Goal: Transaction & Acquisition: Purchase product/service

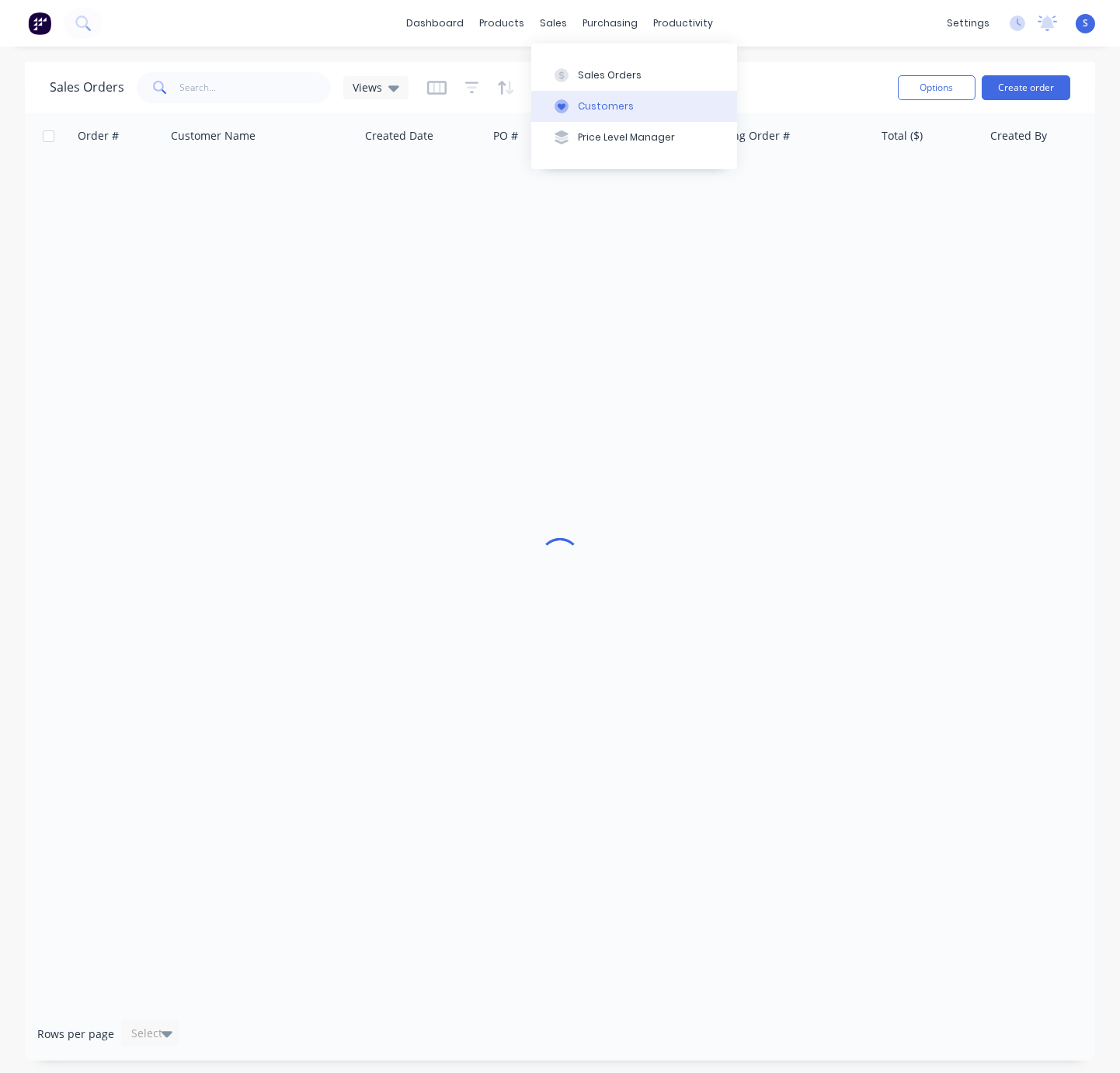
click at [614, 97] on button "Customers" at bounding box center [635, 106] width 206 height 31
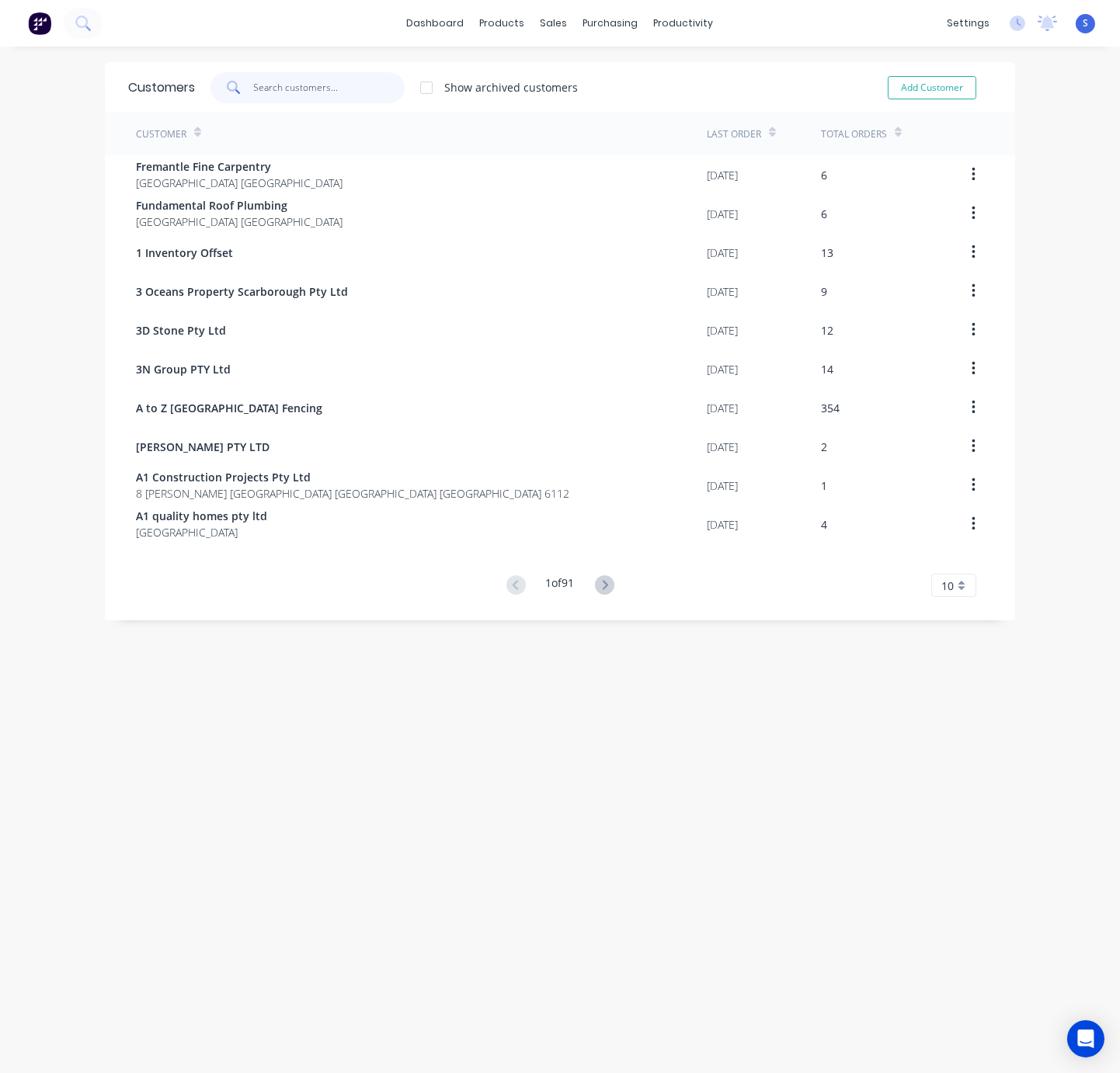
click at [286, 88] on input "text" at bounding box center [329, 87] width 152 height 31
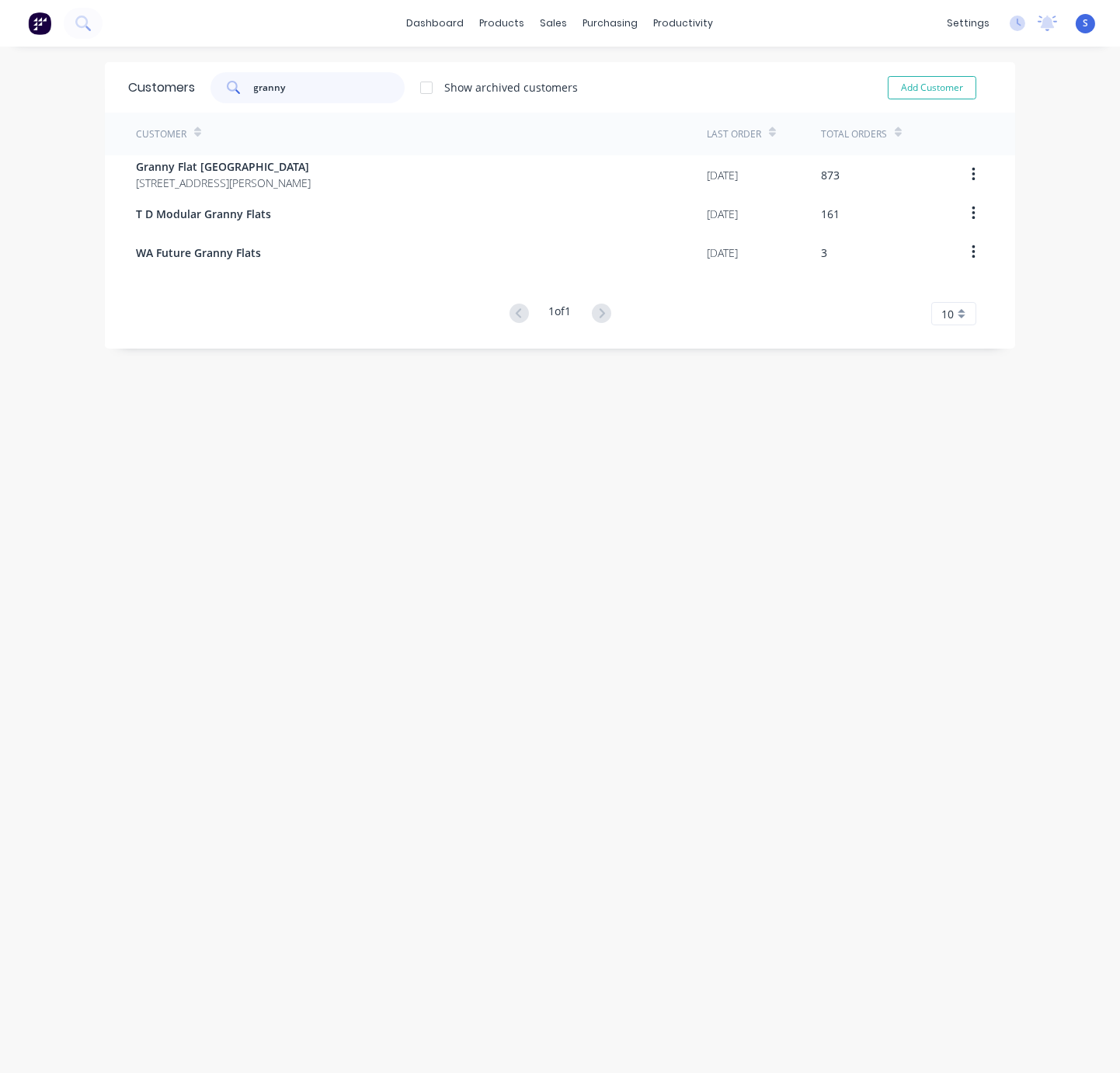
type input "granny"
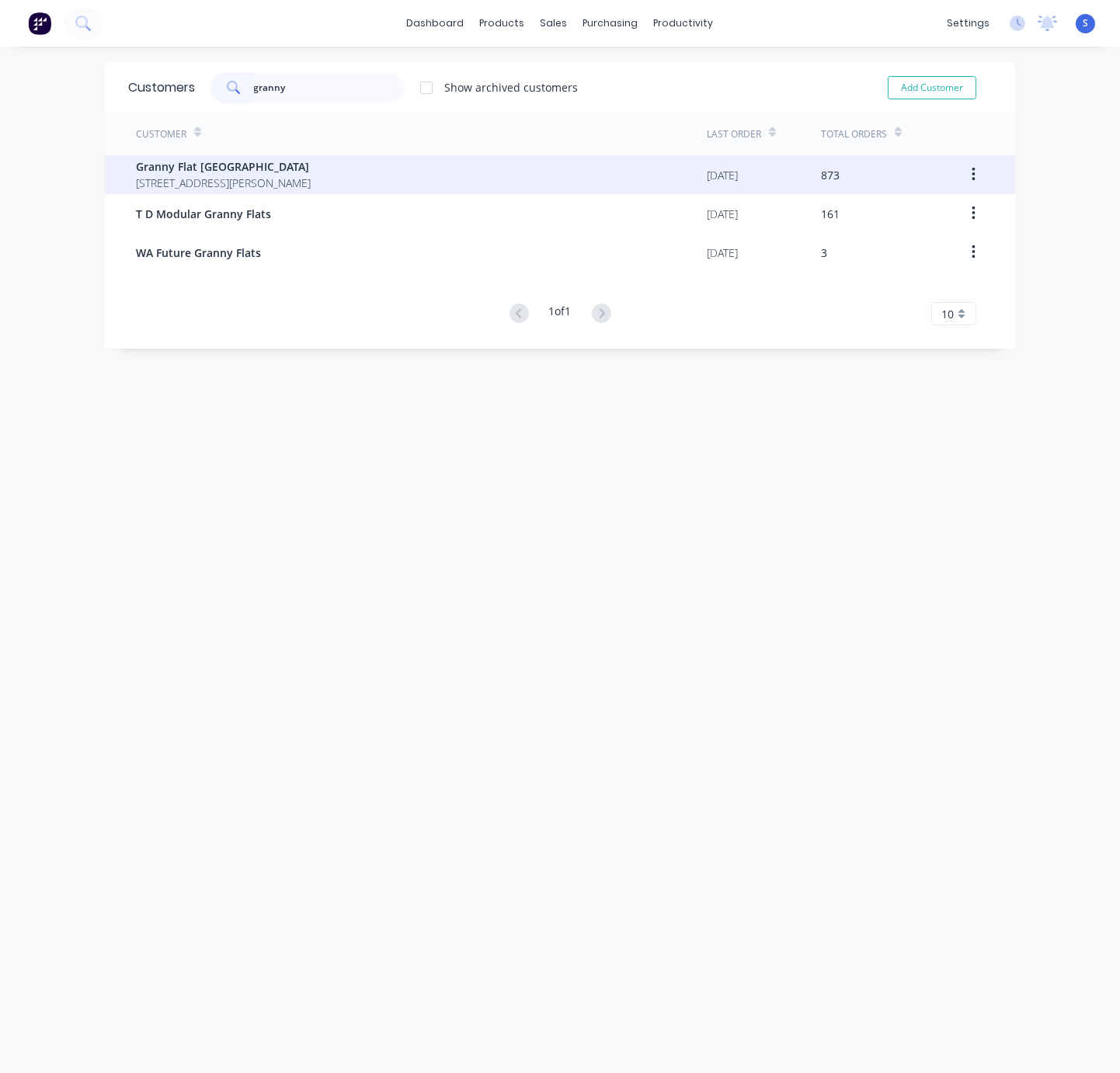
click at [292, 164] on span "Granny Flat [GEOGRAPHIC_DATA]" at bounding box center [223, 167] width 175 height 17
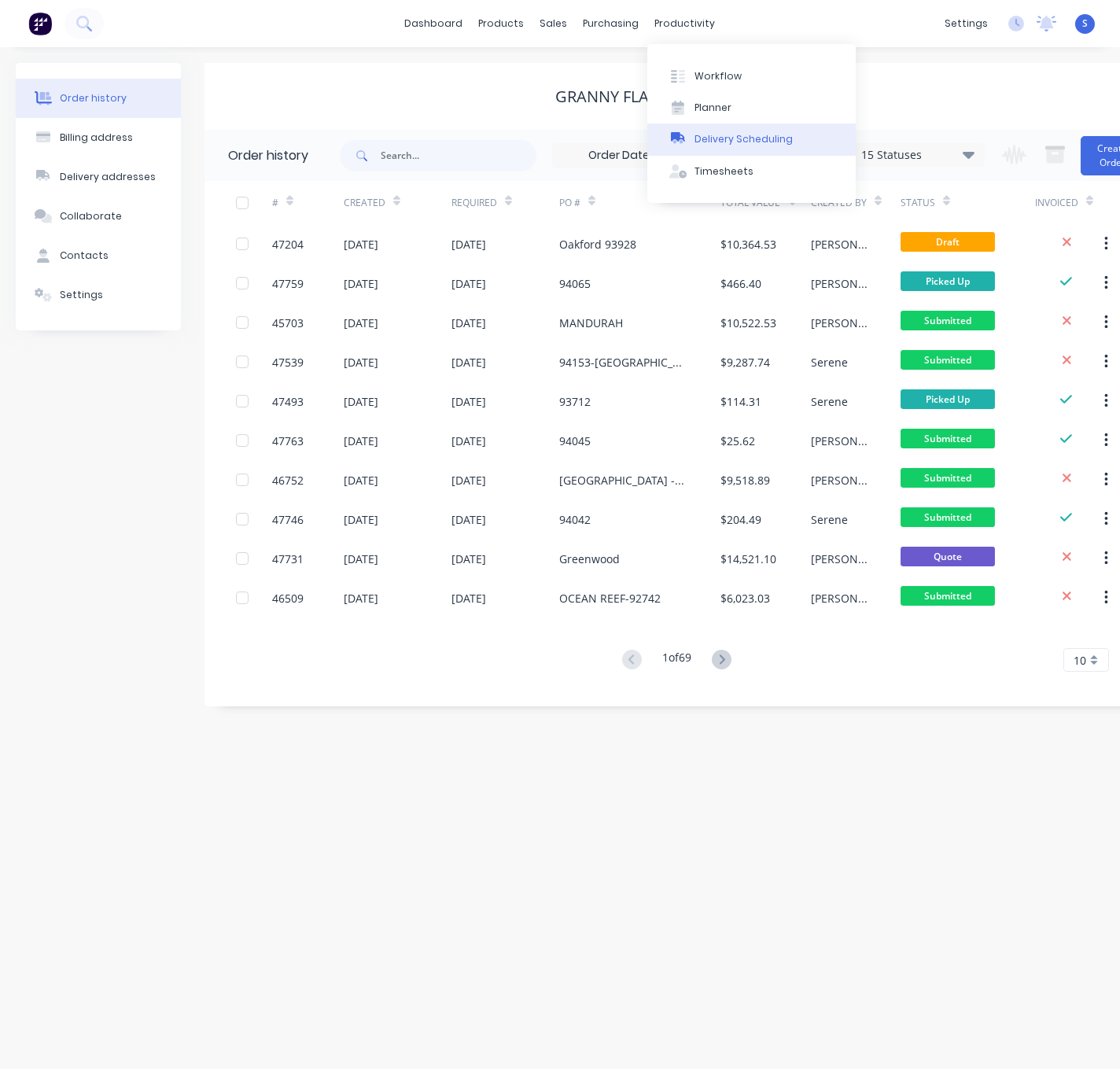
click at [757, 139] on div "Delivery Scheduling" at bounding box center [744, 140] width 98 height 14
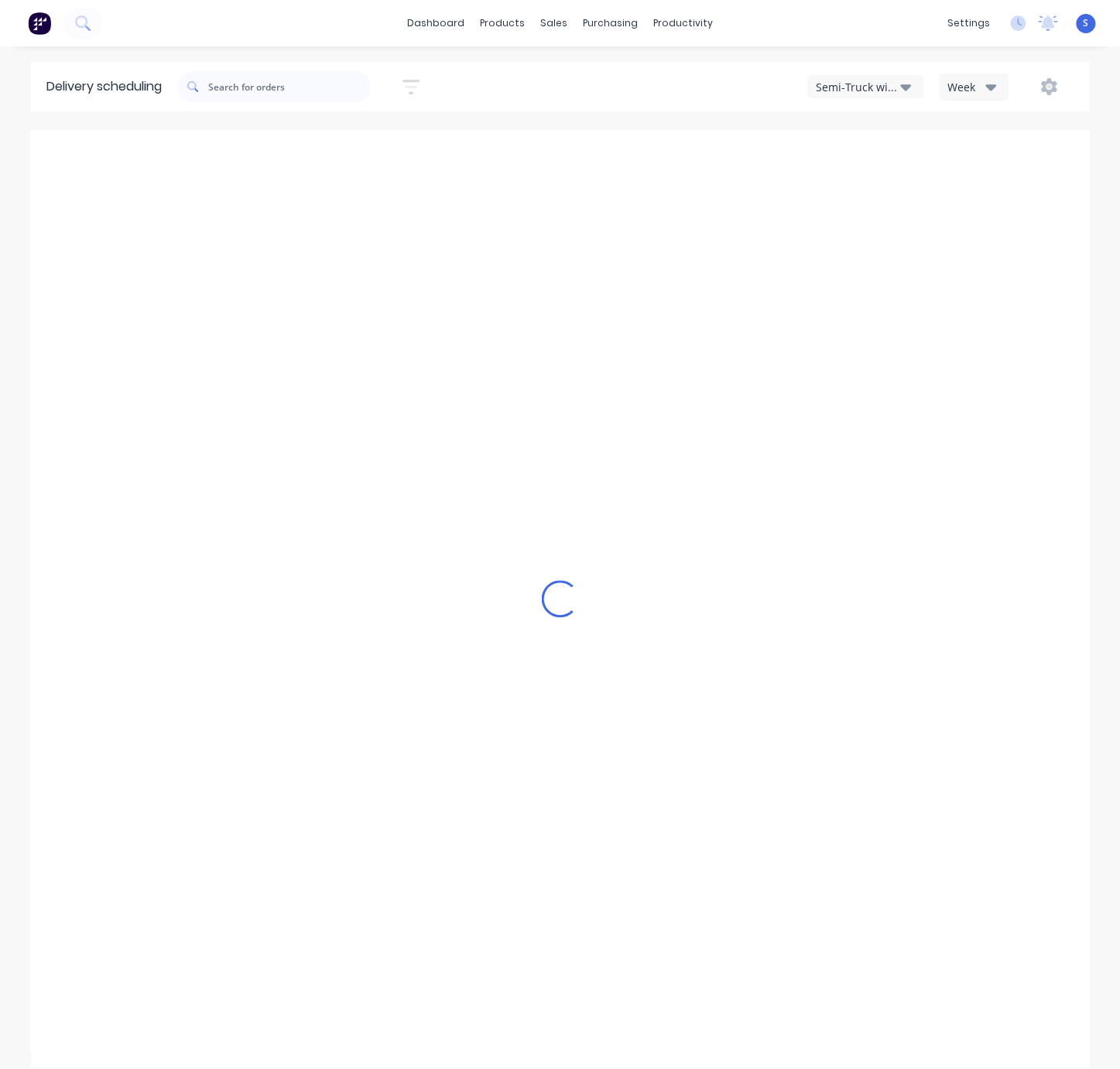
click at [0, 258] on div "Delivery backlog 0 Aug 10 - Aug 16 Sun 10 Sunday, August 10, 2025 Mon 11 Monday…" at bounding box center [560, 599] width 1120 height 938
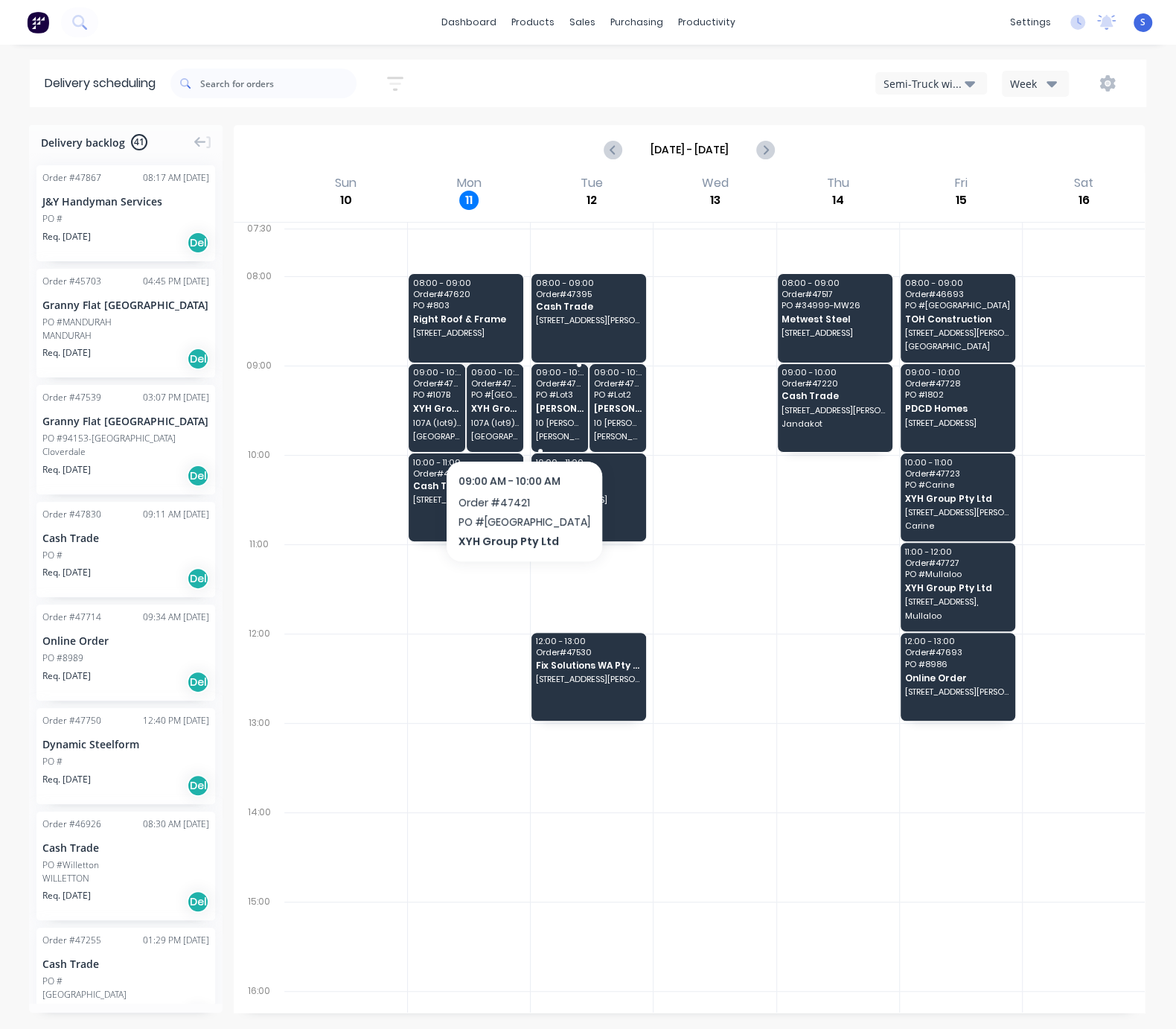
click at [539, 414] on span "Chris Gu" at bounding box center [559, 408] width 48 height 10
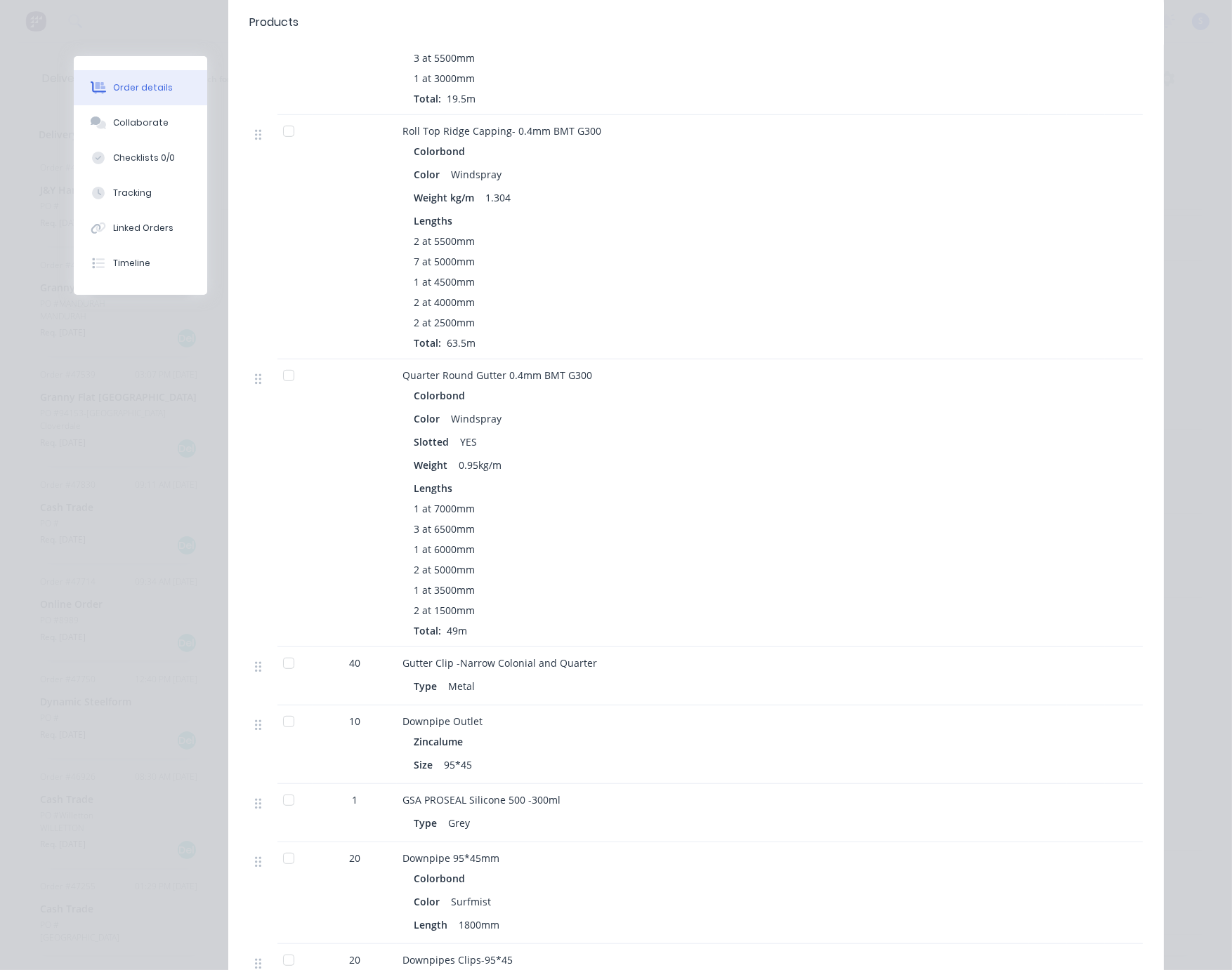
scroll to position [1229, 0]
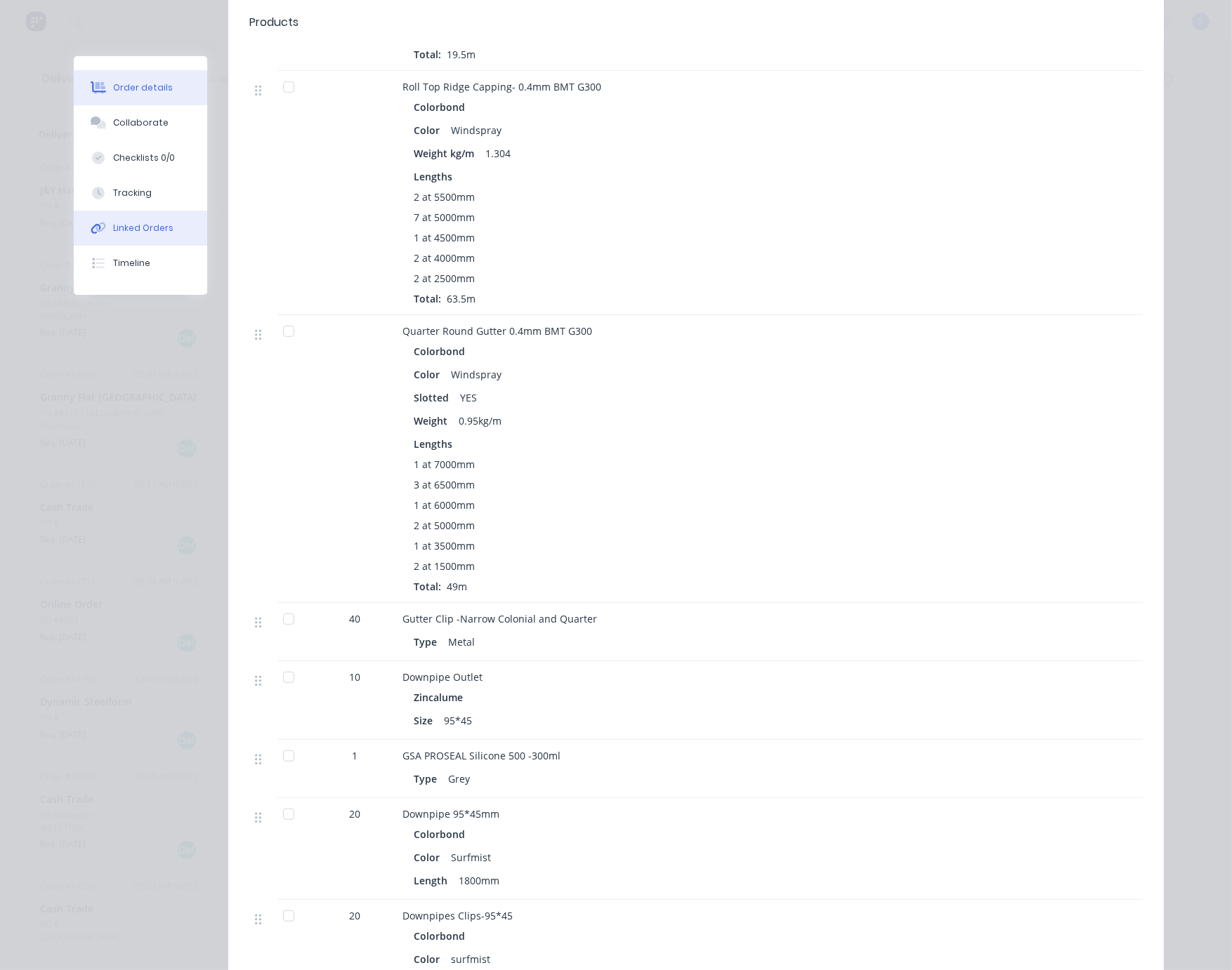
click at [149, 246] on button "Linked Orders" at bounding box center [141, 228] width 133 height 35
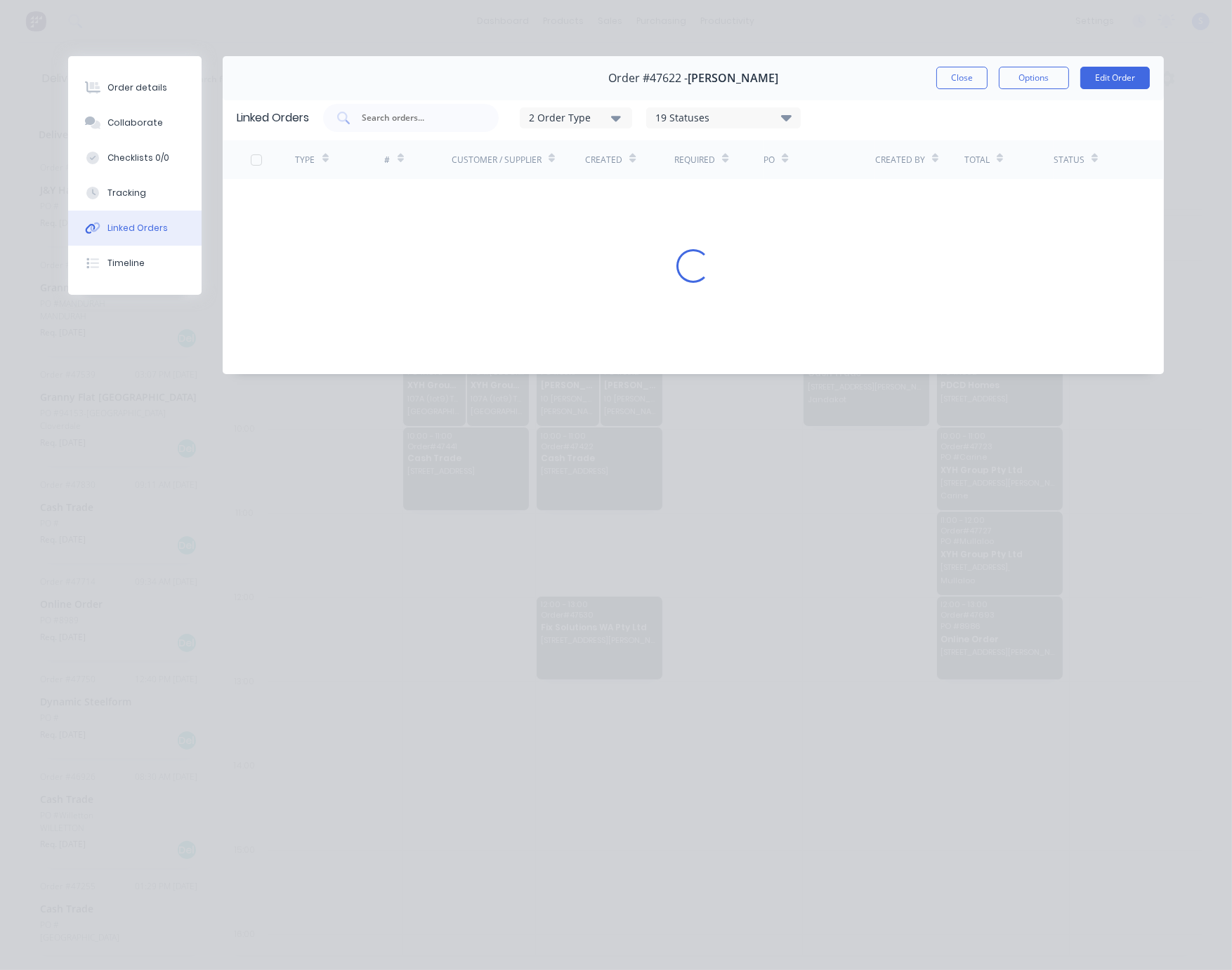
scroll to position [0, 0]
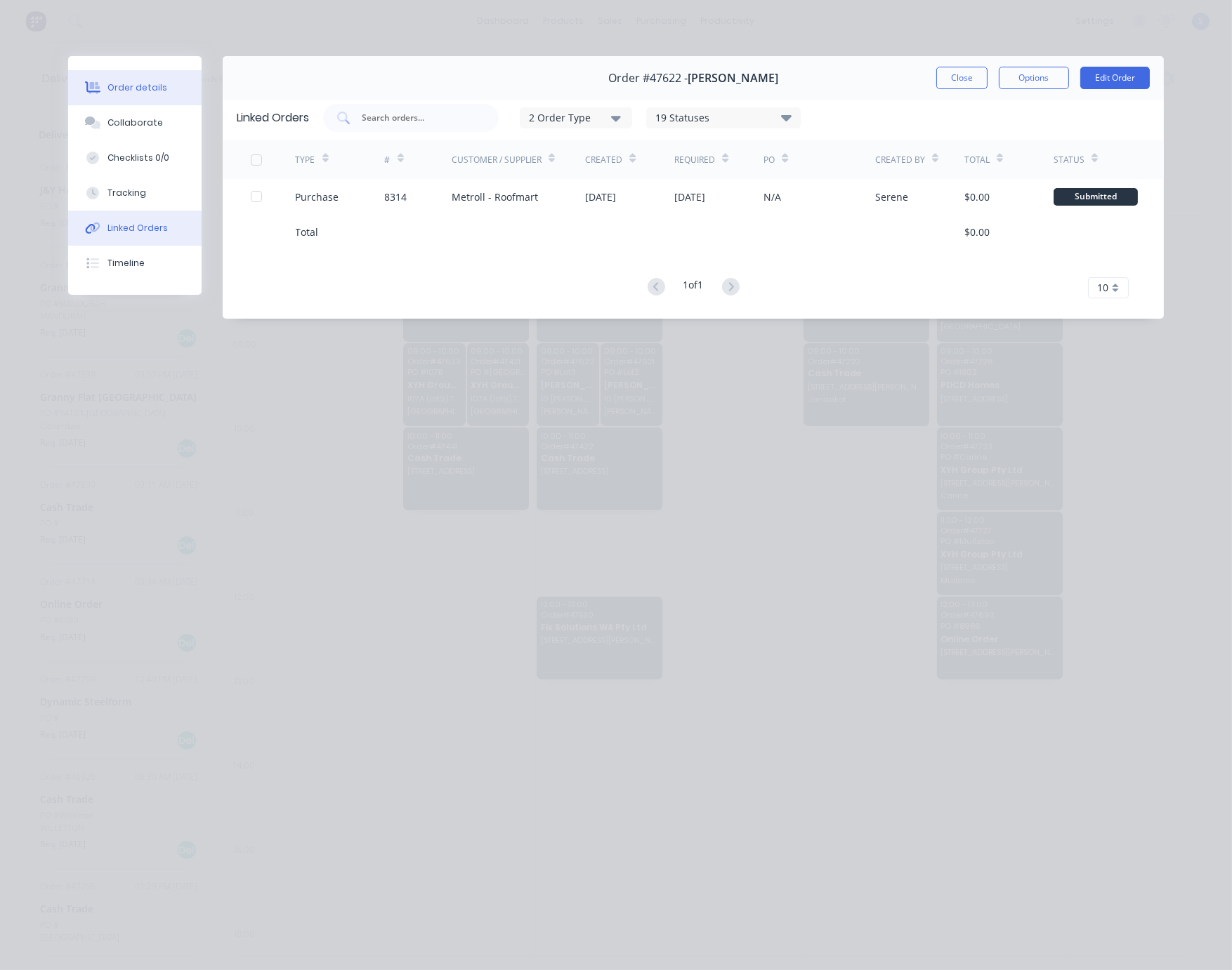
click at [138, 101] on button "Order details" at bounding box center [135, 87] width 133 height 35
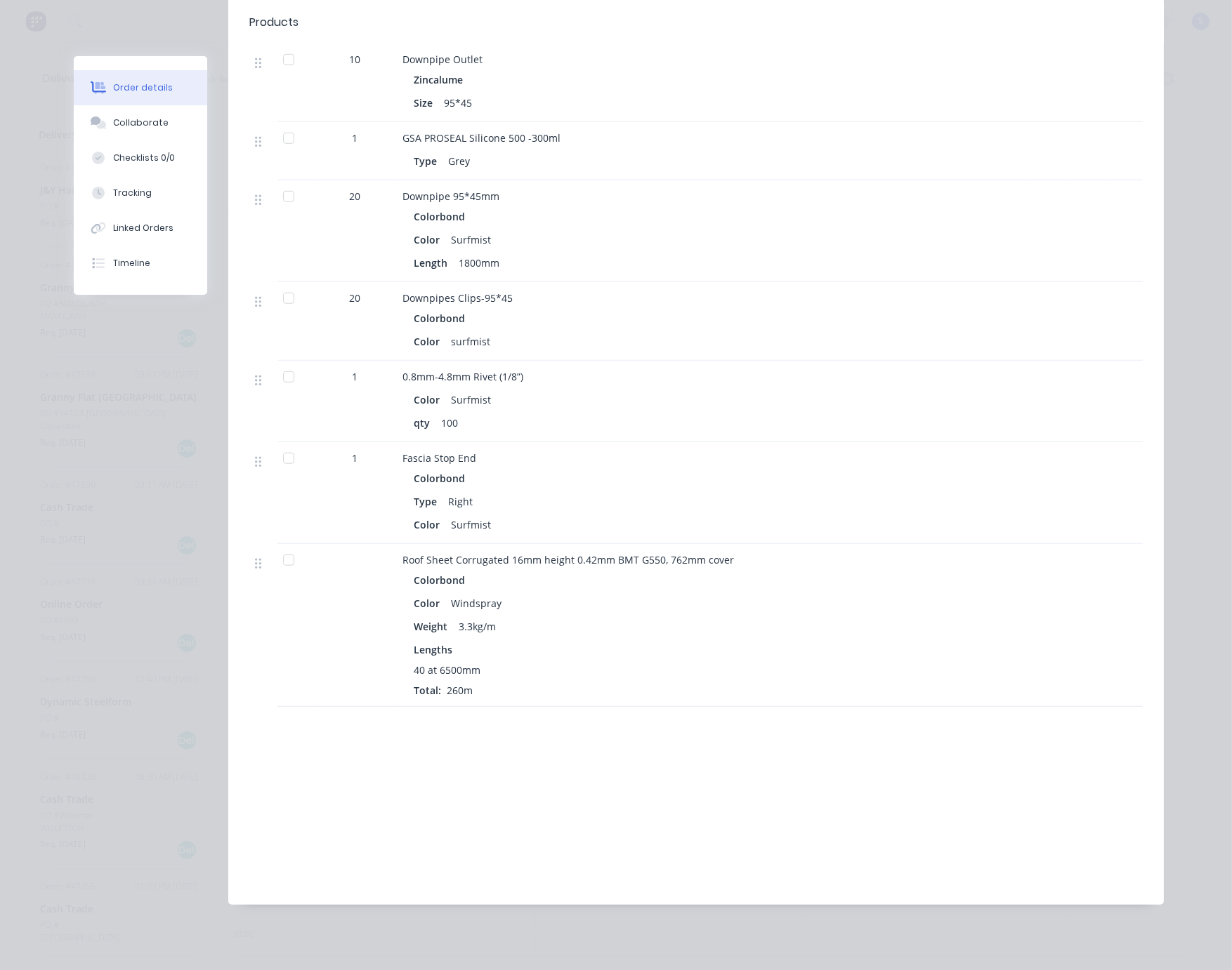
scroll to position [1964, 0]
click at [161, 234] on div "Linked Orders" at bounding box center [143, 228] width 60 height 13
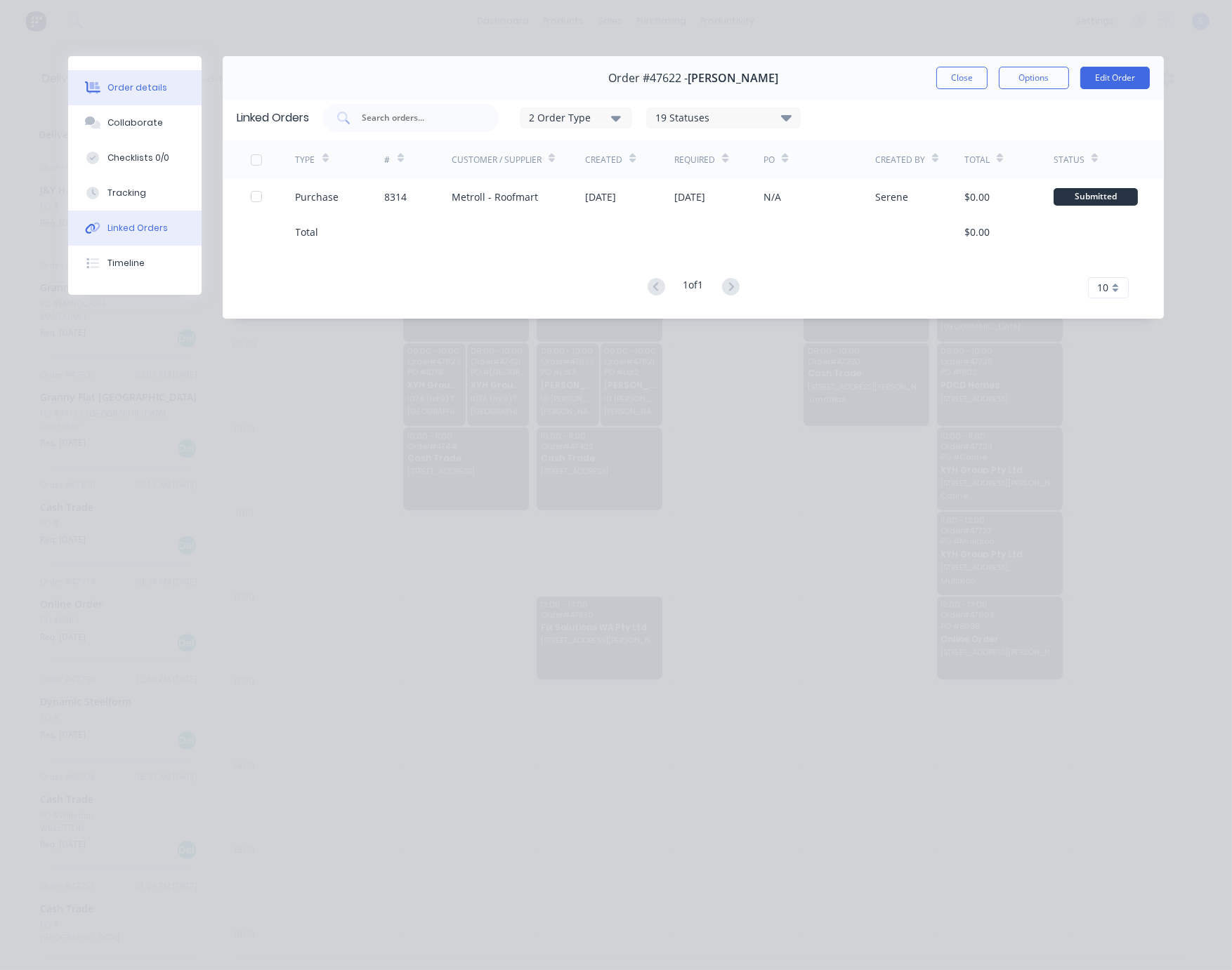
click at [139, 94] on div "Order details" at bounding box center [137, 88] width 60 height 13
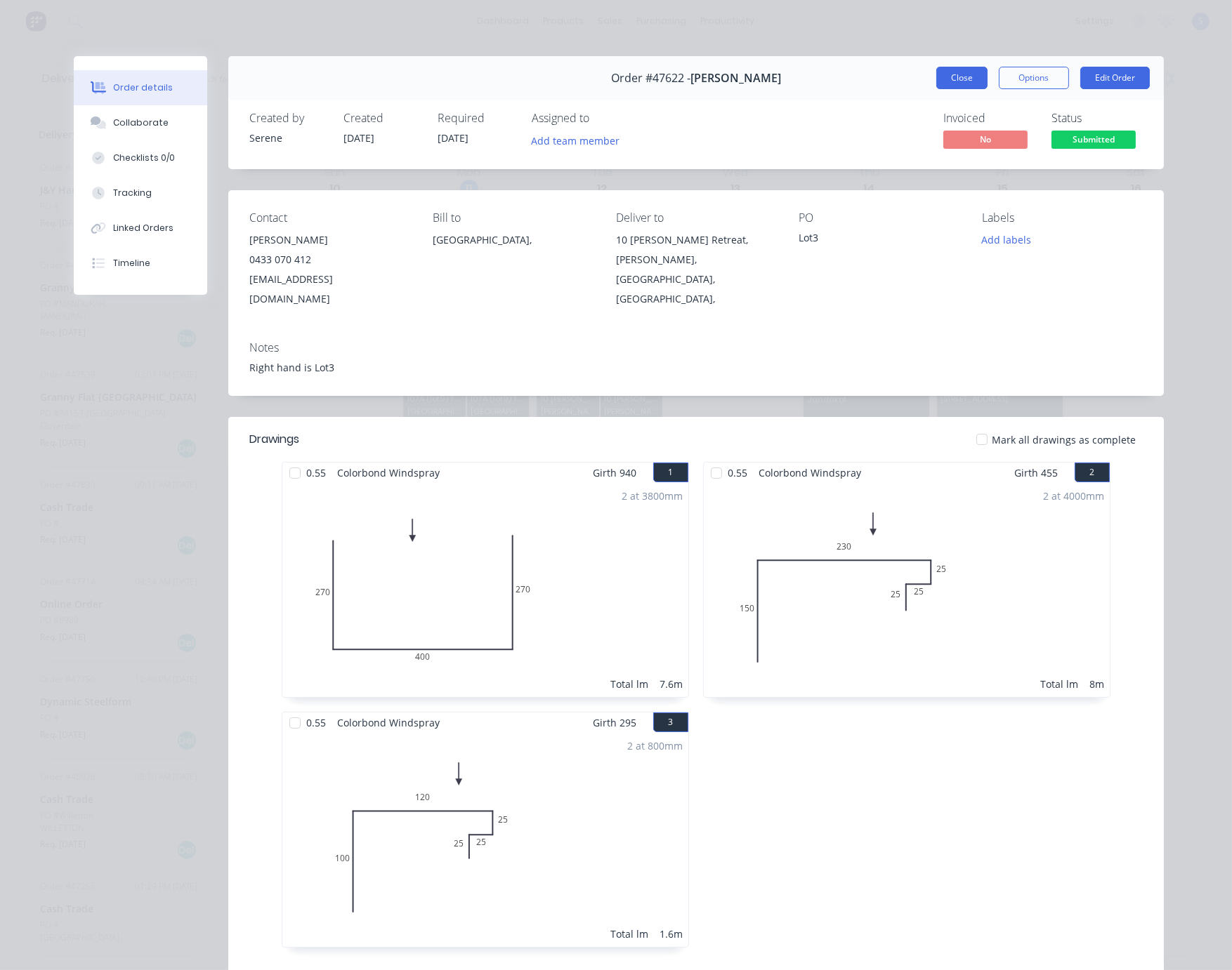
click at [959, 80] on button "Close" at bounding box center [961, 77] width 51 height 22
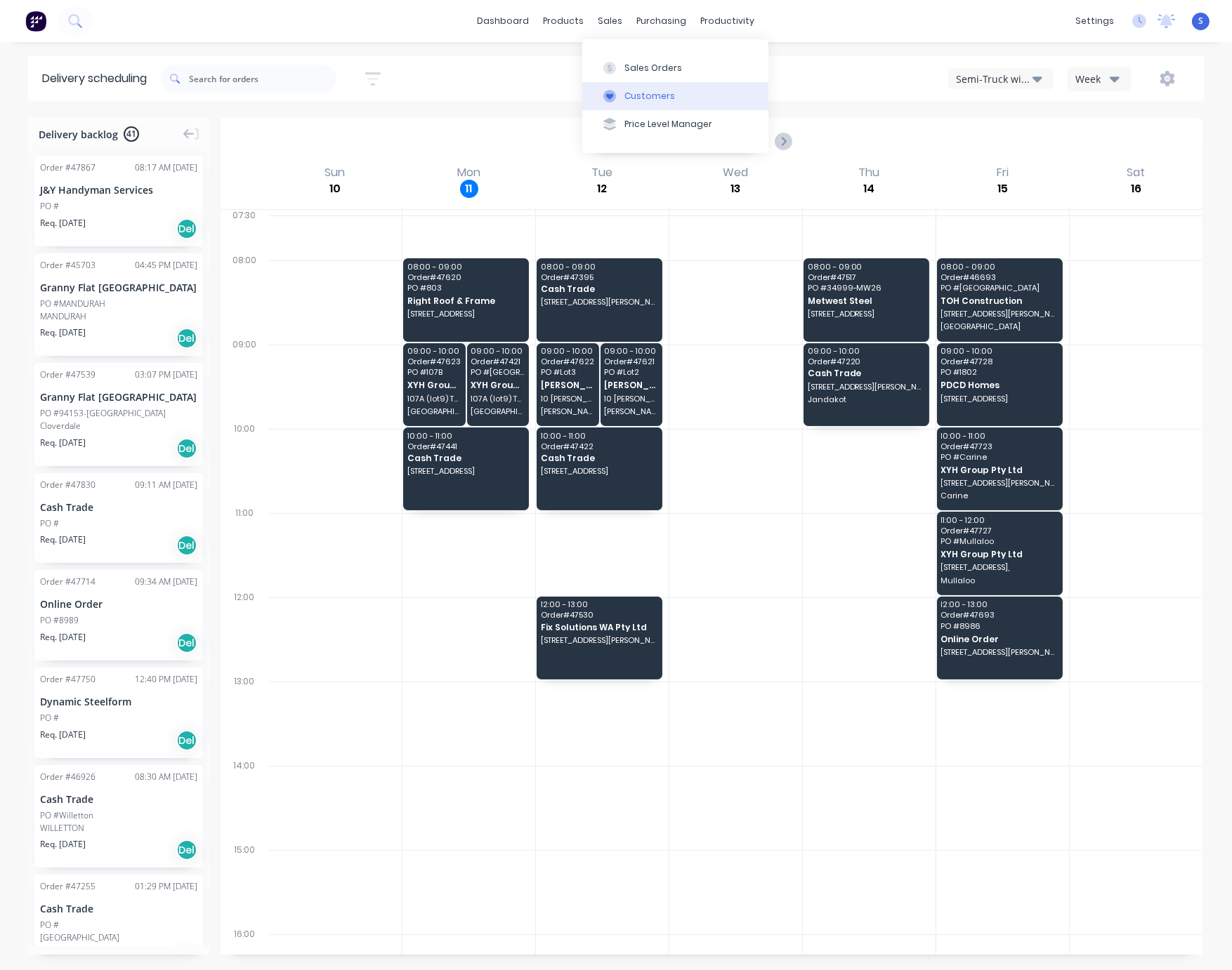
click at [665, 95] on div "Customers" at bounding box center [650, 96] width 51 height 13
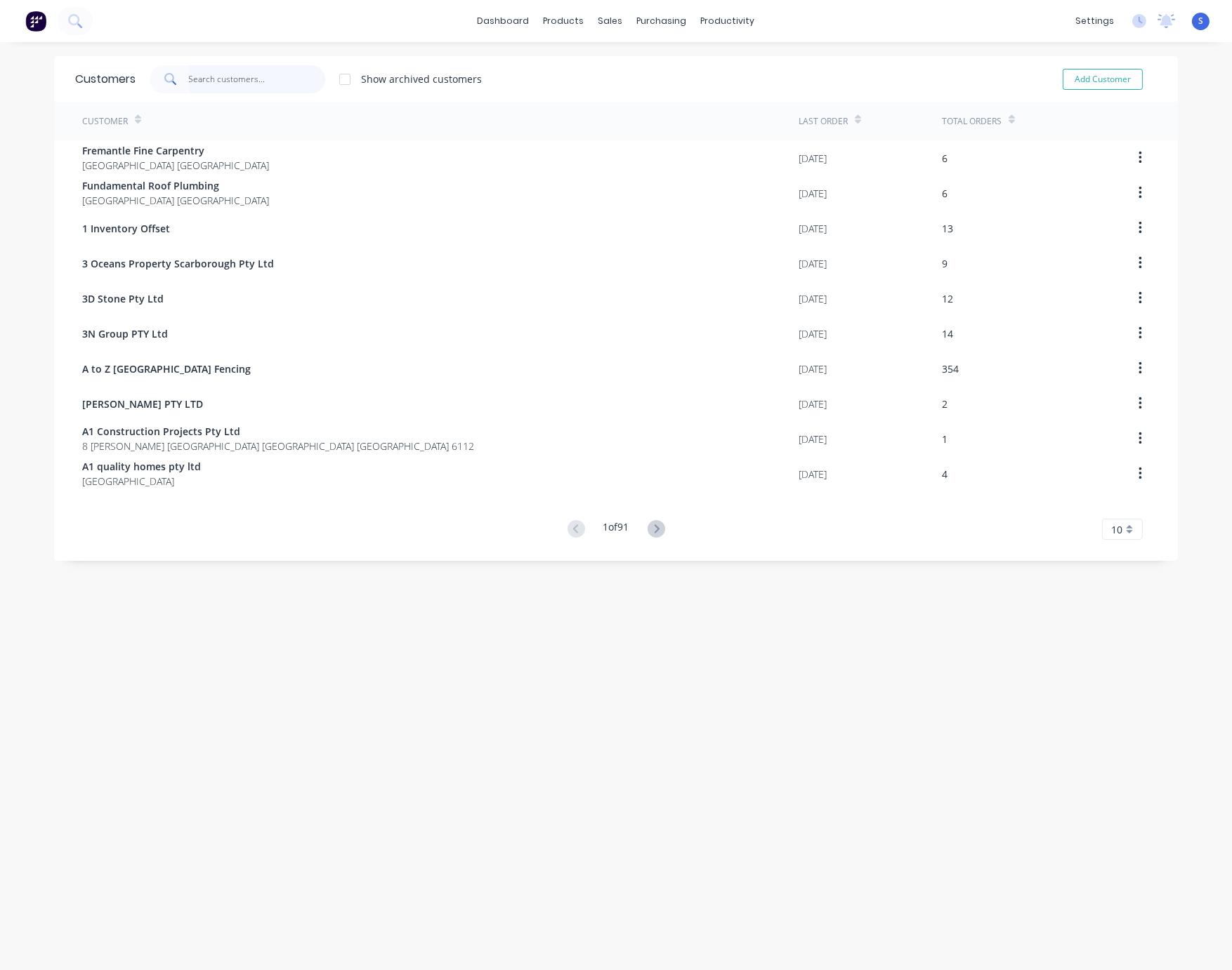
click at [271, 85] on input "text" at bounding box center [257, 79] width 137 height 28
click at [265, 83] on input "text" at bounding box center [257, 79] width 137 height 28
click at [642, 60] on button "Sales Orders" at bounding box center [676, 67] width 186 height 28
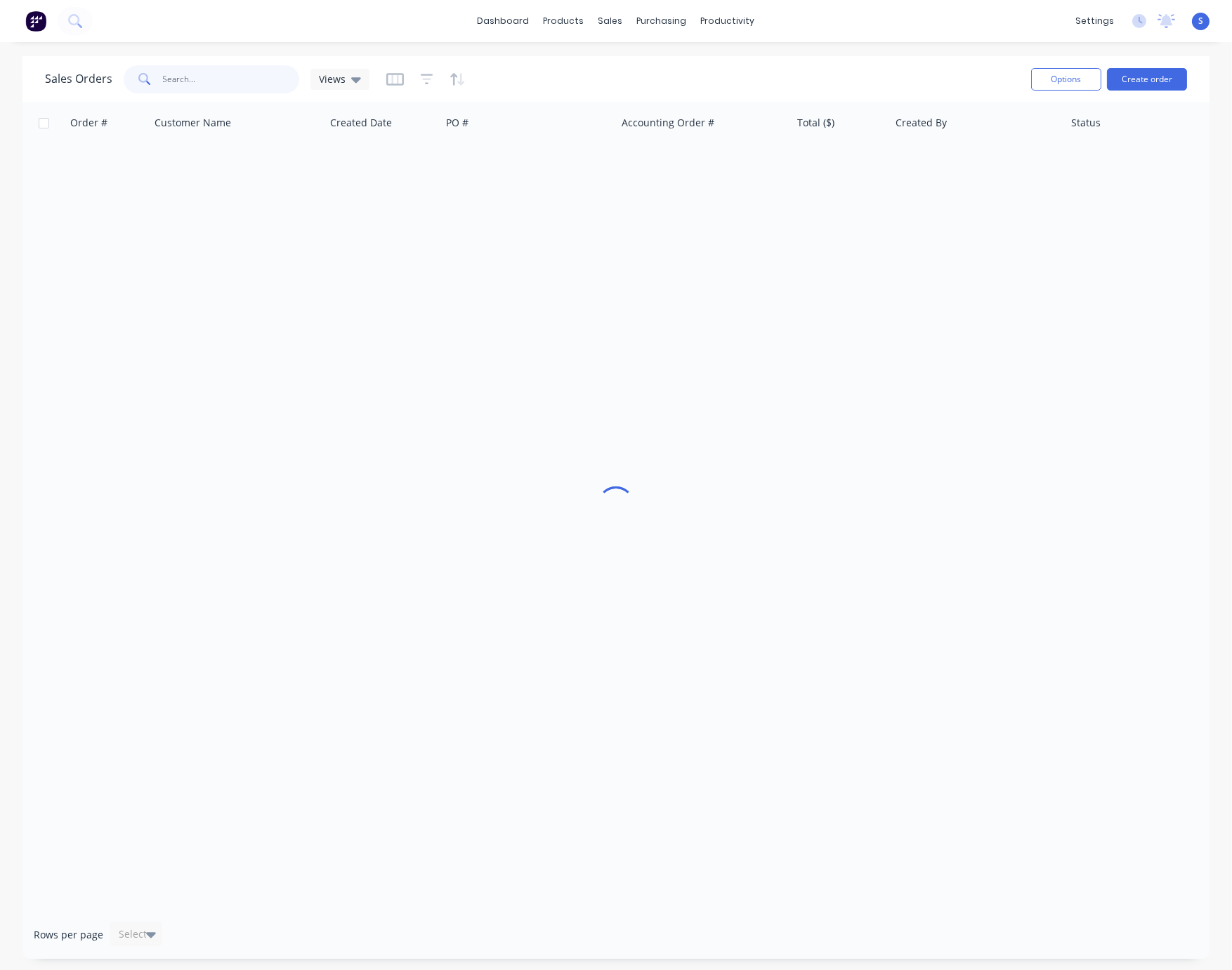
click at [242, 80] on input "text" at bounding box center [231, 79] width 137 height 28
type input "chang liu"
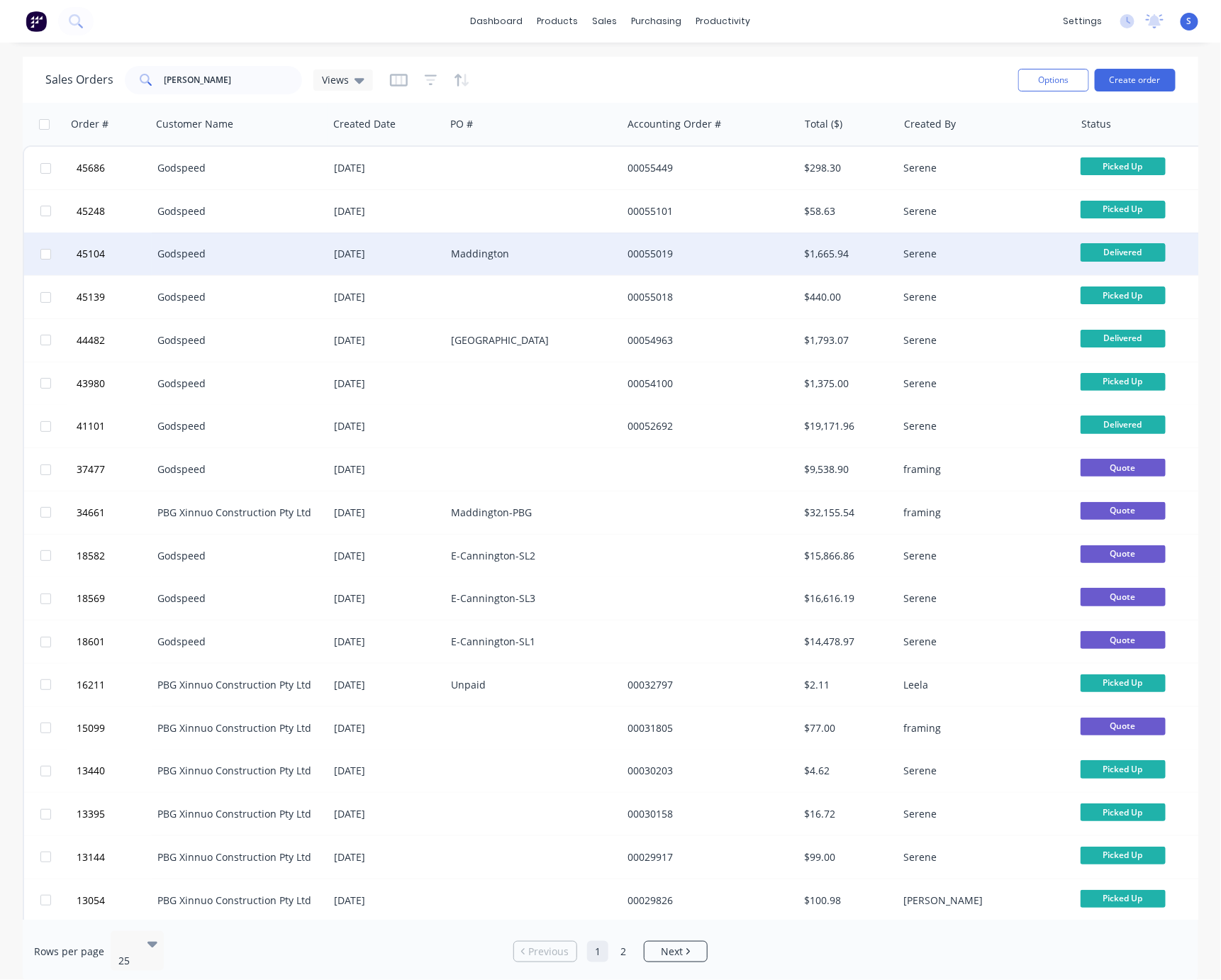
click at [361, 261] on div "28 May 2025" at bounding box center [387, 254] width 117 height 43
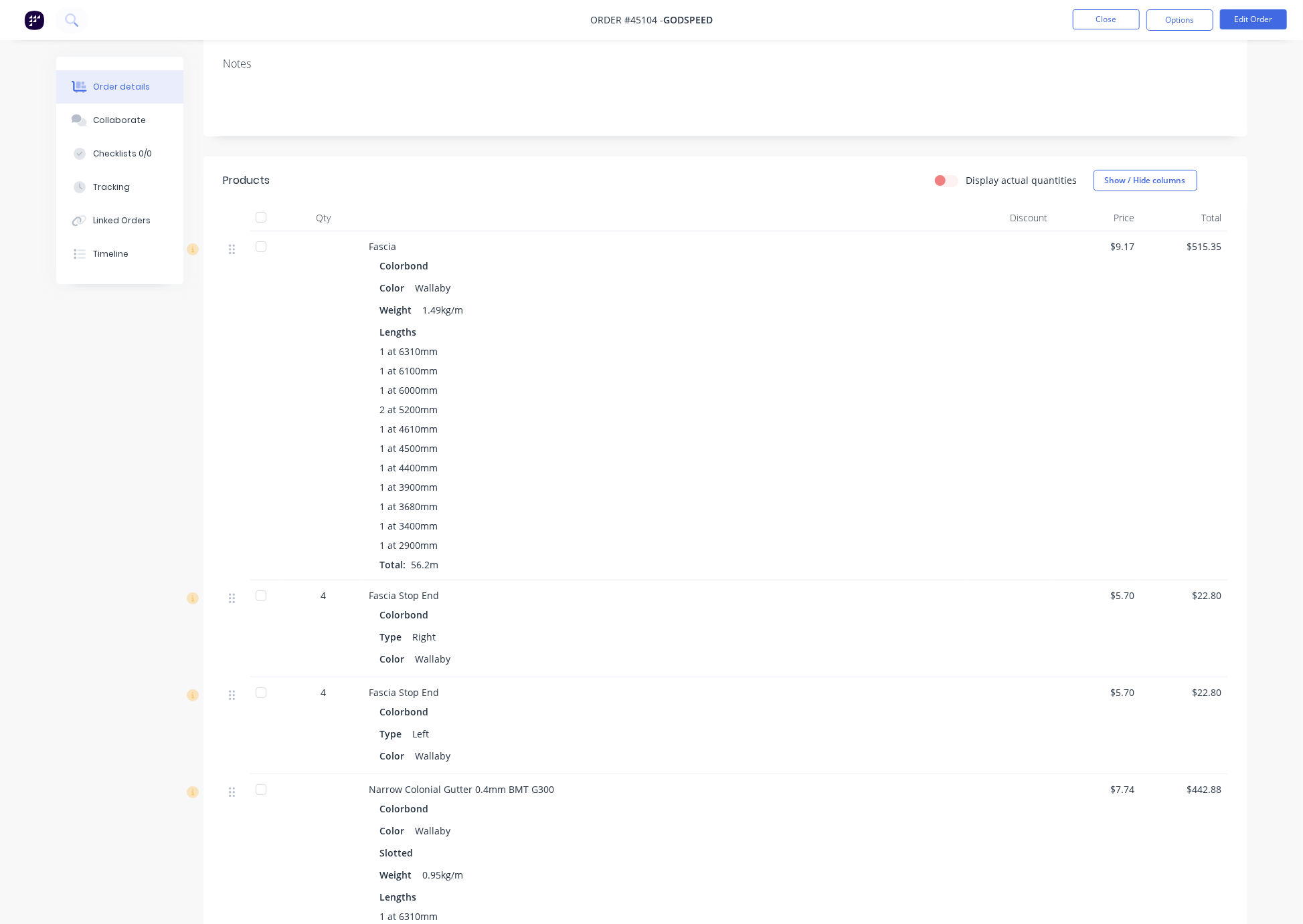
scroll to position [468, 0]
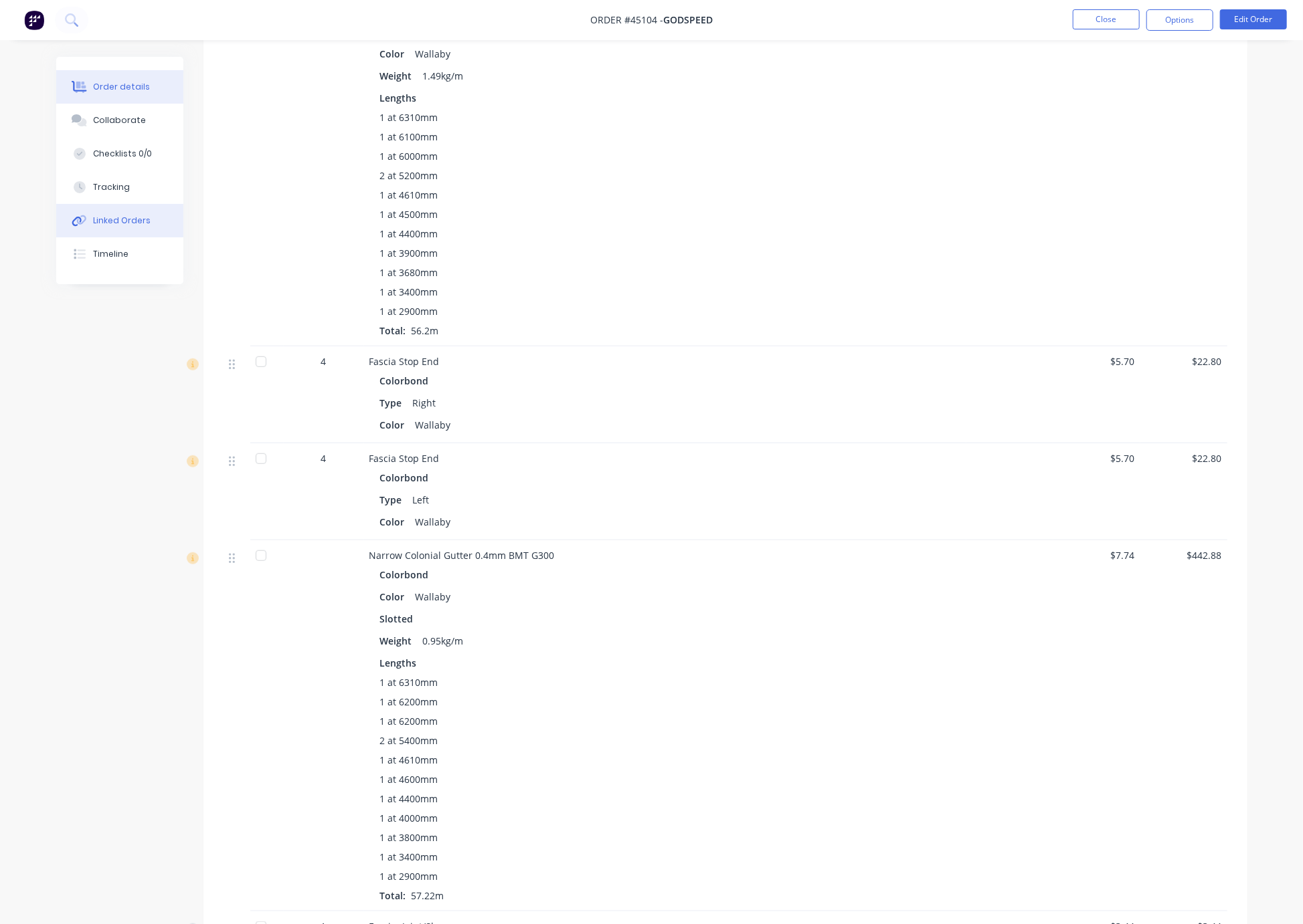
click at [127, 227] on div "Linked Orders" at bounding box center [122, 221] width 57 height 12
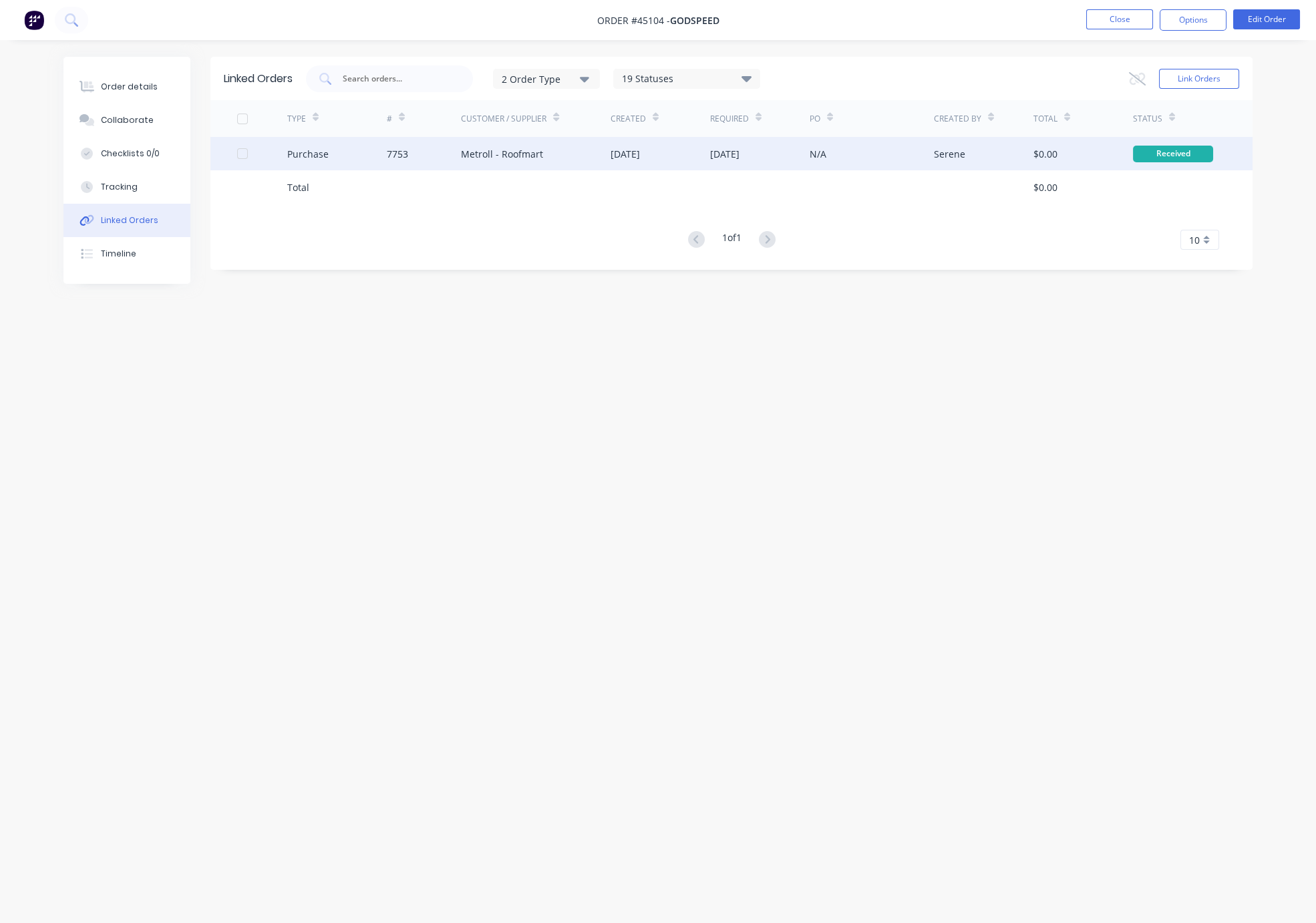
click at [566, 167] on div "Metroll - Roofmart" at bounding box center [536, 153] width 149 height 33
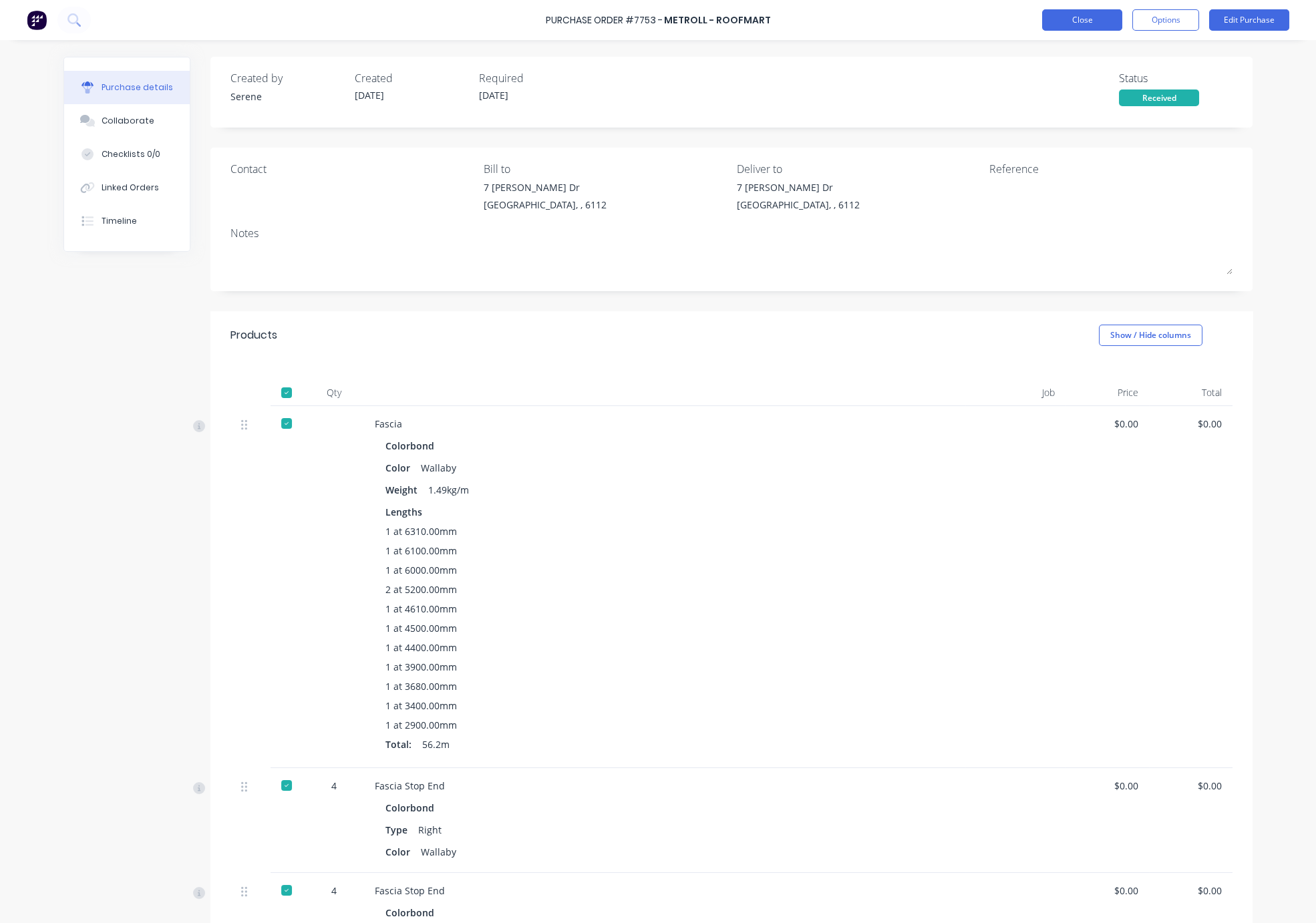
click at [963, 11] on button "Close" at bounding box center [1083, 20] width 81 height 21
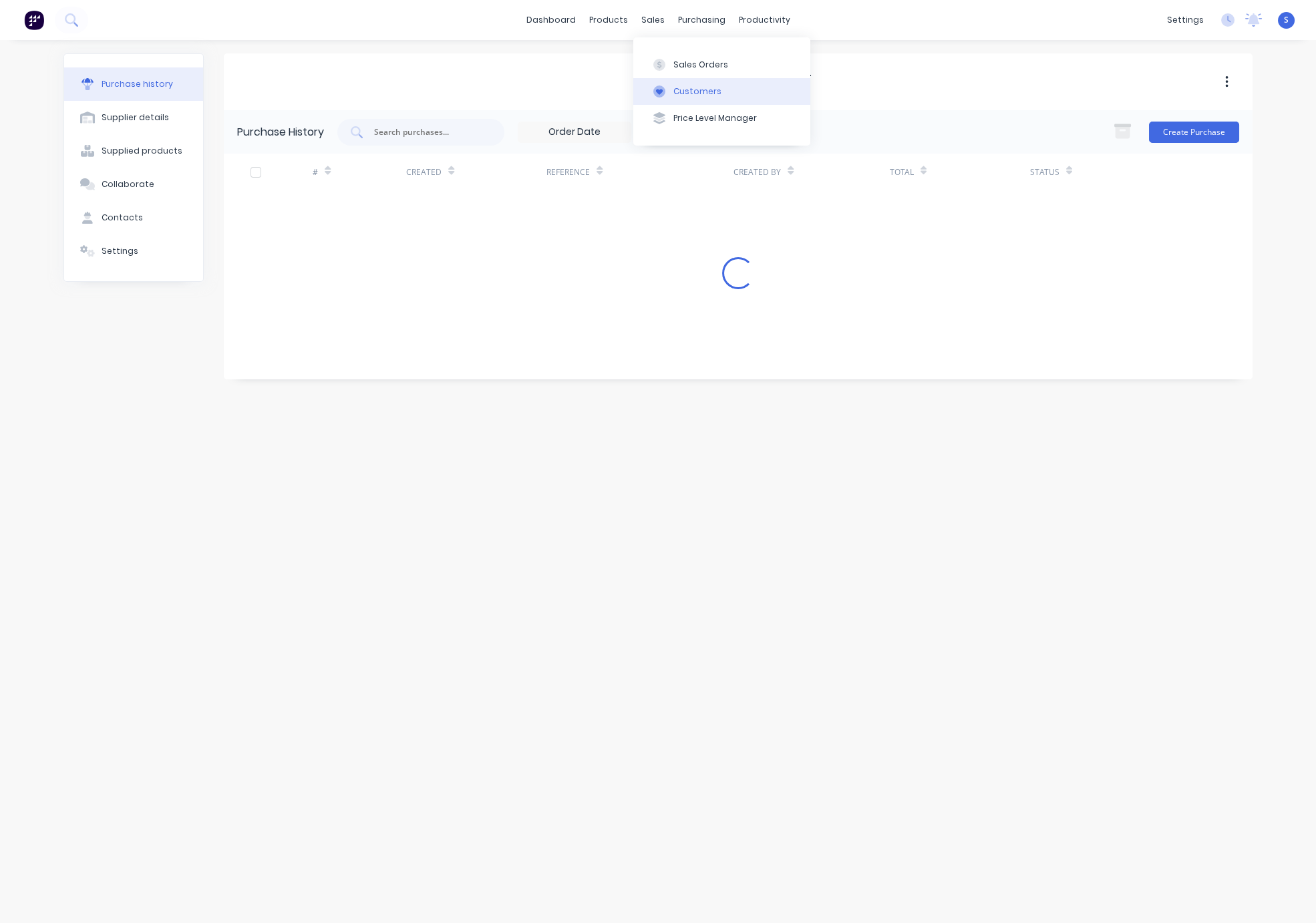
click at [704, 104] on button "Customers" at bounding box center [722, 91] width 177 height 27
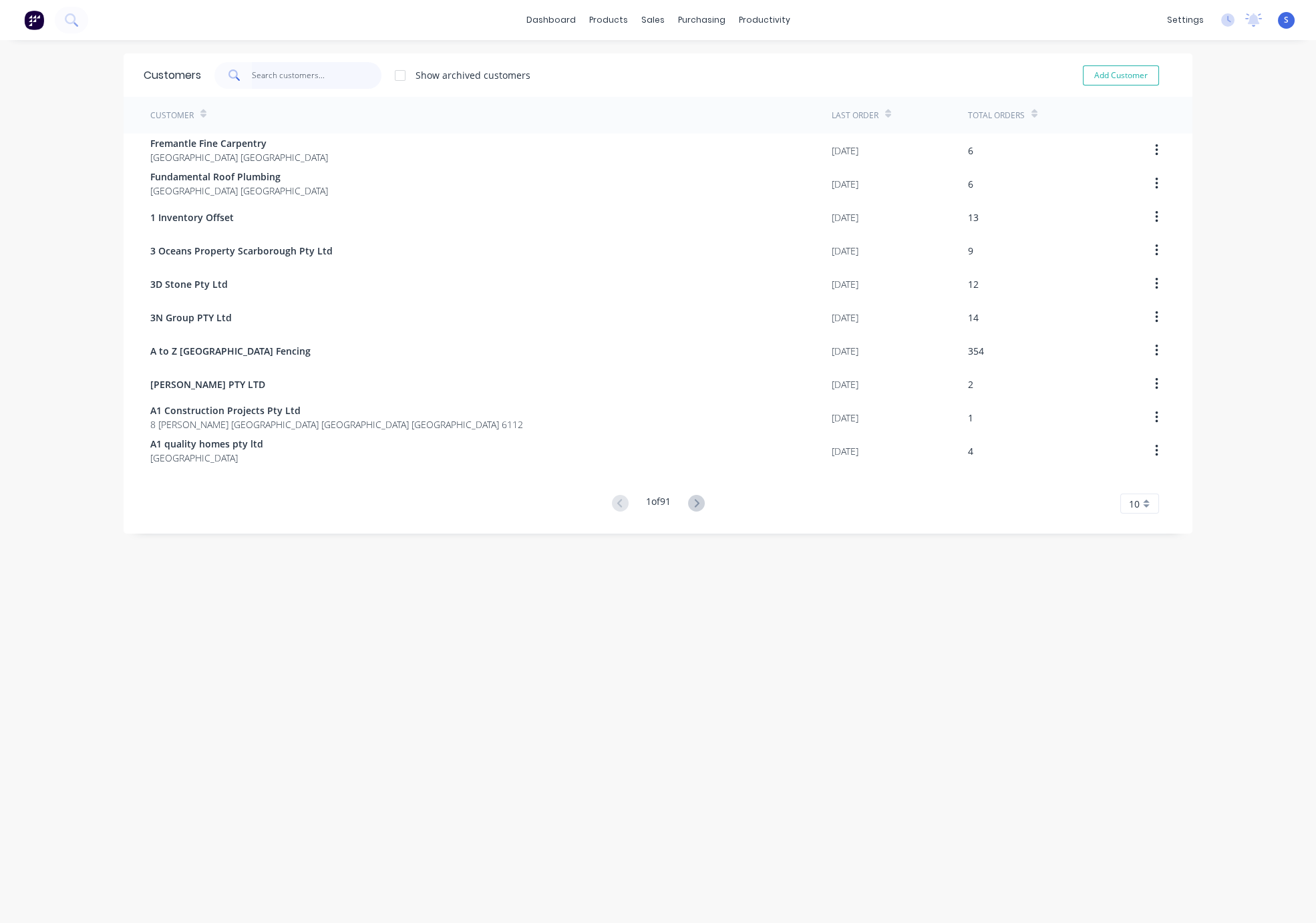
click at [274, 80] on input "text" at bounding box center [317, 75] width 130 height 27
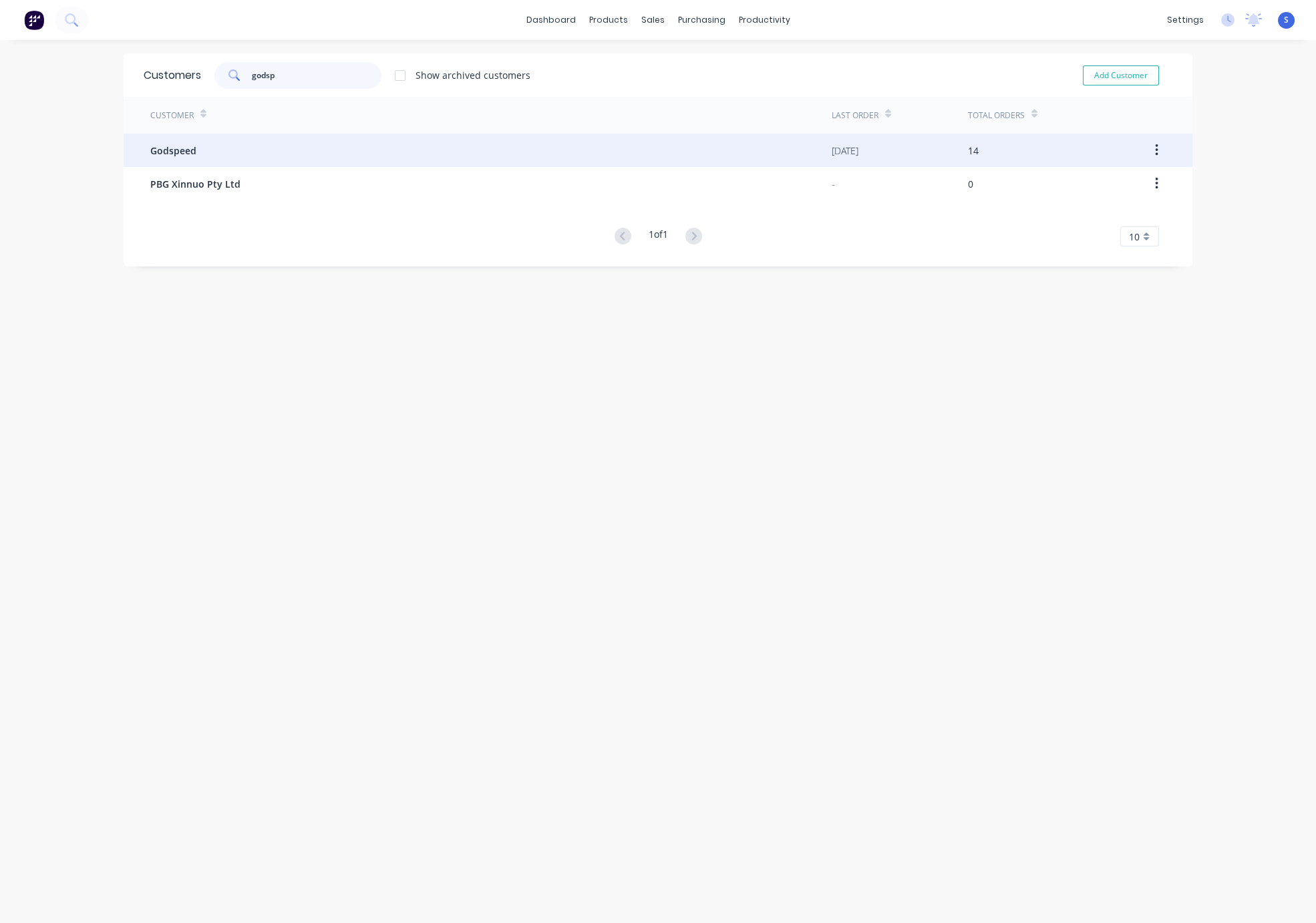
type input "godsp"
click at [216, 154] on div "Godspeed" at bounding box center [491, 150] width 682 height 33
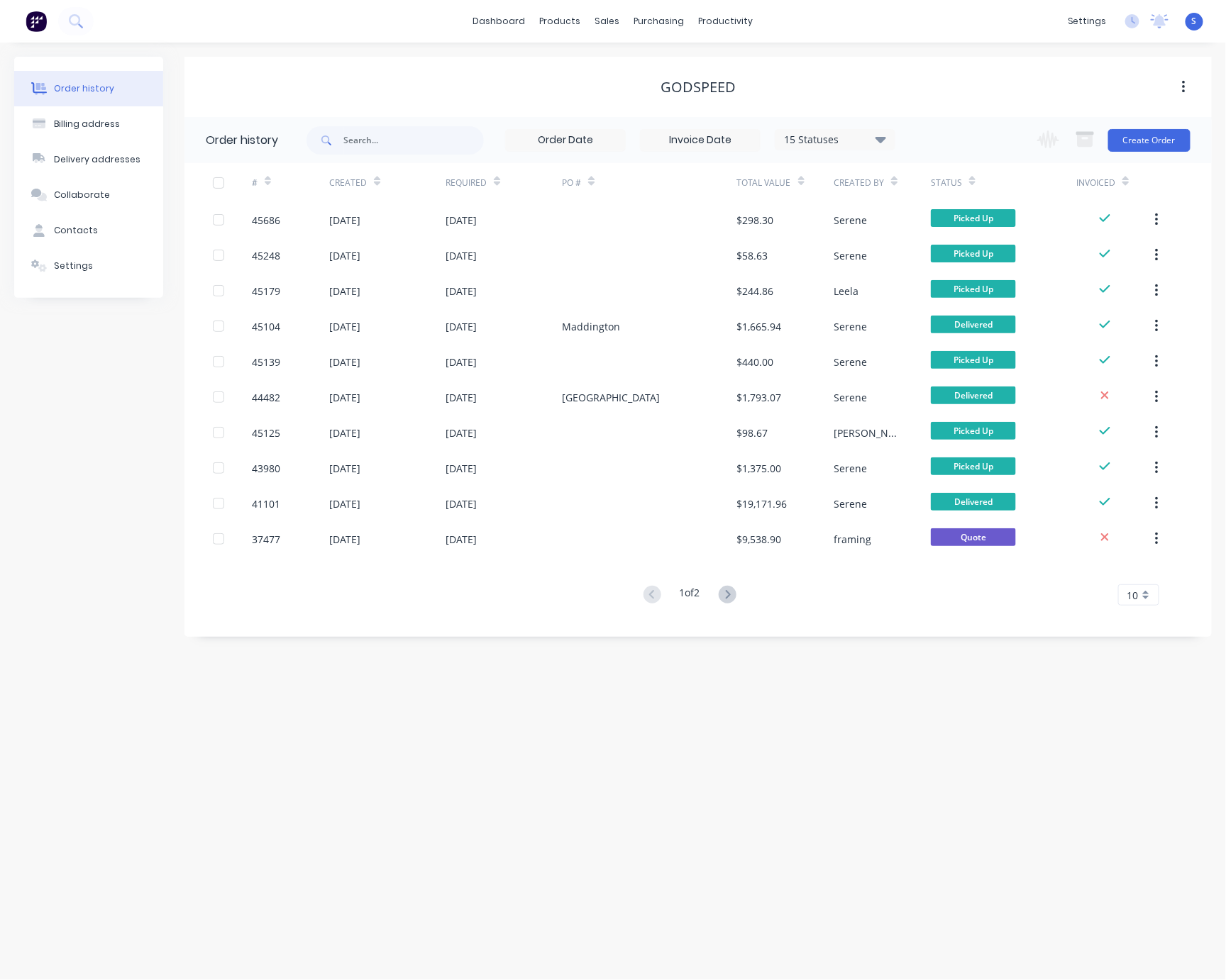
drag, startPoint x: 804, startPoint y: 82, endPoint x: 1002, endPoint y: 39, distance: 202.6
drag, startPoint x: 400, startPoint y: 60, endPoint x: 561, endPoint y: 57, distance: 161.0
click at [1022, 136] on button "Create Order" at bounding box center [1150, 140] width 83 height 22
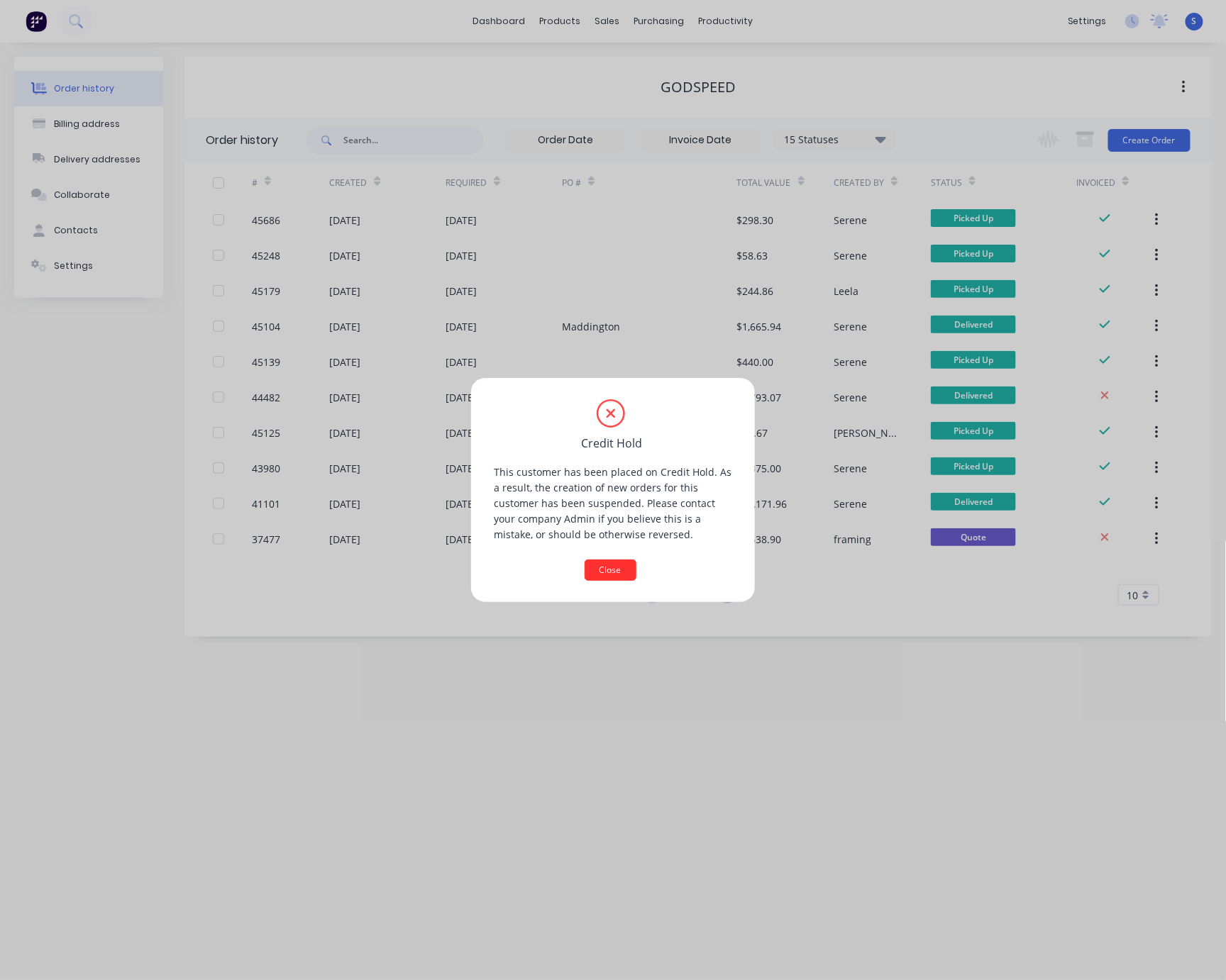
click at [615, 565] on button "Close" at bounding box center [610, 570] width 51 height 21
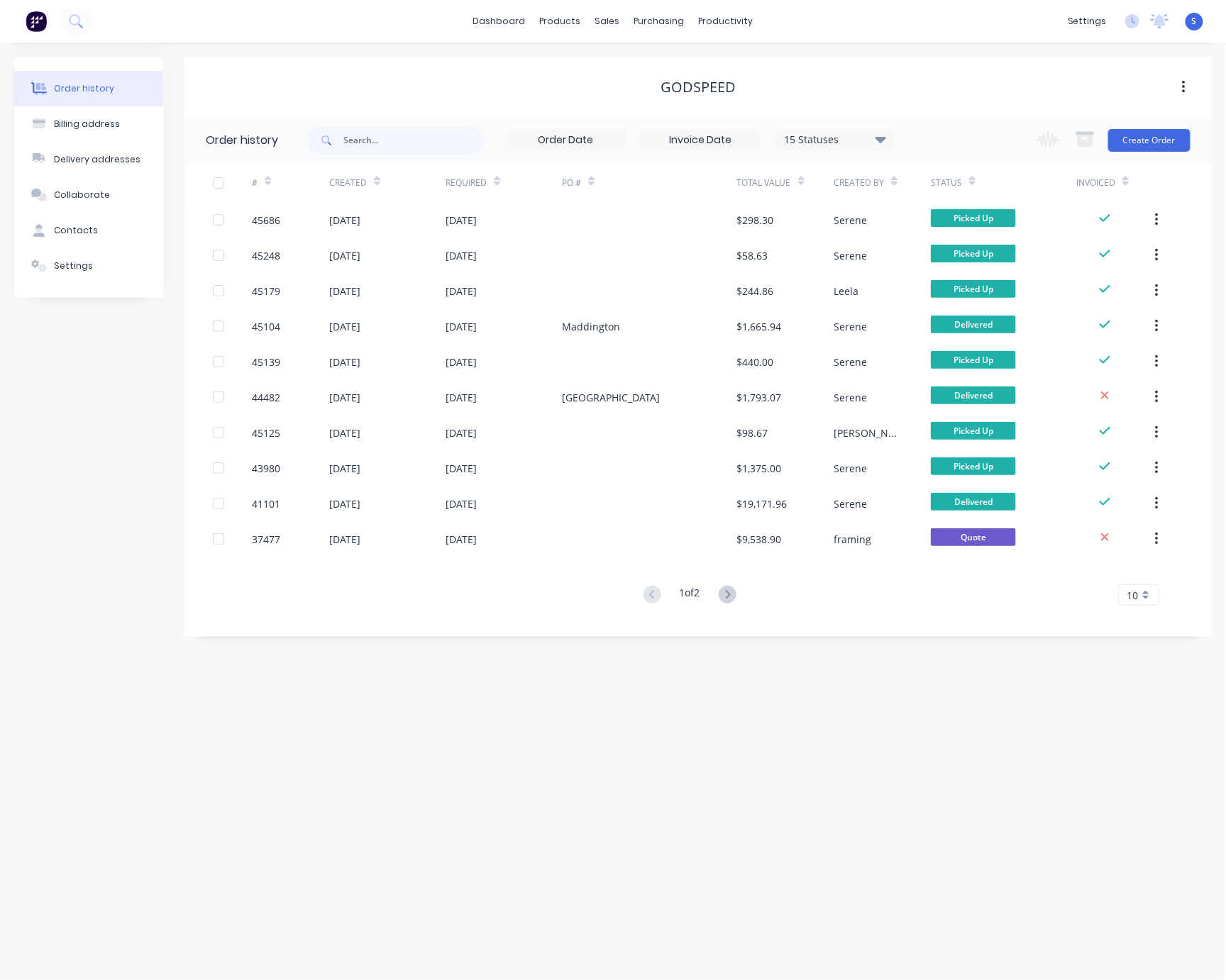
click at [683, 735] on div "Order history Billing address Delivery addresses Collaborate Contacts Settings …" at bounding box center [613, 511] width 1226 height 938
click at [85, 272] on div "Settings" at bounding box center [73, 266] width 39 height 13
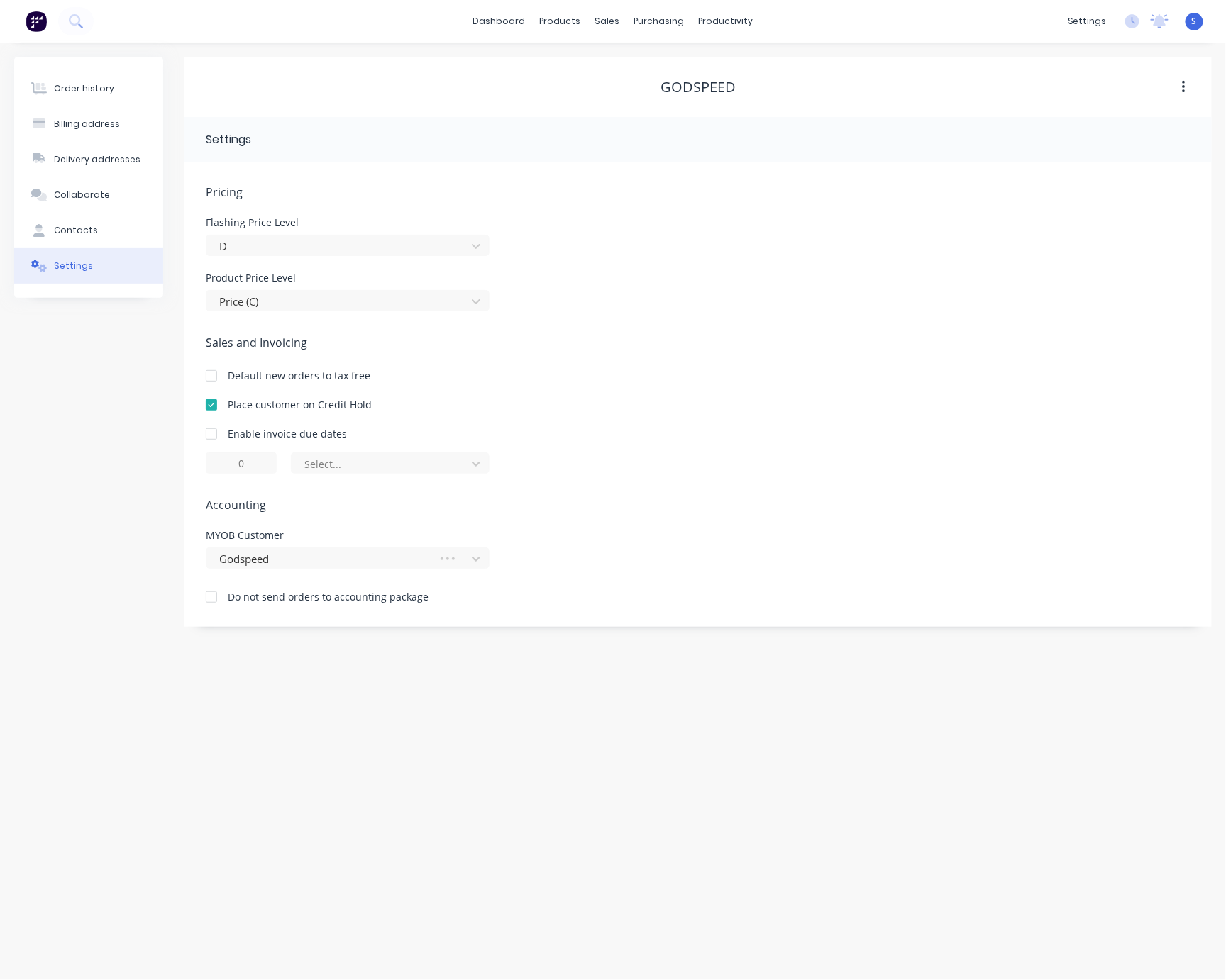
click at [214, 414] on div at bounding box center [211, 405] width 28 height 28
drag, startPoint x: 106, startPoint y: 405, endPoint x: 94, endPoint y: 148, distance: 257.3
click at [106, 403] on div "Order history Billing address Delivery addresses Collaborate Contacts Settings" at bounding box center [89, 341] width 149 height 570
click at [94, 95] on div "Order history" at bounding box center [83, 89] width 60 height 13
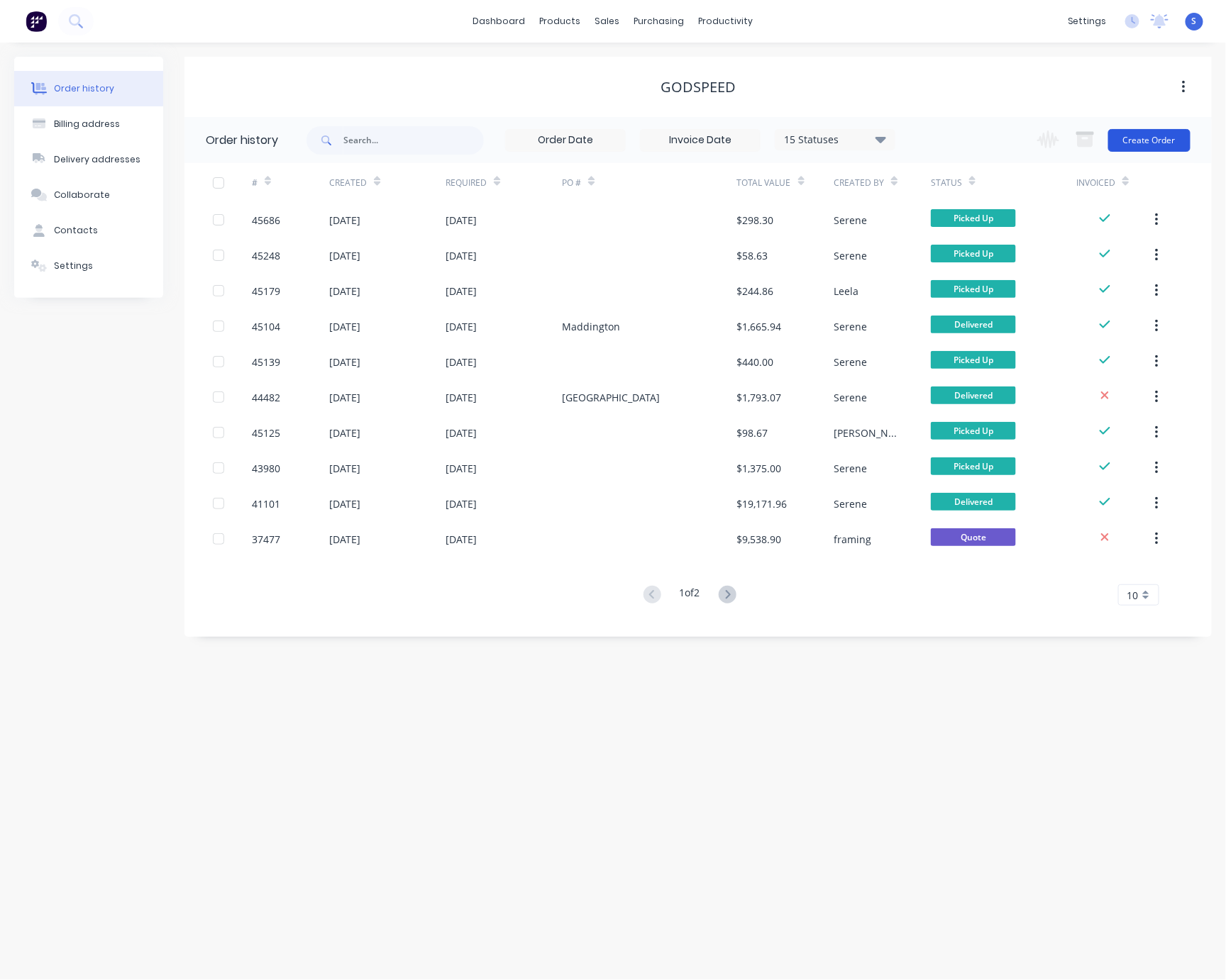
click at [1022, 142] on button "Create Order" at bounding box center [1150, 140] width 83 height 22
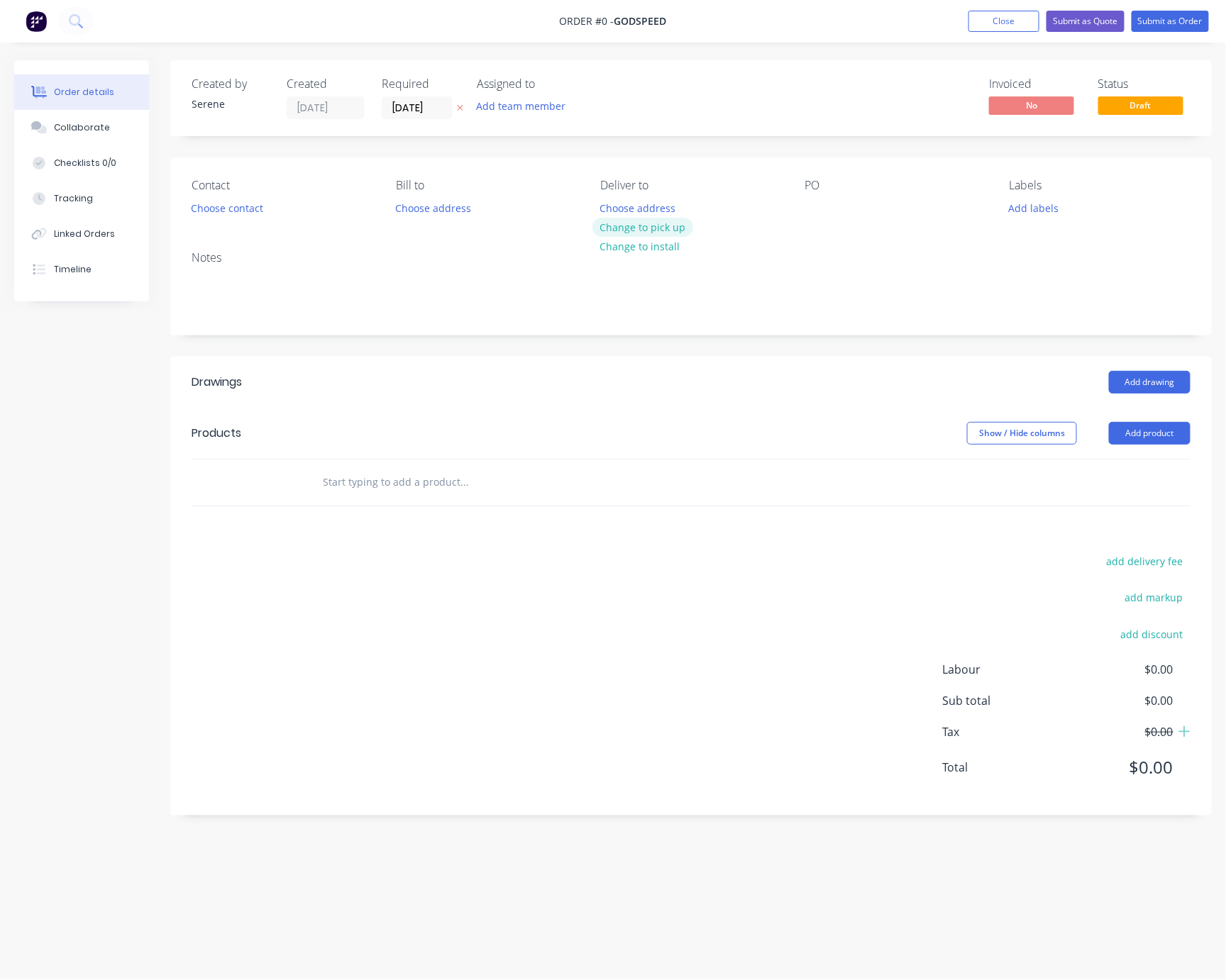
click at [636, 237] on button "Change to pick up" at bounding box center [643, 227] width 101 height 19
click at [222, 217] on button "Choose contact" at bounding box center [228, 207] width 87 height 19
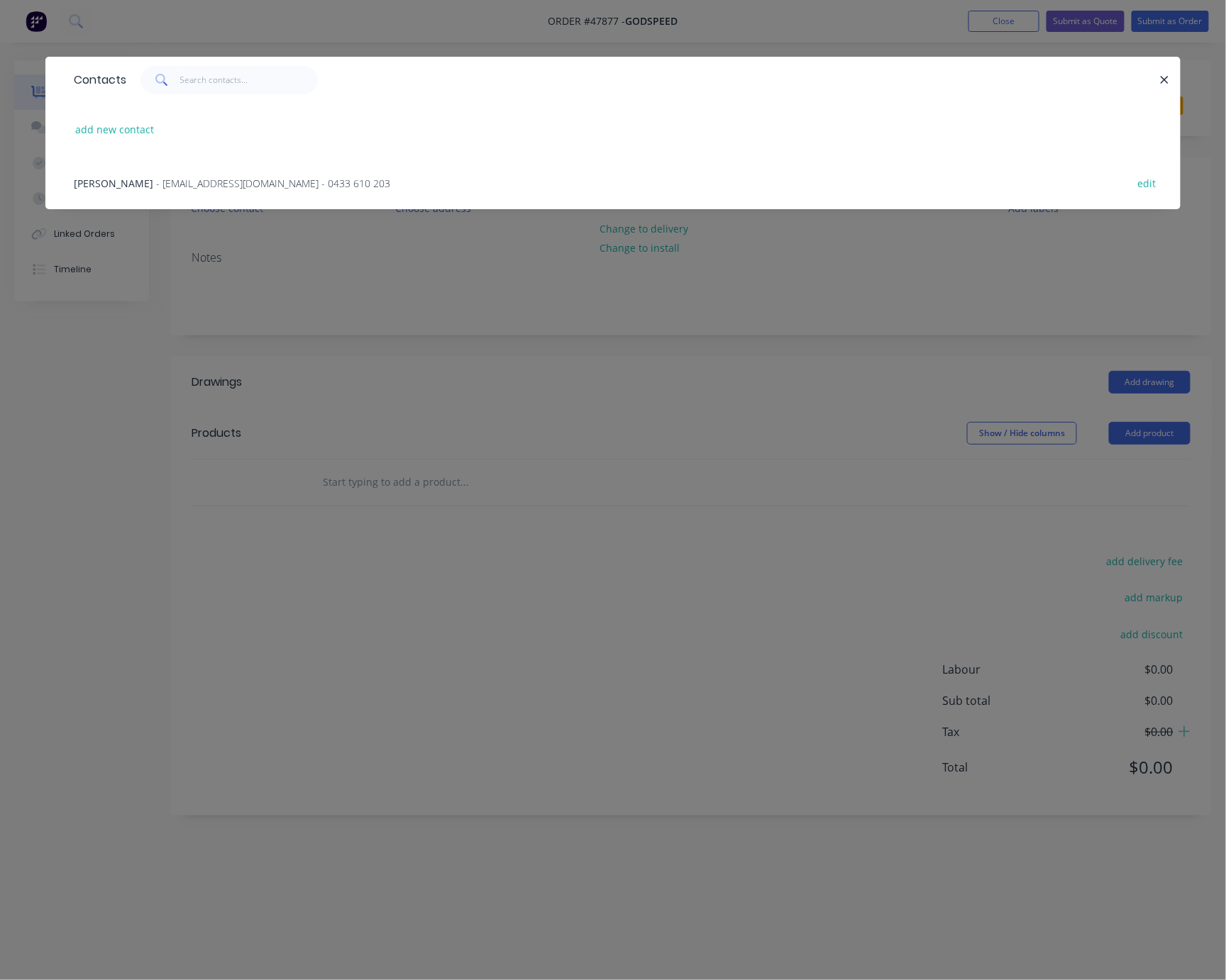
click at [156, 185] on span "- godspeed@pbgroup.net.au - 0433 610 203" at bounding box center [272, 183] width 234 height 14
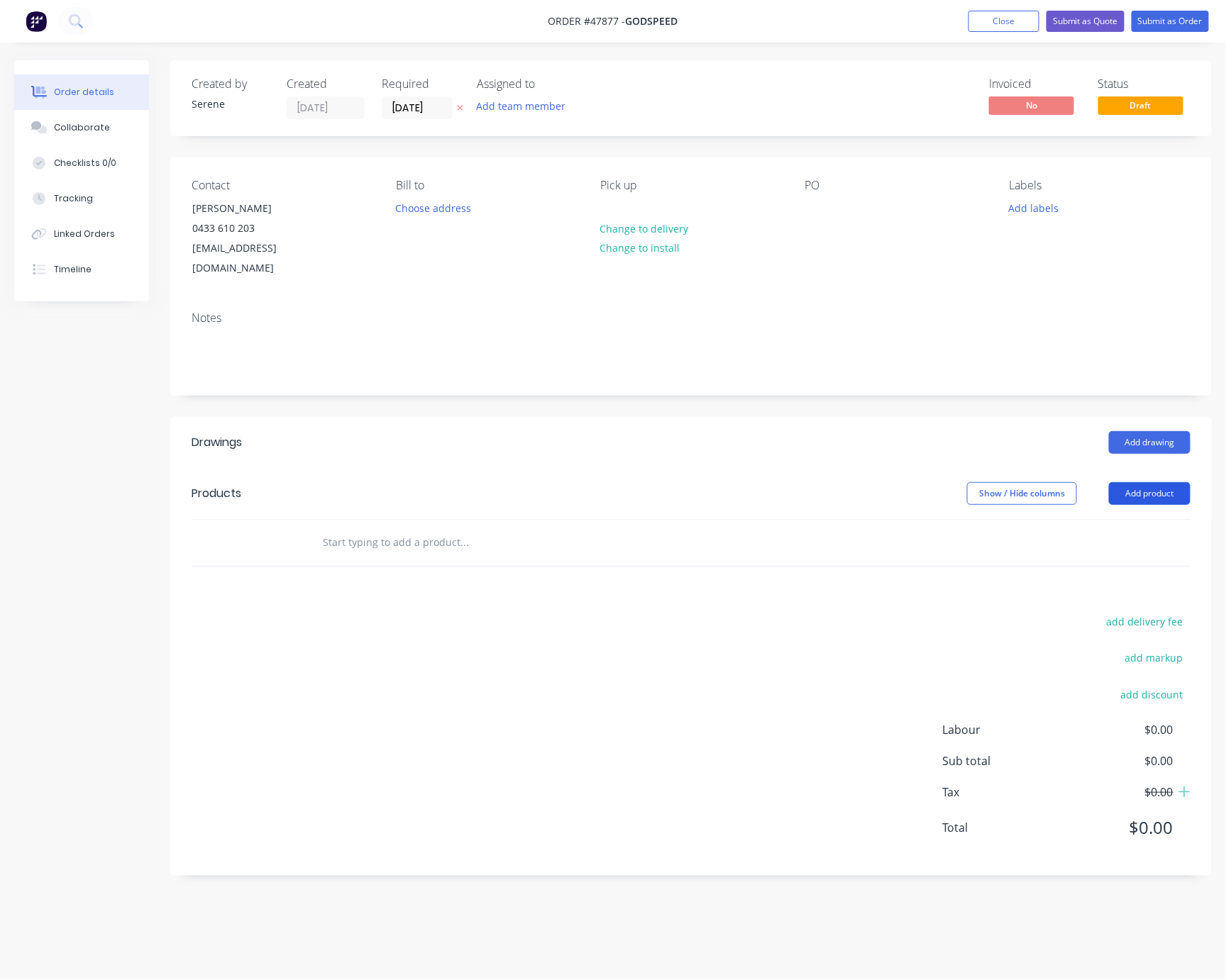
click at [1022, 498] on button "Add product" at bounding box center [1150, 493] width 82 height 22
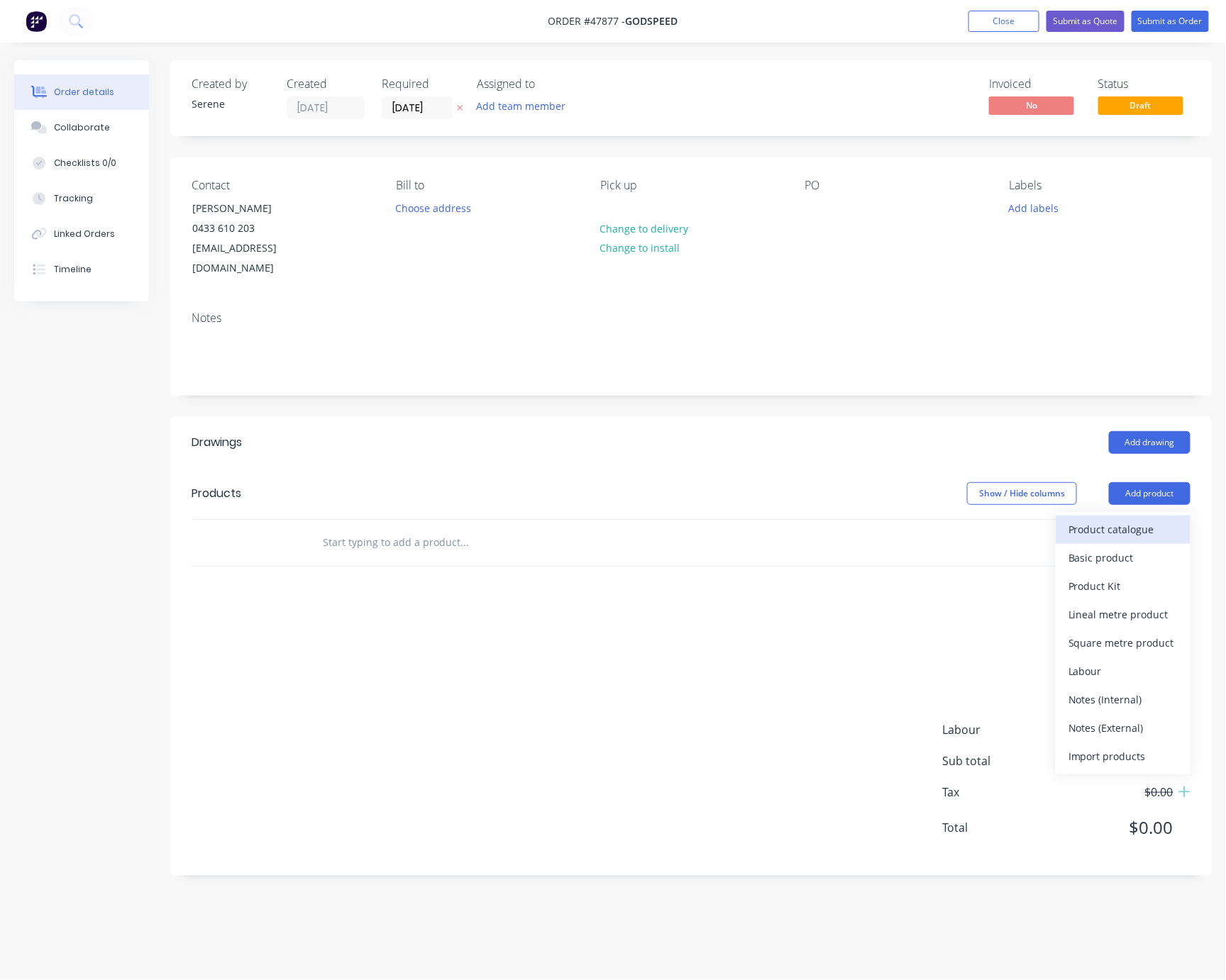
click at [1022, 525] on div "Product catalogue" at bounding box center [1123, 529] width 109 height 20
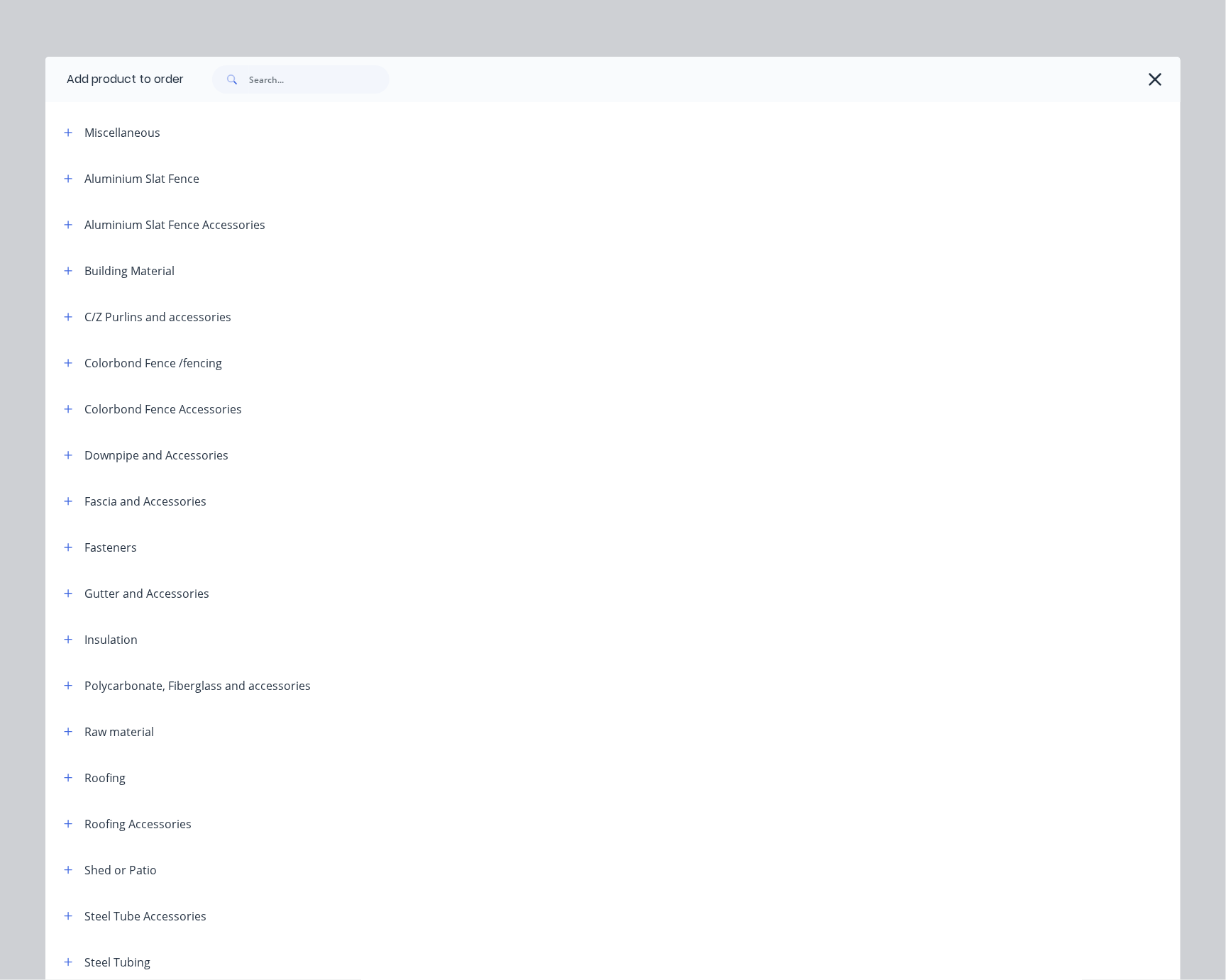
scroll to position [181, 0]
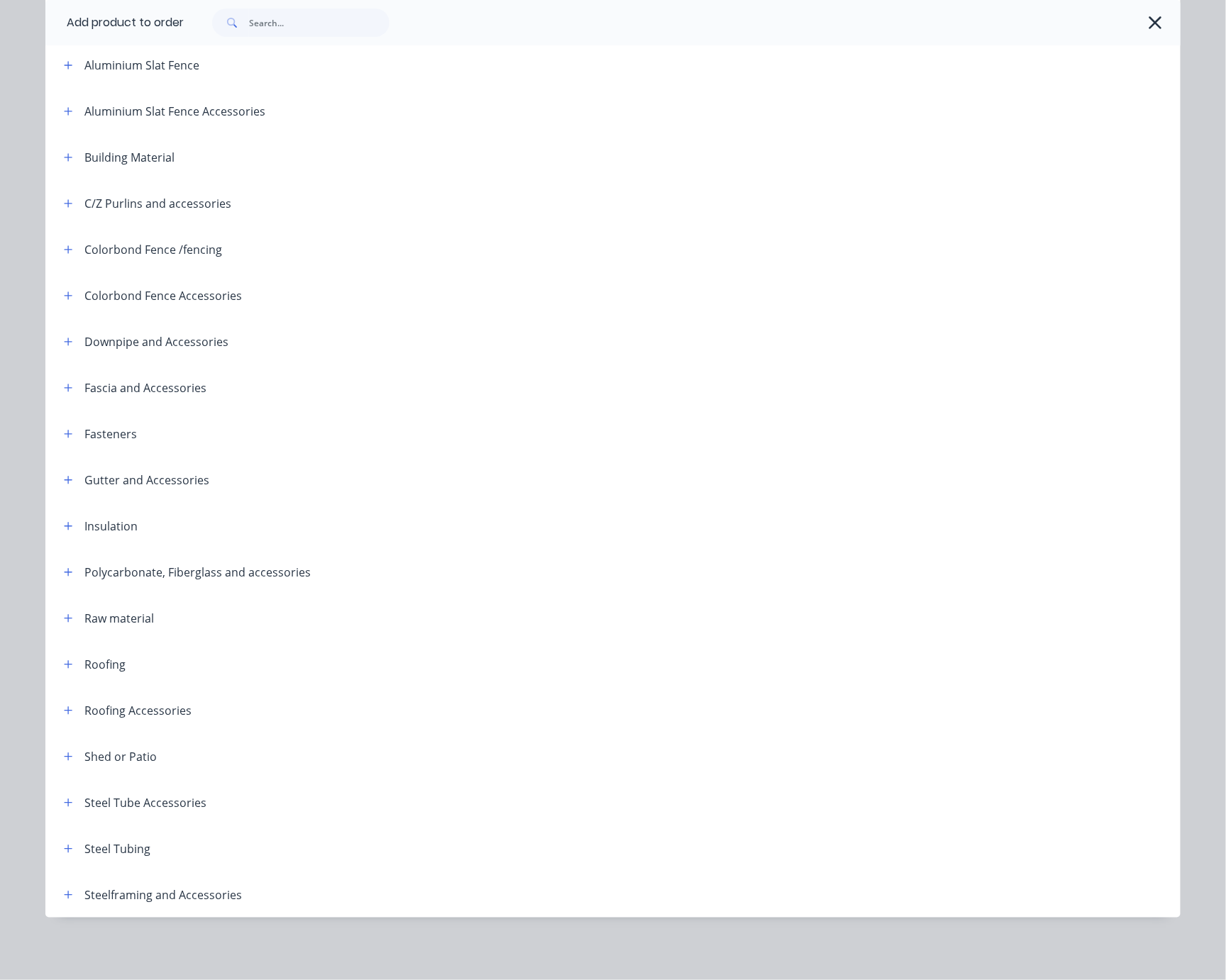
click at [60, 364] on header "Fascia and Accessories" at bounding box center [613, 388] width 1135 height 46
click at [64, 383] on icon "button" at bounding box center [68, 388] width 9 height 10
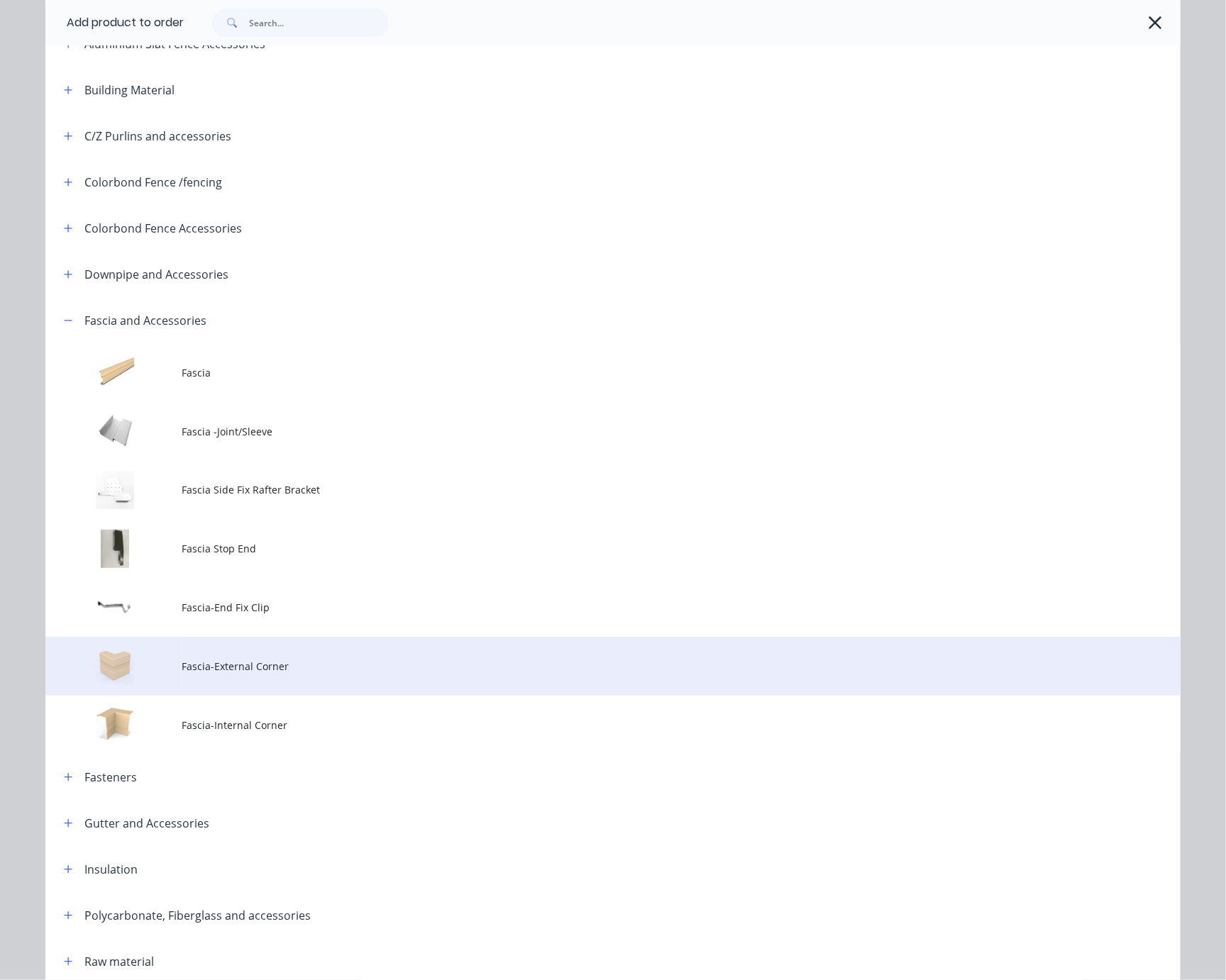
click at [297, 674] on span "Fascia-External Corner" at bounding box center [581, 666] width 799 height 15
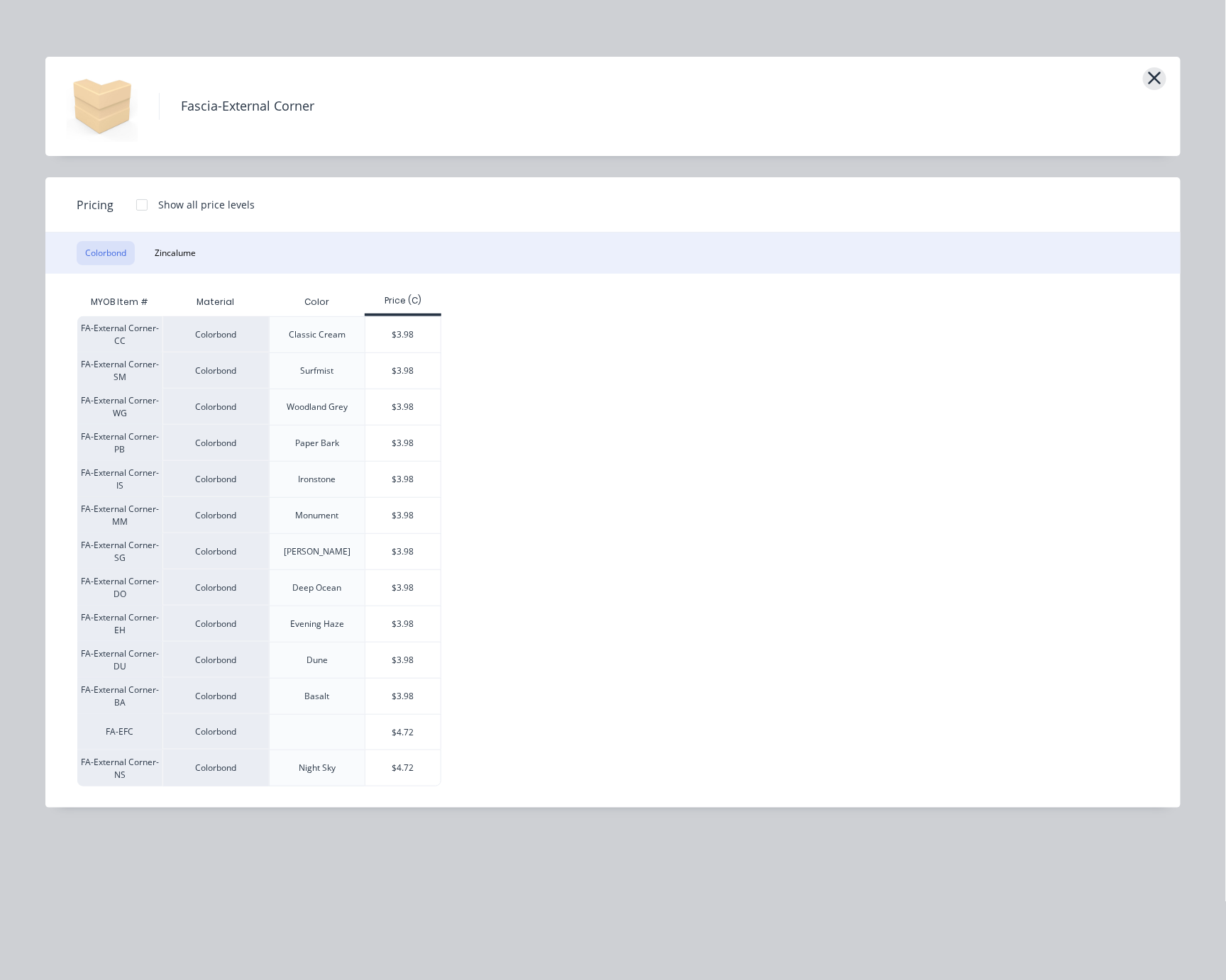
click at [1022, 85] on icon "button" at bounding box center [1155, 78] width 13 height 13
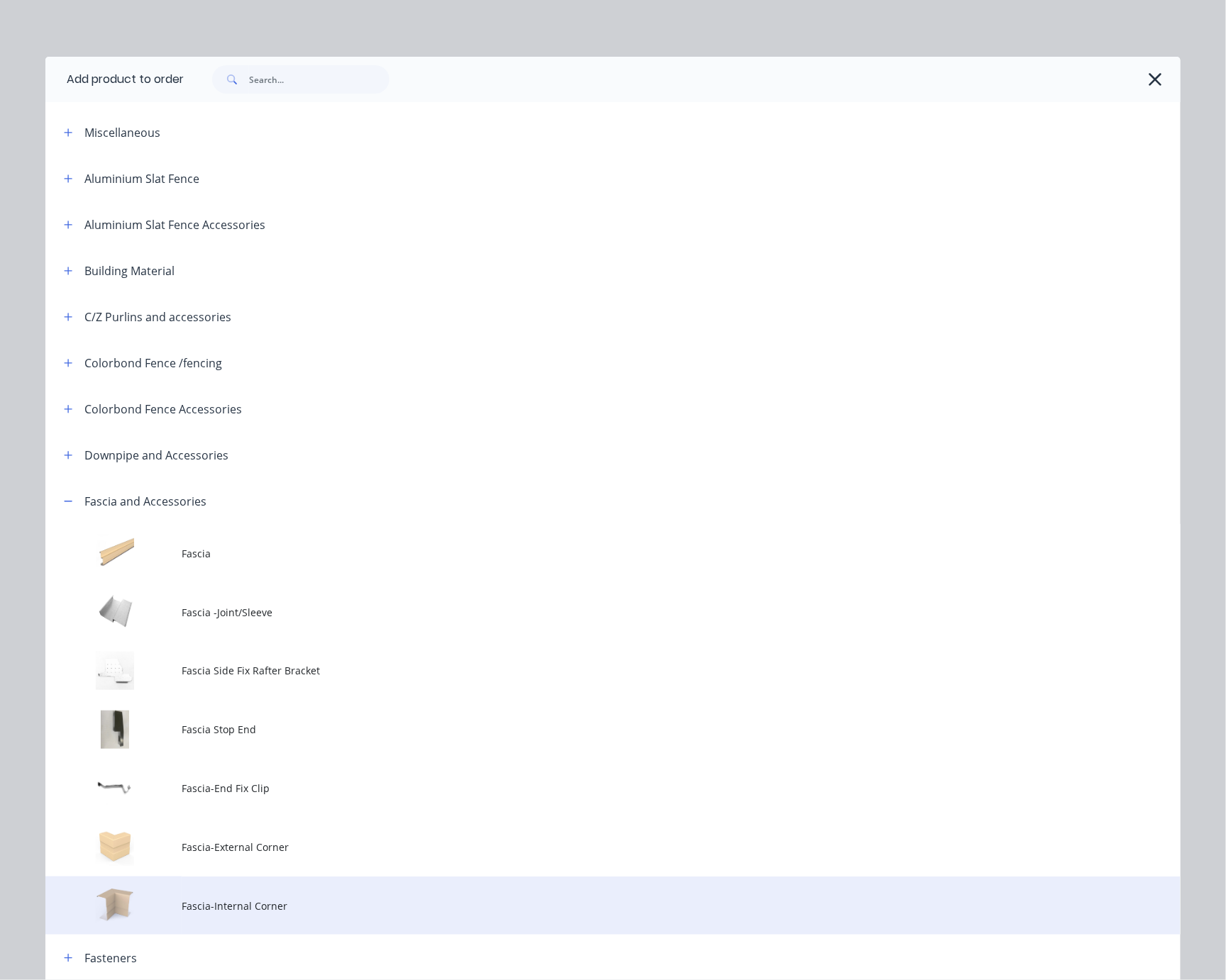
scroll to position [507, 0]
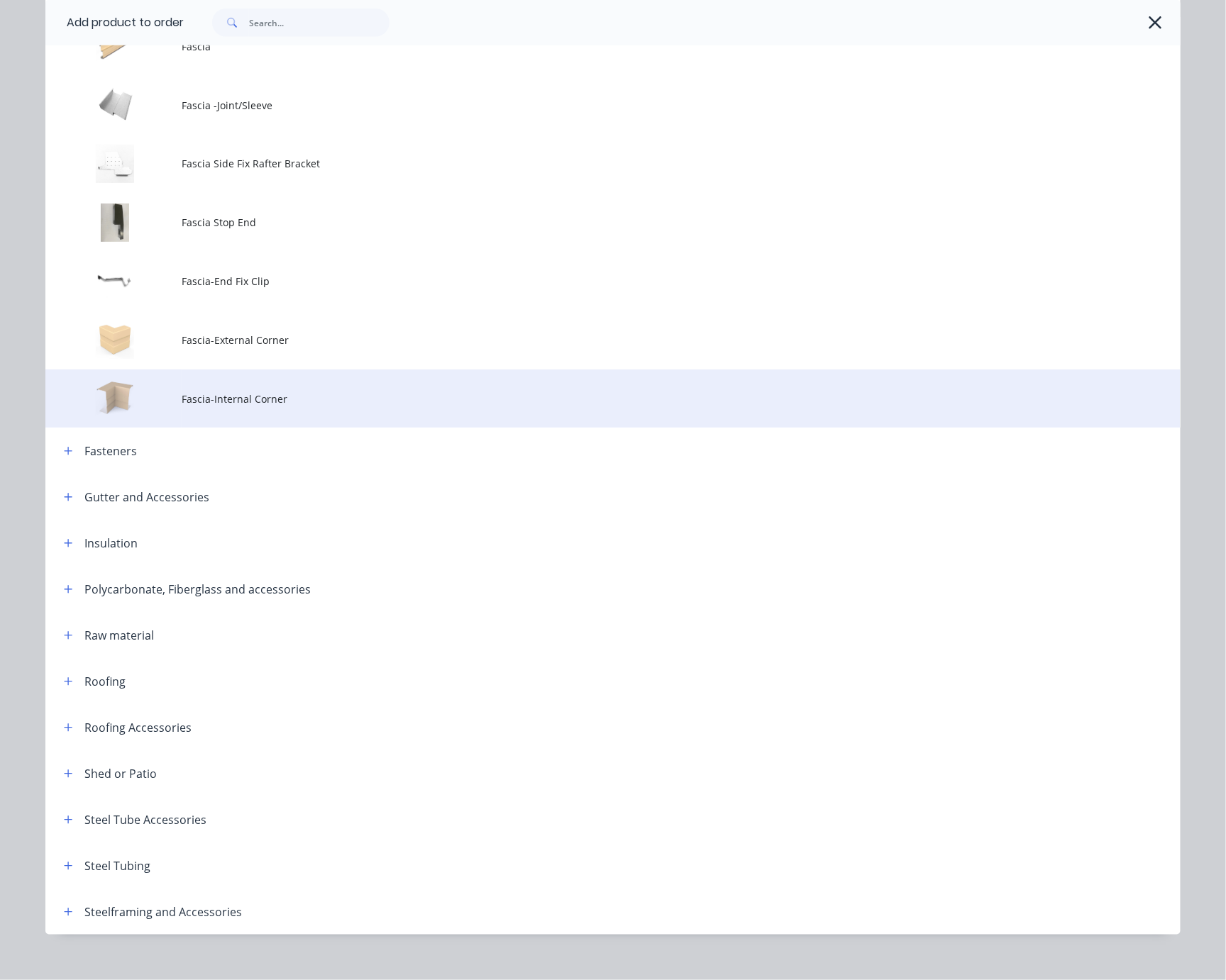
click at [243, 406] on span "Fascia-Internal Corner" at bounding box center [581, 399] width 799 height 15
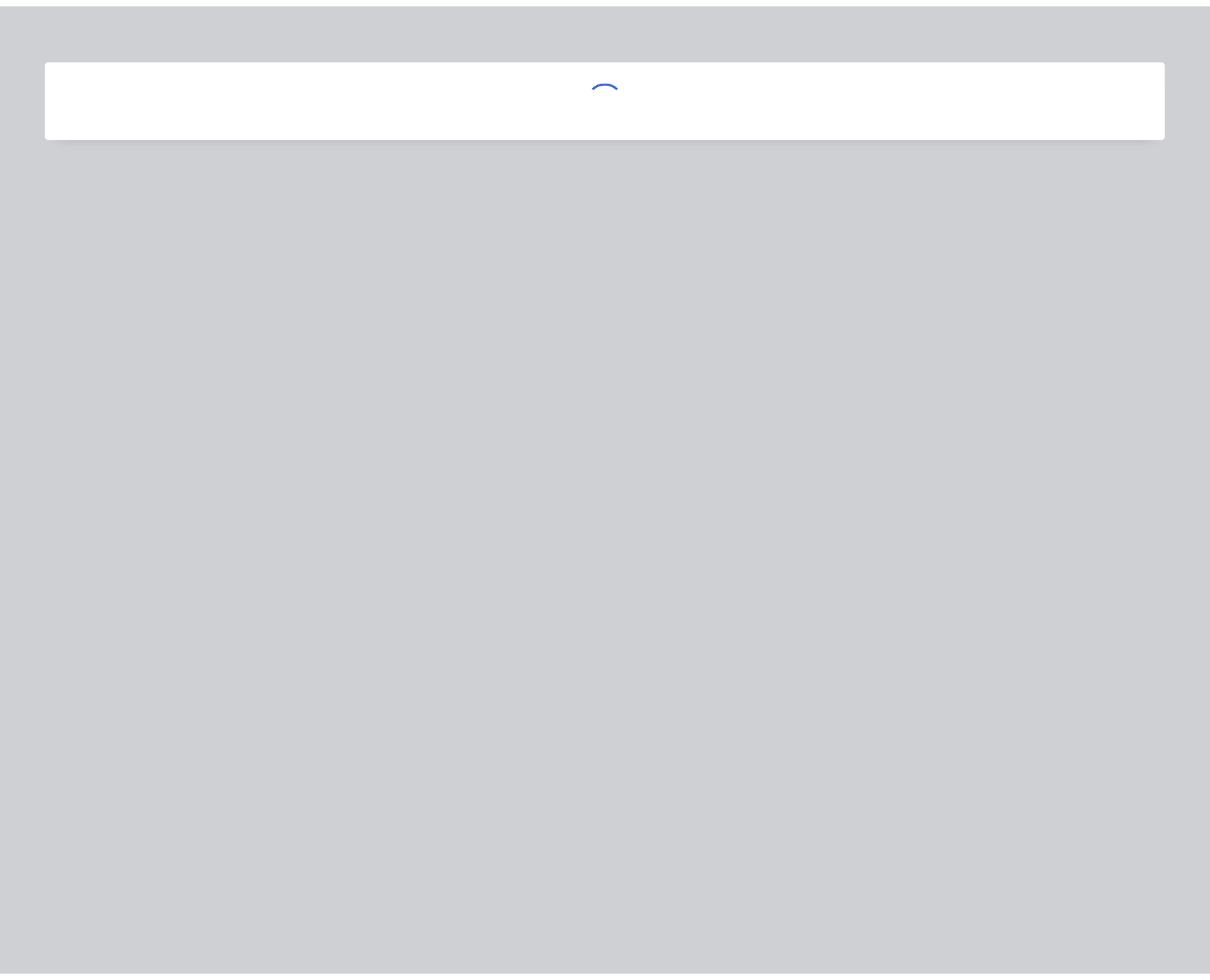
scroll to position [0, 0]
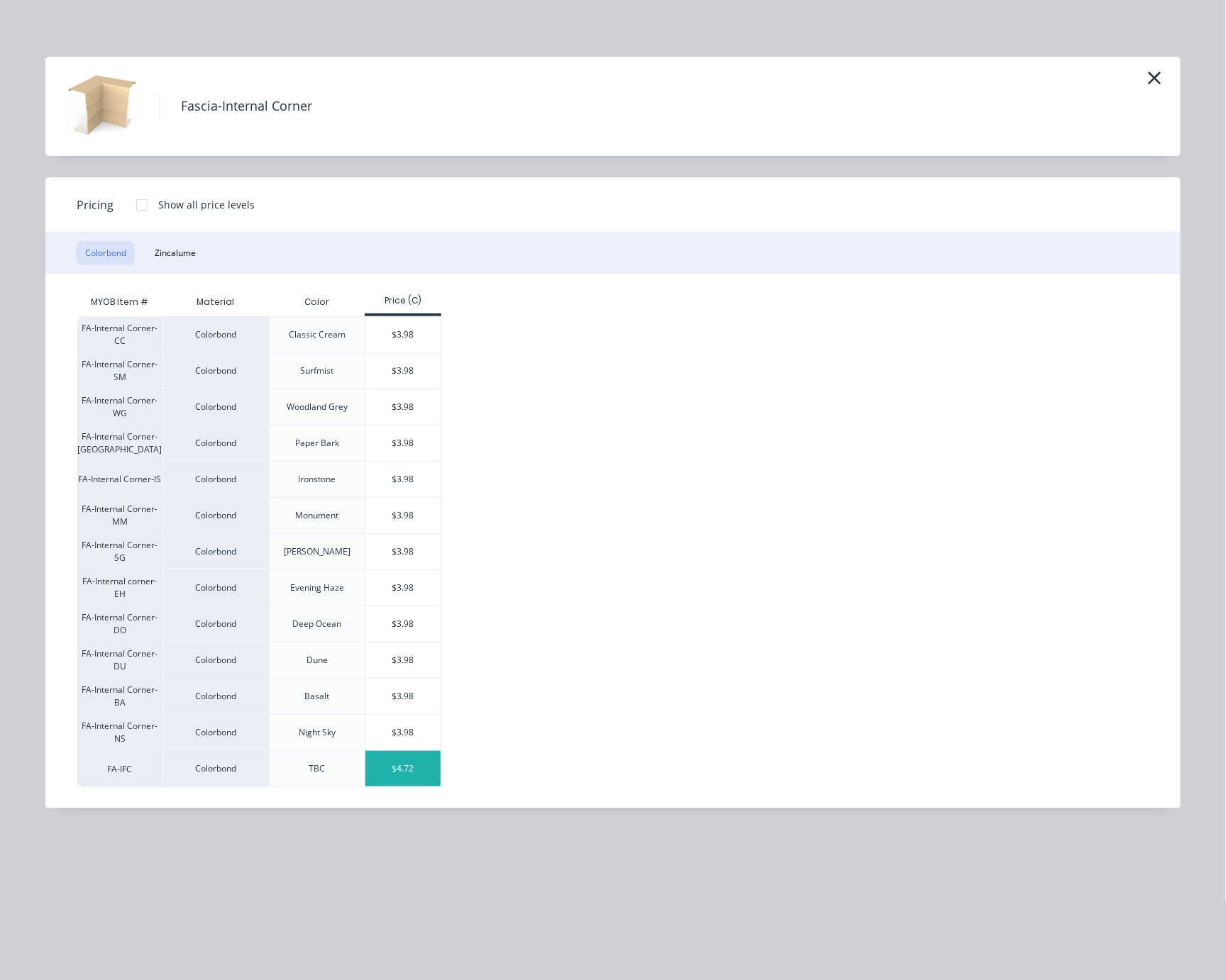
click at [405, 784] on div "$4.72" at bounding box center [403, 768] width 76 height 35
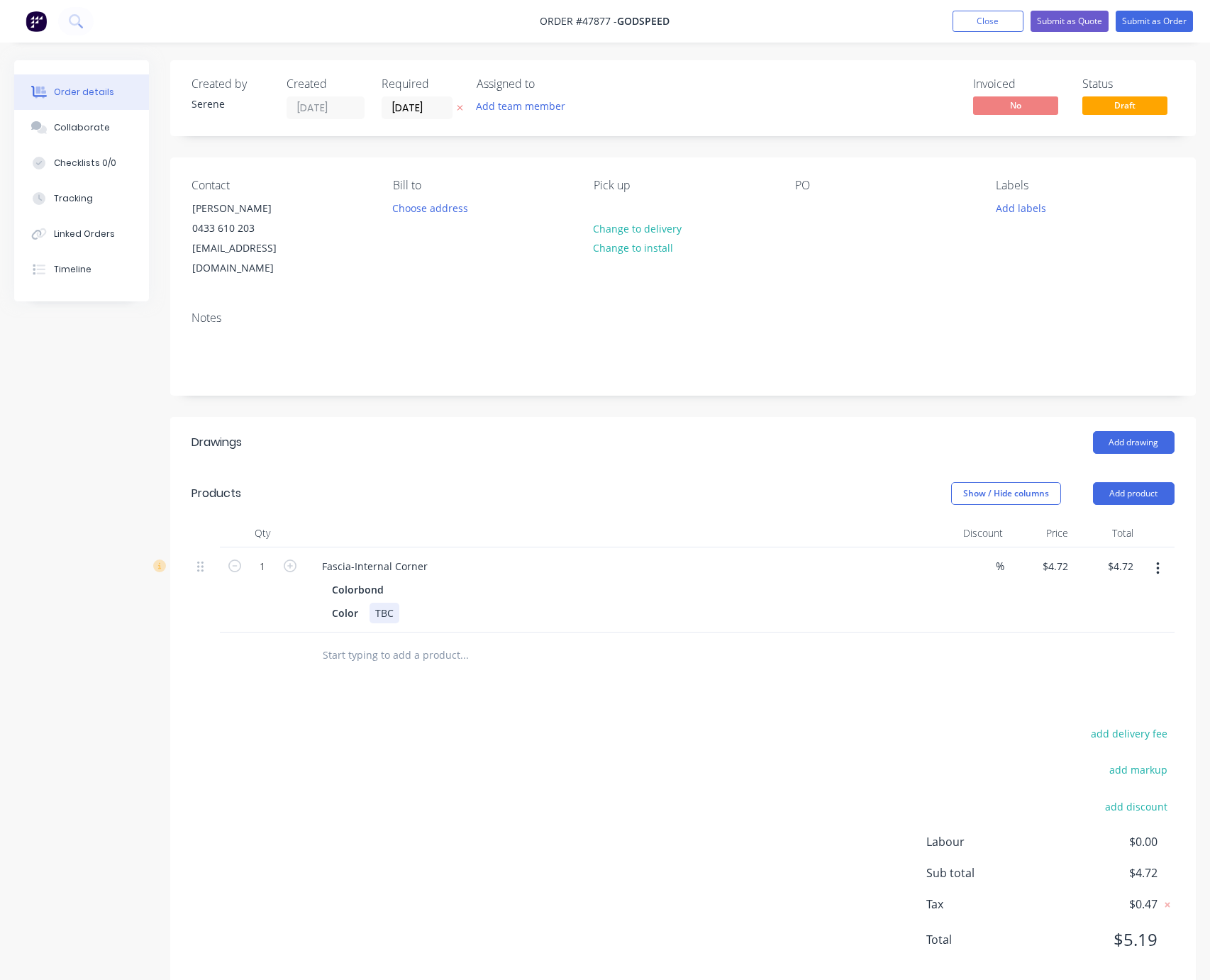
click at [399, 616] on div "TBC" at bounding box center [384, 613] width 30 height 20
drag, startPoint x: 400, startPoint y: 619, endPoint x: 356, endPoint y: 620, distance: 44.0
click at [356, 620] on div "Color TBC" at bounding box center [621, 613] width 590 height 20
click at [290, 576] on form "1" at bounding box center [262, 565] width 74 height 21
click at [290, 572] on icon "button" at bounding box center [290, 566] width 13 height 13
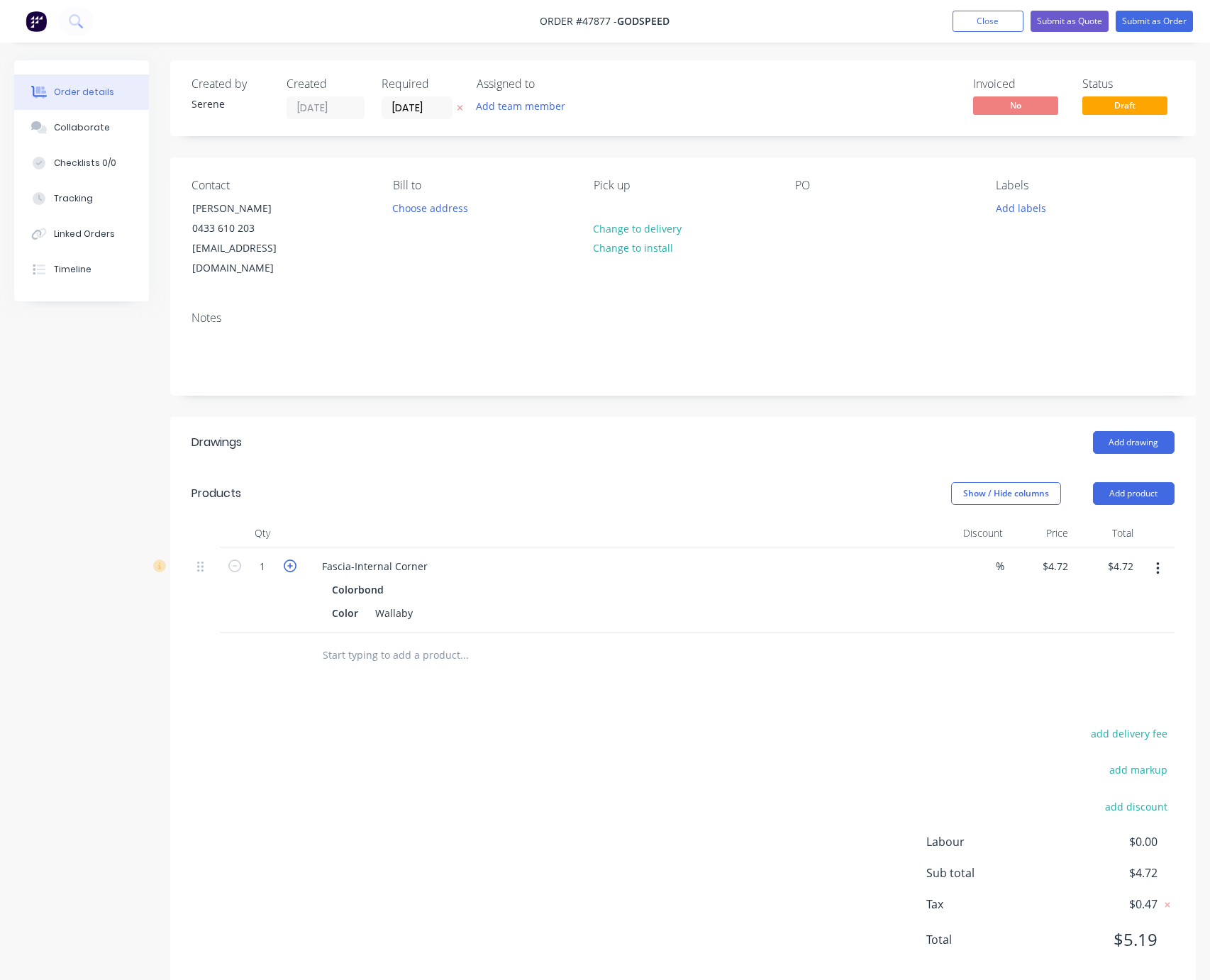
type input "2"
type input "$9.44"
click at [290, 572] on icon "button" at bounding box center [290, 566] width 13 height 13
type input "3"
type input "$14.16"
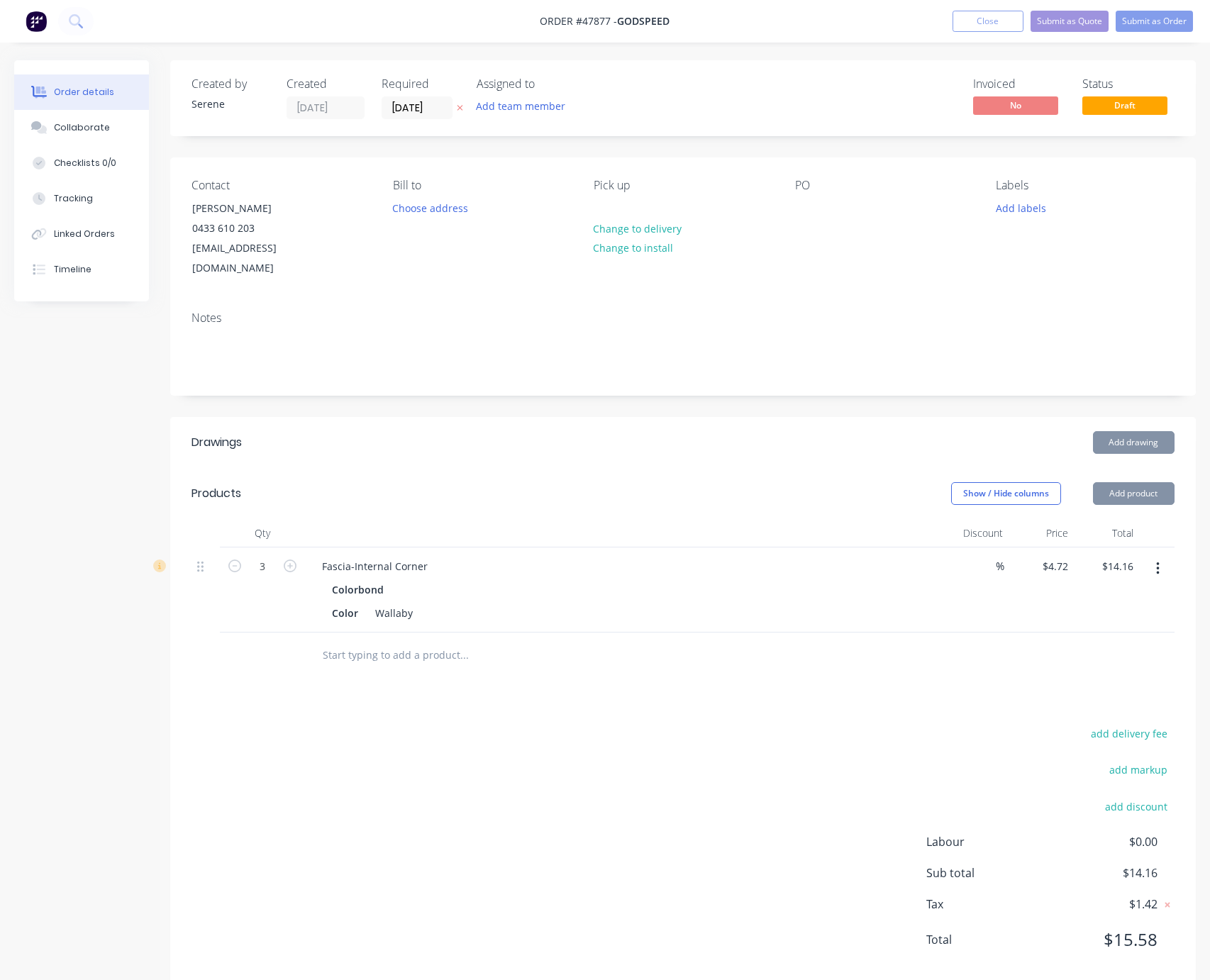
drag, startPoint x: 443, startPoint y: 749, endPoint x: 428, endPoint y: 755, distance: 16.2
click at [436, 753] on div "add delivery fee add markup add discount Labour $0.00 Sub total $14.16 Tax $1.4…" at bounding box center [682, 845] width 983 height 243
click at [423, 104] on input "[DATE]" at bounding box center [417, 107] width 70 height 21
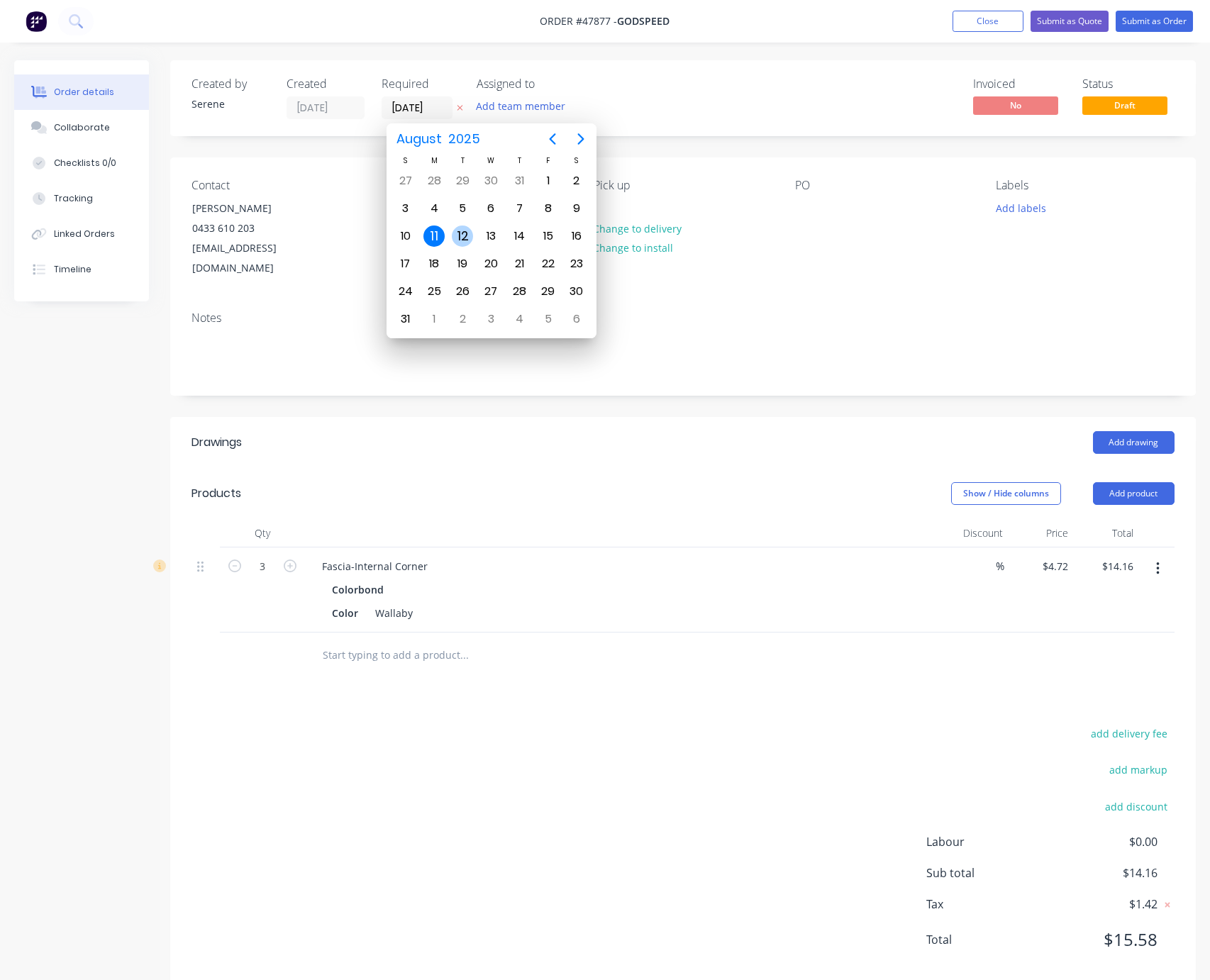
click at [468, 229] on div "12" at bounding box center [462, 235] width 21 height 21
type input "12/08/25"
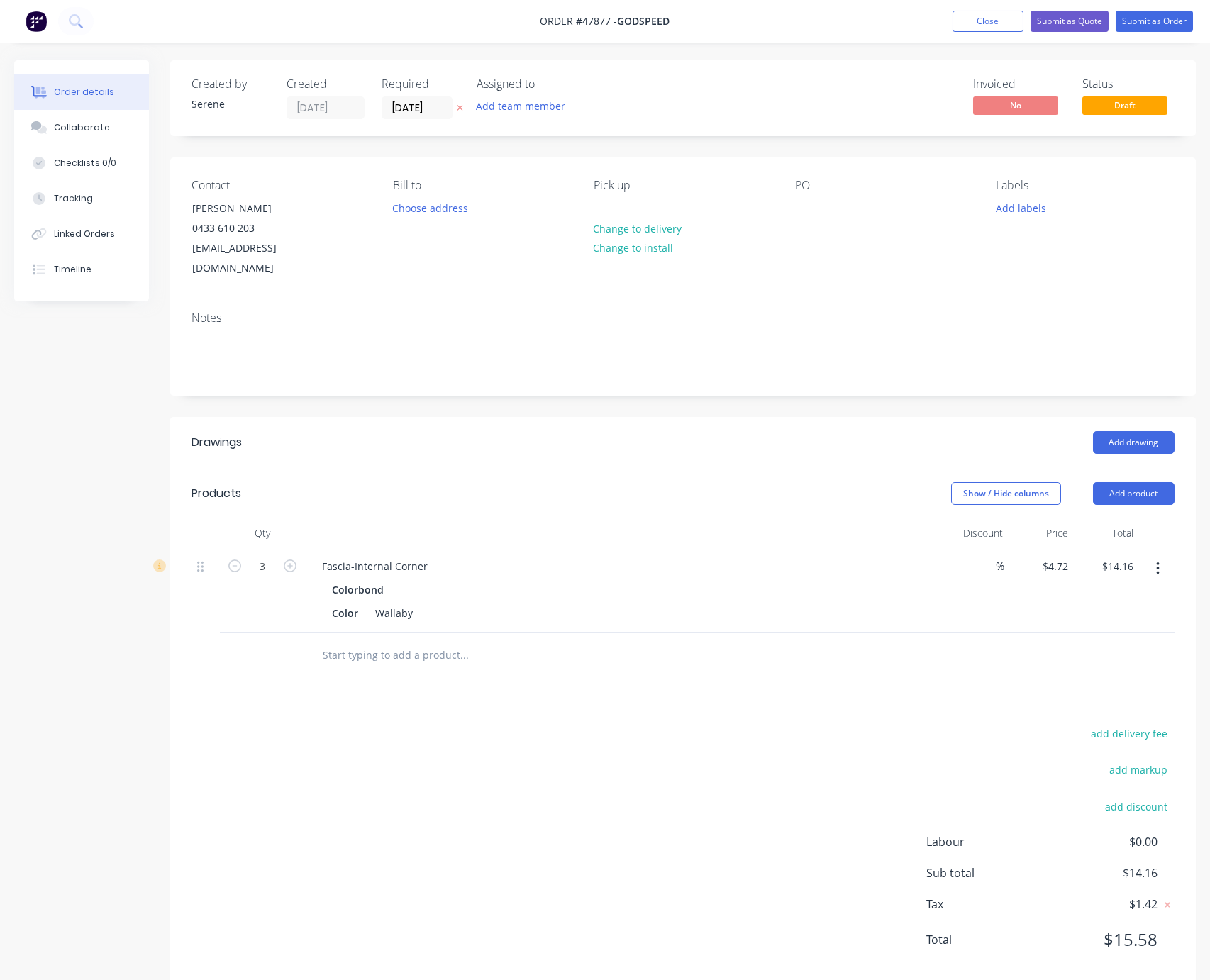
click at [655, 498] on div "Show / Hide columns Add product" at bounding box center [787, 493] width 773 height 22
click at [1022, 20] on button "Submit as Order" at bounding box center [1154, 21] width 77 height 21
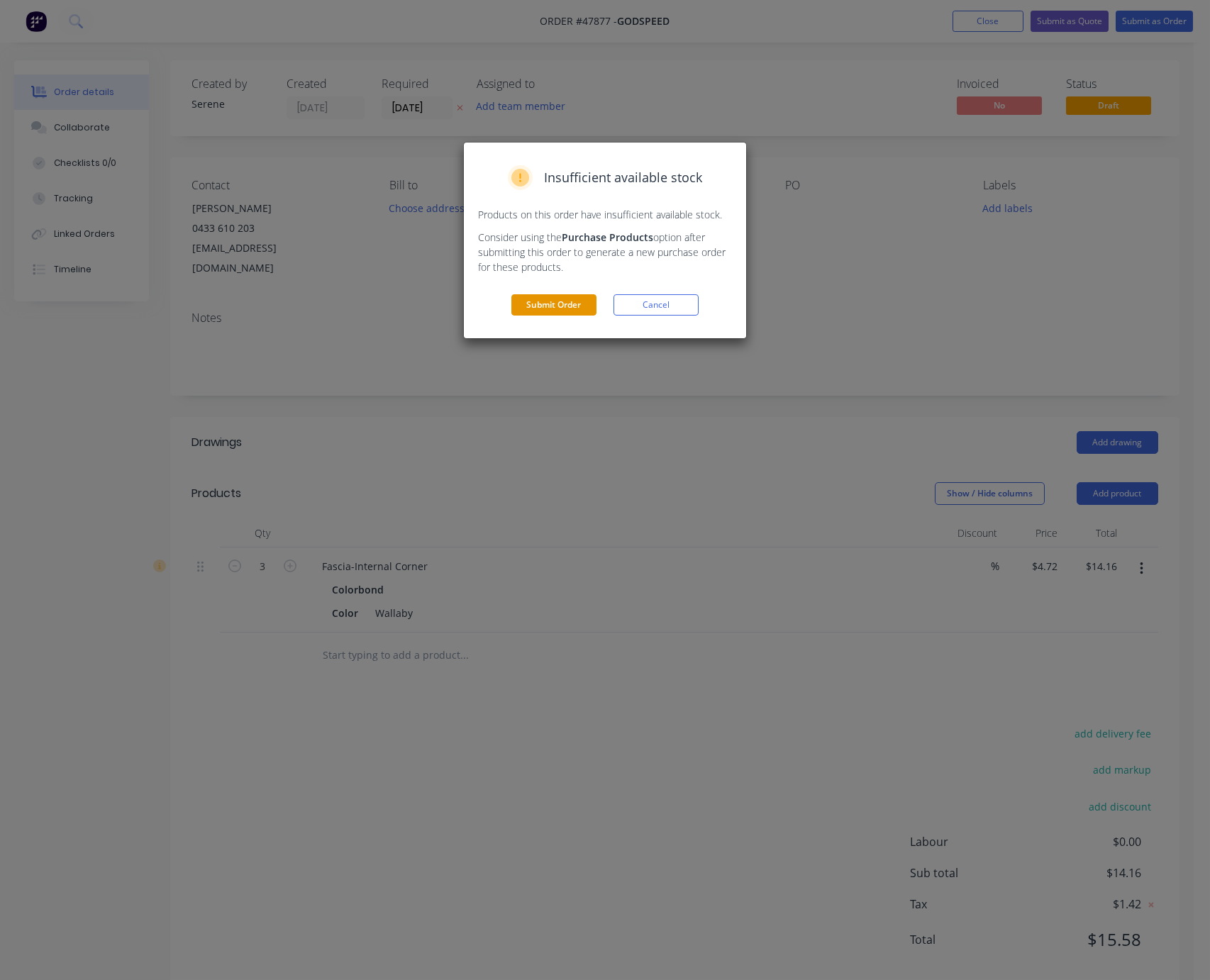
click at [532, 316] on button "Submit Order" at bounding box center [554, 304] width 85 height 21
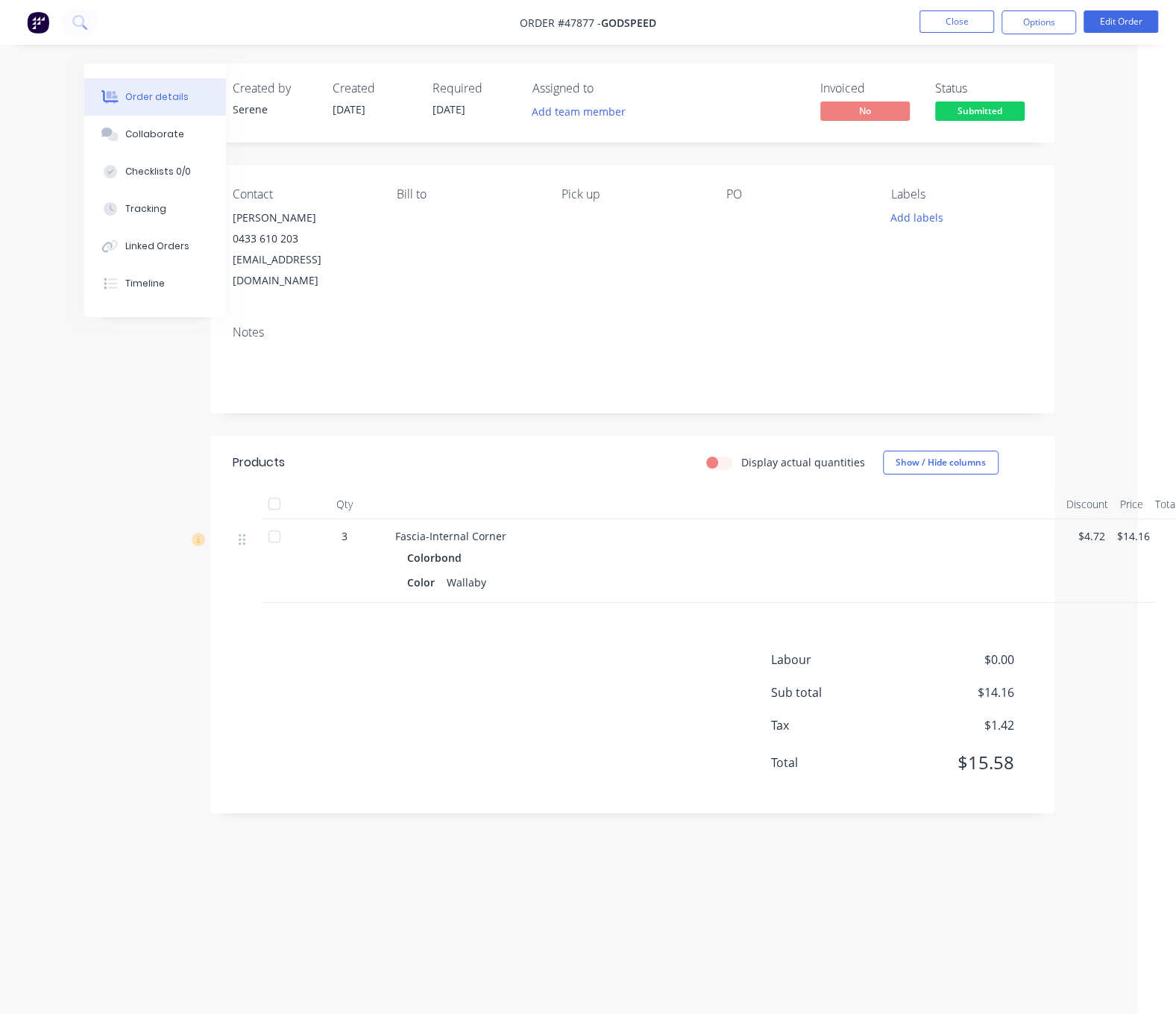
scroll to position [0, 50]
drag, startPoint x: 765, startPoint y: 325, endPoint x: 951, endPoint y: 315, distance: 186.3
click at [1040, 24] on button "Options" at bounding box center [1039, 22] width 75 height 24
click at [405, 710] on div "Labour $0.00 Sub total $14.16 Tax $1.42 Total $15.58" at bounding box center [625, 721] width 800 height 140
drag, startPoint x: 549, startPoint y: 455, endPoint x: 739, endPoint y: 405, distance: 196.5
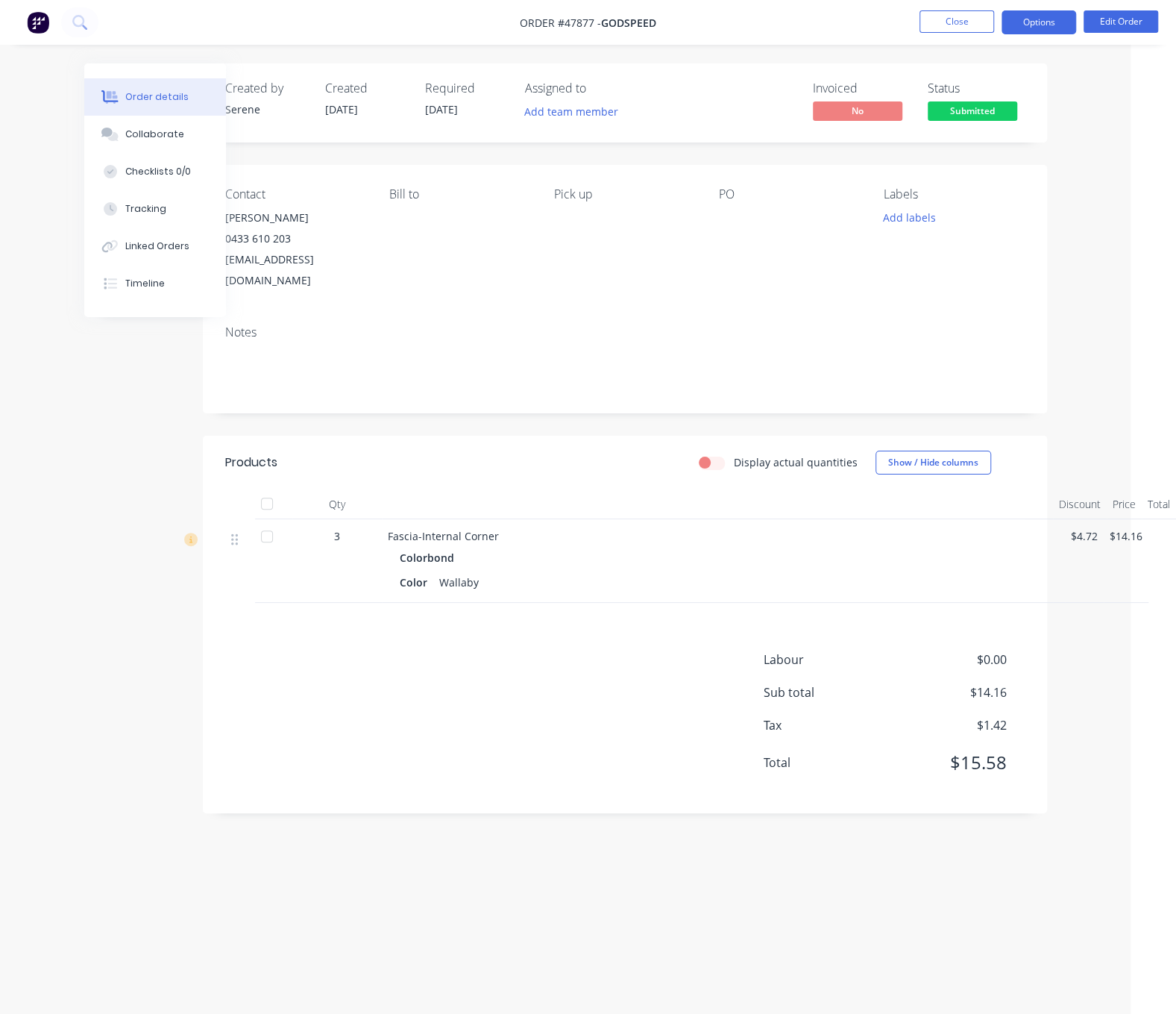
click at [1035, 21] on button "Options" at bounding box center [1039, 22] width 75 height 24
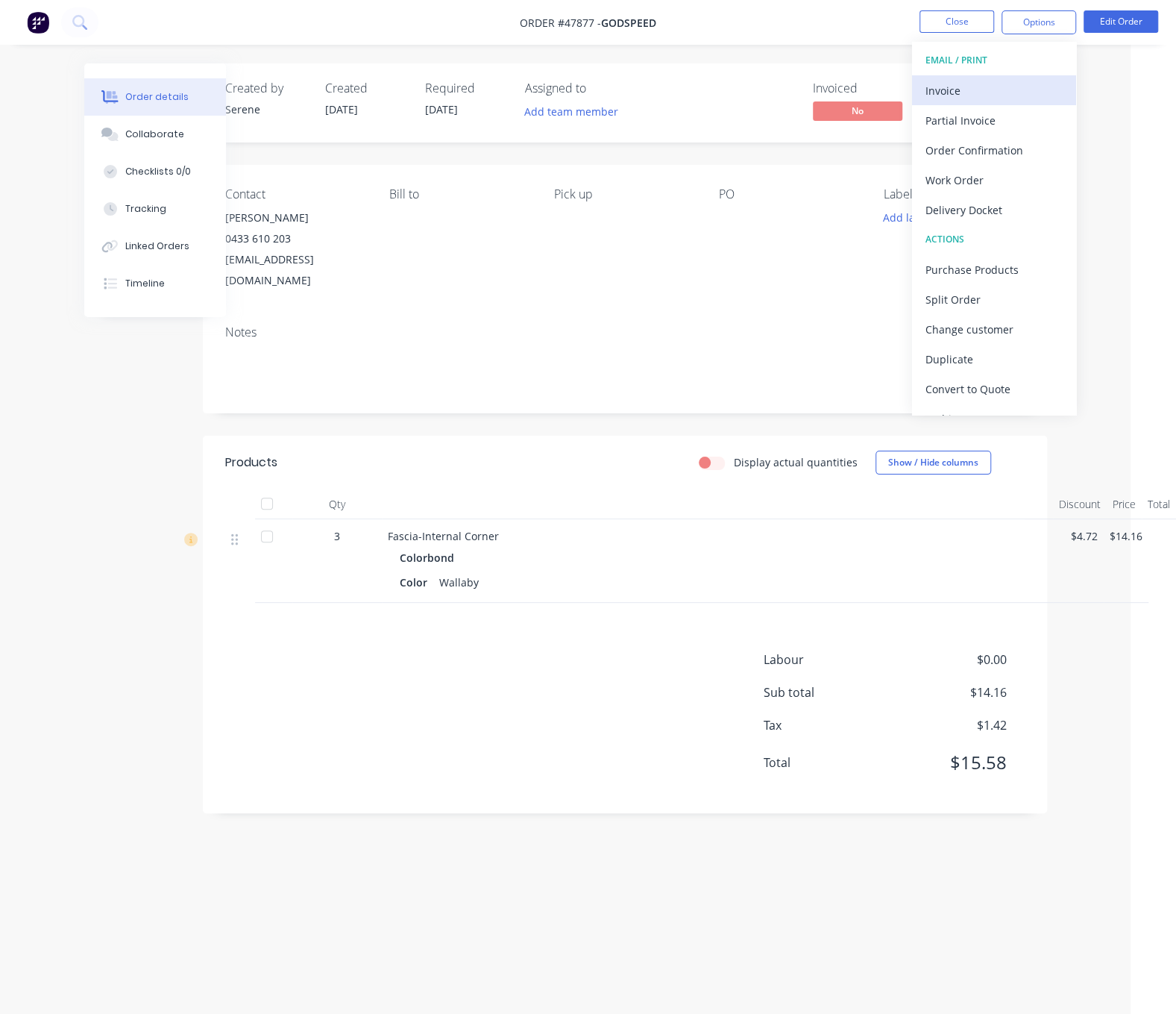
click at [976, 80] on div "Invoice" at bounding box center [994, 91] width 137 height 21
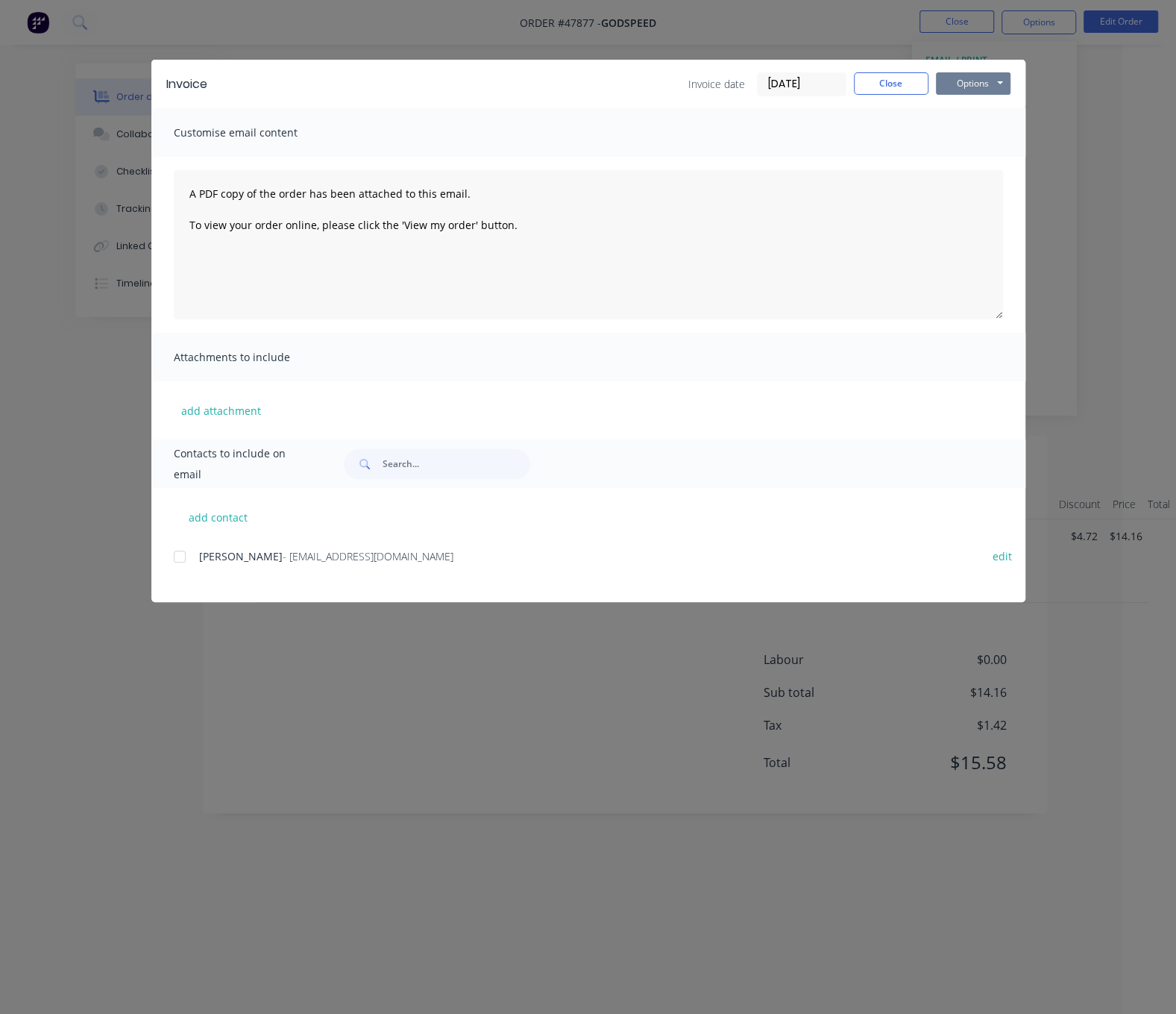
click at [960, 90] on button "Options" at bounding box center [973, 83] width 75 height 22
click at [979, 146] on button "Print" at bounding box center [983, 134] width 95 height 24
click at [900, 90] on button "Close" at bounding box center [891, 83] width 75 height 22
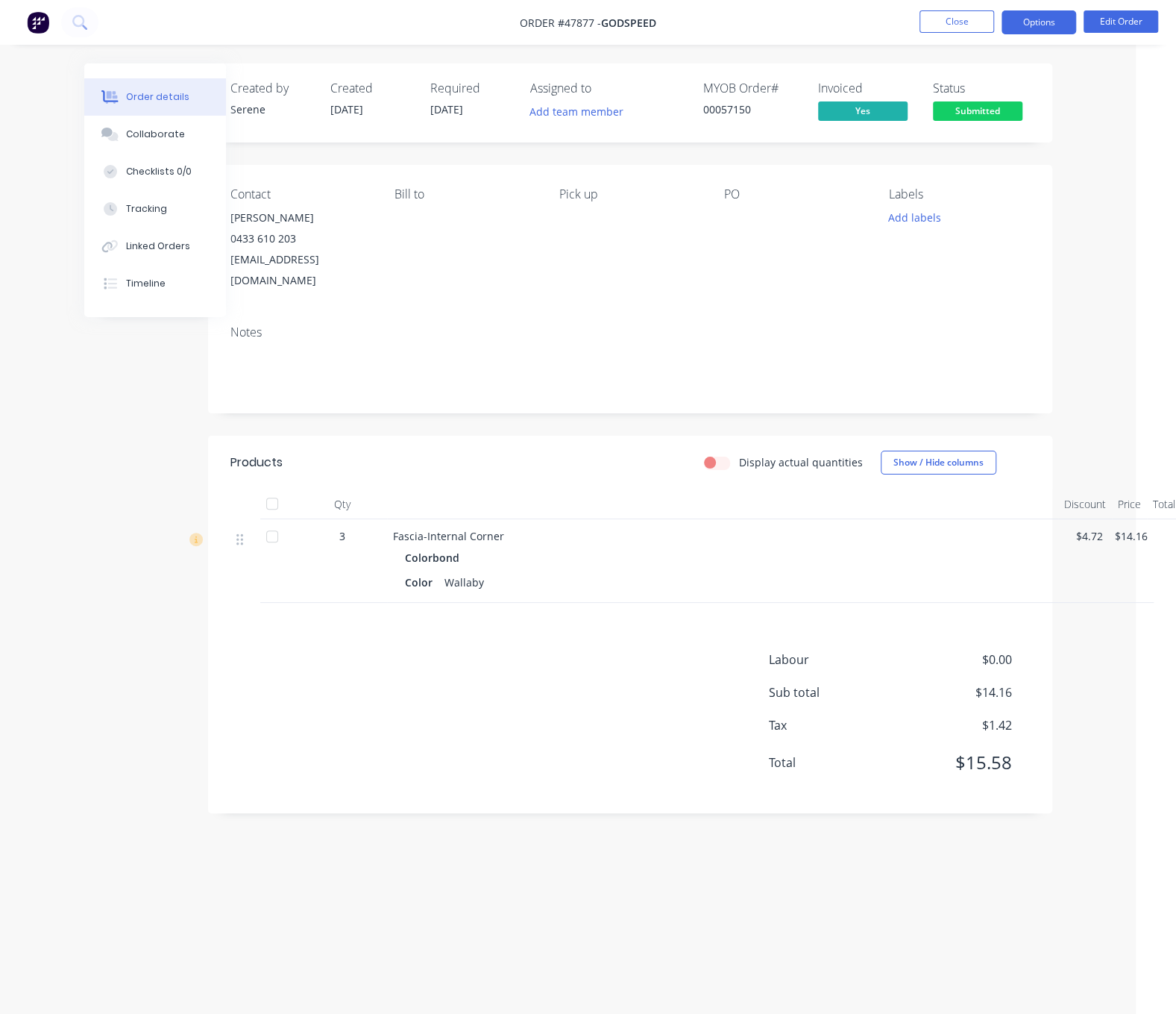
click at [1015, 21] on button "Options" at bounding box center [1039, 22] width 75 height 24
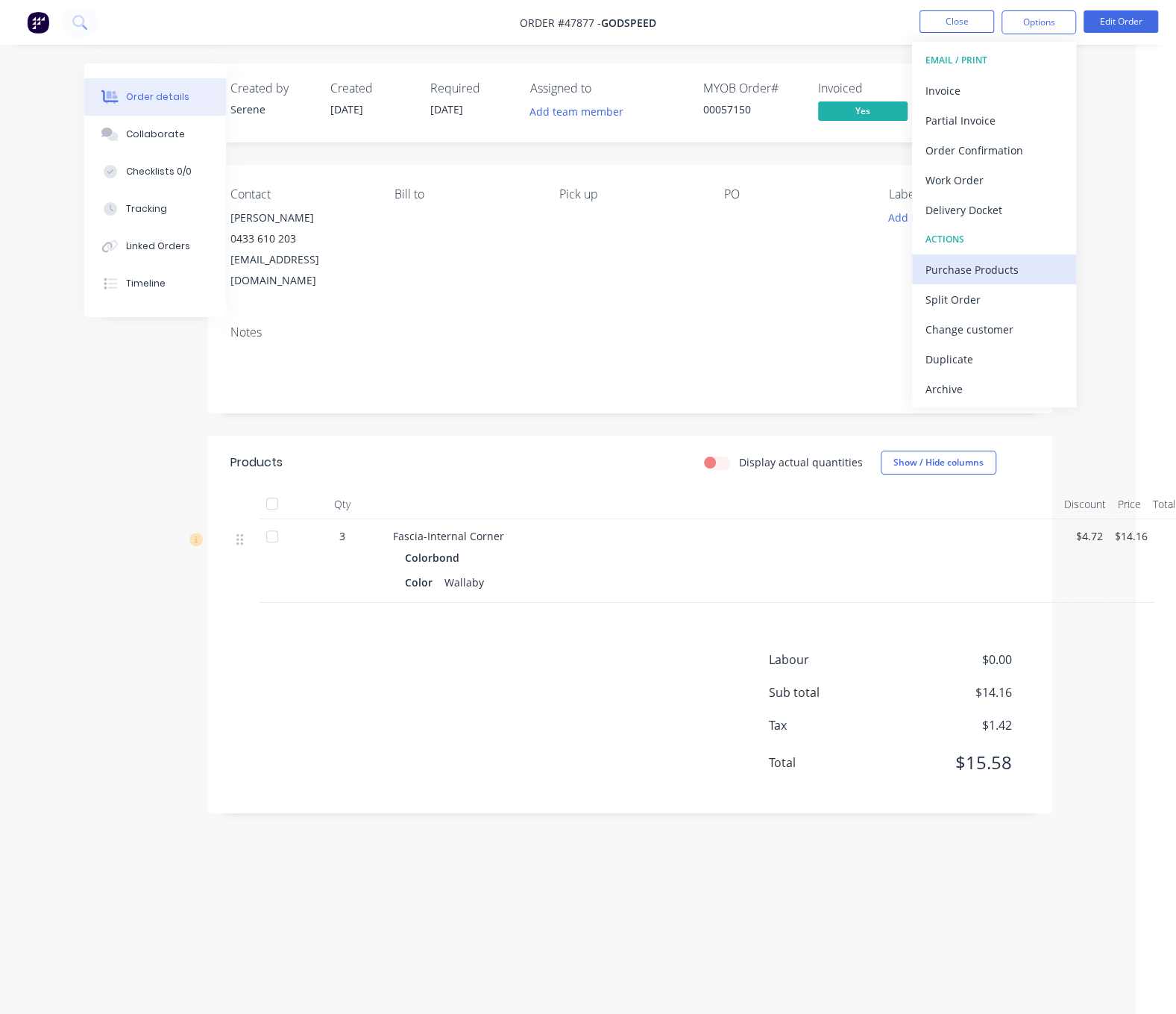
click at [1004, 270] on div "Purchase Products" at bounding box center [994, 270] width 137 height 21
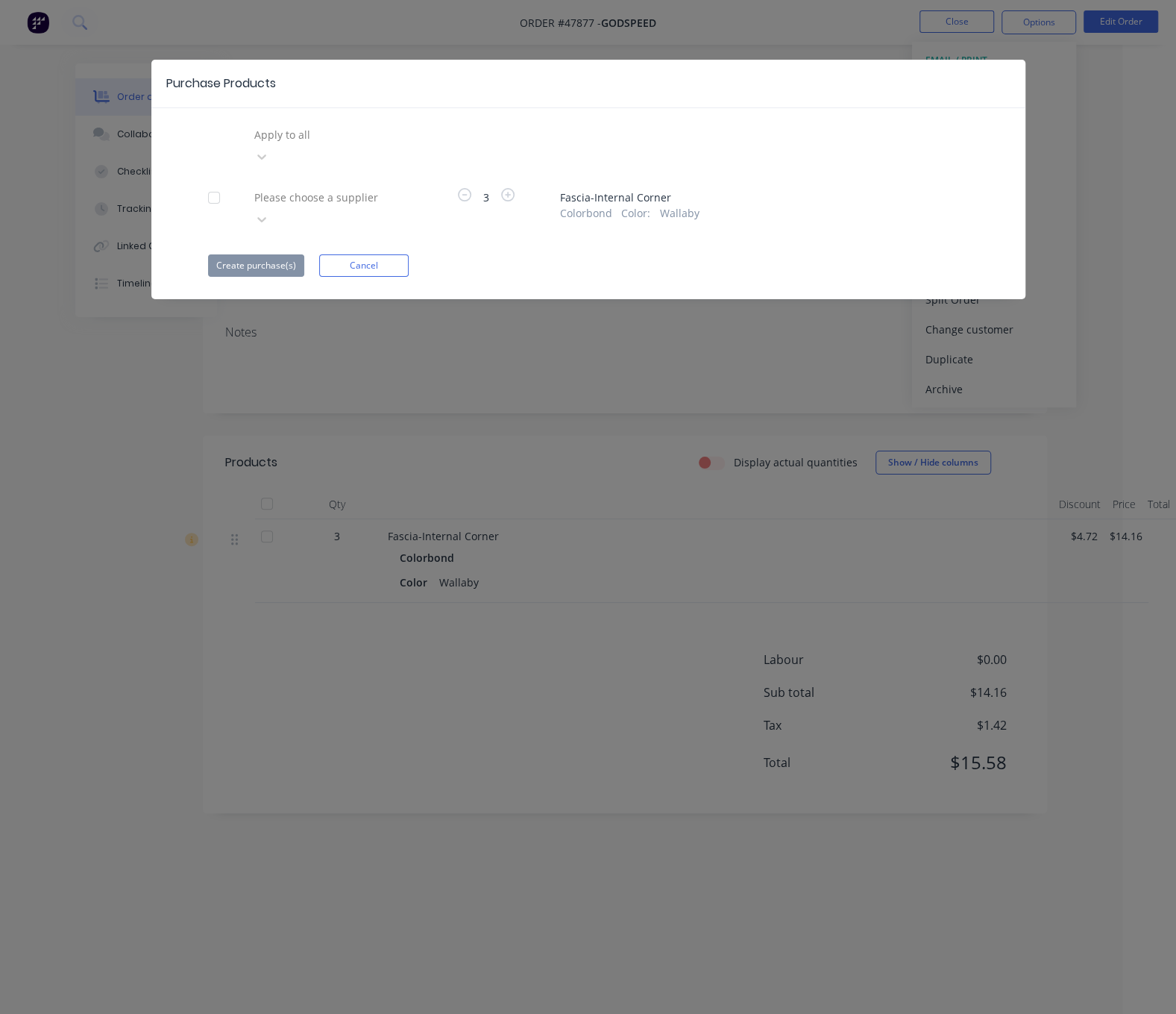
click at [215, 183] on div at bounding box center [213, 197] width 30 height 30
click at [329, 144] on div at bounding box center [360, 135] width 215 height 18
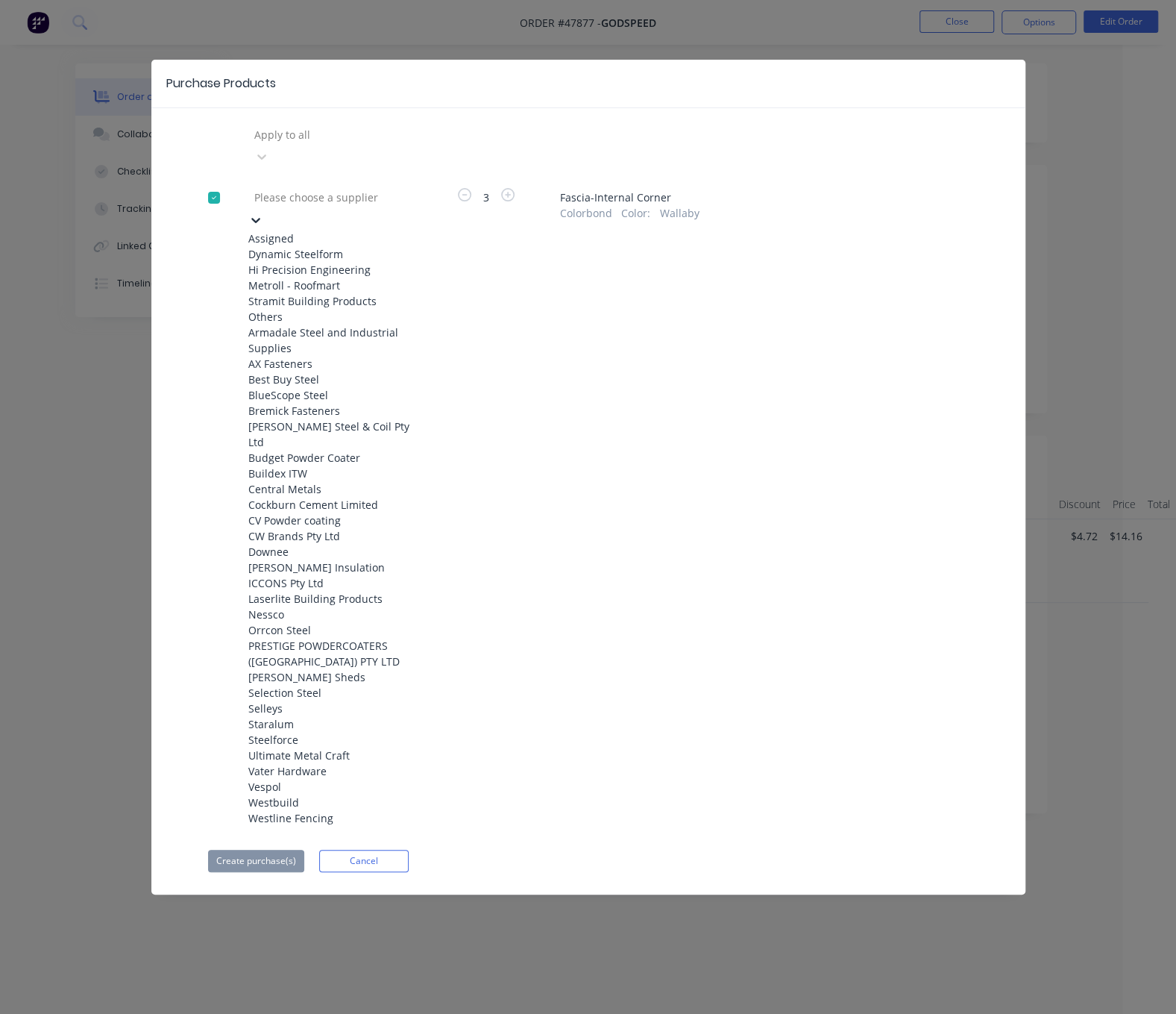
click at [324, 293] on div "Metroll - Roofmart" at bounding box center [330, 285] width 164 height 16
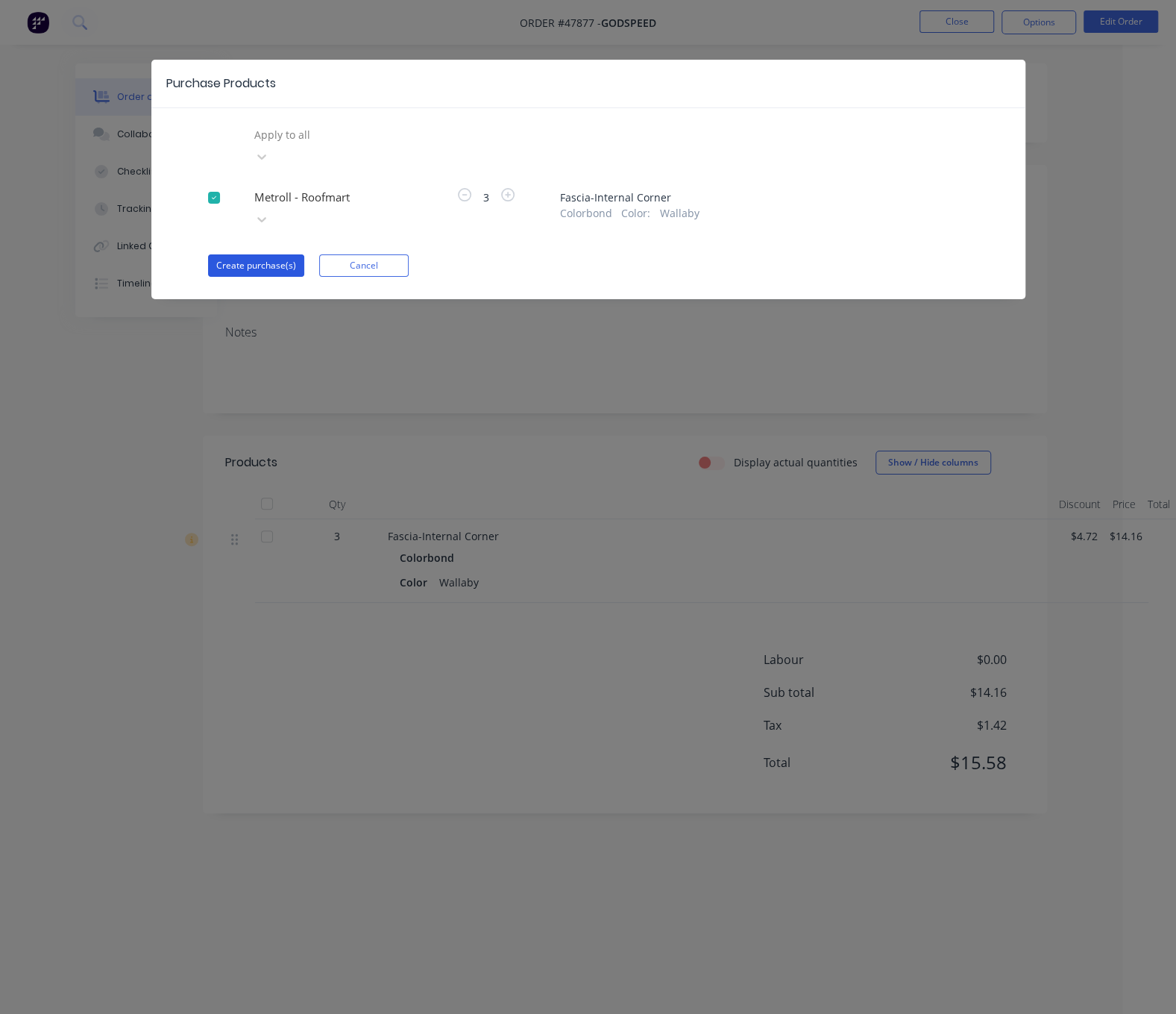
click at [248, 254] on button "Create purchase(s)" at bounding box center [256, 265] width 96 height 22
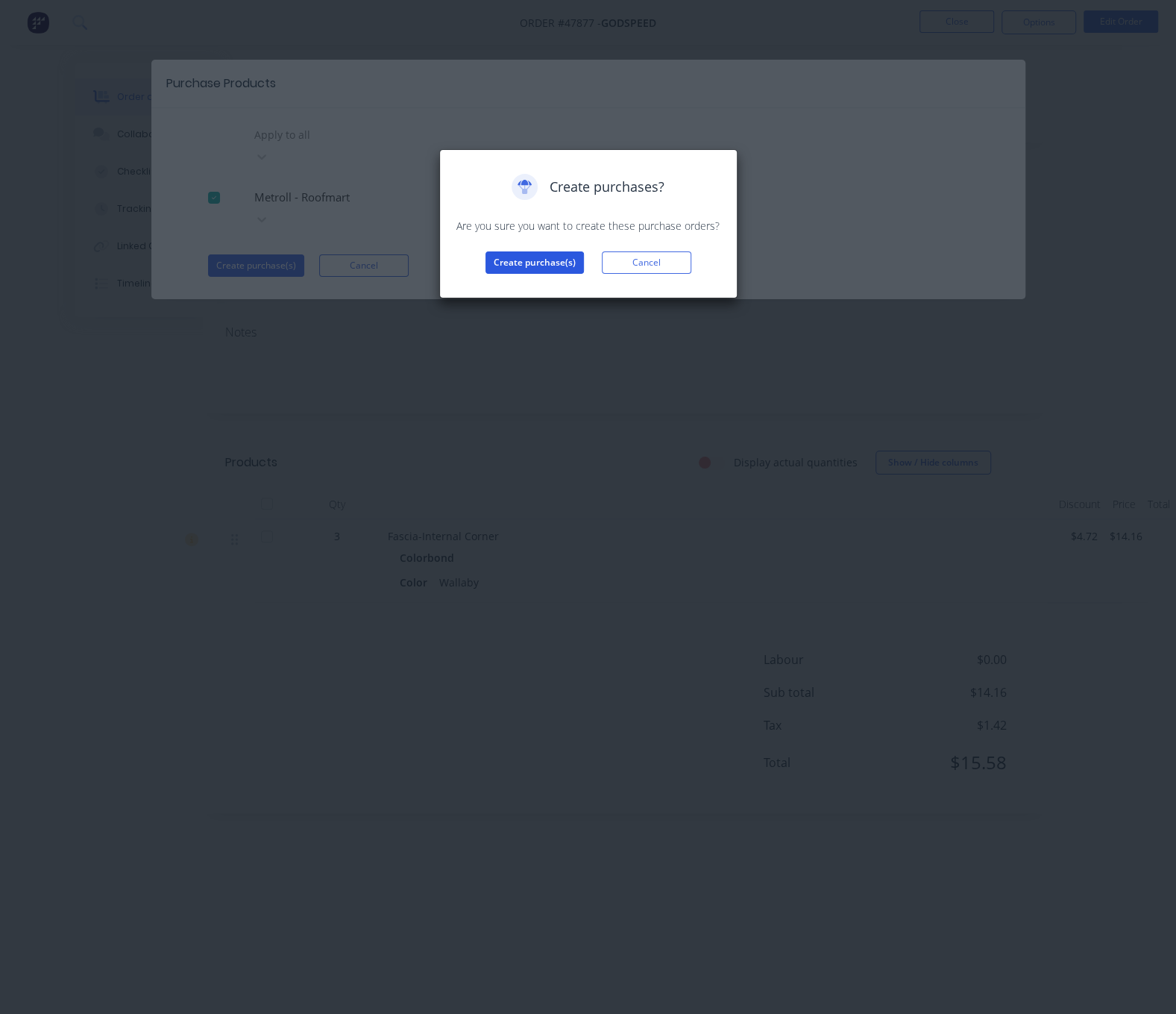
click at [542, 273] on button "Create purchase(s)" at bounding box center [535, 262] width 98 height 22
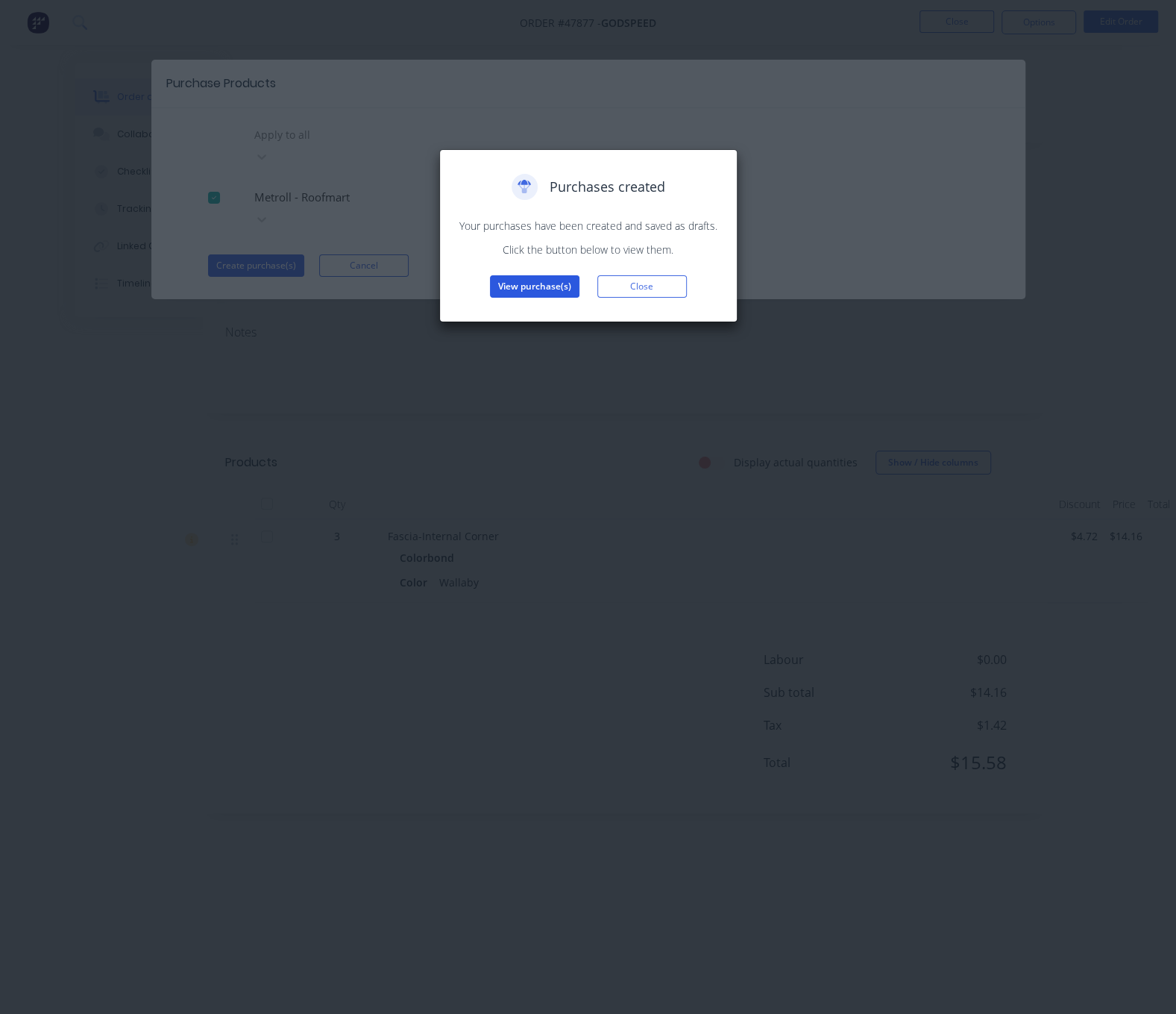
click at [549, 298] on button "View purchase(s)" at bounding box center [535, 286] width 90 height 22
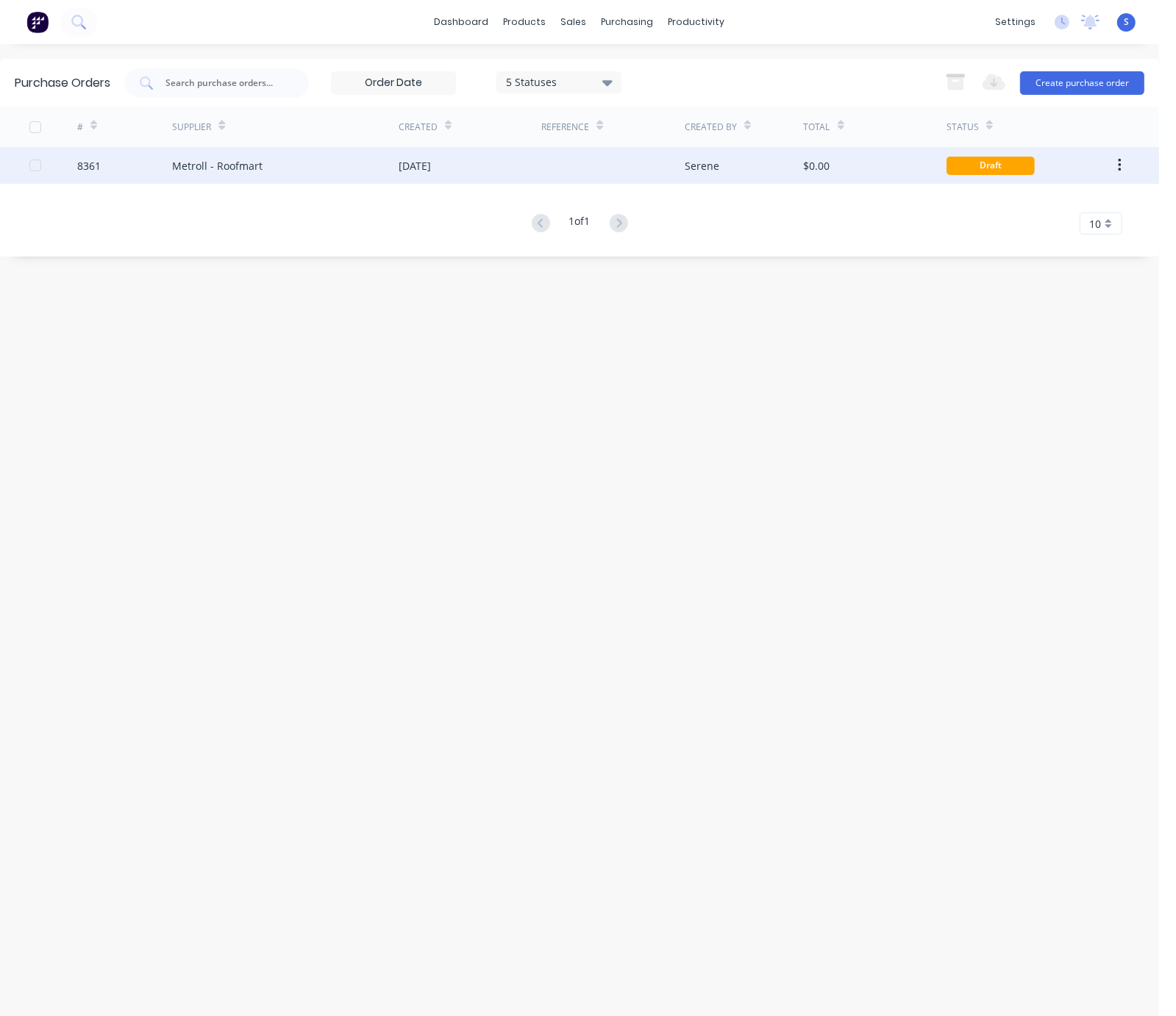
click at [495, 173] on div "[DATE]" at bounding box center [470, 165] width 143 height 37
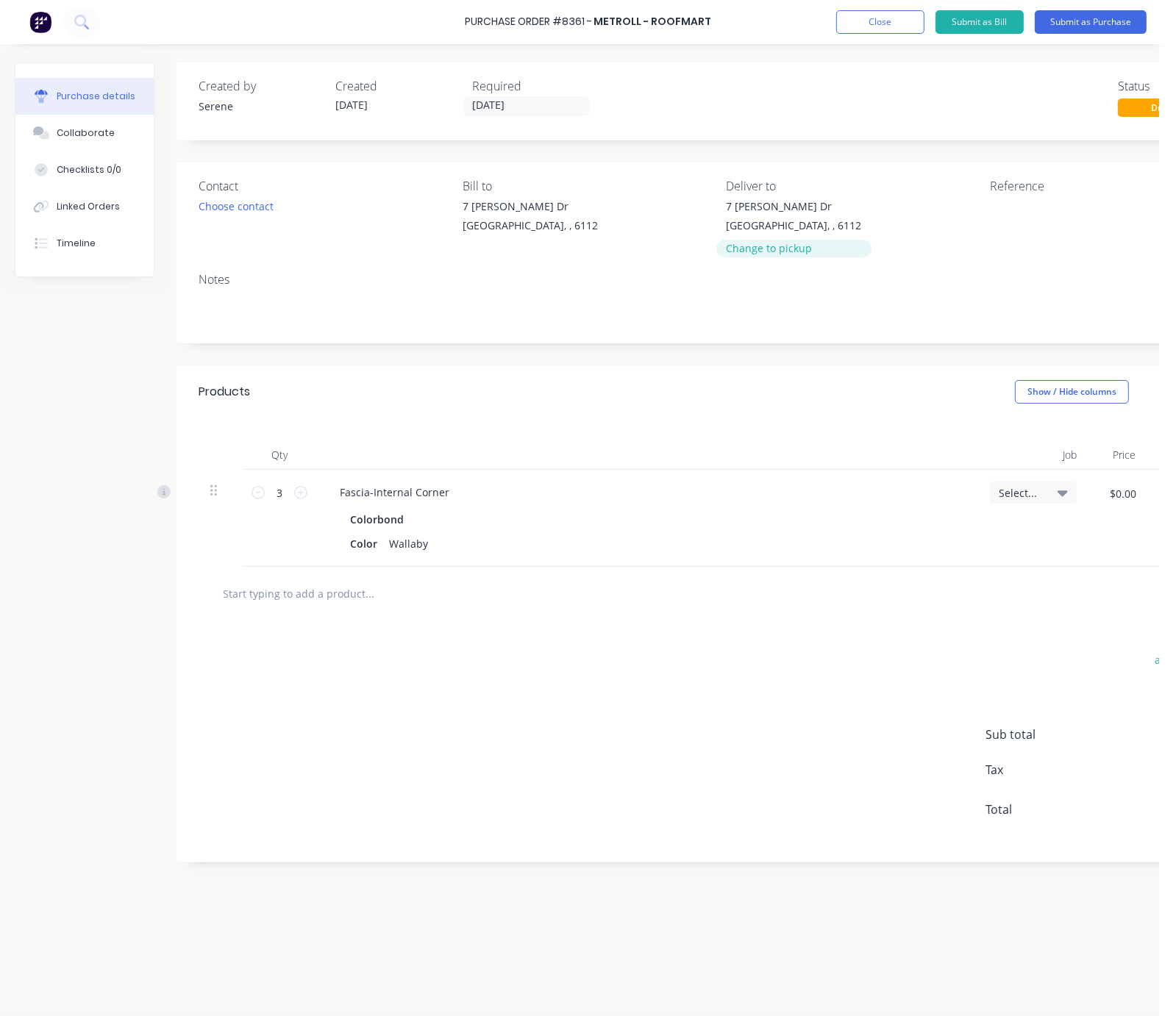
click at [818, 249] on div "Change to pickup" at bounding box center [795, 248] width 135 height 16
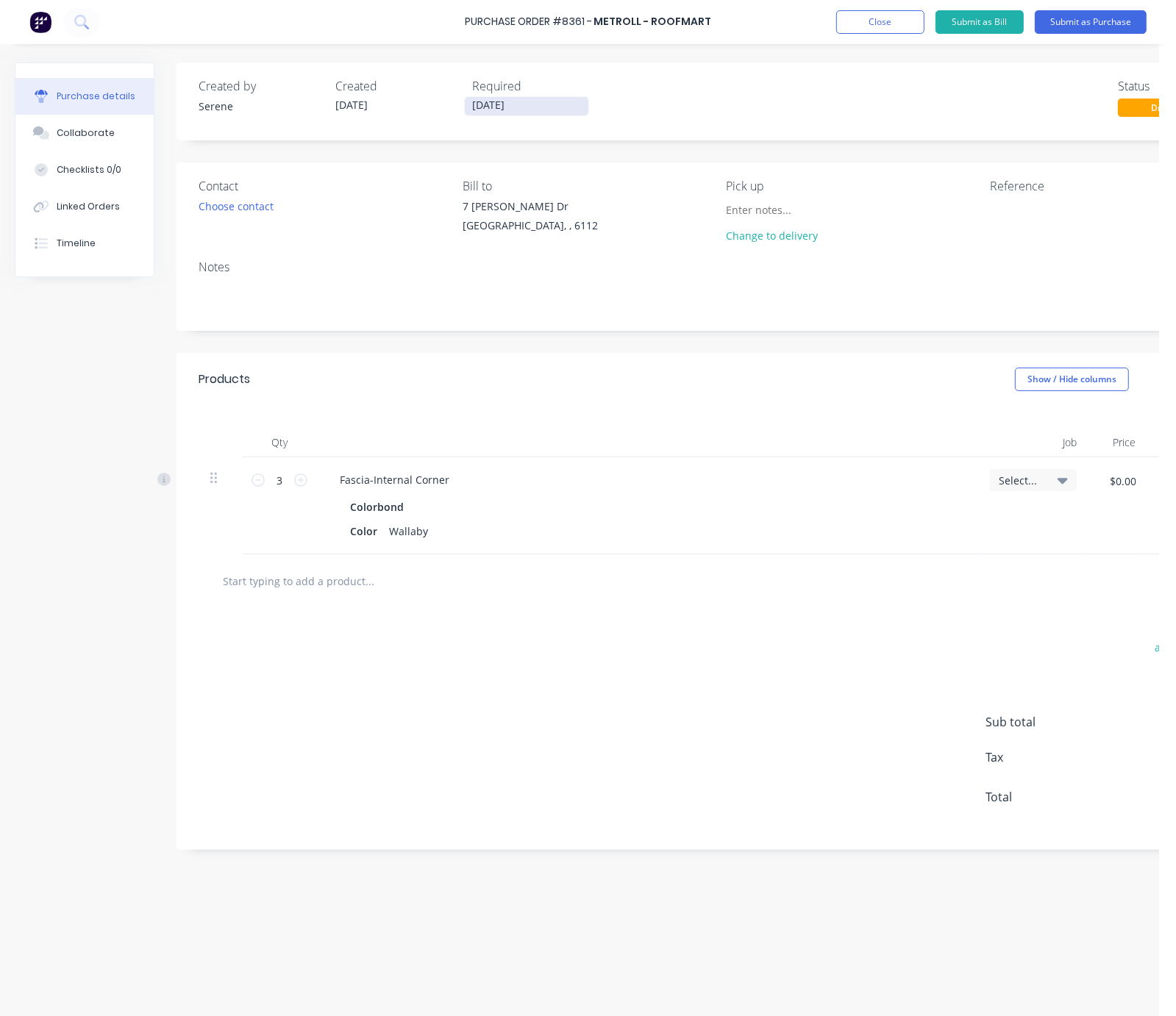
click at [502, 106] on input "[DATE]" at bounding box center [526, 106] width 124 height 18
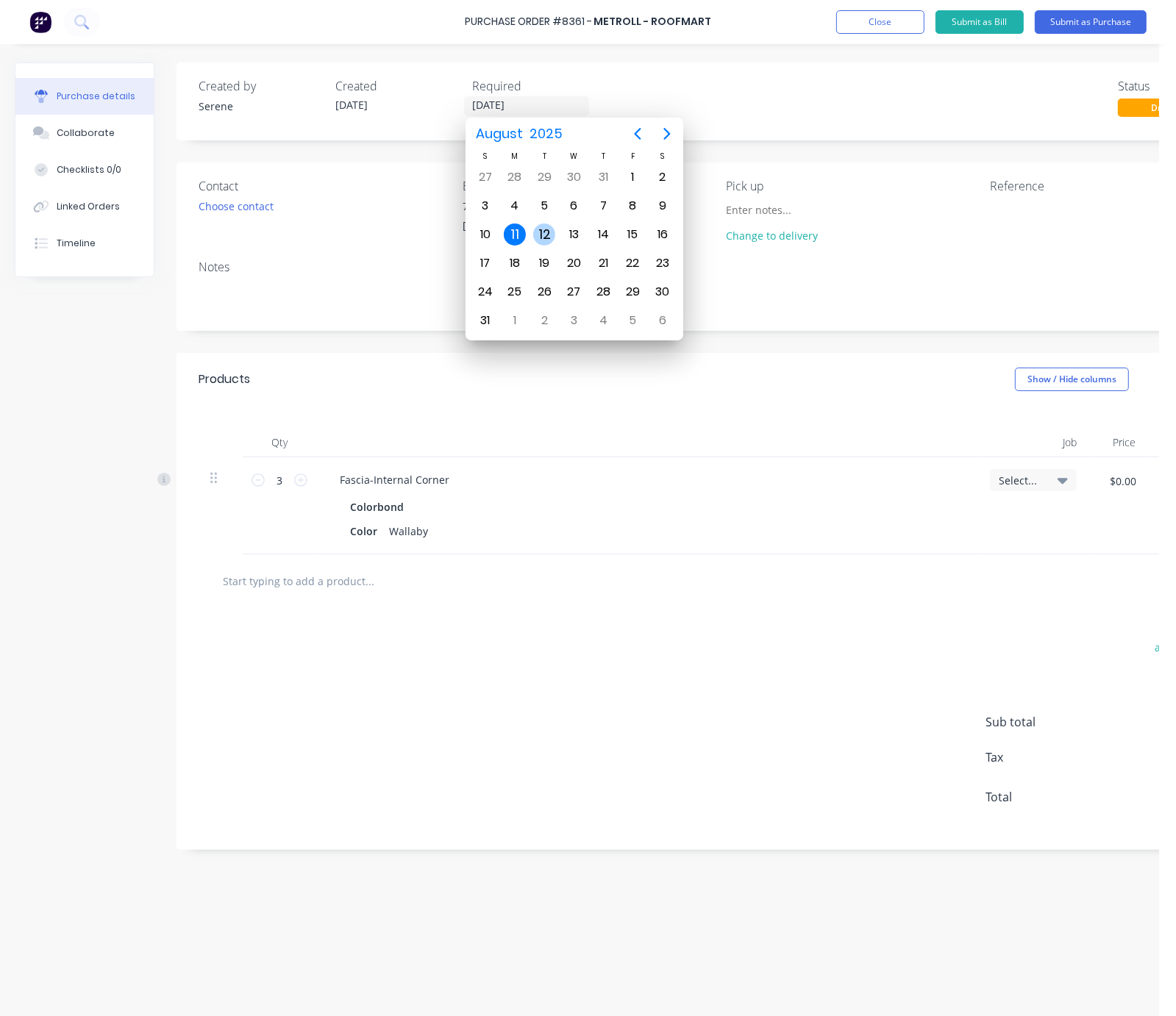
click at [548, 225] on div "12" at bounding box center [544, 234] width 22 height 22
type input "12/08/25"
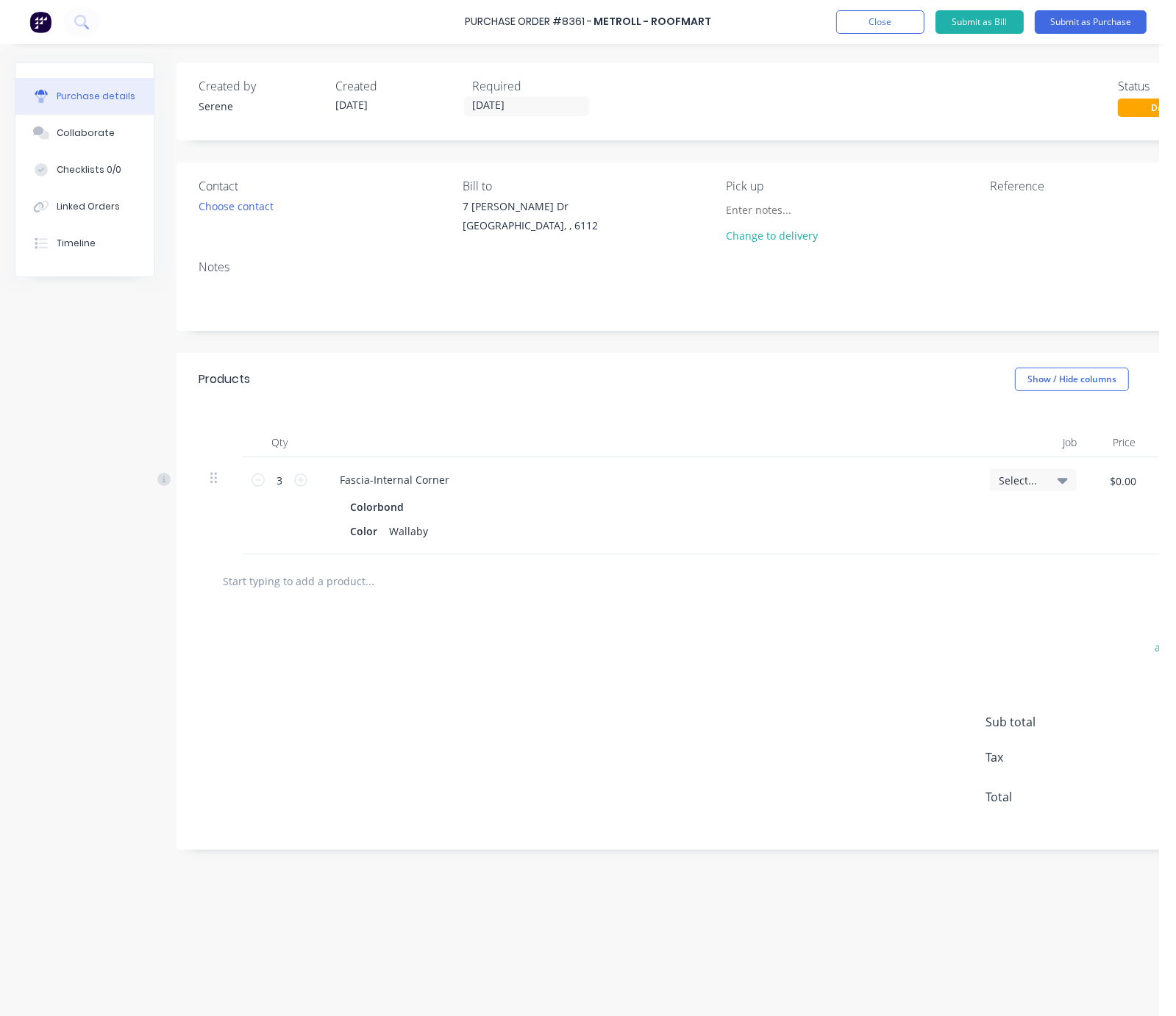
click at [708, 396] on div "Products Show / Hide columns Add product" at bounding box center [720, 379] width 1088 height 53
click at [1060, 17] on button "Submit as Purchase" at bounding box center [1090, 22] width 112 height 23
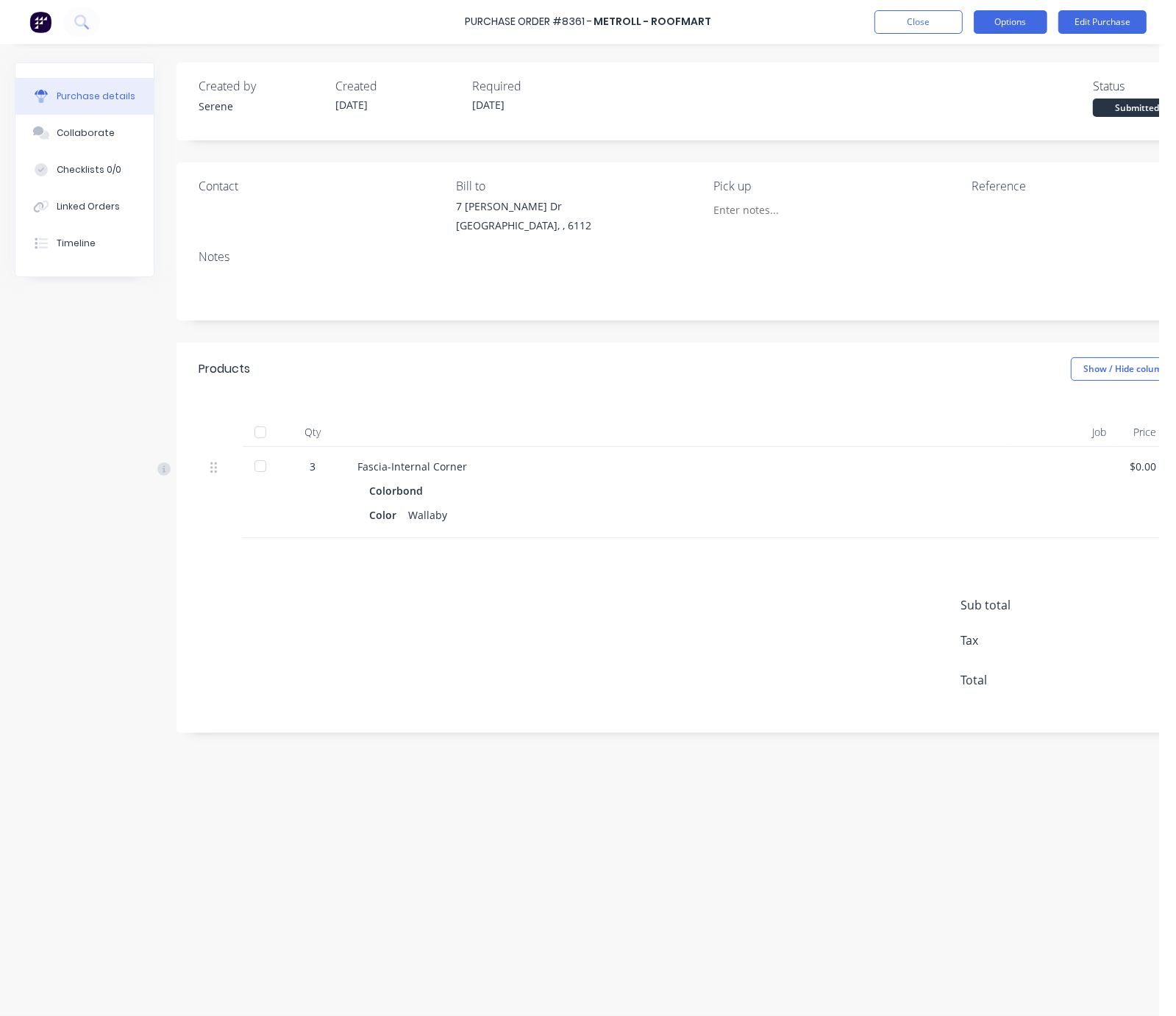
click at [1009, 26] on button "Options" at bounding box center [1011, 22] width 74 height 23
click at [966, 70] on div "Print / Email" at bounding box center [977, 60] width 113 height 21
click at [960, 128] on div "Without pricing" at bounding box center [977, 119] width 113 height 21
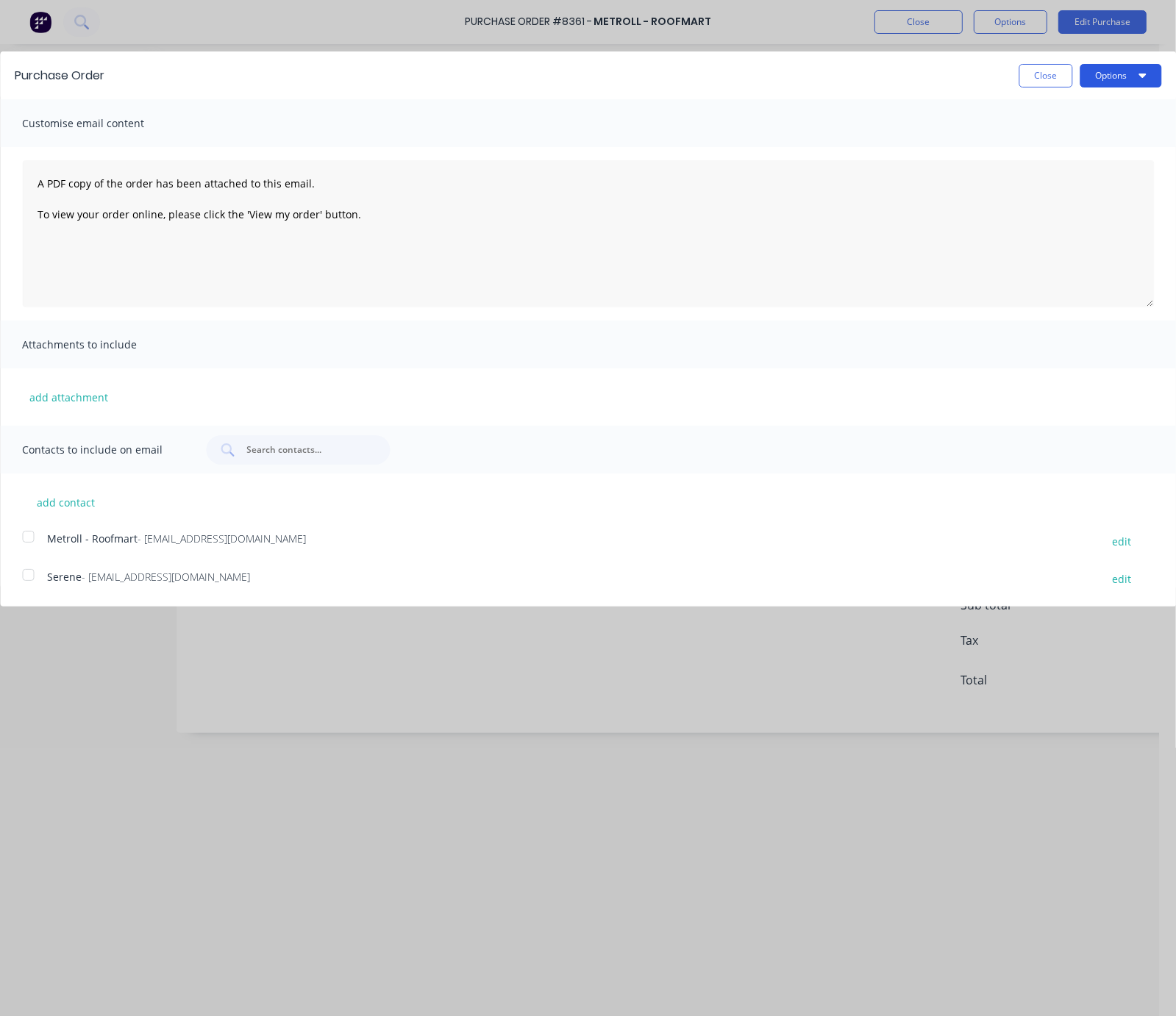
click at [1060, 72] on button "Options" at bounding box center [1120, 75] width 82 height 23
click at [1060, 142] on div "Email" at bounding box center [1091, 142] width 113 height 21
click at [27, 547] on div at bounding box center [28, 536] width 29 height 29
click at [1060, 88] on button "Options" at bounding box center [1120, 75] width 82 height 23
click at [1060, 152] on div "Email" at bounding box center [1091, 142] width 113 height 21
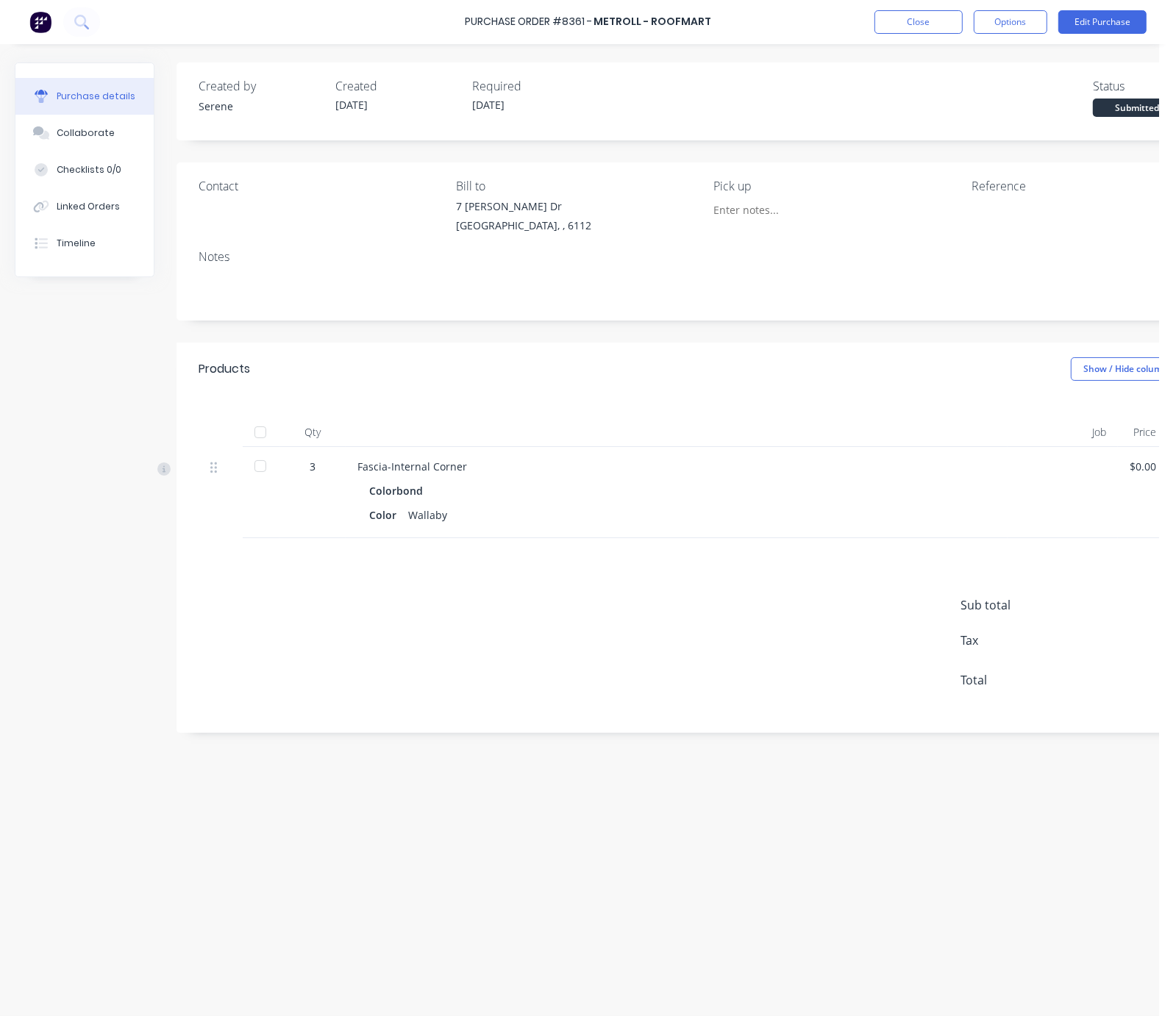
click at [519, 704] on div "Sub total $0.00 Tax $0.00 Total $0.00" at bounding box center [708, 636] width 1063 height 195
click at [650, 412] on div "Qty Job Price Total 3 Fascia-Internal Corner Colorbond Color Wallaby $0.00 $0.00" at bounding box center [708, 467] width 1063 height 143
click at [914, 27] on button "Close" at bounding box center [918, 22] width 89 height 23
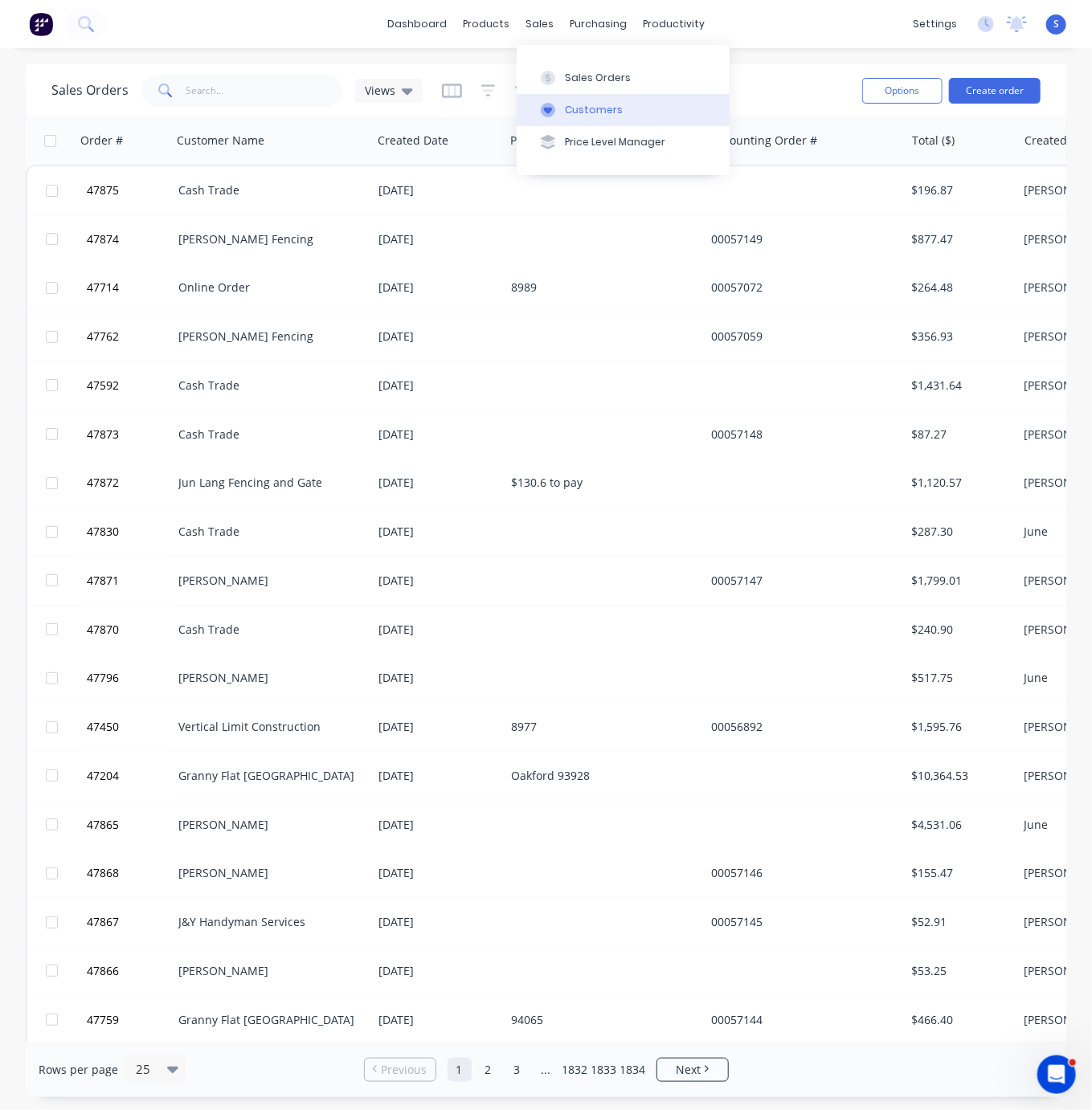
click at [573, 106] on div "Customers" at bounding box center [593, 110] width 58 height 15
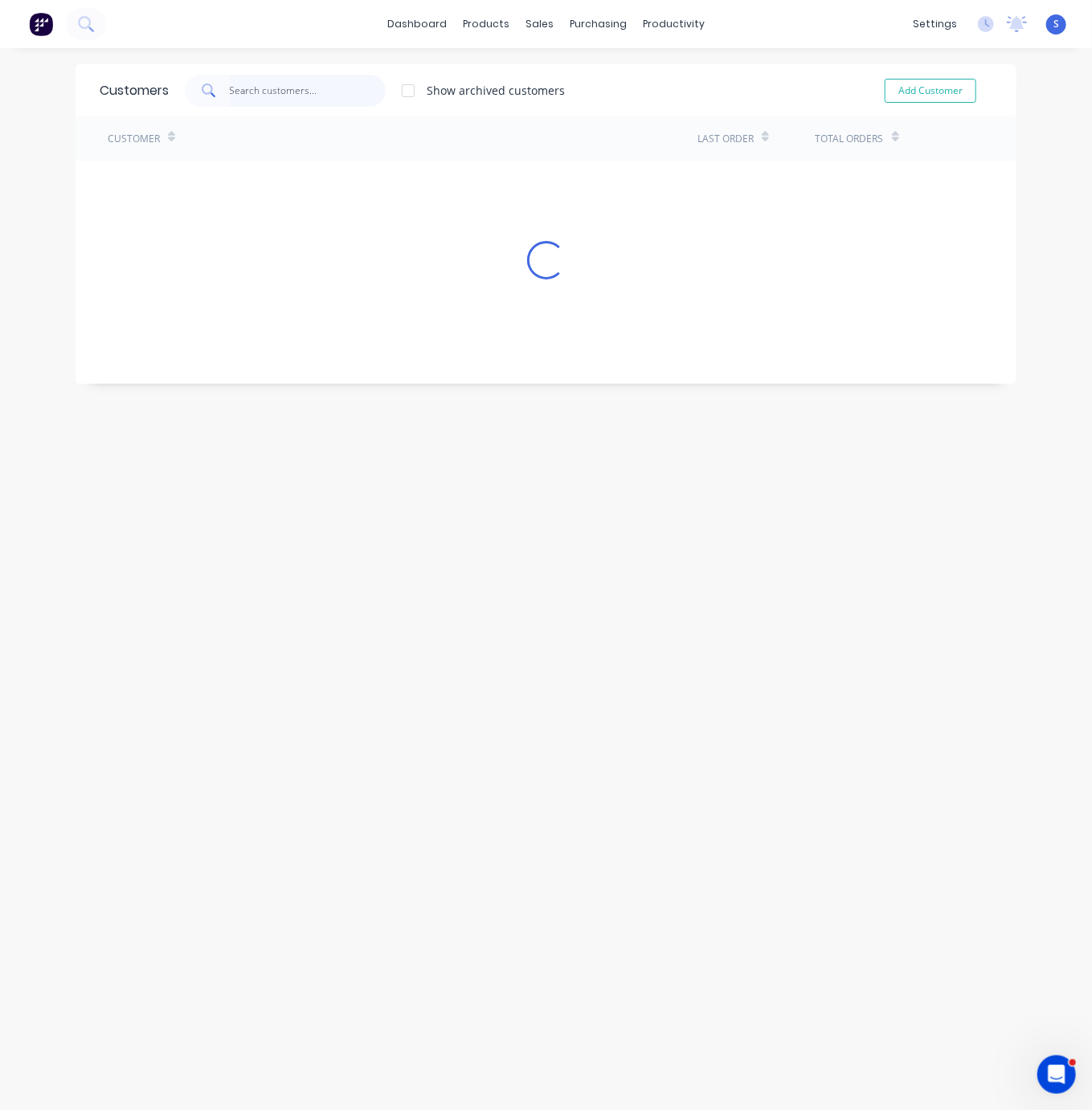
click at [290, 80] on input "text" at bounding box center [308, 90] width 157 height 32
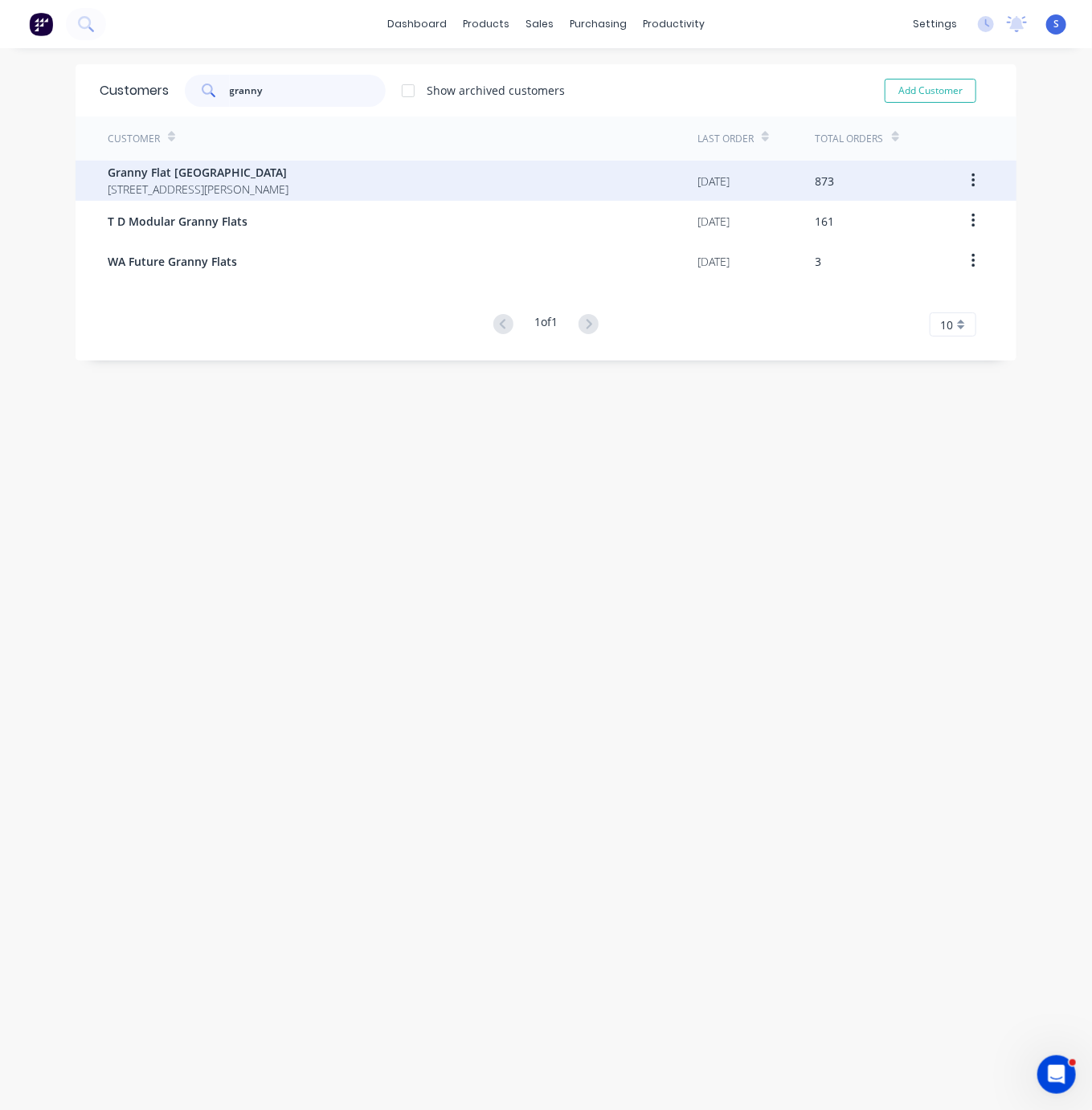
type input "granny"
click at [289, 176] on span "Granny Flat [GEOGRAPHIC_DATA]" at bounding box center [198, 172] width 180 height 17
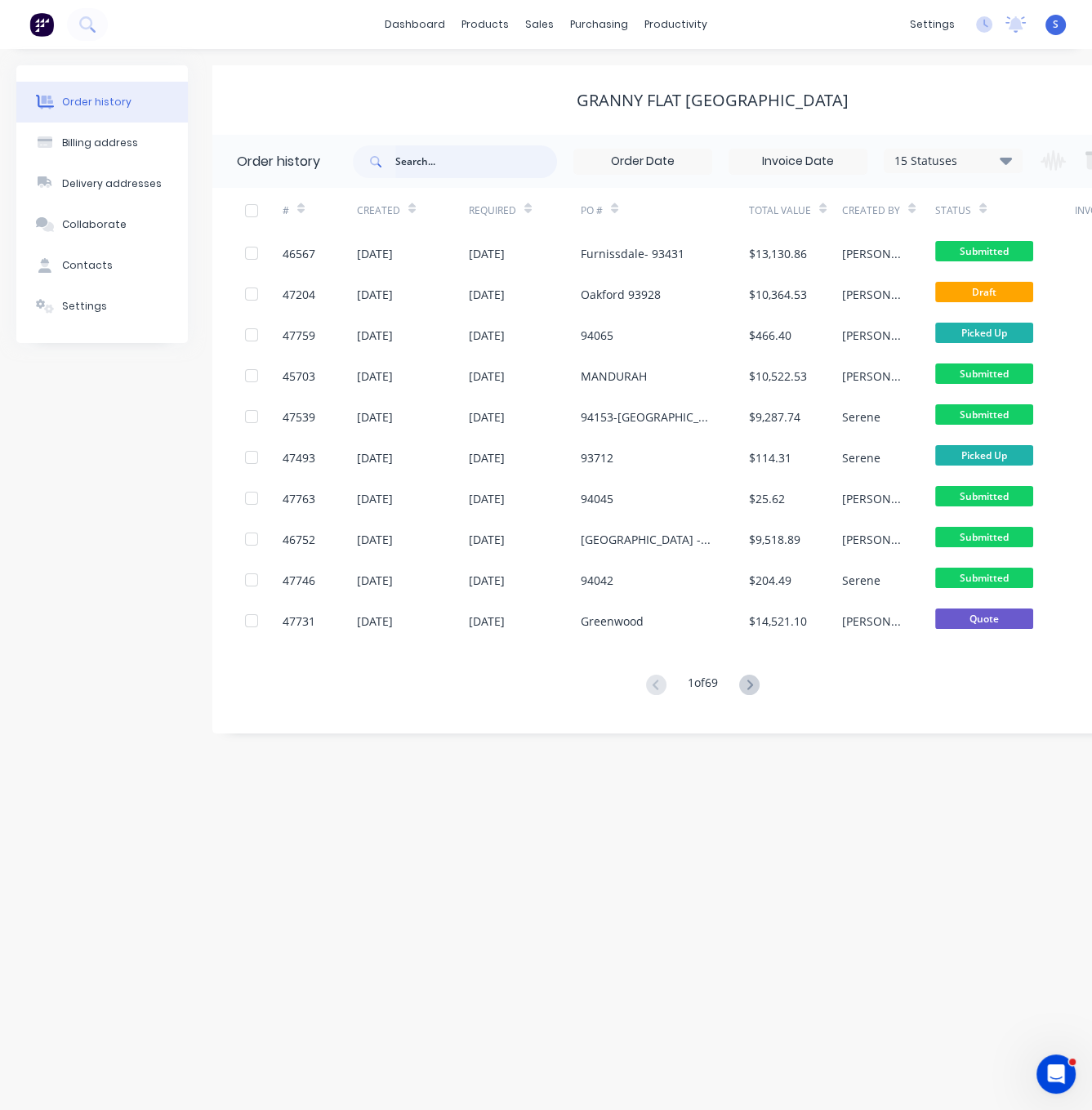
click at [450, 173] on input "text" at bounding box center [476, 161] width 162 height 33
type input "45703"
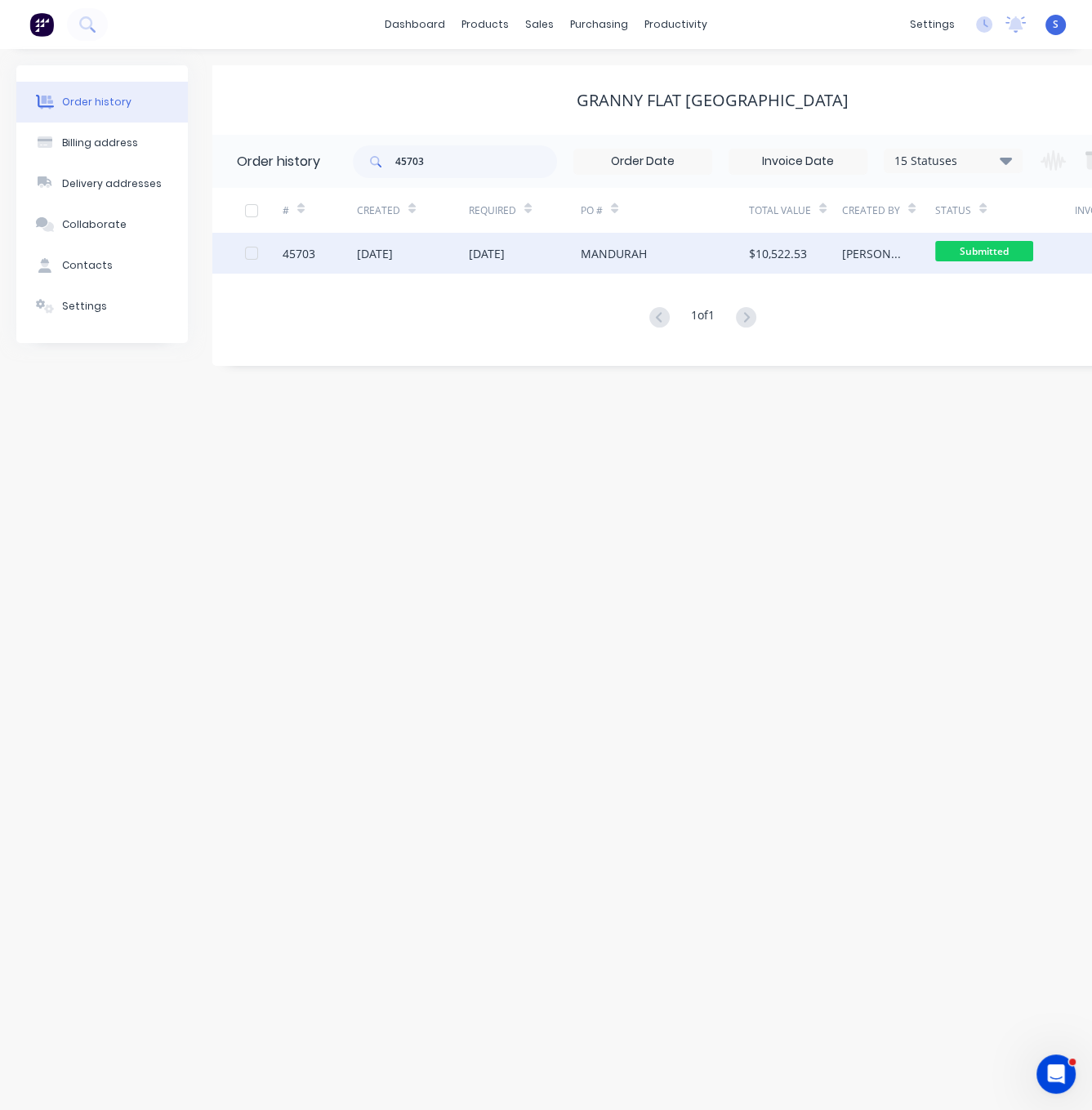
click at [539, 254] on div "[DATE]" at bounding box center [525, 253] width 112 height 41
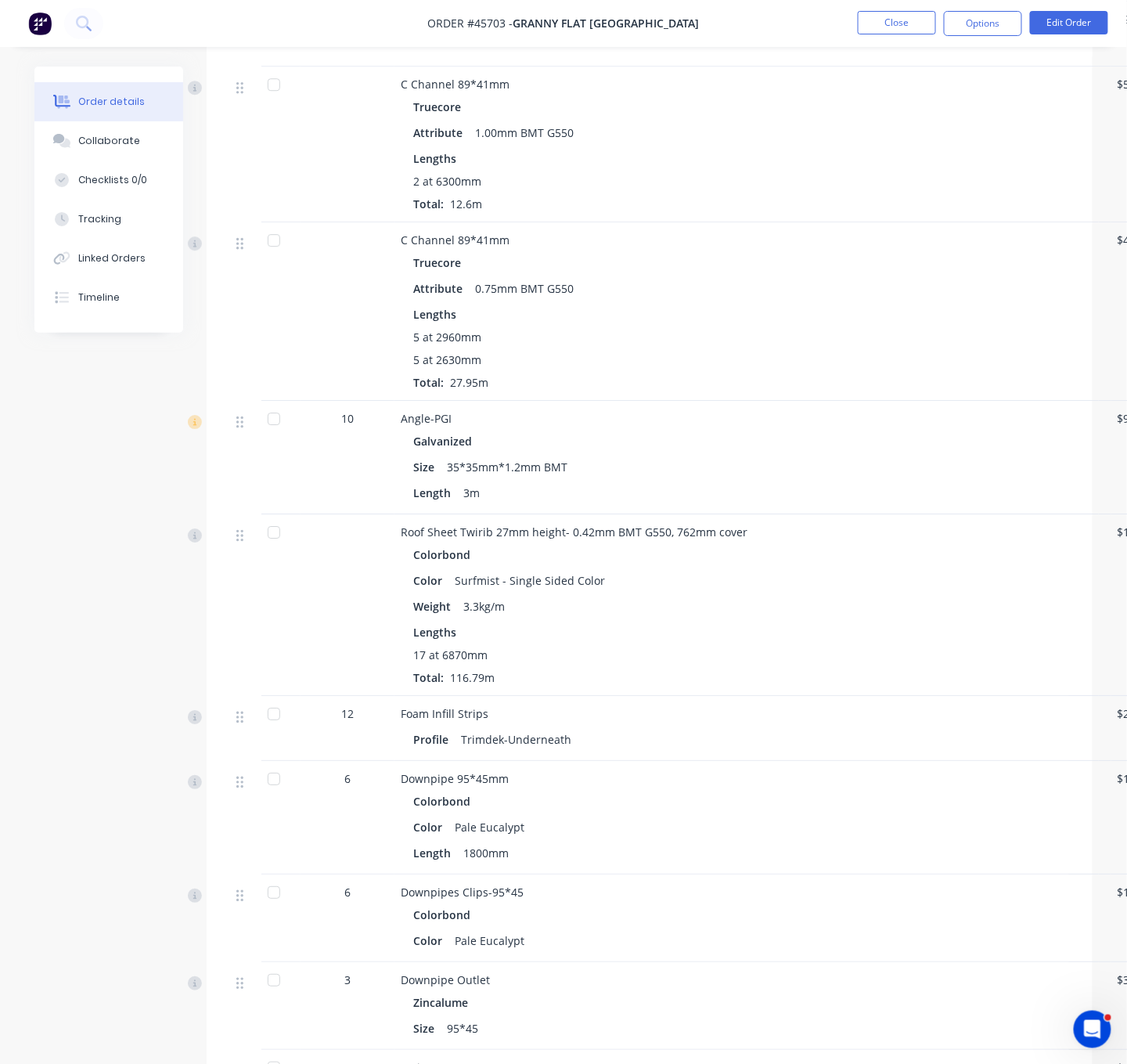
scroll to position [1096, 0]
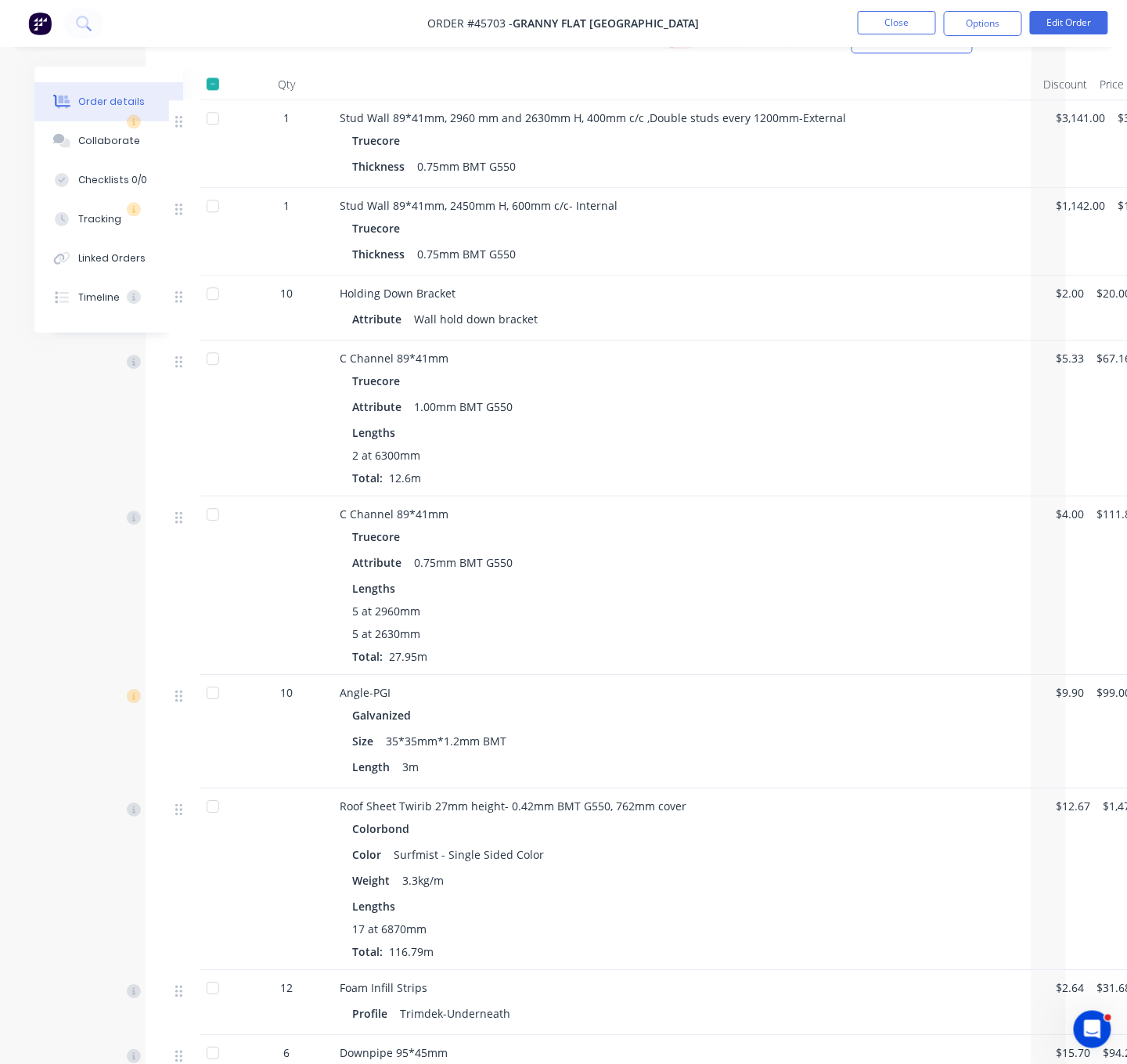
drag, startPoint x: 687, startPoint y: 469, endPoint x: 801, endPoint y: 482, distance: 114.7
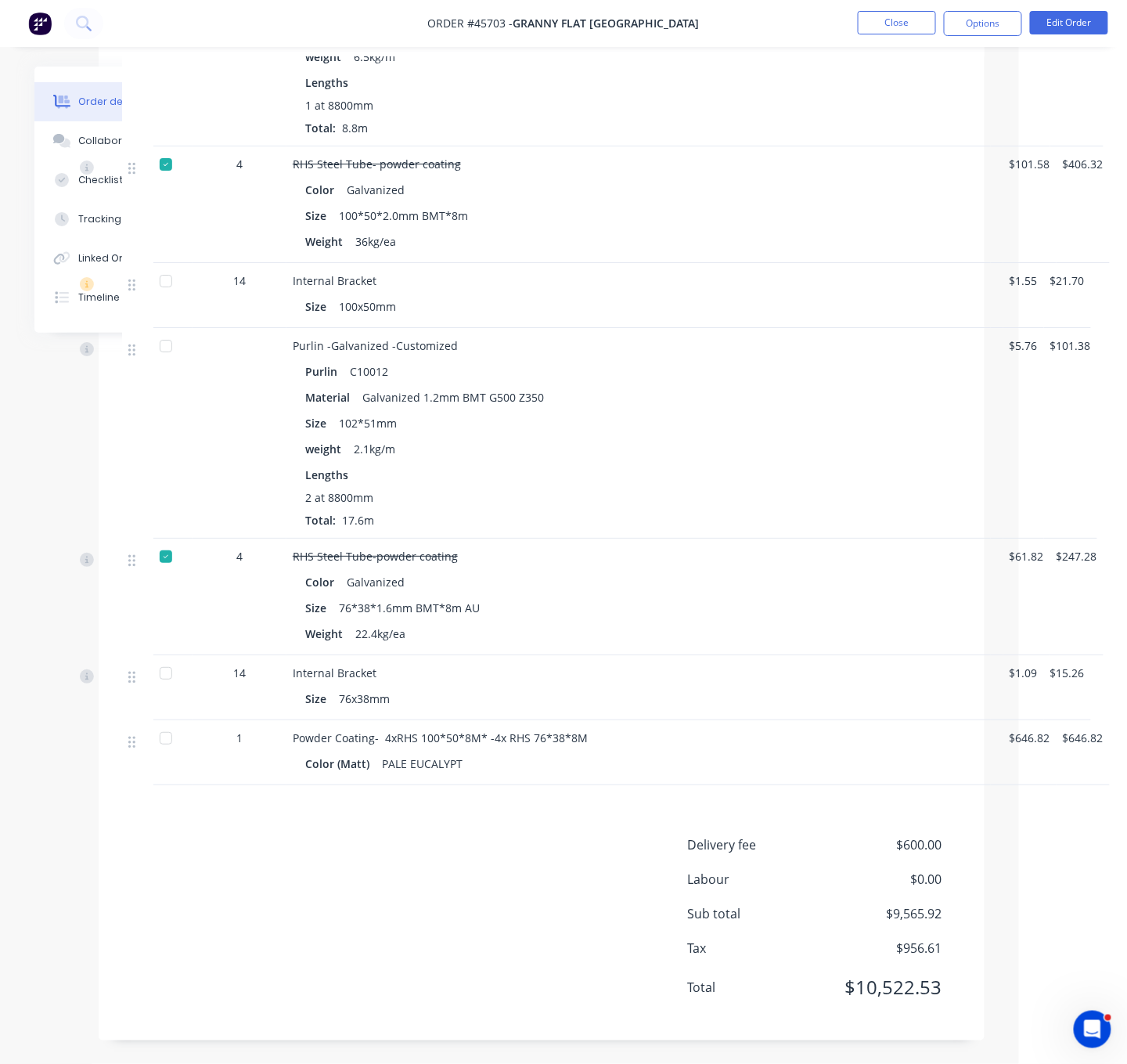
scroll to position [3691, 118]
click at [1082, 21] on button "Edit Order" at bounding box center [1069, 22] width 78 height 23
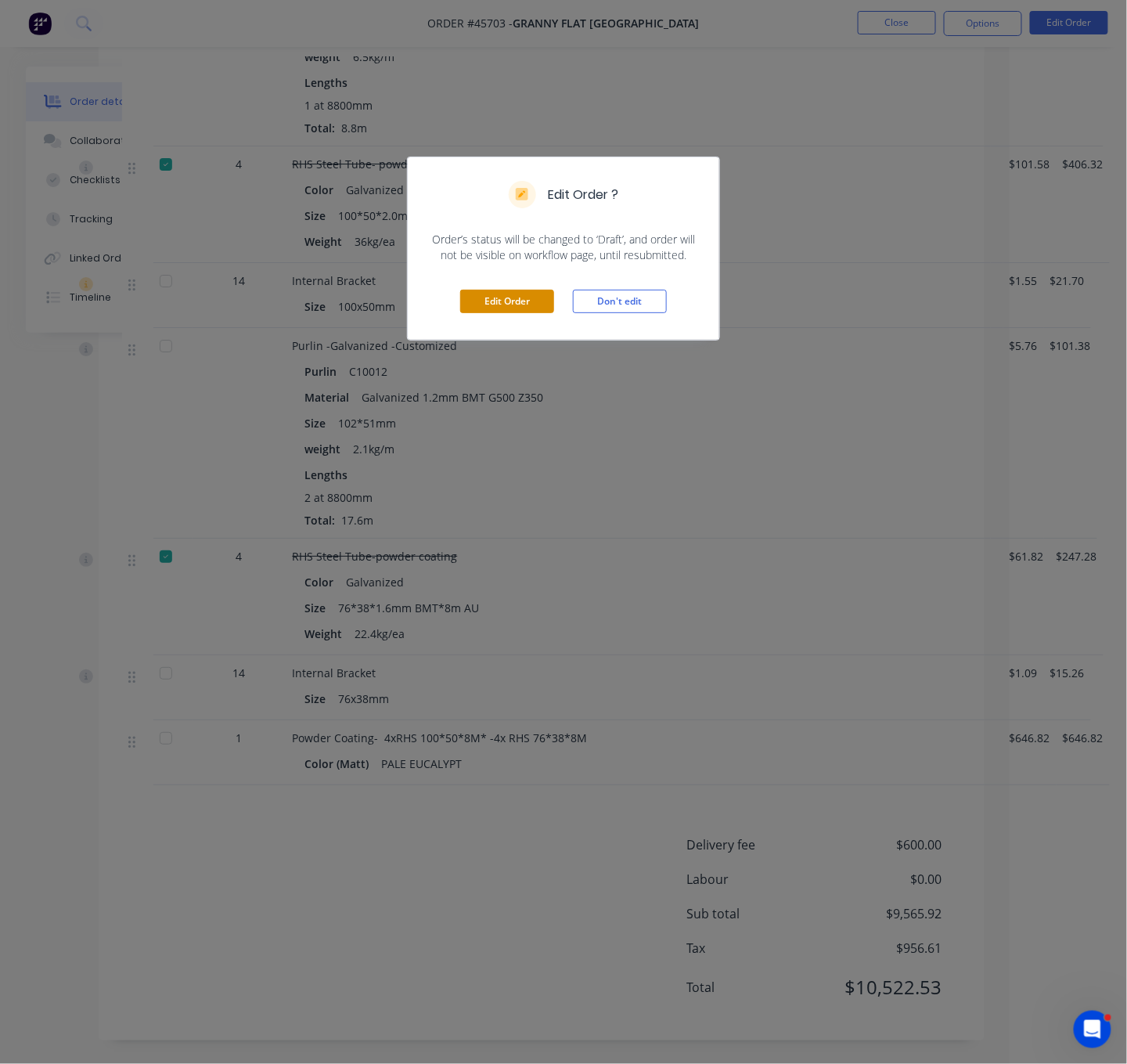
click at [502, 313] on button "Edit Order" at bounding box center [508, 301] width 94 height 23
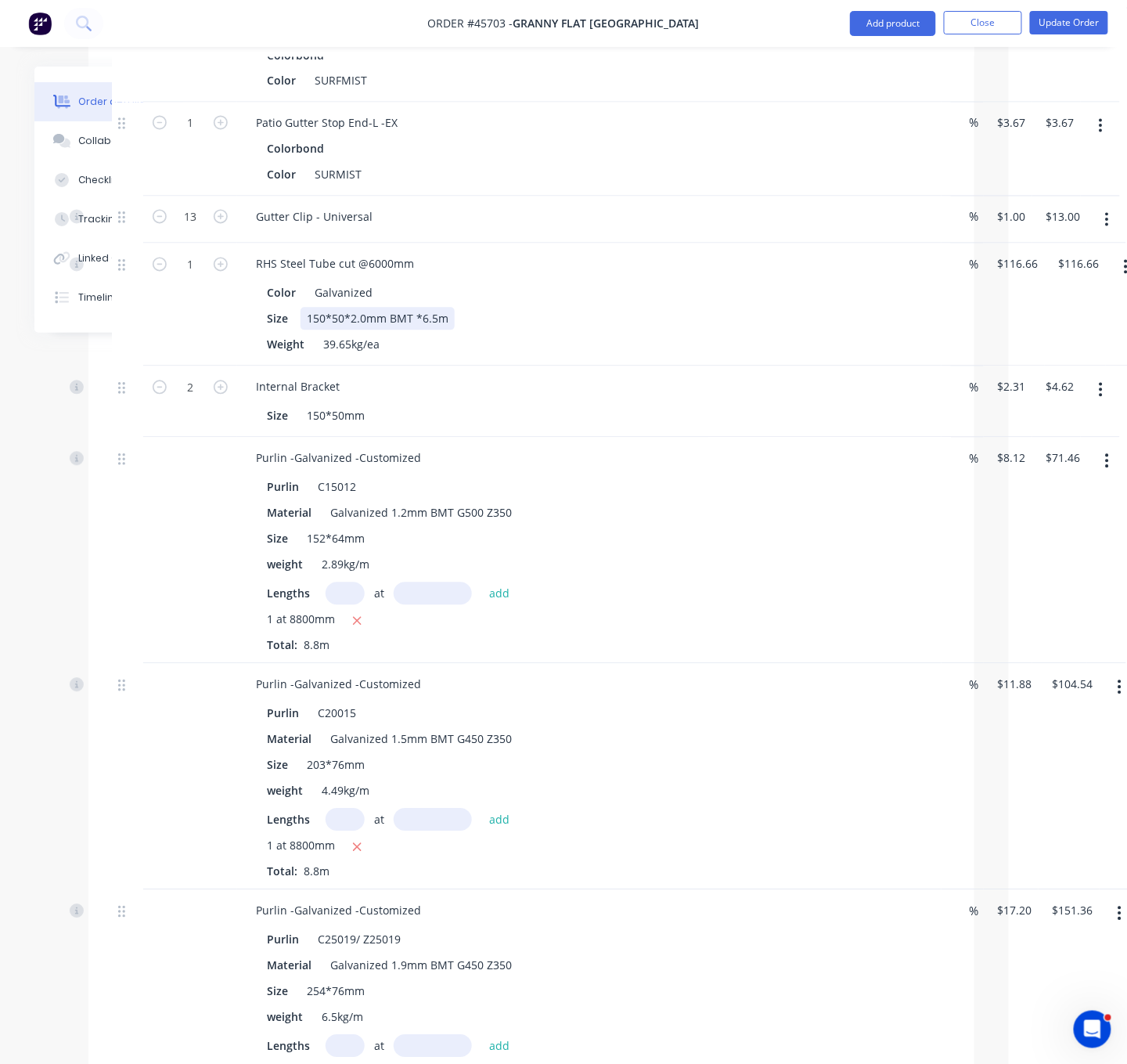
scroll to position [2740, 159]
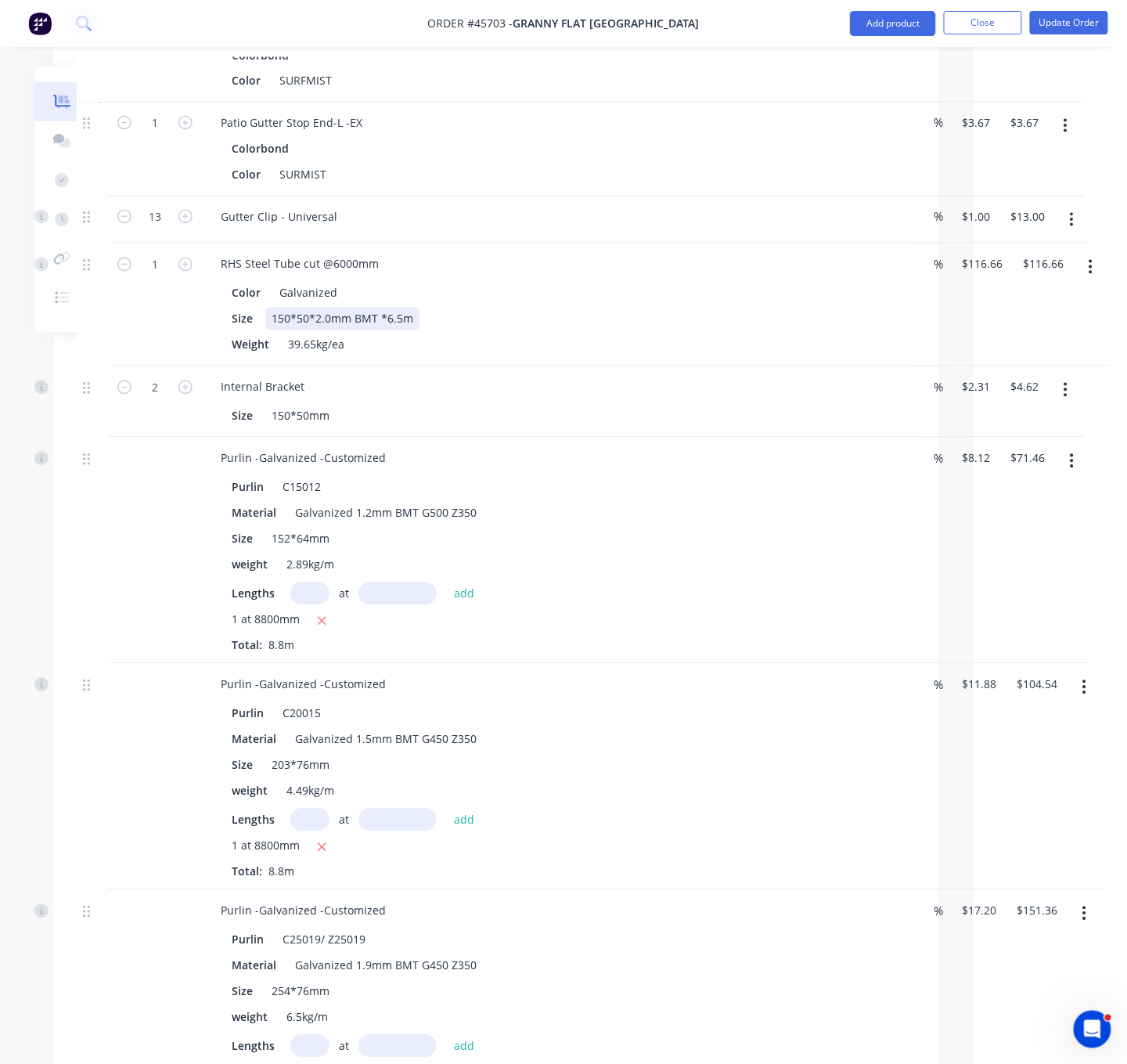
drag, startPoint x: 687, startPoint y: 439, endPoint x: 855, endPoint y: 436, distance: 168.0
click at [1087, 281] on button "button" at bounding box center [1091, 266] width 37 height 28
click at [1002, 320] on div "Edit" at bounding box center [1035, 308] width 121 height 22
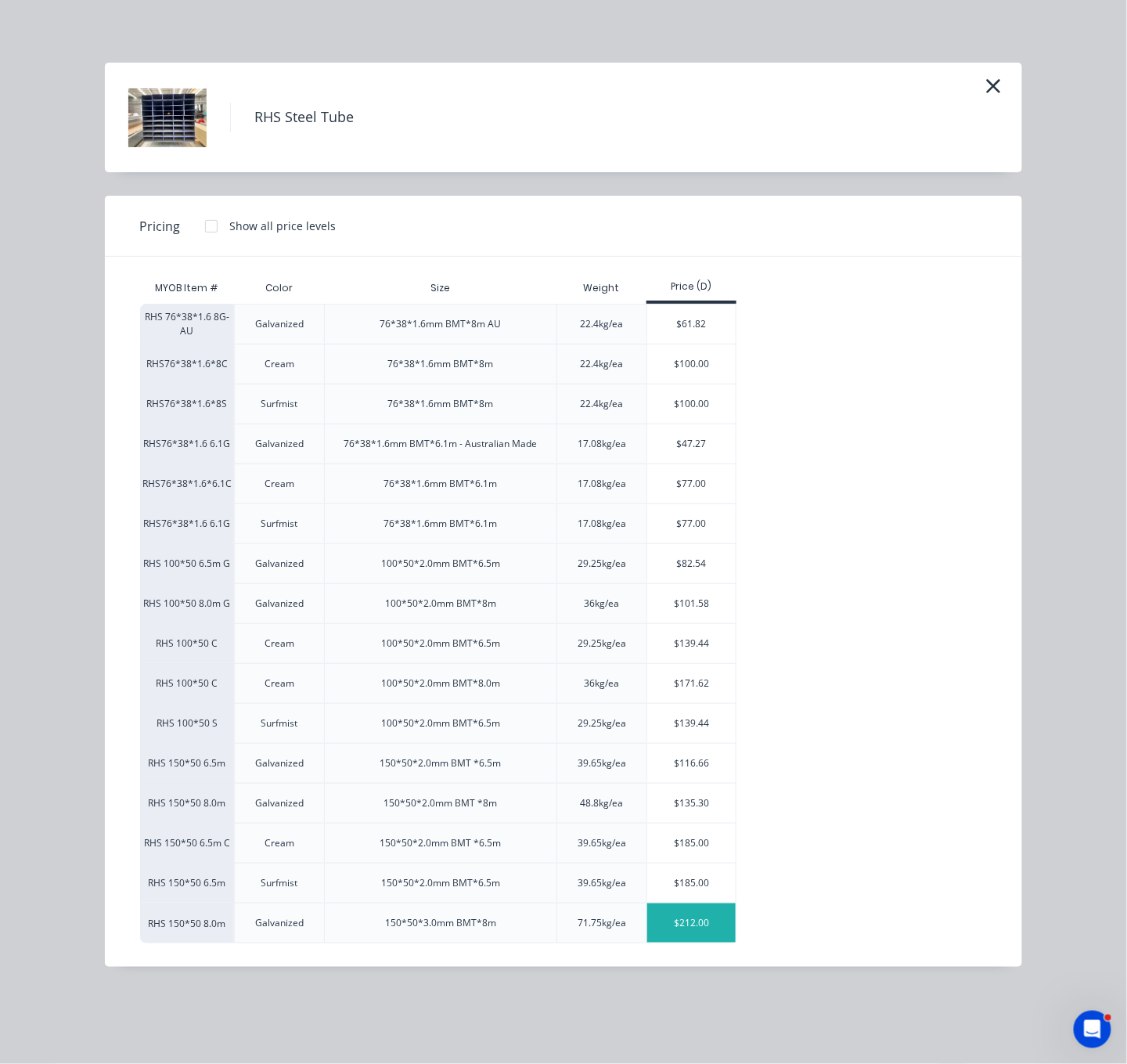
click at [699, 942] on div "$212.00" at bounding box center [691, 923] width 89 height 39
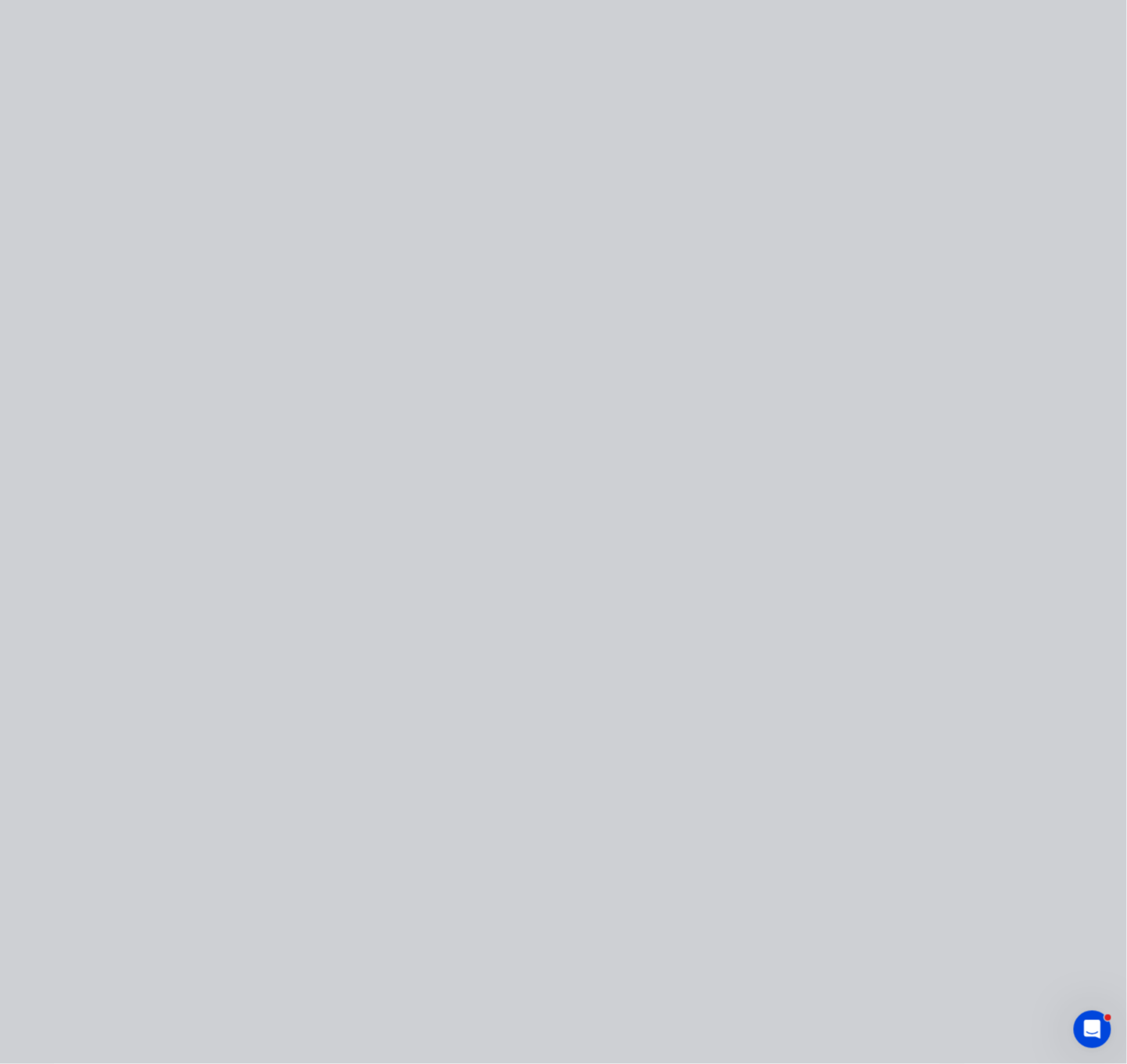
type input "$212.00"
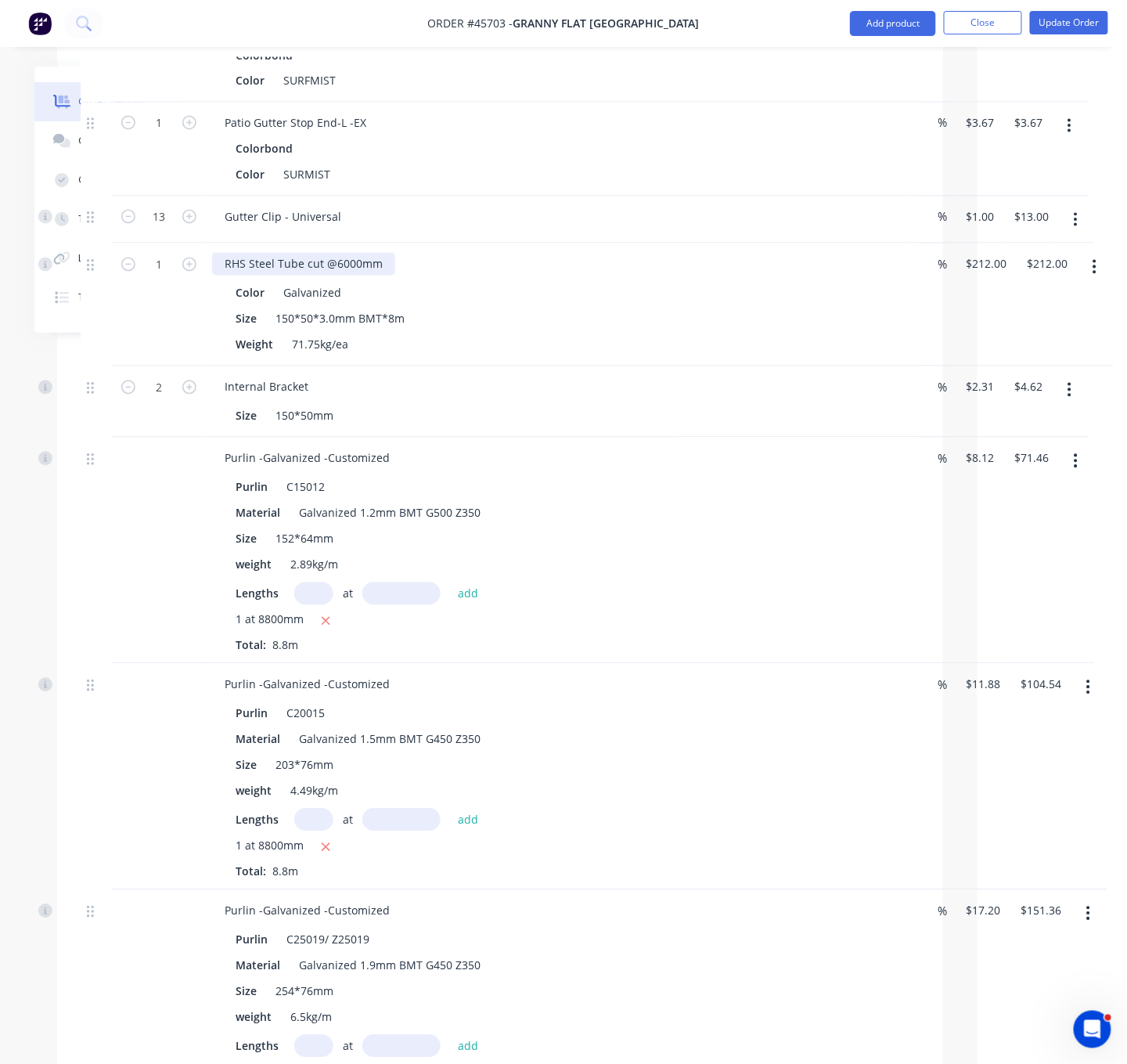
click at [333, 276] on div "RHS Steel Tube cut @6000mm" at bounding box center [303, 264] width 183 height 22
click at [360, 276] on div "RHS Steel Tube cut 2@6000mm" at bounding box center [306, 264] width 189 height 22
click at [193, 272] on icon "button" at bounding box center [189, 265] width 14 height 14
type input "2"
type input "$424.00"
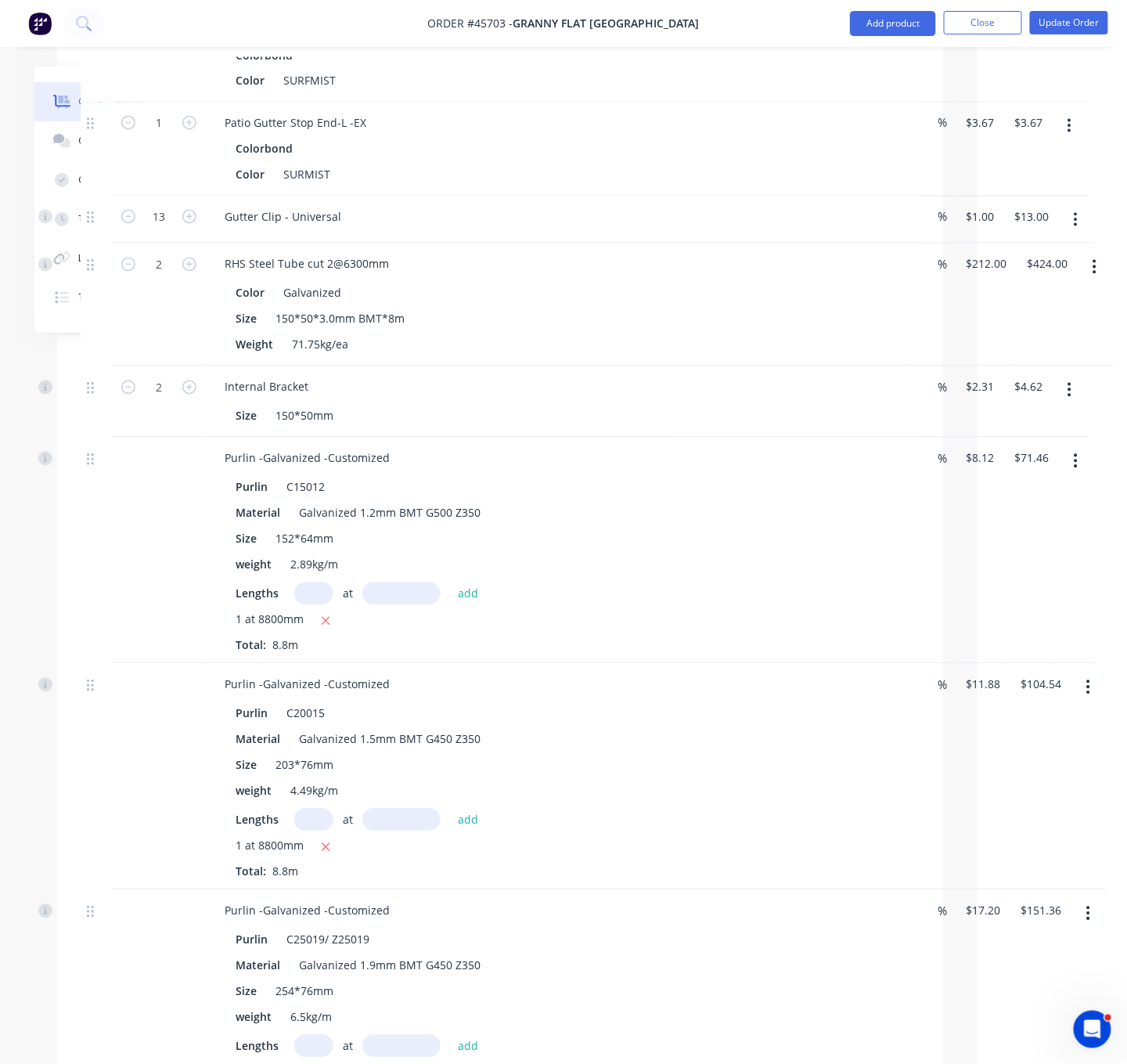
click at [154, 366] on div "2" at bounding box center [159, 305] width 94 height 123
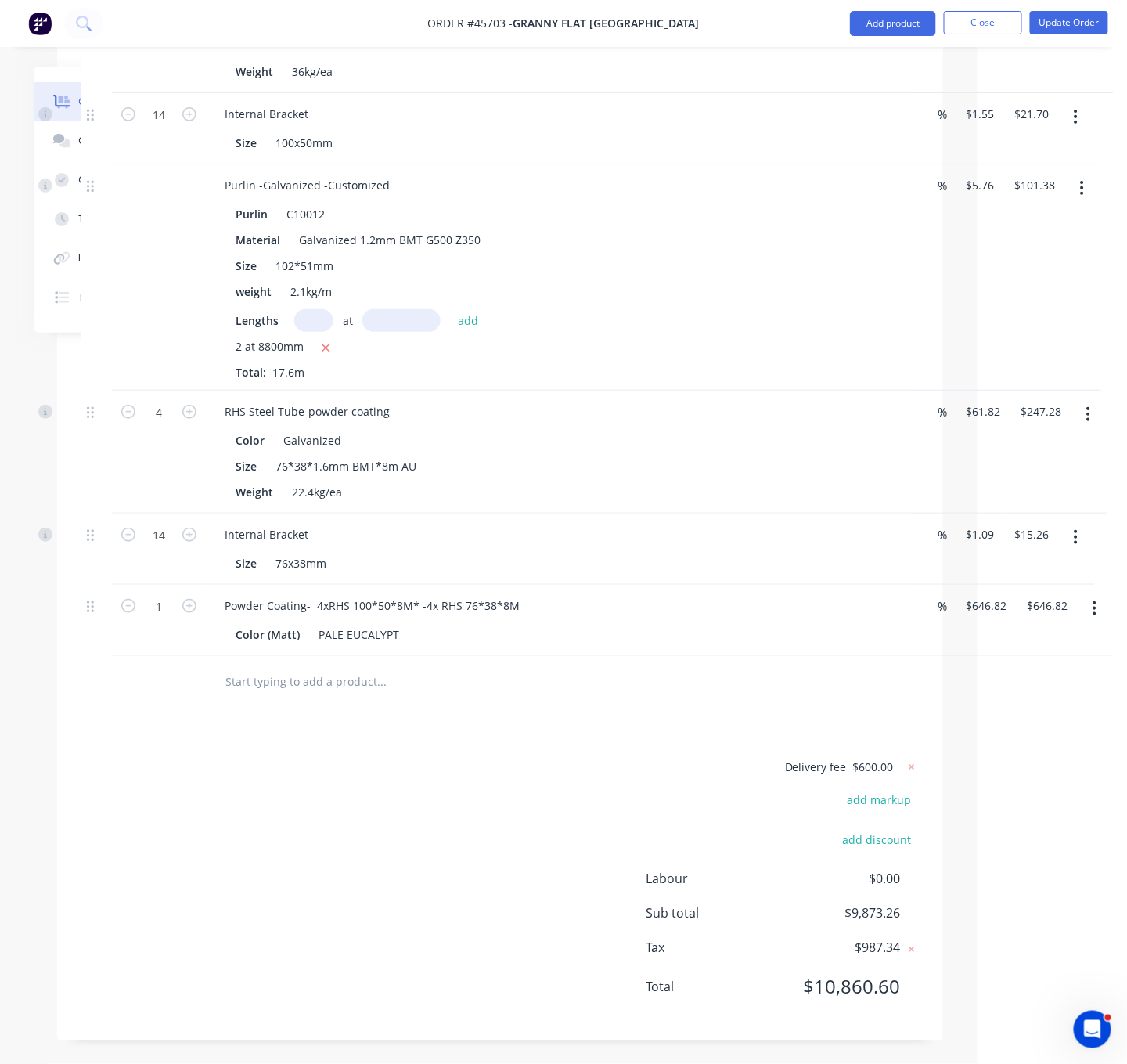
scroll to position [3836, 149]
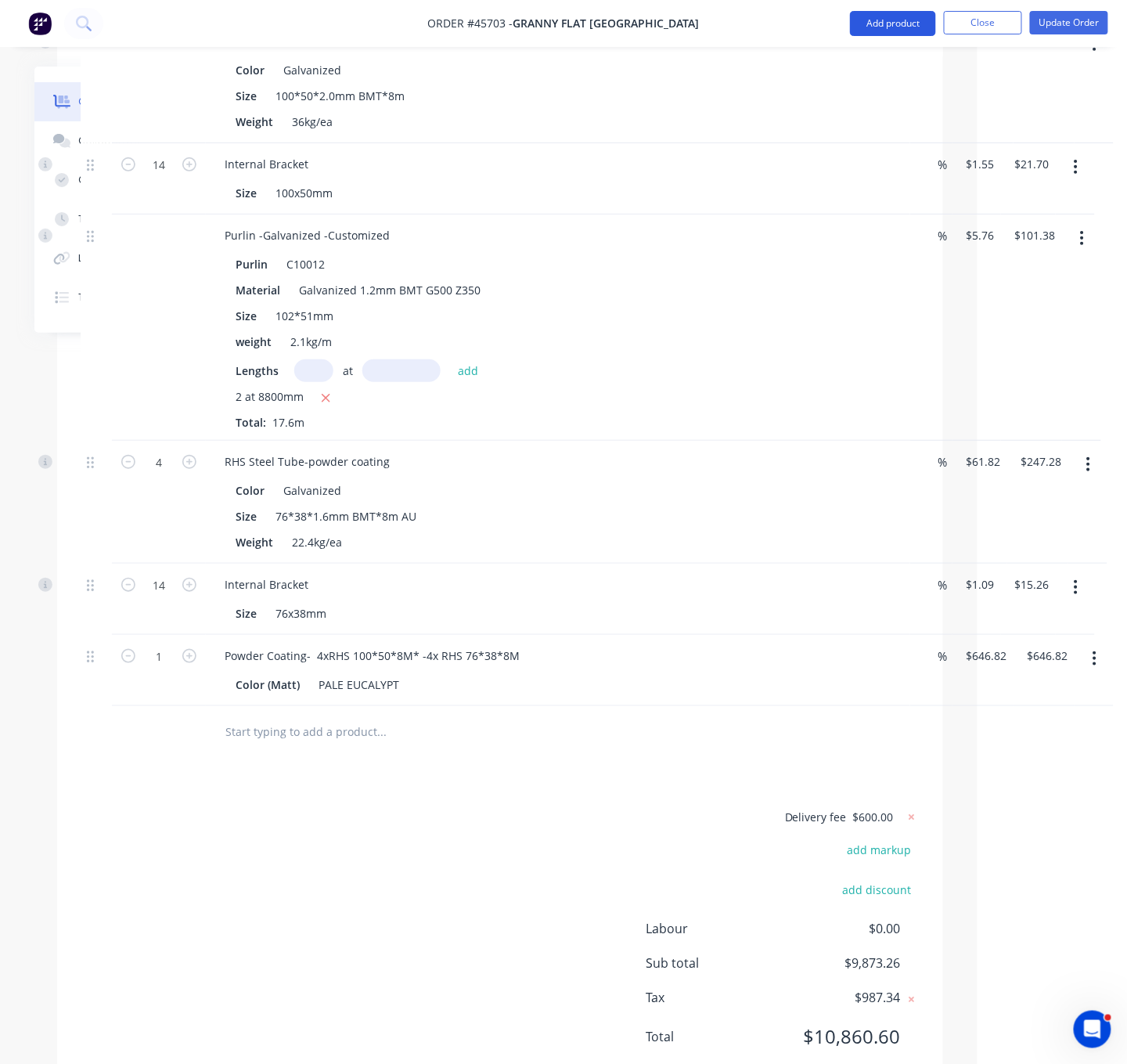
click at [890, 21] on button "Add product" at bounding box center [894, 23] width 86 height 25
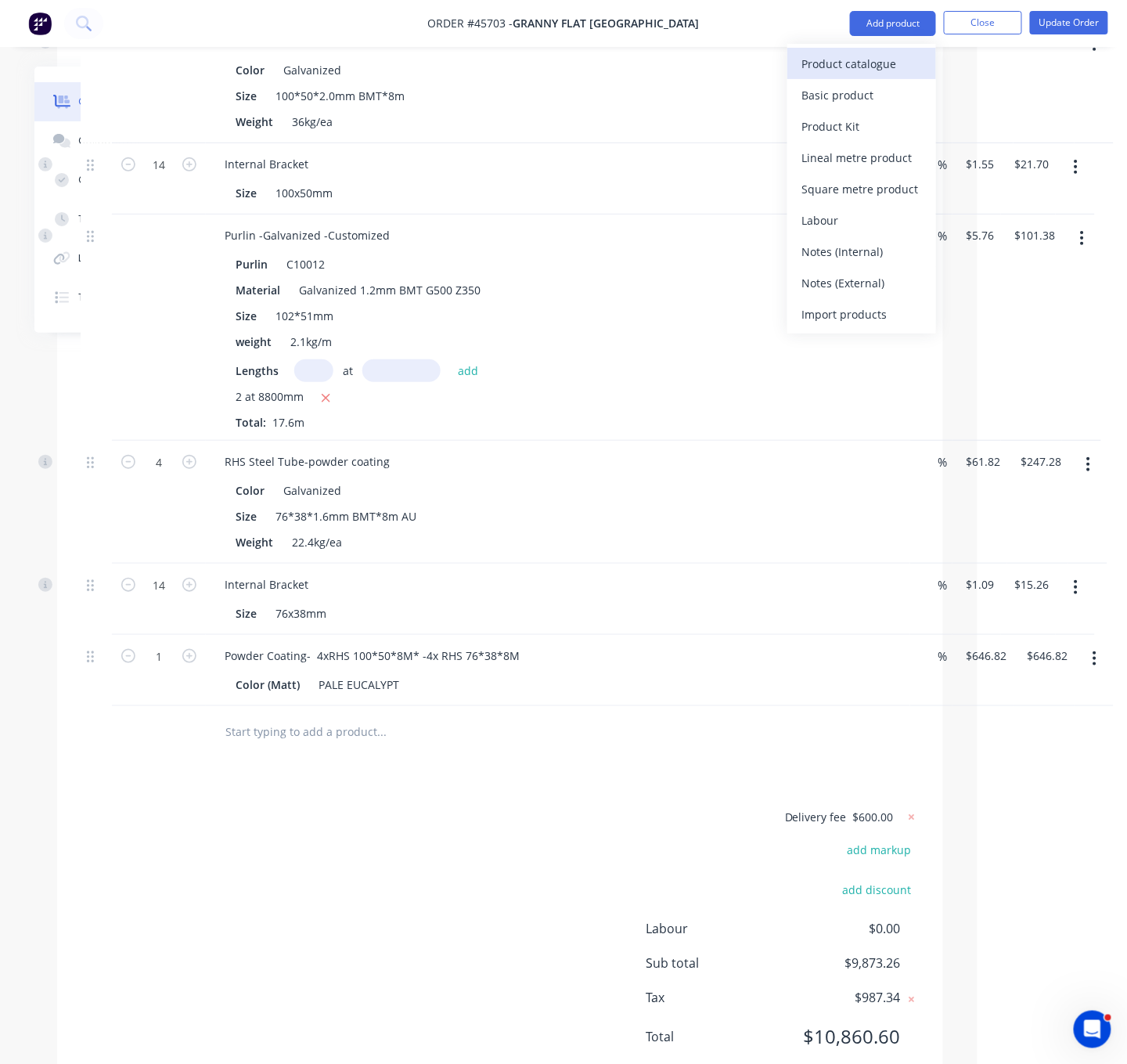
click at [868, 58] on div "Product catalogue" at bounding box center [862, 64] width 121 height 22
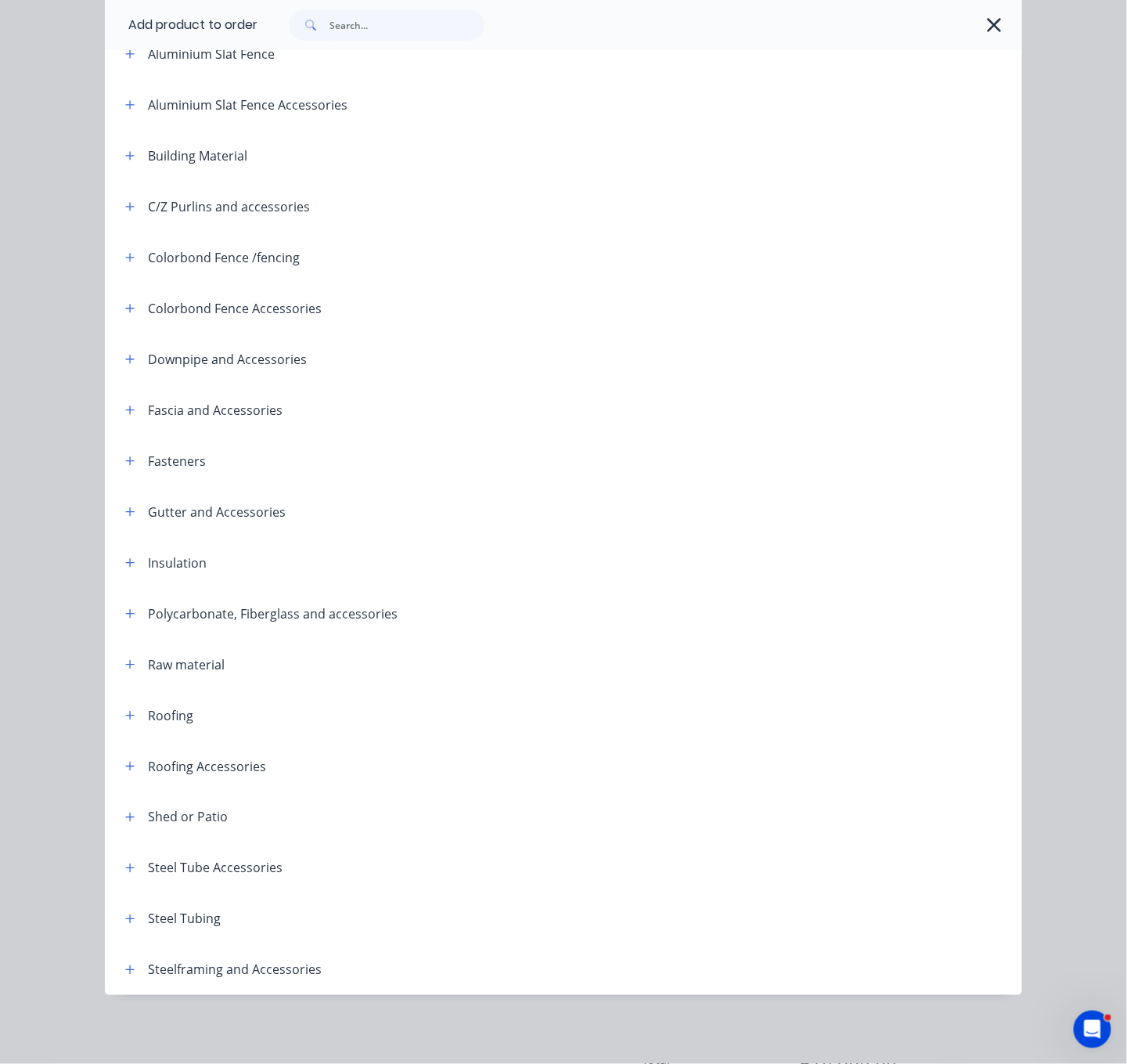
scroll to position [217, 0]
click at [126, 915] on icon "button" at bounding box center [130, 919] width 9 height 9
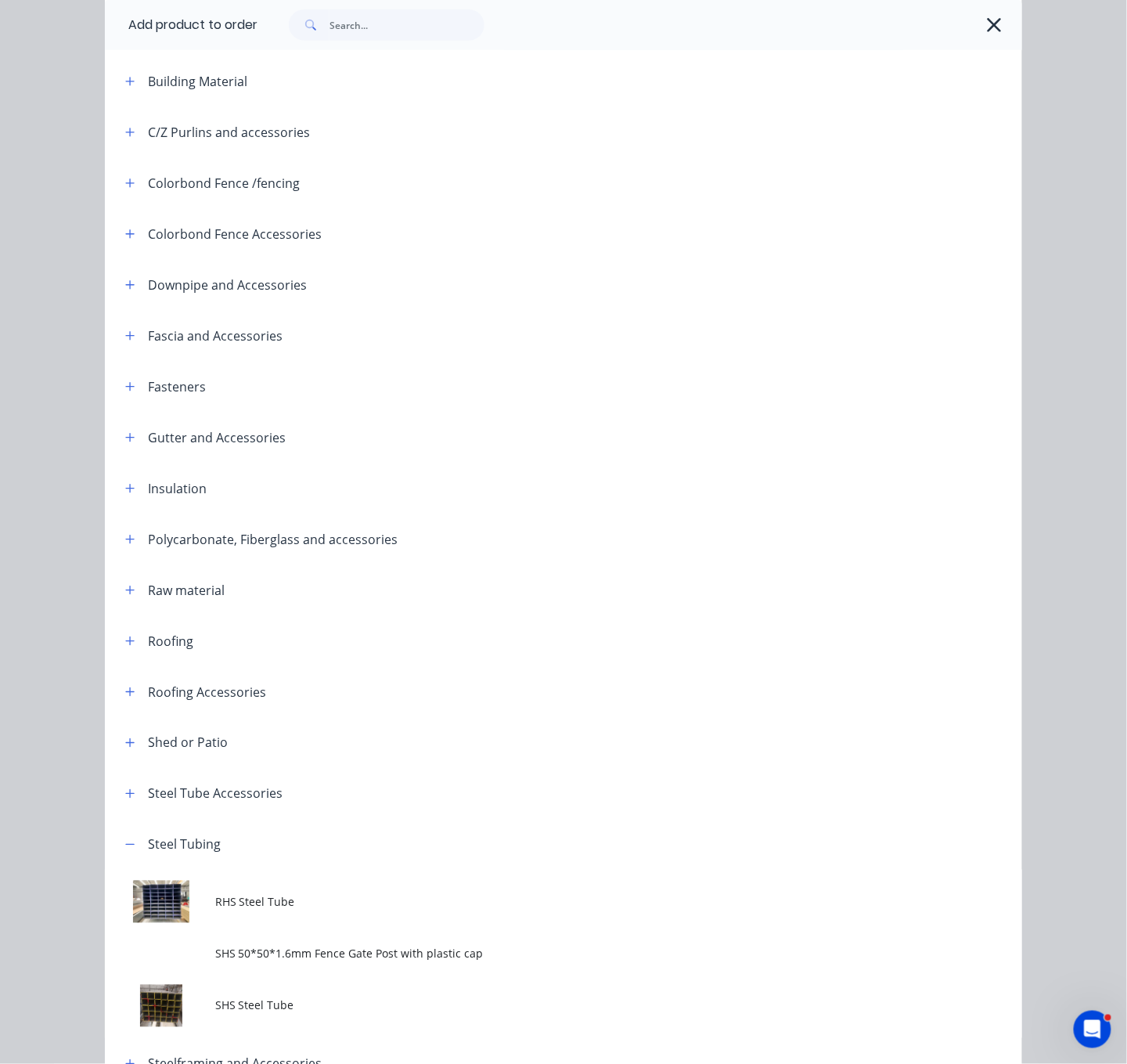
scroll to position [392, 0]
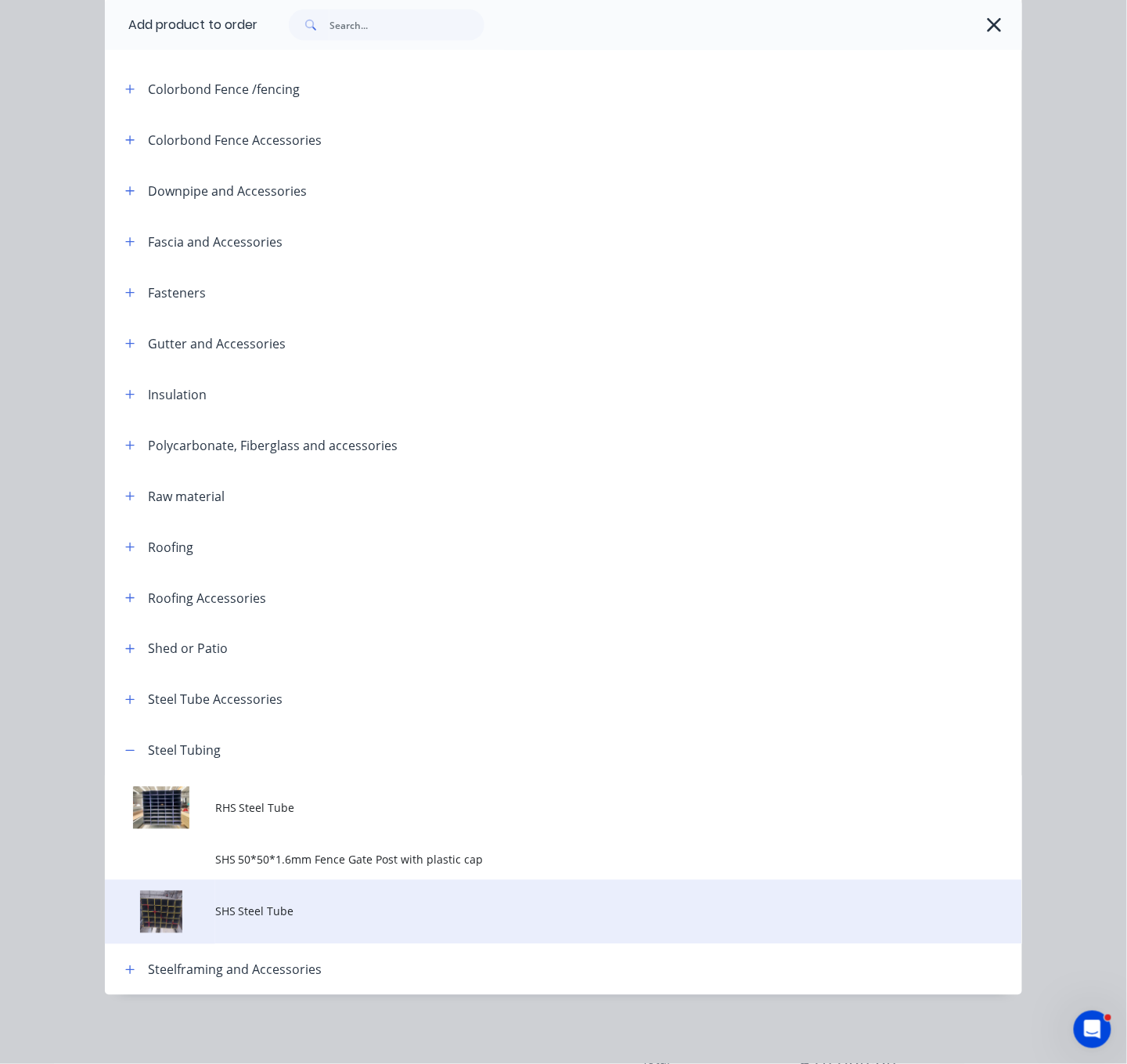
click at [288, 907] on span "SHS Steel Tube" at bounding box center [538, 911] width 646 height 17
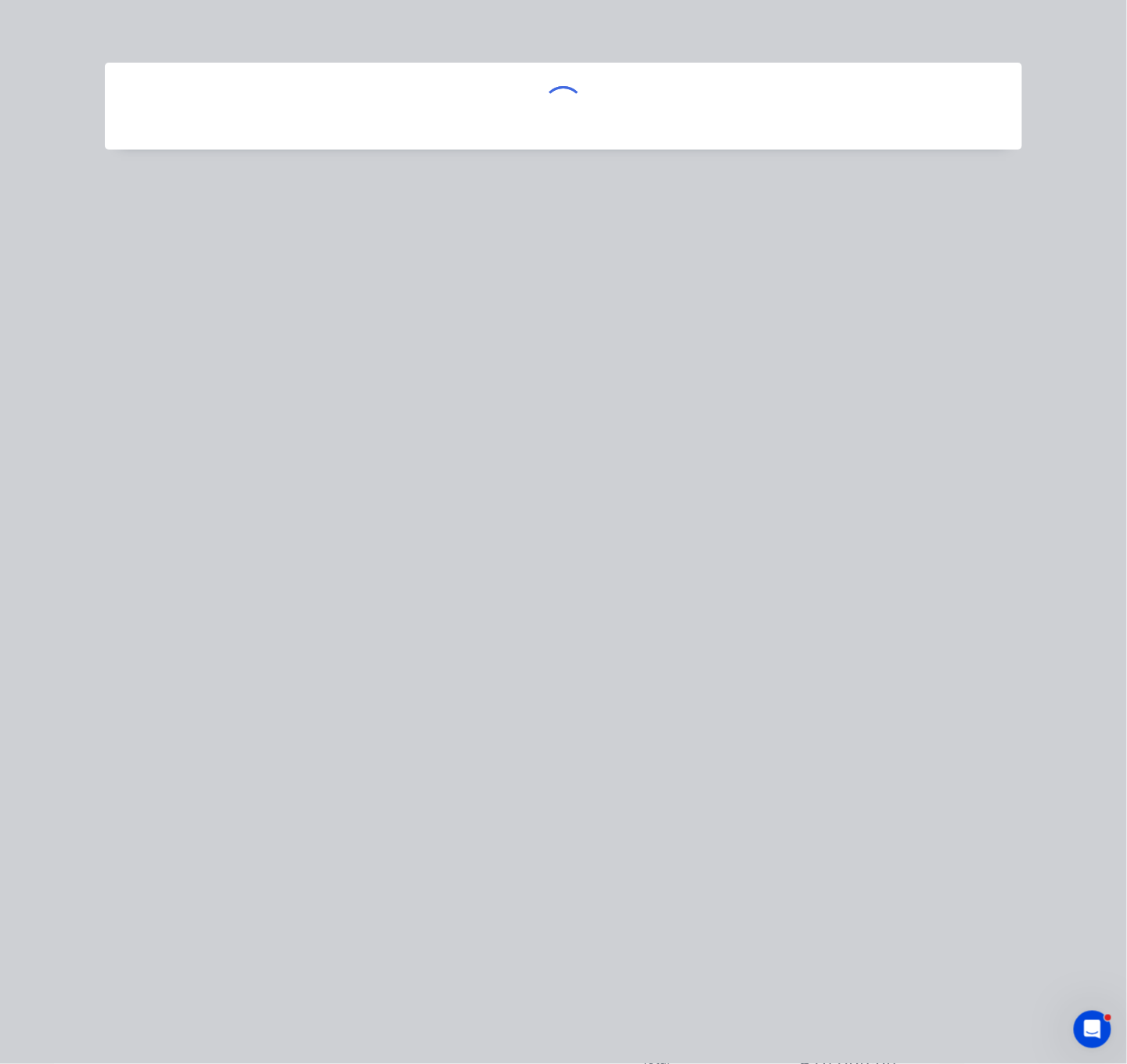
scroll to position [0, 0]
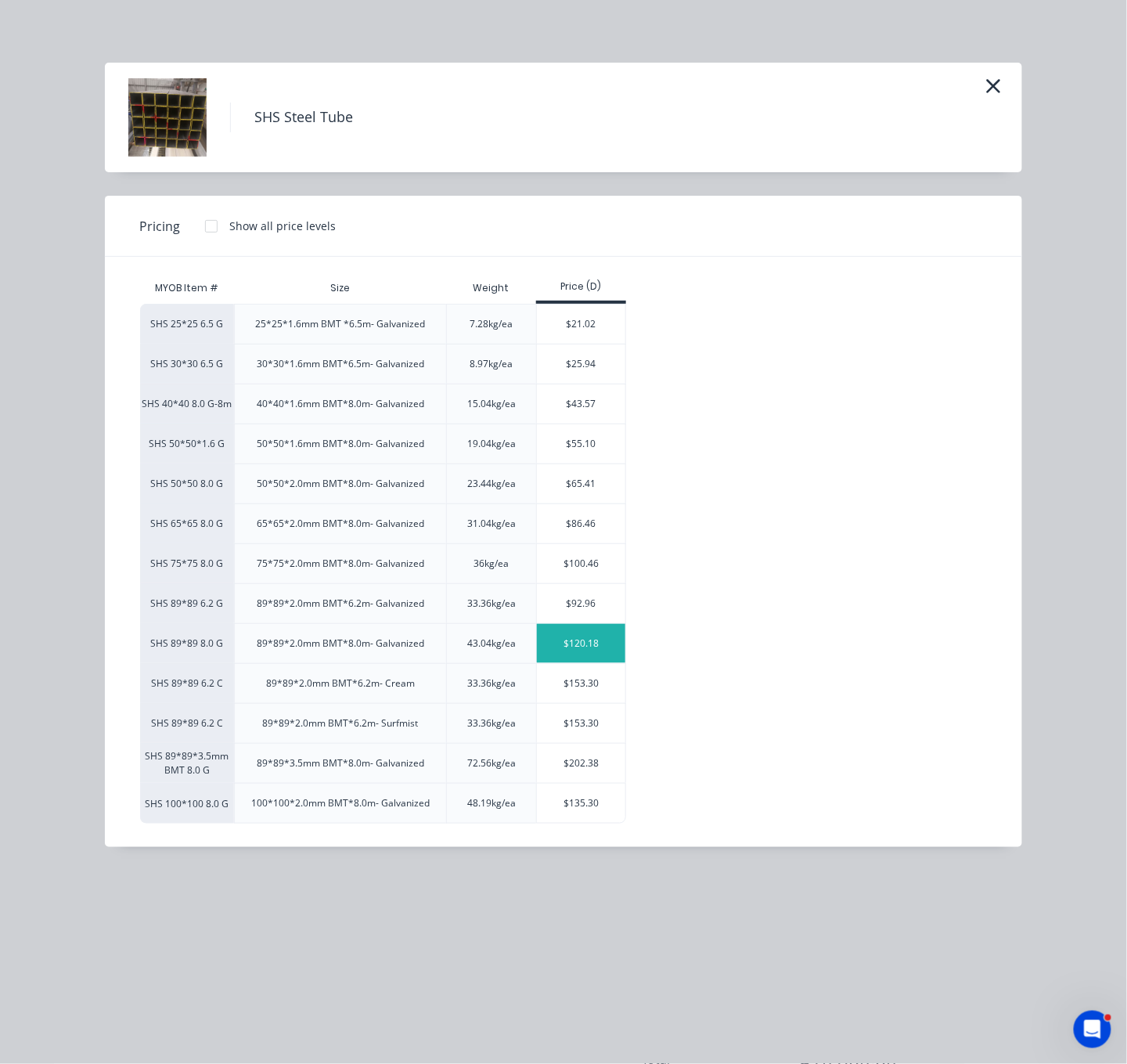
click at [589, 663] on div "$120.18" at bounding box center [581, 643] width 89 height 39
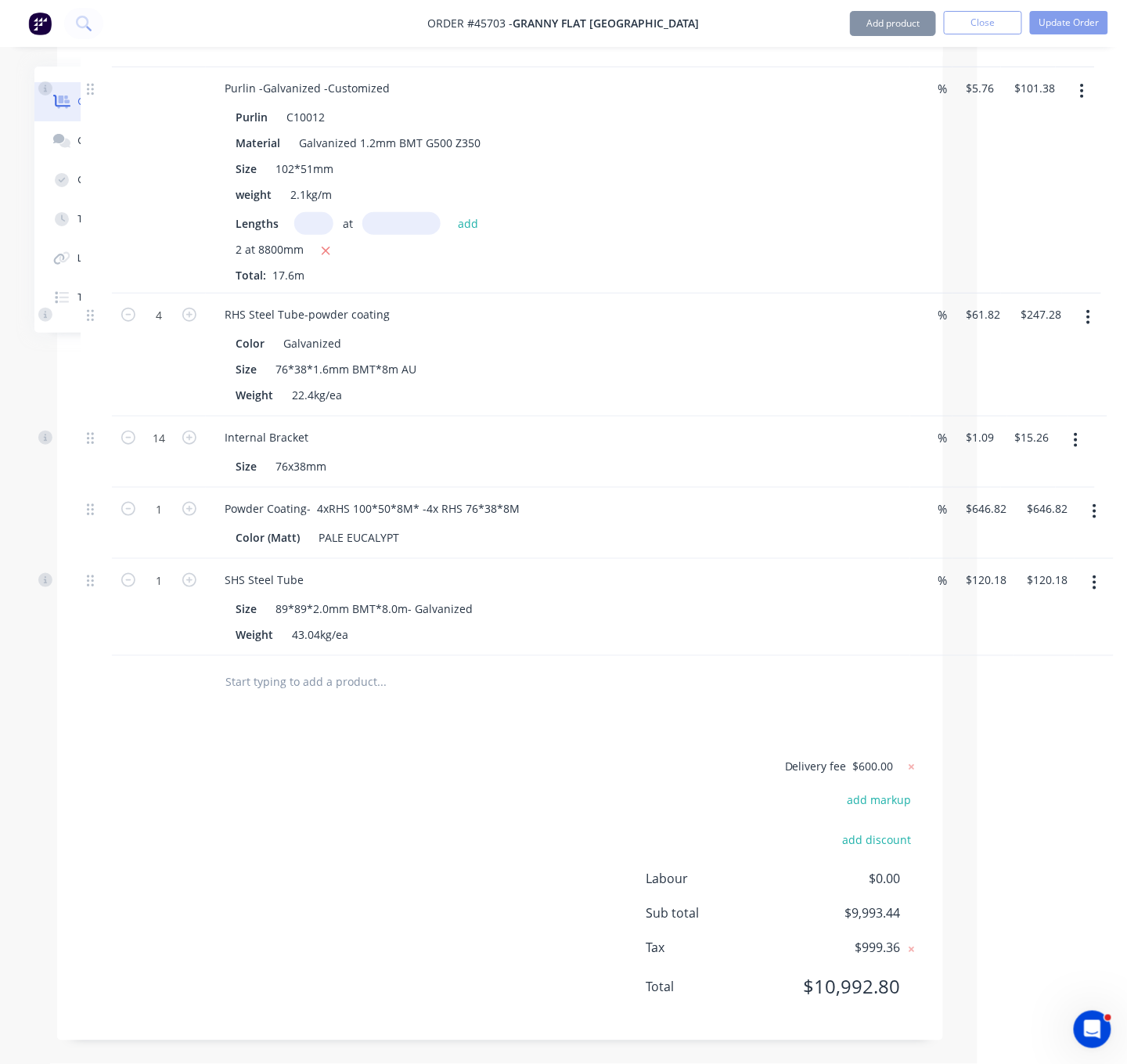
scroll to position [4214, 149]
click at [315, 568] on div "SHS Steel Tube" at bounding box center [264, 580] width 104 height 22
click at [470, 840] on div "Delivery fee $600.00 add markup add discount Labour $0.00 Sub total $9,993.44 T…" at bounding box center [500, 887] width 839 height 260
click at [894, 25] on button "Add product" at bounding box center [894, 23] width 86 height 25
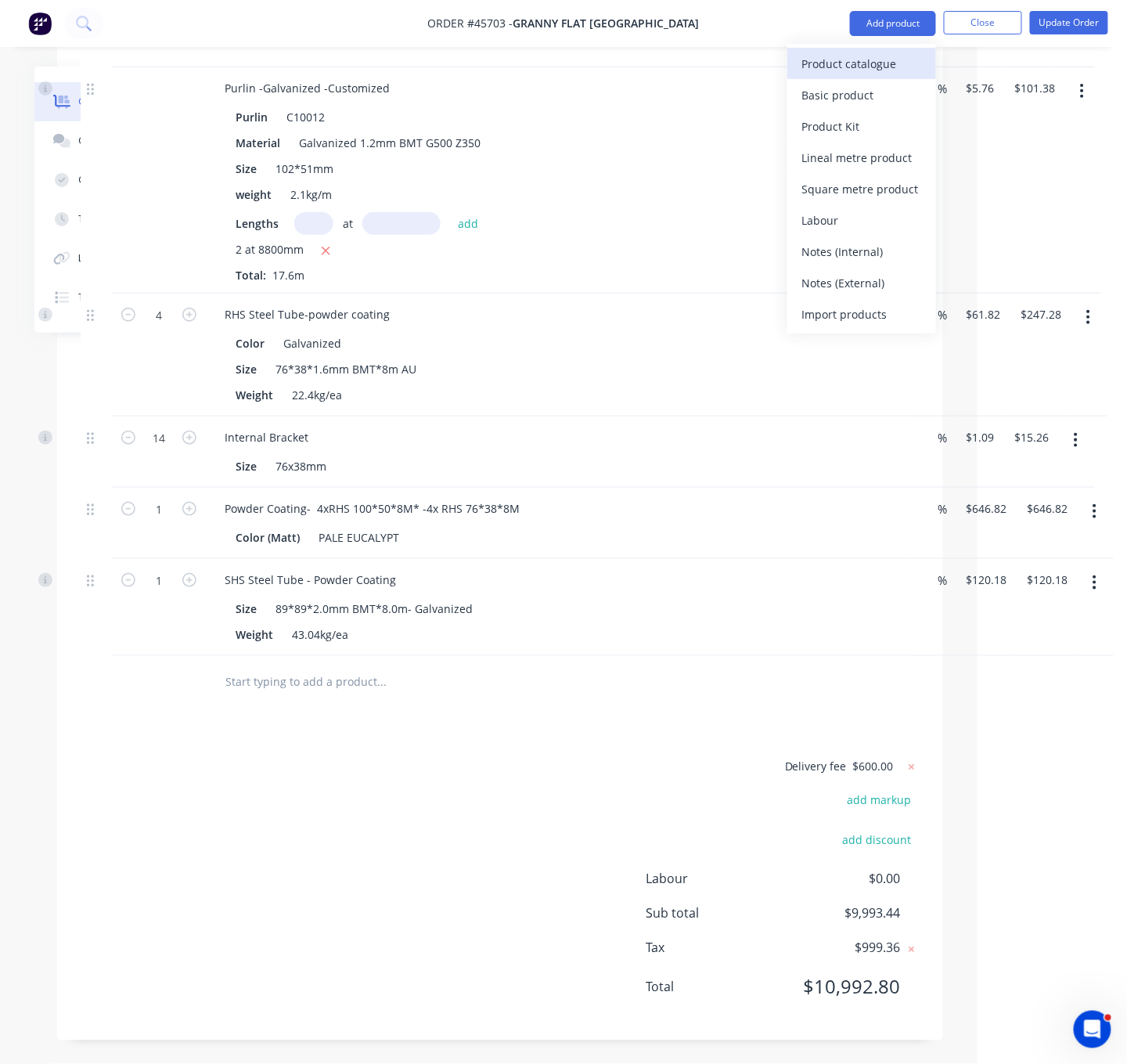
click at [837, 49] on button "Product catalogue" at bounding box center [862, 63] width 149 height 31
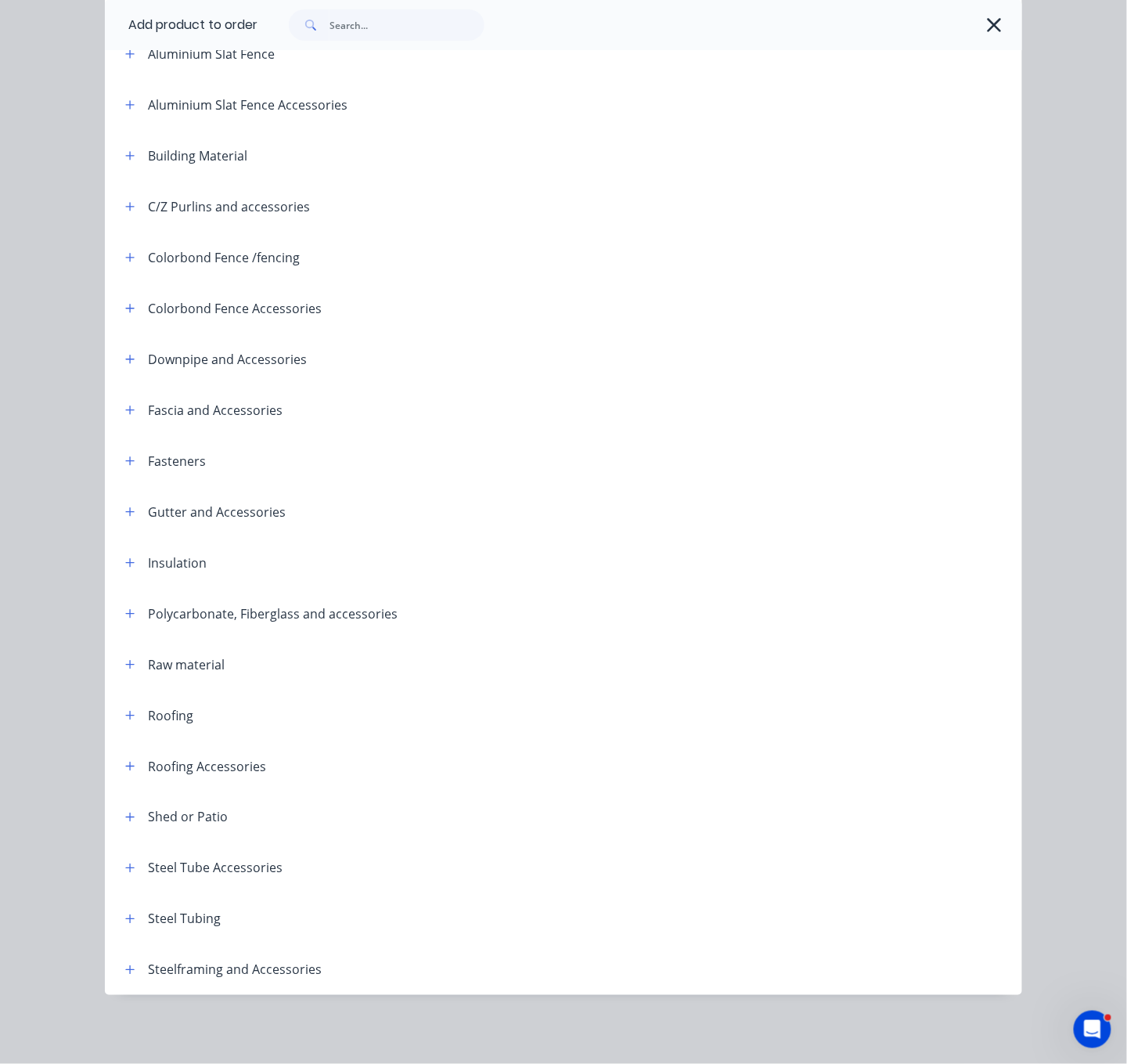
scroll to position [217, 0]
click at [134, 909] on div "Steel Tubing" at bounding box center [166, 919] width 108 height 19
click at [125, 914] on icon "button" at bounding box center [130, 919] width 10 height 11
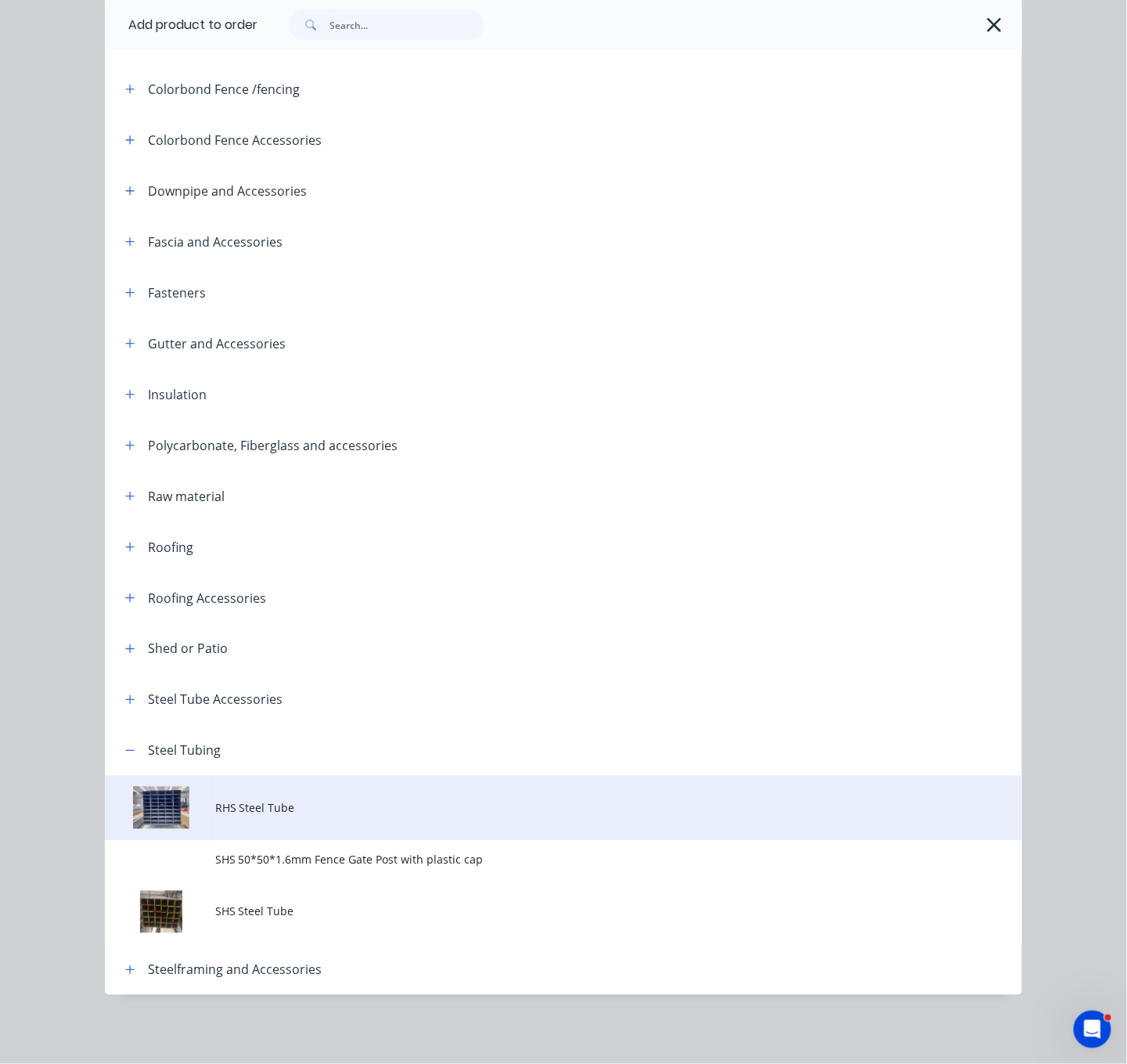
scroll to position [392, 0]
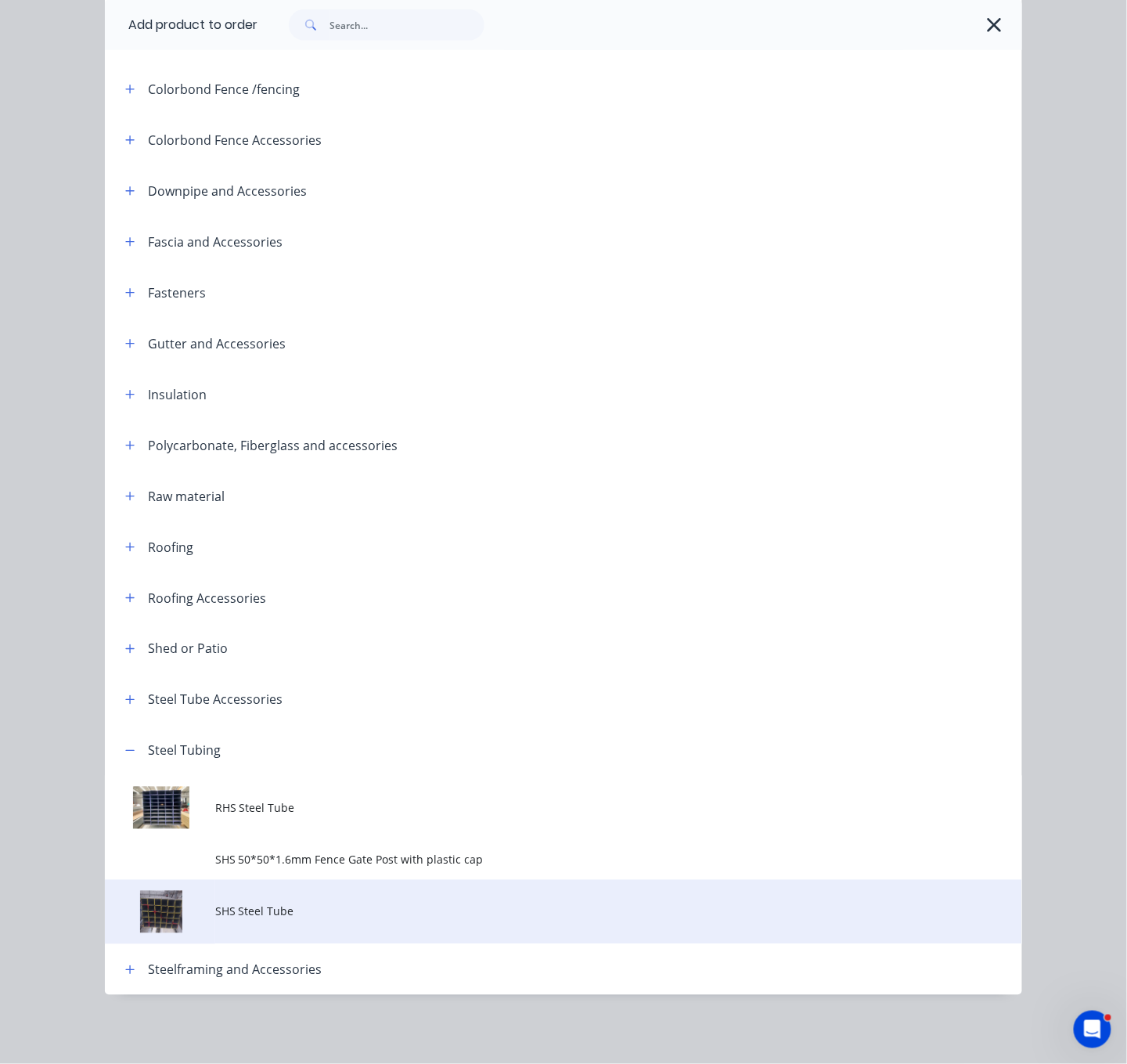
click at [275, 903] on span "SHS Steel Tube" at bounding box center [538, 911] width 646 height 17
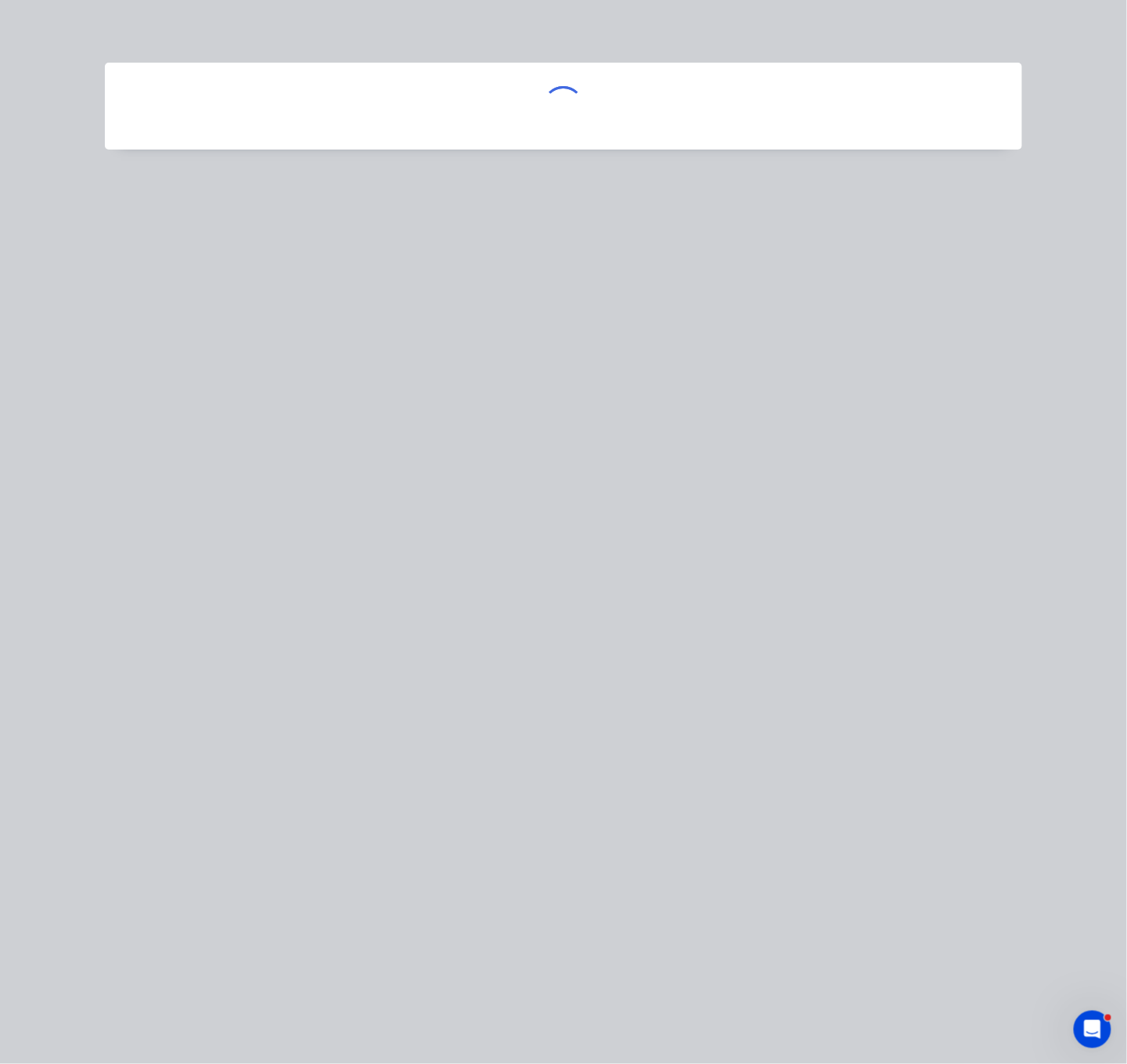
scroll to position [0, 0]
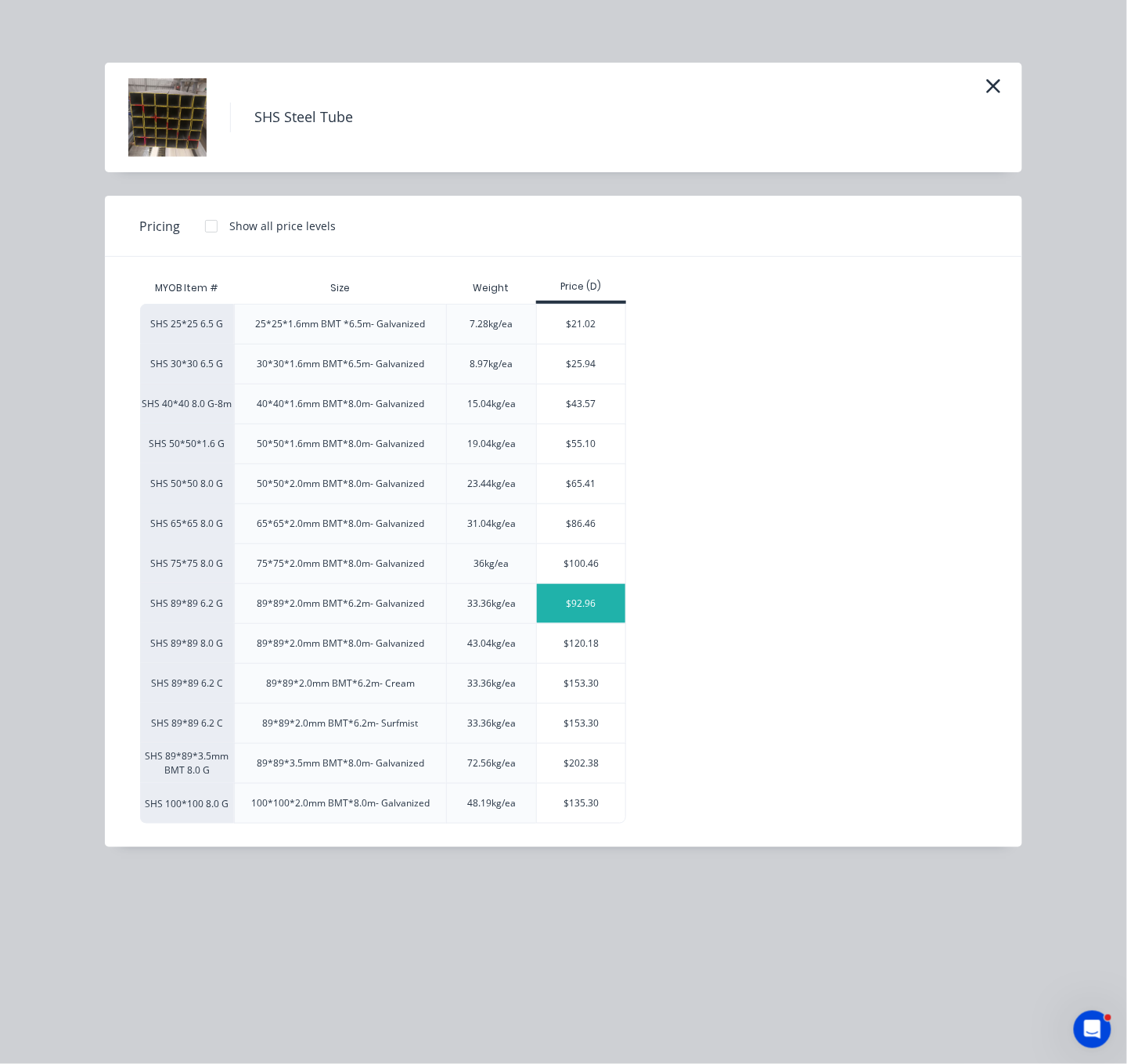
click at [591, 624] on div "$92.96" at bounding box center [581, 604] width 89 height 39
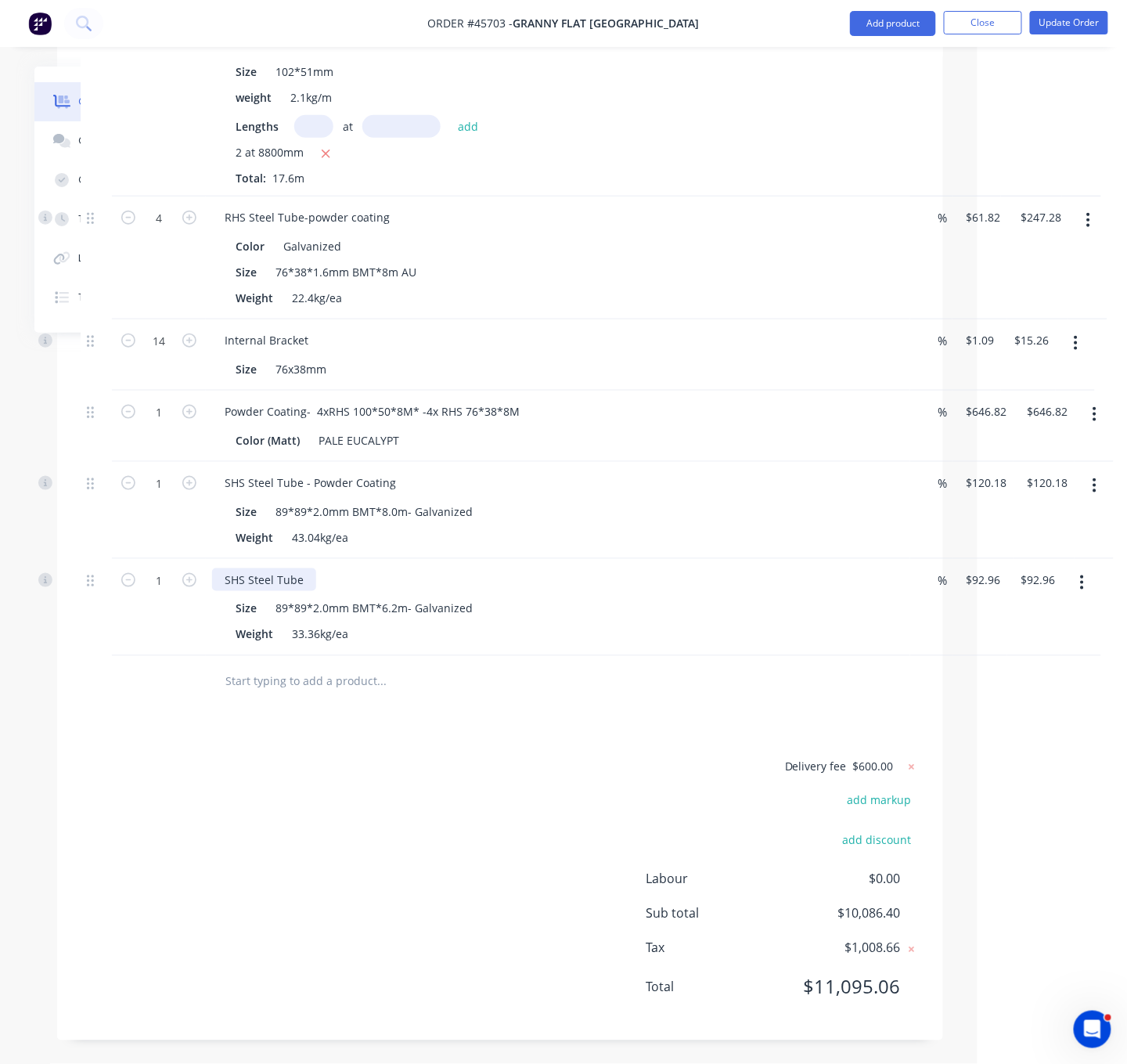
click at [309, 591] on div "SHS Steel Tube" at bounding box center [264, 580] width 104 height 22
click at [520, 901] on div "Delivery fee $600.00 add markup add discount Labour $0.00 Sub total $10,086.40 …" at bounding box center [500, 887] width 839 height 260
click at [316, 591] on div "SHS Steel Tube" at bounding box center [264, 580] width 104 height 22
click at [434, 924] on div "Delivery fee $600.00 add markup add discount Labour $0.00 Sub total $10,086.40 …" at bounding box center [500, 887] width 839 height 260
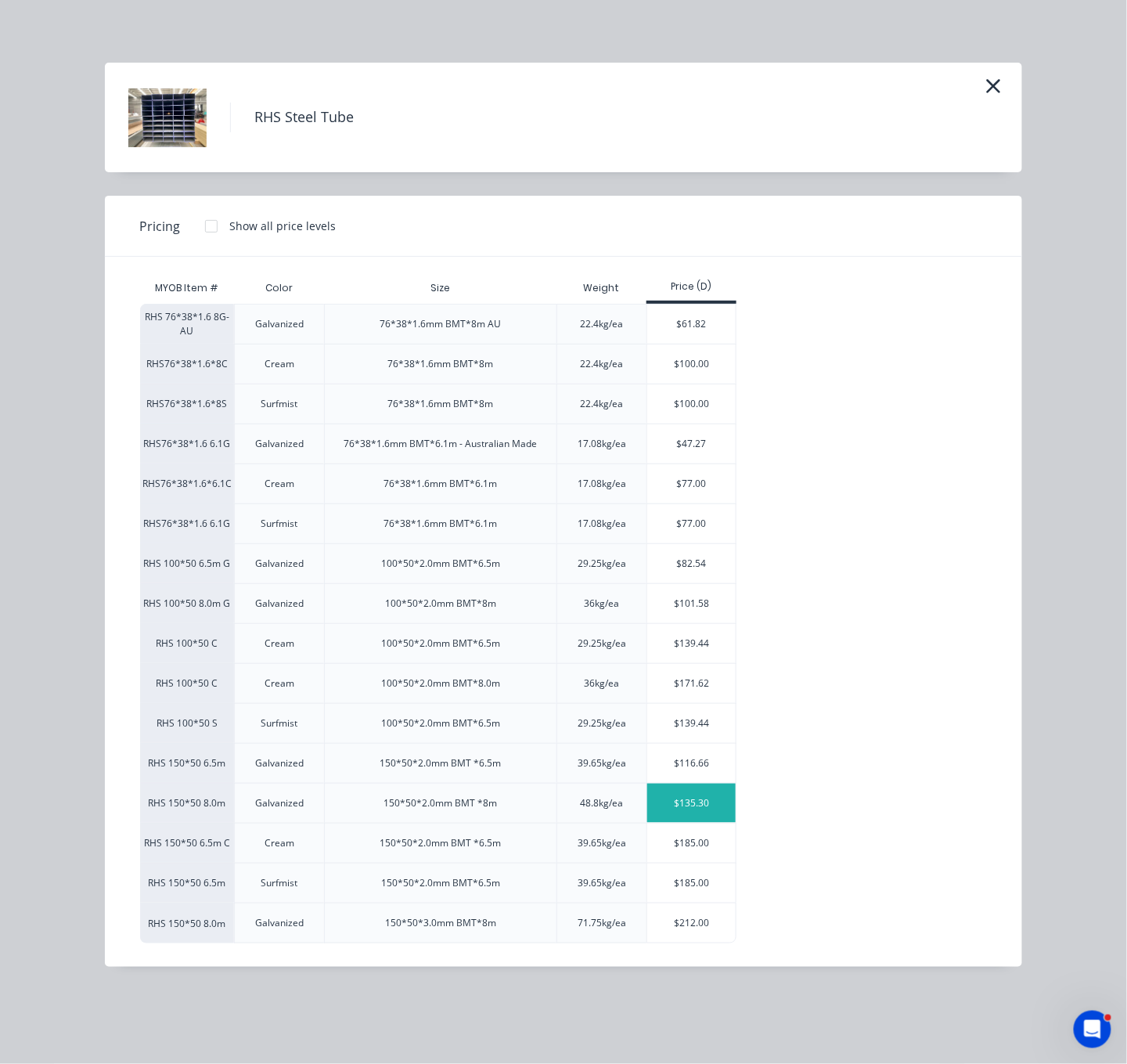
click at [716, 823] on div "$135.30" at bounding box center [691, 803] width 89 height 39
type input "$135.30"
type input "$541.20"
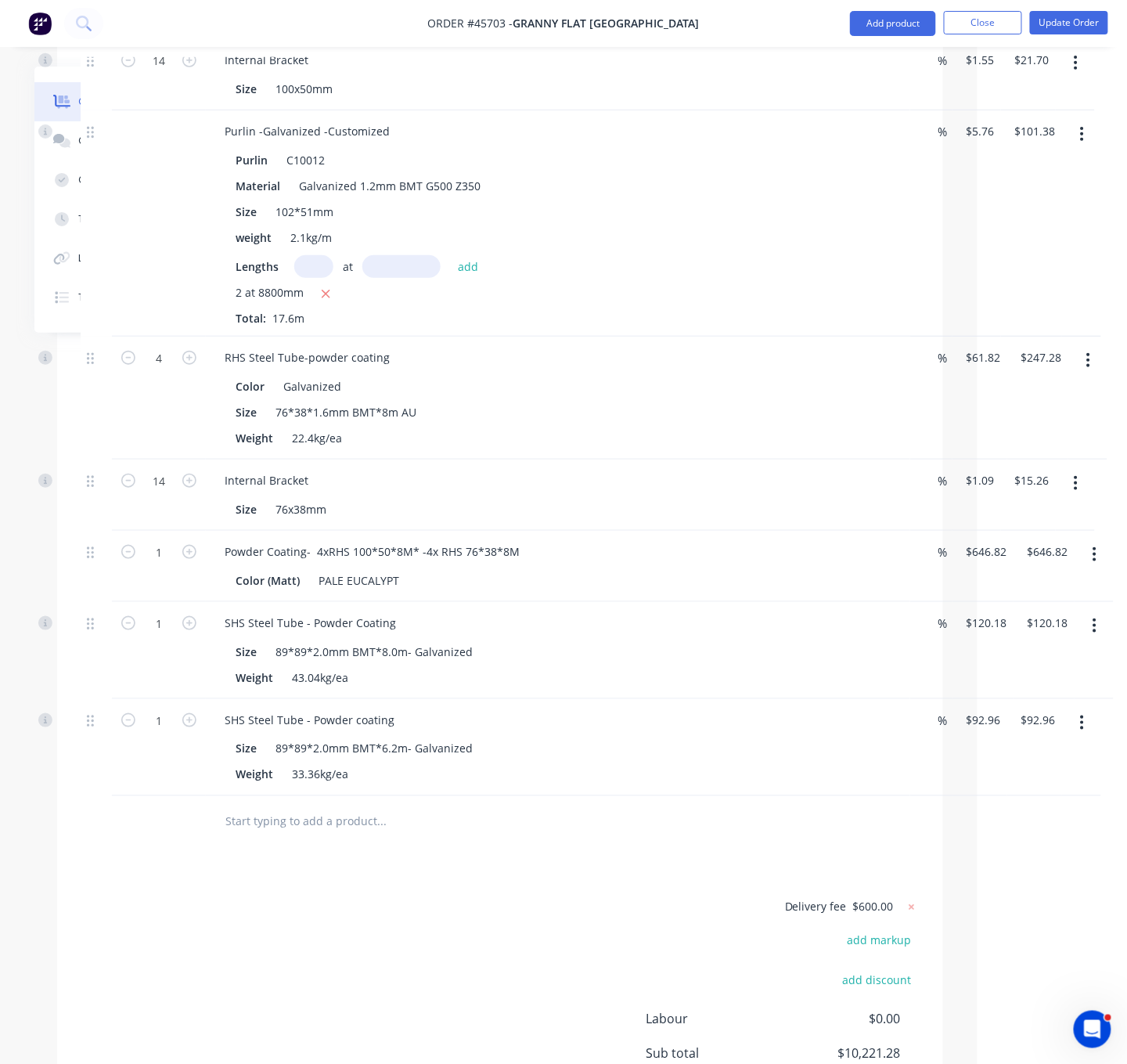
type input "3"
type input "$405.90"
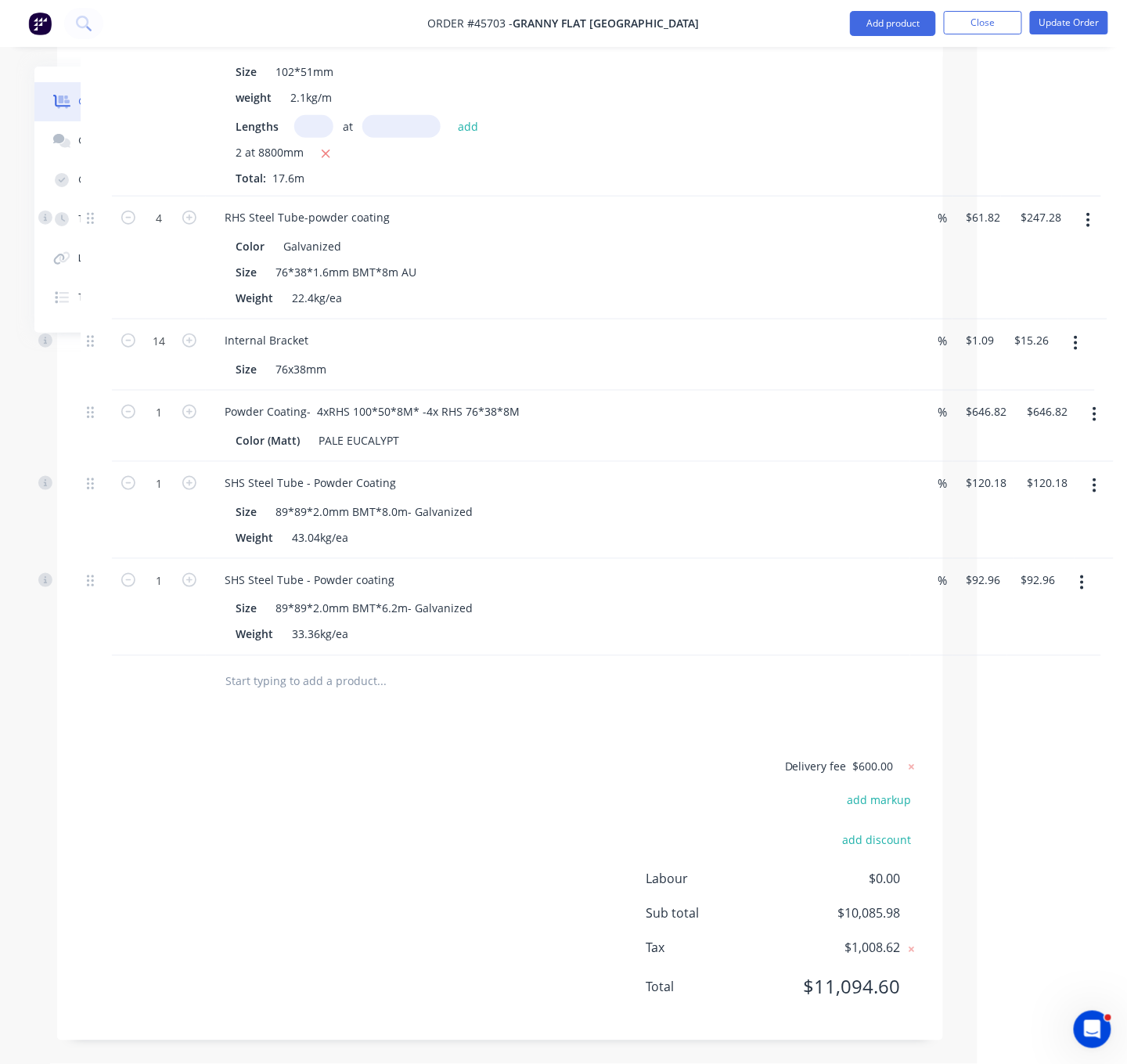
scroll to position [4318, 149]
click at [882, 21] on button "Add product" at bounding box center [894, 23] width 86 height 25
click at [868, 55] on div "Product catalogue" at bounding box center [862, 64] width 121 height 22
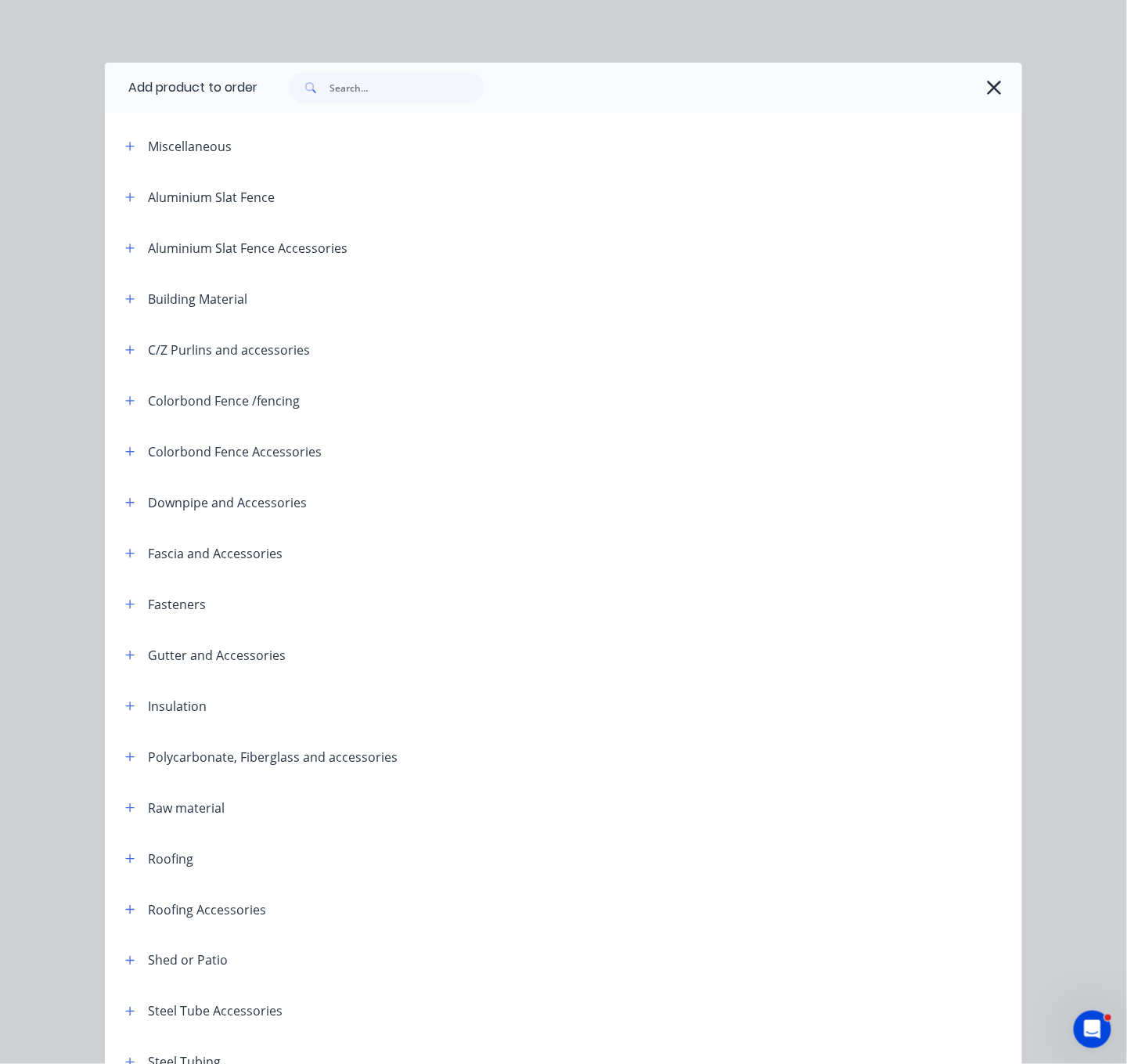
scroll to position [217, 0]
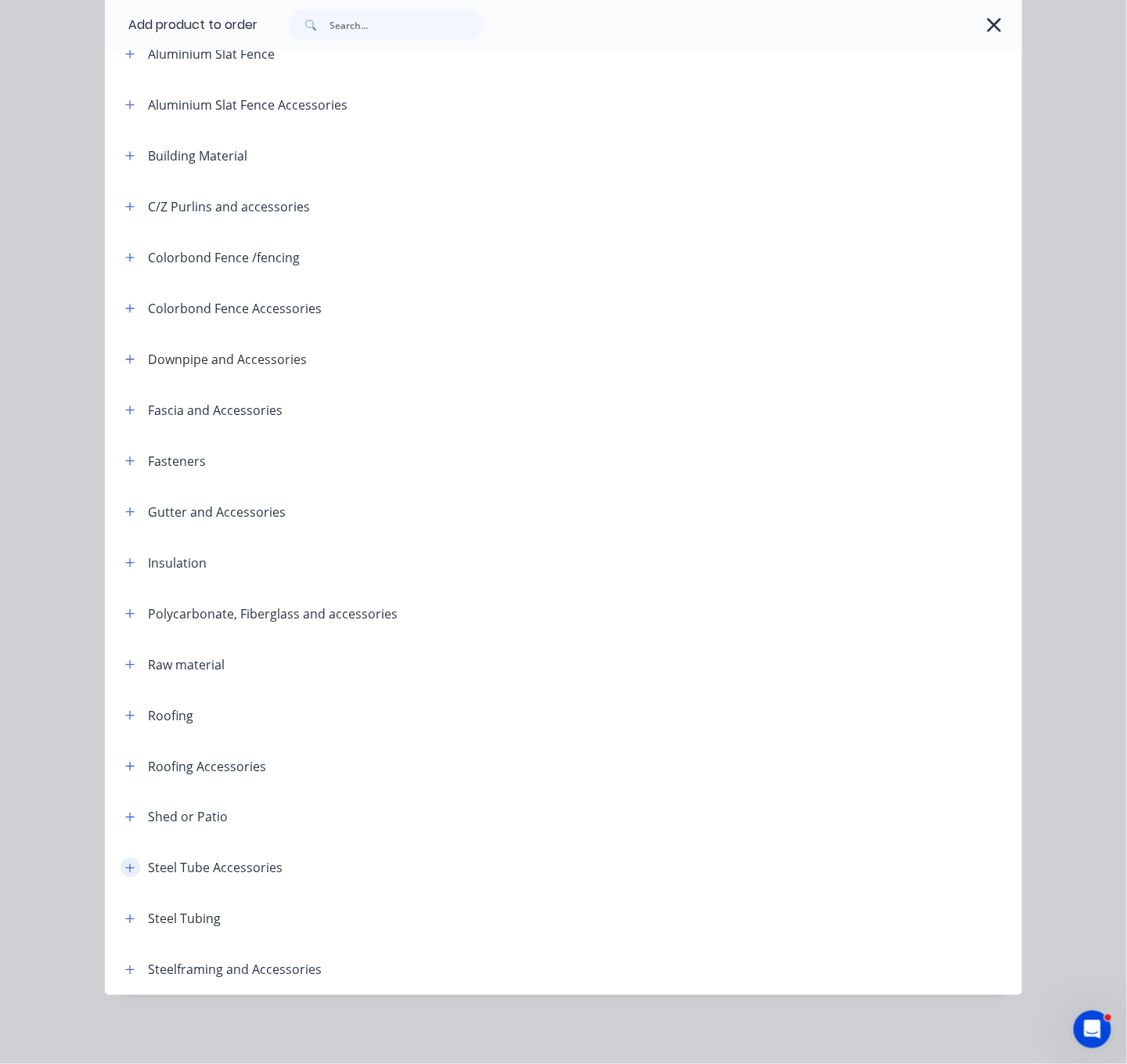
click at [125, 863] on icon "button" at bounding box center [130, 868] width 10 height 11
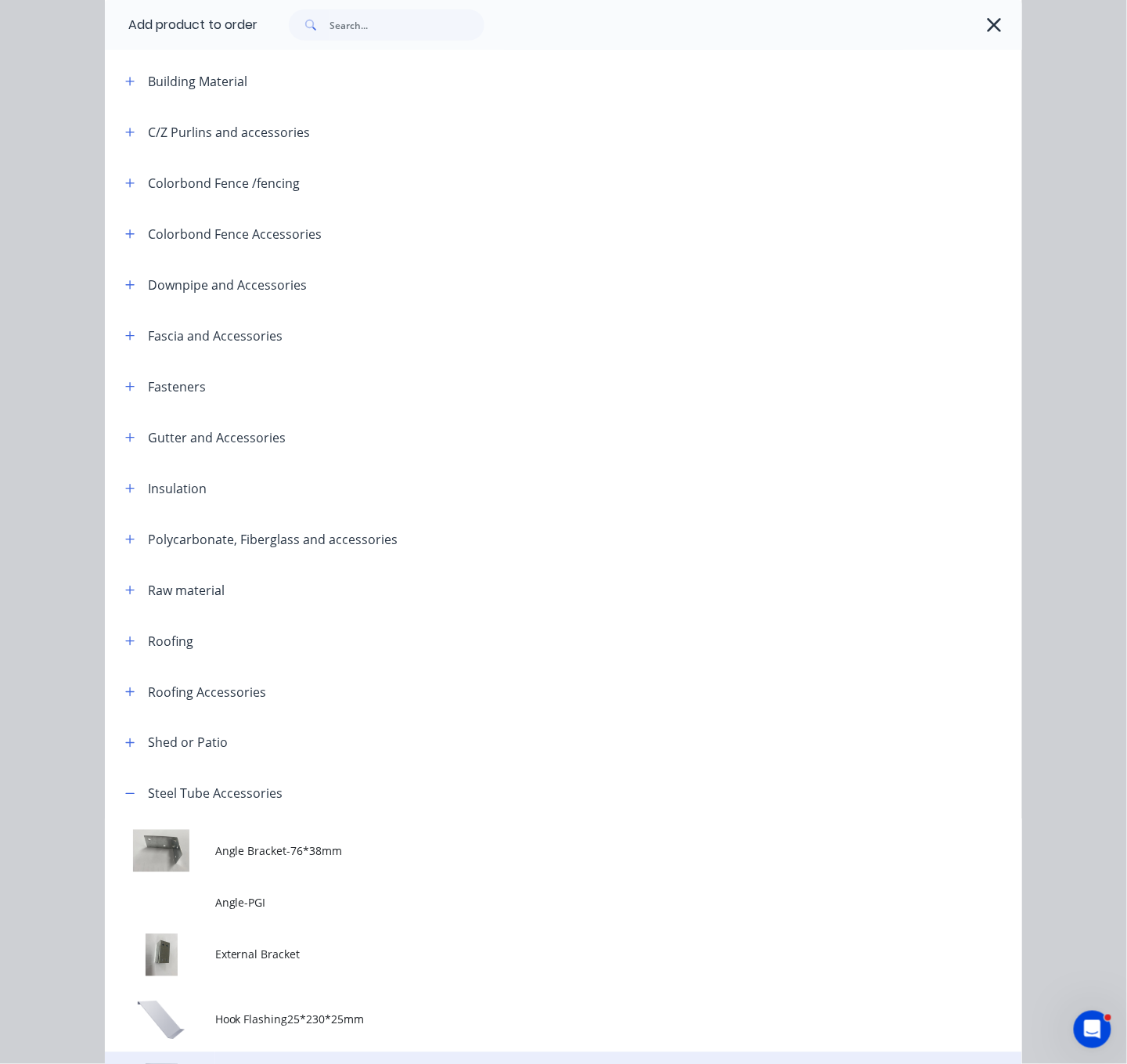
scroll to position [766, 0]
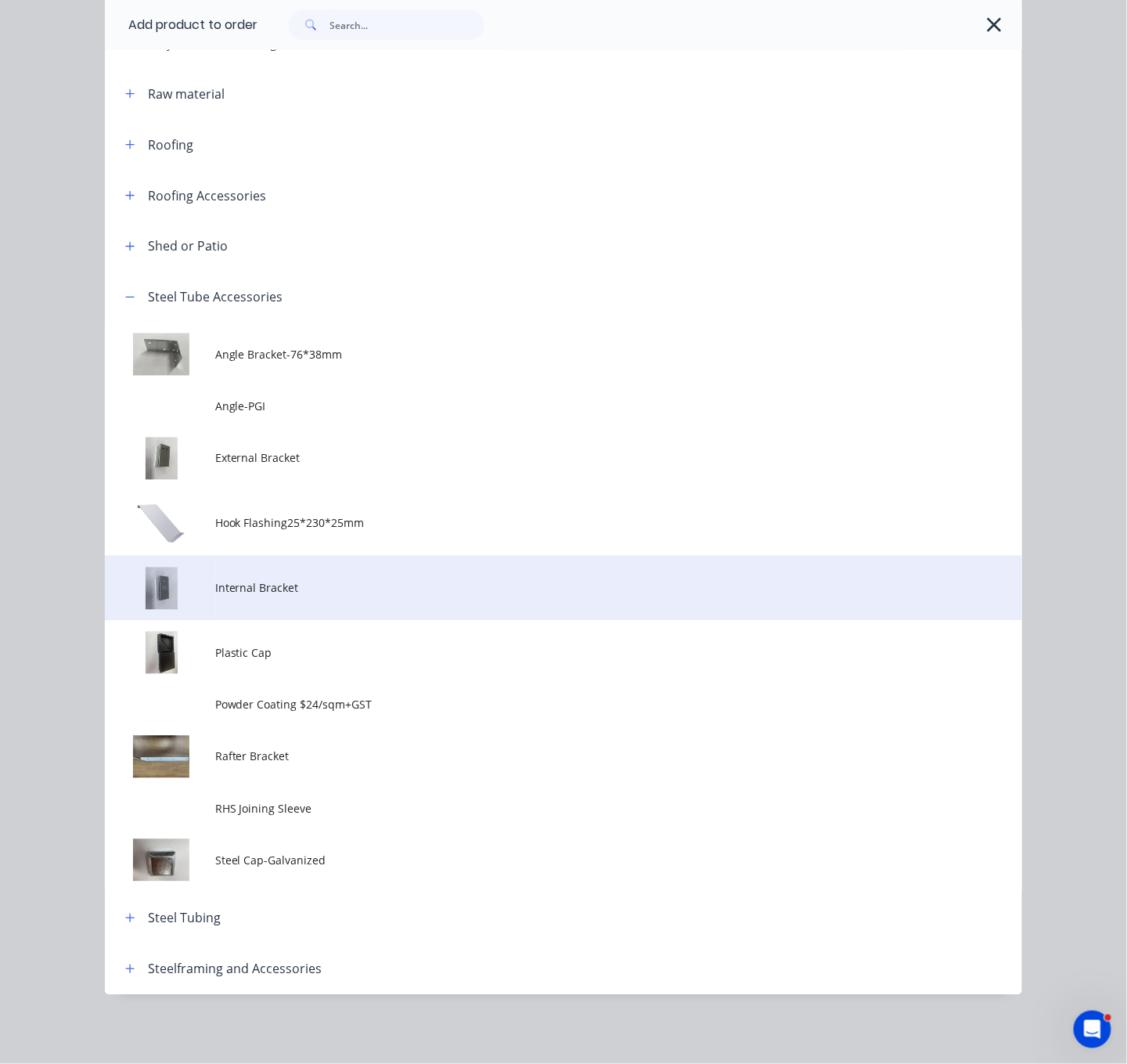
click at [318, 617] on td "Internal Bracket" at bounding box center [619, 588] width 807 height 65
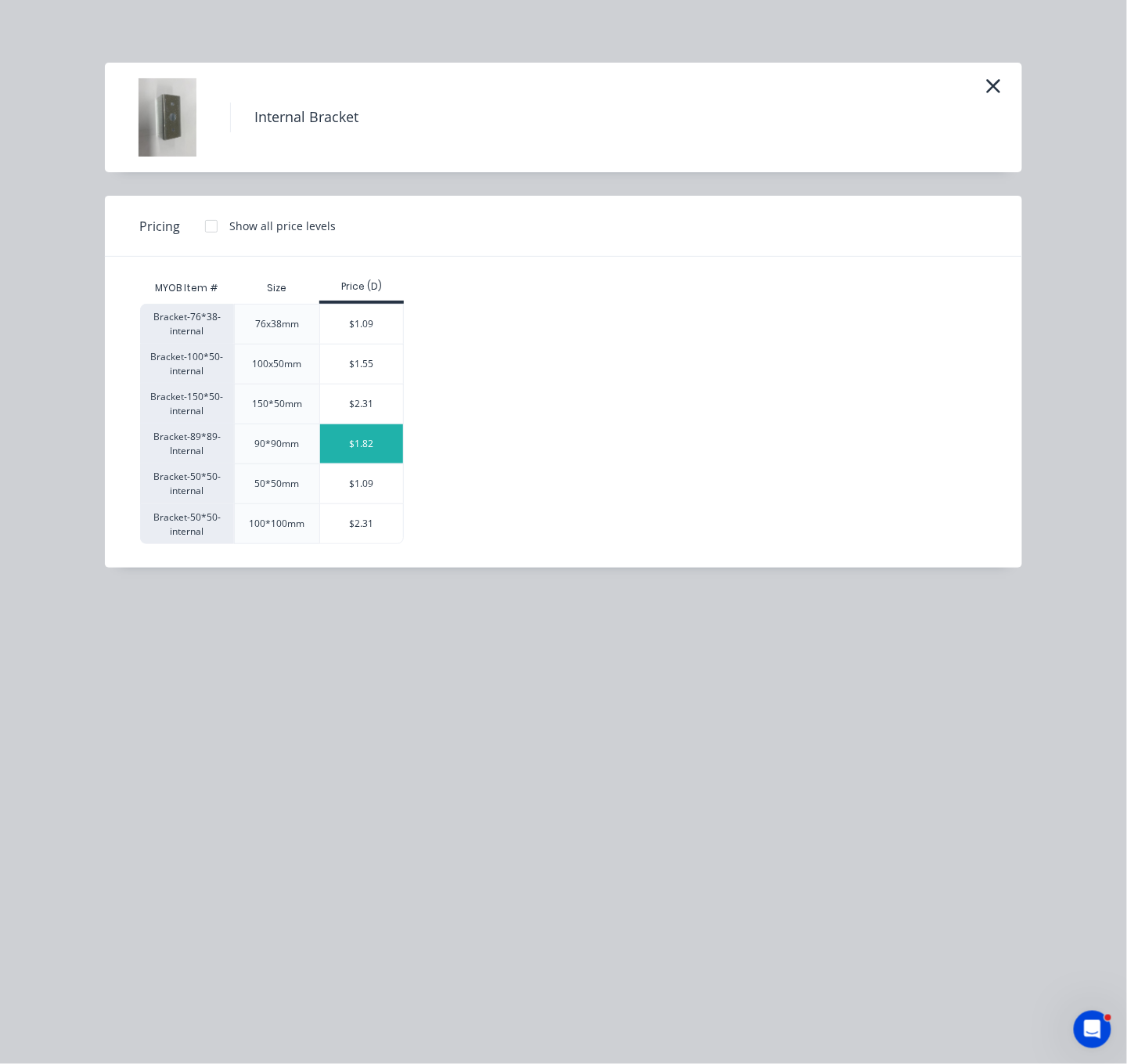
click at [374, 463] on div "$1.82" at bounding box center [362, 444] width 84 height 39
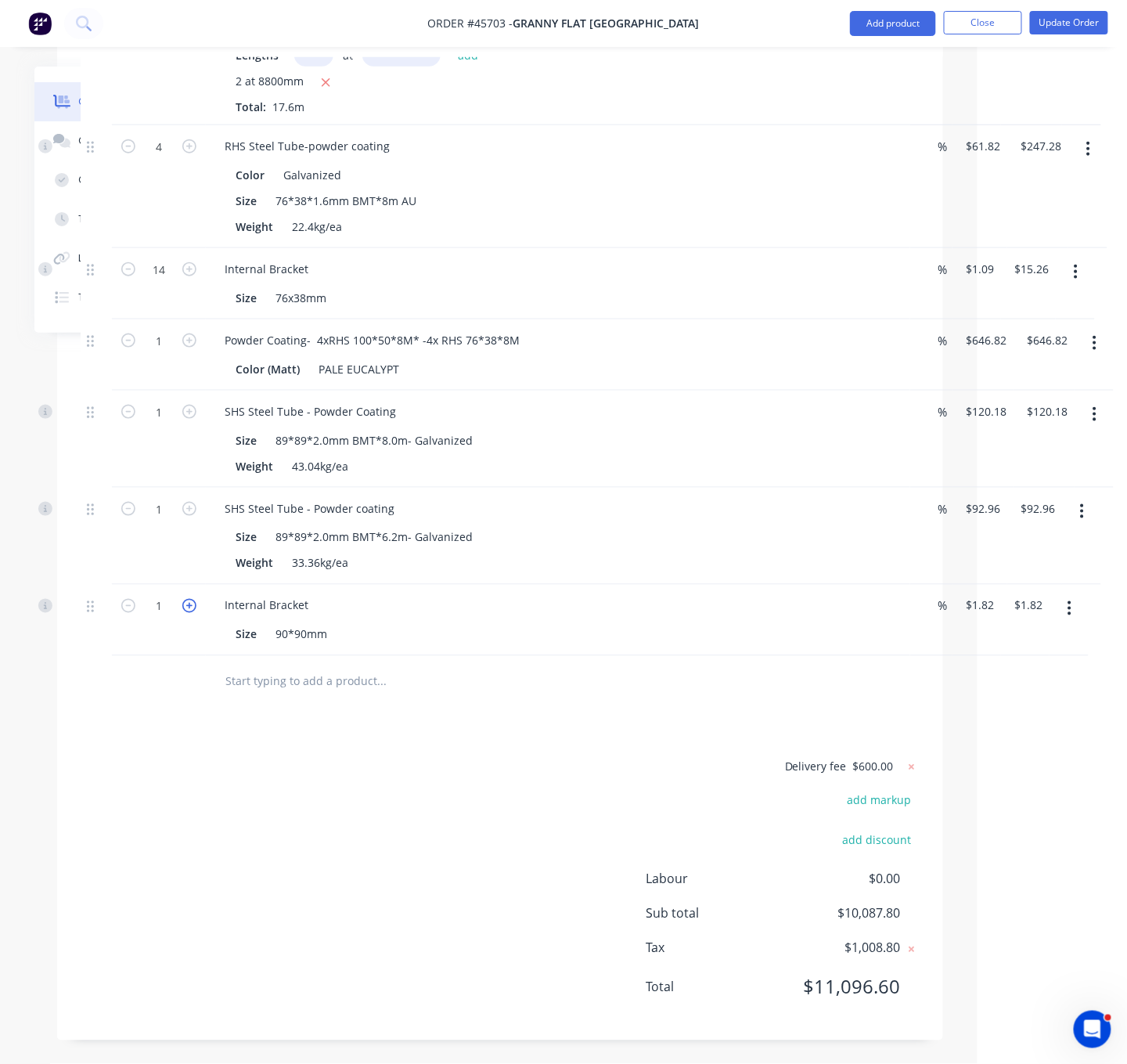
click at [191, 613] on icon "button" at bounding box center [189, 606] width 14 height 14
type input "2"
type input "$3.64"
click at [192, 613] on icon "button" at bounding box center [189, 606] width 14 height 14
type input "3"
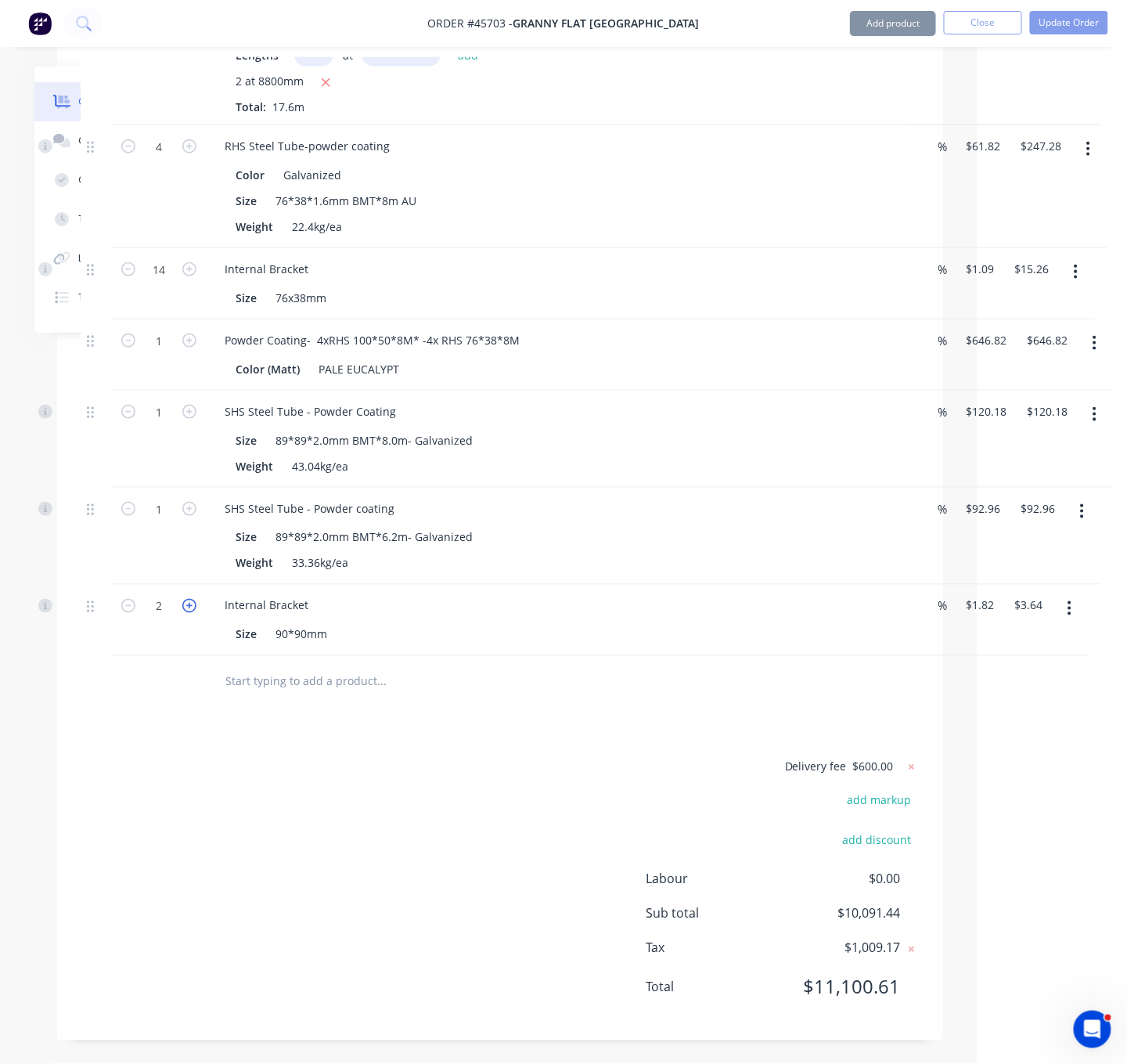
type input "$5.46"
drag, startPoint x: 335, startPoint y: 845, endPoint x: 328, endPoint y: 841, distance: 8.1
click at [333, 844] on div "Delivery fee $600.00 add markup add discount Labour $0.00 Sub total $10,091.44 …" at bounding box center [500, 887] width 839 height 260
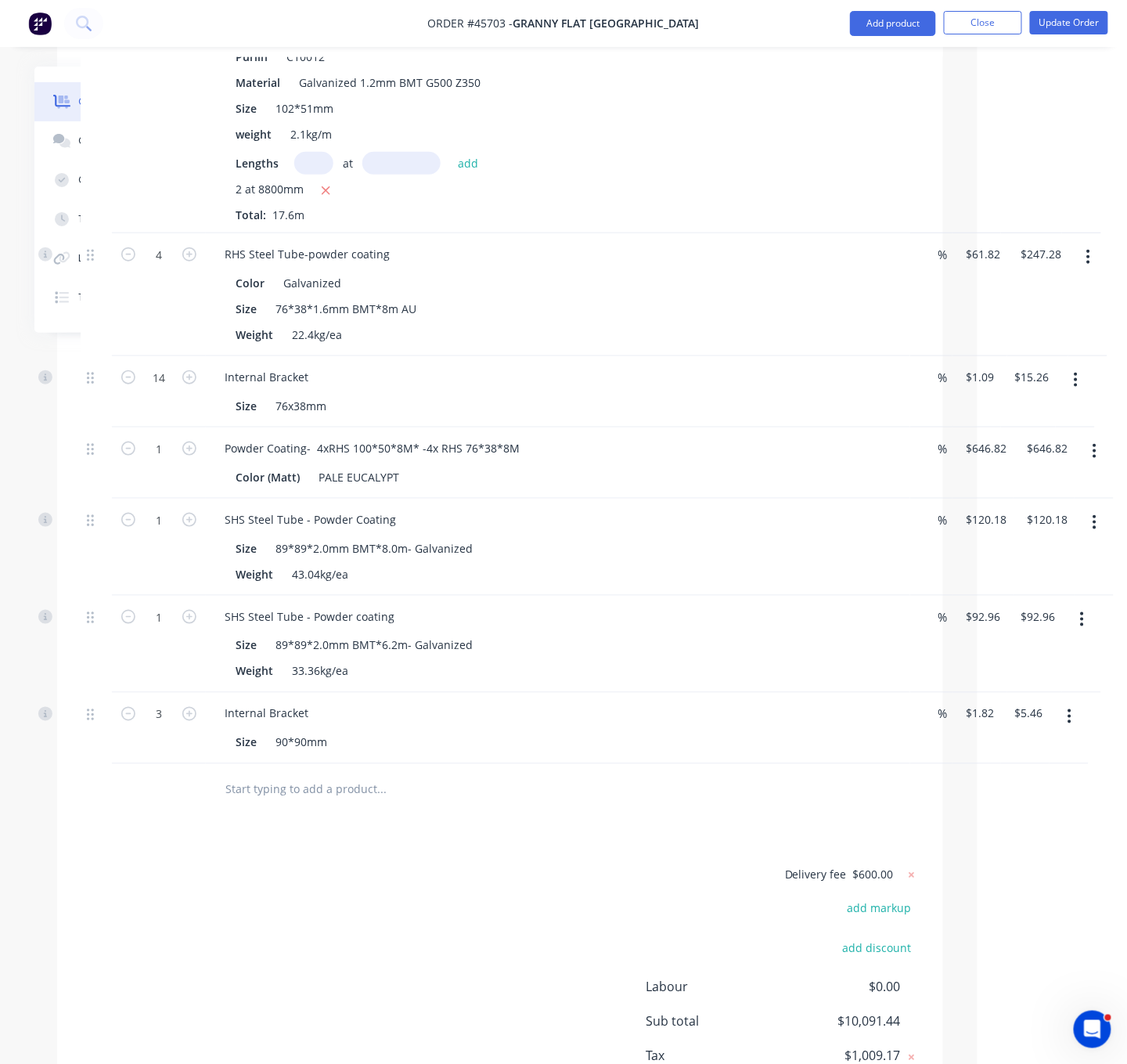
scroll to position [3769, 149]
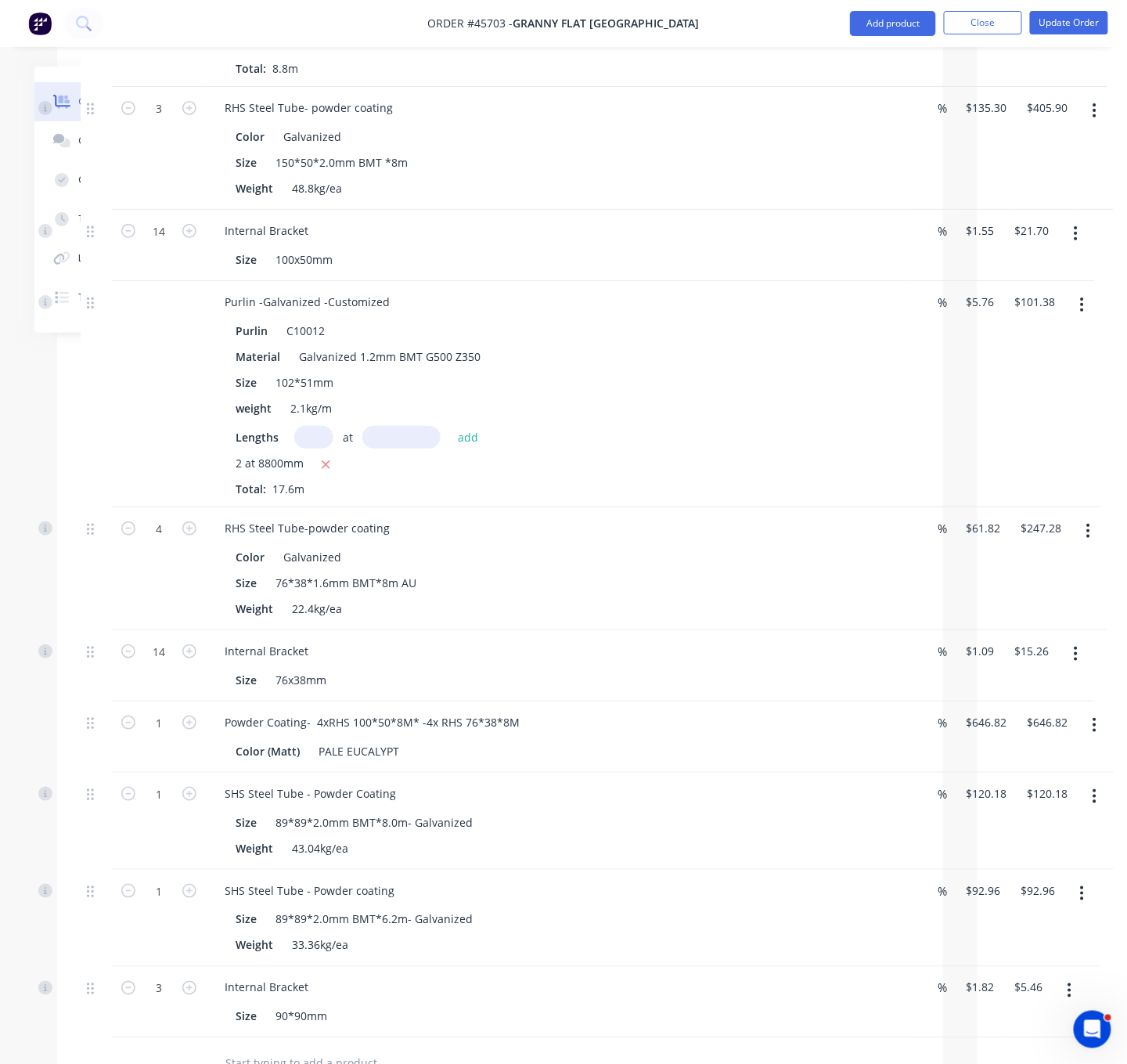
click at [1078, 247] on button "button" at bounding box center [1076, 233] width 37 height 28
click at [1010, 380] on div "Delete" at bounding box center [1021, 369] width 121 height 22
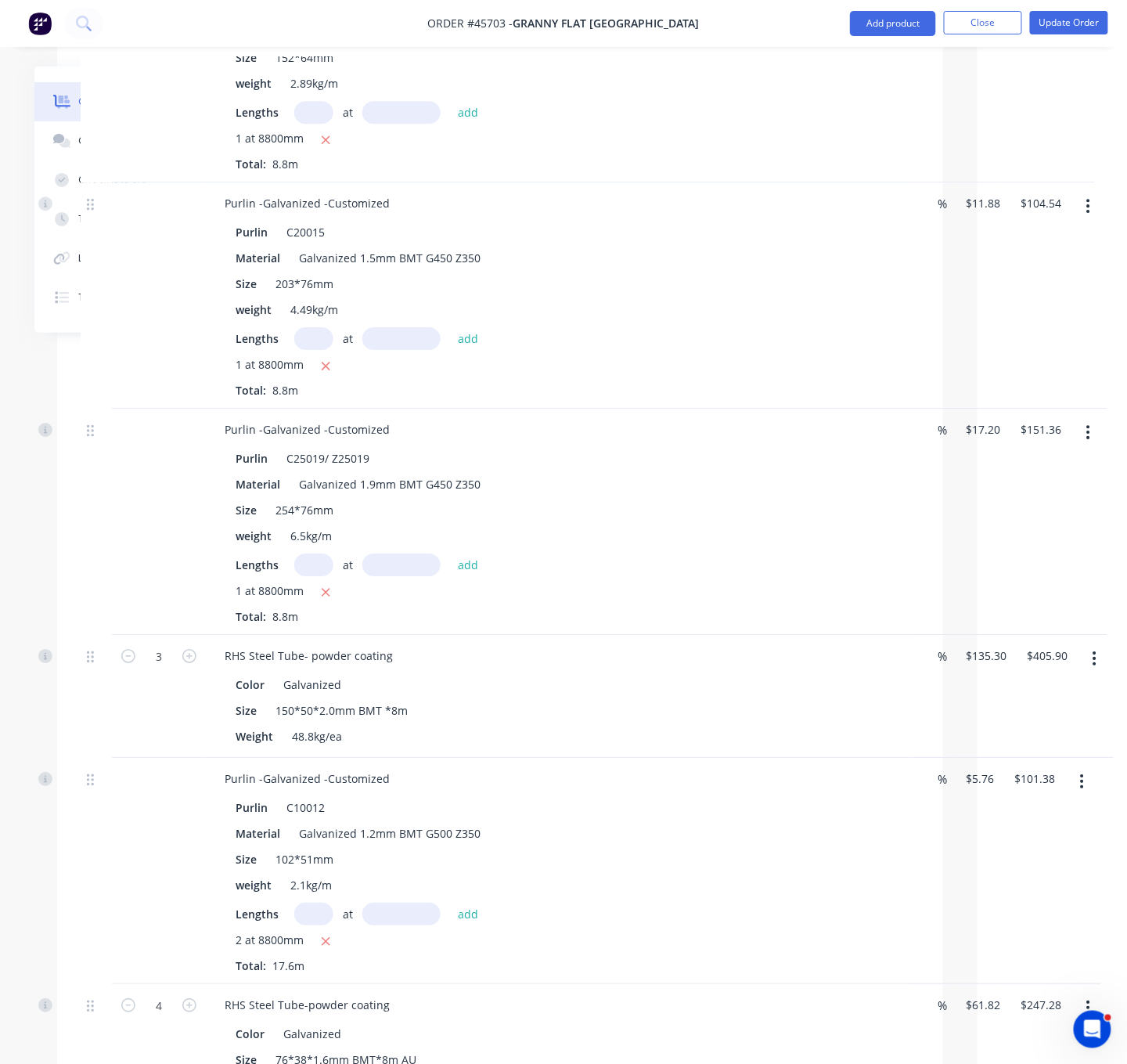
scroll to position [2947, 149]
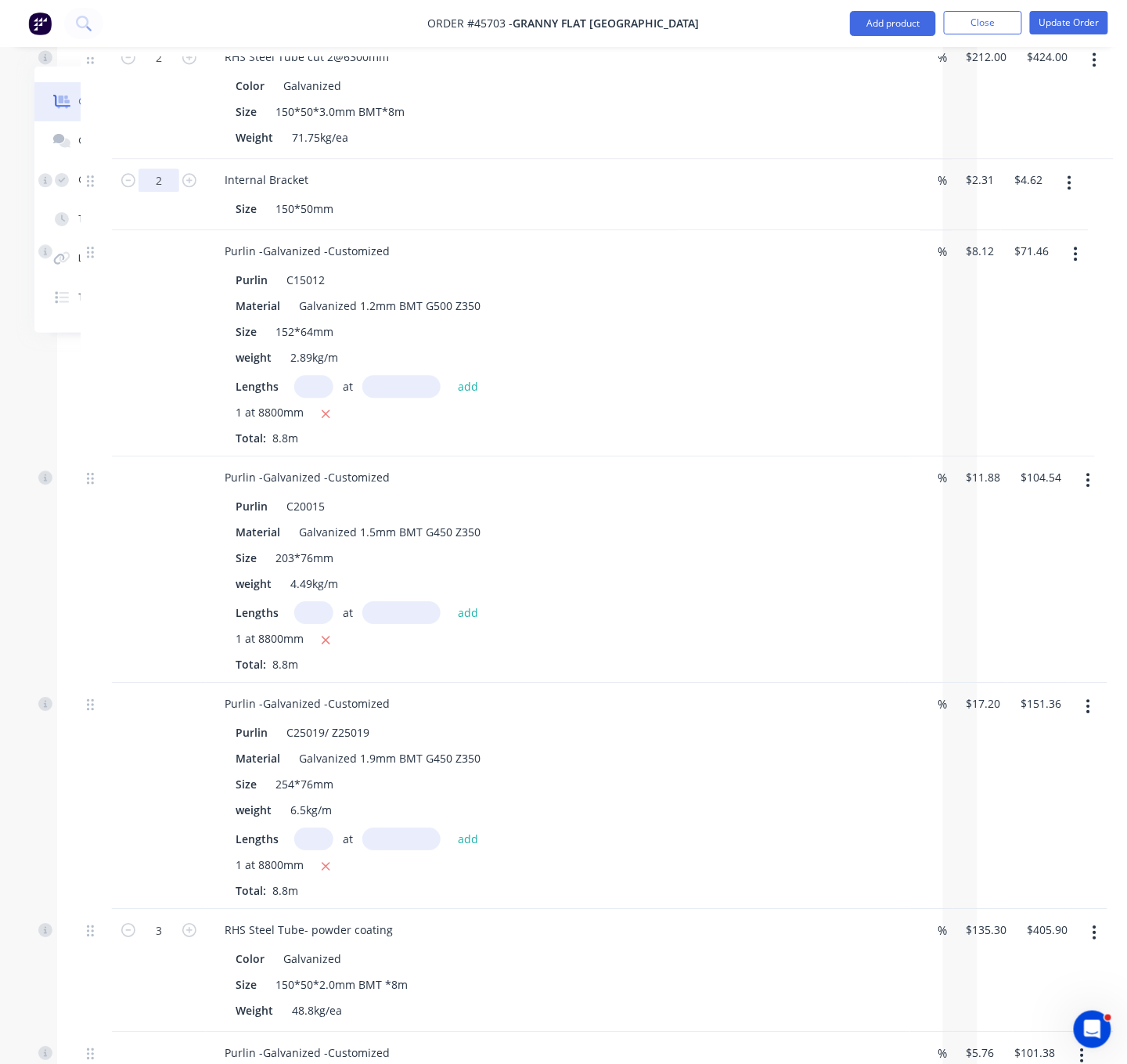
type input "12"
type input "$27.72"
click at [140, 456] on div at bounding box center [159, 343] width 94 height 226
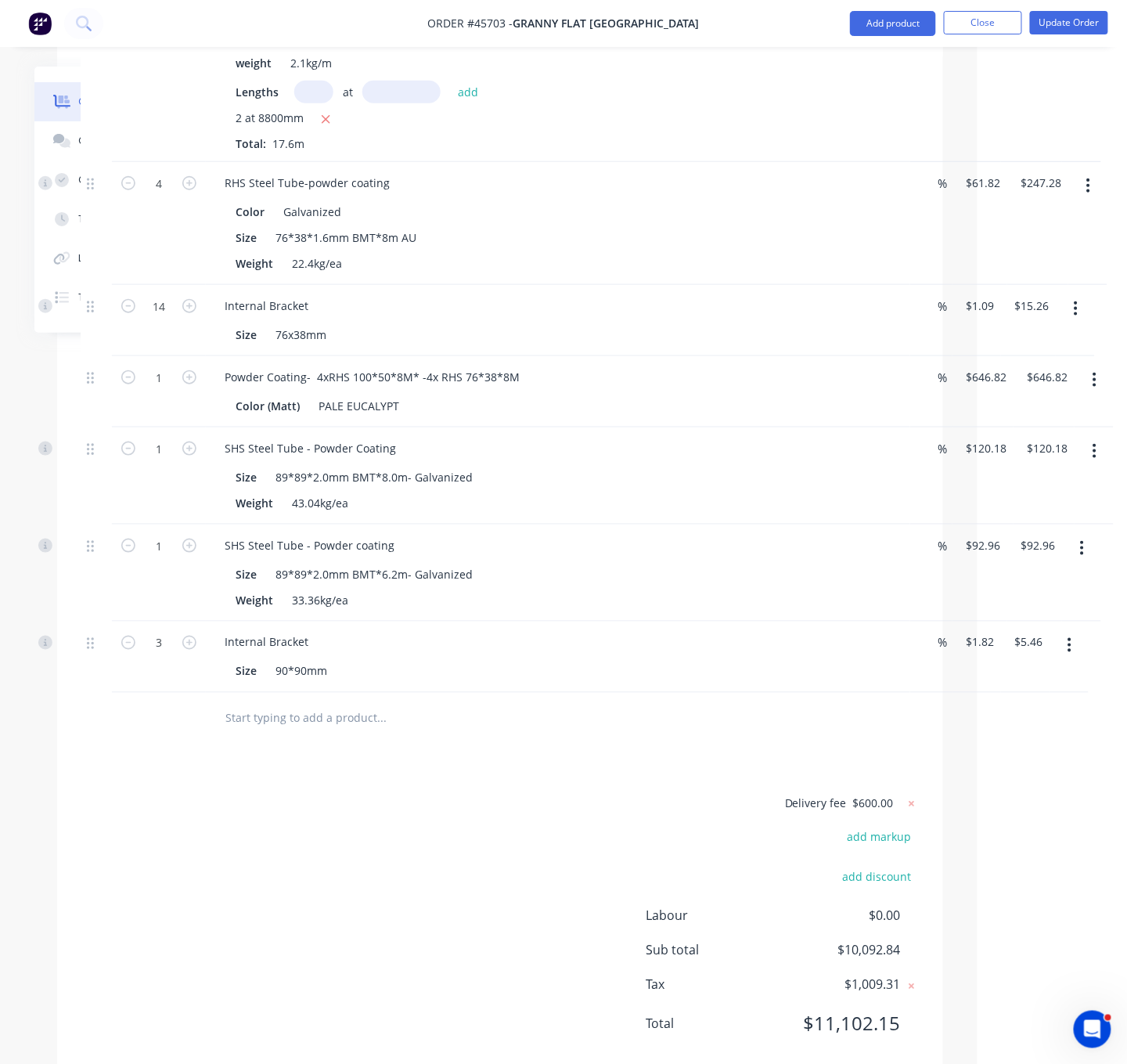
scroll to position [4318, 149]
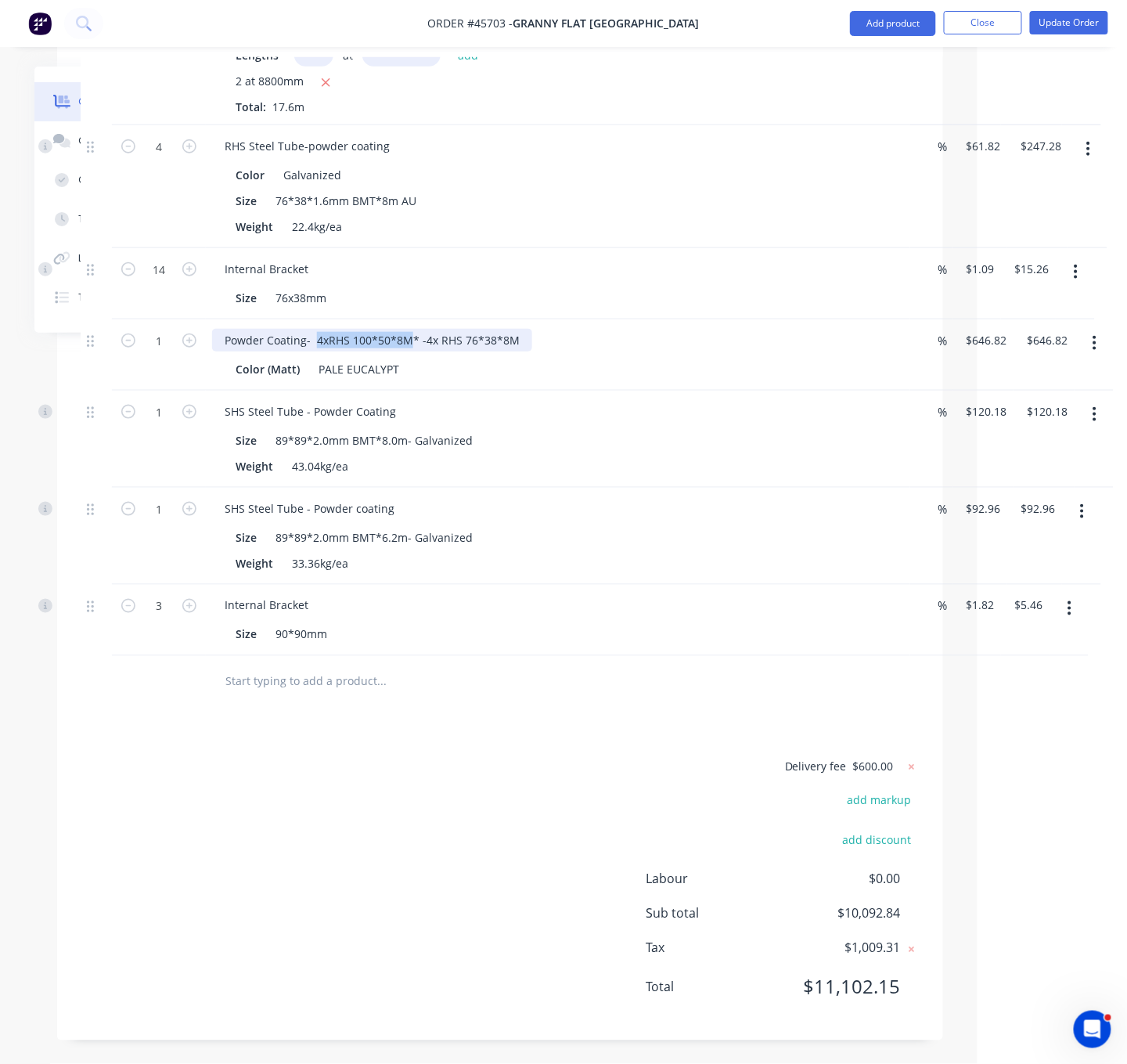
drag, startPoint x: 322, startPoint y: 306, endPoint x: 424, endPoint y: 309, distance: 102.0
click at [424, 329] on div "Powder Coating- 4xRHS 100*50*8M* -4x RHS 76*38*8M" at bounding box center [372, 340] width 321 height 22
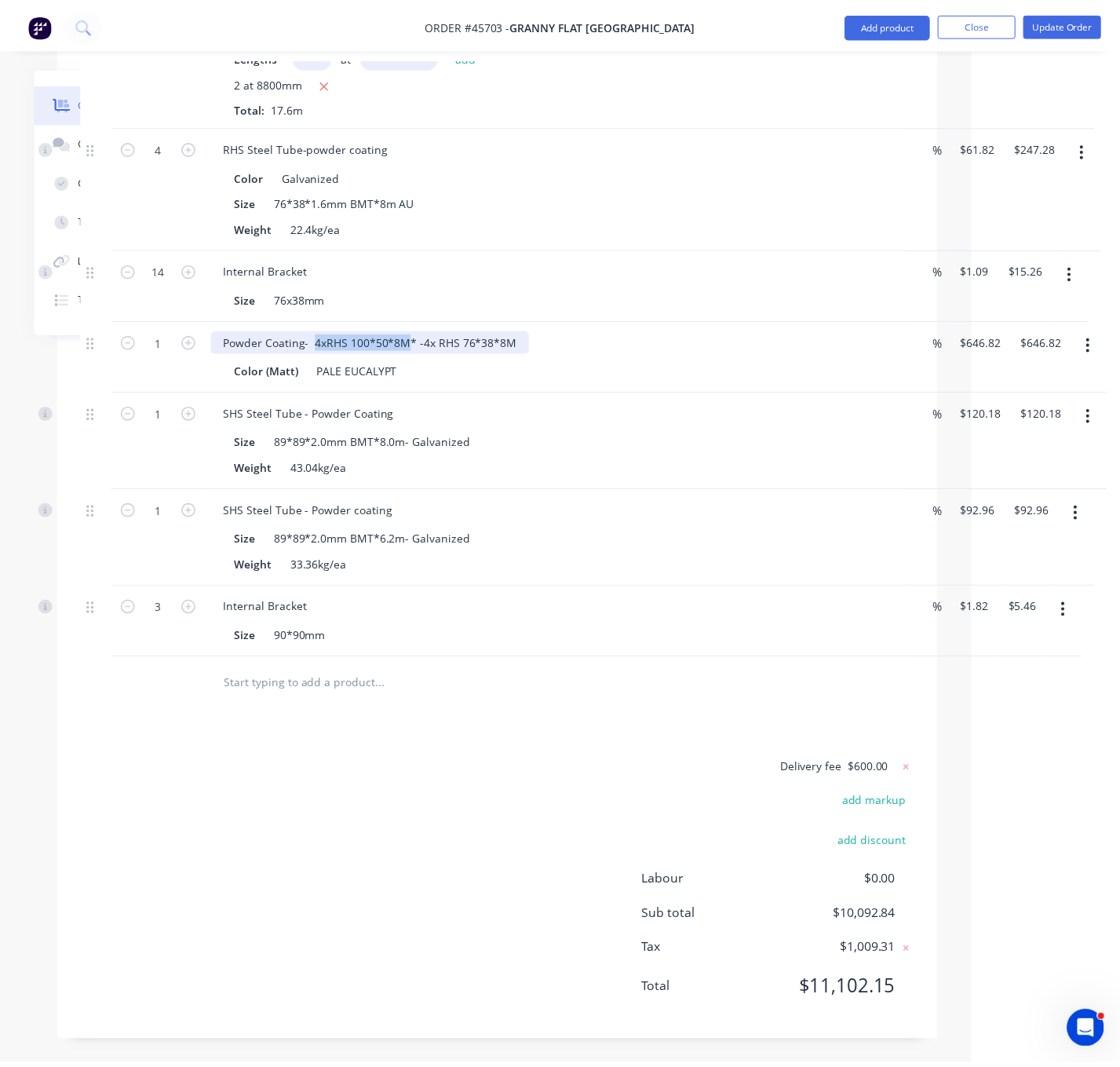
scroll to position [4055, 150]
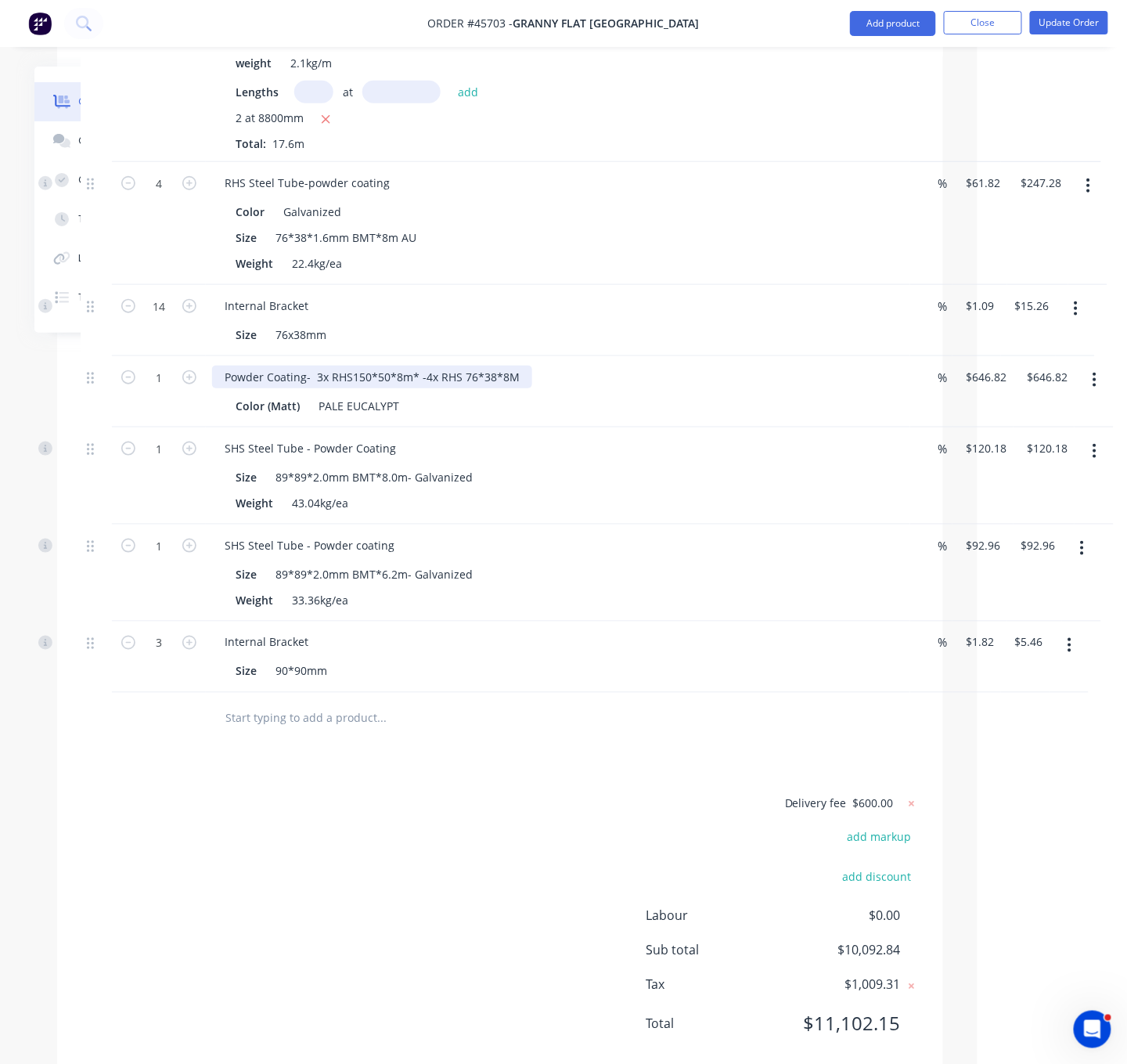
click at [532, 389] on div "Powder Coating- 3x RHS150*50*8m* -4x RHS 76*38*8M" at bounding box center [372, 377] width 321 height 22
click at [640, 417] on div "Color (Matt) PALE EUCALYPT" at bounding box center [555, 406] width 651 height 22
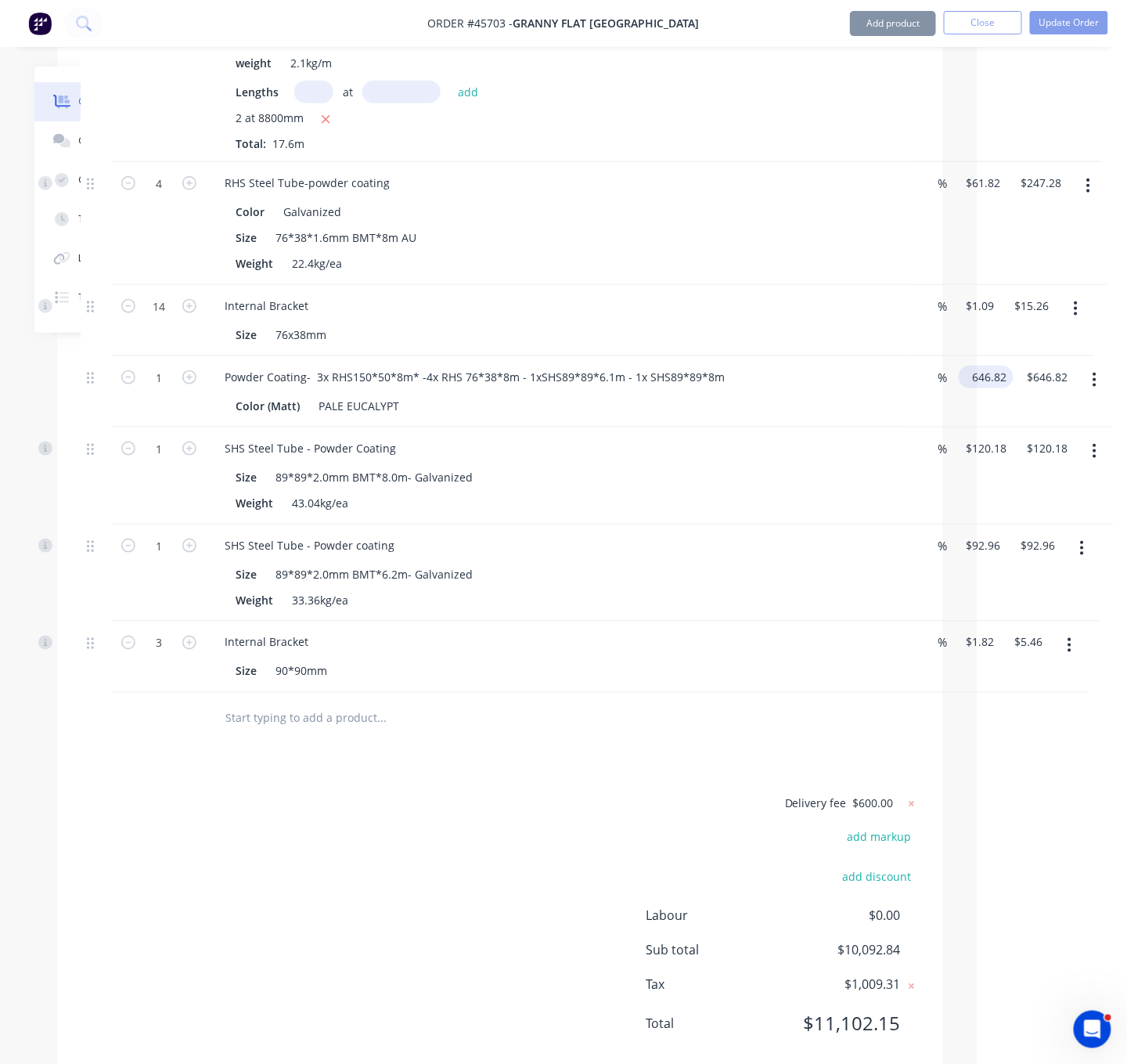
click at [1002, 389] on input "646.82" at bounding box center [989, 377] width 49 height 22
type input "$646.82"
click at [842, 417] on div "Color (Matt) PALE EUCALYPT" at bounding box center [555, 406] width 651 height 22
click at [643, 357] on div "Internal Bracket Size 76x38mm" at bounding box center [558, 320] width 704 height 71
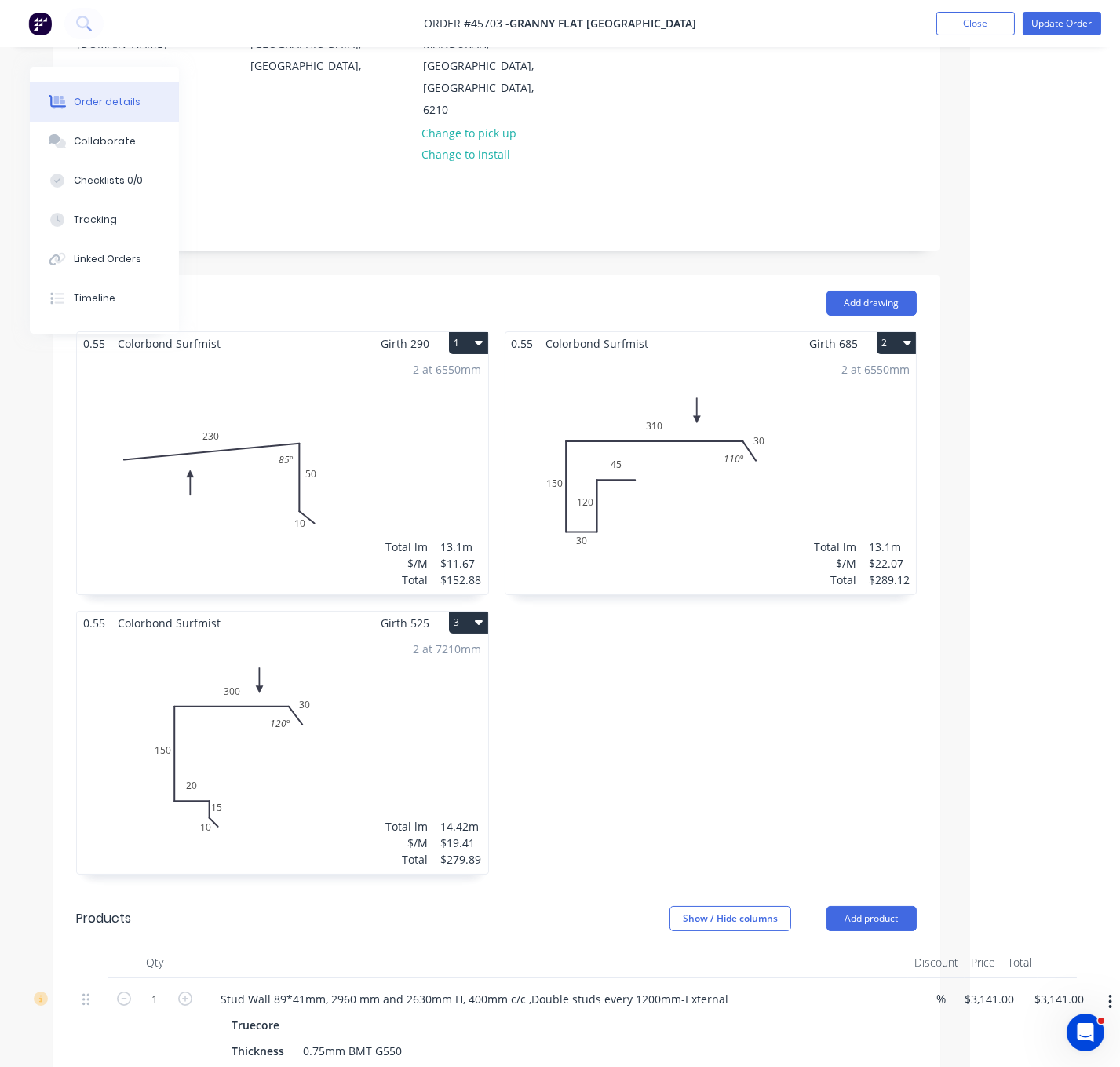
scroll to position [275, 150]
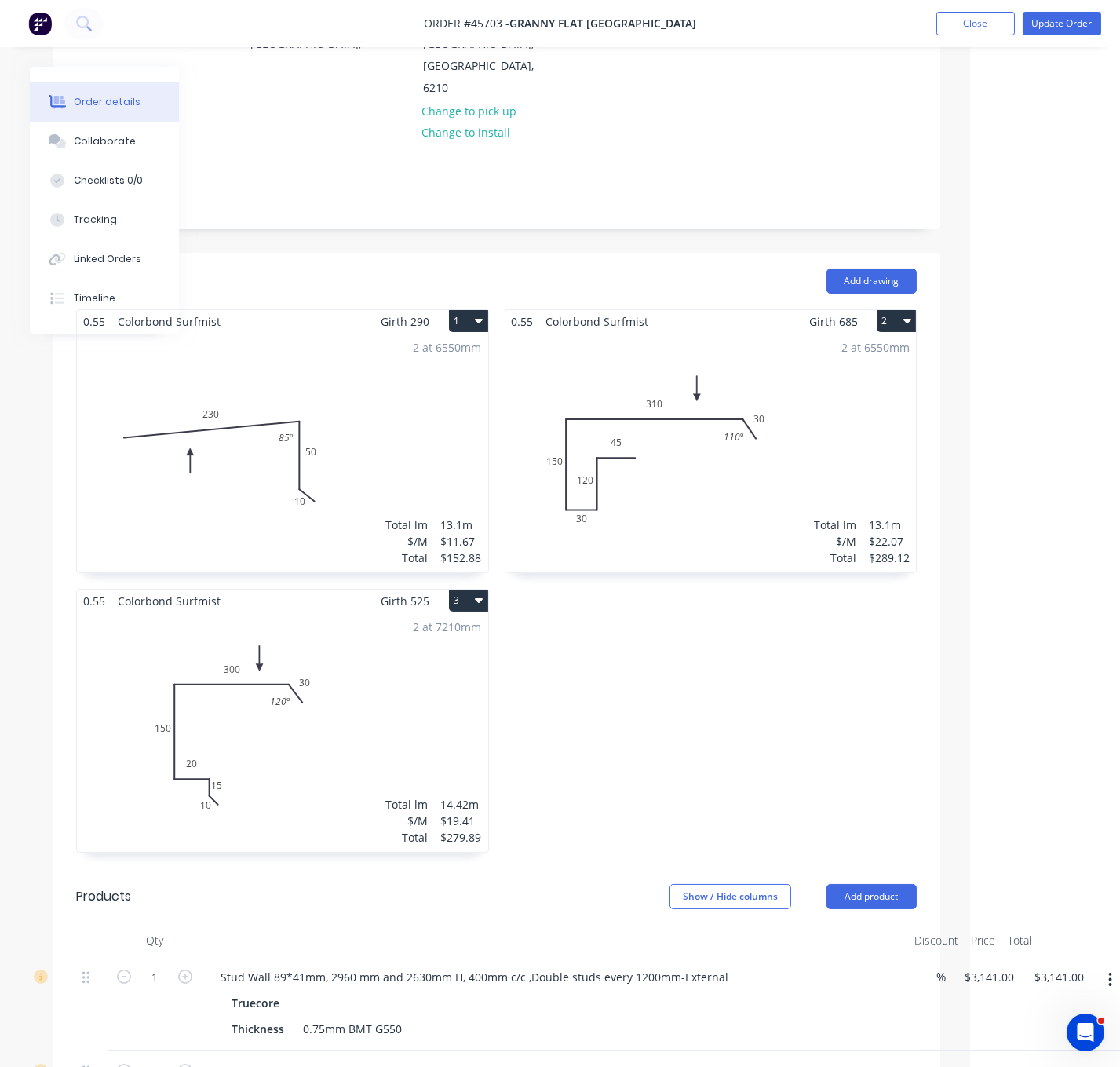
click at [759, 734] on div "0.55 Colorbond Surfmist Girth 685 2 0 45 120 30 150 310 30 110 º 0 45 120 30 15…" at bounding box center [711, 588] width 429 height 559
click at [799, 746] on div "0.55 Colorbond Surfmist Girth 685 2 0 45 120 30 150 310 30 110 º 0 45 120 30 15…" at bounding box center [711, 588] width 429 height 559
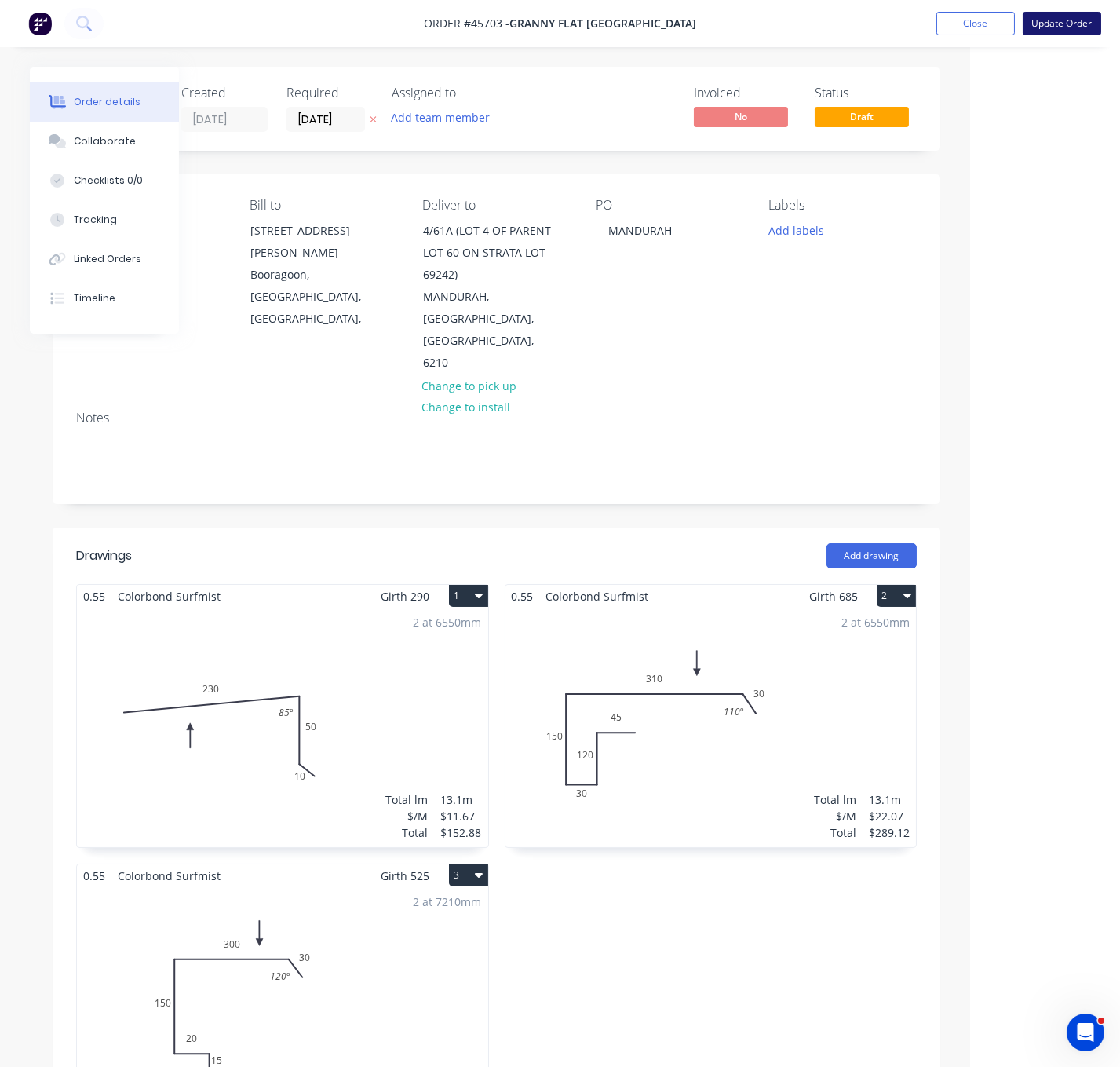
click at [1065, 27] on button "Update Order" at bounding box center [1062, 23] width 79 height 23
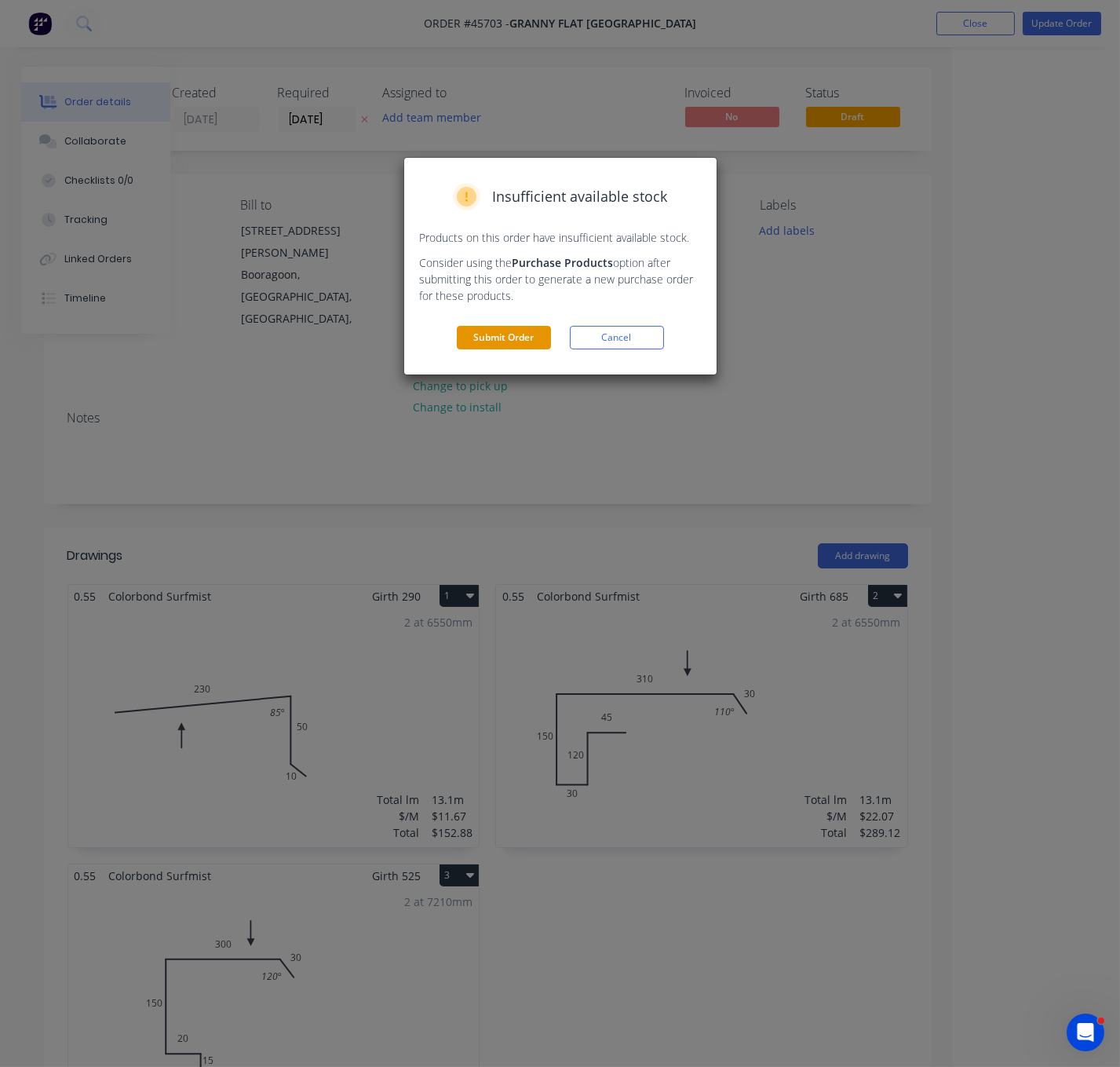
click at [491, 350] on button "Submit Order" at bounding box center [504, 337] width 95 height 23
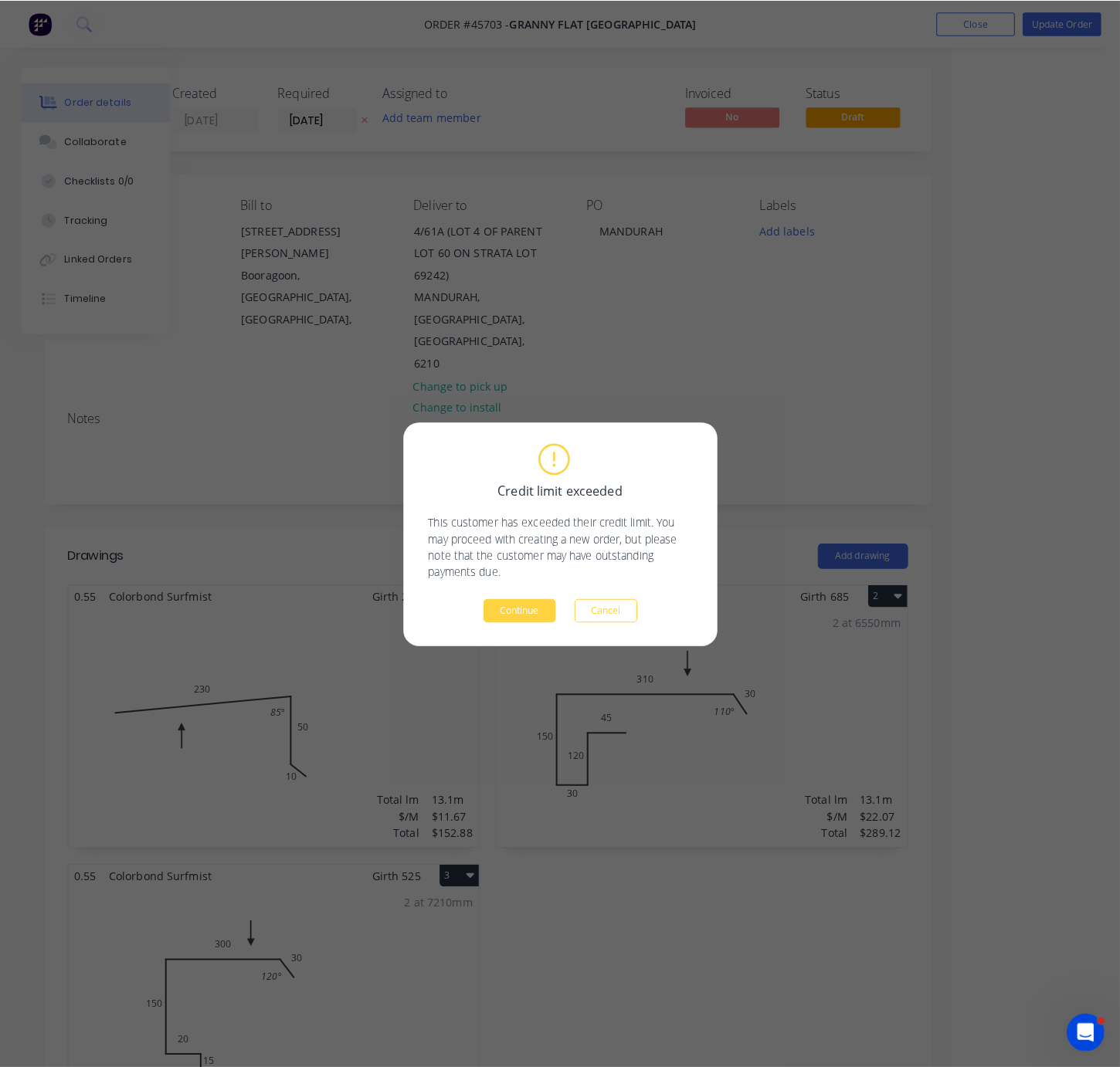
scroll to position [0, 144]
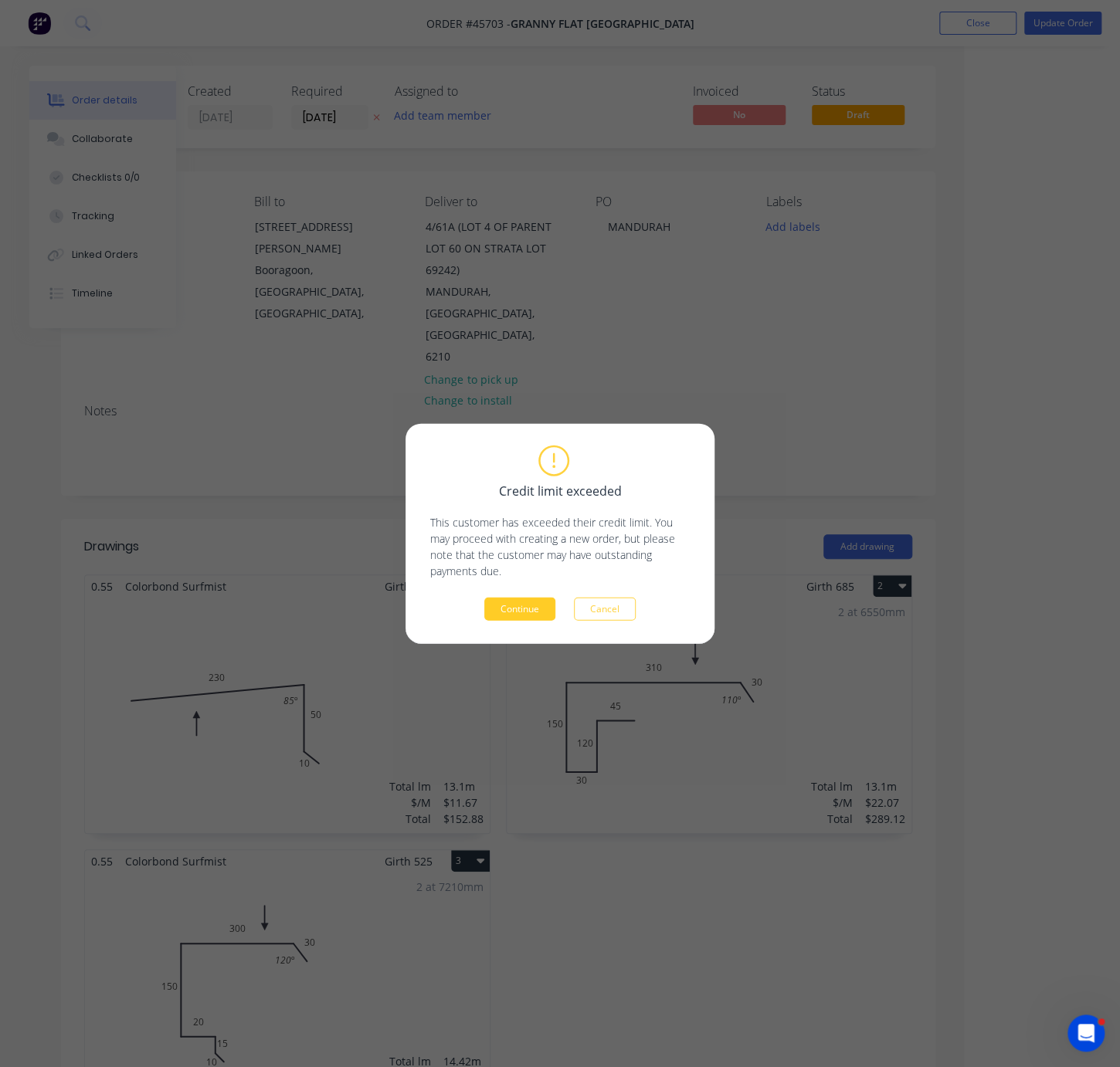
click at [521, 610] on button "Continue" at bounding box center [520, 609] width 71 height 23
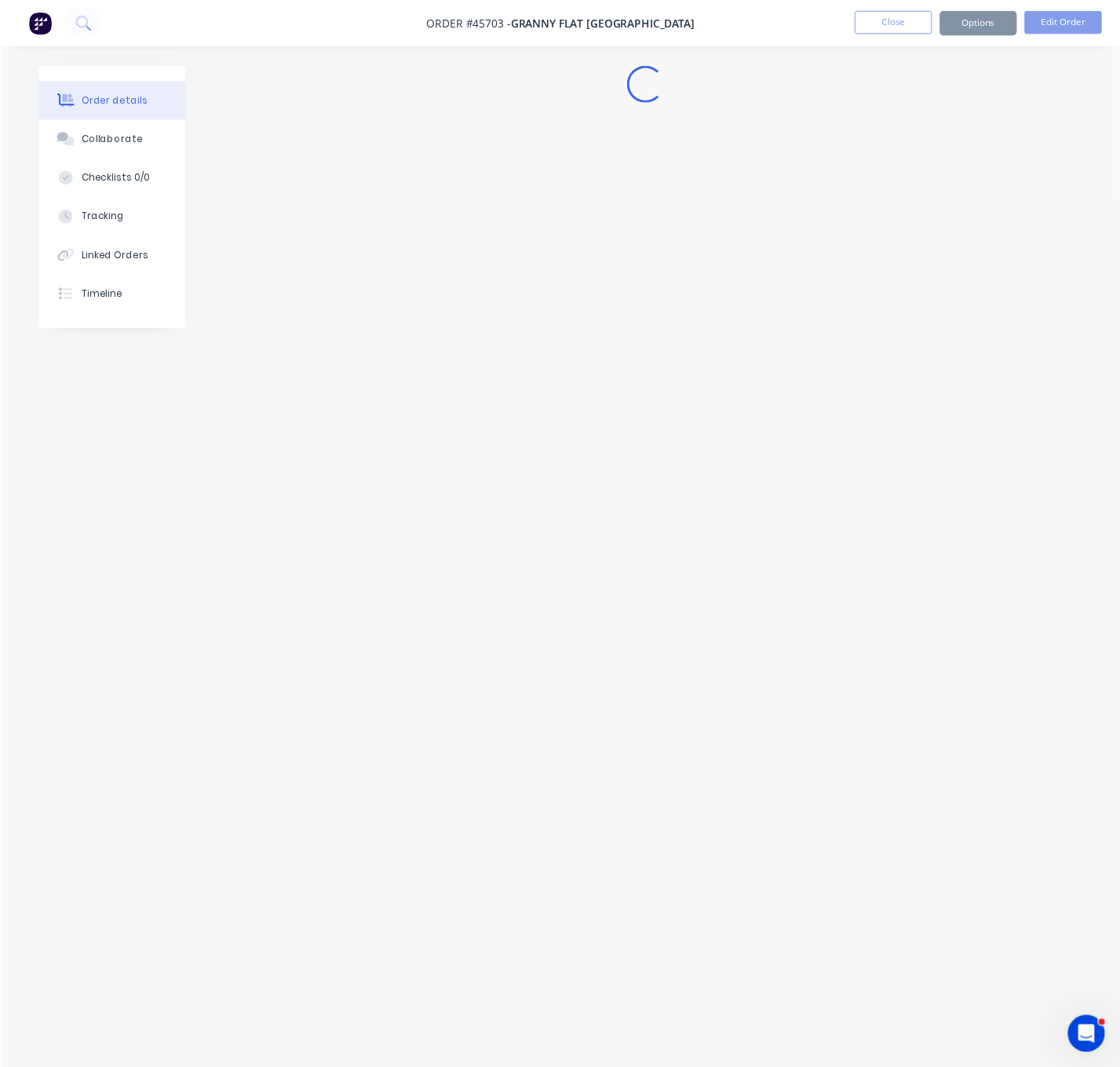
scroll to position [0, 0]
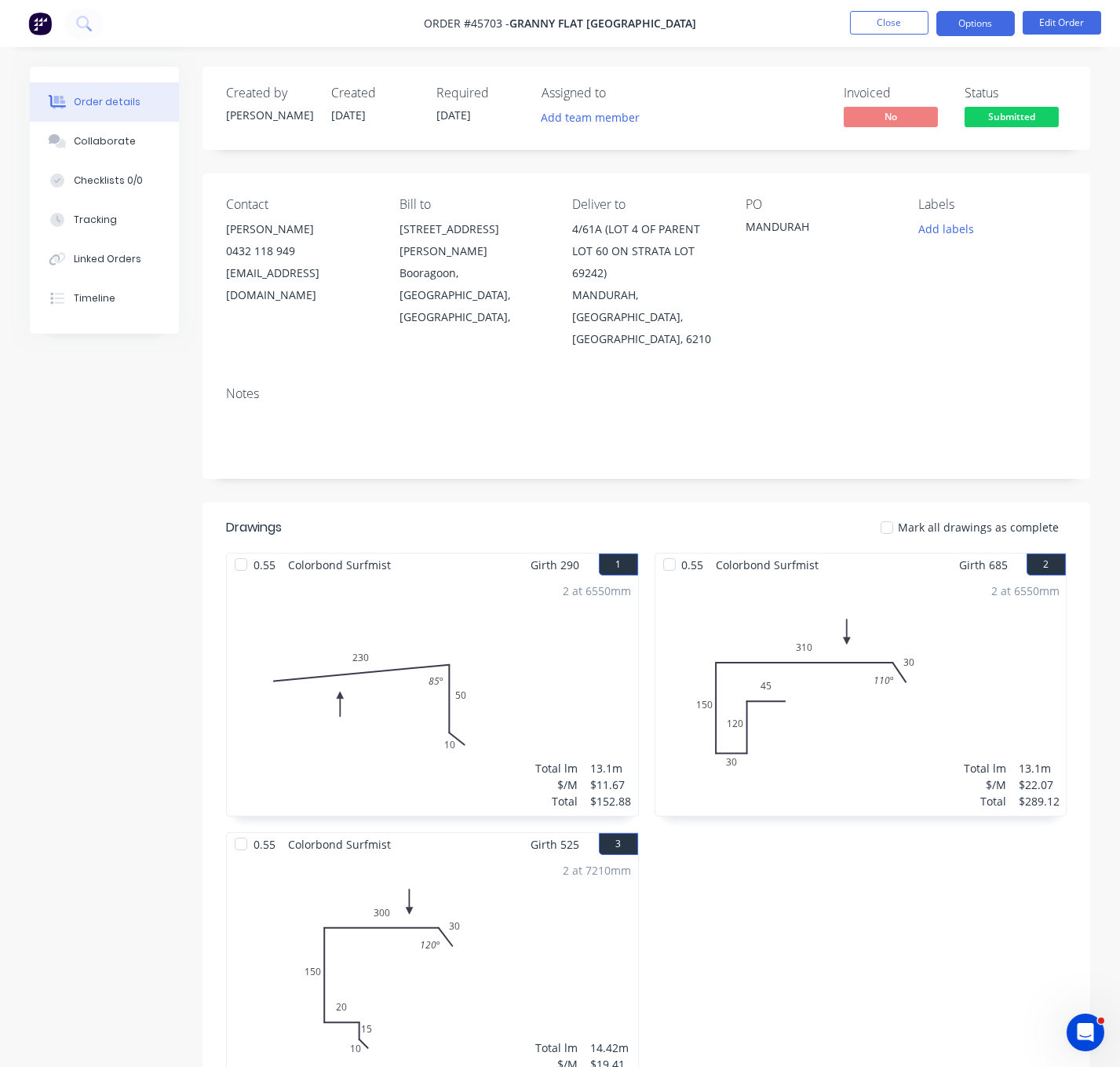
click at [973, 14] on button "Options" at bounding box center [976, 23] width 79 height 25
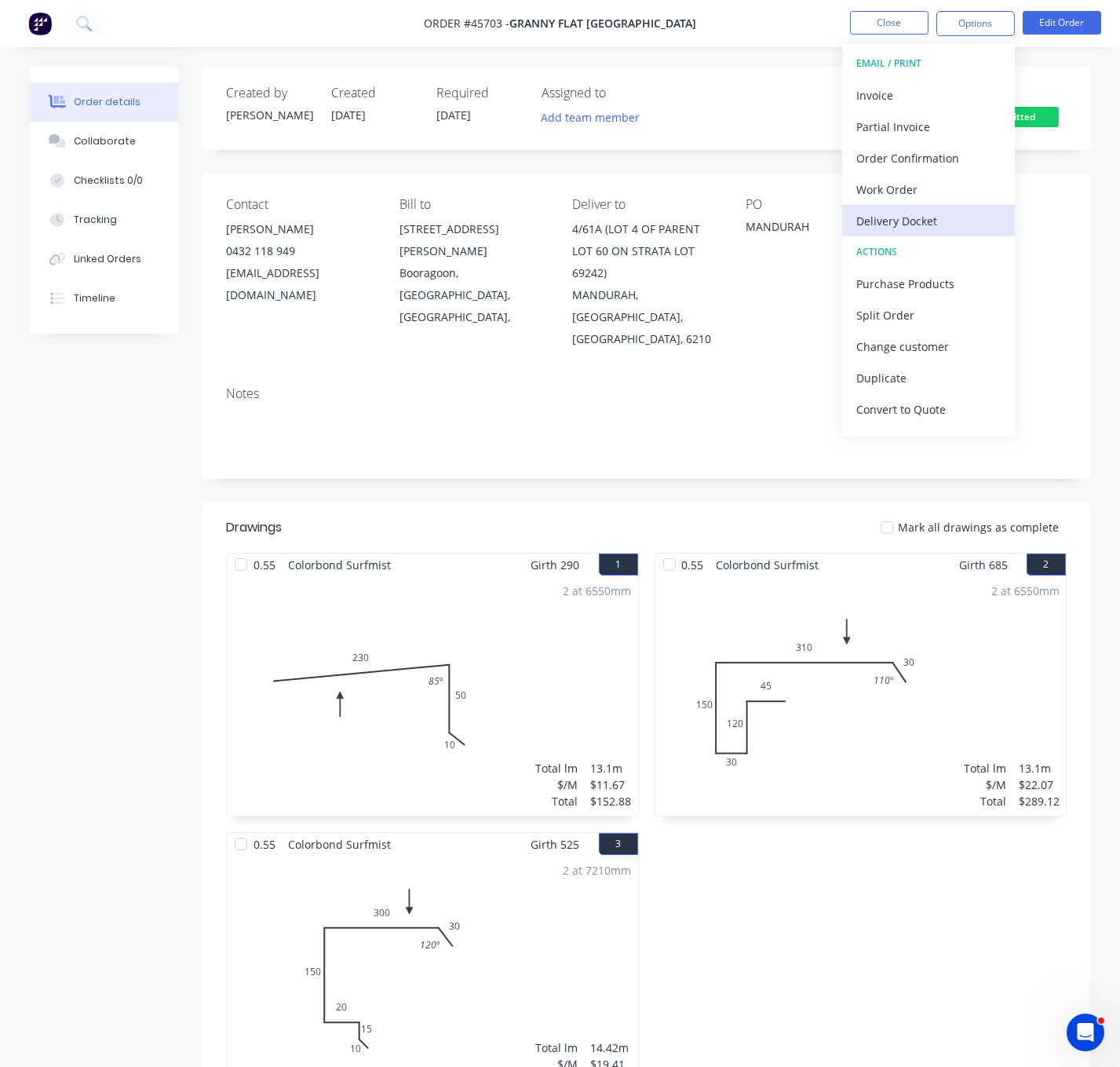
click at [933, 215] on div "Delivery Docket" at bounding box center [928, 220] width 144 height 22
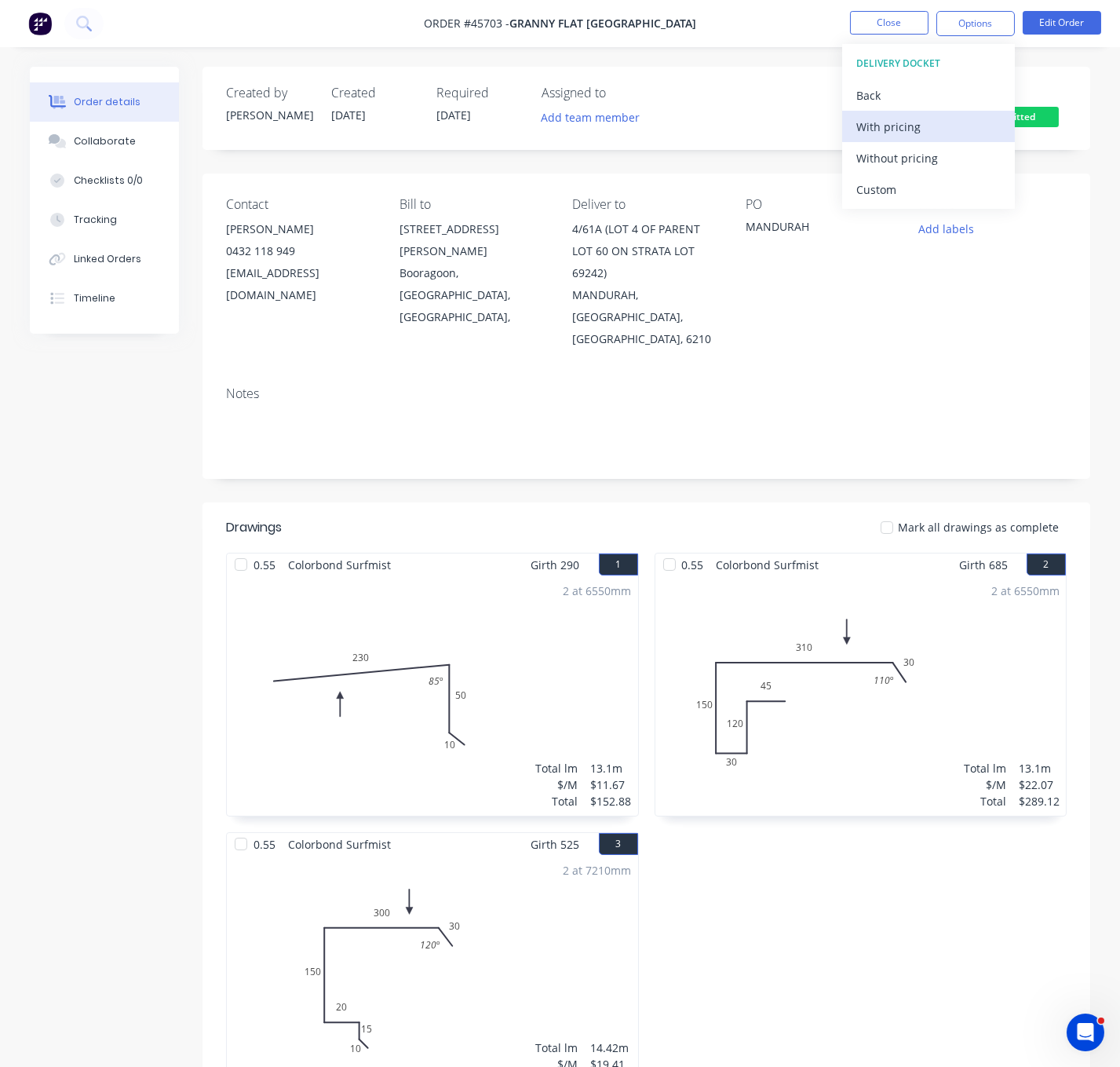
click at [904, 134] on div "With pricing" at bounding box center [928, 127] width 144 height 22
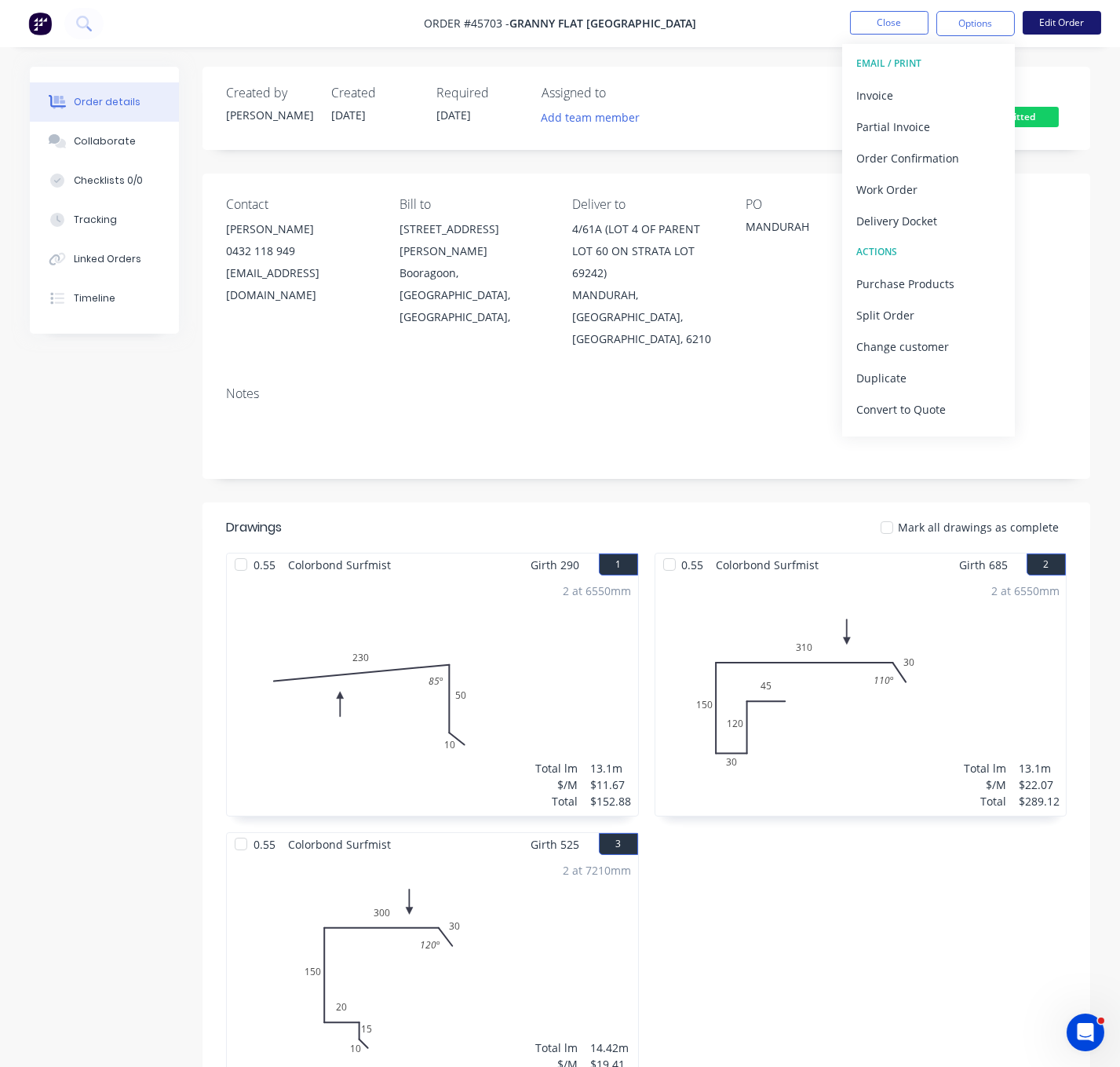
click at [1058, 27] on button "Edit Order" at bounding box center [1062, 22] width 79 height 23
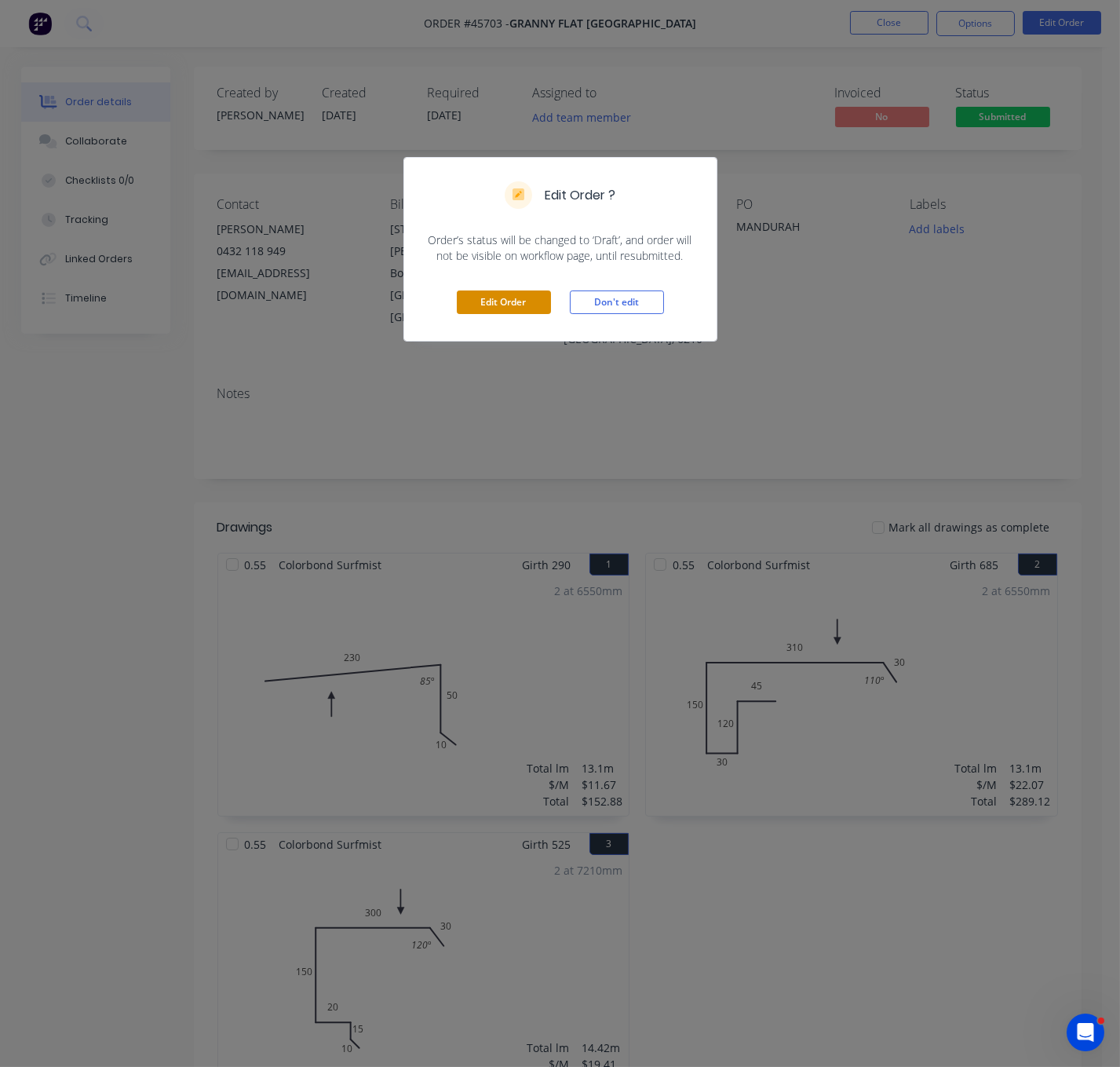
click at [484, 314] on button "Edit Order" at bounding box center [504, 301] width 95 height 23
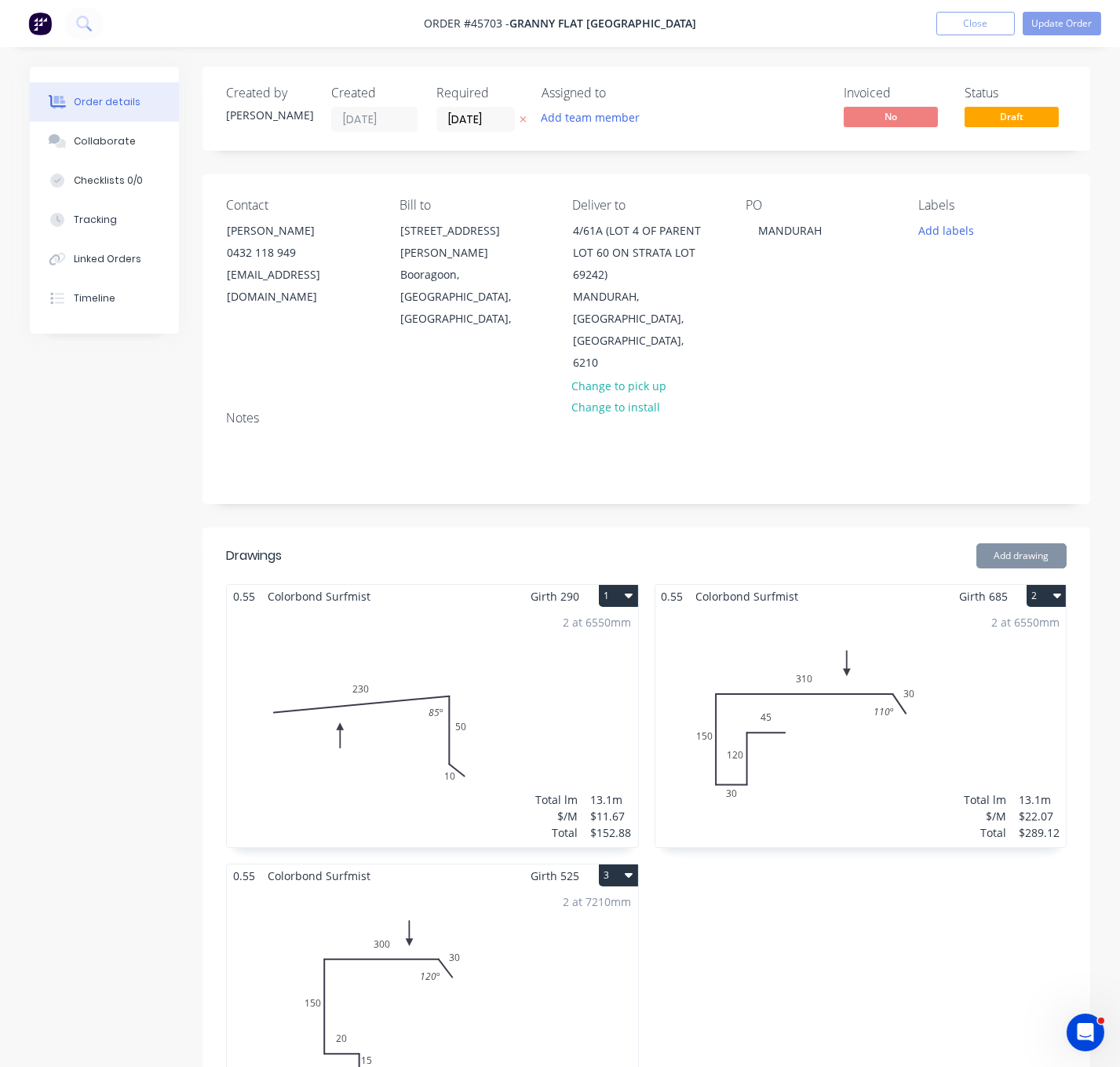
scroll to position [275, 0]
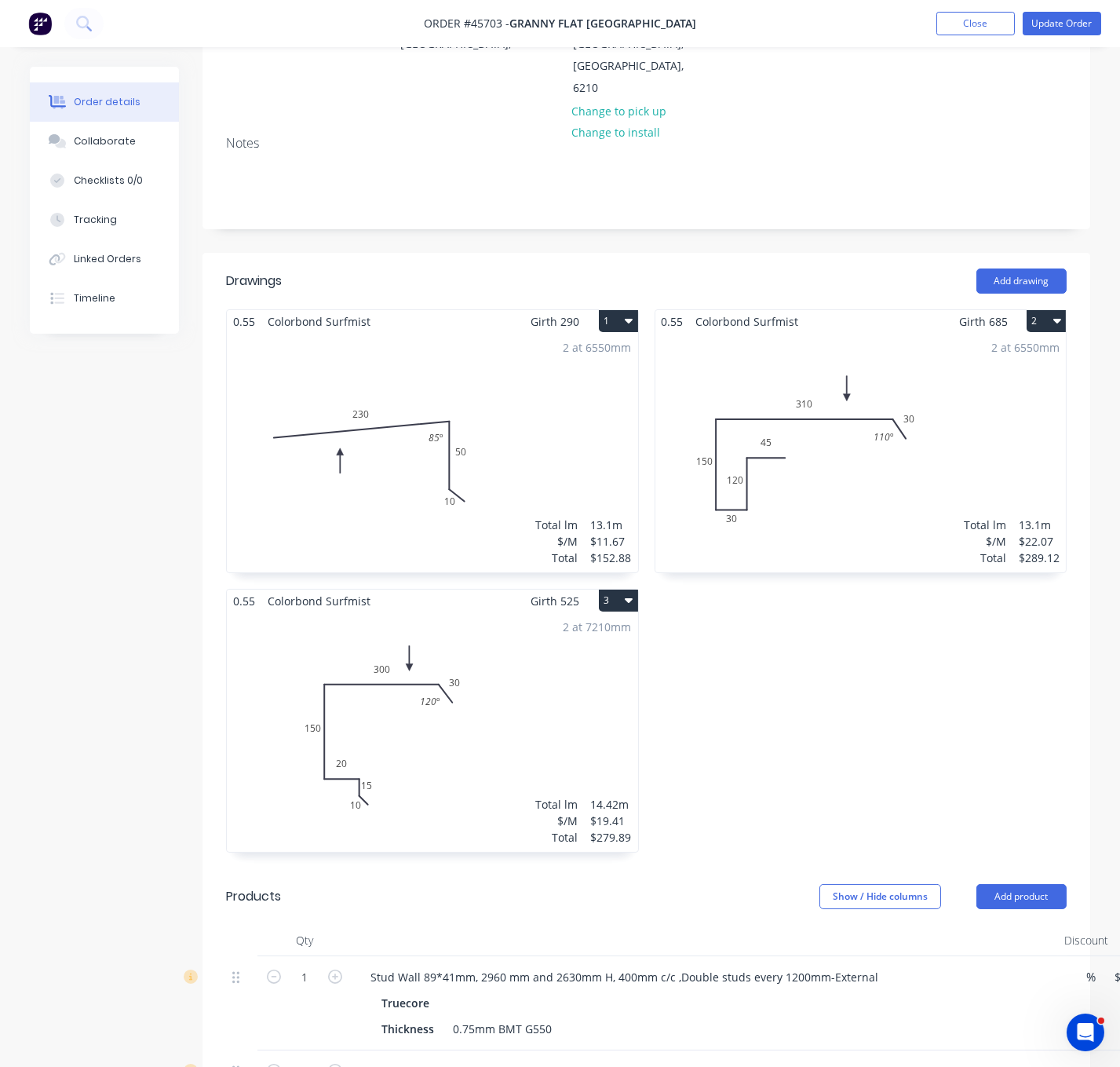
click at [375, 447] on div "2 at 6550mm Total lm $/M Total 13.1m $11.67 $152.88" at bounding box center [432, 452] width 411 height 240
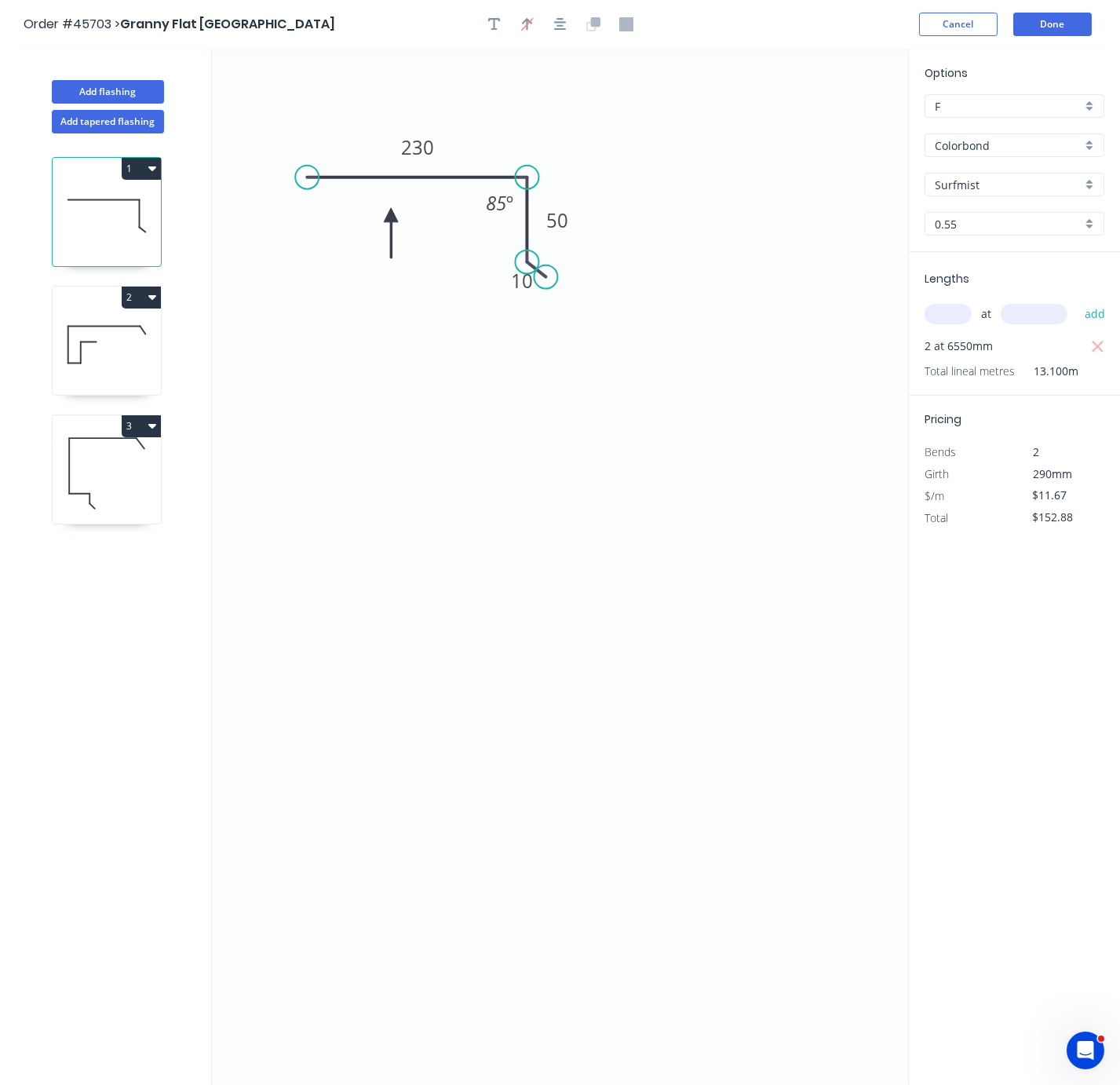
drag, startPoint x: 303, startPoint y: 197, endPoint x: 307, endPoint y: 183, distance: 14.6
click at [307, 183] on circle at bounding box center [306, 177] width 23 height 23
click at [491, 464] on icon "0 230 50 10 85 º" at bounding box center [560, 567] width 697 height 1037
click at [495, 200] on tspan "85" at bounding box center [495, 203] width 20 height 26
click at [555, 464] on icon "0 230 50 10 90 º" at bounding box center [560, 567] width 697 height 1037
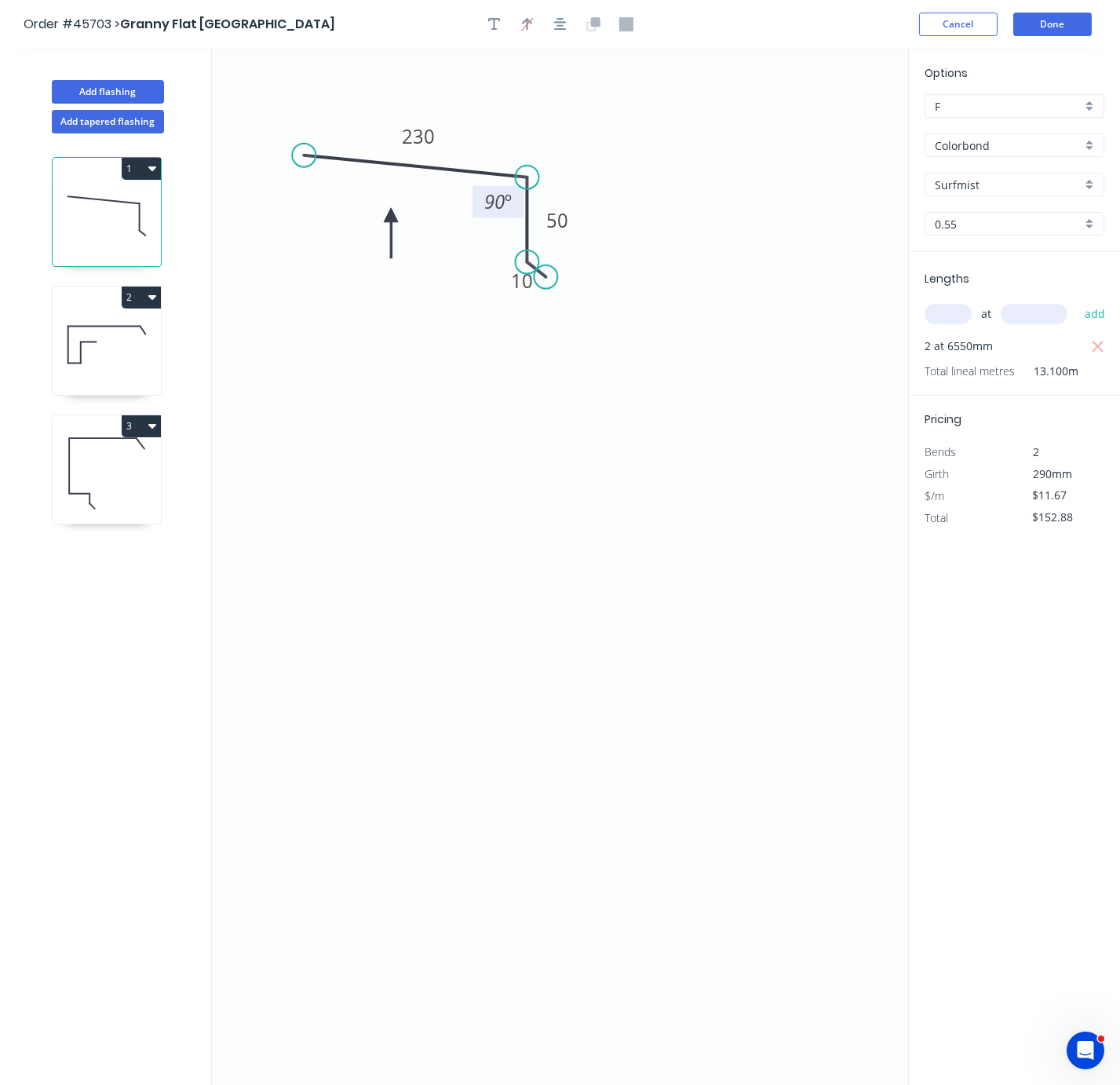
drag, startPoint x: 304, startPoint y: 178, endPoint x: 304, endPoint y: 158, distance: 20.0
click at [304, 158] on circle at bounding box center [303, 155] width 23 height 23
click at [487, 208] on tspan "90" at bounding box center [494, 201] width 20 height 26
click at [552, 388] on icon "0 230 50 10 95 º" at bounding box center [560, 567] width 697 height 1037
click at [1048, 27] on button "Done" at bounding box center [1053, 24] width 79 height 23
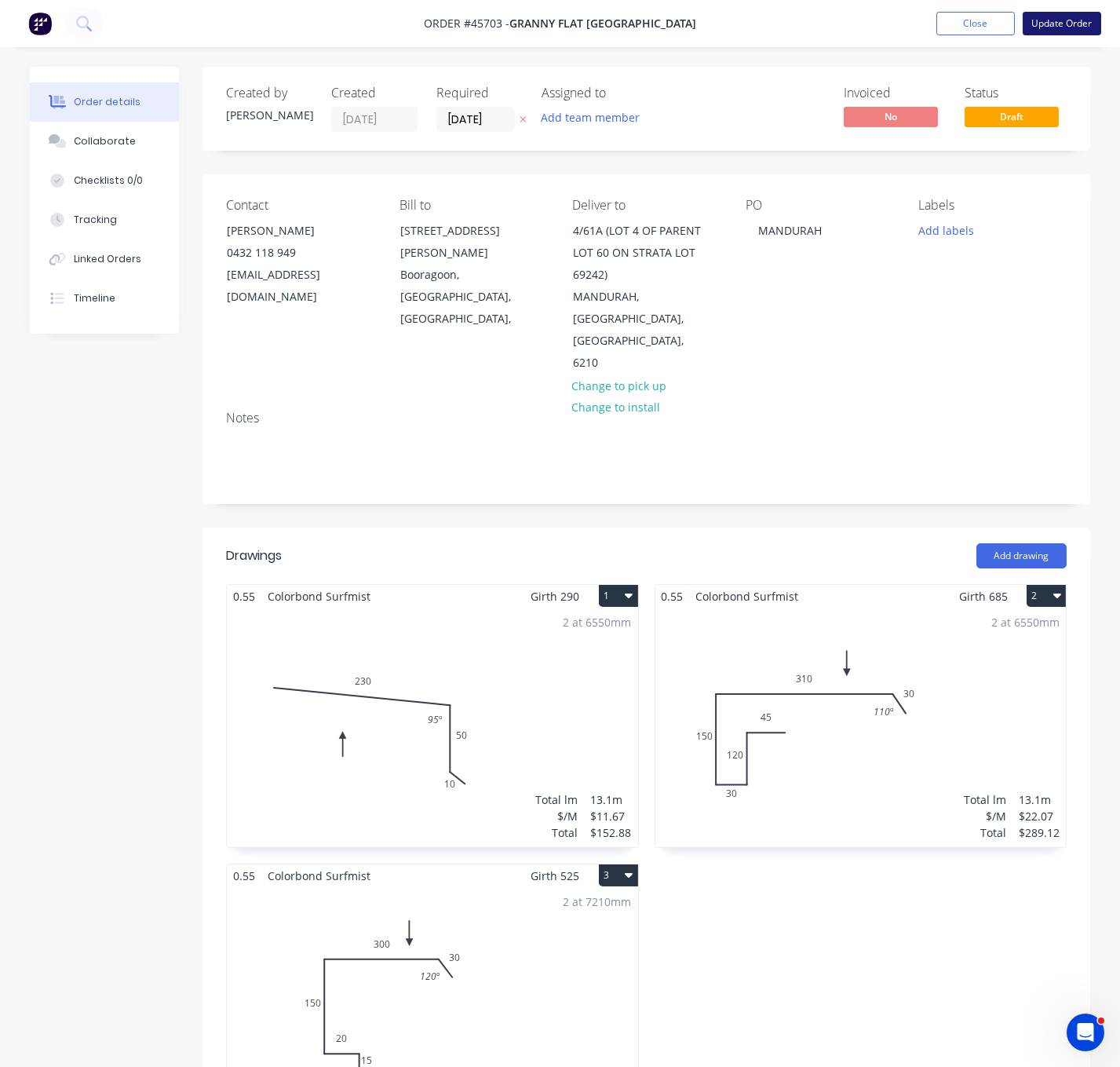
click at [1058, 25] on button "Update Order" at bounding box center [1062, 23] width 79 height 23
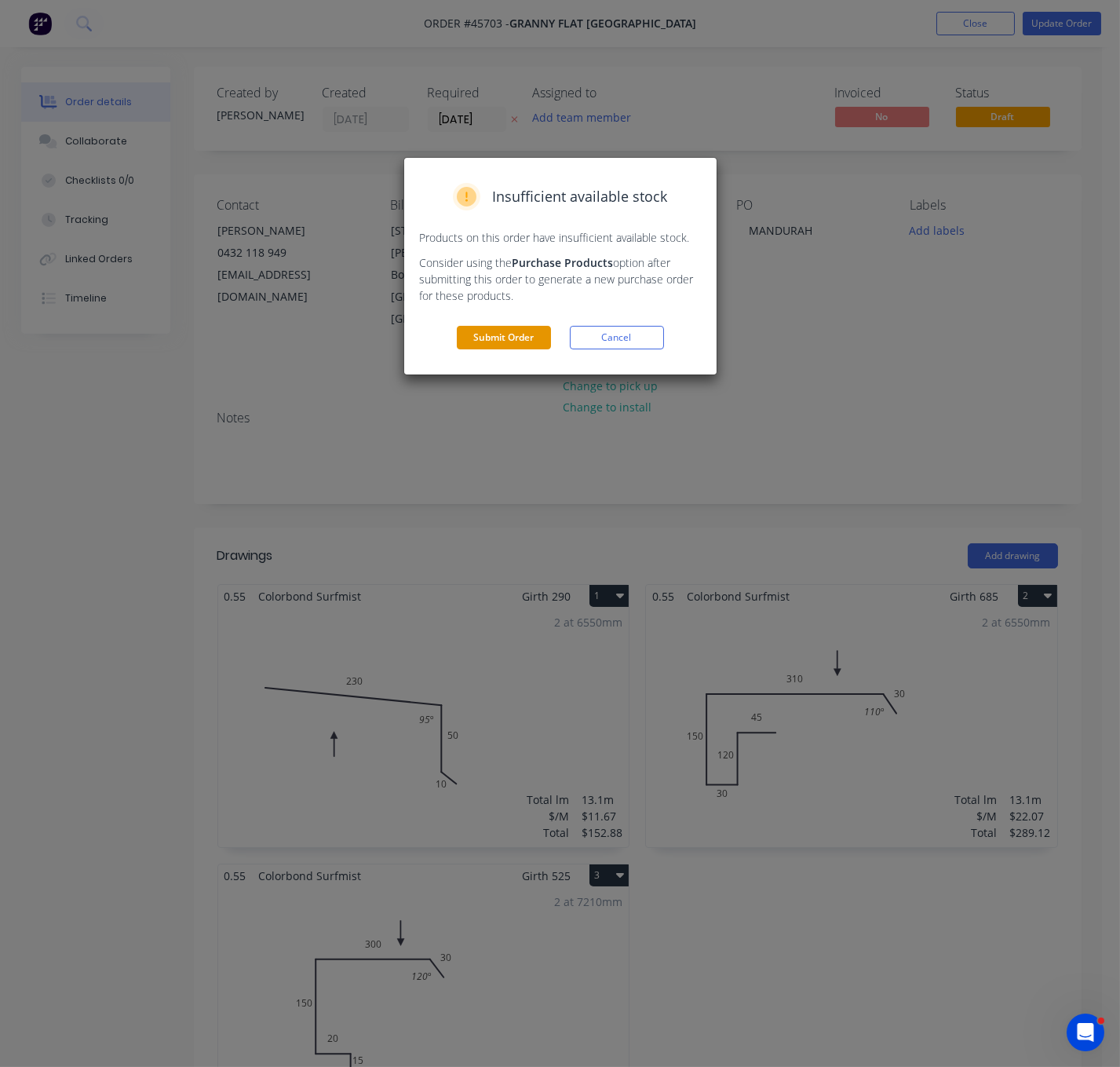
click at [498, 350] on button "Submit Order" at bounding box center [504, 337] width 95 height 23
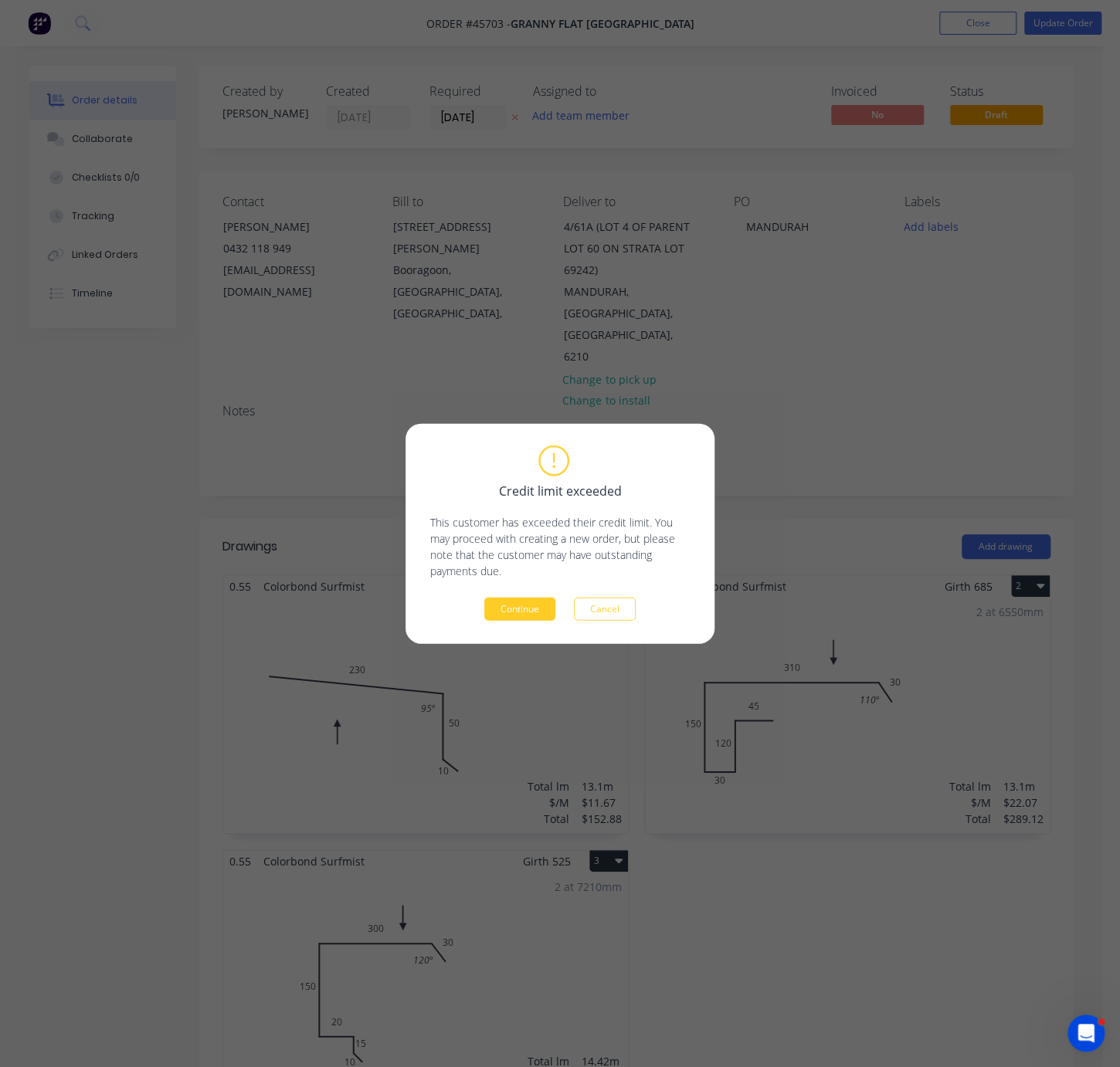
click at [518, 610] on button "Continue" at bounding box center [520, 609] width 71 height 23
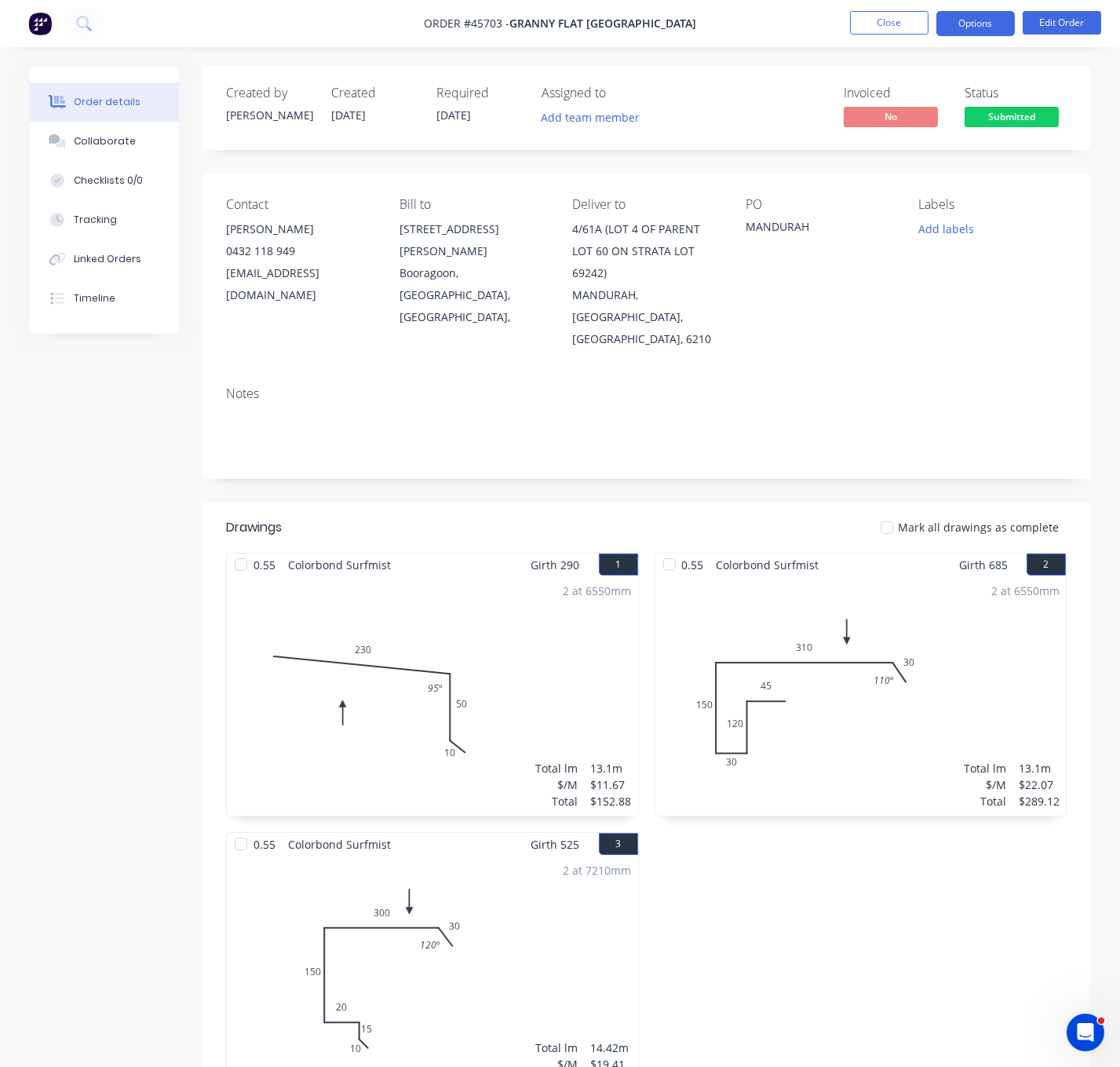
click at [968, 25] on button "Options" at bounding box center [976, 23] width 79 height 25
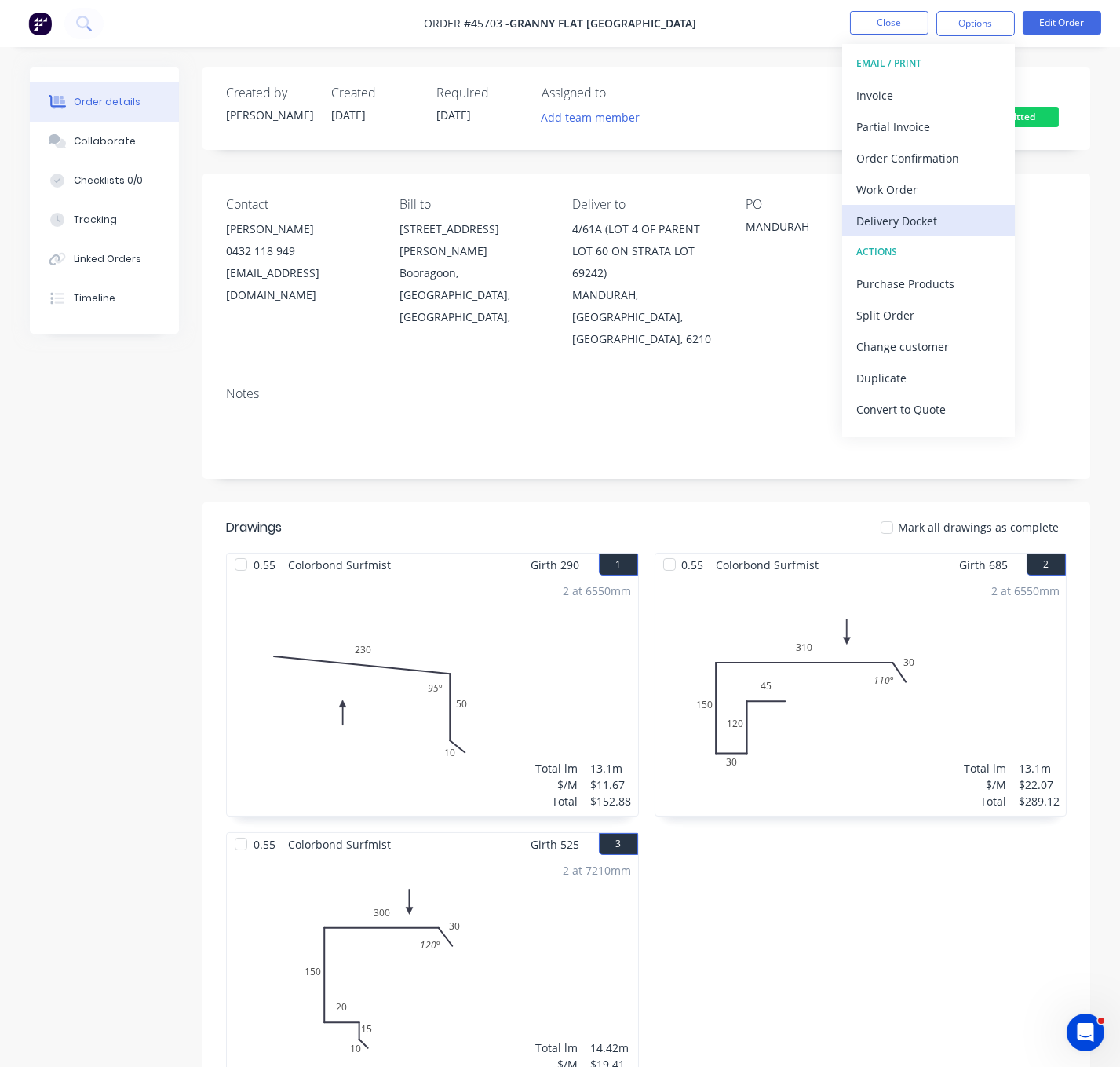
click at [924, 216] on div "Delivery Docket" at bounding box center [928, 220] width 144 height 22
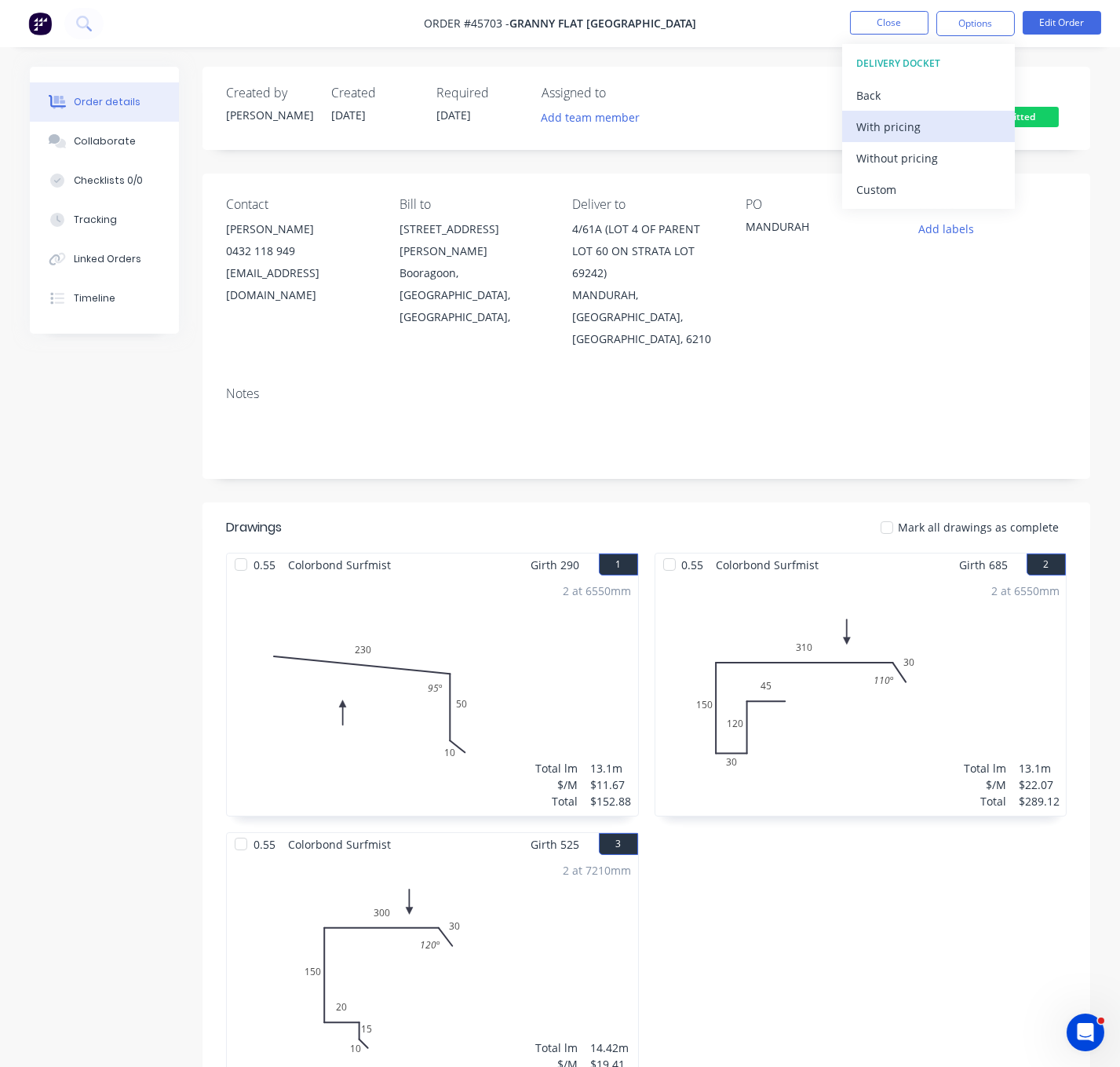
click at [899, 127] on div "With pricing" at bounding box center [928, 127] width 144 height 22
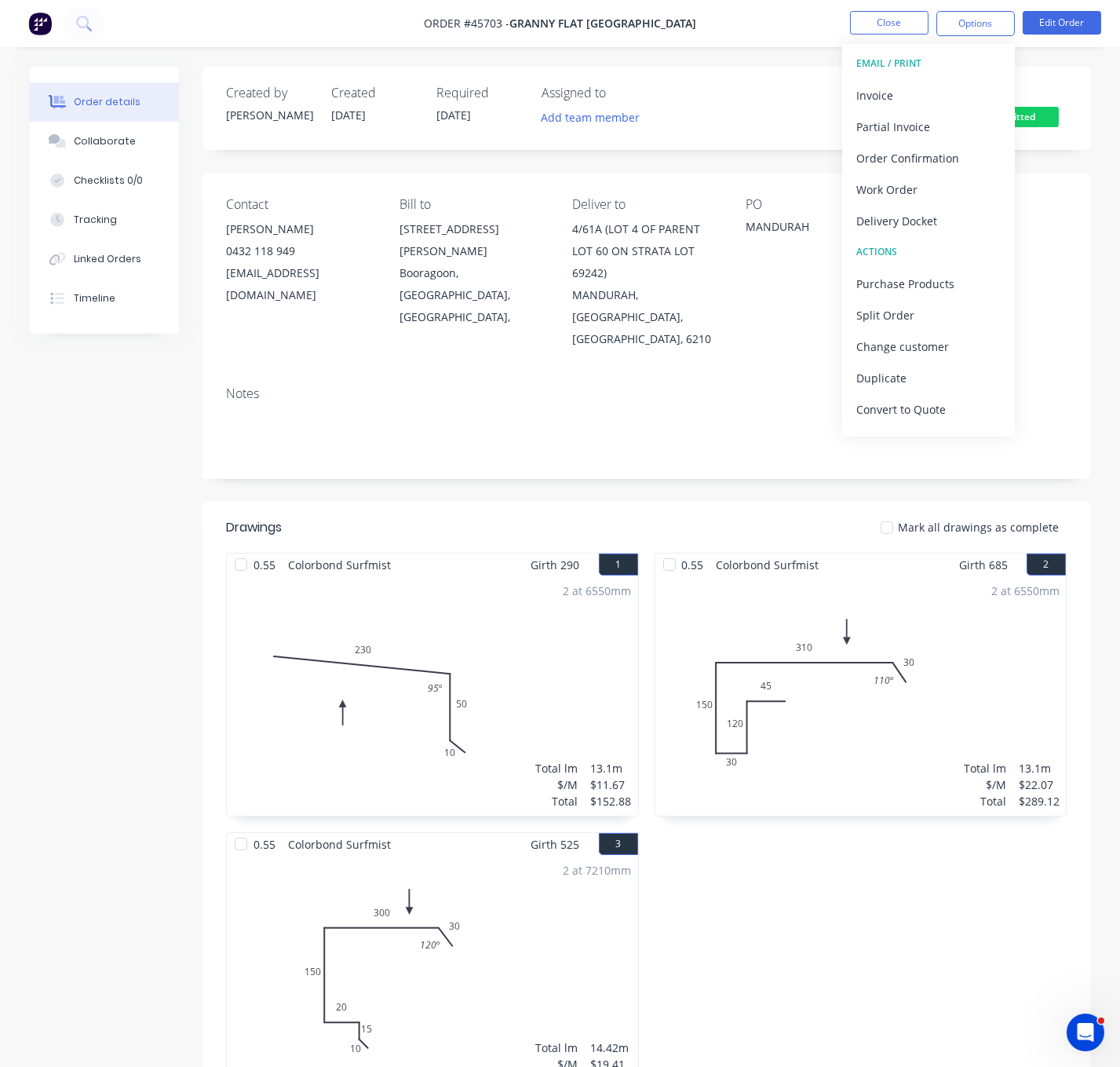
click at [688, 458] on div "Notes" at bounding box center [647, 426] width 888 height 105
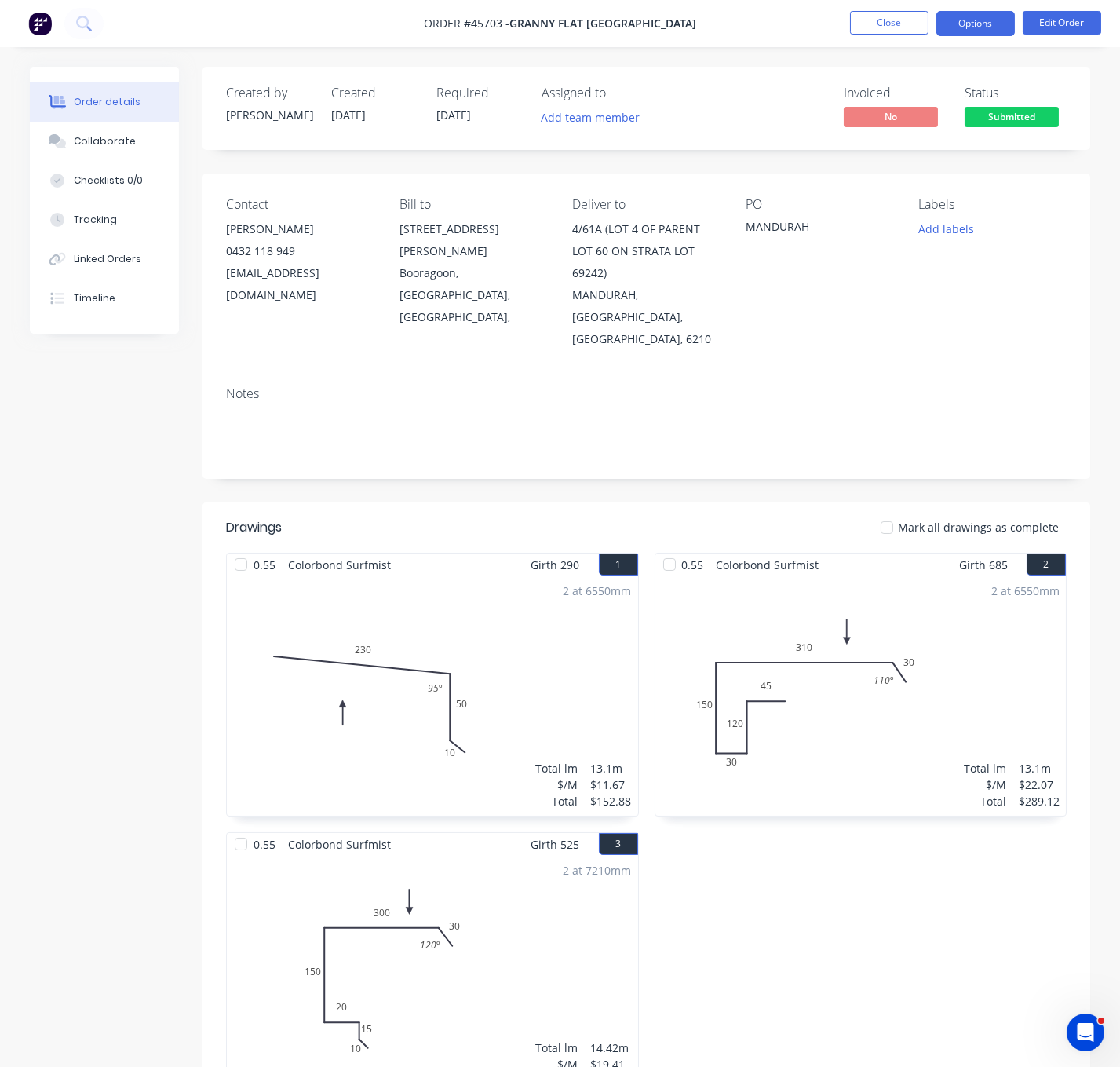
click at [972, 30] on button "Options" at bounding box center [976, 23] width 79 height 25
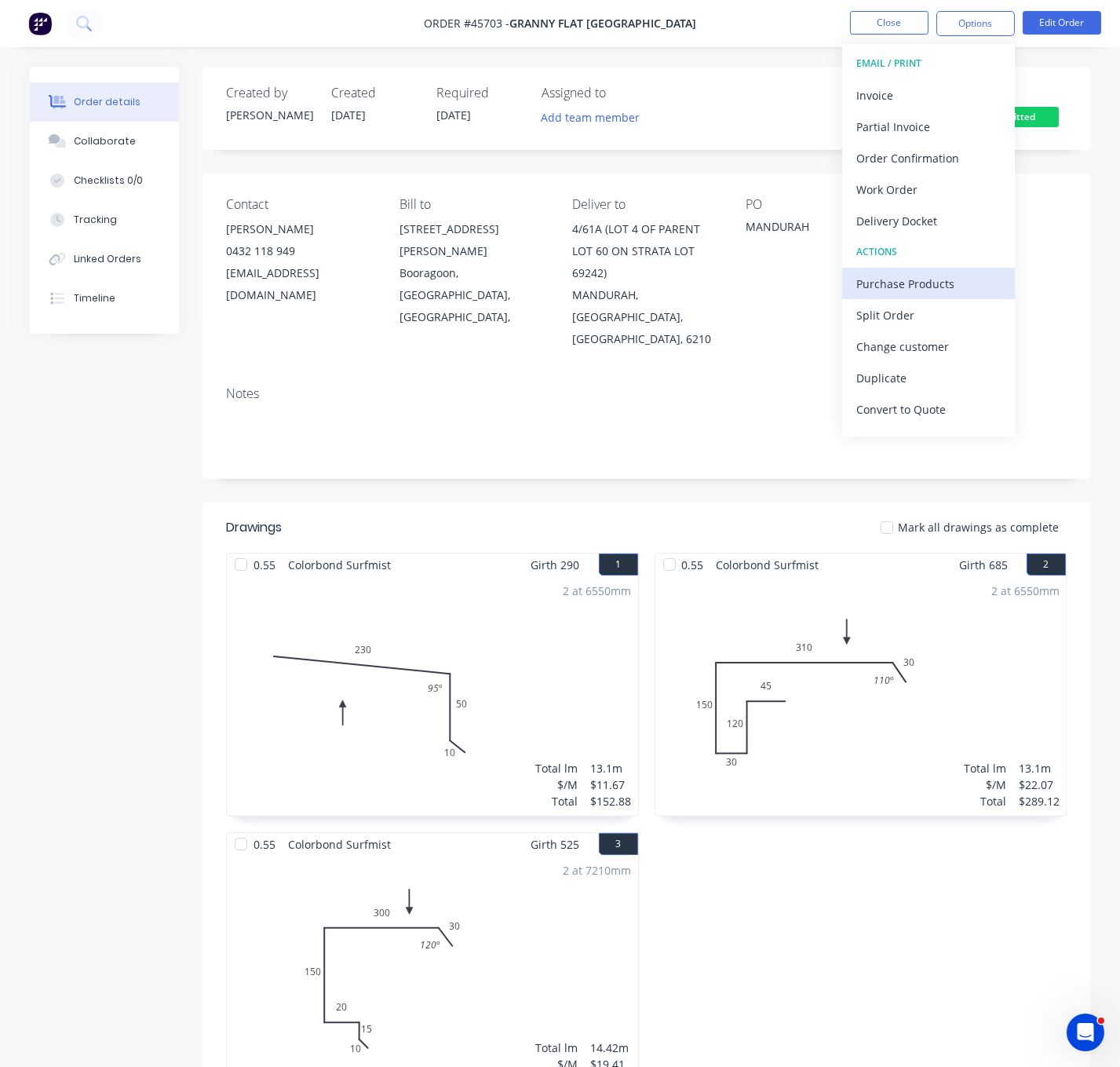
click at [936, 278] on div "Purchase Products" at bounding box center [928, 284] width 144 height 22
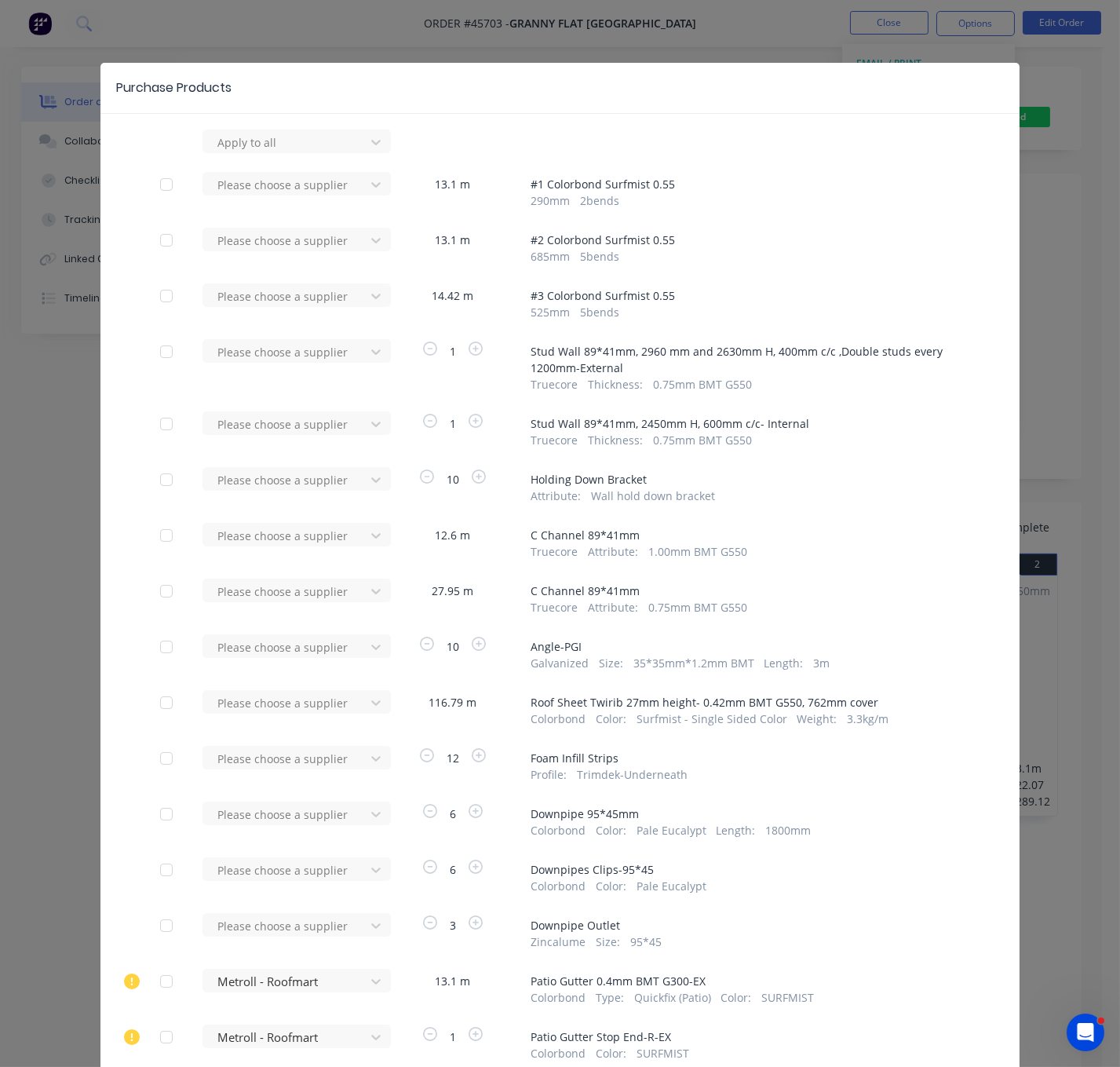
click at [1066, 274] on div "Purchase Products Apply to all Please choose a supplier 13.1 m # 1 Colorbond Su…" at bounding box center [560, 533] width 1120 height 1067
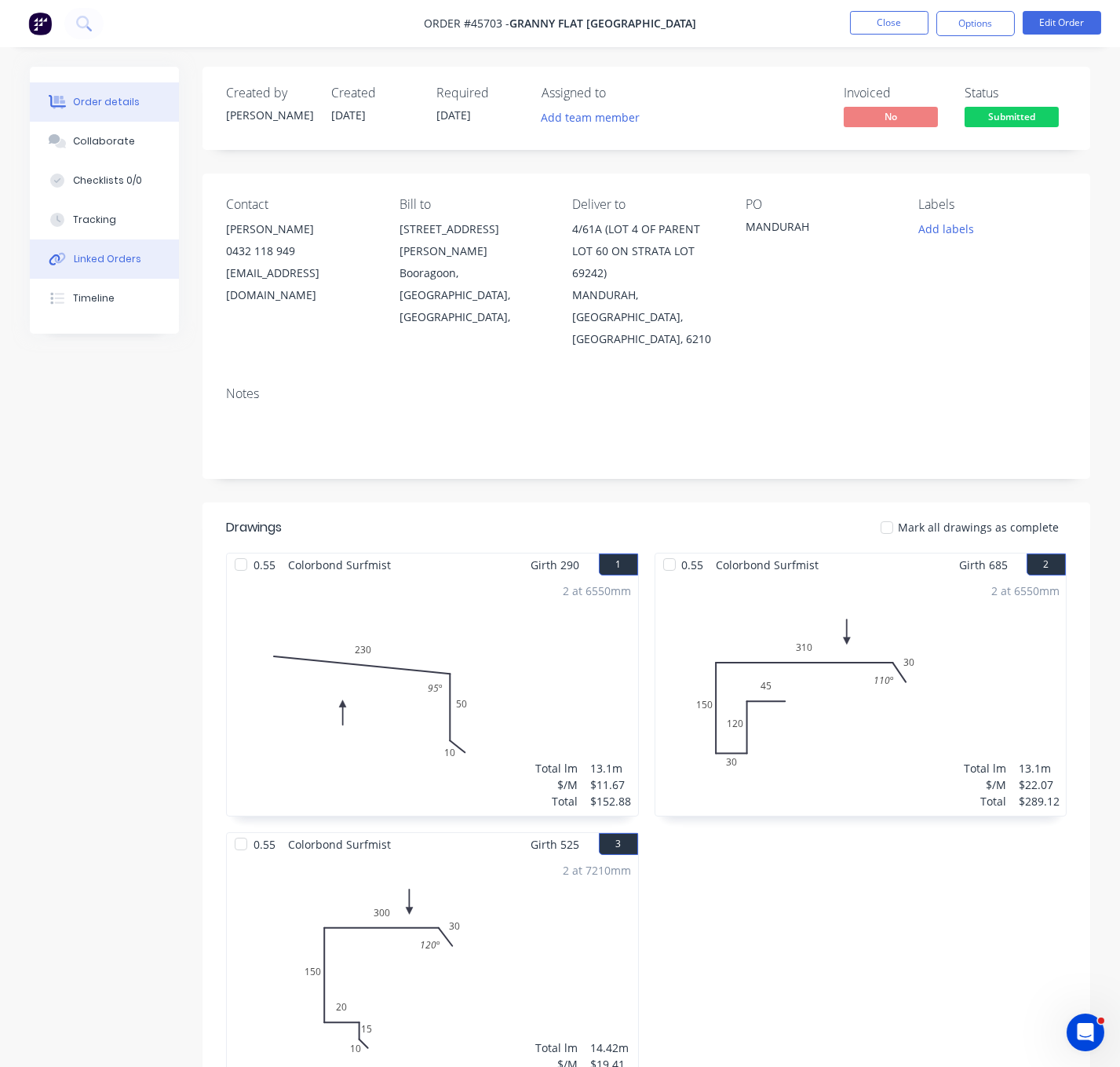
click at [83, 279] on button "Linked Orders" at bounding box center [104, 259] width 149 height 39
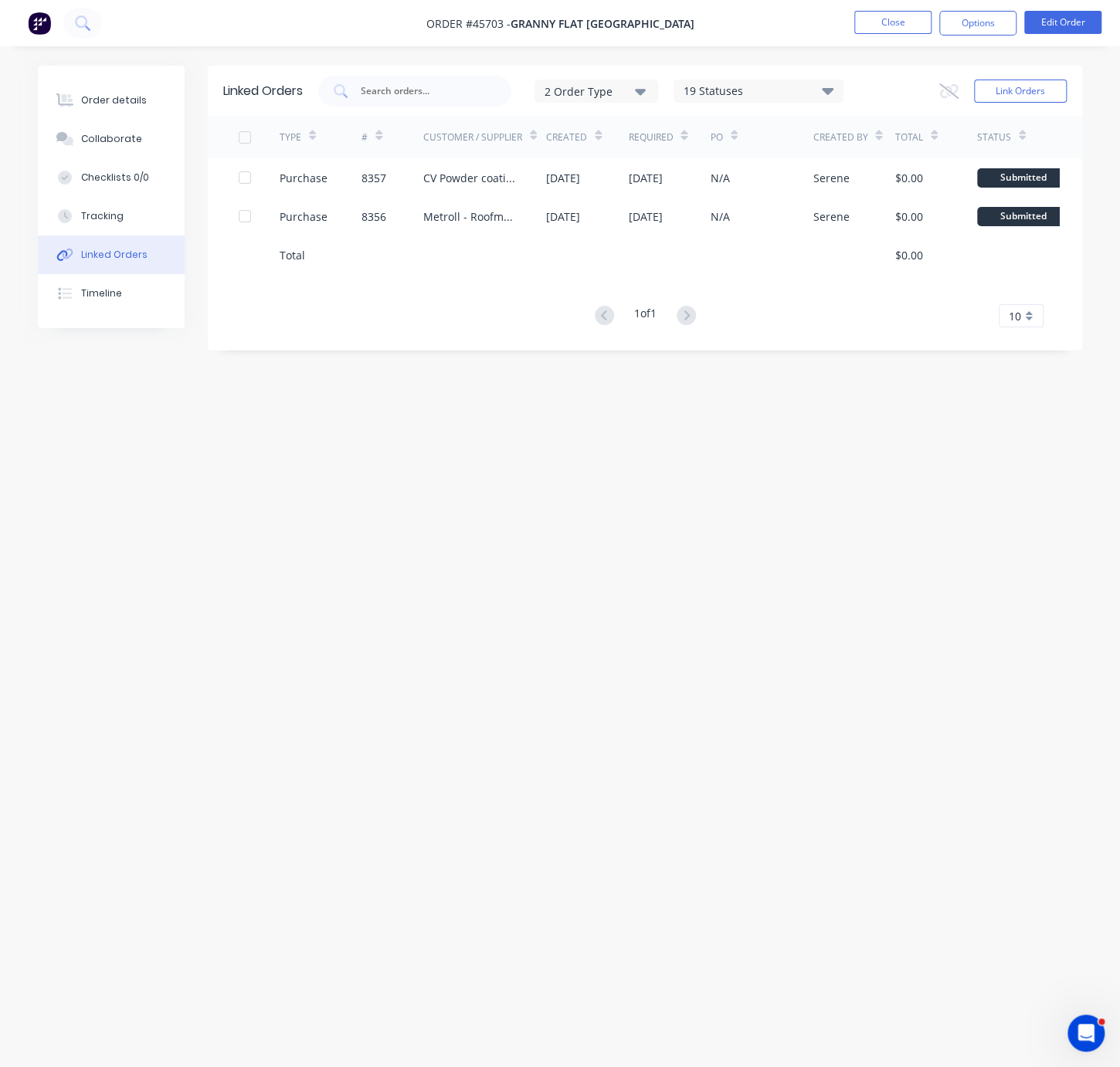
drag, startPoint x: 769, startPoint y: 439, endPoint x: 866, endPoint y: 462, distance: 99.7
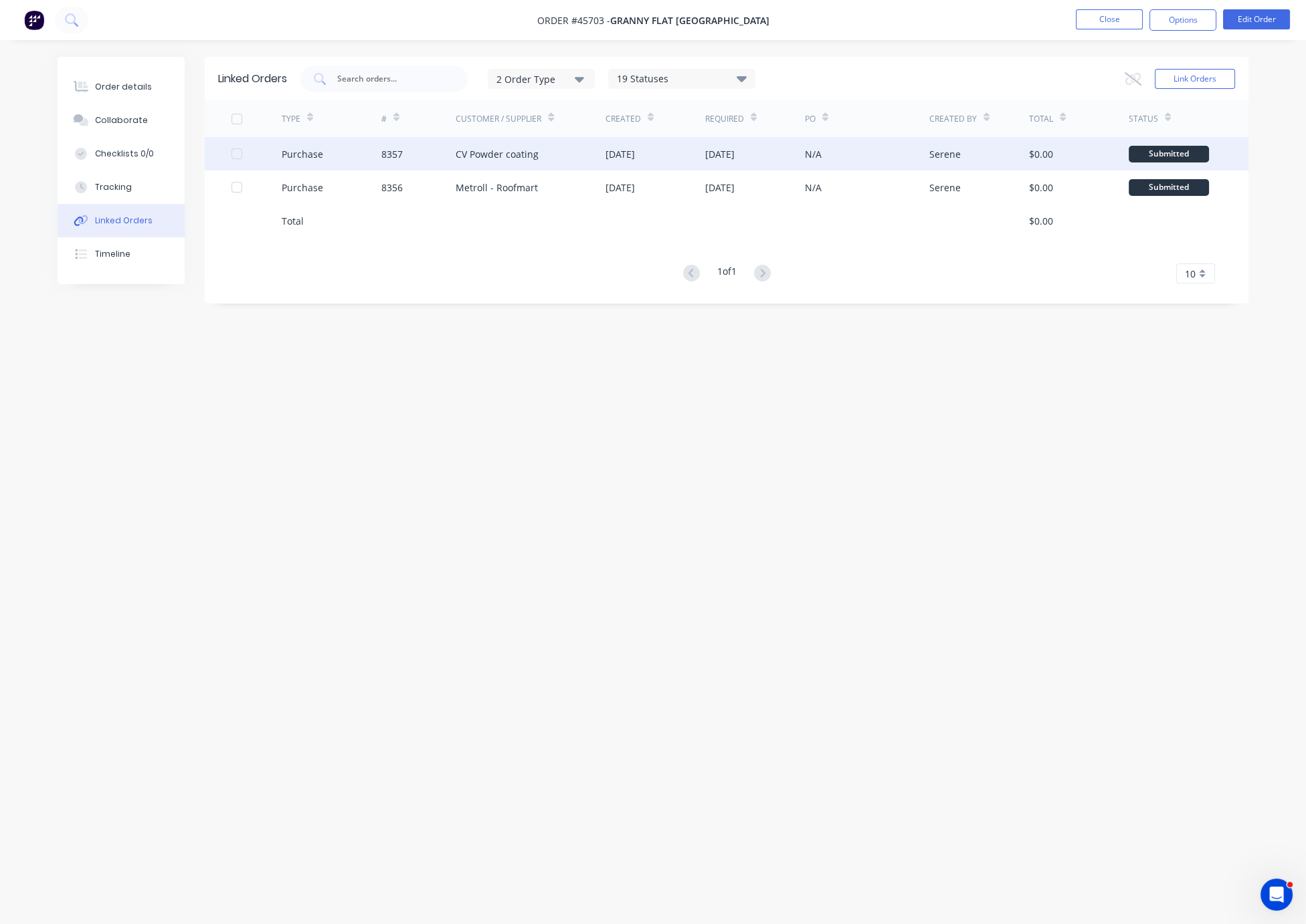
click at [536, 156] on div "CV Powder coating" at bounding box center [497, 154] width 83 height 14
click at [520, 156] on div "CV Powder coating" at bounding box center [497, 154] width 83 height 14
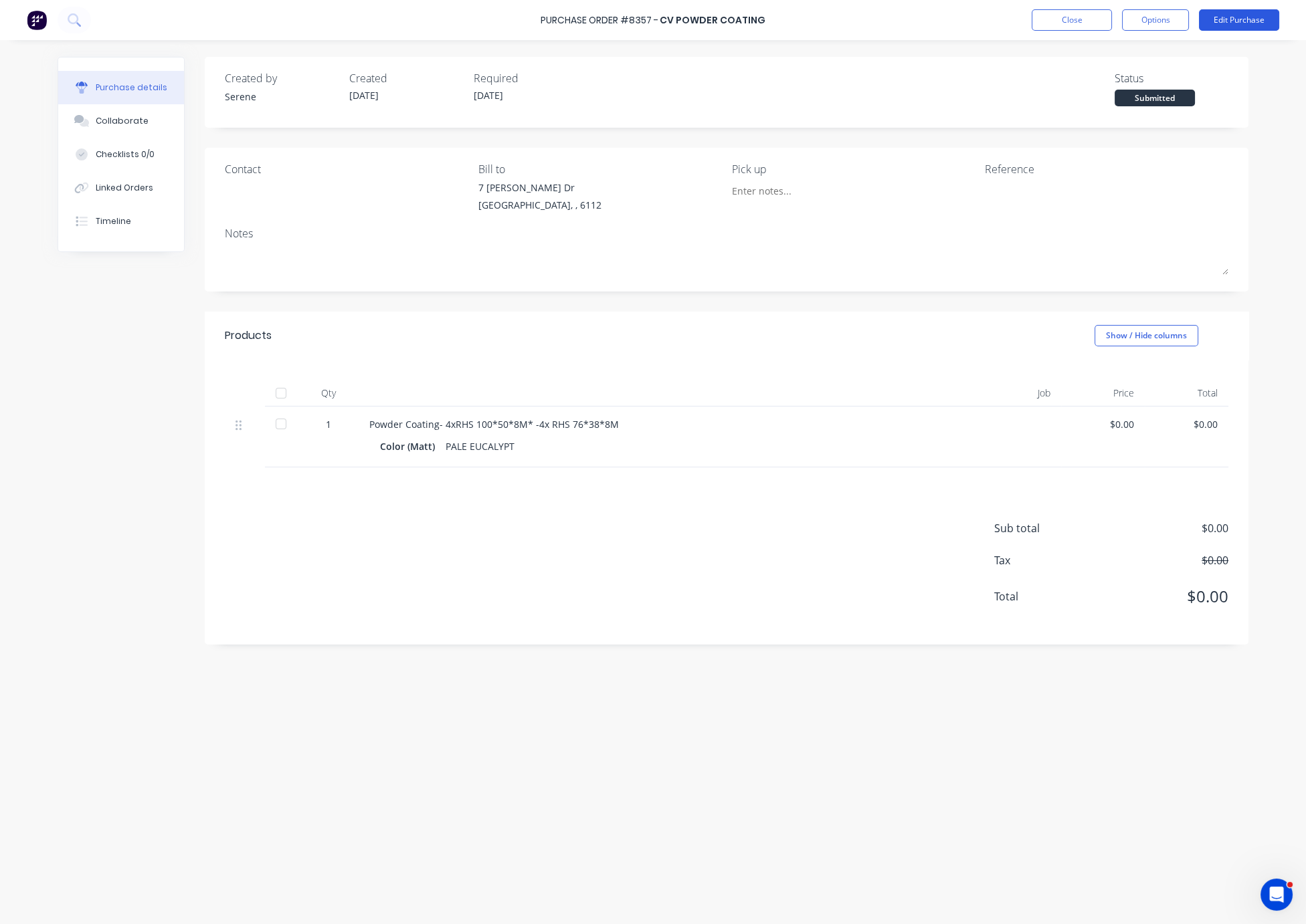
click at [1155, 20] on button "Edit Purchase" at bounding box center [1239, 20] width 81 height 21
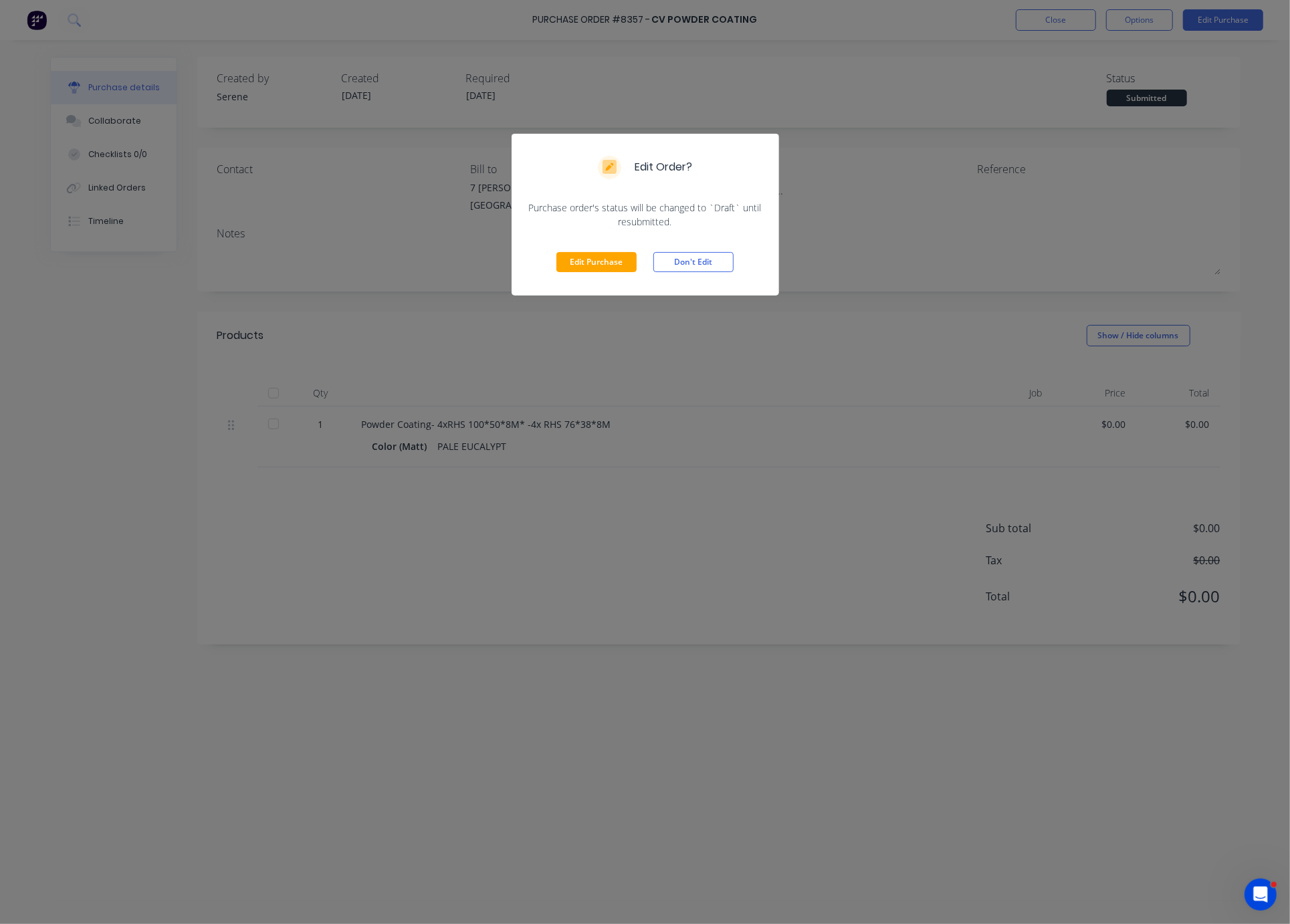
click at [613, 252] on div "Edit Purchase Don't Edit" at bounding box center [645, 262] width 268 height 67
click at [591, 260] on button "Edit Purchase" at bounding box center [597, 262] width 81 height 20
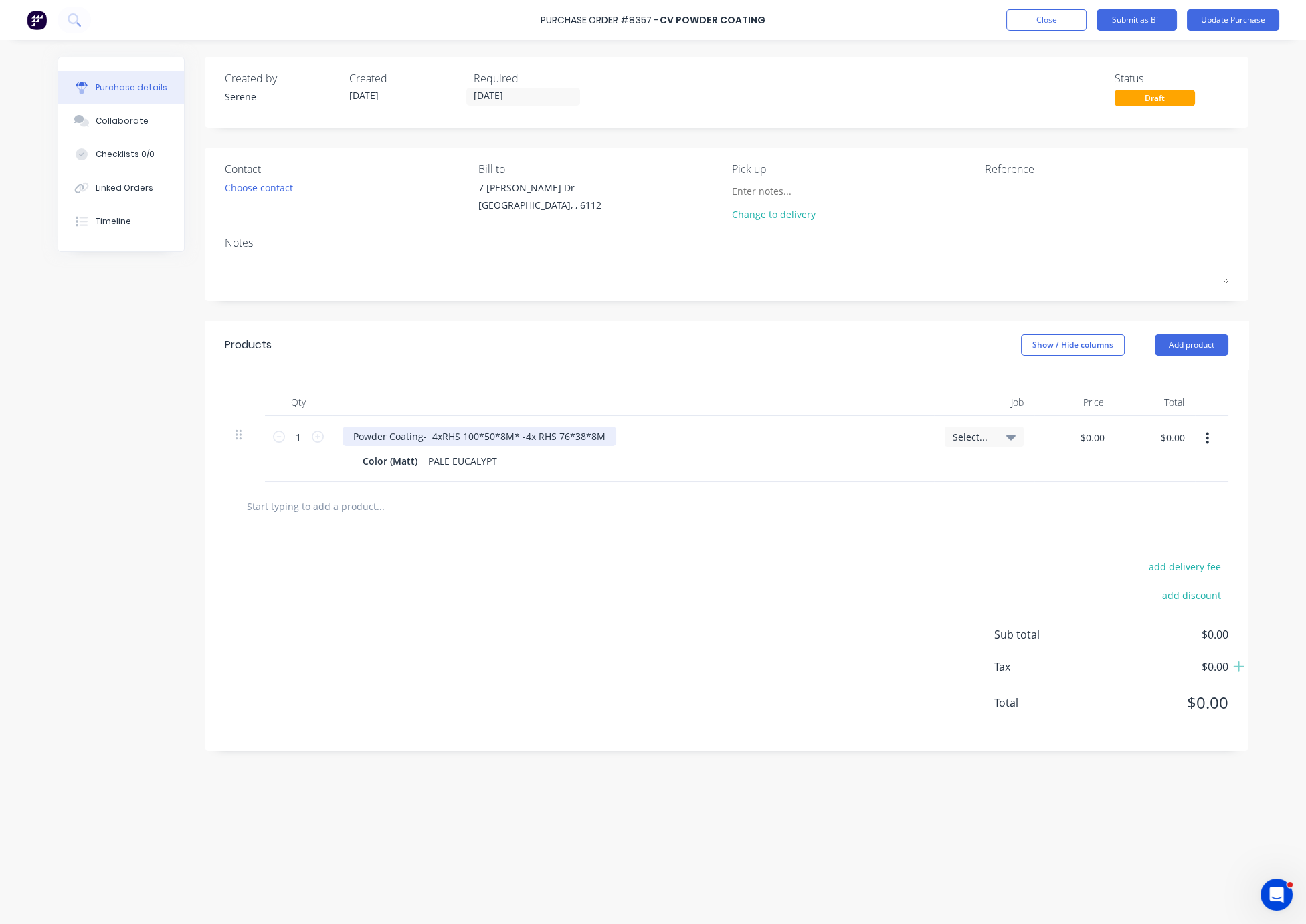
click at [480, 443] on div "Powder Coating- 4xRHS 100*50*8M* -4x RHS 76*38*8M" at bounding box center [479, 436] width 274 height 19
click at [441, 440] on div "Powder Coating- 4xRHS 150*50*8M* -4x RHS 76*38*8M" at bounding box center [479, 436] width 274 height 19
click at [616, 446] on div "Powder Coating- 3xRHS 150*50*8M* -4x RHS 76*38*8M" at bounding box center [479, 436] width 274 height 19
click at [717, 601] on div "add delivery fee add discount Sub total $0.00 Tax $0.00 Total $0.00" at bounding box center [727, 641] width 1044 height 220
click at [717, 598] on div "add delivery fee add discount Sub total $0.00 Tax $0.00 Total $0.00" at bounding box center [727, 641] width 1044 height 220
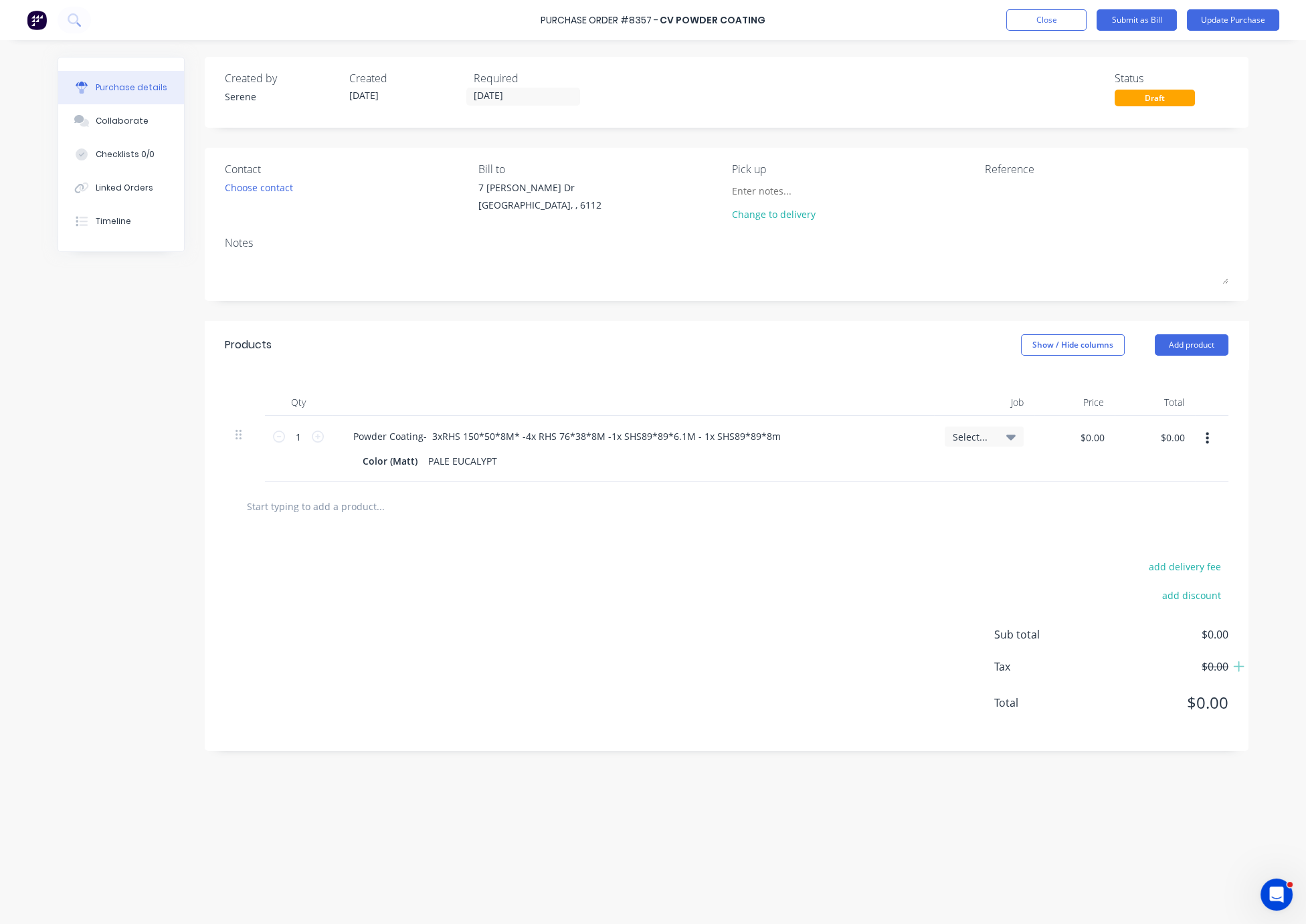
click at [648, 595] on div "add delivery fee add discount Sub total $0.00 Tax $0.00 Total $0.00" at bounding box center [727, 641] width 1044 height 220
click at [1155, 23] on button "Update Purchase" at bounding box center [1232, 20] width 92 height 21
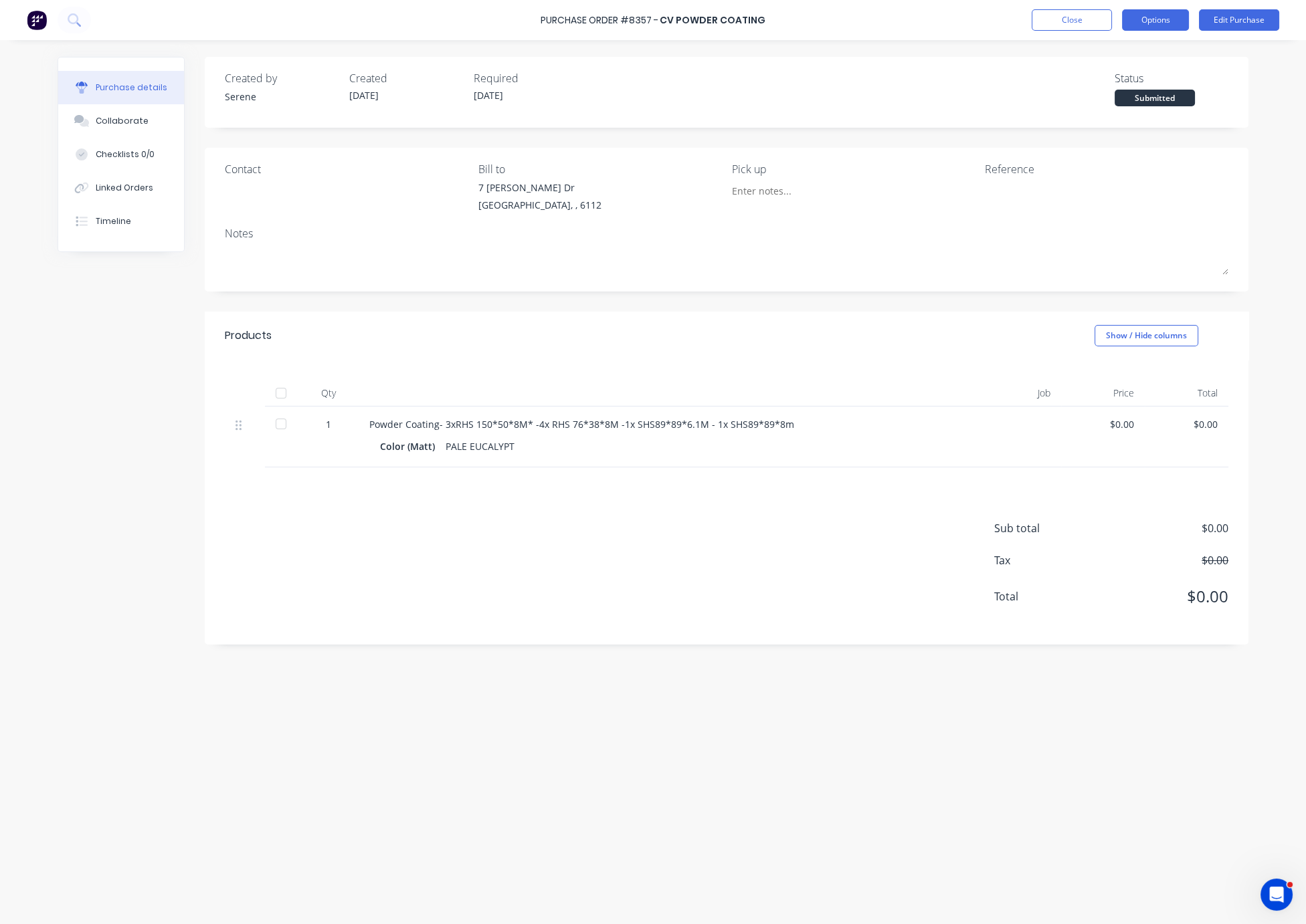
click at [1145, 28] on button "Options" at bounding box center [1155, 20] width 67 height 21
click at [1126, 52] on div "Print / Email" at bounding box center [1125, 55] width 103 height 19
click at [1094, 115] on div "Without pricing" at bounding box center [1125, 108] width 103 height 19
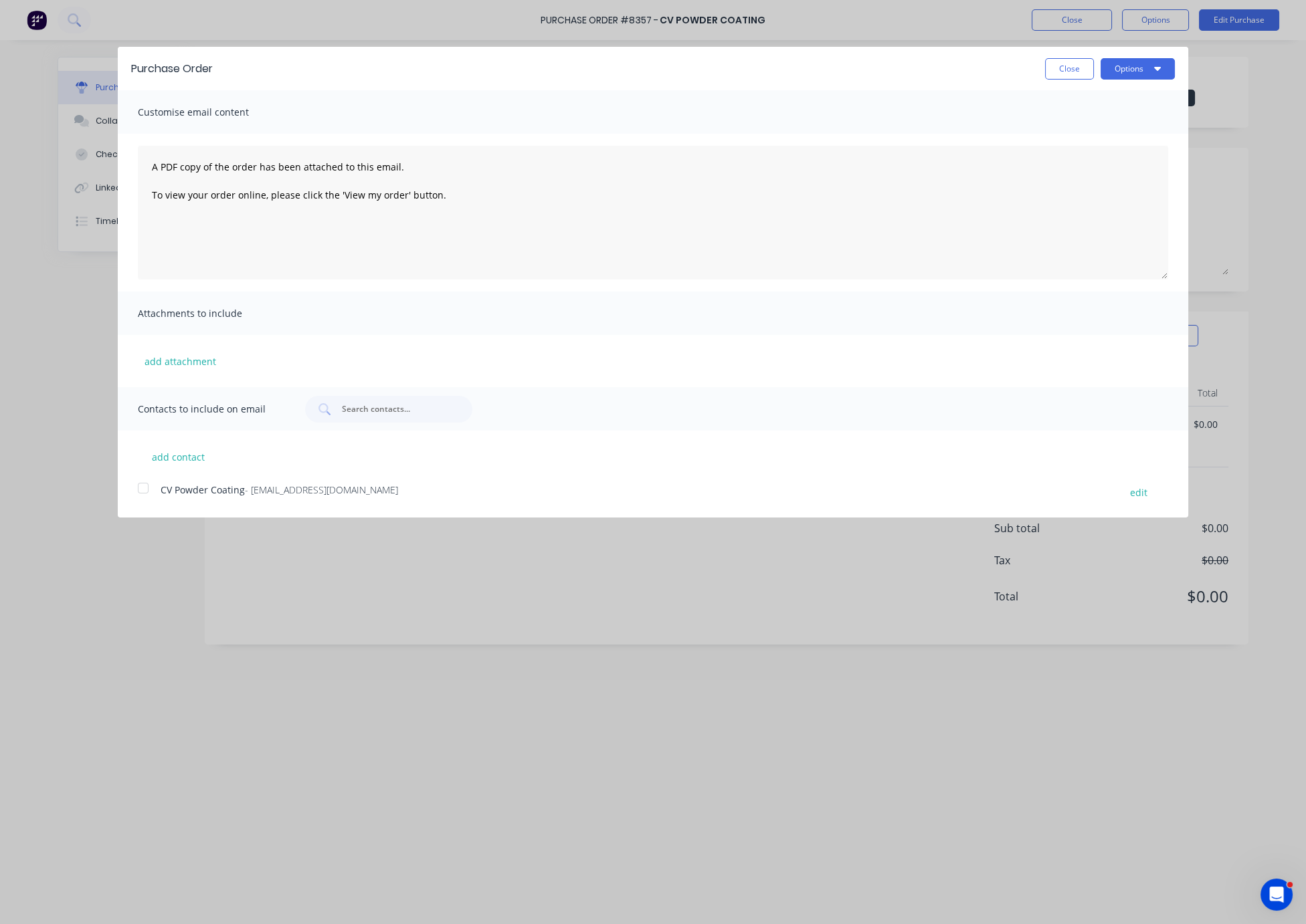
click at [141, 500] on div at bounding box center [143, 488] width 27 height 27
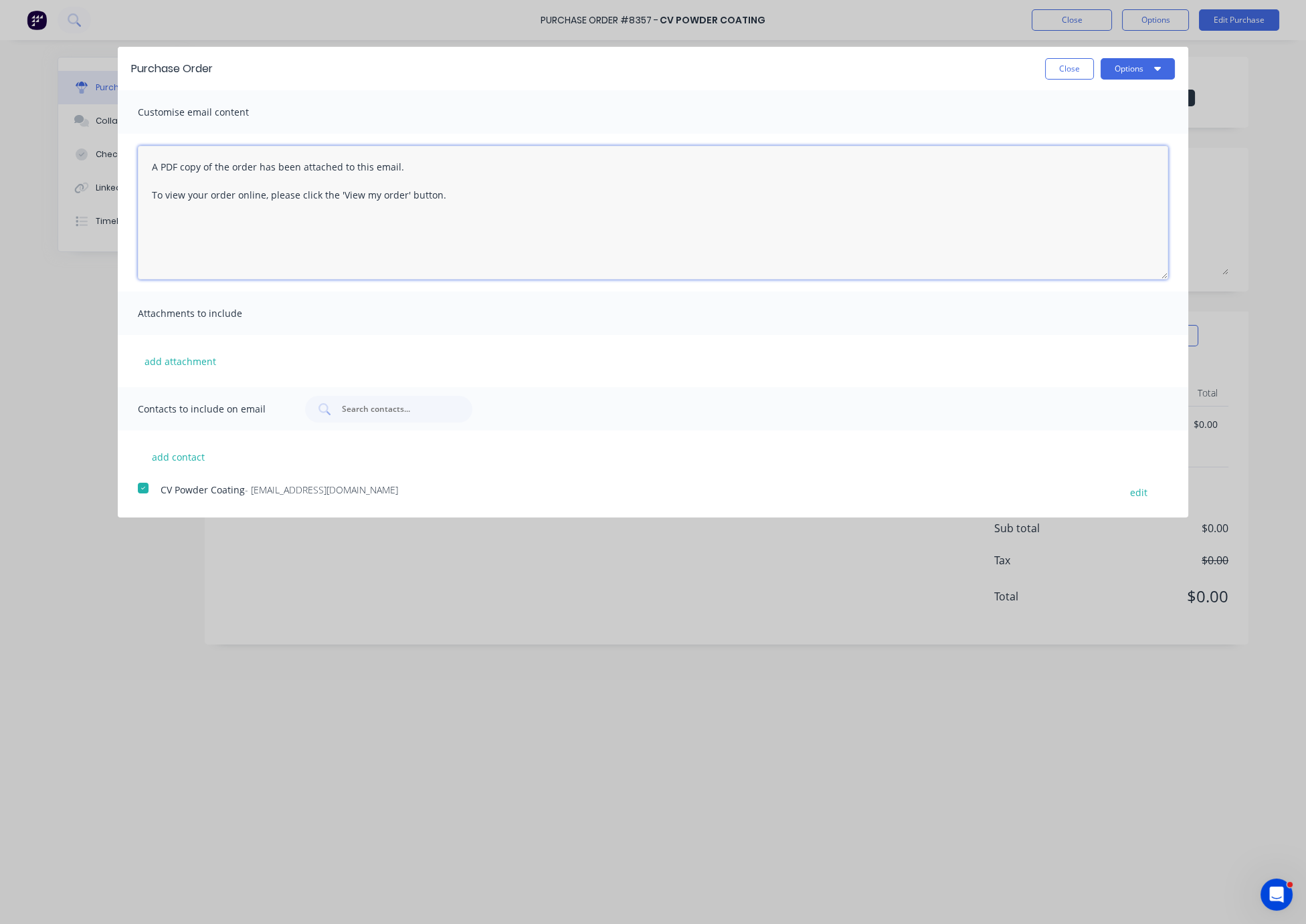
click at [343, 203] on textarea "A PDF copy of the order has been attached to this email. To view your order onl…" at bounding box center [653, 212] width 1030 height 134
drag, startPoint x: 460, startPoint y: 204, endPoint x: 137, endPoint y: 167, distance: 325.1
click at [137, 167] on div "A PDF copy of the order has been attached to this email. To view your order onl…" at bounding box center [652, 212] width 1070 height 158
type textarea "Hi, please update this PO as quantity changed. Thank you."
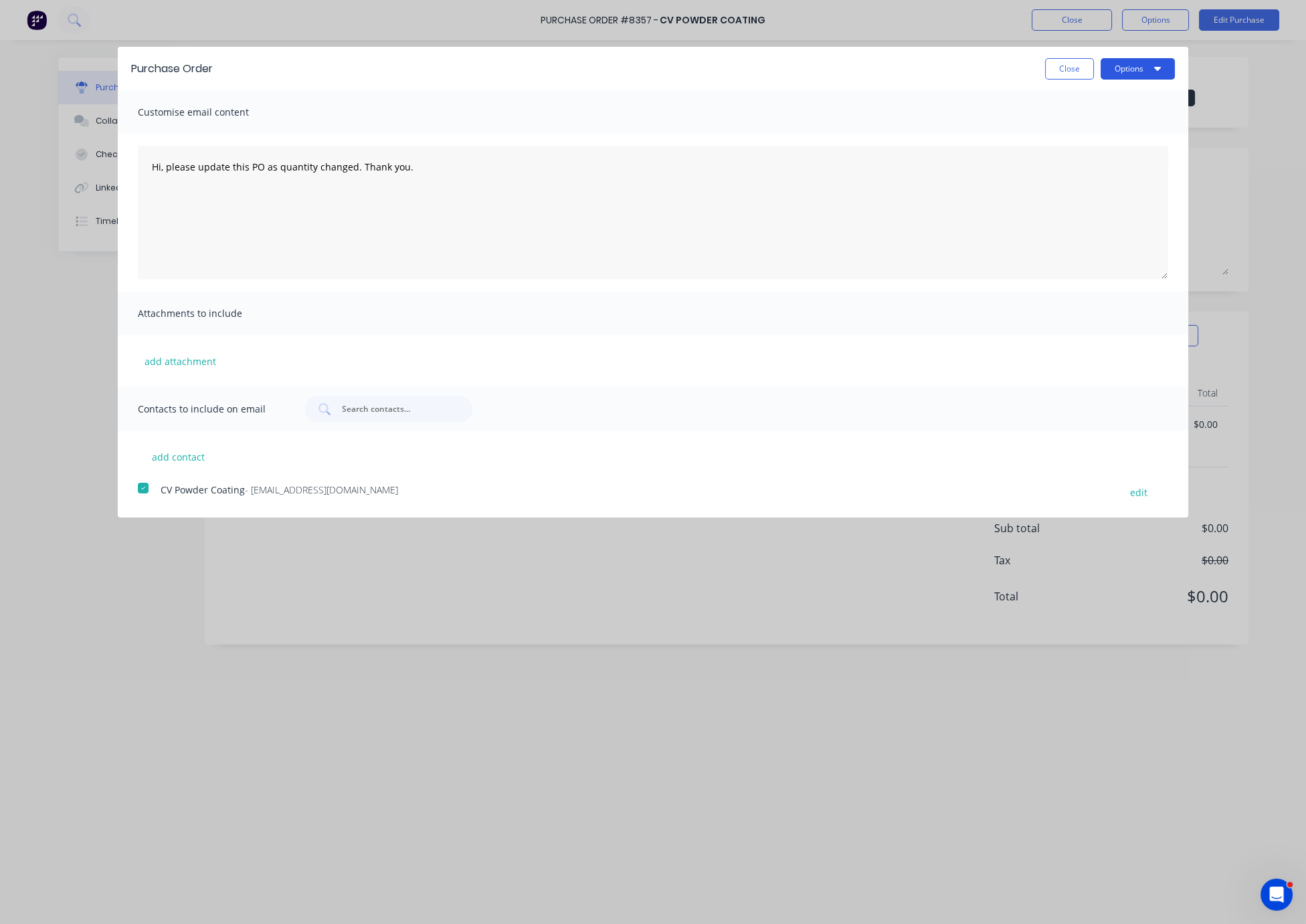
click at [1129, 73] on button "Options" at bounding box center [1137, 68] width 74 height 21
click at [1108, 130] on div "Email" at bounding box center [1111, 129] width 103 height 19
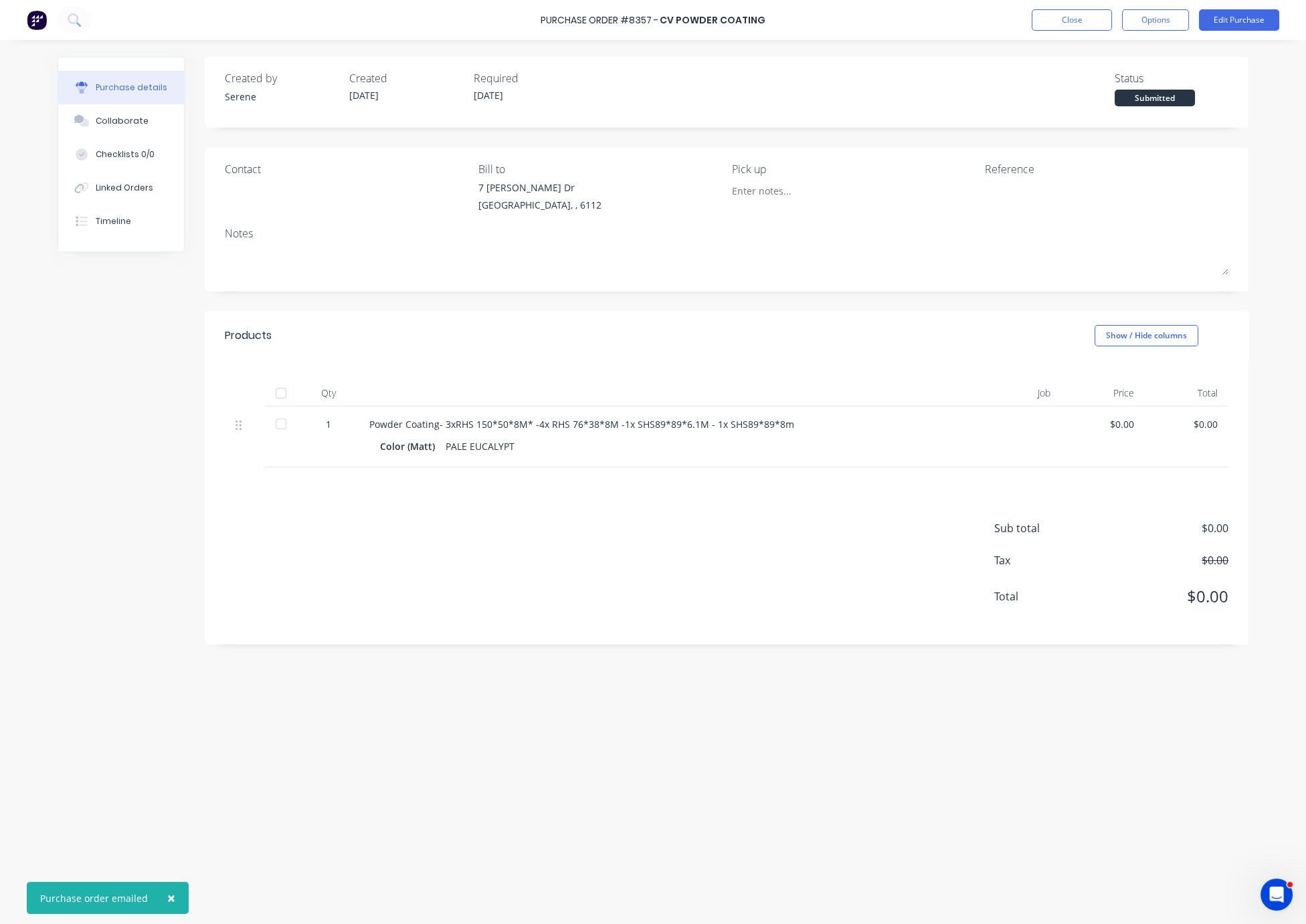
click at [773, 352] on div "Products Show / Hide columns" at bounding box center [727, 335] width 1044 height 48
click at [1074, 22] on button "Close" at bounding box center [1072, 20] width 81 height 21
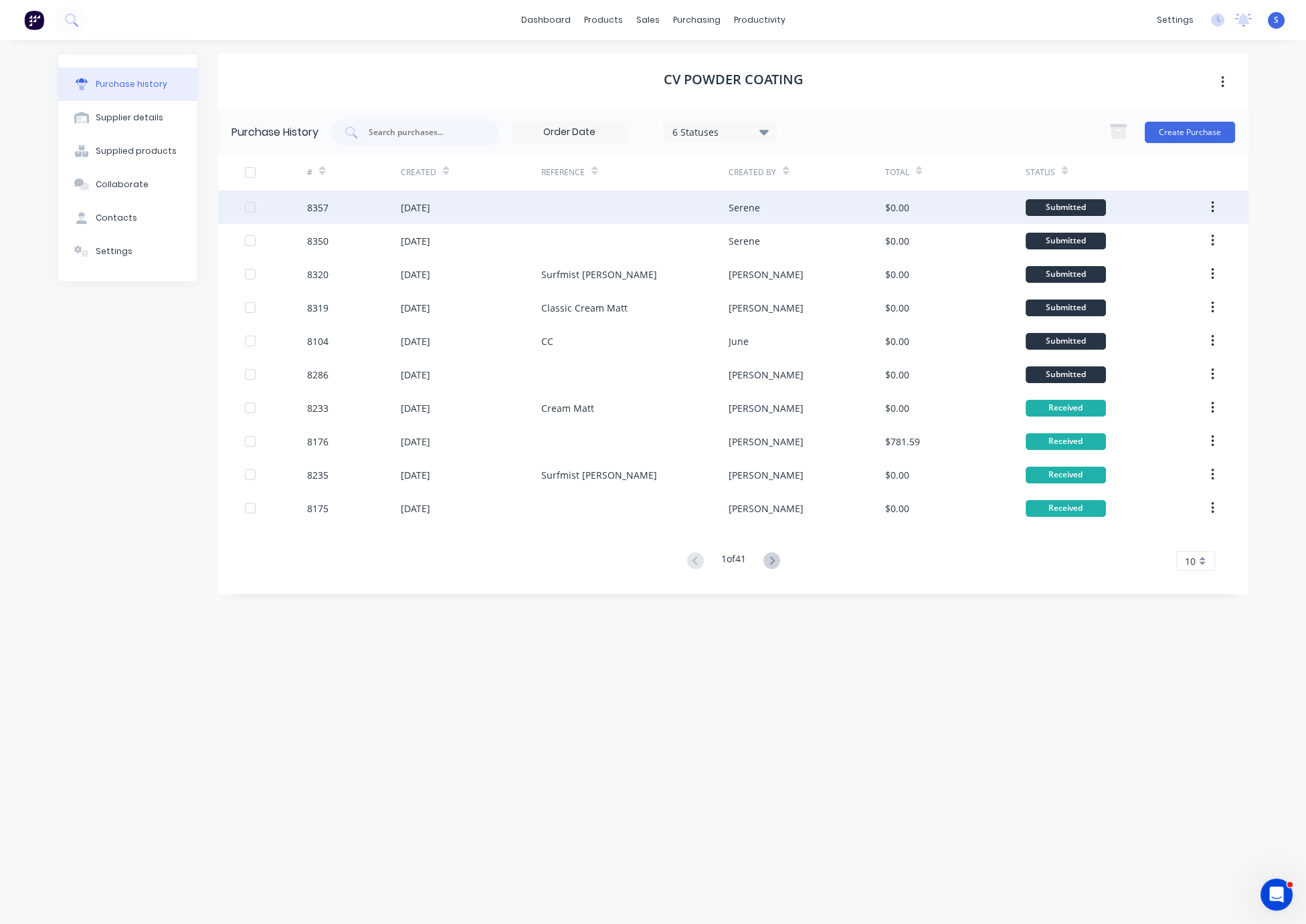
click at [528, 211] on div "[DATE]" at bounding box center [471, 207] width 141 height 33
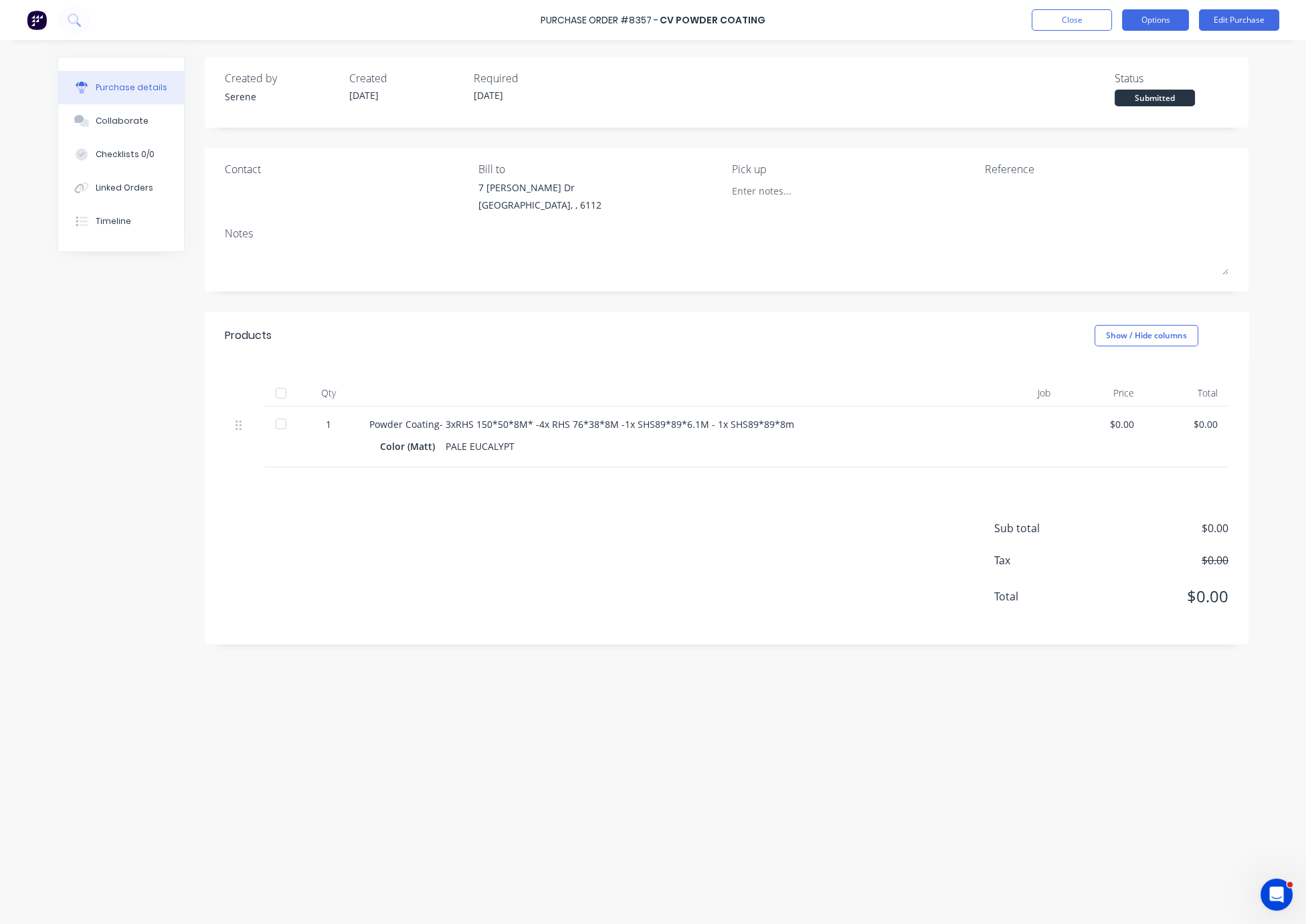
click at [1139, 16] on button "Options" at bounding box center [1155, 20] width 67 height 21
click at [1110, 53] on div "Print / Email" at bounding box center [1125, 55] width 103 height 19
click at [1111, 108] on div "Without pricing" at bounding box center [1125, 108] width 103 height 19
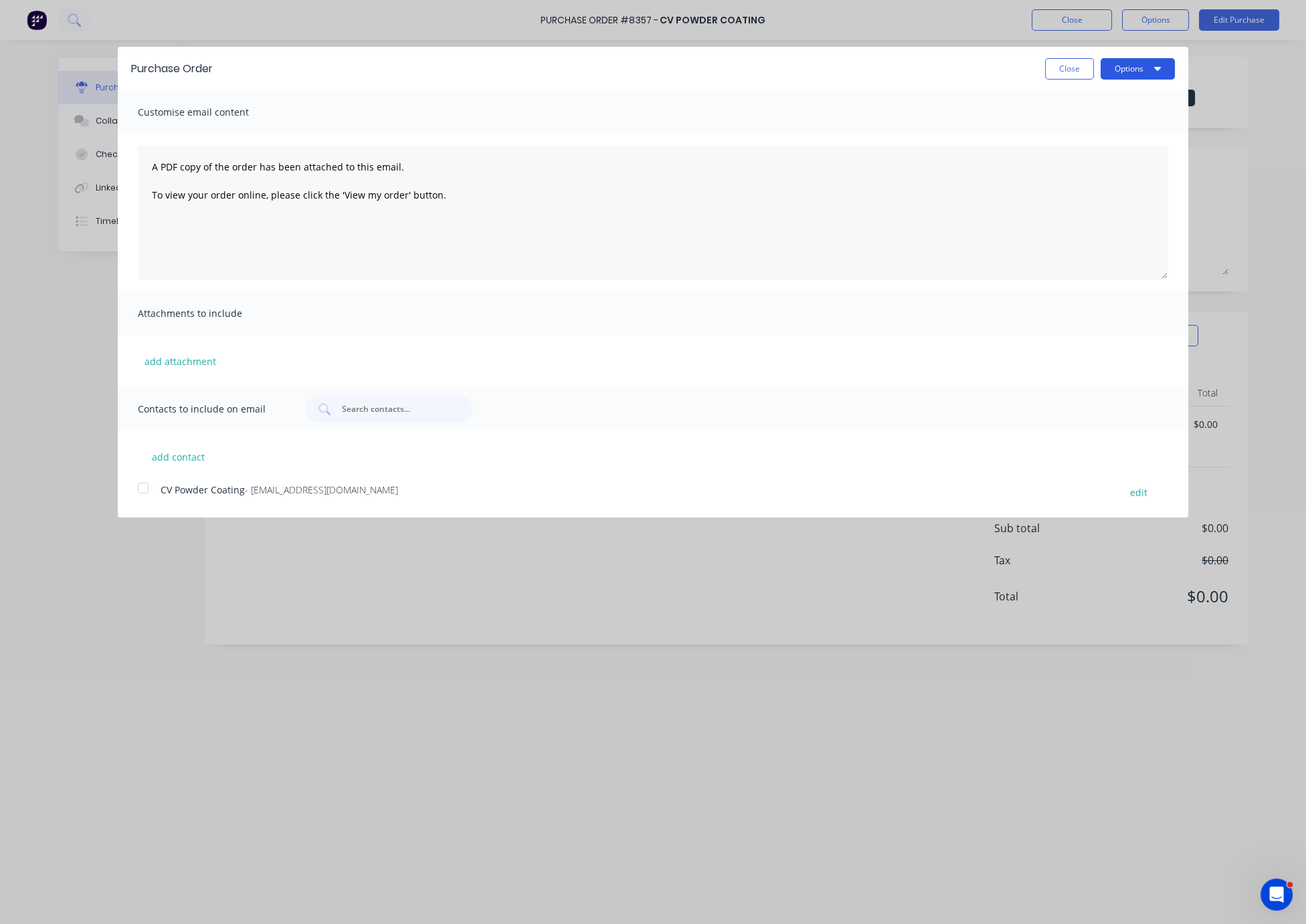
click at [1129, 77] on button "Options" at bounding box center [1137, 68] width 74 height 21
click at [1094, 111] on div "Print" at bounding box center [1111, 102] width 103 height 19
click at [1081, 72] on button "Close" at bounding box center [1069, 68] width 48 height 21
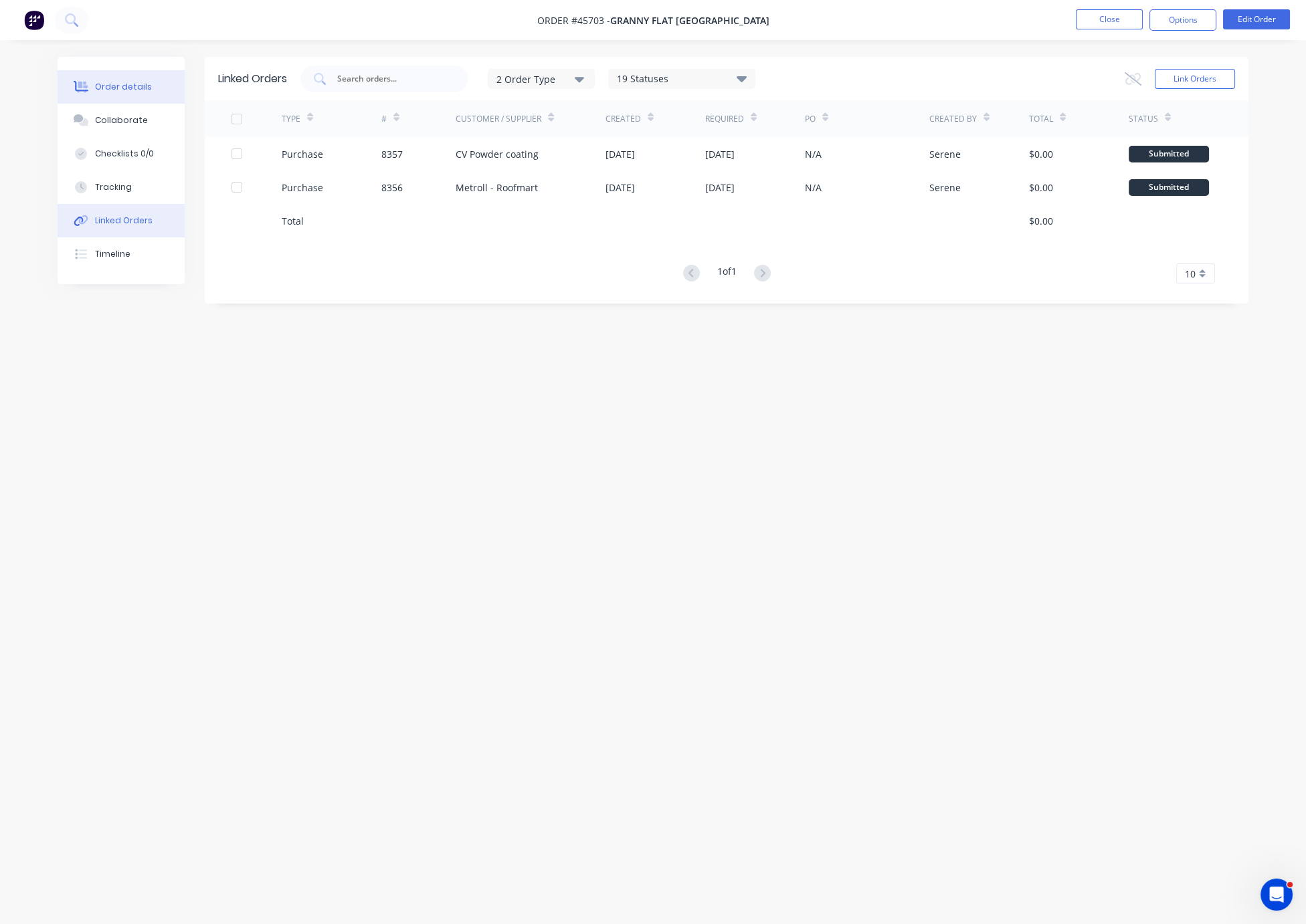
click at [139, 80] on button "Order details" at bounding box center [121, 87] width 127 height 33
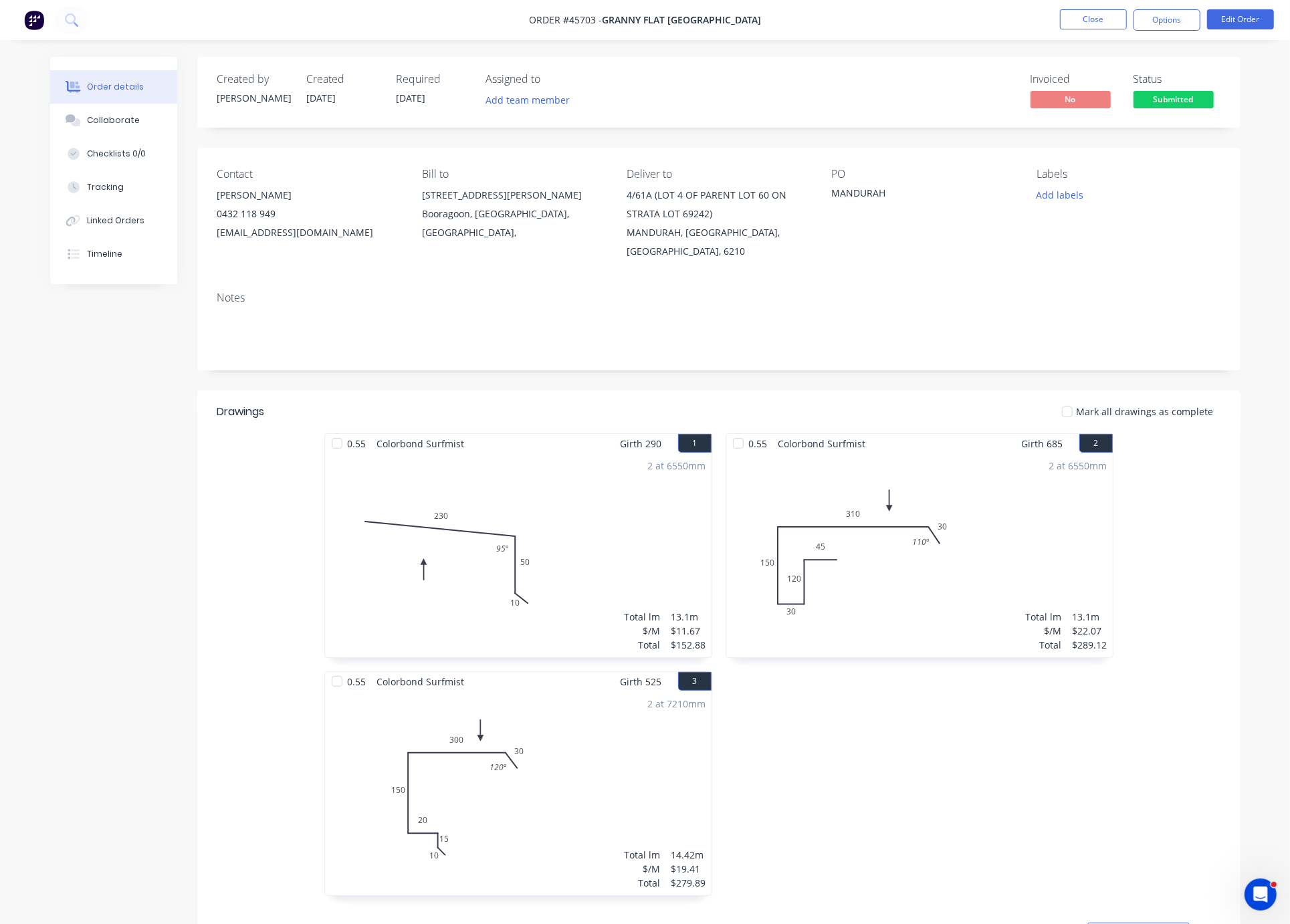
drag, startPoint x: 713, startPoint y: 396, endPoint x: 958, endPoint y: 403, distance: 245.1
click at [889, 410] on header "Drawings Mark all drawings as complete" at bounding box center [719, 412] width 1043 height 43
click at [1091, 19] on button "Close" at bounding box center [1093, 19] width 67 height 20
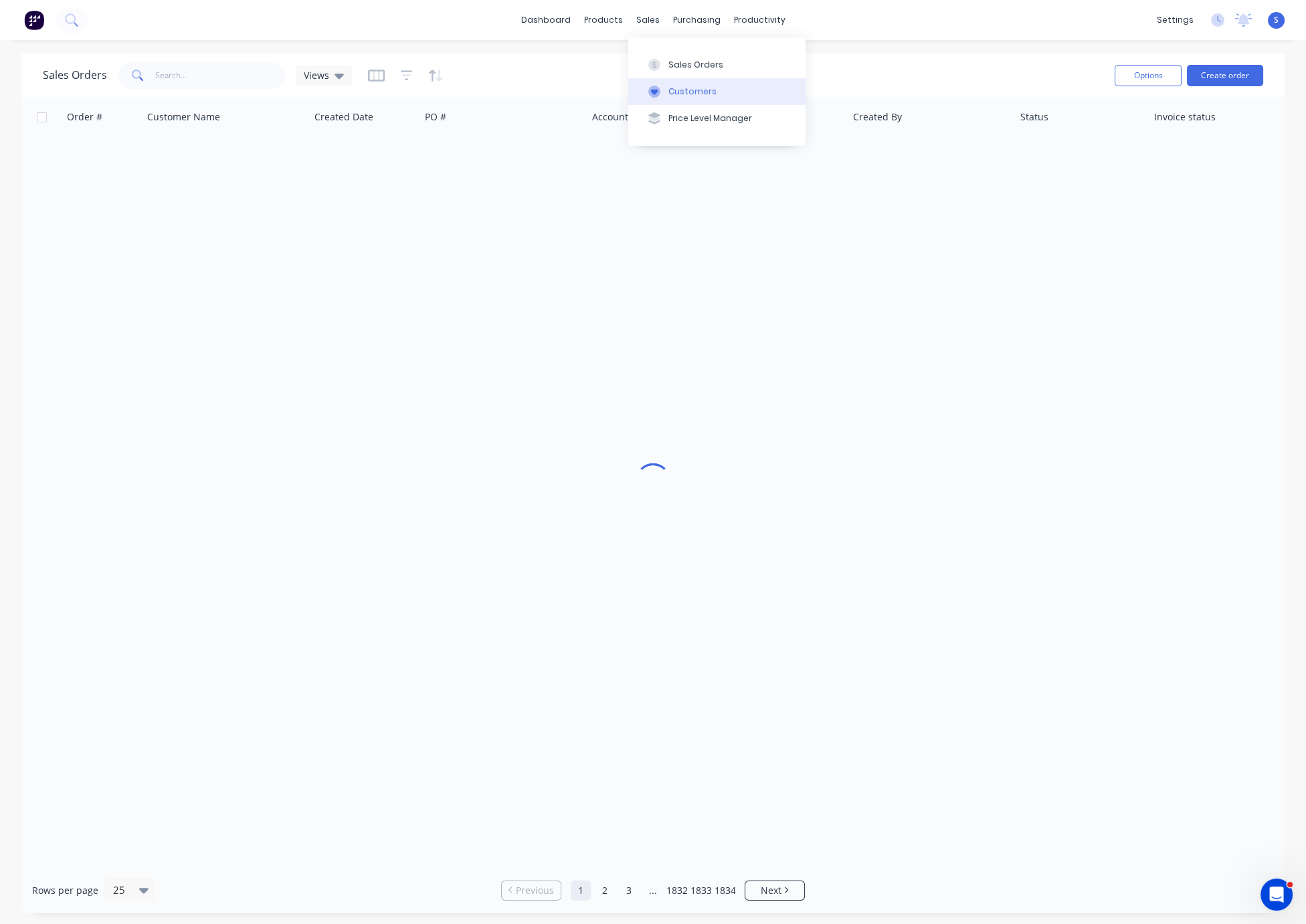
click at [685, 94] on div "Customers" at bounding box center [692, 92] width 48 height 12
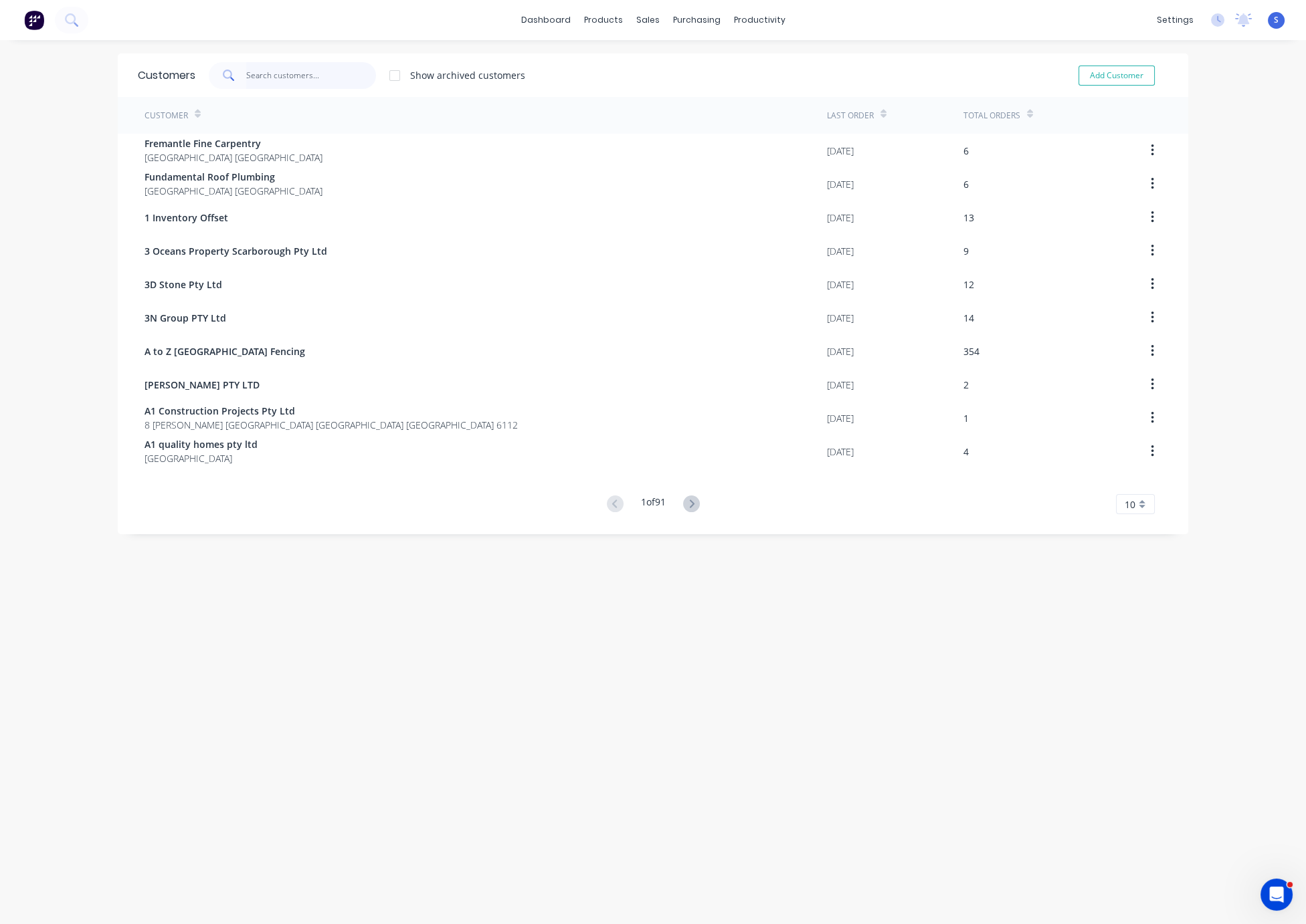
click at [263, 81] on input "text" at bounding box center [311, 75] width 130 height 27
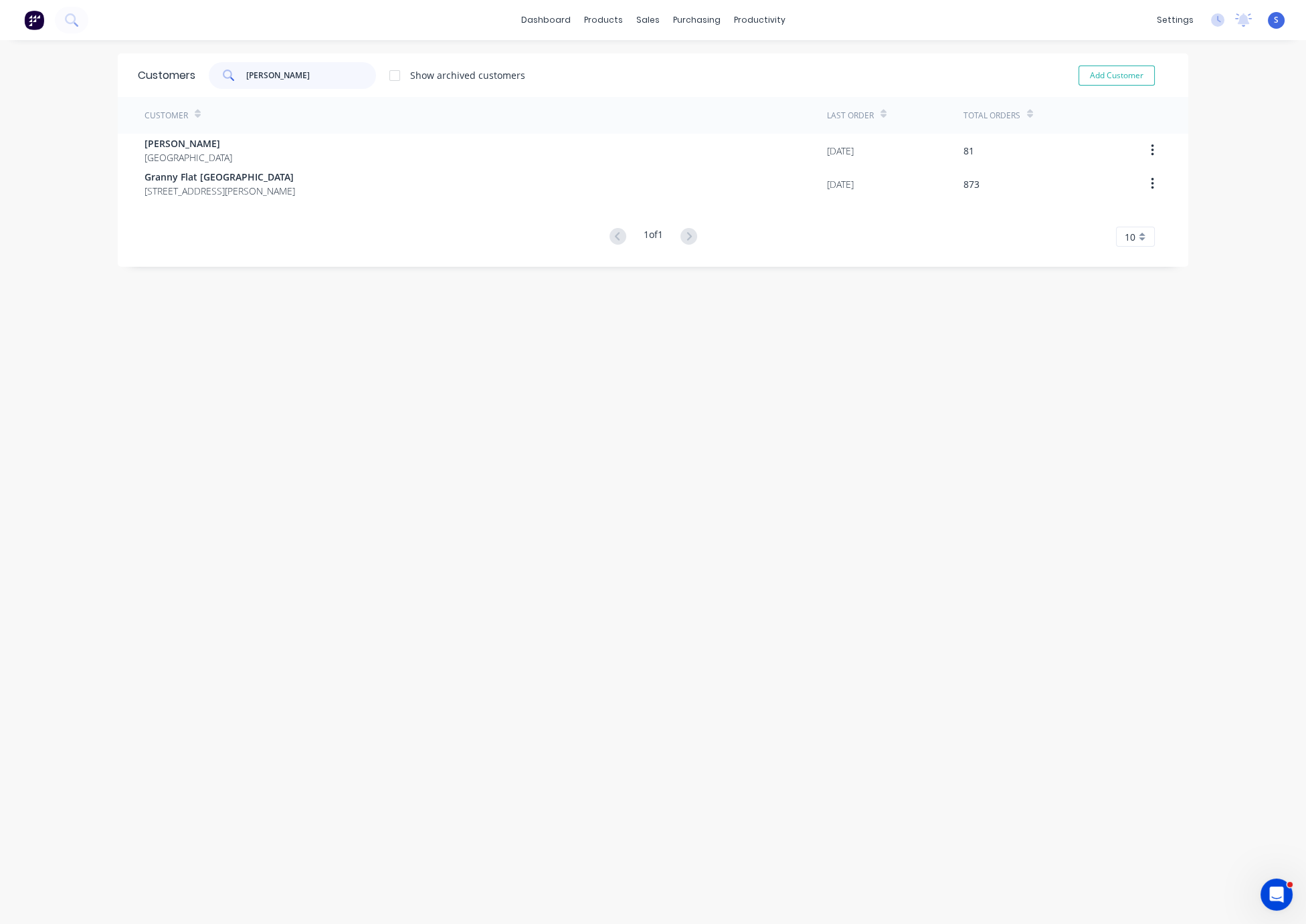
type input "chris"
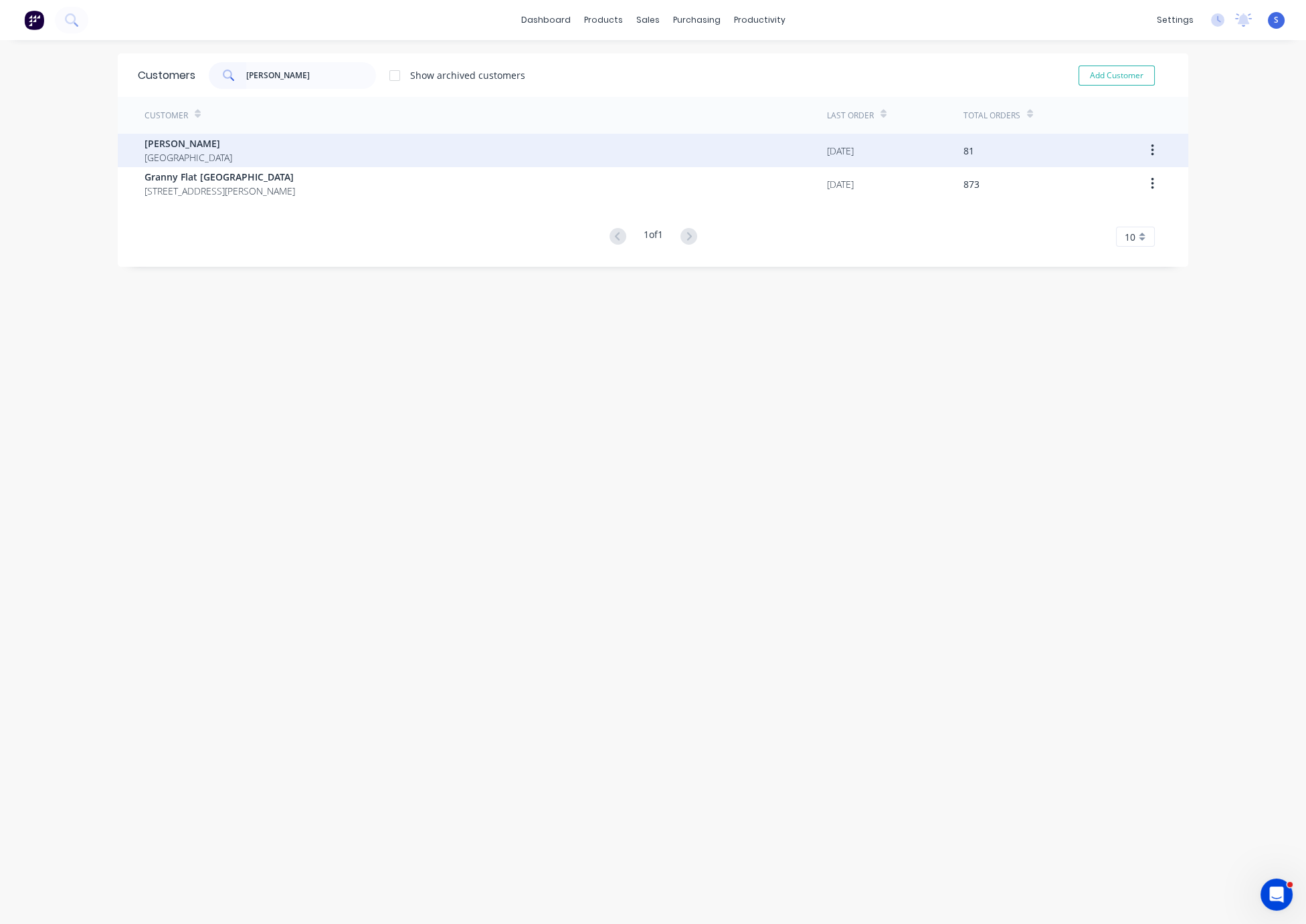
click at [263, 156] on div "Chris Gu Australia" at bounding box center [486, 150] width 682 height 33
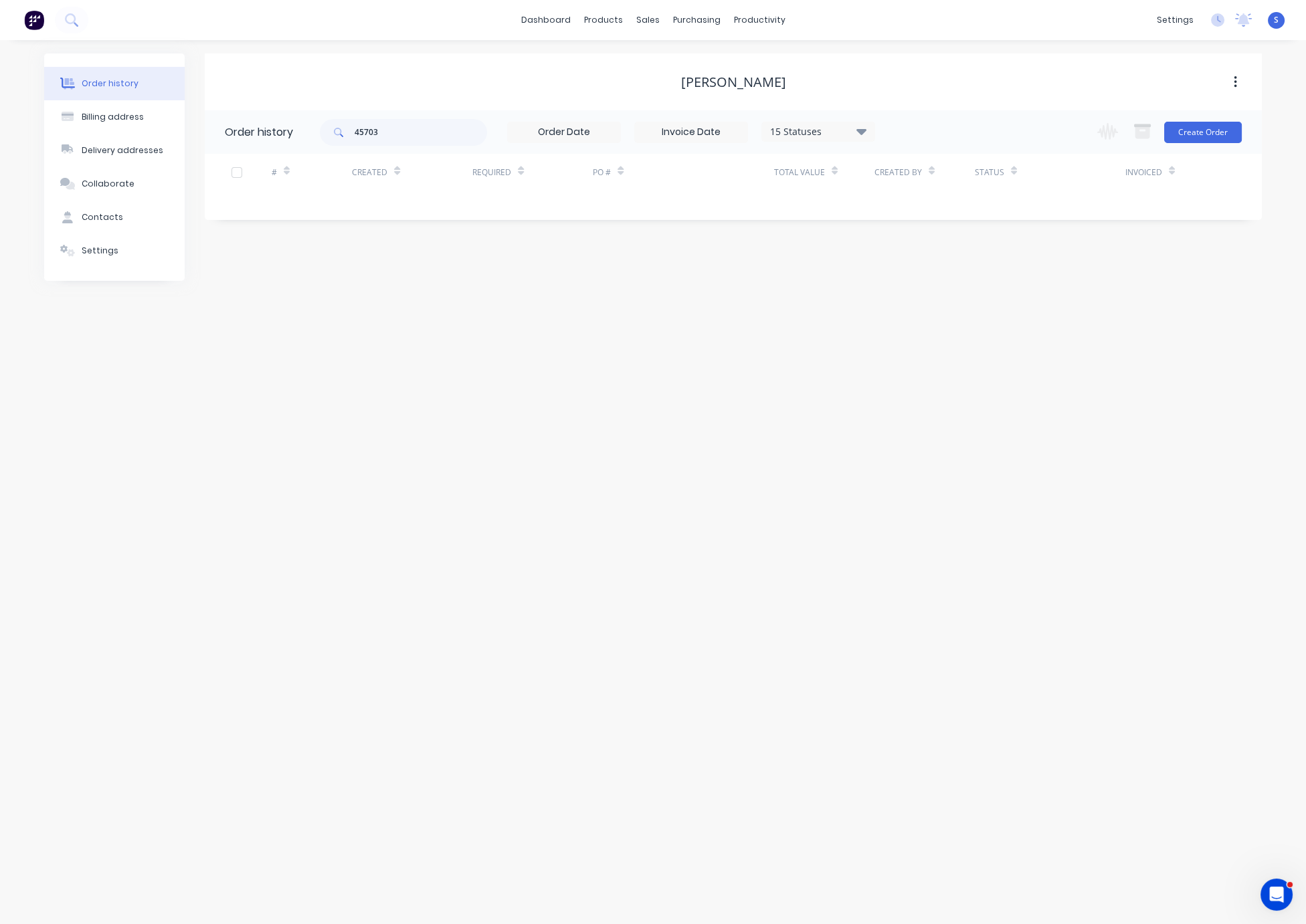
drag, startPoint x: 673, startPoint y: 82, endPoint x: 424, endPoint y: 122, distance: 252.2
drag, startPoint x: 344, startPoint y: 127, endPoint x: 309, endPoint y: 143, distance: 38.5
click at [324, 125] on div "45703" at bounding box center [403, 132] width 167 height 27
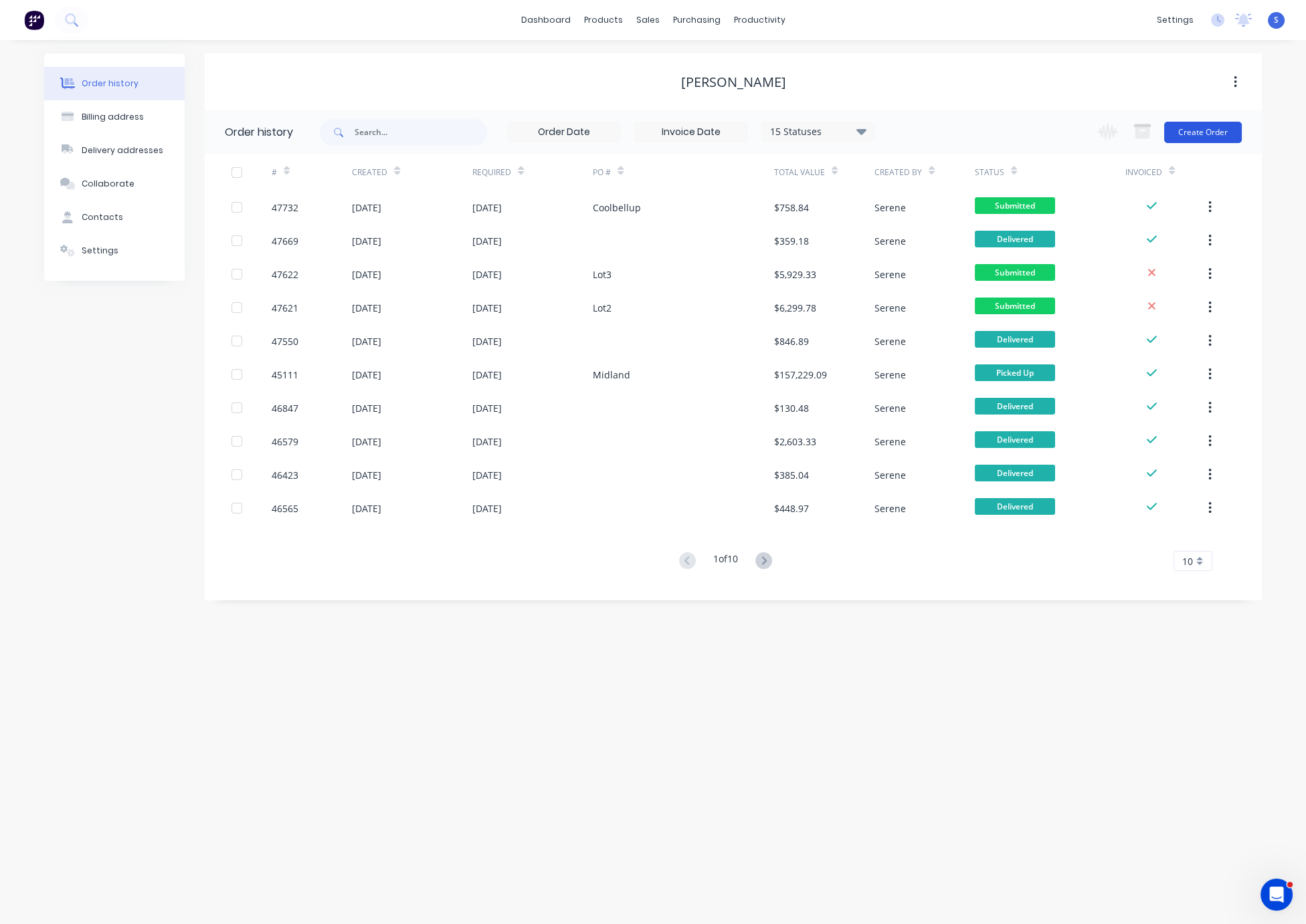
click at [1155, 137] on button "Create Order" at bounding box center [1203, 132] width 78 height 21
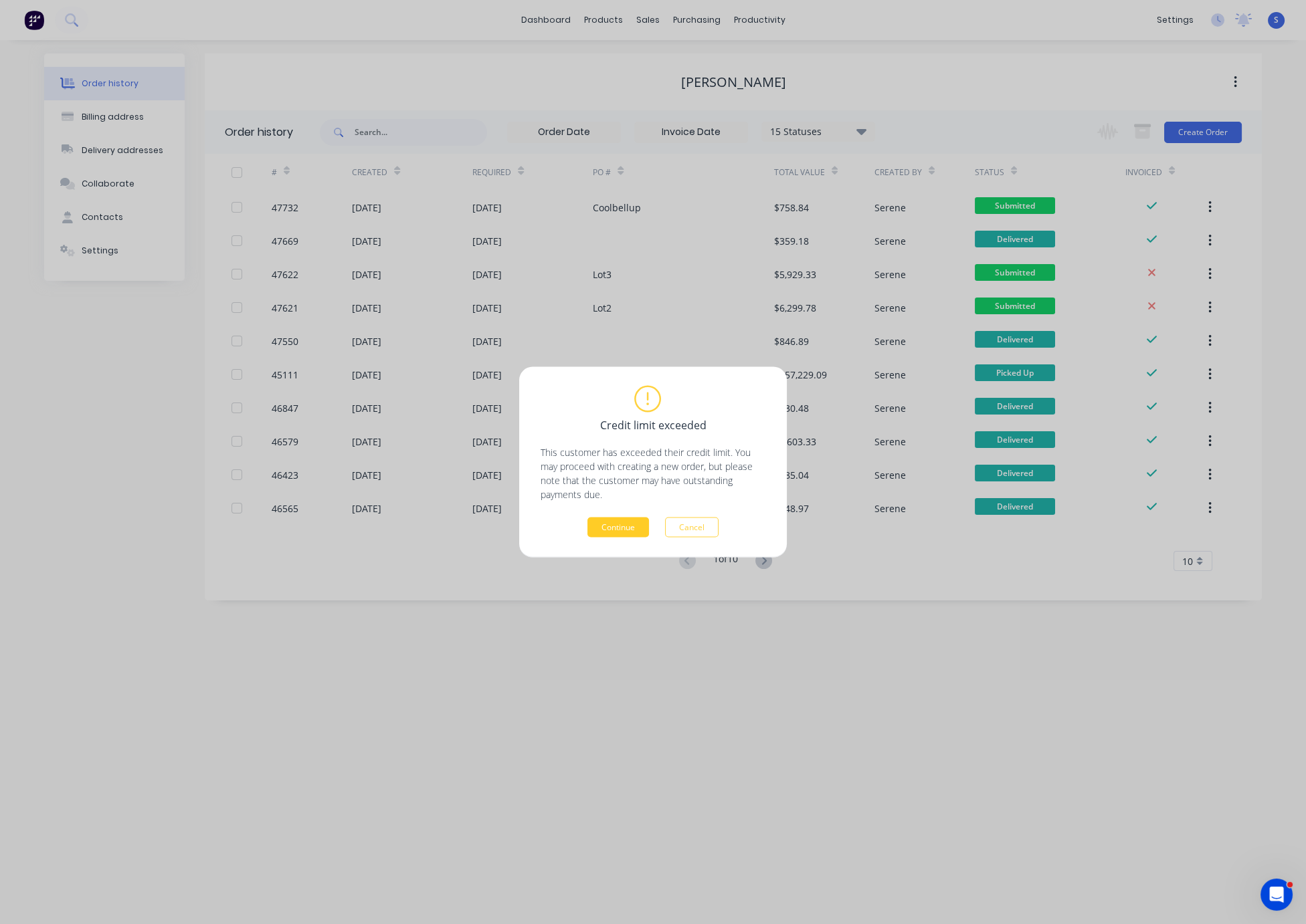
click at [612, 526] on button "Continue" at bounding box center [618, 527] width 61 height 20
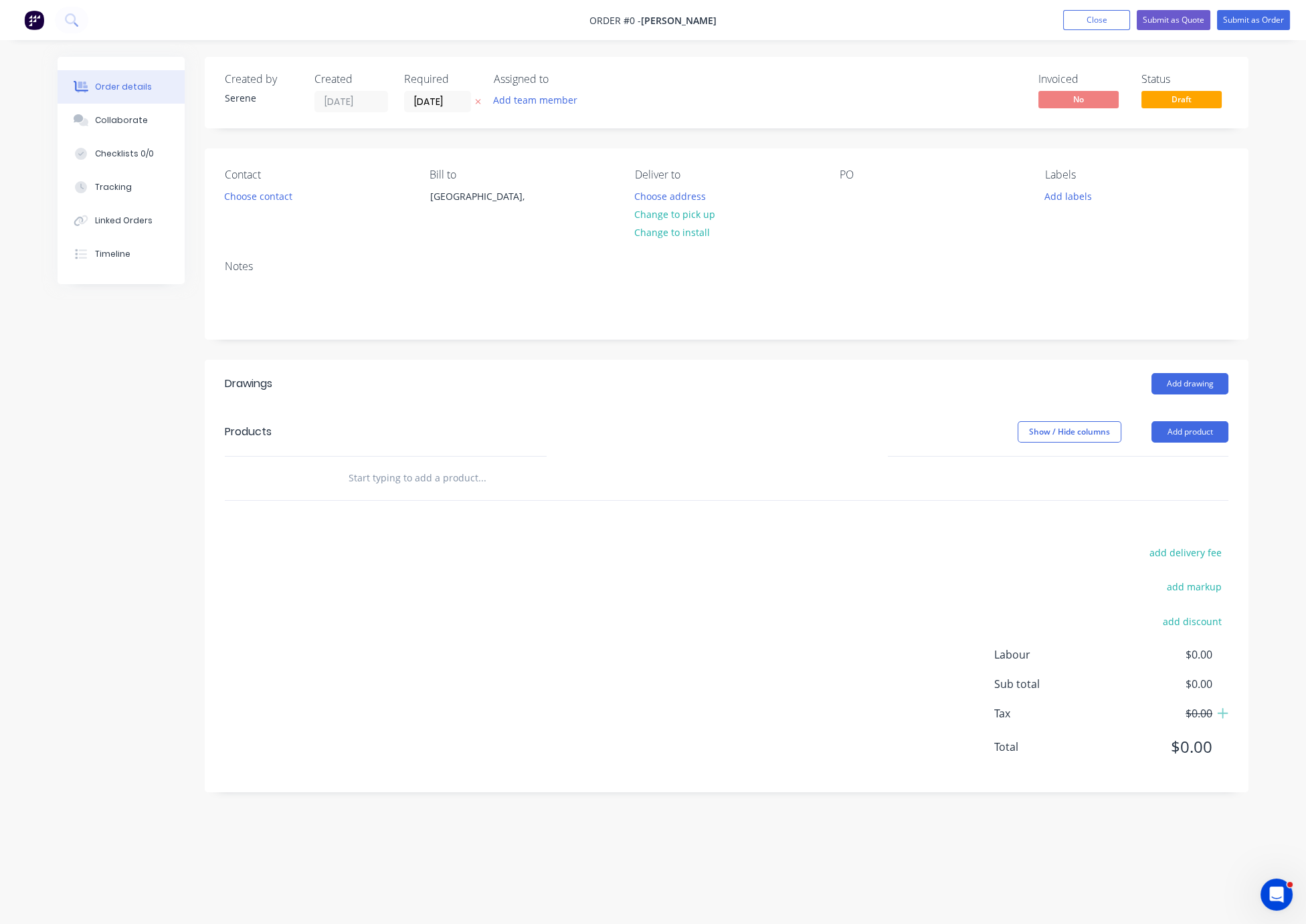
click at [602, 408] on header "Drawings Add drawing" at bounding box center [727, 384] width 1044 height 48
click at [286, 205] on button "Choose contact" at bounding box center [258, 195] width 82 height 18
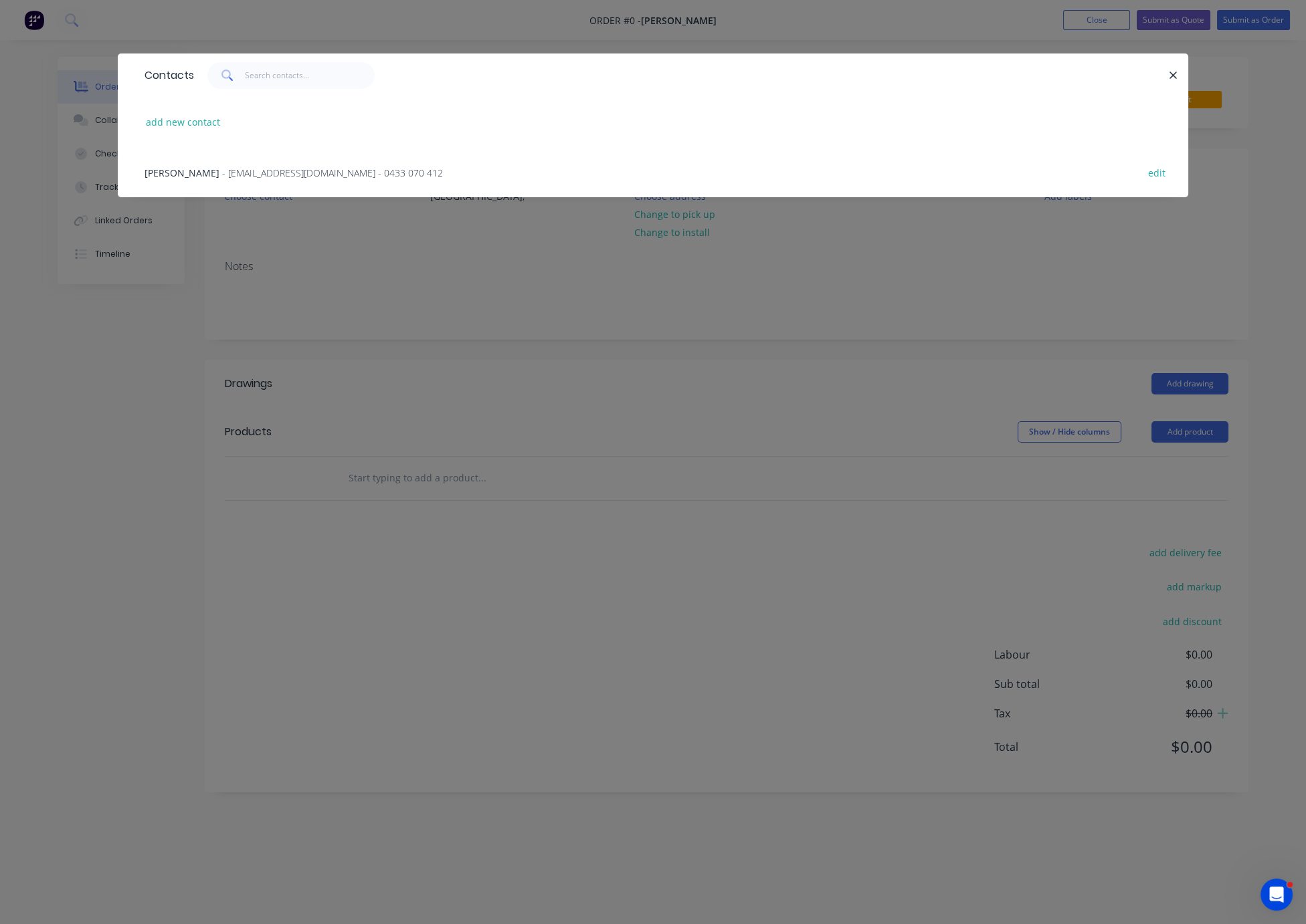
click at [251, 179] on span "- account@speedframewa.com.au - 0433 070 412" at bounding box center [332, 173] width 221 height 13
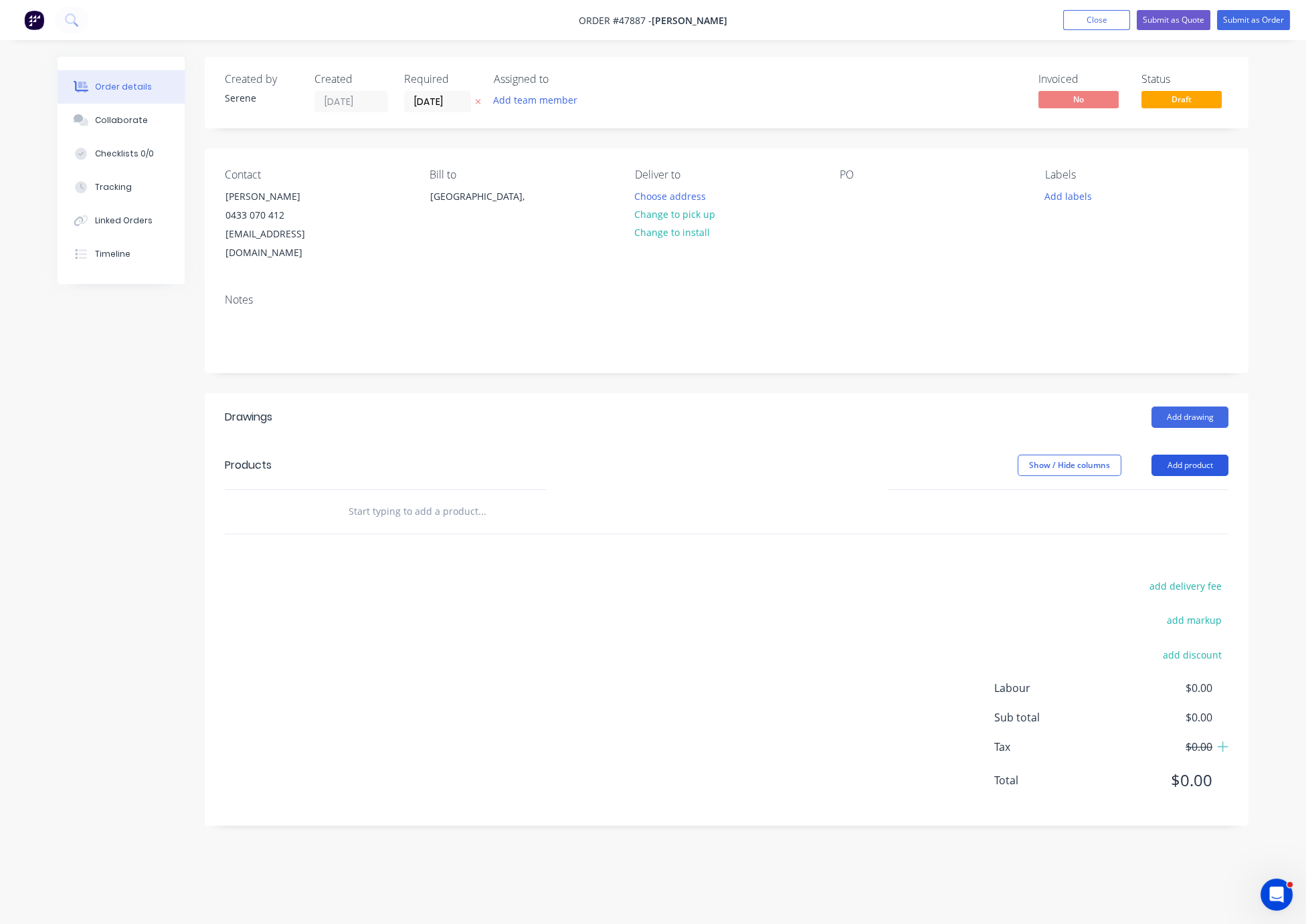
click at [1155, 465] on button "Add product" at bounding box center [1189, 465] width 77 height 21
click at [1154, 499] on div "Product catalogue" at bounding box center [1165, 499] width 103 height 19
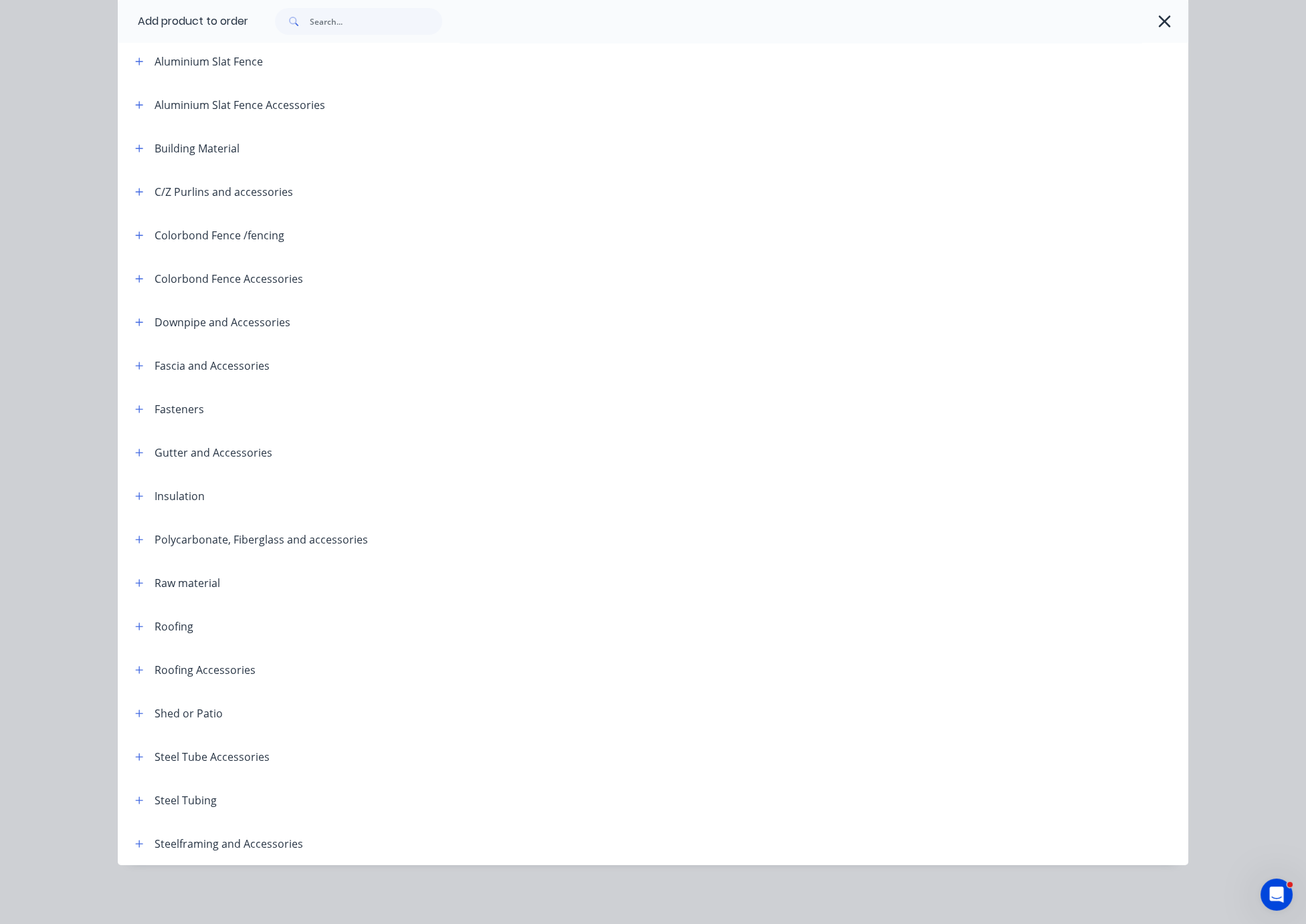
scroll to position [171, 0]
click at [139, 837] on button "button" at bounding box center [139, 843] width 16 height 16
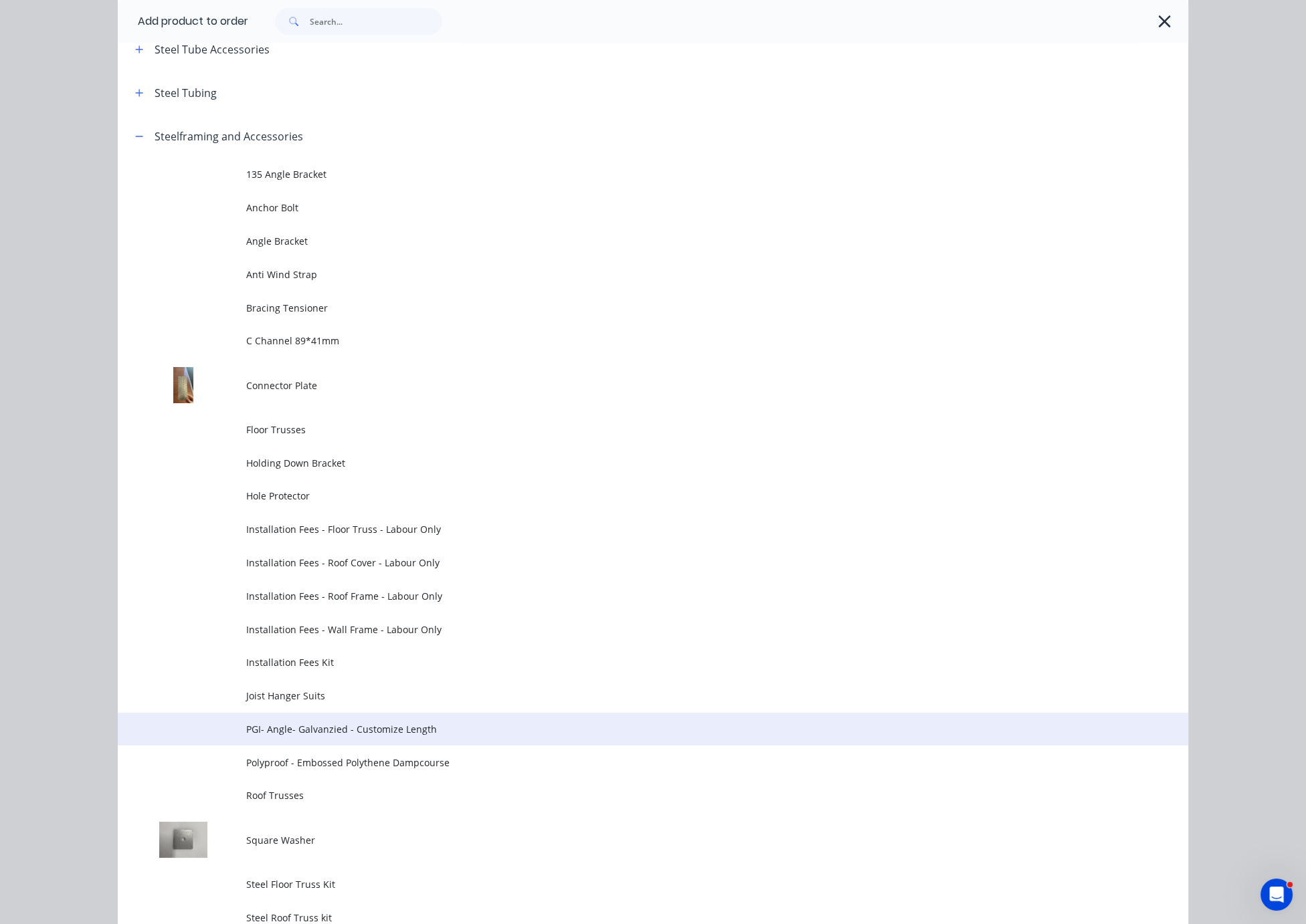
scroll to position [1107, 0]
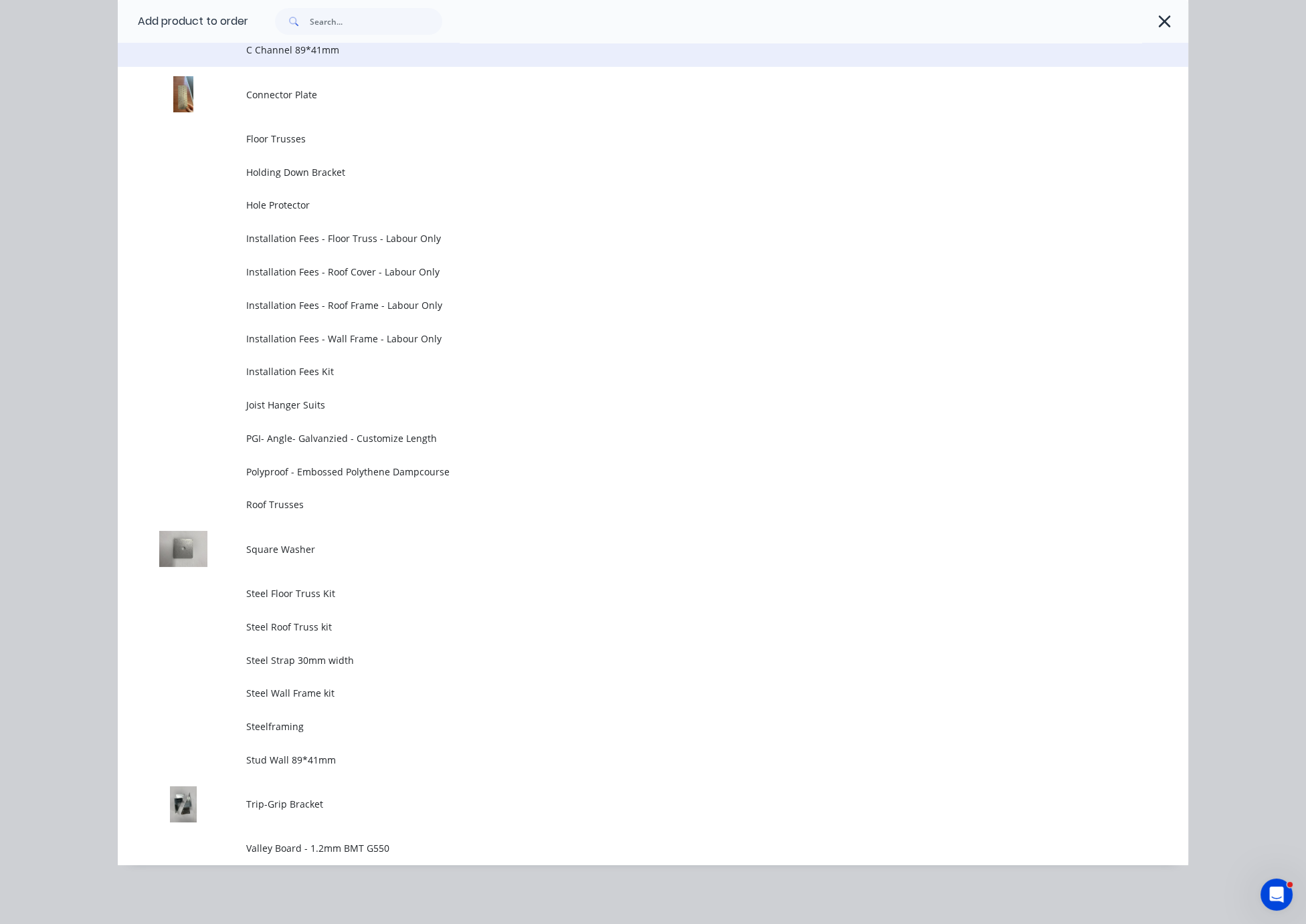
click at [313, 57] on span "C Channel 89*41mm" at bounding box center [622, 50] width 753 height 14
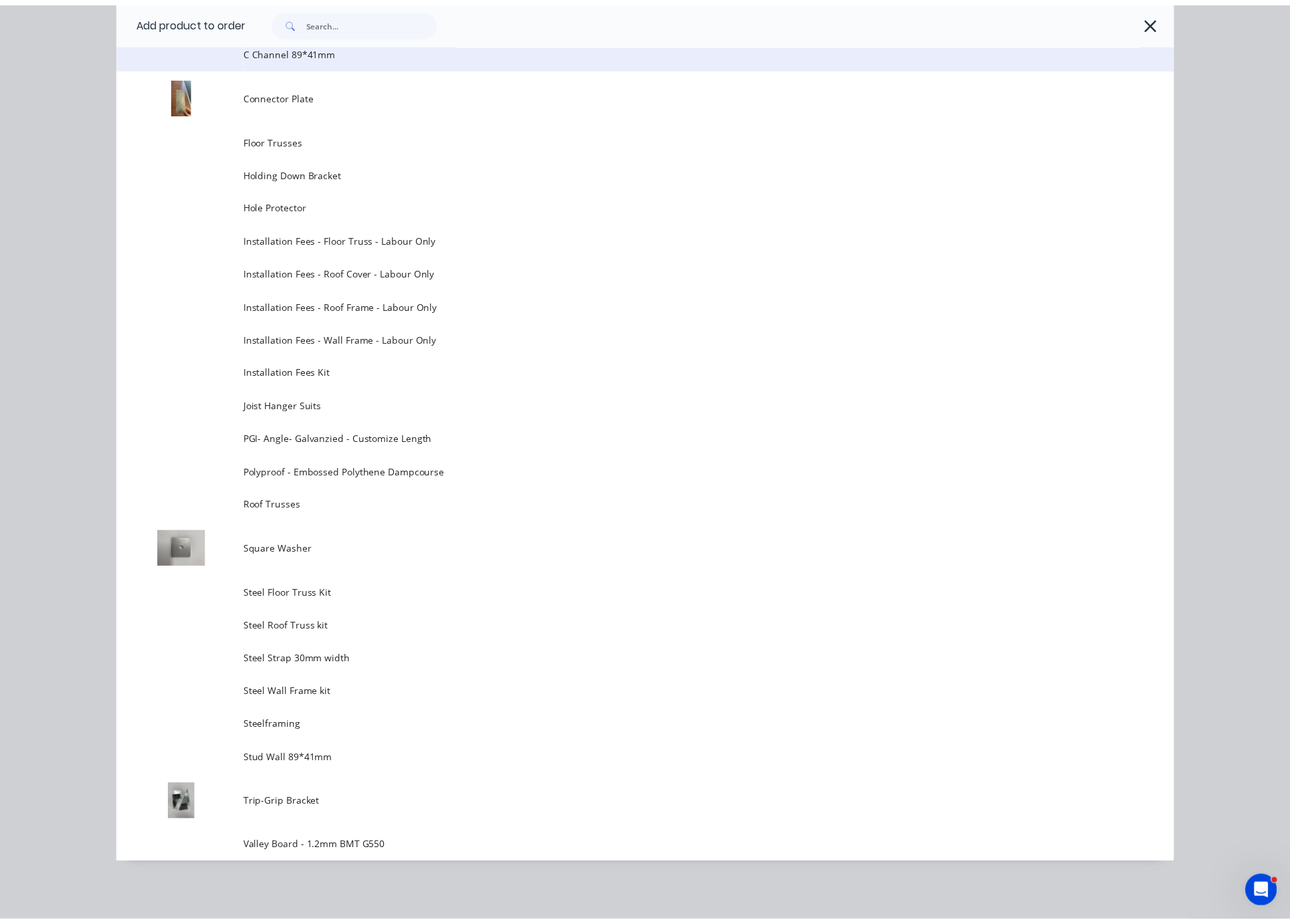
scroll to position [0, 0]
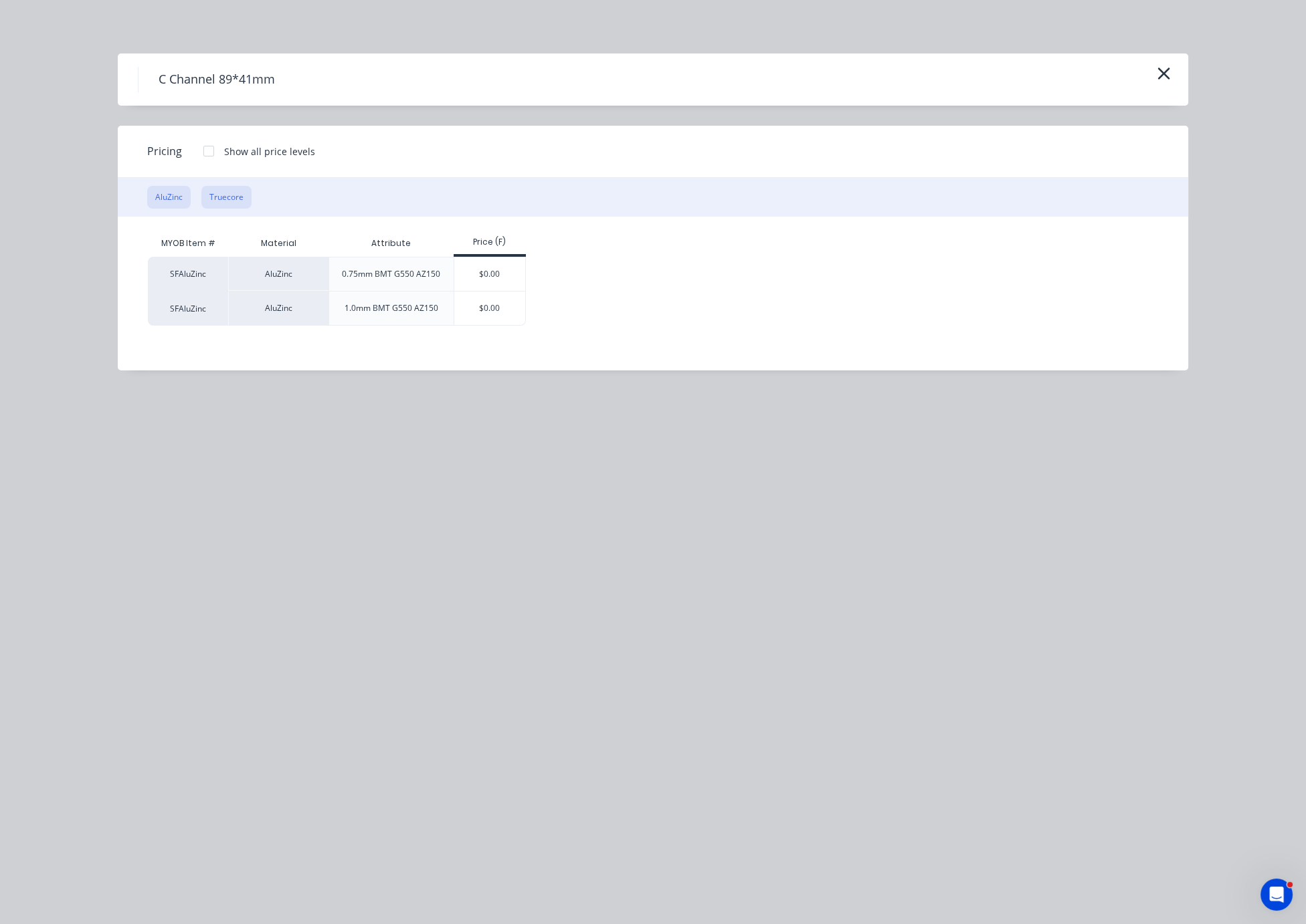
click at [226, 209] on button "Truecore" at bounding box center [226, 197] width 50 height 23
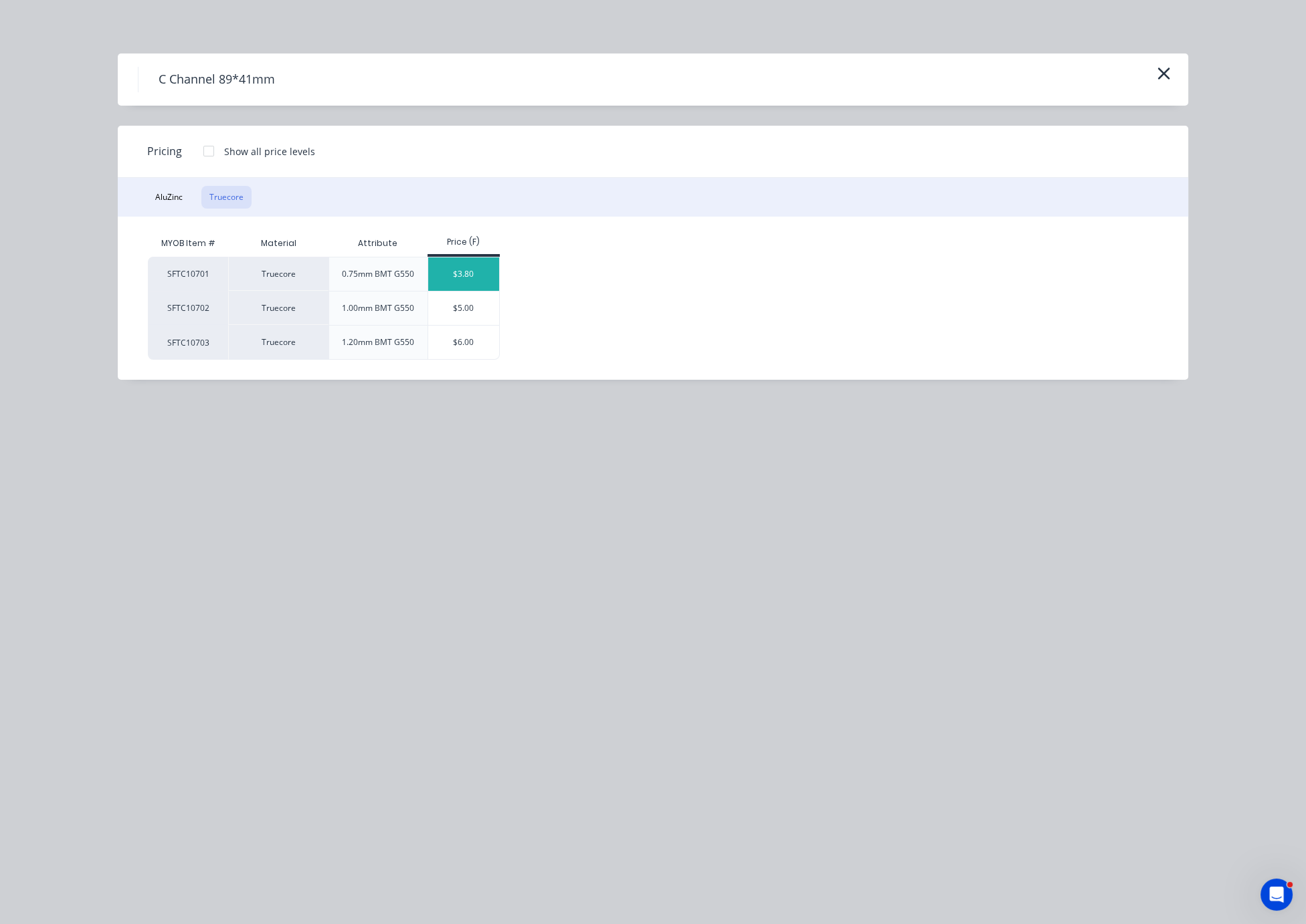
click at [460, 290] on div "$3.80" at bounding box center [464, 274] width 72 height 33
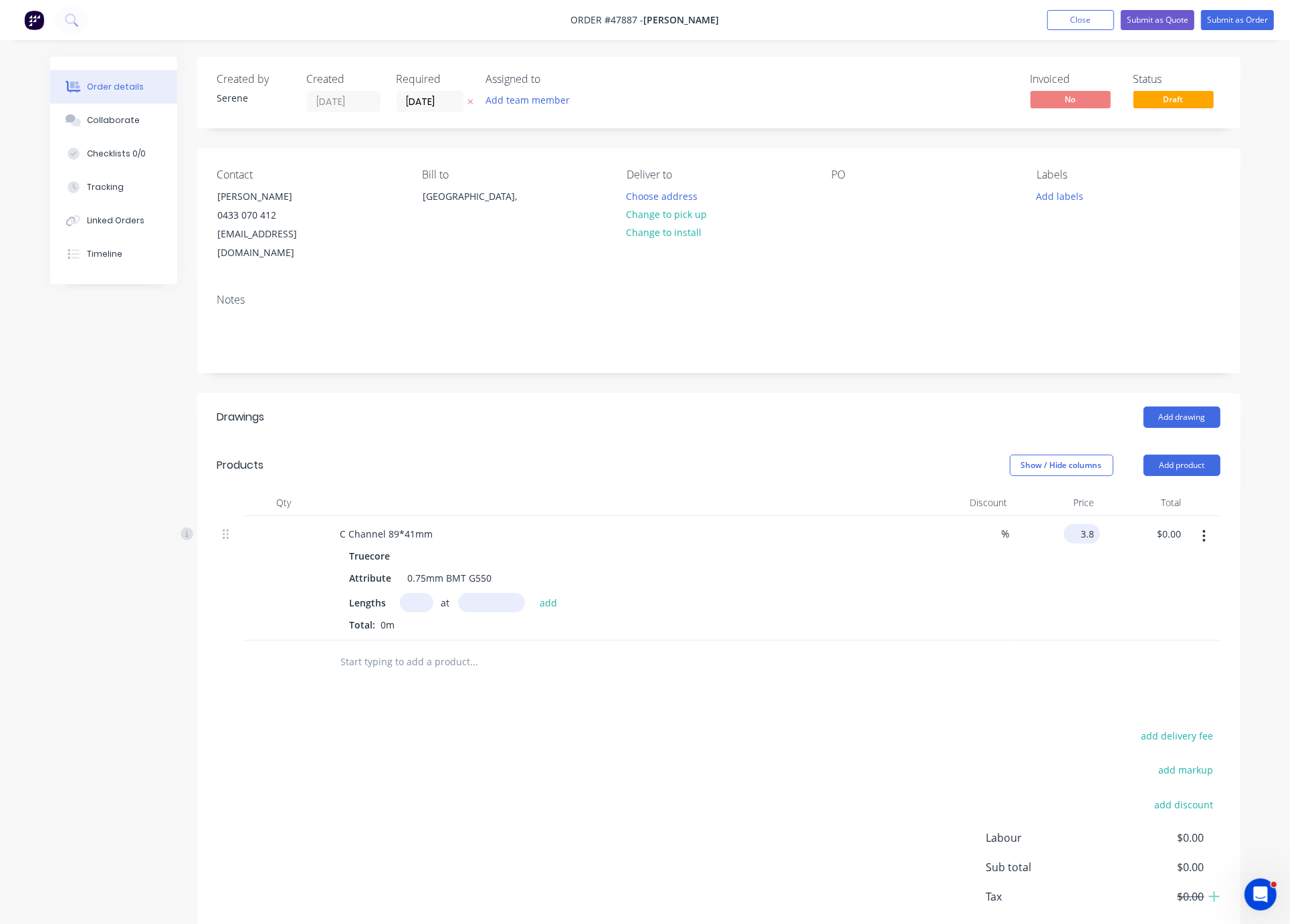
click at [1072, 540] on div "3.8 $3.80" at bounding box center [1056, 578] width 87 height 124
type input "$4.60"
click at [955, 788] on div "add delivery fee add markup add discount Labour $0.00 Sub total $0.00 Tax $0.00…" at bounding box center [718, 841] width 1003 height 229
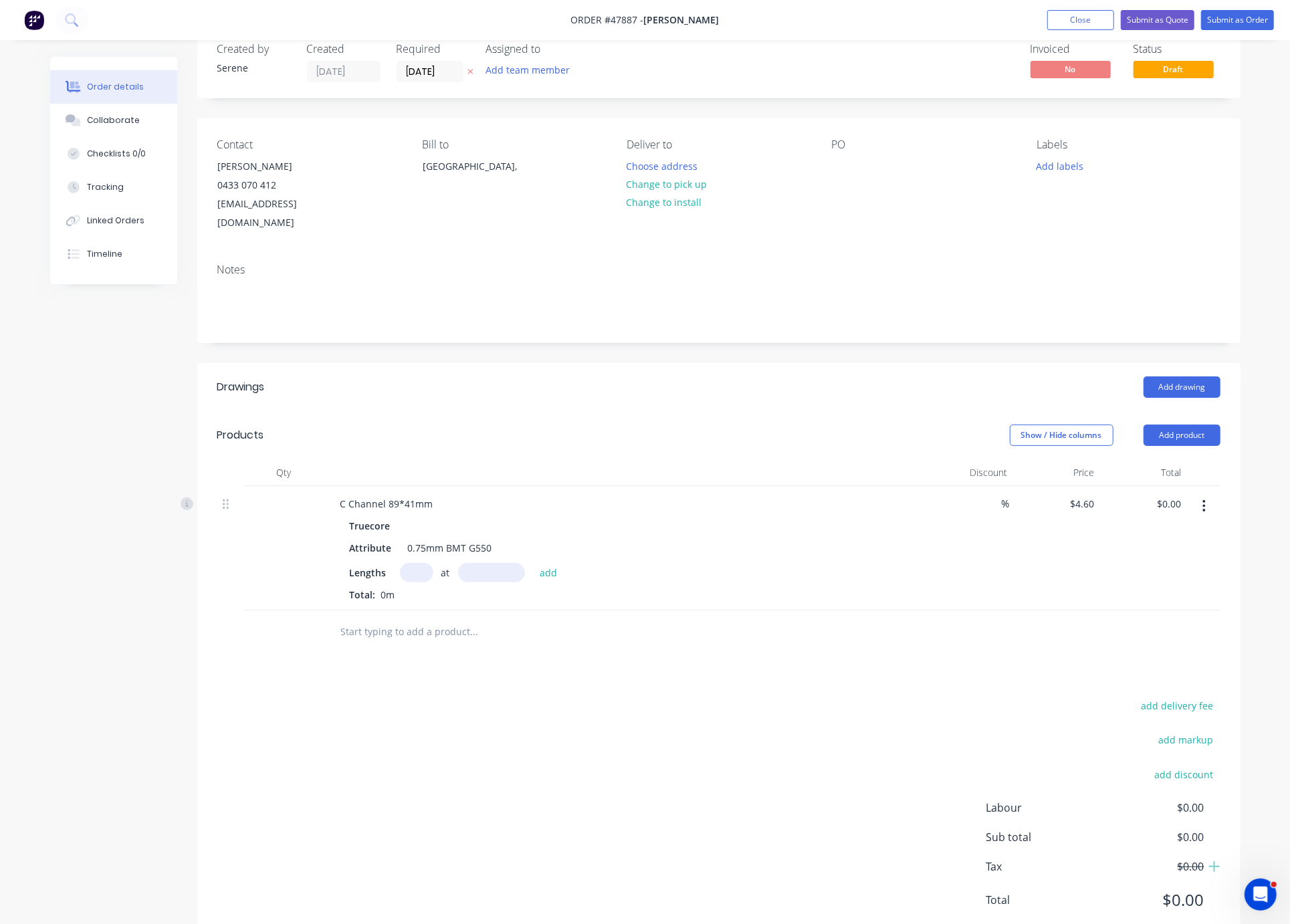
scroll to position [95, 0]
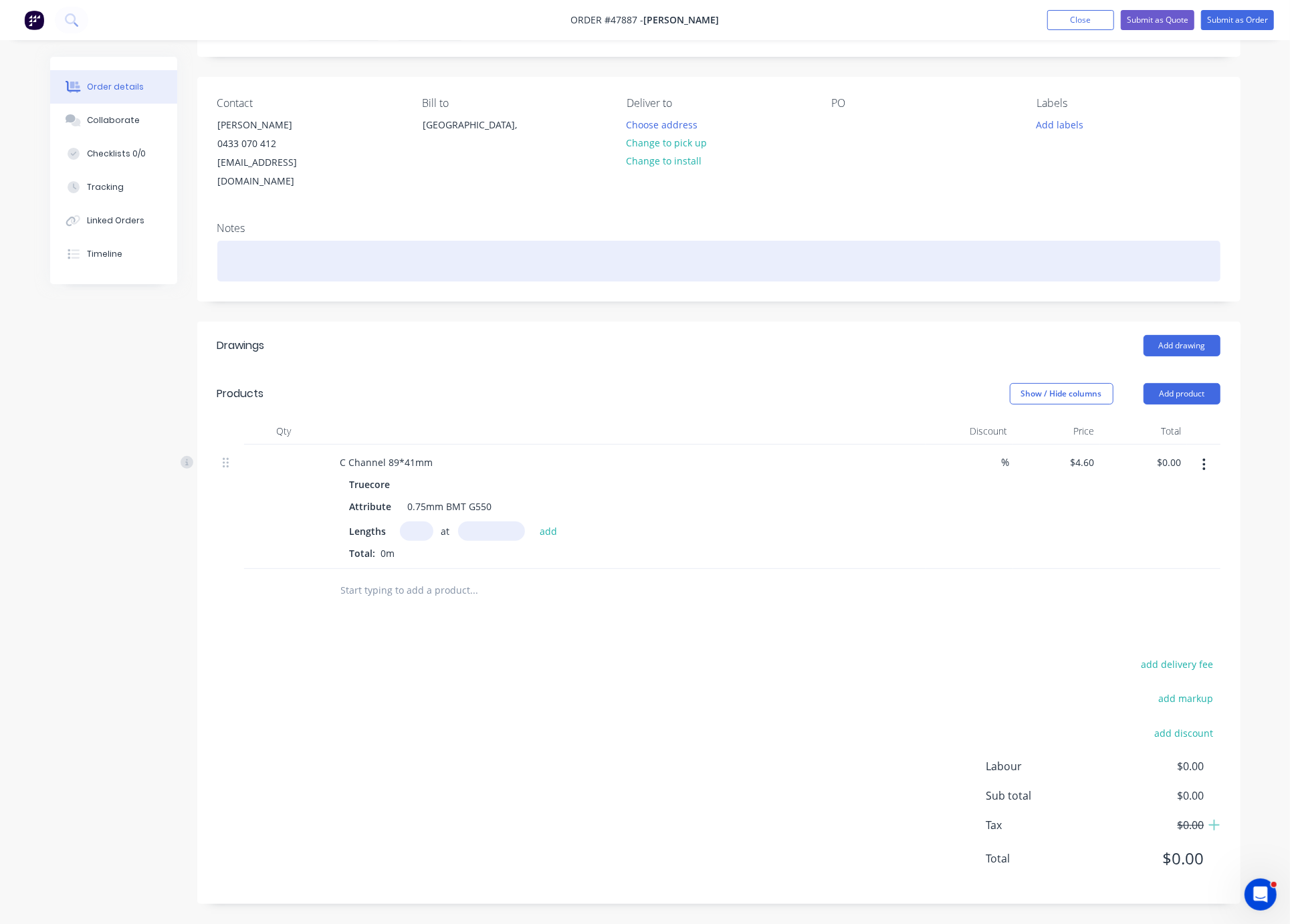
click at [247, 241] on div at bounding box center [718, 262] width 1003 height 41
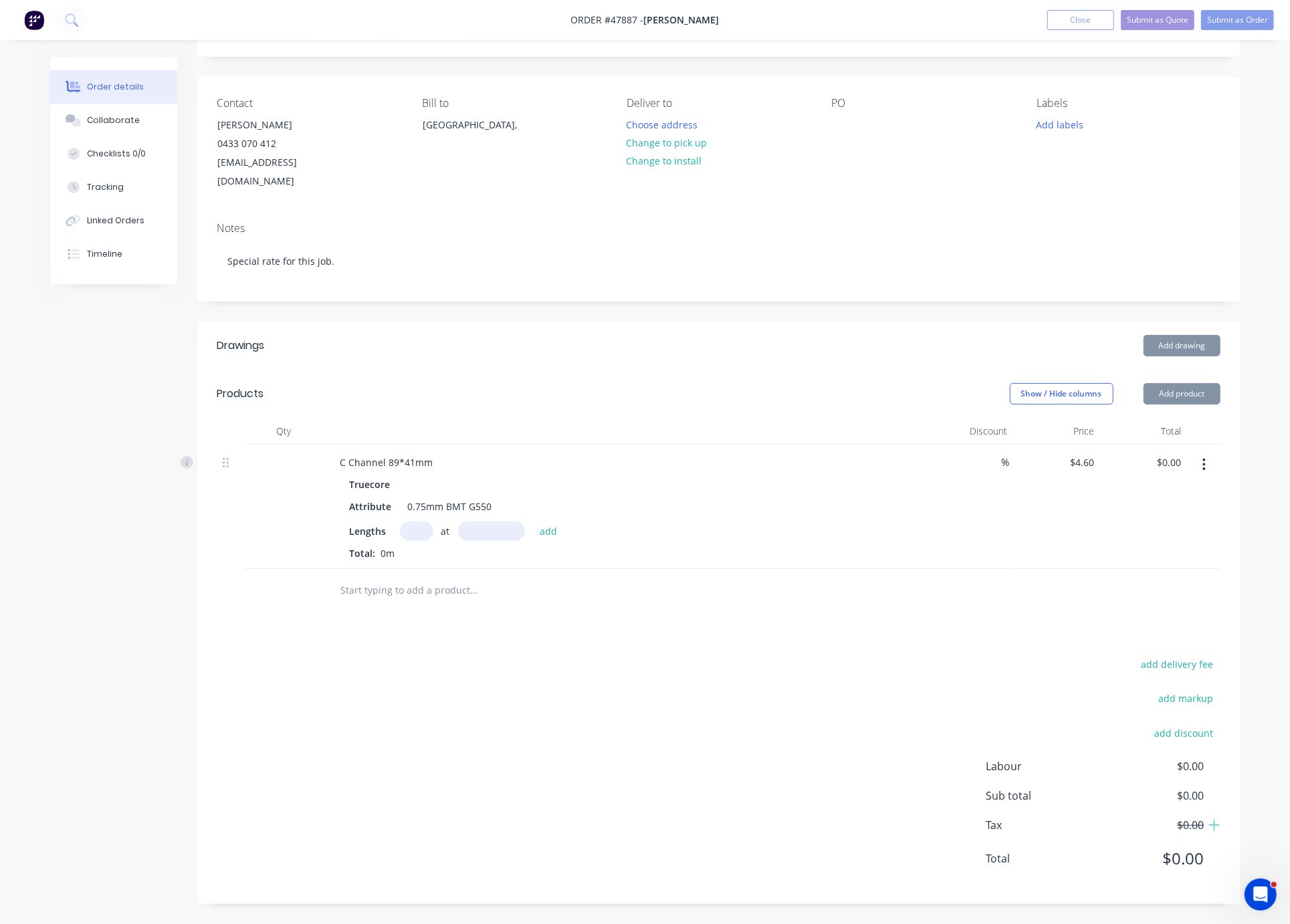
drag, startPoint x: 533, startPoint y: 710, endPoint x: 579, endPoint y: 730, distance: 50.2
click at [533, 711] on div "add delivery fee add markup add discount Labour $0.00 Sub total $0.00 Tax $0.00…" at bounding box center [718, 770] width 1003 height 229
click at [636, 690] on div "add delivery fee add markup add discount Labour $0.00 Sub total $0.00 Tax $0.00…" at bounding box center [718, 770] width 1003 height 229
click at [1155, 383] on button "Add product" at bounding box center [1182, 393] width 77 height 21
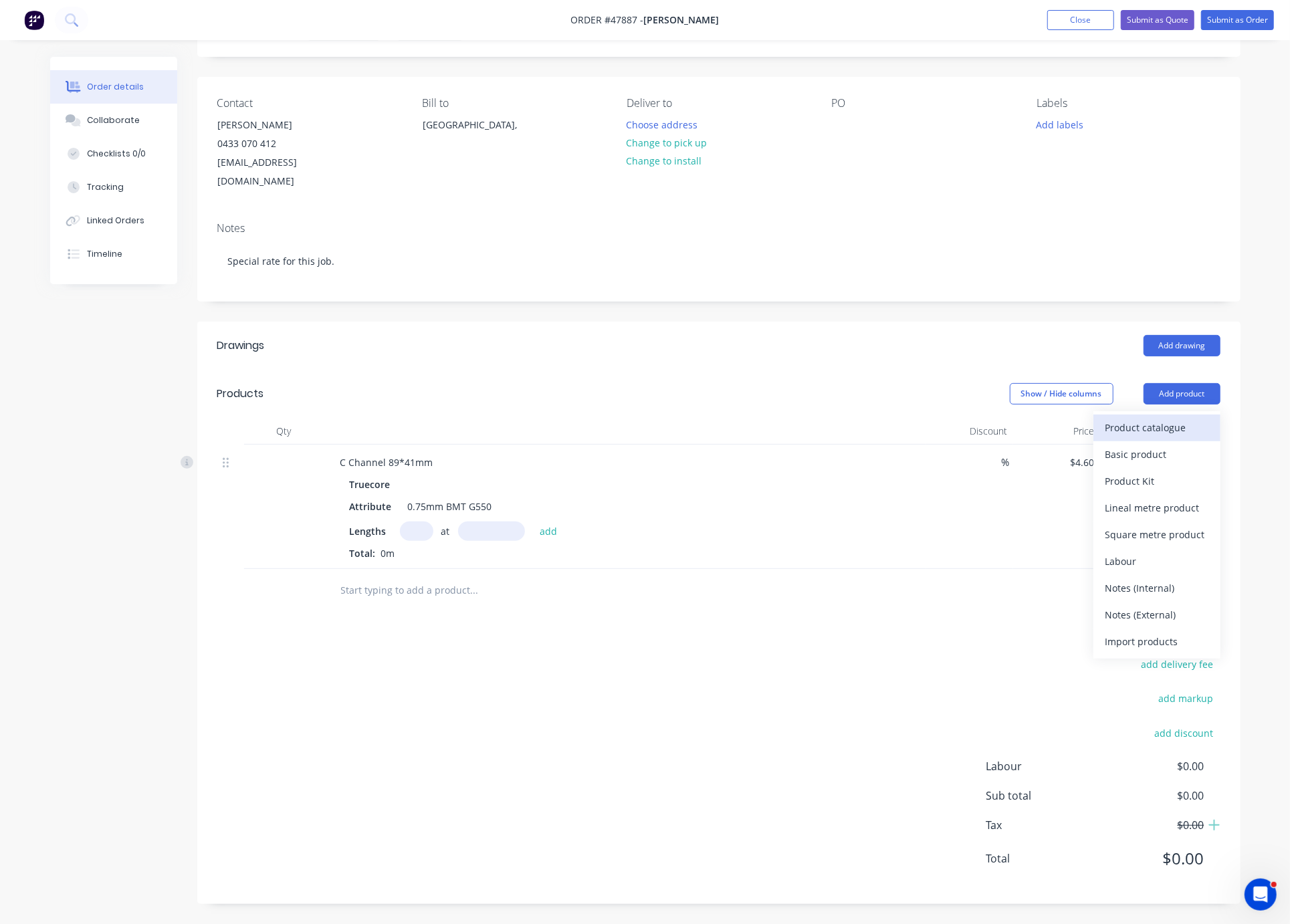
click at [1155, 418] on div "Product catalogue" at bounding box center [1157, 428] width 103 height 19
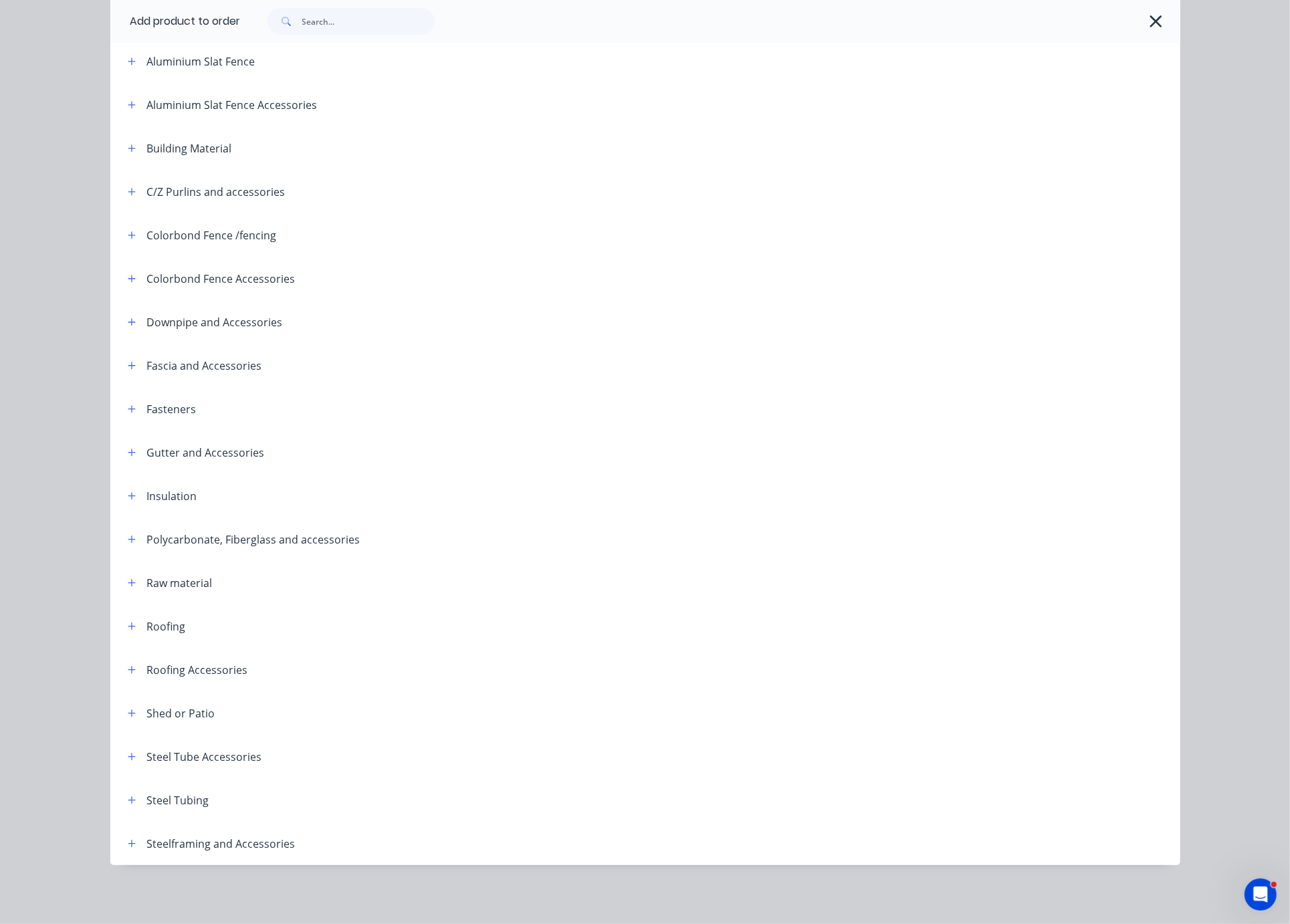
scroll to position [171, 0]
click at [124, 845] on span at bounding box center [132, 843] width 16 height 16
click at [128, 840] on icon "button" at bounding box center [131, 843] width 8 height 8
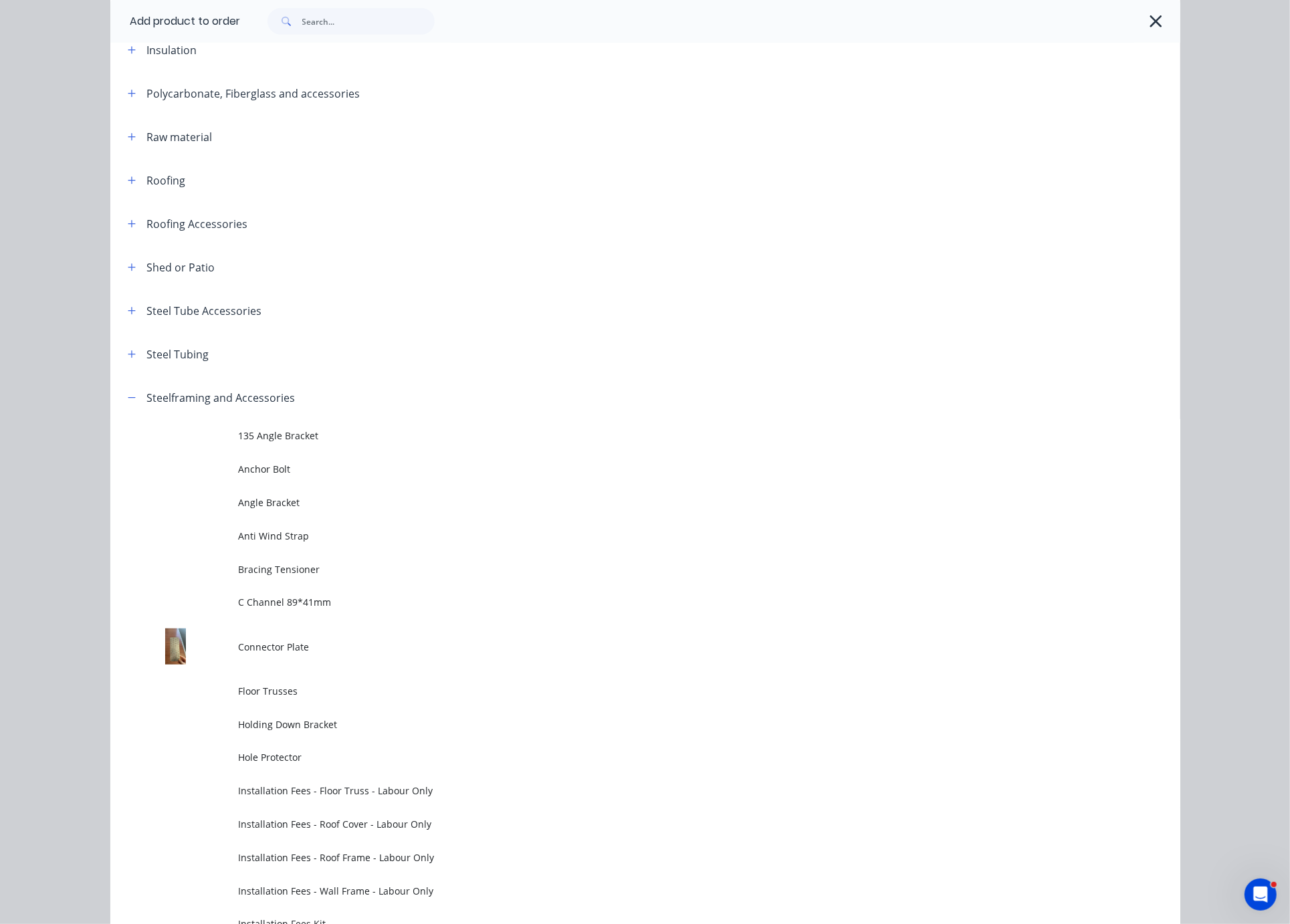
scroll to position [873, 0]
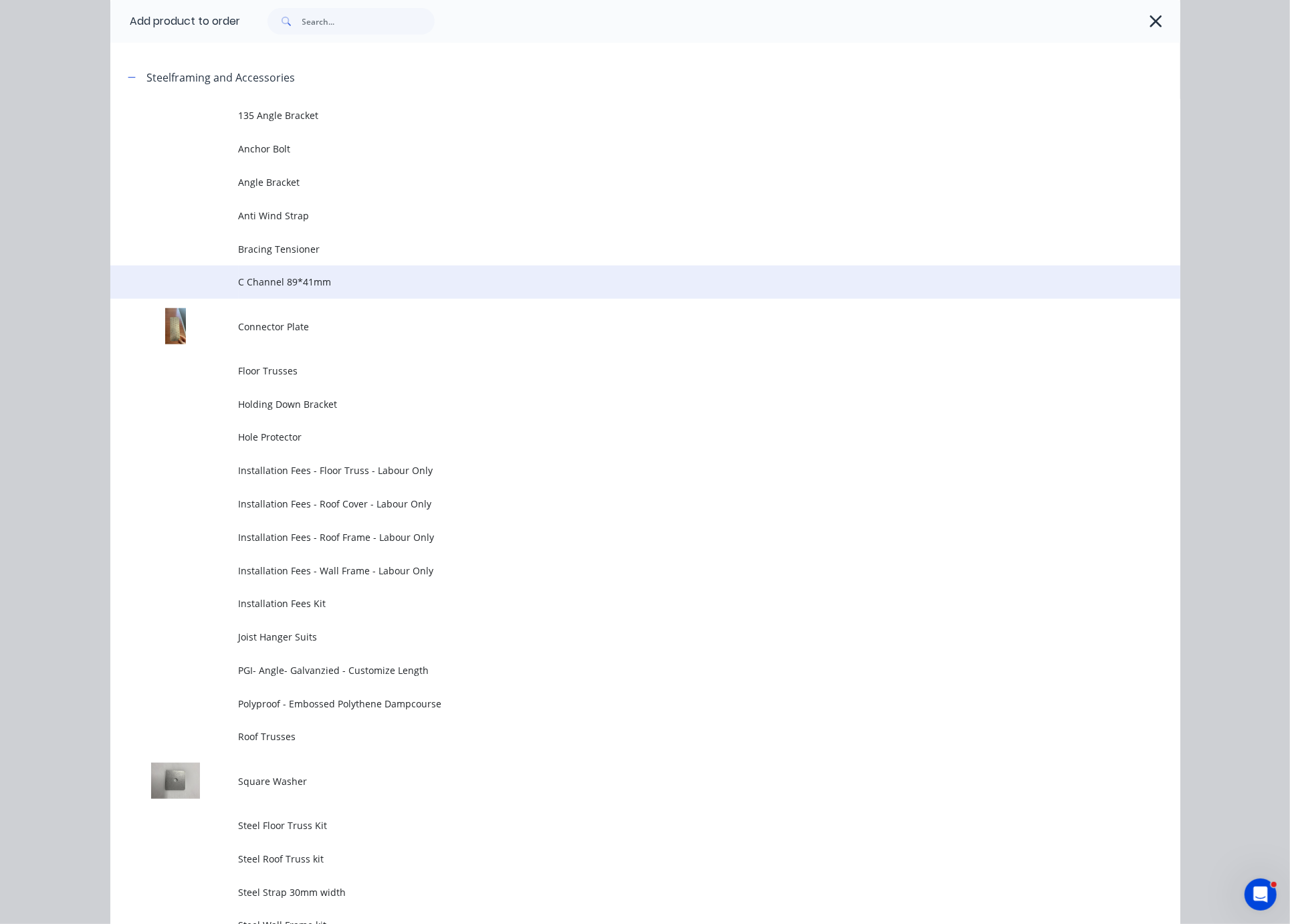
click at [311, 289] on span "C Channel 89*41mm" at bounding box center [615, 281] width 753 height 14
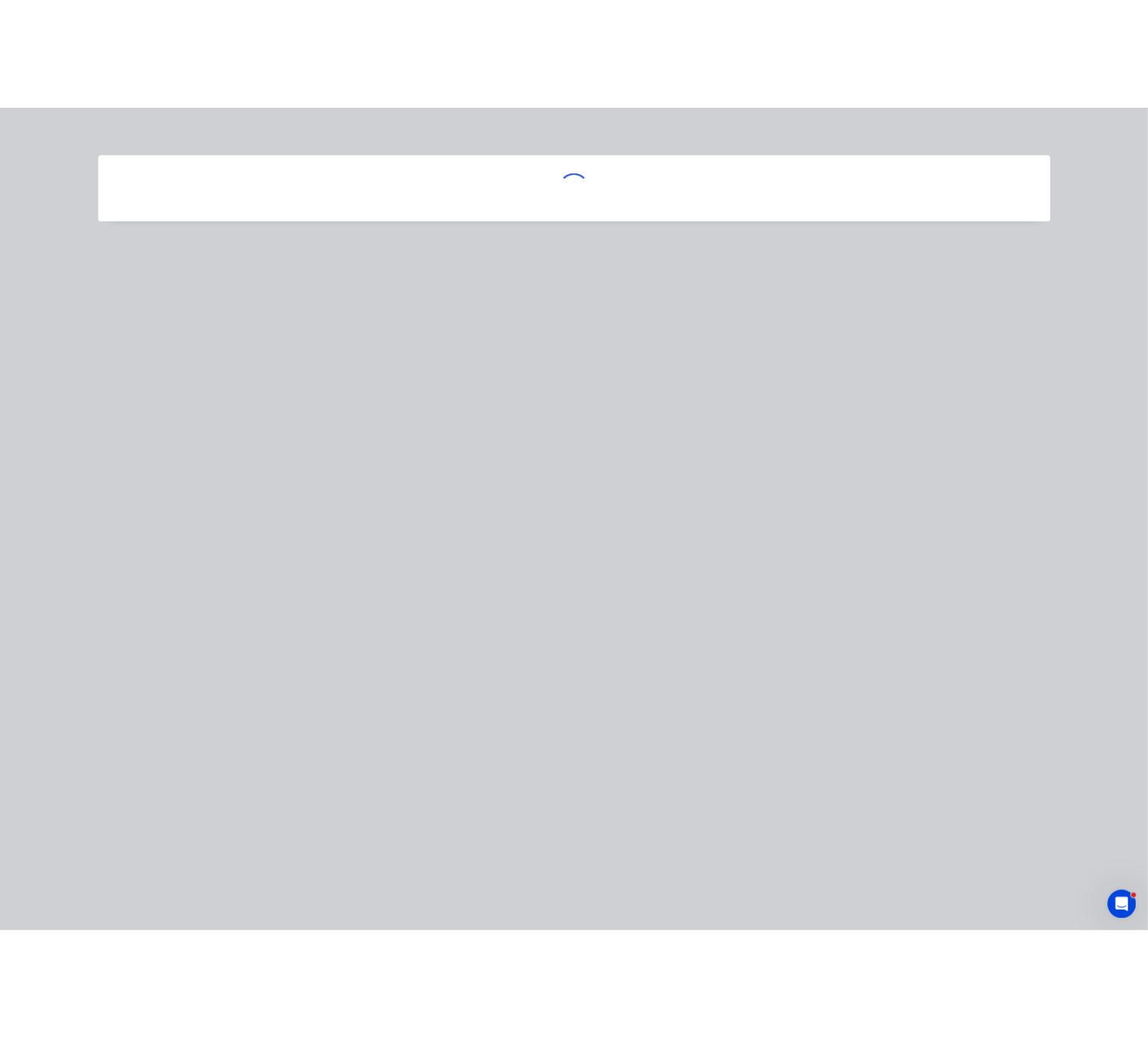
scroll to position [0, 0]
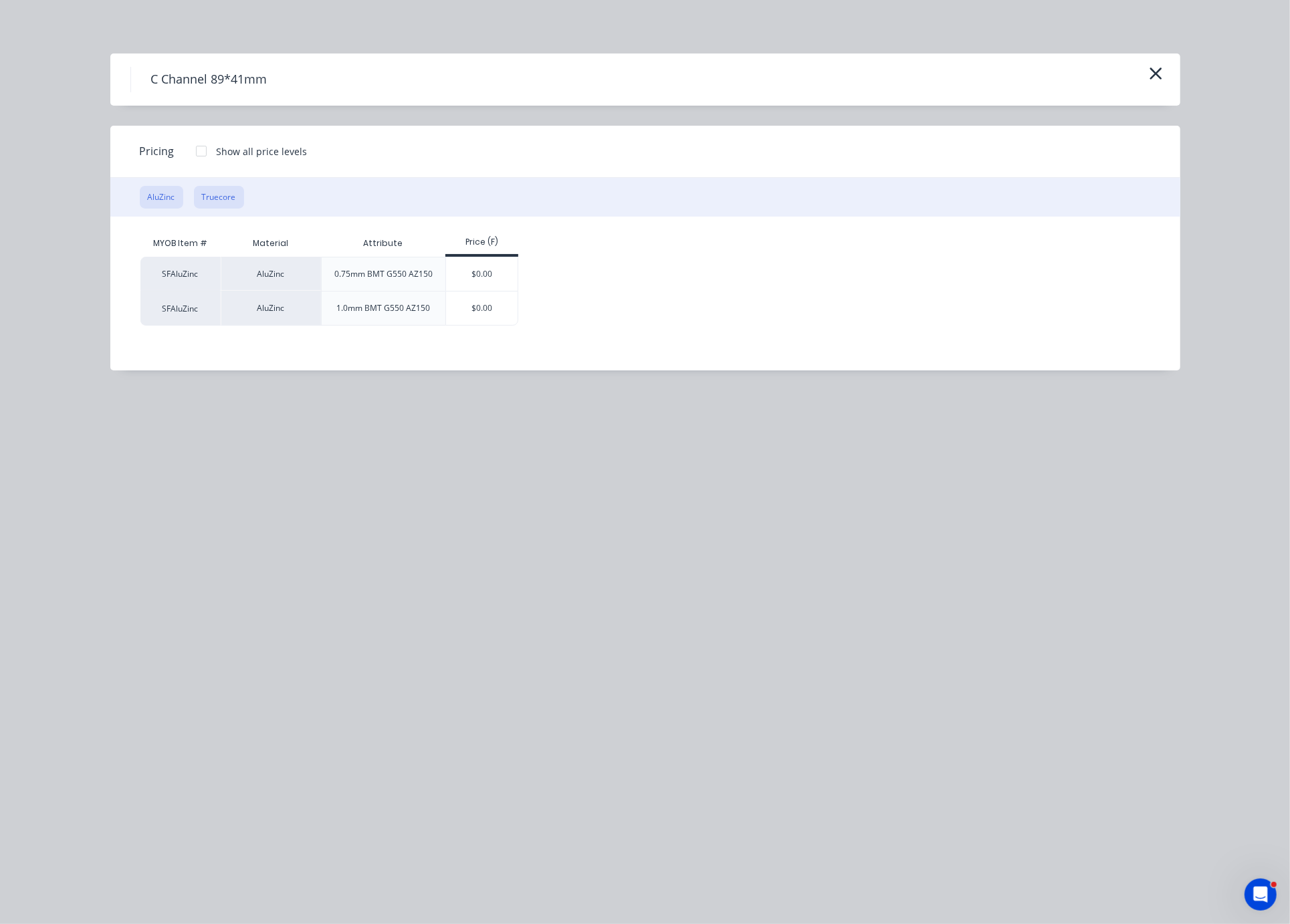
click at [232, 209] on button "Truecore" at bounding box center [219, 197] width 50 height 23
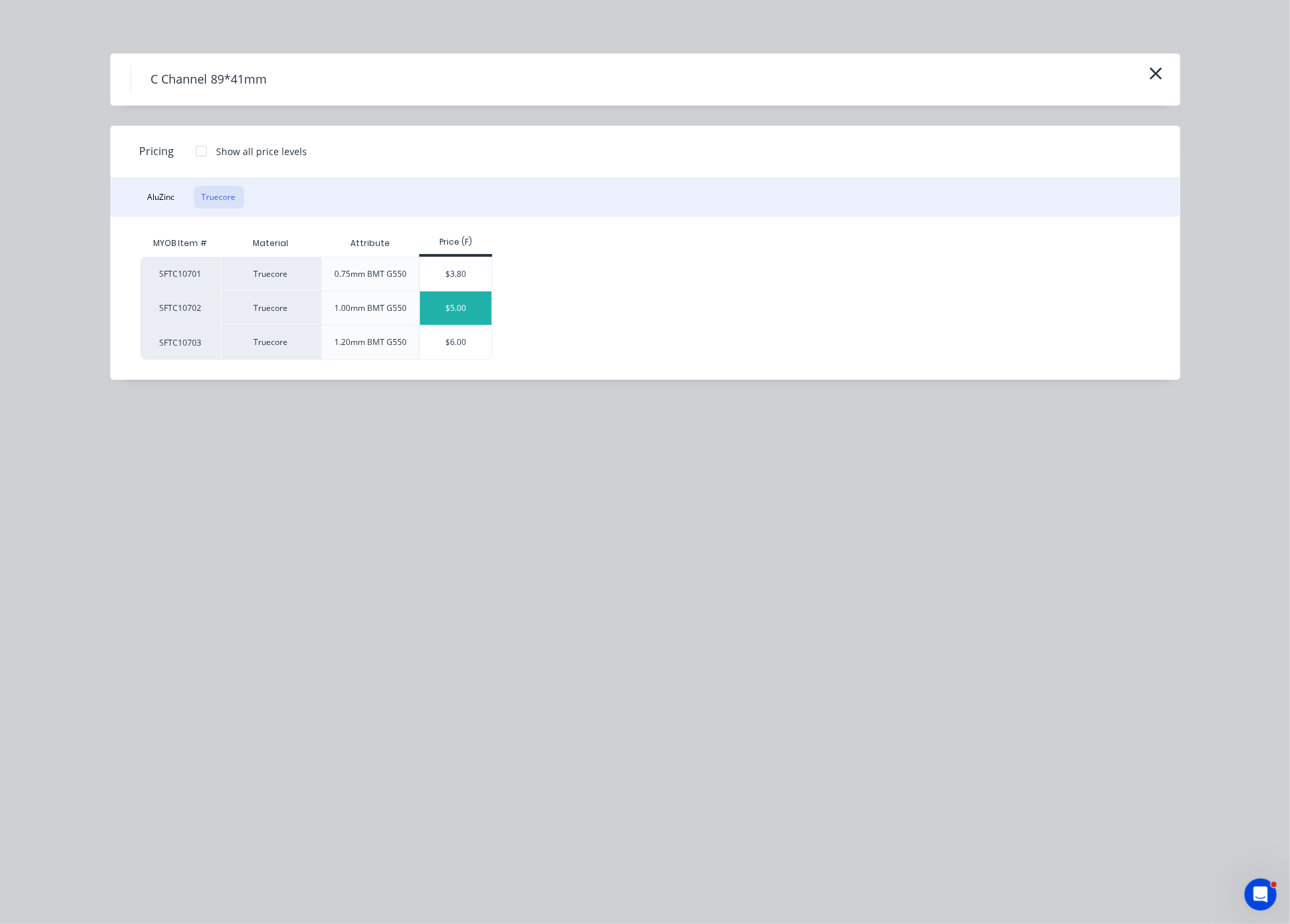
click at [471, 325] on div "$5.00" at bounding box center [455, 308] width 72 height 33
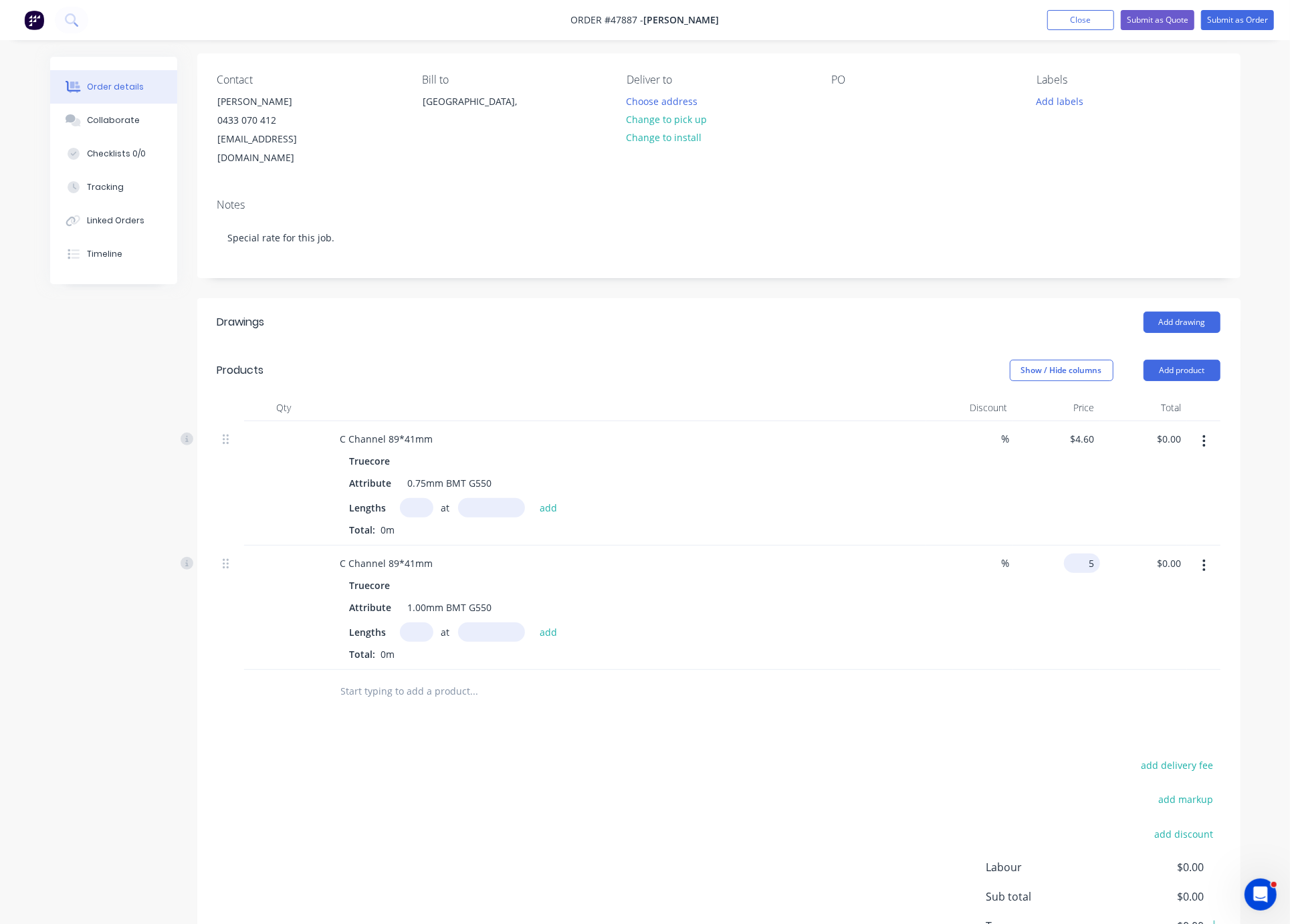
click at [1088, 573] on input "5" at bounding box center [1084, 563] width 31 height 19
type input "$5.80"
click at [908, 852] on div "add delivery fee add markup add discount Labour $0.00 Sub total $0.00 Tax $0.00…" at bounding box center [718, 871] width 1003 height 229
click at [419, 518] on input "text" at bounding box center [417, 508] width 33 height 19
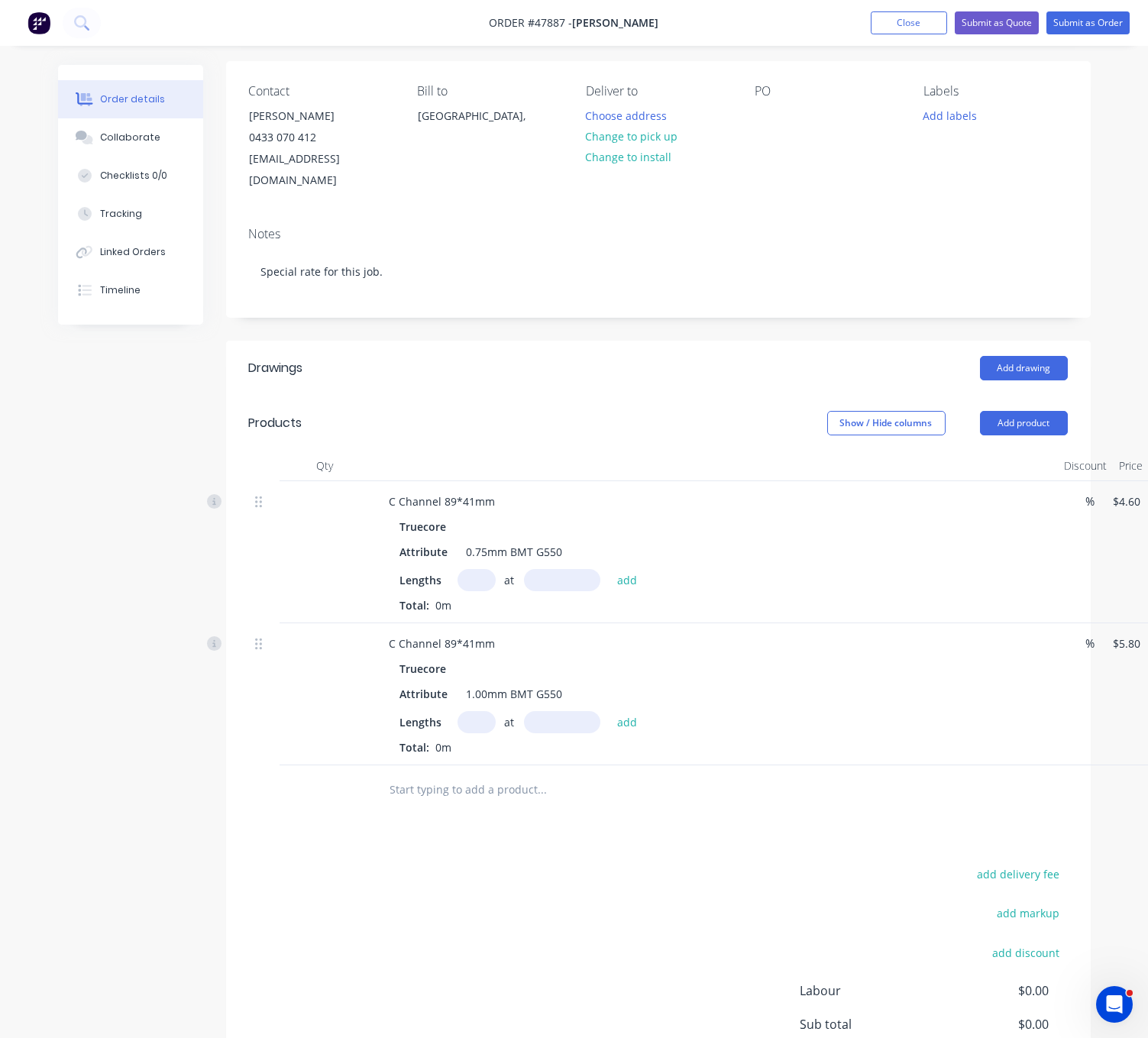
click at [486, 591] on input "text" at bounding box center [477, 580] width 38 height 22
type input "1"
type input "1723100"
click at [609, 569] on button "add" at bounding box center [627, 579] width 36 height 20
type input "$7,926.26"
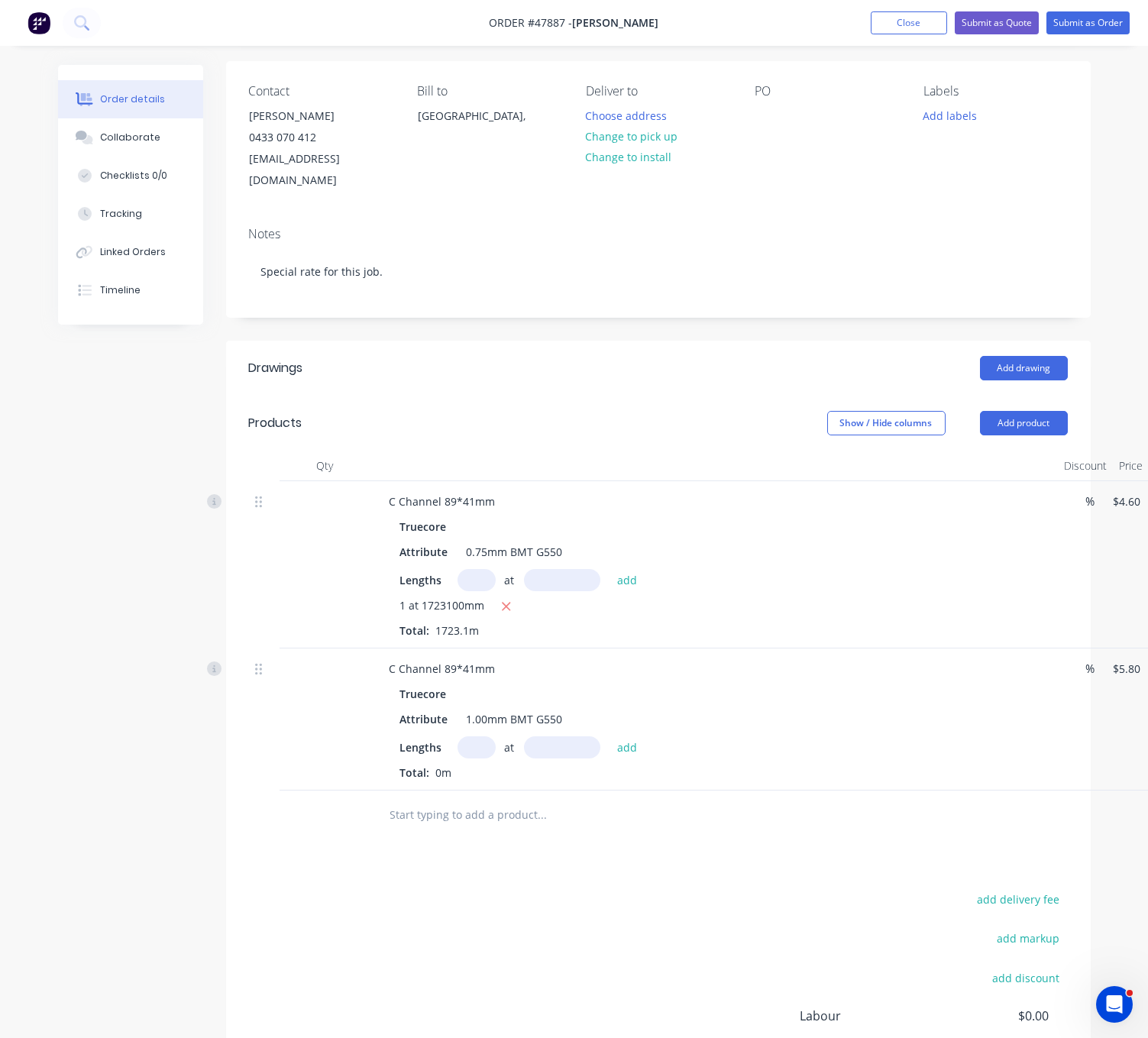
click at [481, 758] on input "text" at bounding box center [477, 747] width 38 height 22
type input "1"
type input "220400"
click at [609, 736] on button "add" at bounding box center [627, 746] width 36 height 20
type input "$1,278.32"
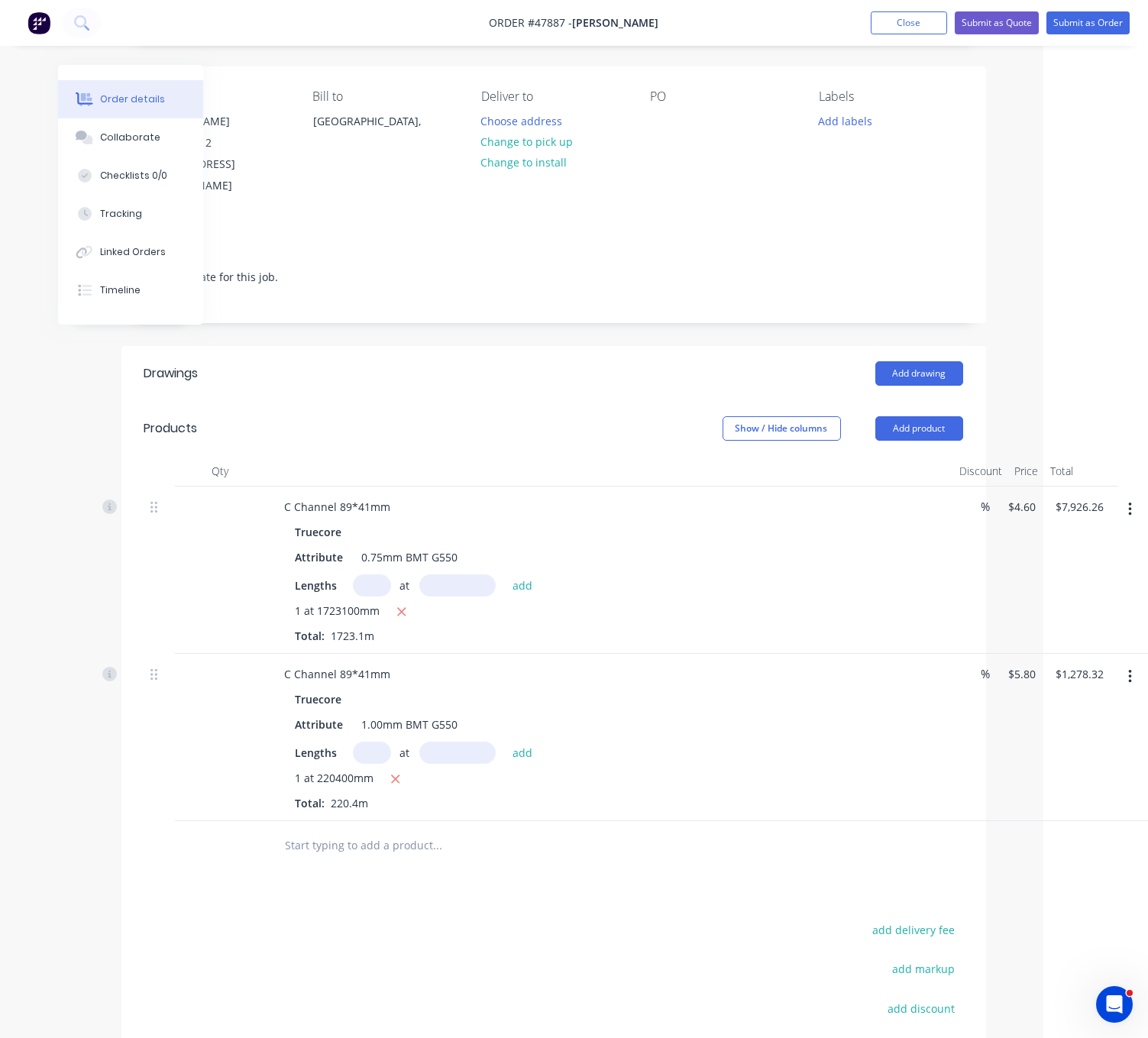
drag, startPoint x: 474, startPoint y: 937, endPoint x: 760, endPoint y: 902, distance: 288.1
drag, startPoint x: 402, startPoint y: 423, endPoint x: 581, endPoint y: 423, distance: 179.0
click at [560, 443] on header "Products Show / Hide columns Add product" at bounding box center [554, 429] width 865 height 55
click at [537, 448] on header "Products Show / Hide columns Add product" at bounding box center [554, 429] width 865 height 55
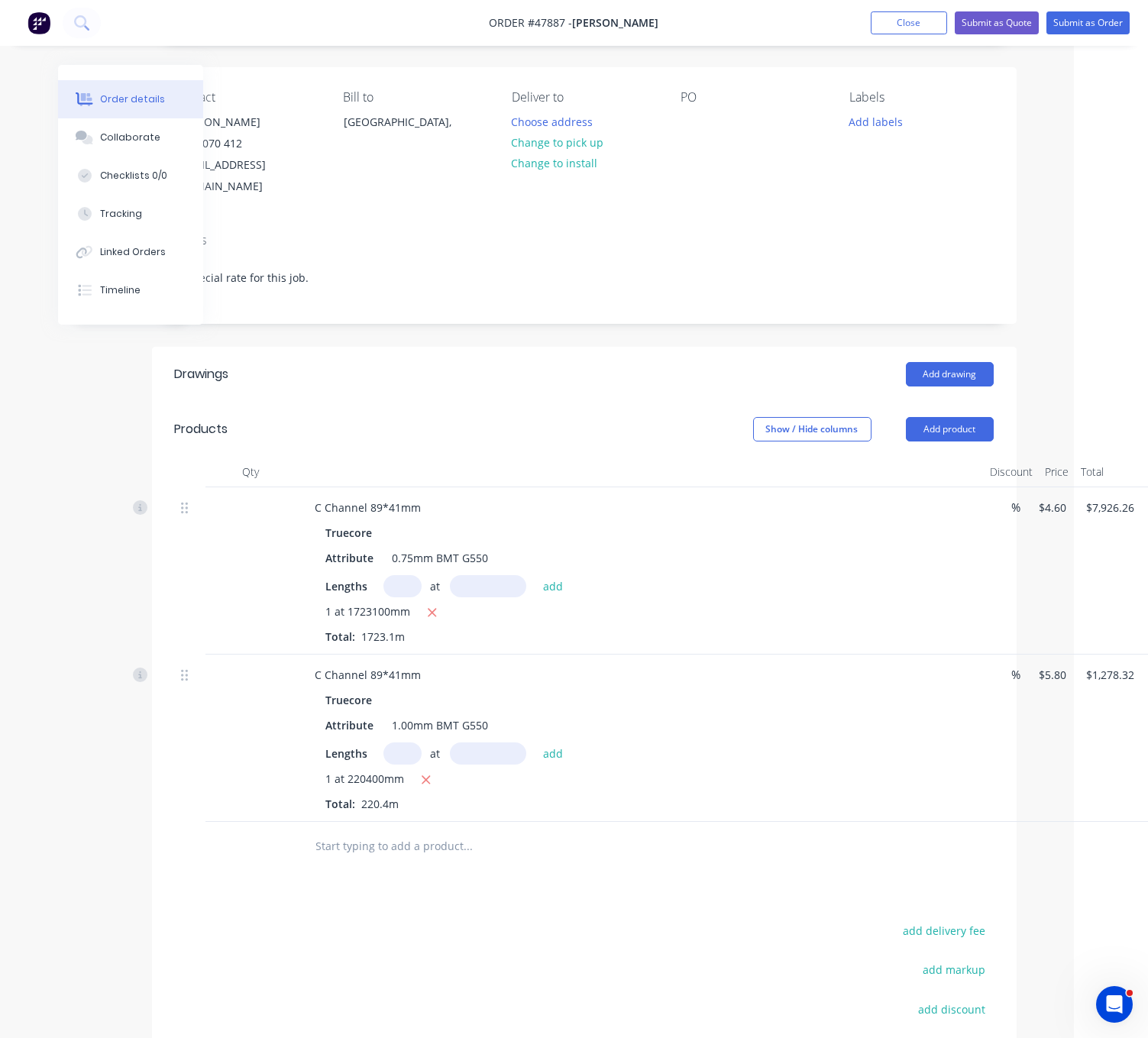
scroll to position [102, 7]
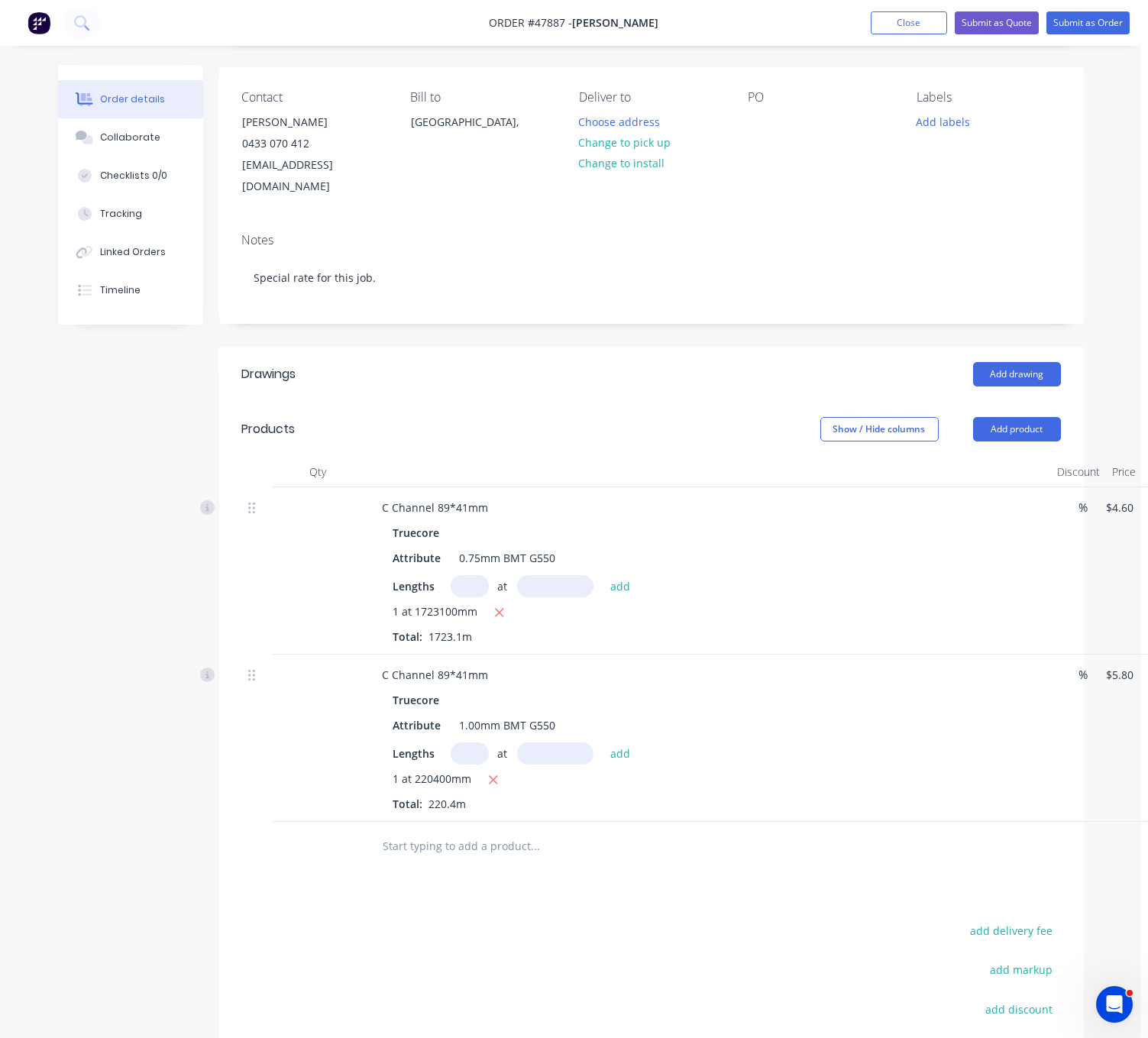
drag, startPoint x: 430, startPoint y: 413, endPoint x: 351, endPoint y: 463, distance: 93.5
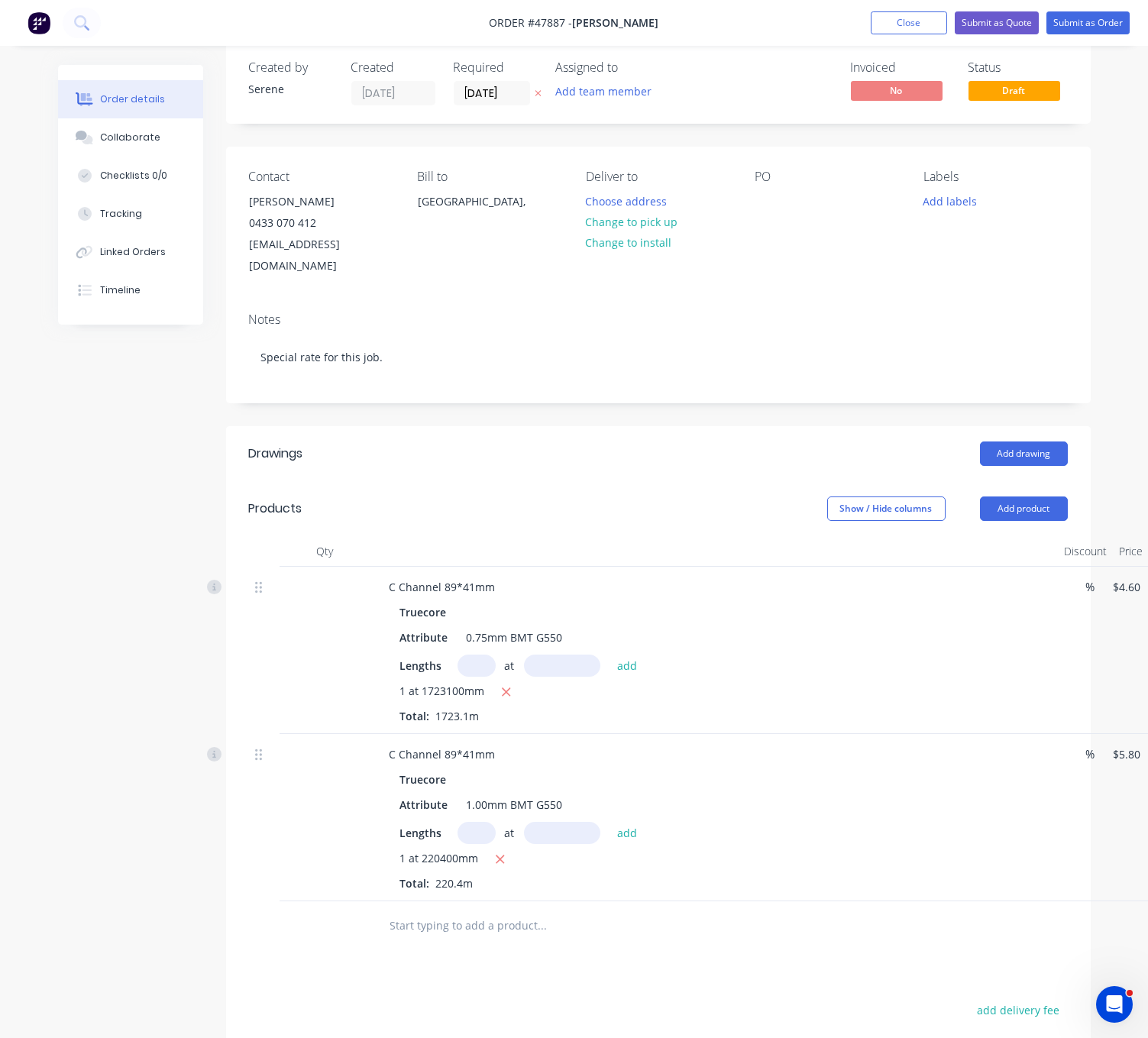
scroll to position [0, 0]
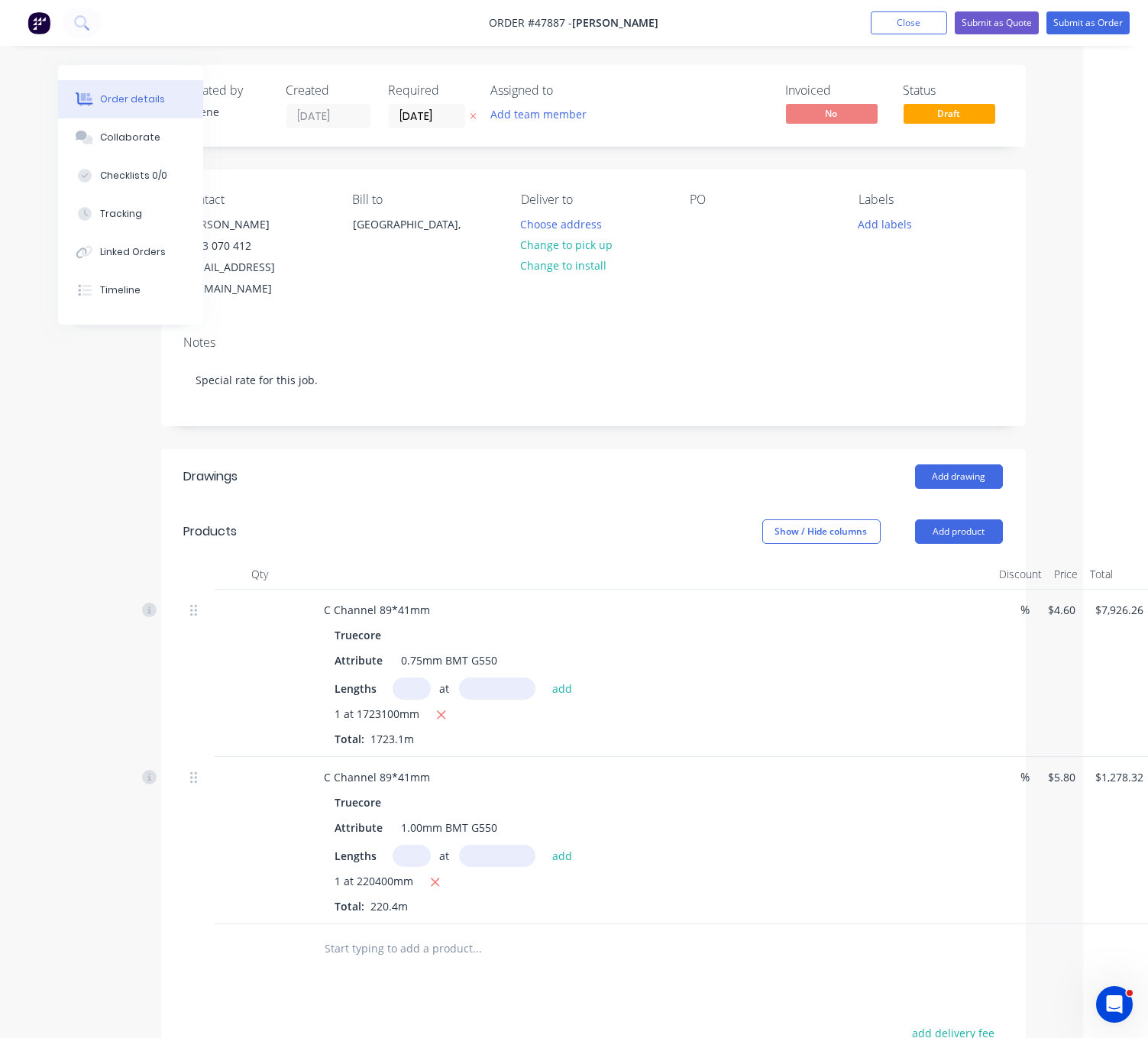
drag, startPoint x: 572, startPoint y: 498, endPoint x: 596, endPoint y: 496, distance: 24.1
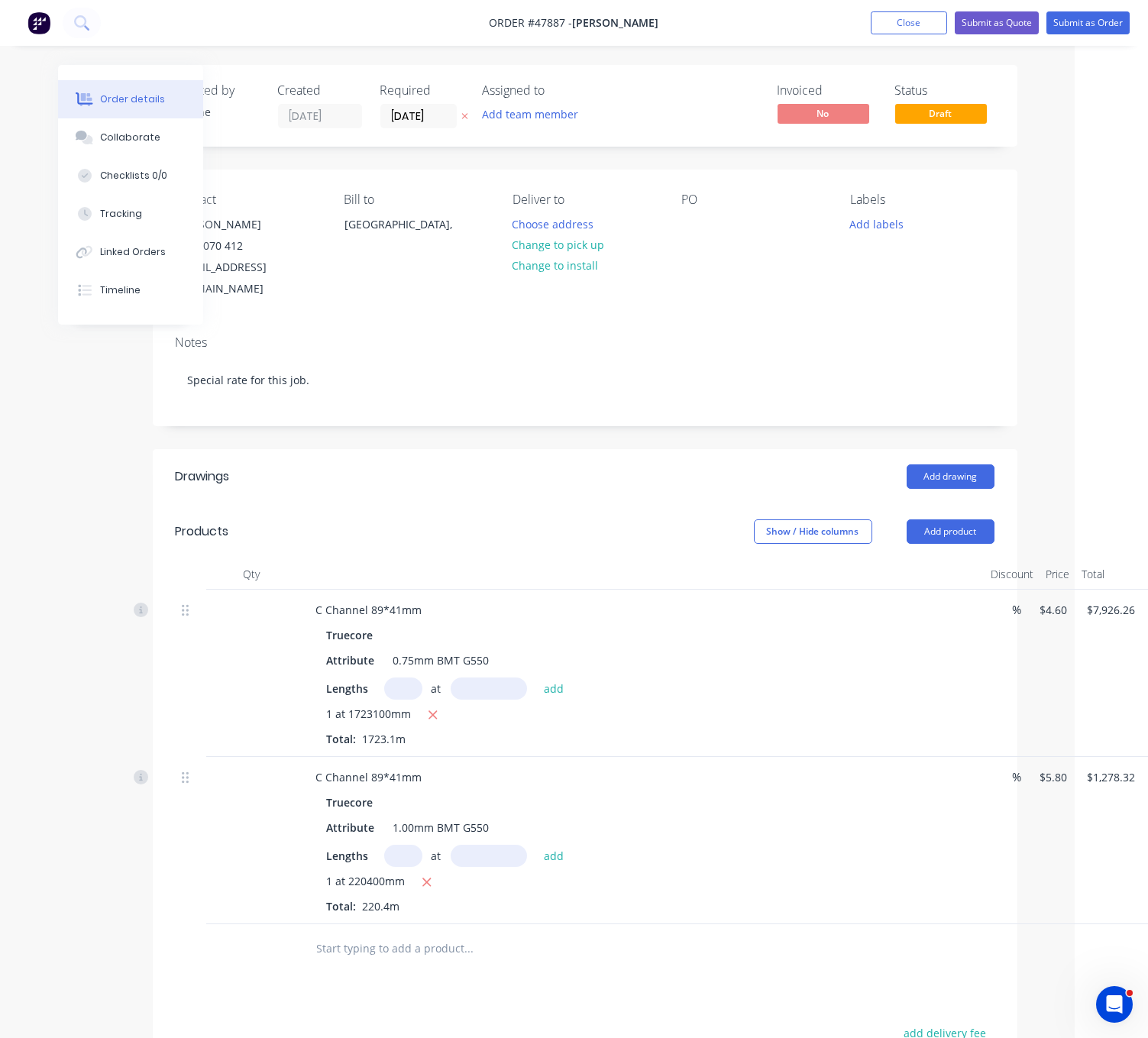
click at [409, 686] on input "text" at bounding box center [403, 689] width 38 height 22
type input "1"
type input "1675700"
click at [536, 678] on button "add" at bounding box center [554, 688] width 36 height 20
type input "$15,634.48"
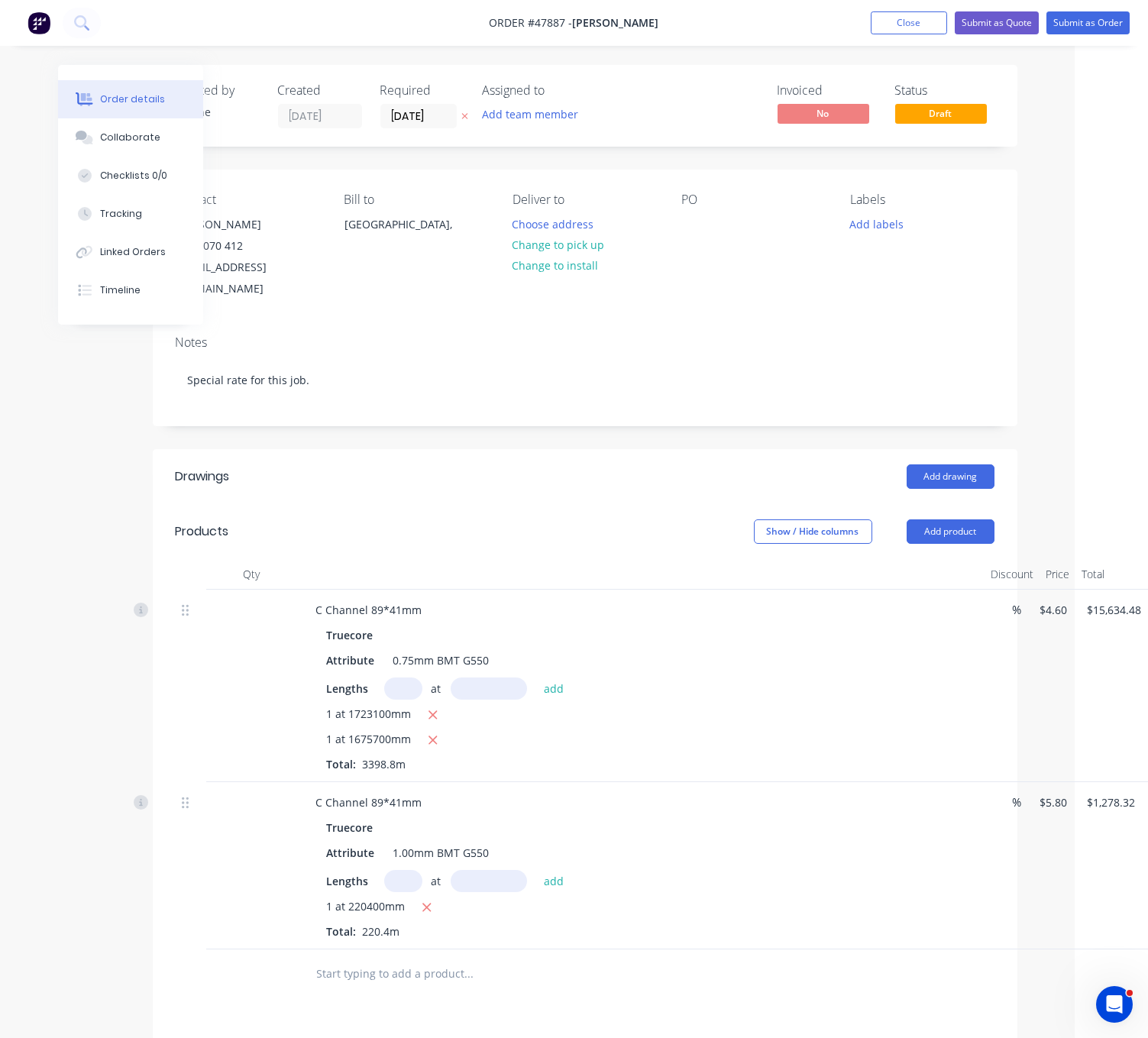
click at [402, 700] on input "text" at bounding box center [403, 689] width 38 height 22
type input "1"
type input "1666200"
click at [536, 678] on button "add" at bounding box center [554, 688] width 36 height 20
type input "$23,299.00"
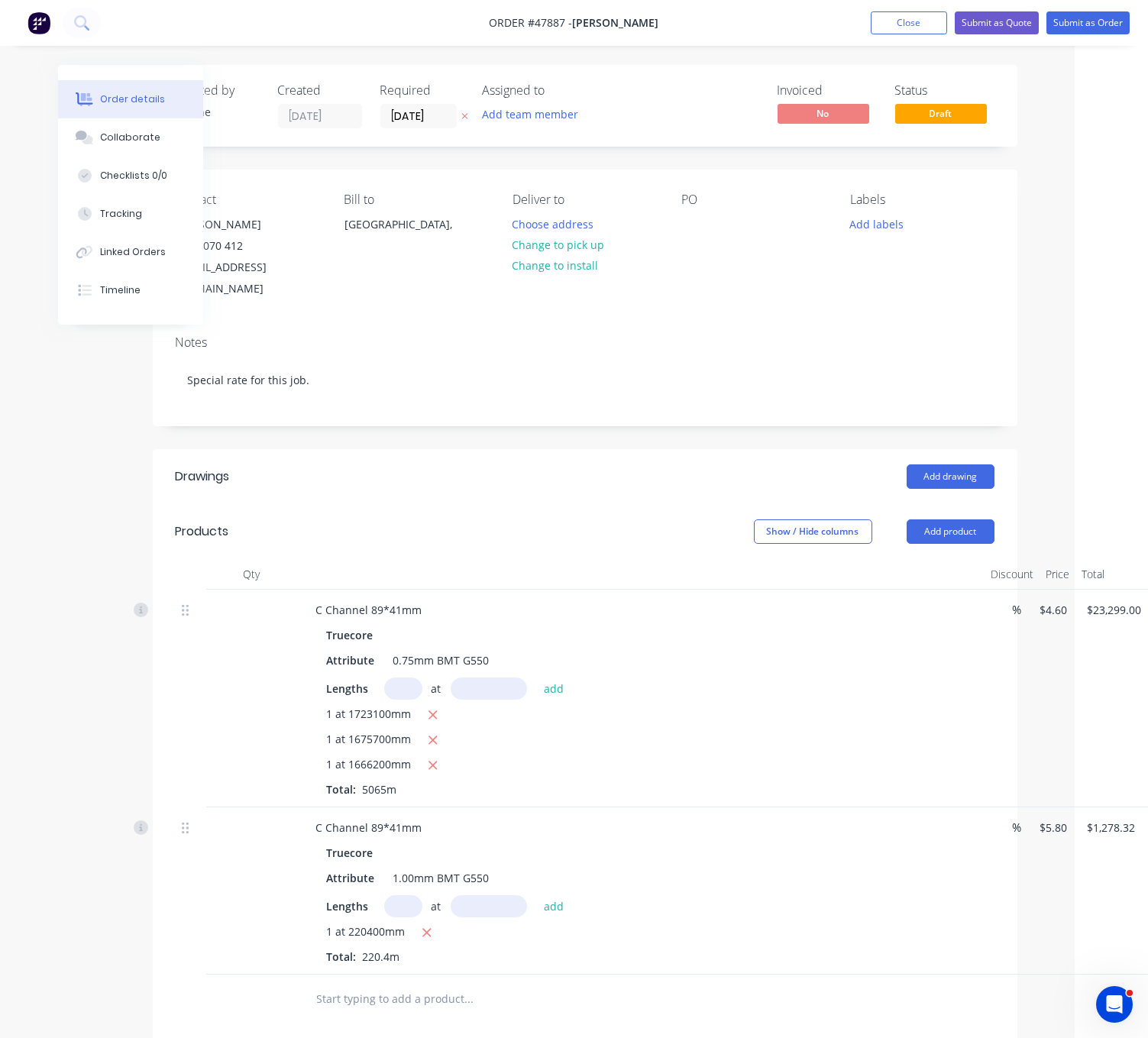
click at [434, 510] on header "Products Show / Hide columns Add product" at bounding box center [585, 531] width 865 height 55
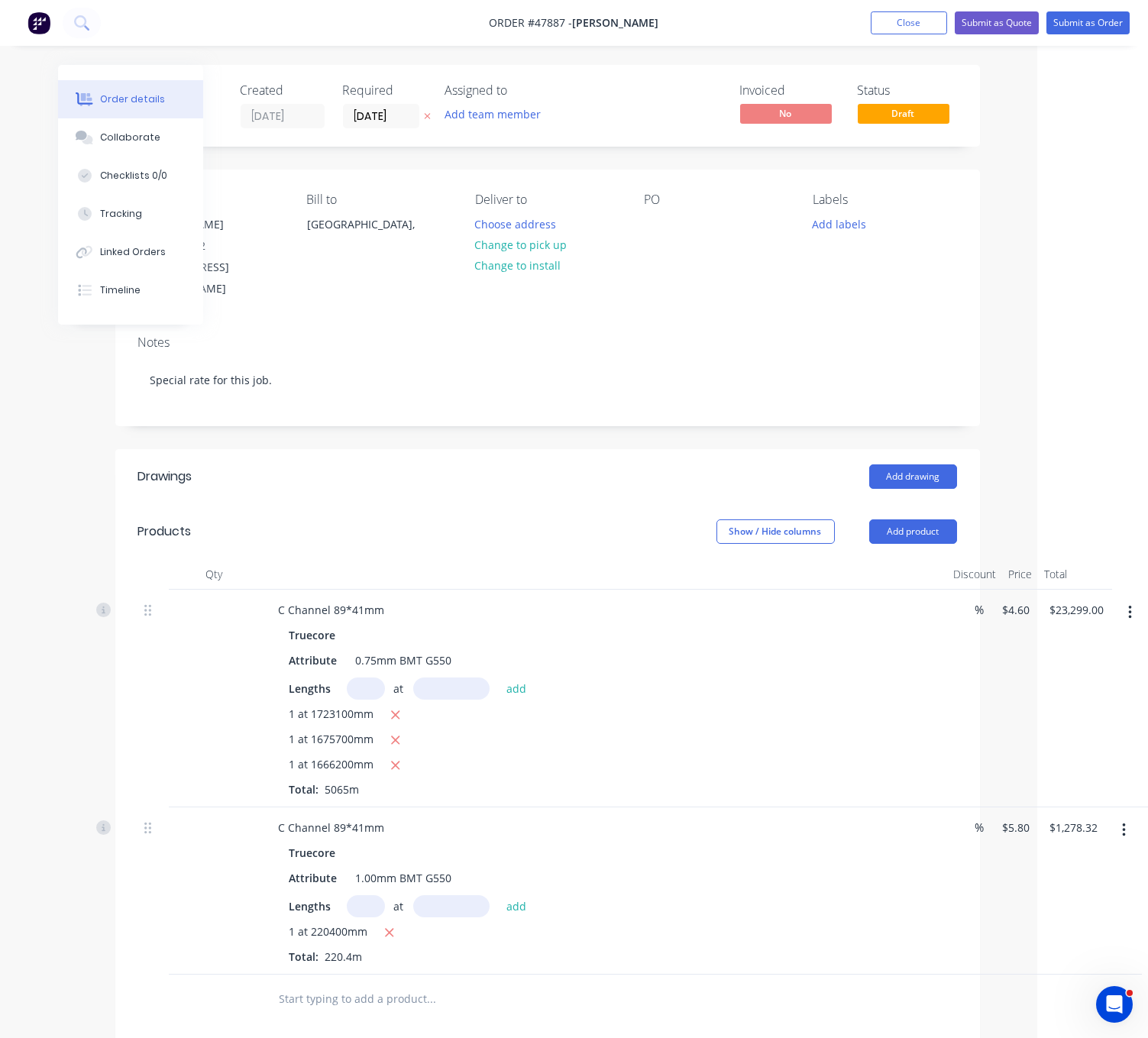
drag, startPoint x: 458, startPoint y: 519, endPoint x: 578, endPoint y: 531, distance: 120.6
click at [363, 696] on input "text" at bounding box center [366, 689] width 38 height 22
type input "1"
type input "1666200"
click at [498, 678] on button "add" at bounding box center [516, 688] width 36 height 20
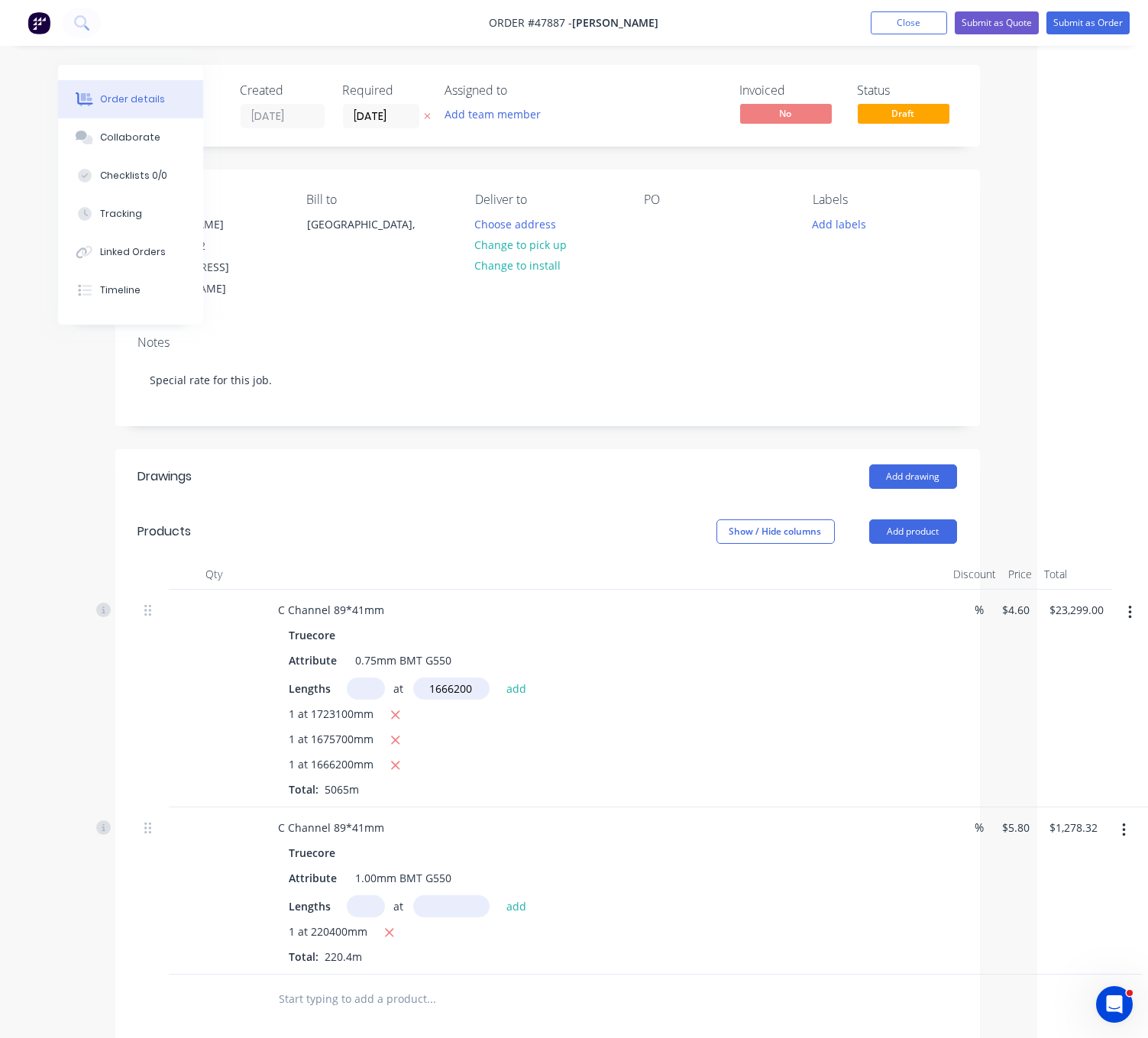
type input "$30,963.52"
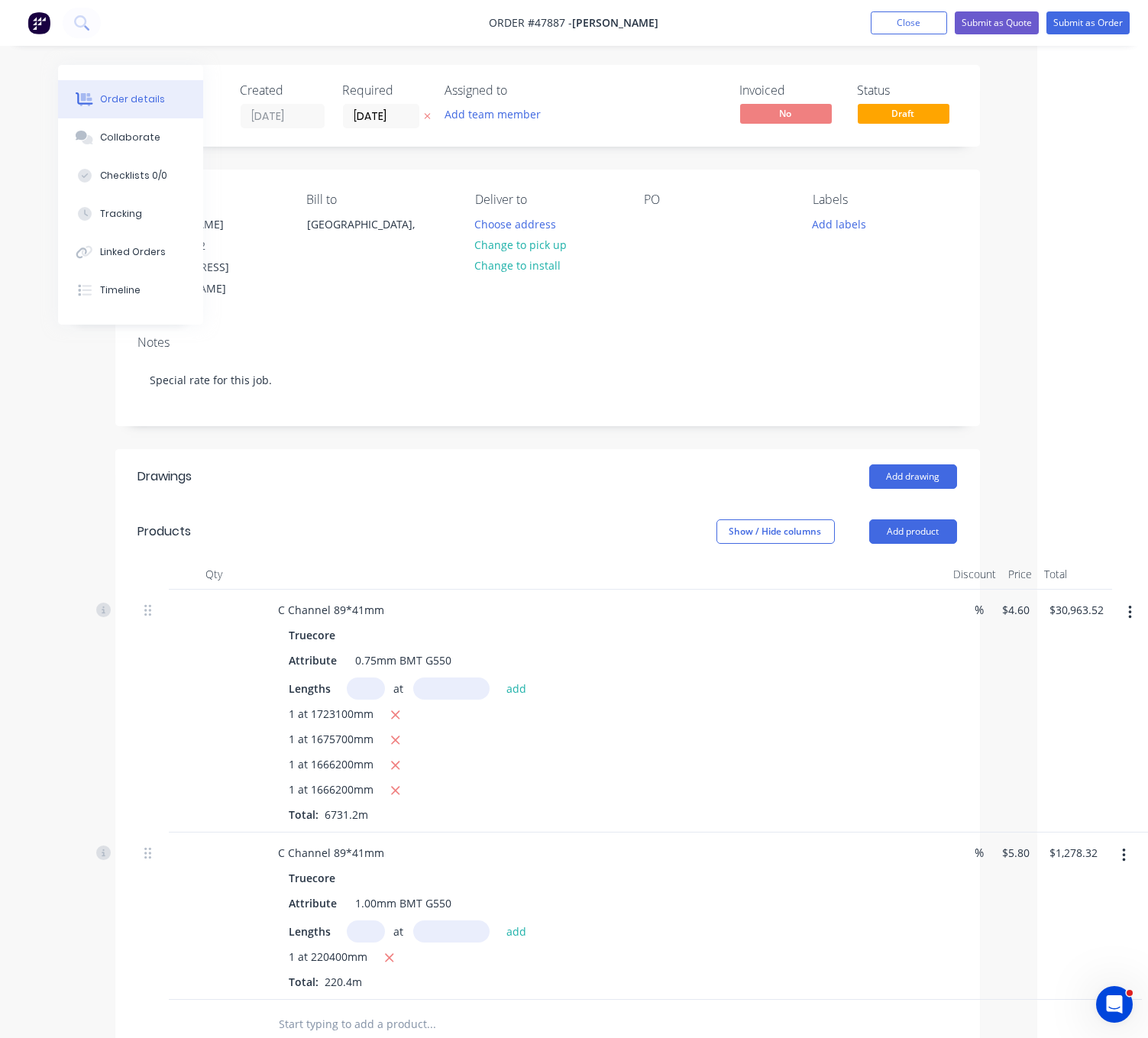
click at [355, 700] on input "text" at bounding box center [366, 689] width 38 height 22
type input "1"
type input "1673300"
click at [498, 678] on button "add" at bounding box center [516, 688] width 36 height 20
type input "$38,660.70"
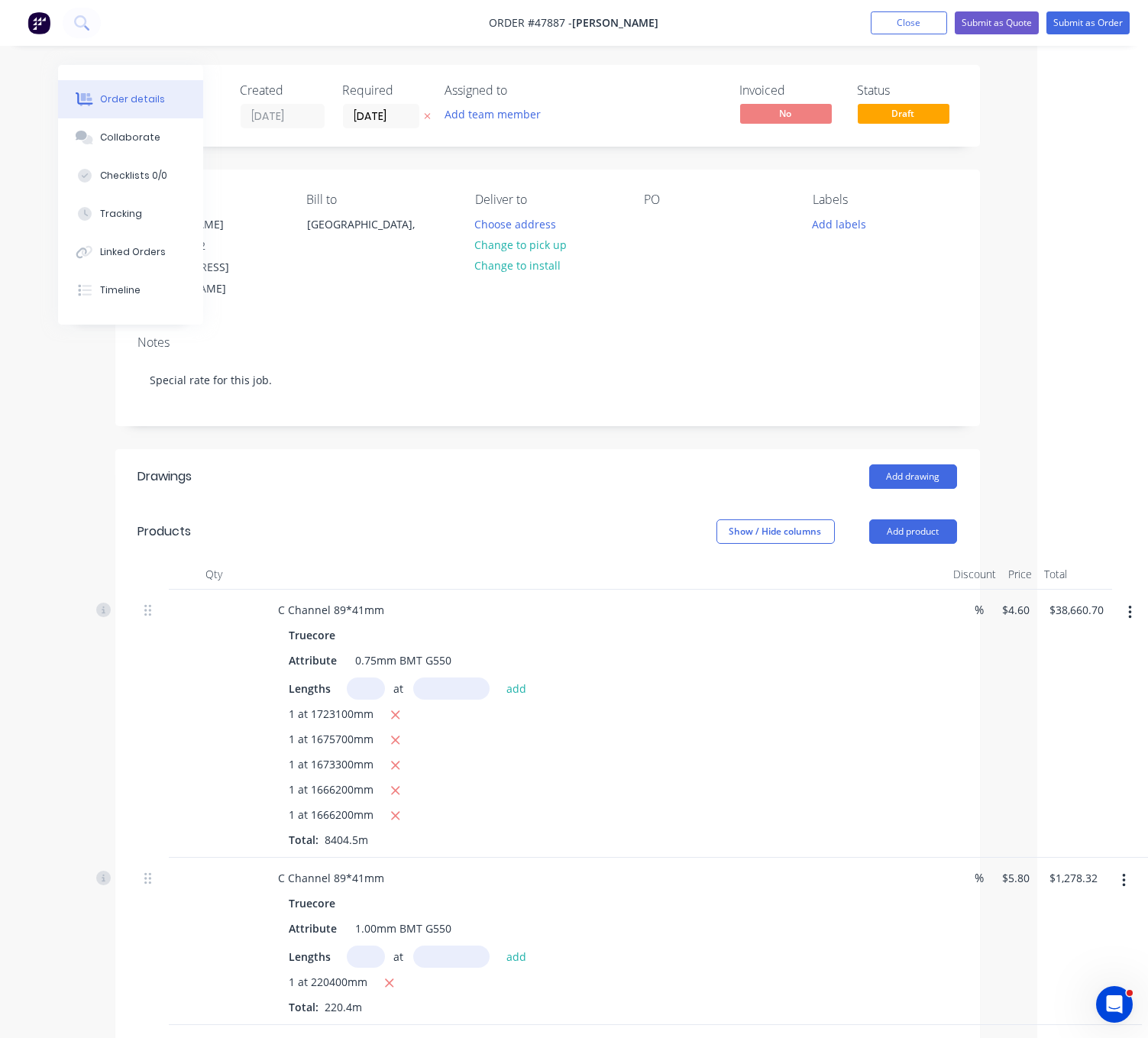
click at [365, 696] on input "text" at bounding box center [366, 689] width 38 height 22
type input "1"
type input "1667100"
click at [498, 678] on button "add" at bounding box center [516, 688] width 36 height 20
type input "$46,329.36"
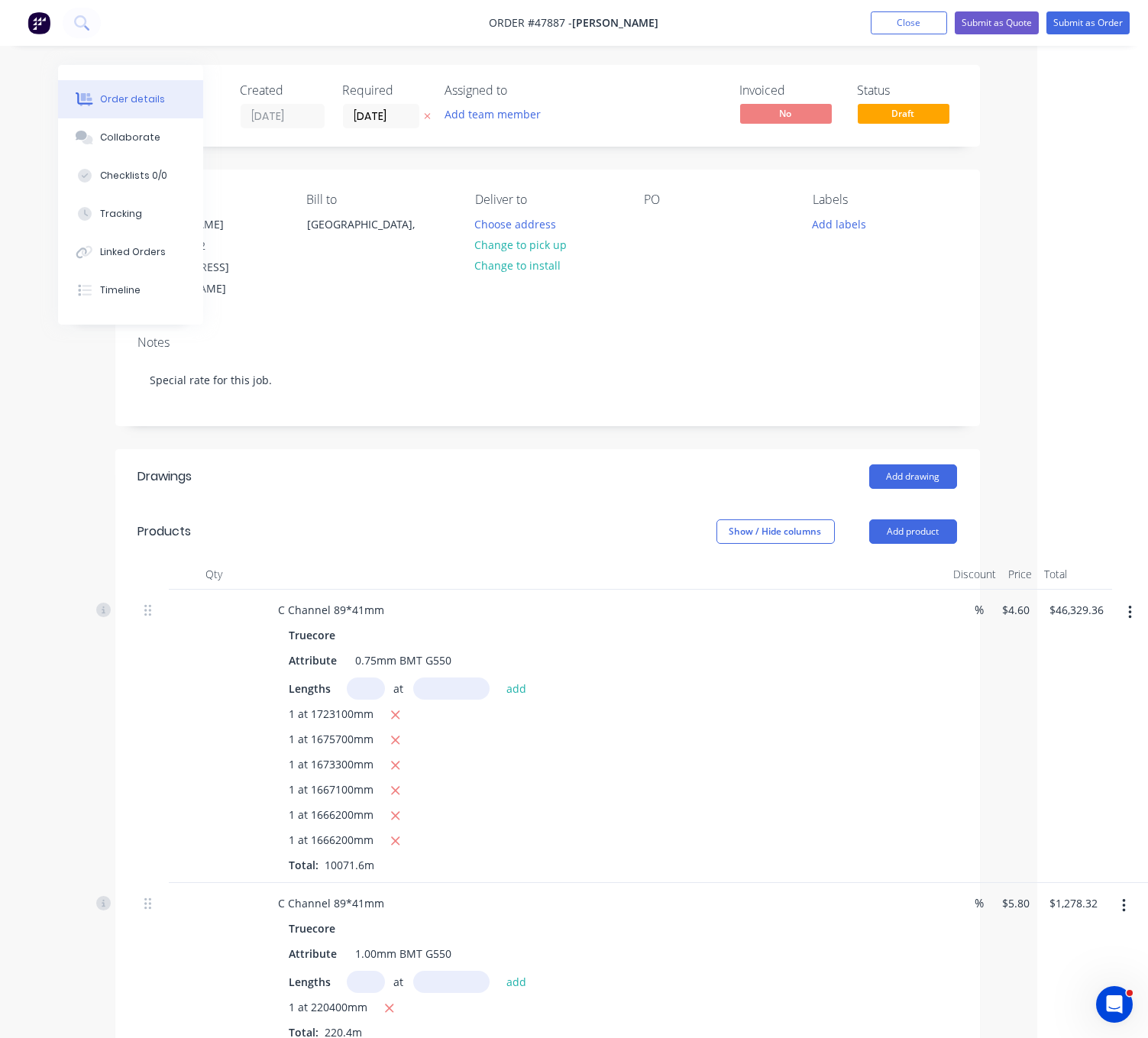
click at [370, 693] on input "text" at bounding box center [366, 689] width 38 height 22
type input "1"
type input "1639400"
click at [498, 678] on button "add" at bounding box center [516, 688] width 36 height 20
type input "$53,870.60"
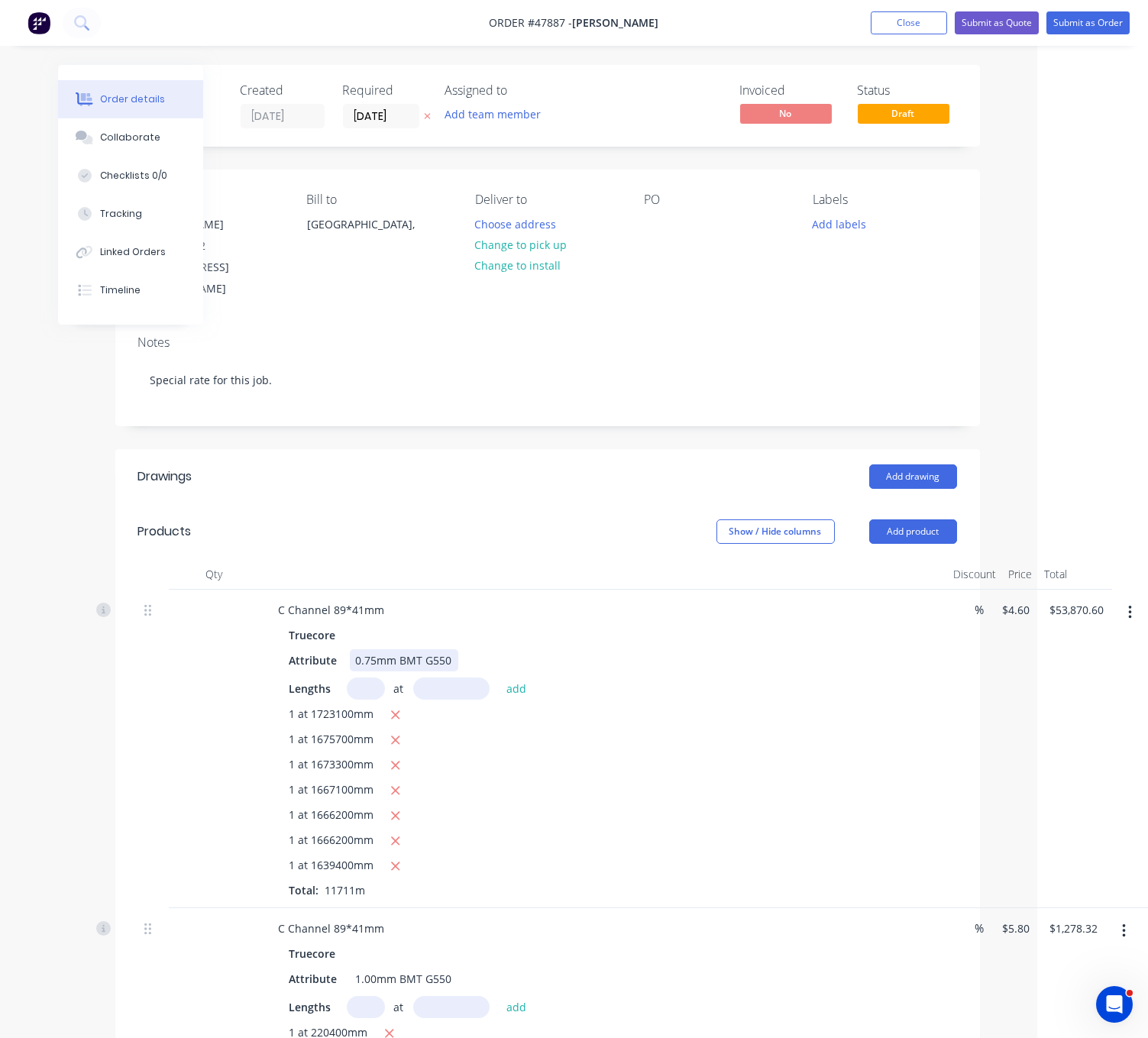
scroll to position [491, 116]
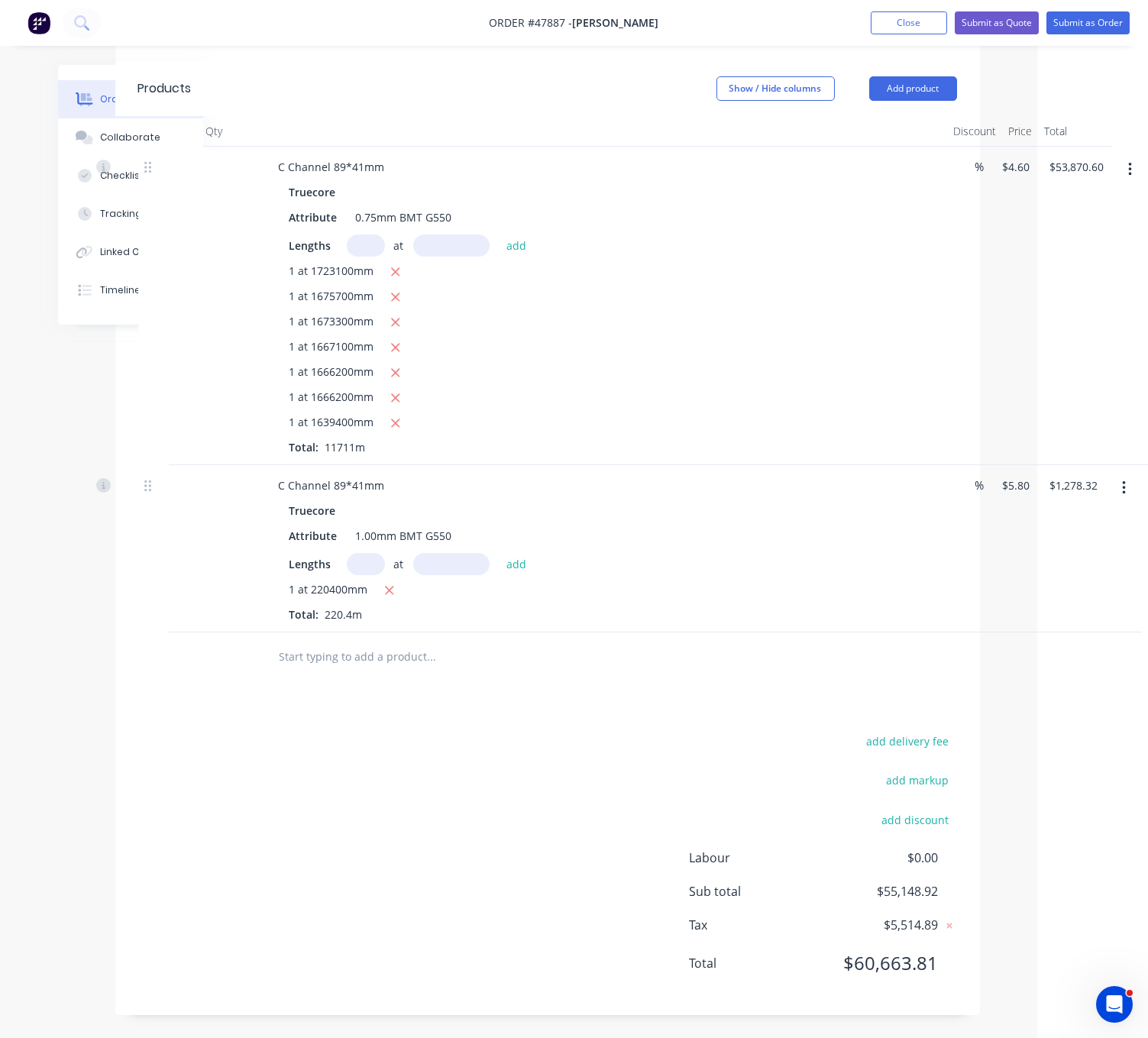
click at [477, 700] on div "Drawings Add drawing Products Show / Hide columns Add product Qty Discount Pric…" at bounding box center [547, 511] width 865 height 1009
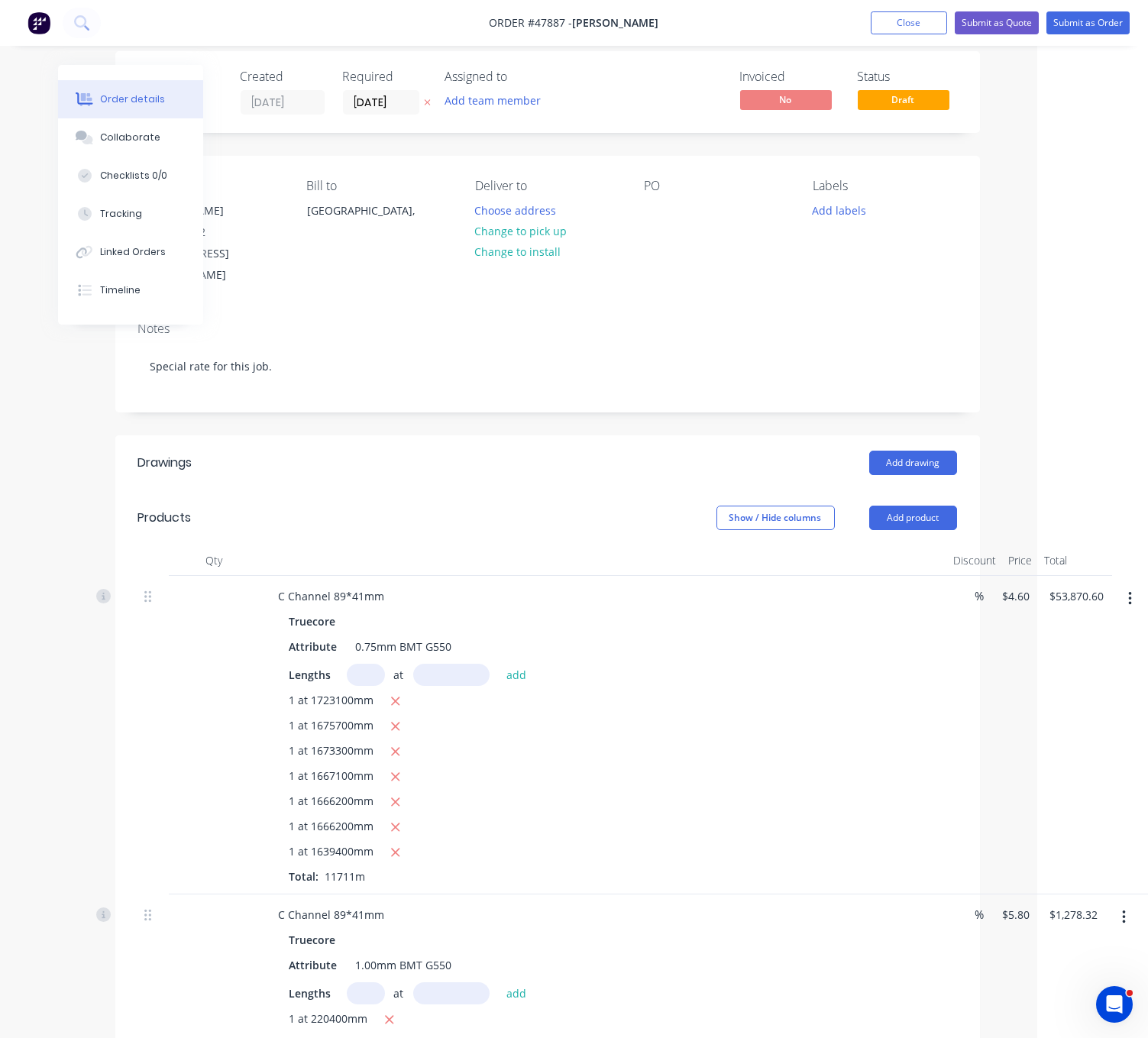
scroll to position [0, 116]
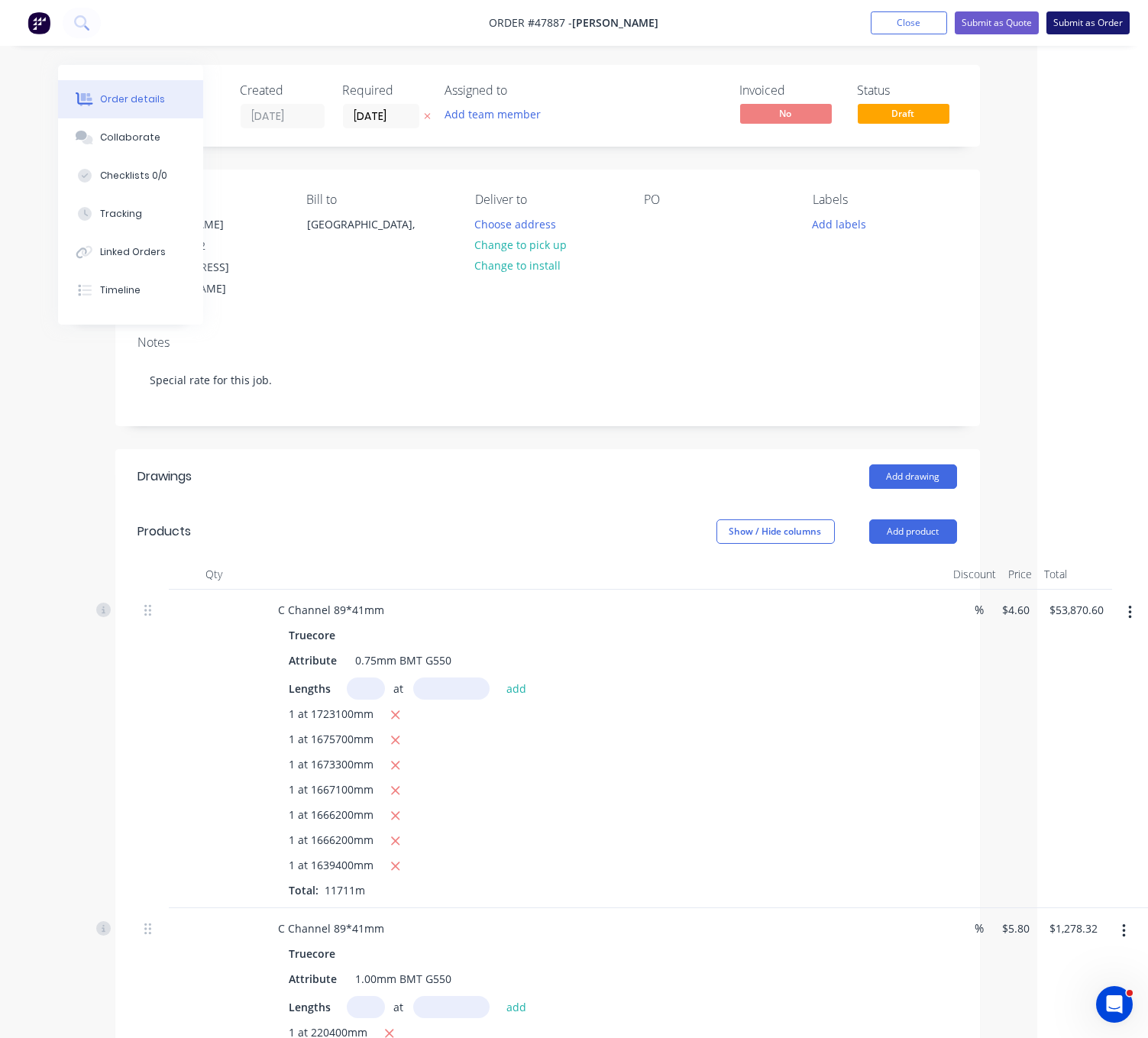
click at [1073, 30] on button "Submit as Order" at bounding box center [1088, 23] width 83 height 23
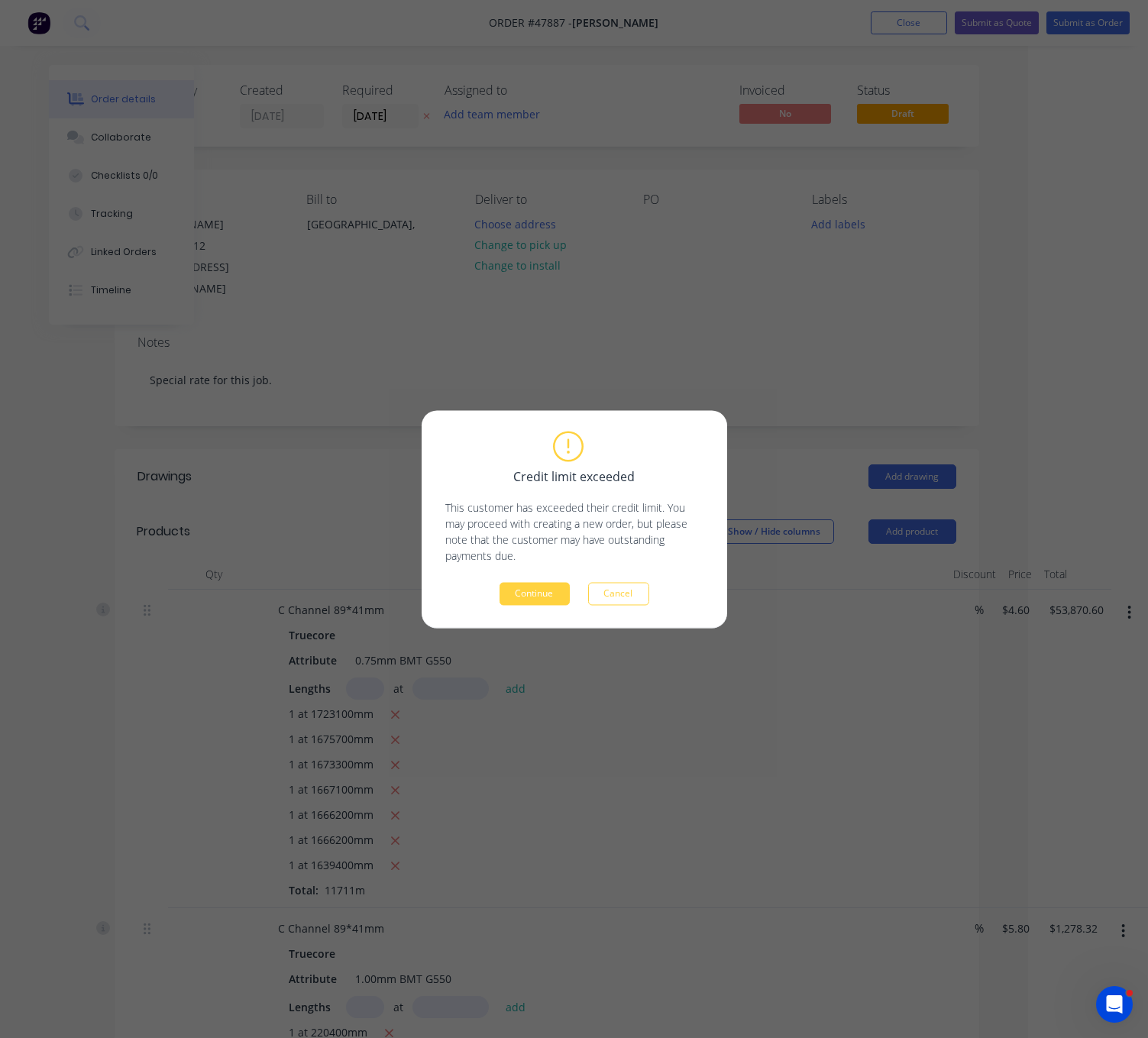
scroll to position [0, 99]
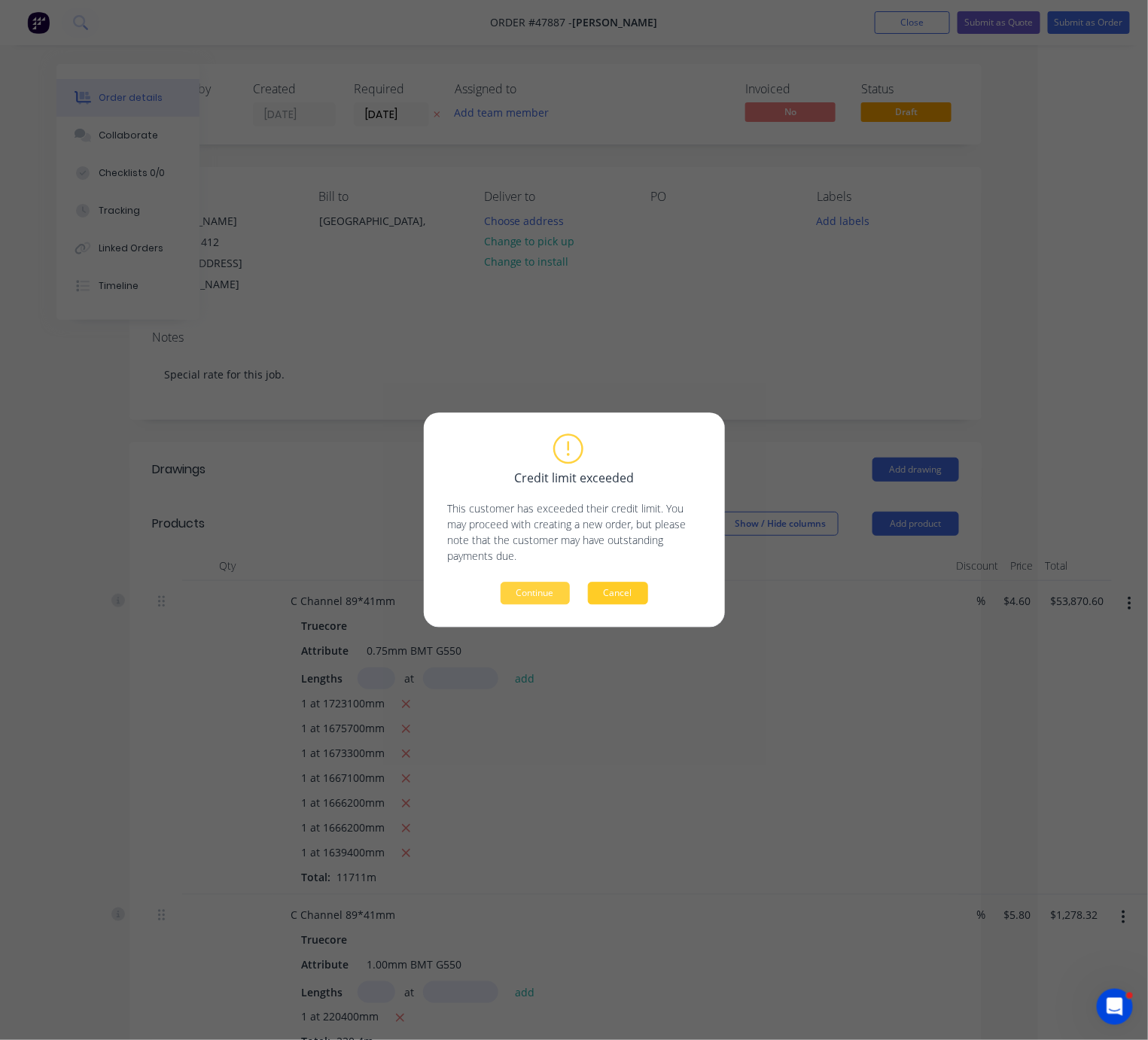
click at [638, 596] on button "Cancel" at bounding box center [618, 593] width 60 height 22
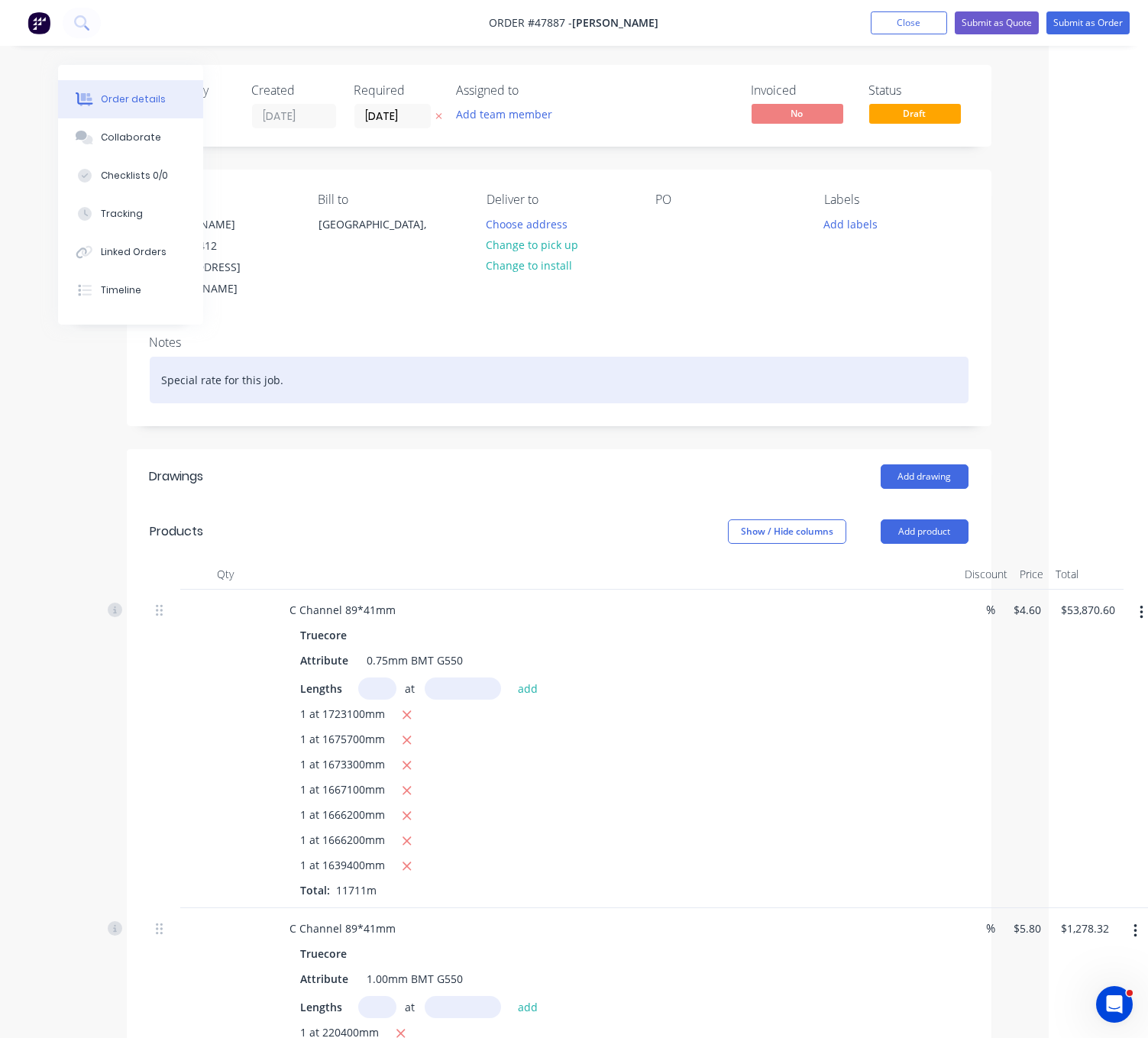
click at [231, 396] on div "Special rate for this job." at bounding box center [559, 380] width 819 height 47
click at [304, 381] on div "Special rate for this job." at bounding box center [559, 380] width 819 height 47
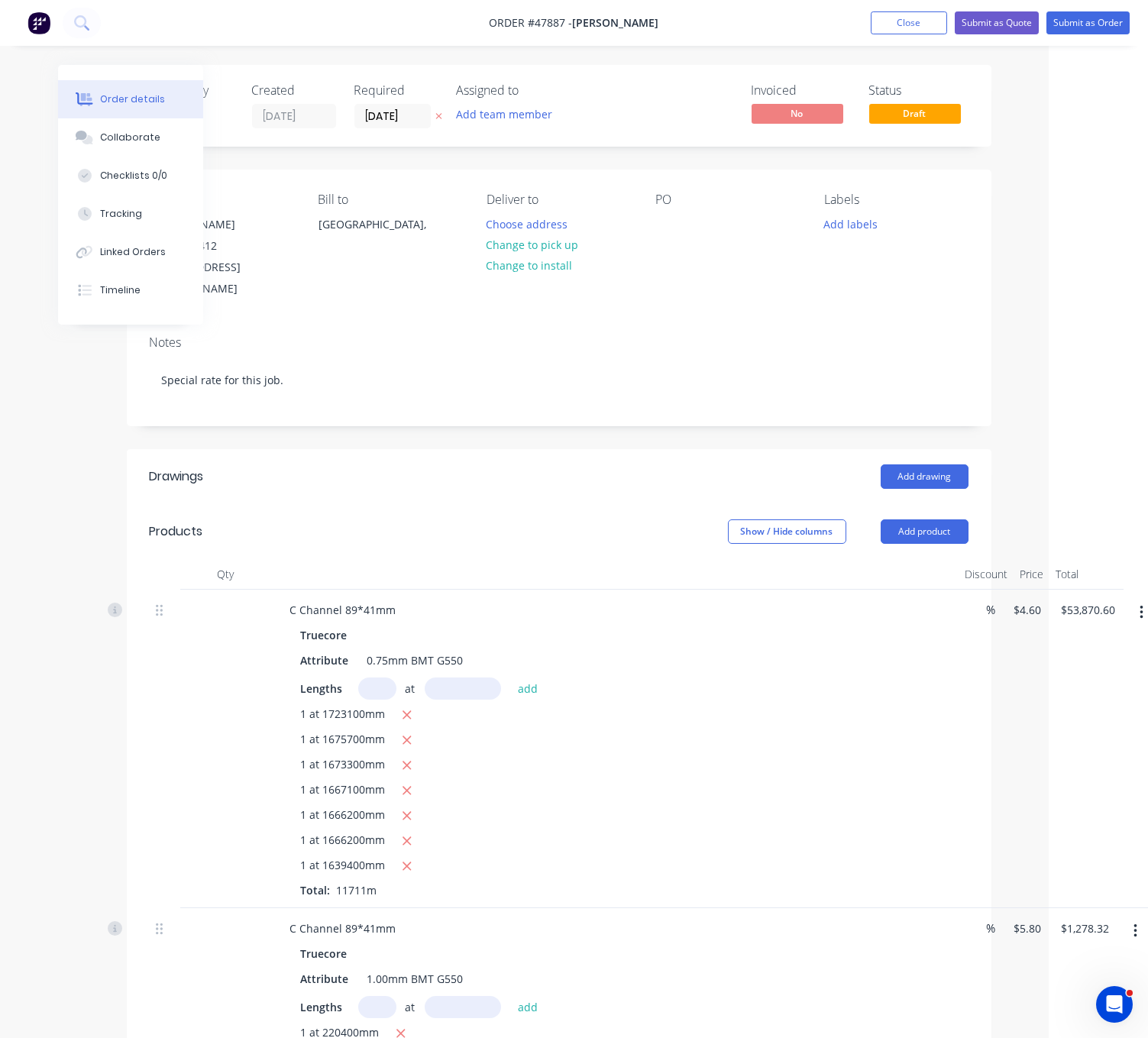
click at [1087, 9] on nav "Order #47887 - Chris Gu Add product Close Submit as Quote Submit as Order" at bounding box center [574, 23] width 1148 height 46
click at [1072, 36] on nav "Order #47887 - Chris Gu Add product Close Submit as Quote Submit as Order" at bounding box center [574, 23] width 1148 height 46
click at [1075, 27] on button "Submit as Order" at bounding box center [1088, 23] width 83 height 23
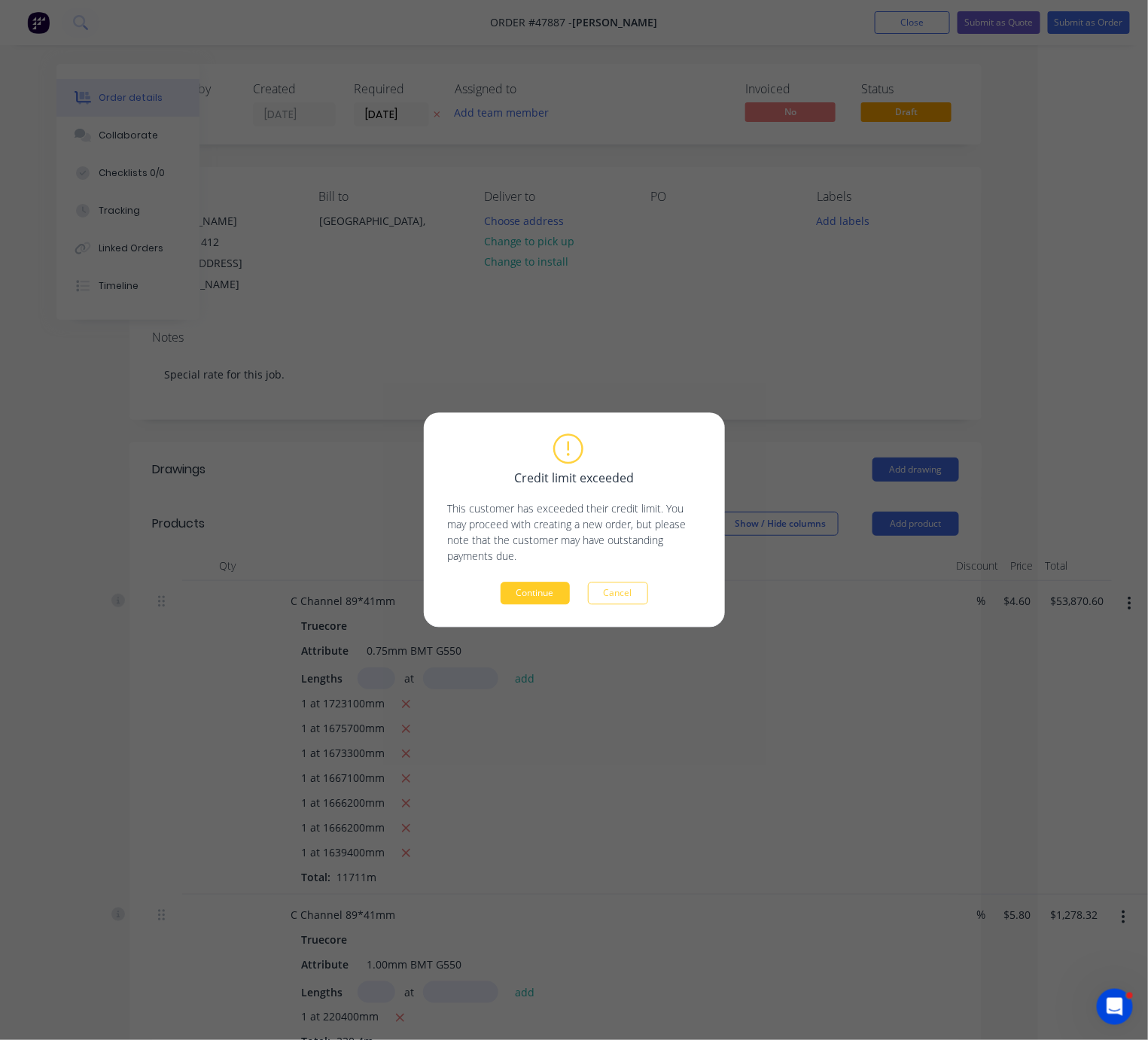
click at [534, 593] on button "Continue" at bounding box center [535, 593] width 69 height 22
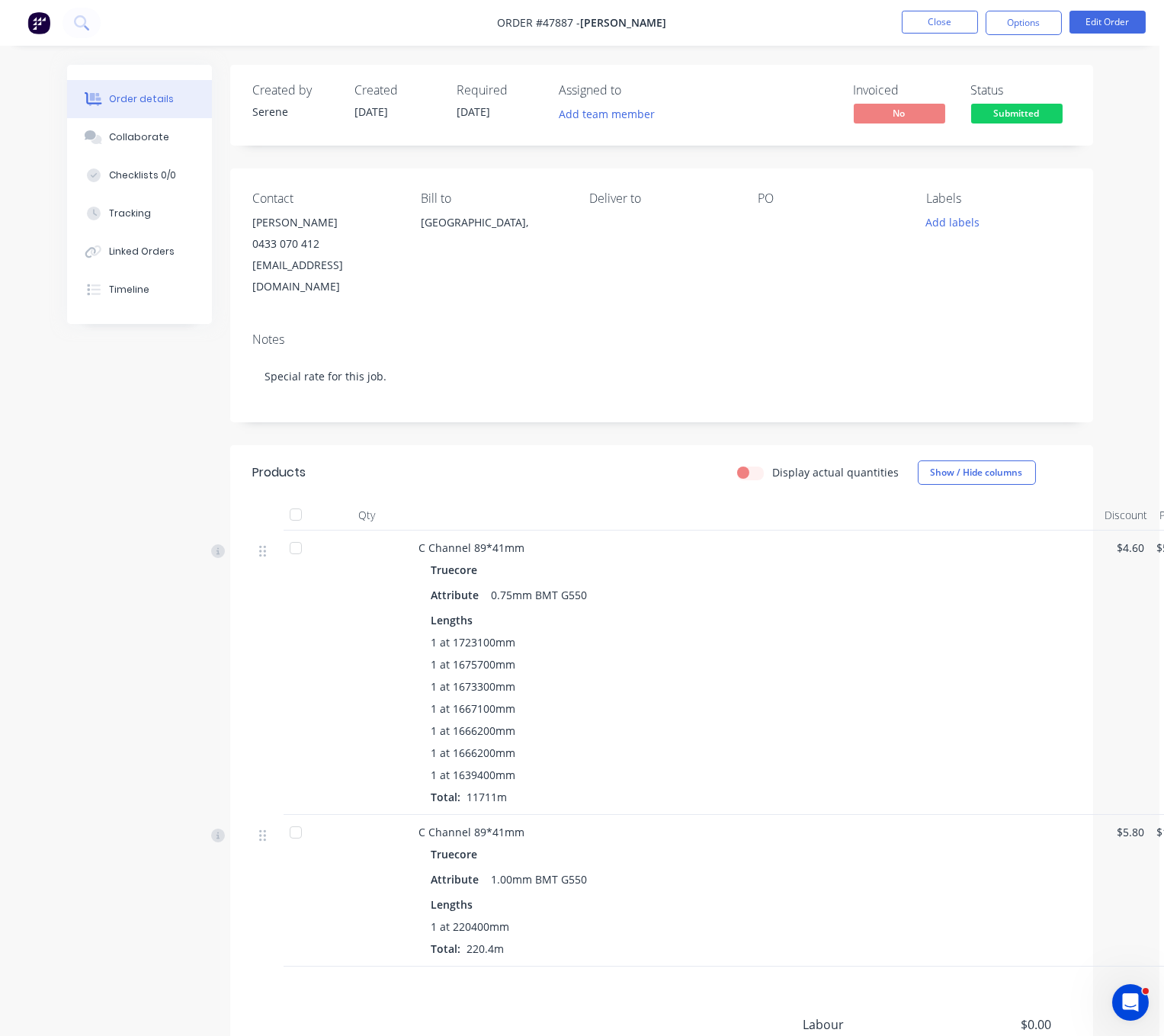
scroll to position [0, 69]
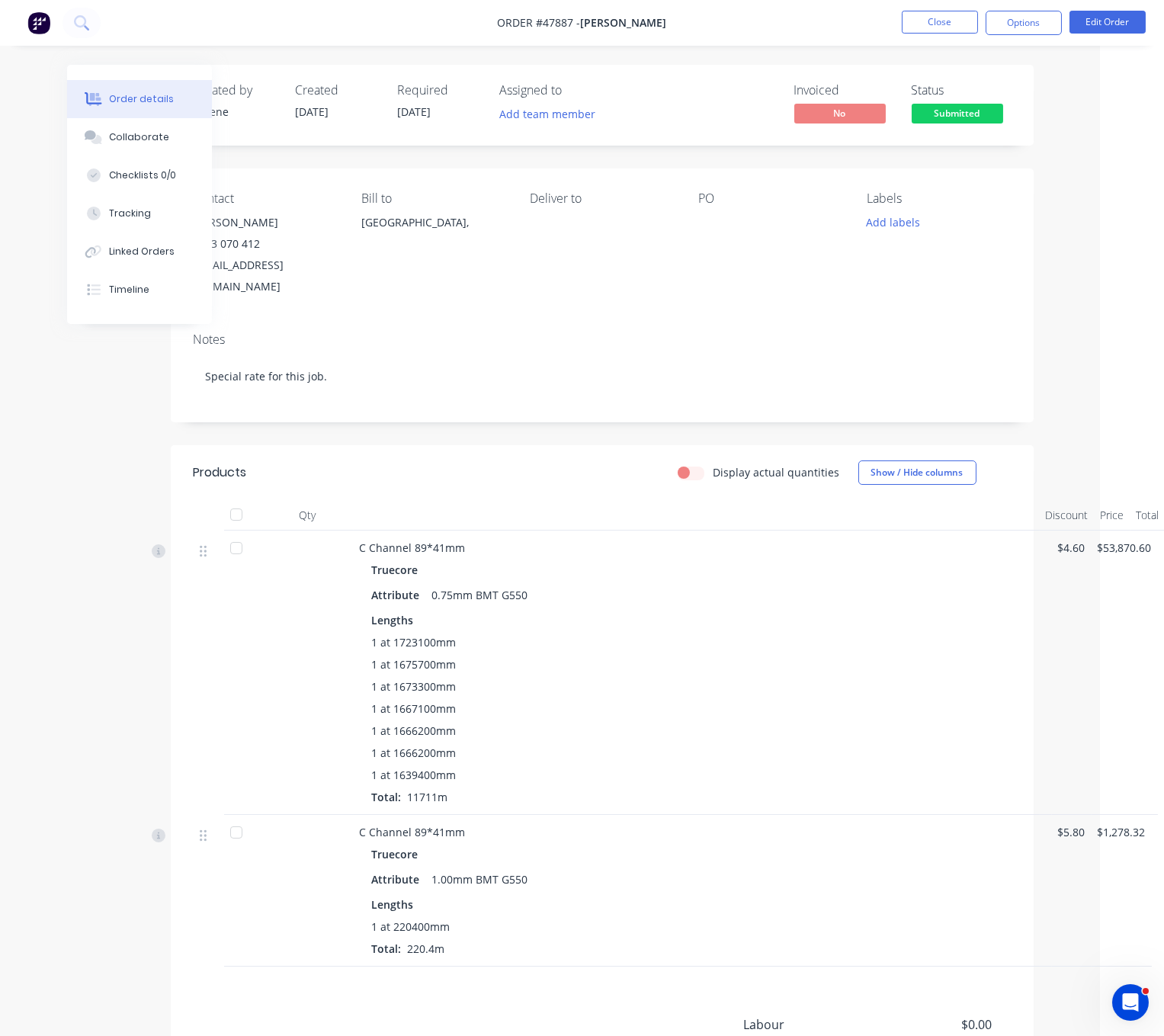
drag, startPoint x: 520, startPoint y: 494, endPoint x: 677, endPoint y: 479, distance: 157.7
click at [950, 22] on button "Close" at bounding box center [940, 22] width 76 height 23
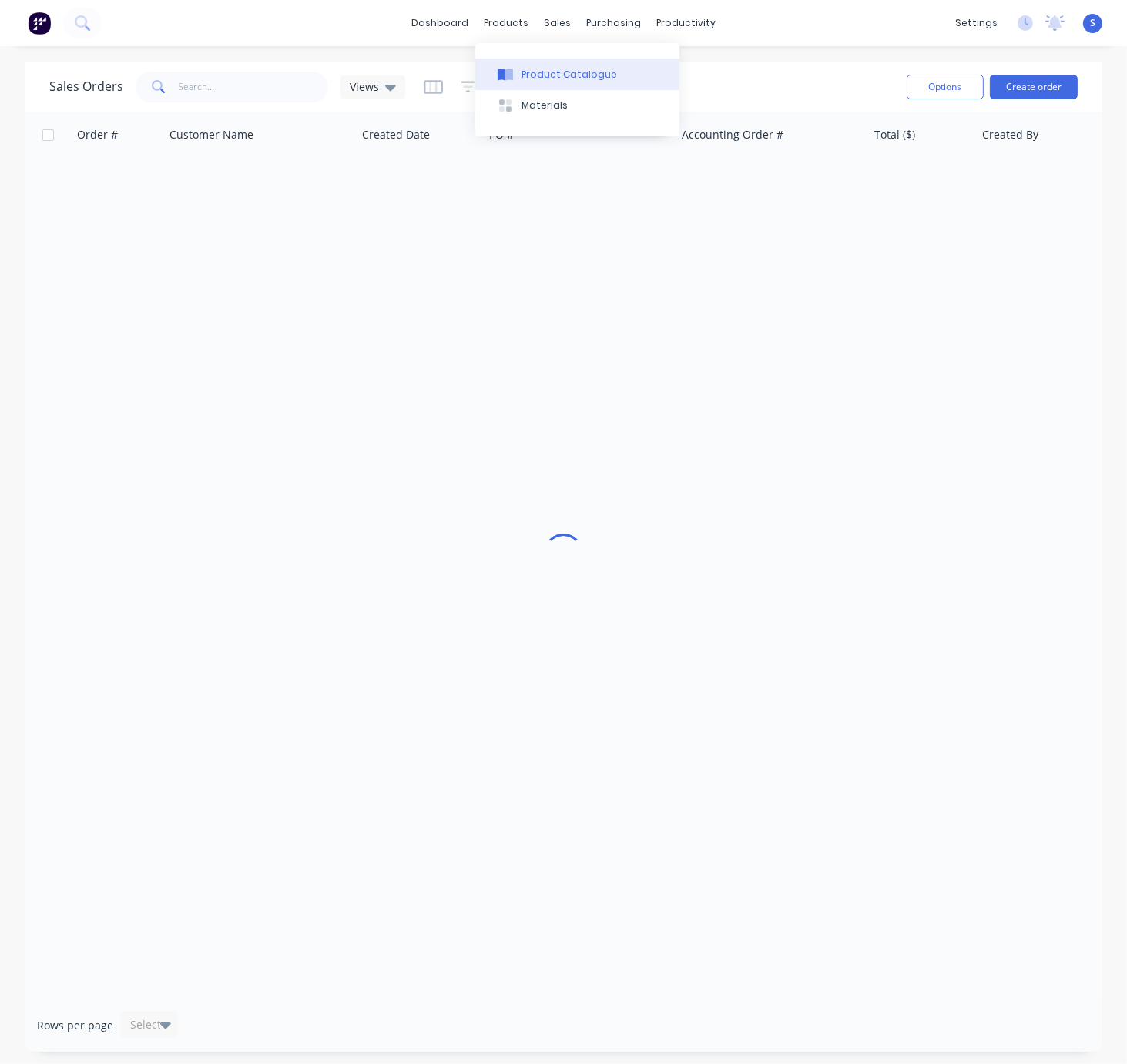
click at [539, 67] on button "Product Catalogue" at bounding box center [577, 73] width 204 height 31
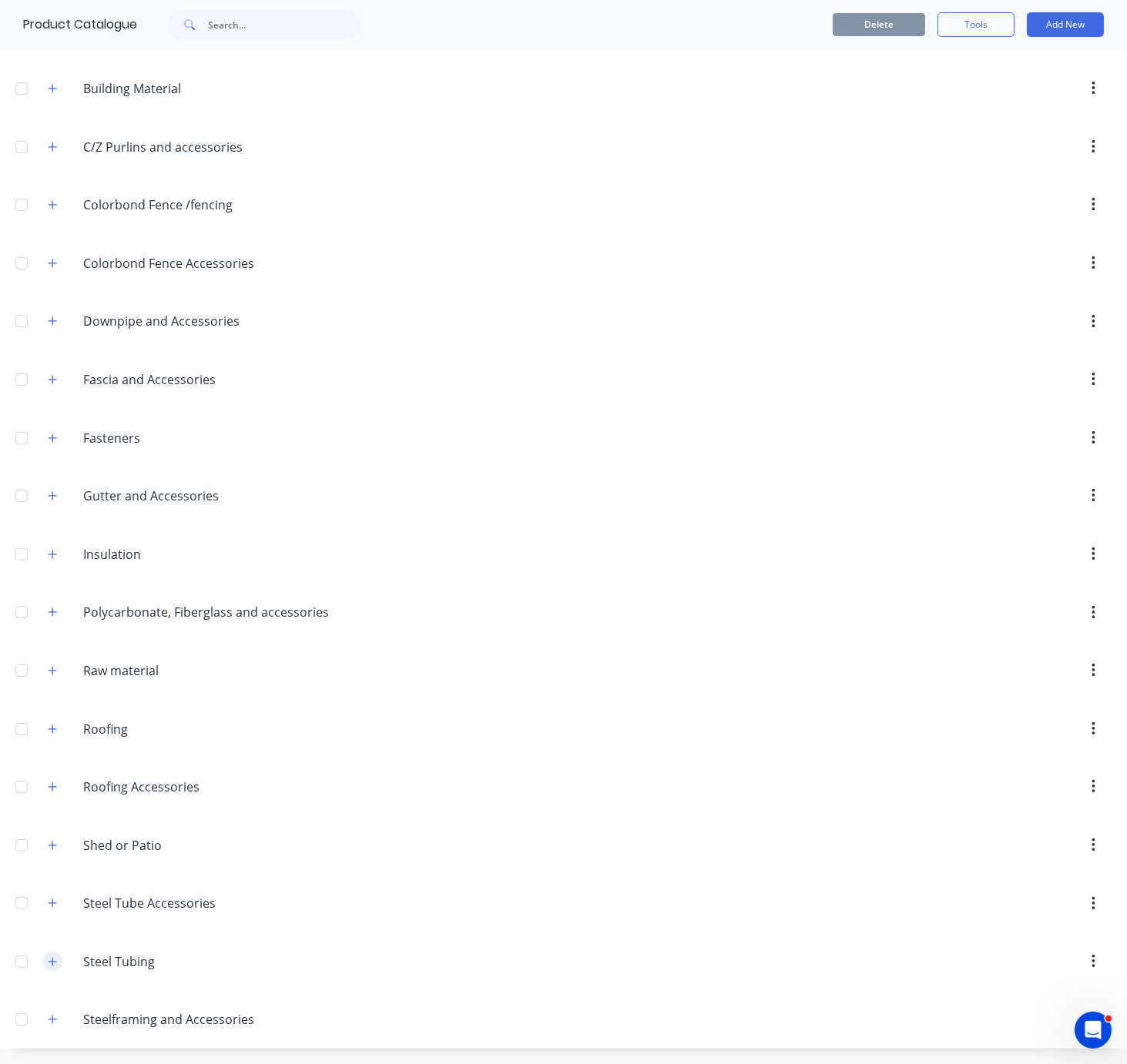
click at [59, 963] on button "button" at bounding box center [53, 961] width 19 height 19
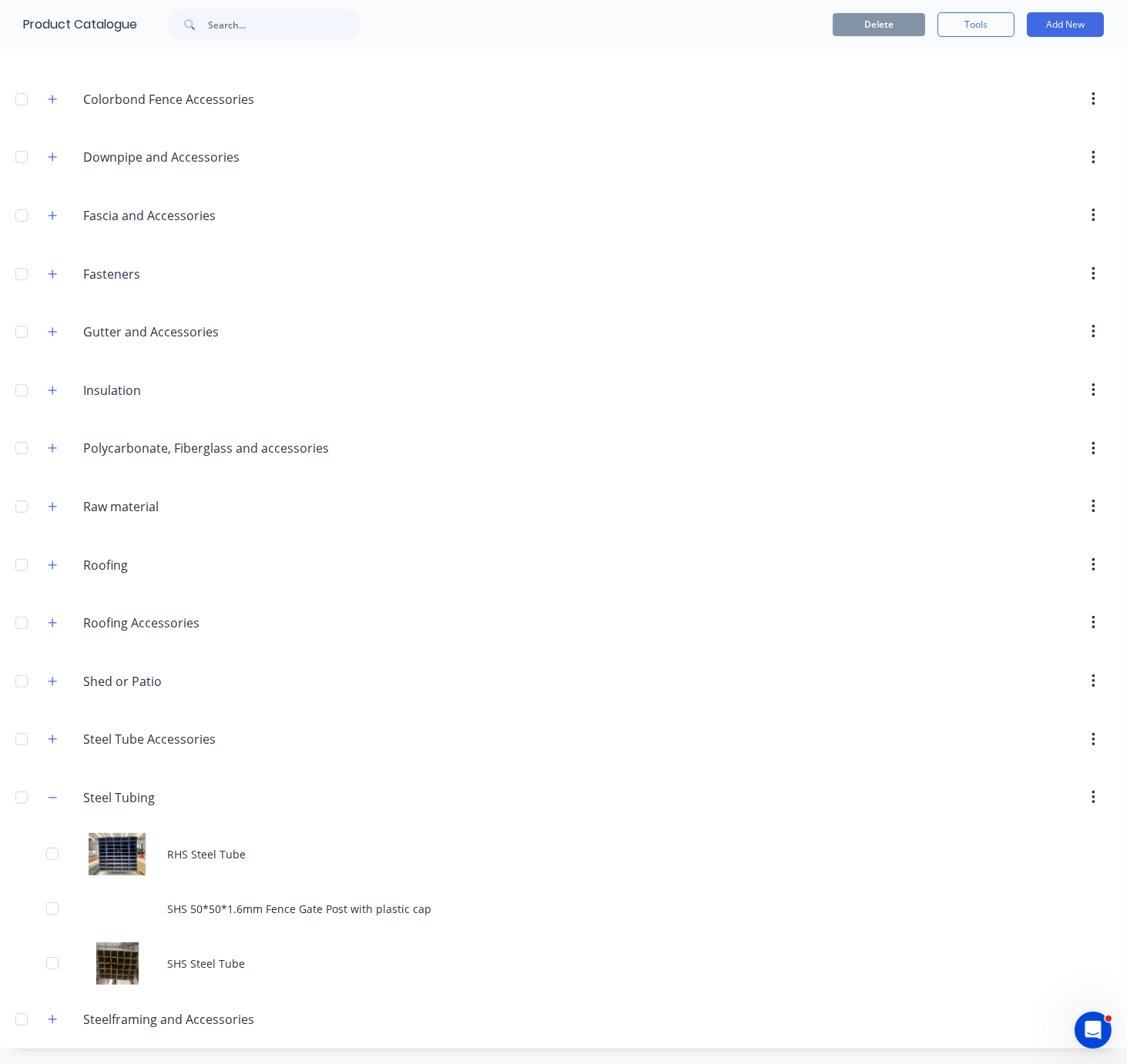
scroll to position [503, 0]
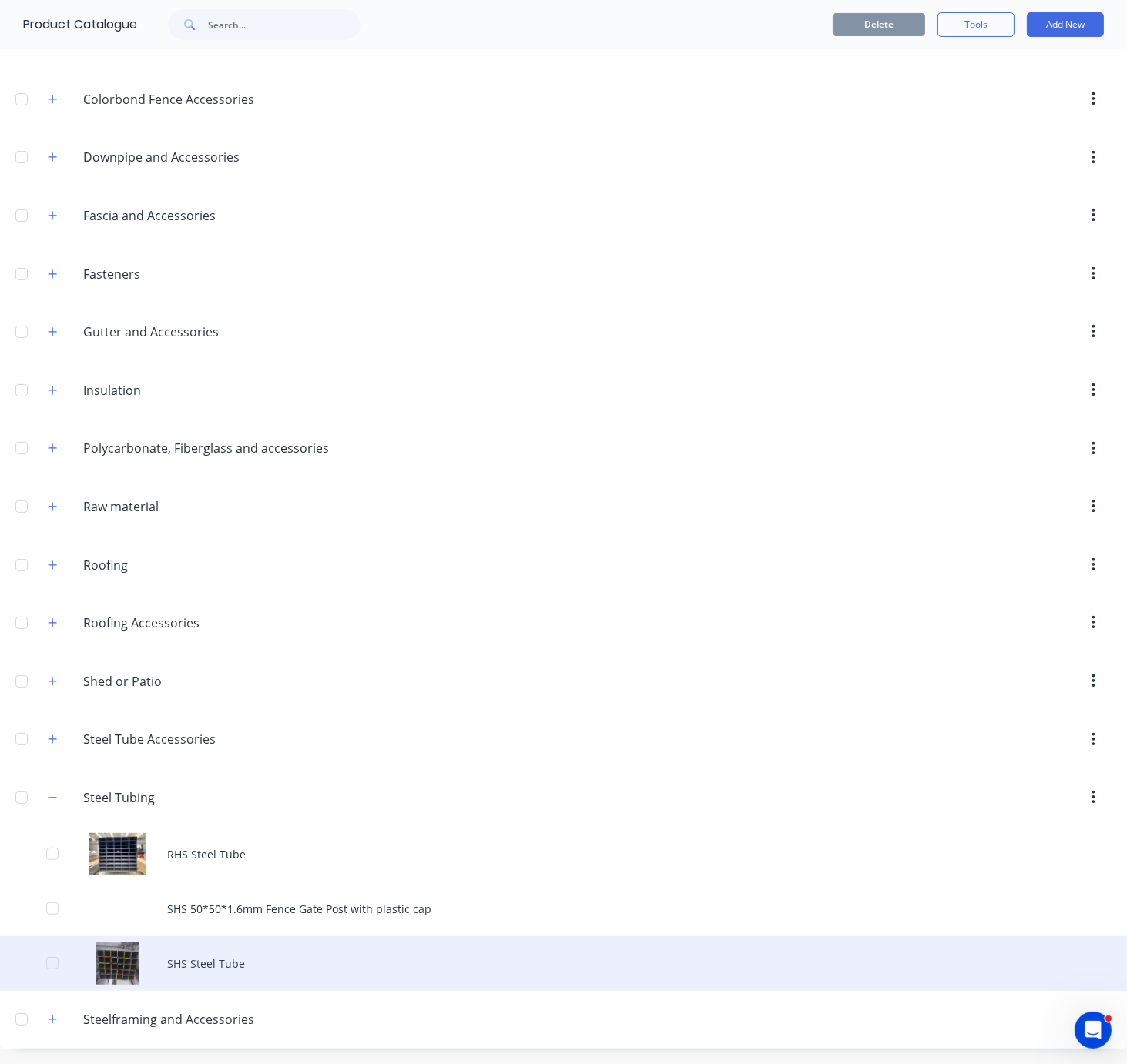
click at [249, 960] on div "SHS Steel Tube" at bounding box center [563, 964] width 1127 height 55
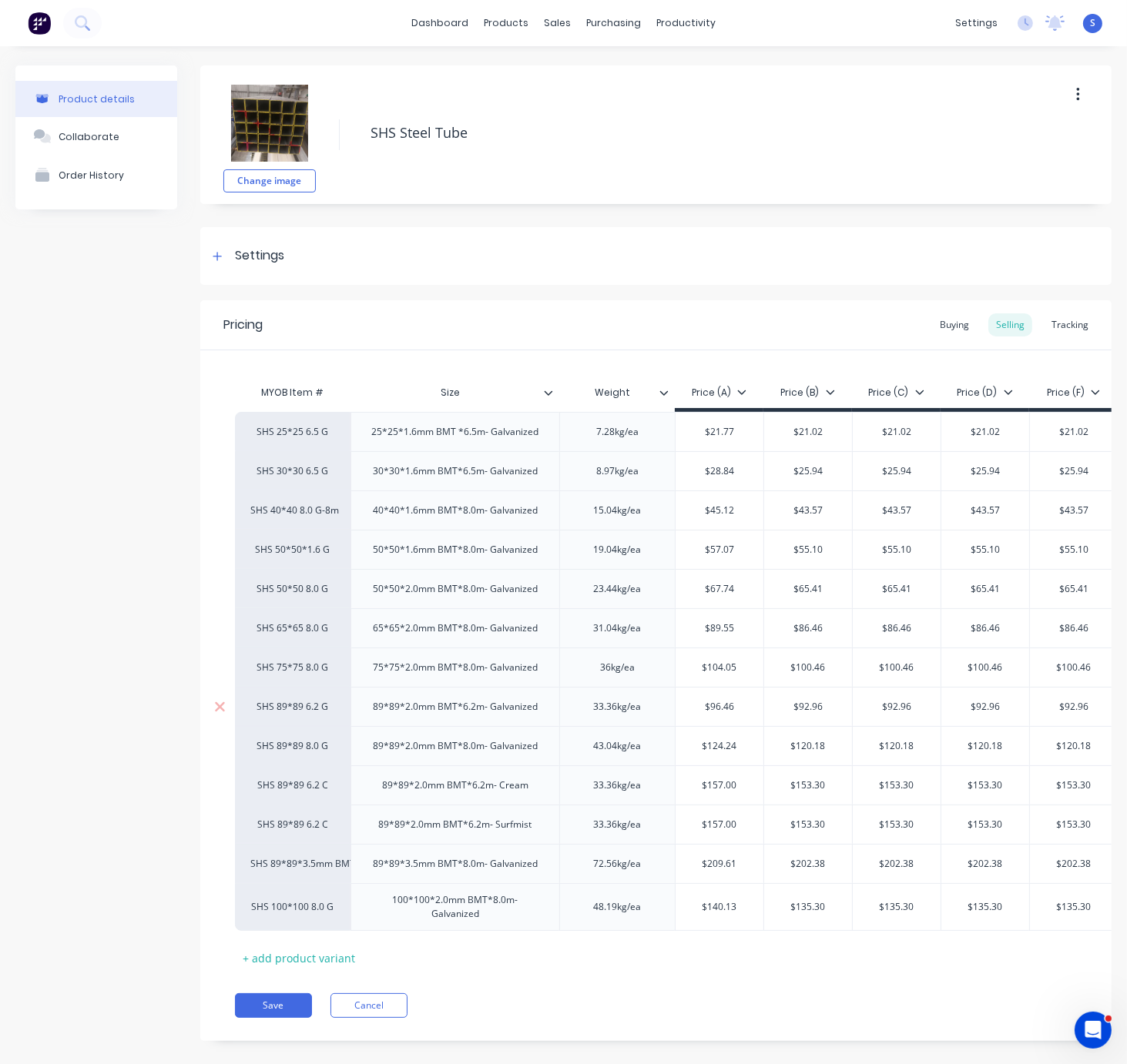
scroll to position [35, 0]
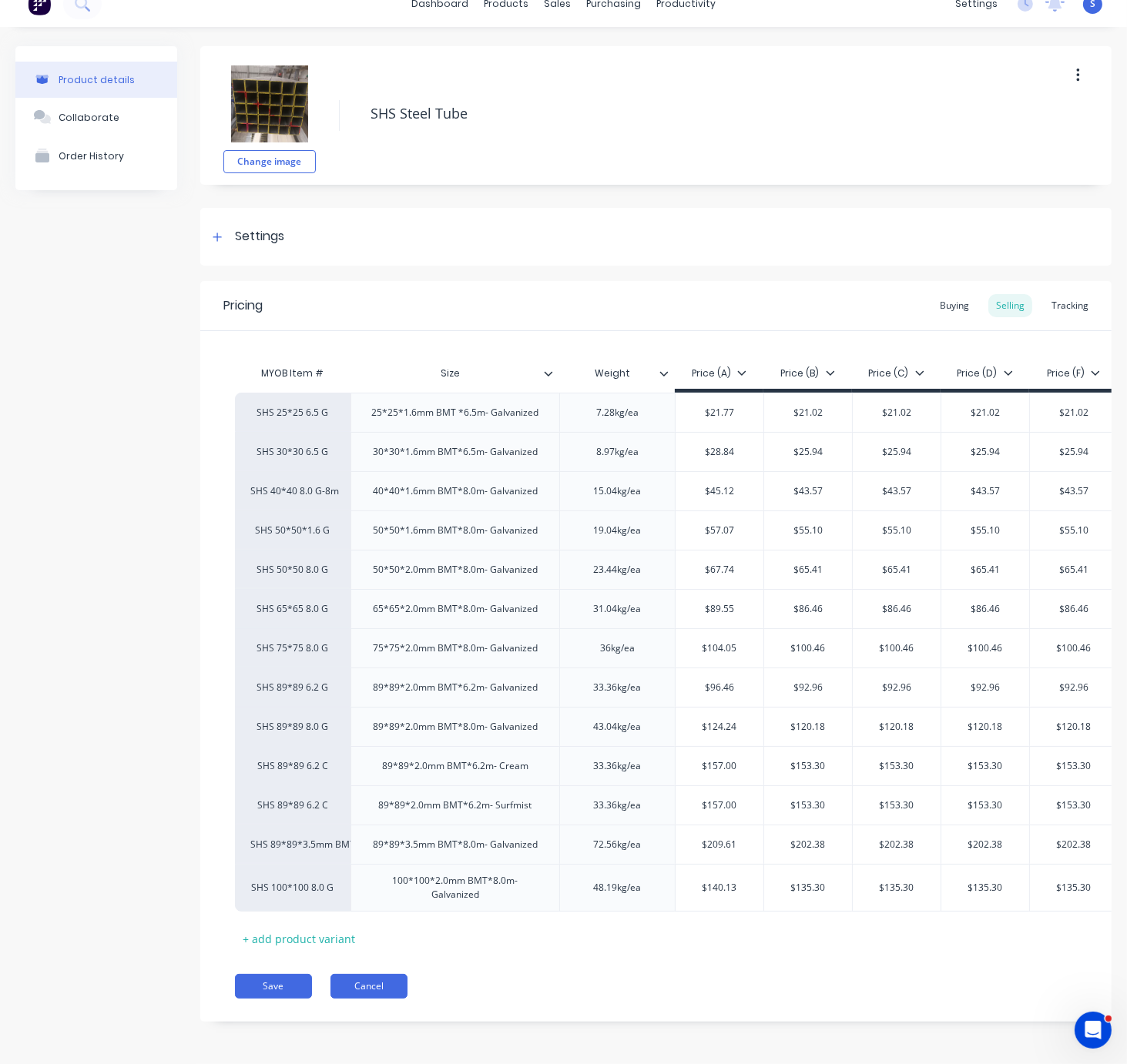
click at [377, 985] on button "Cancel" at bounding box center [369, 986] width 77 height 24
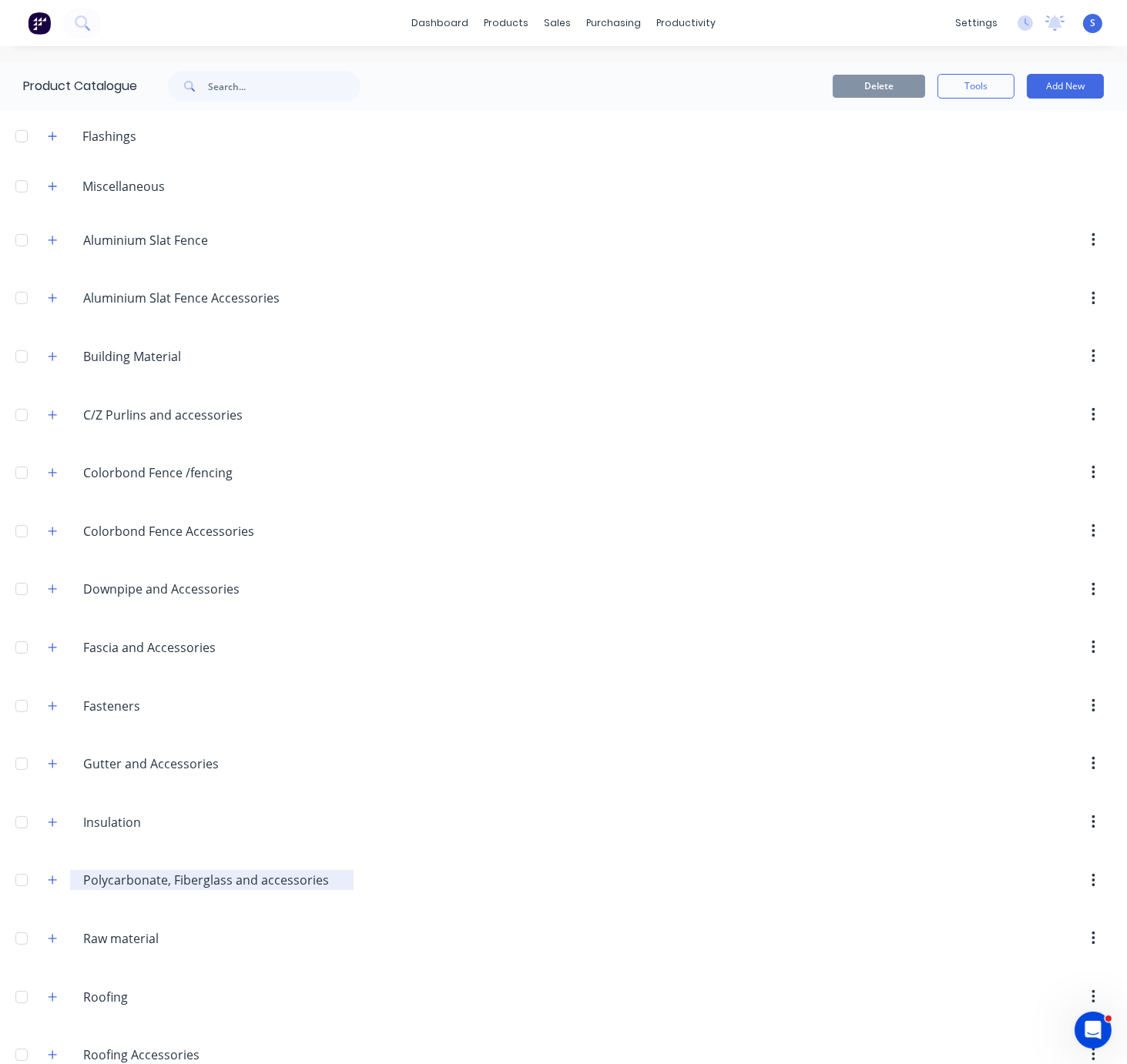
scroll to position [503, 0]
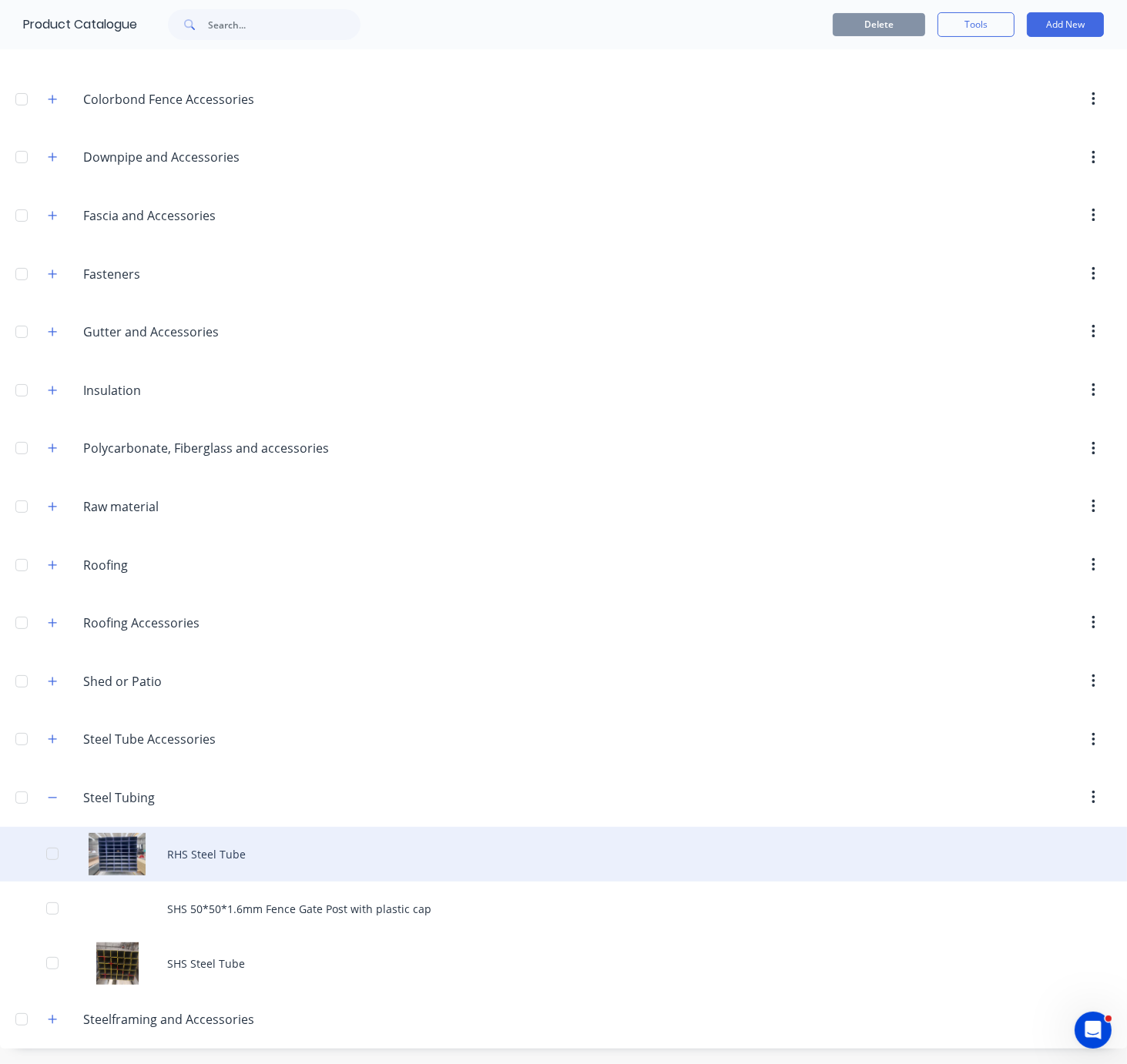
click at [254, 859] on div "RHS Steel Tube" at bounding box center [563, 855] width 1127 height 55
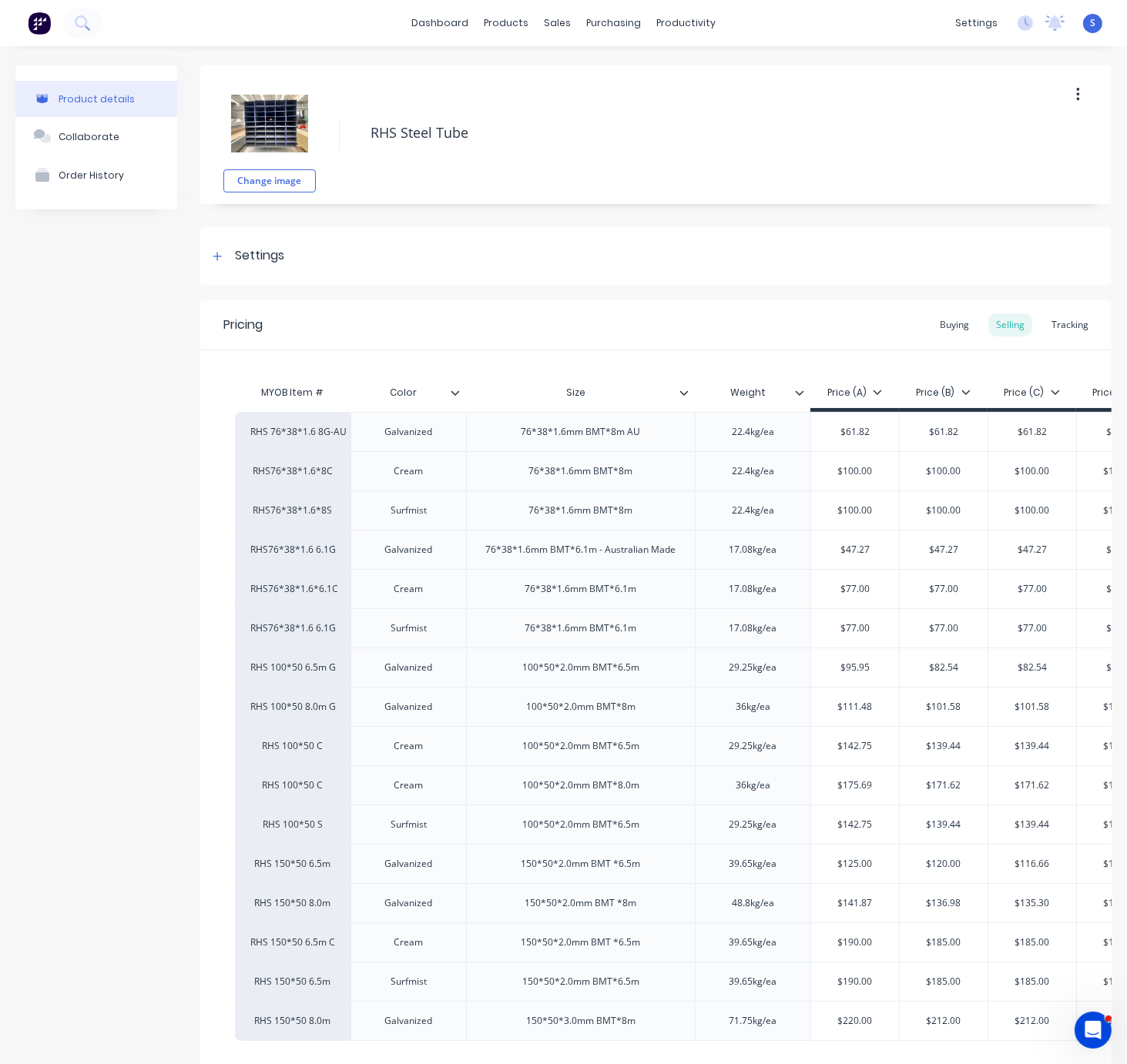
scroll to position [143, 0]
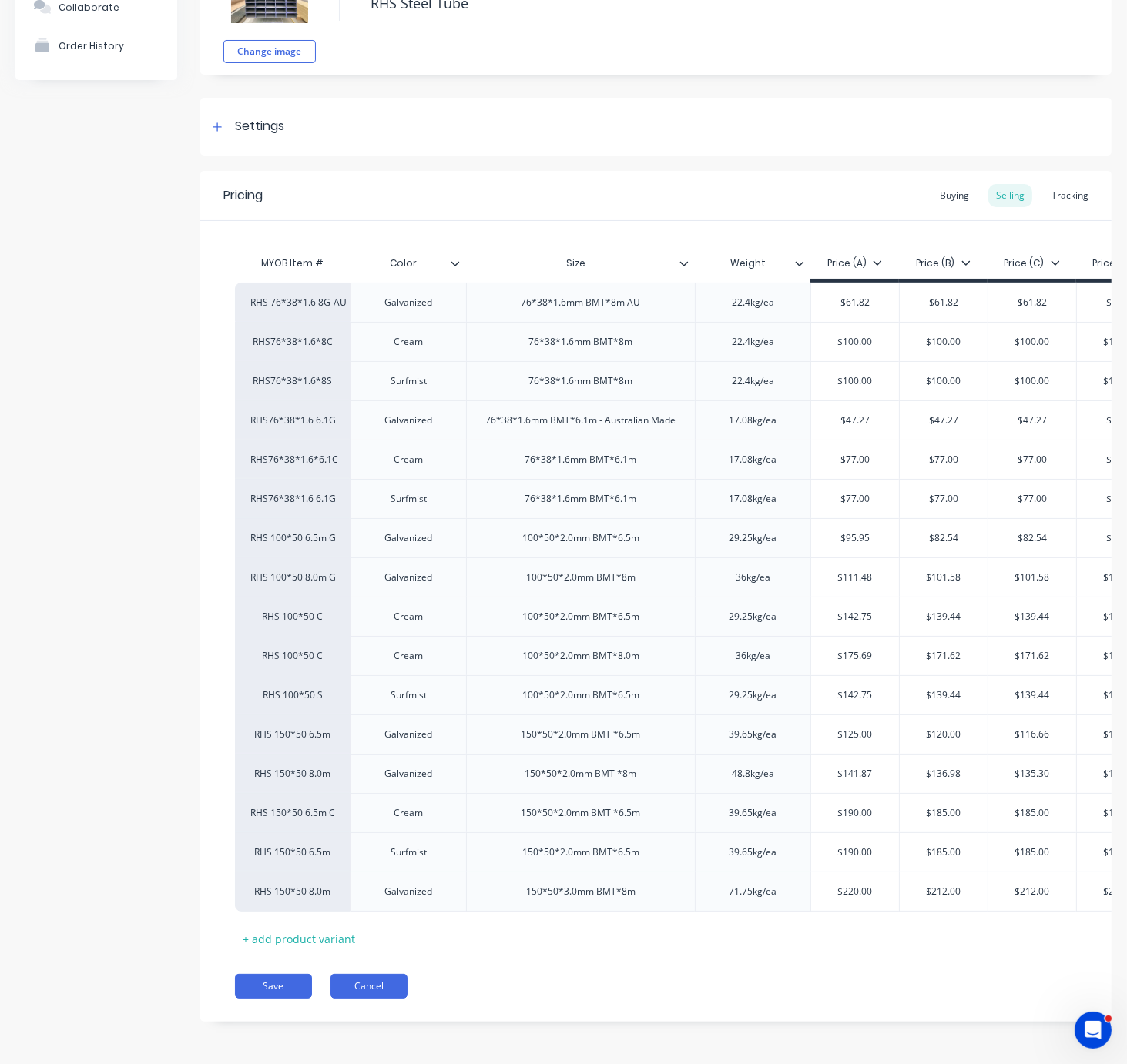
click at [350, 988] on button "Cancel" at bounding box center [369, 986] width 77 height 24
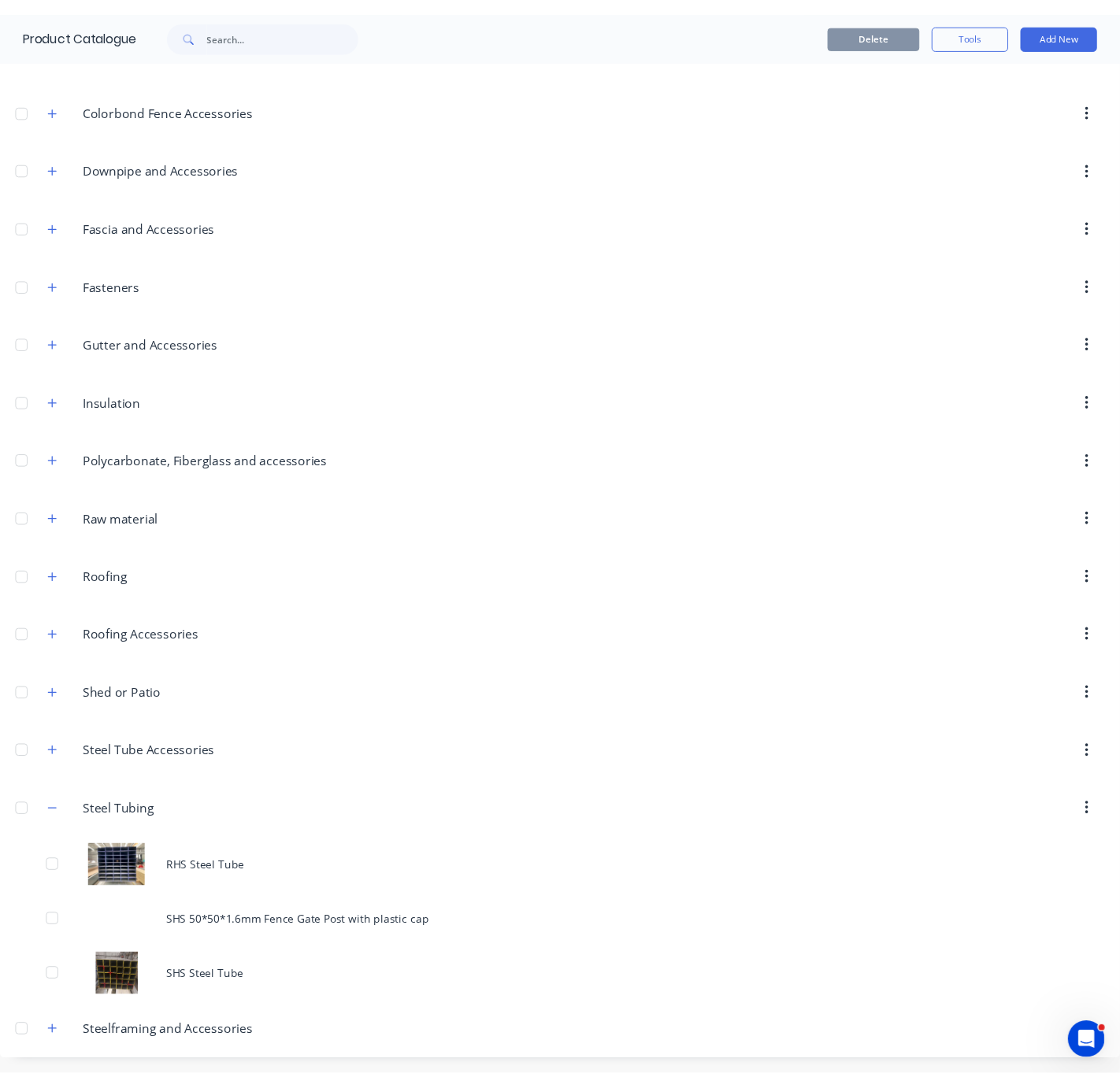
scroll to position [514, 0]
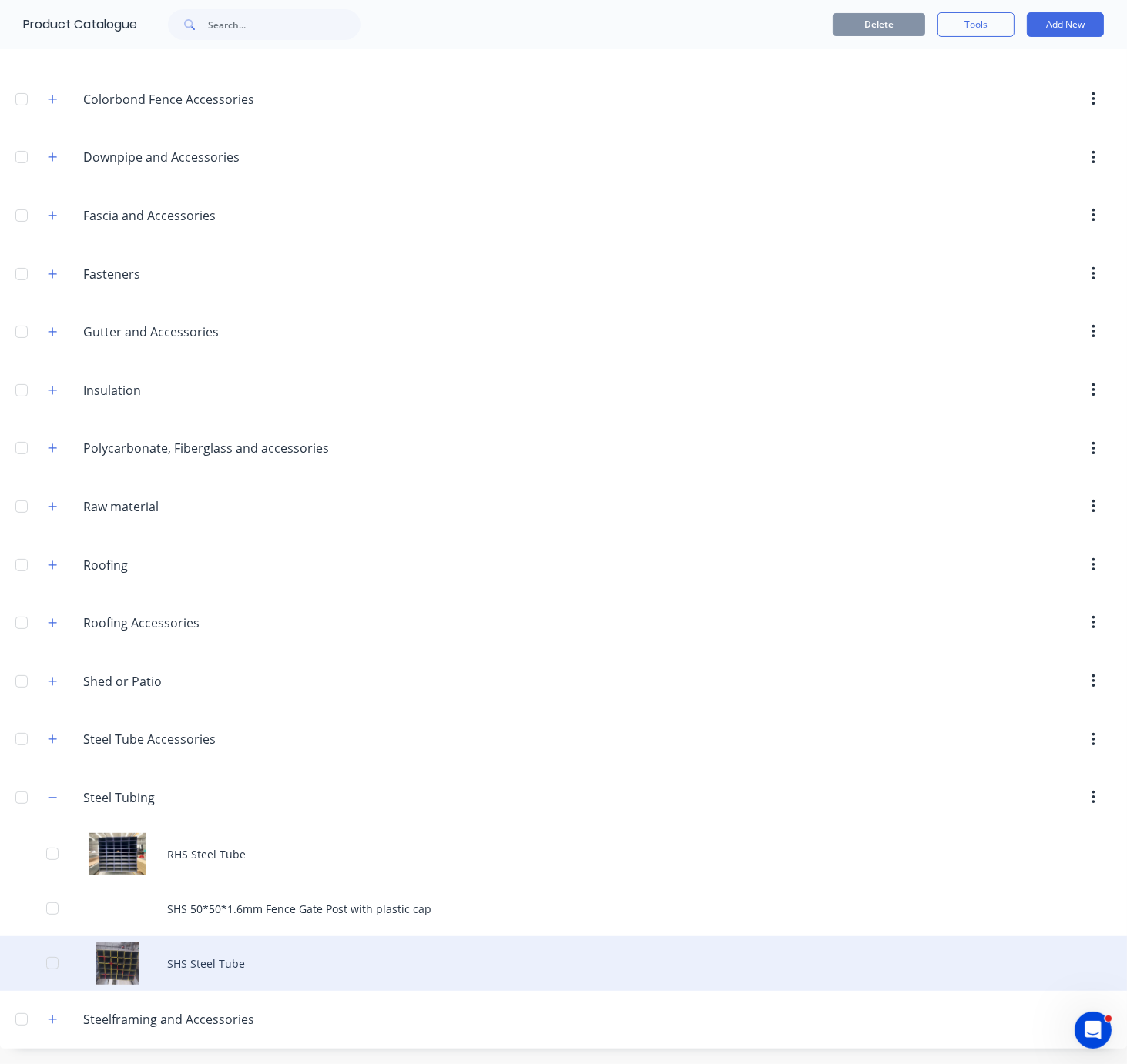
click at [261, 948] on div "SHS Steel Tube" at bounding box center [563, 964] width 1127 height 55
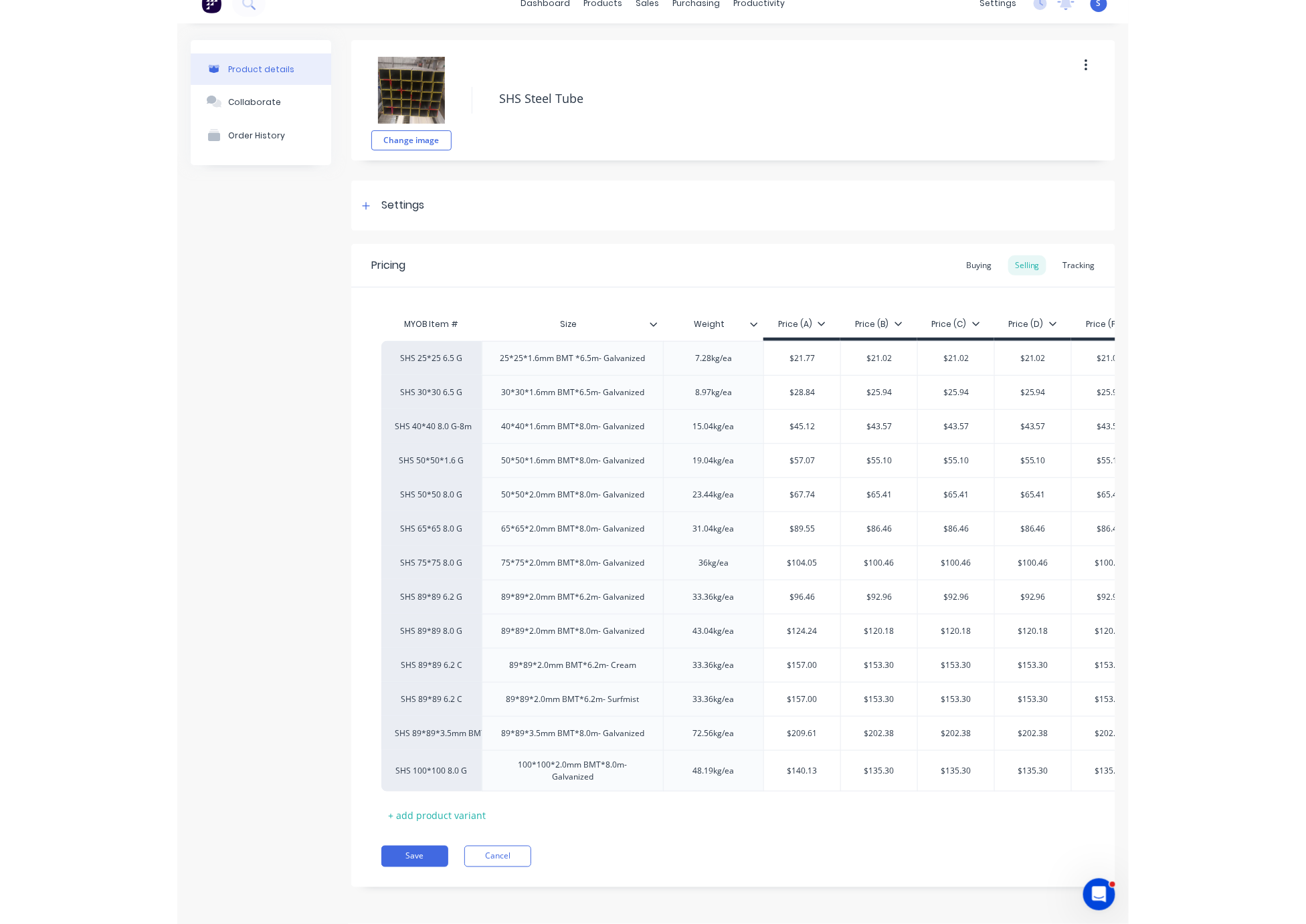
scroll to position [30, 0]
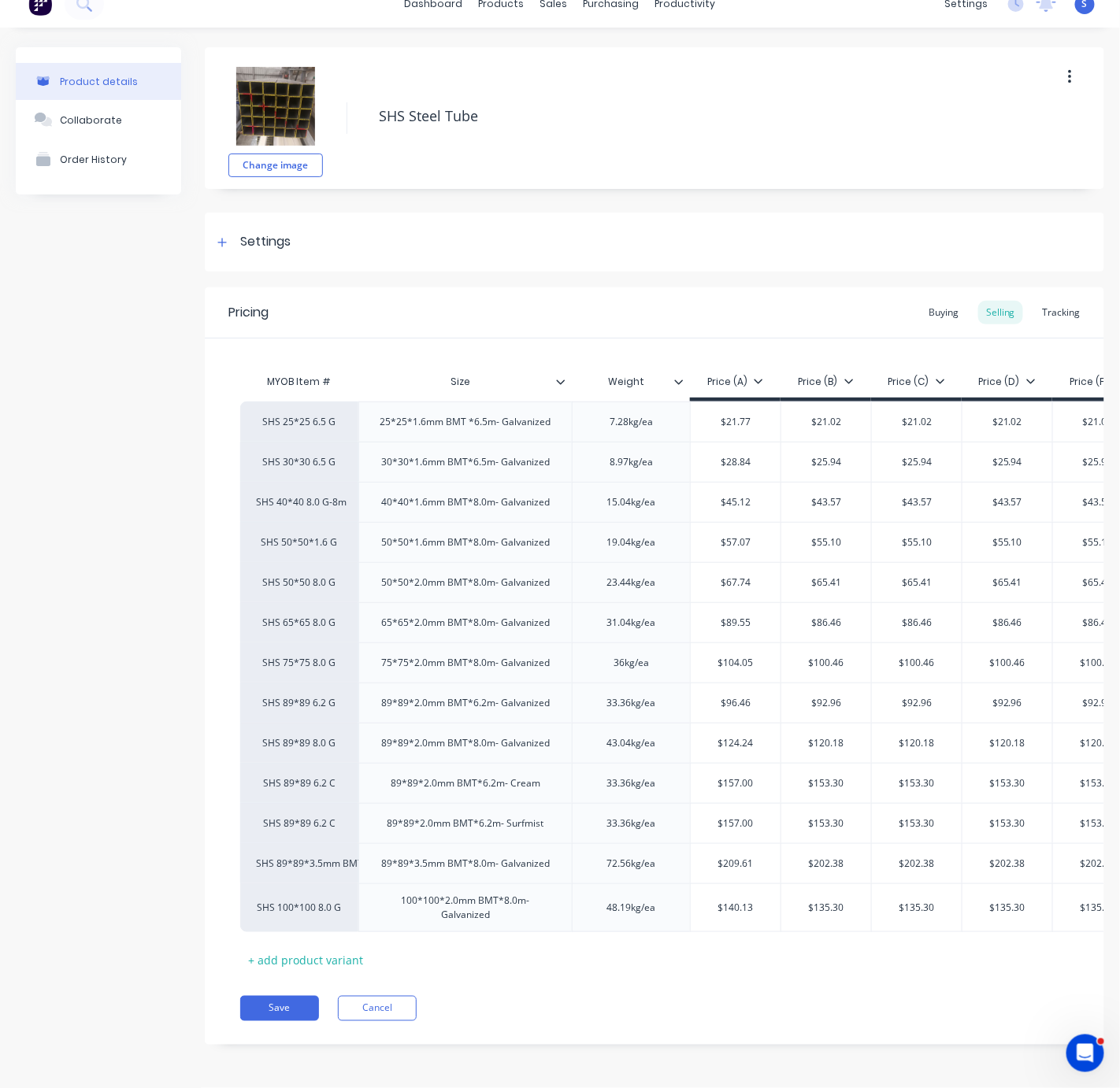
drag, startPoint x: 130, startPoint y: 554, endPoint x: 187, endPoint y: 552, distance: 57.0
drag, startPoint x: 100, startPoint y: 619, endPoint x: 155, endPoint y: 605, distance: 56.8
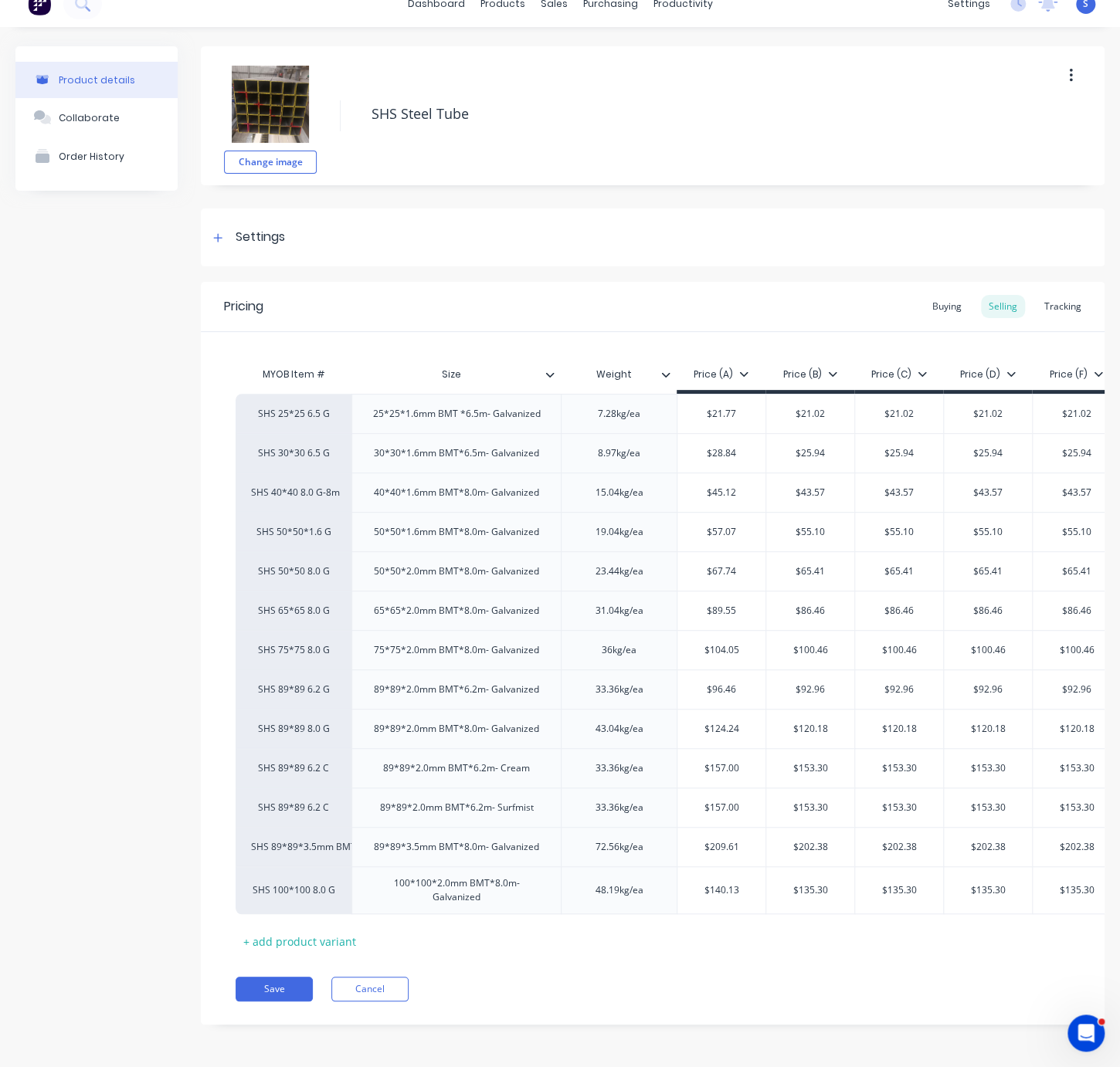
click at [91, 542] on div "Product details Collaborate Order History" at bounding box center [97, 547] width 162 height 1002
click at [91, 770] on div "Product details Collaborate Order History" at bounding box center [97, 547] width 162 height 1002
click at [42, 775] on div "Product details Collaborate Order History" at bounding box center [97, 547] width 162 height 1002
click at [47, 769] on div "Product details Collaborate Order History" at bounding box center [97, 547] width 162 height 1002
type textarea "x"
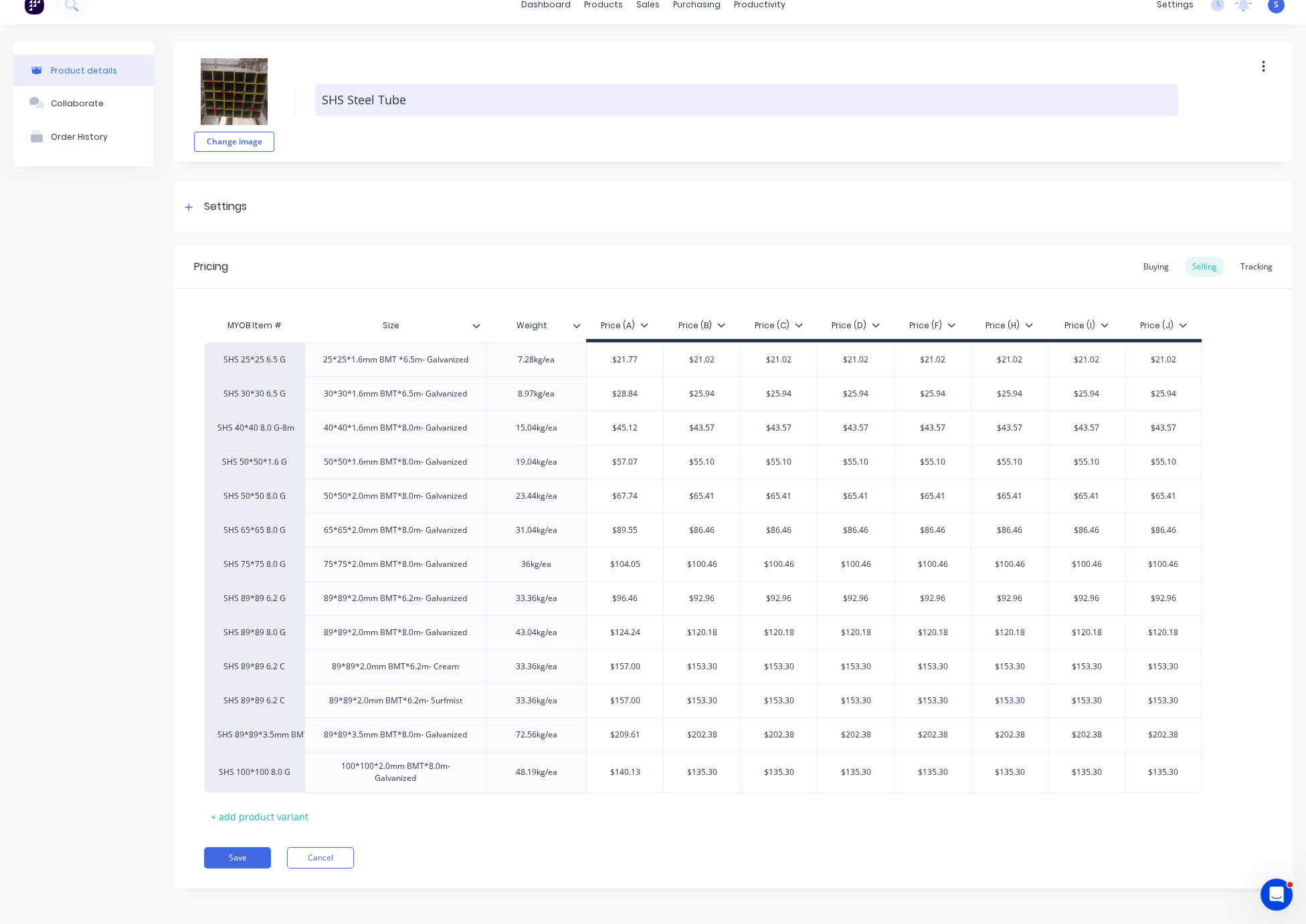
scroll to position [0, 0]
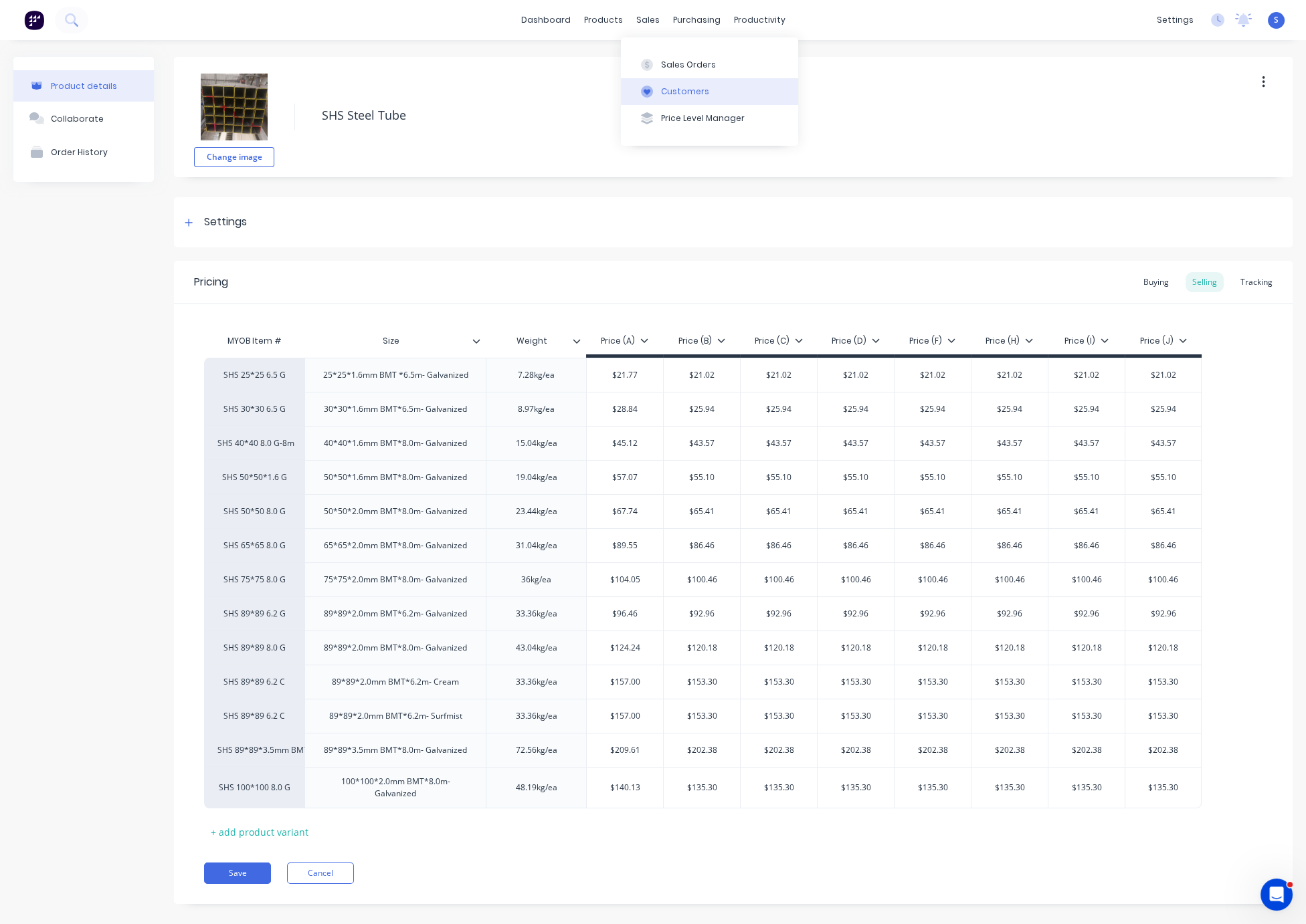
click at [686, 86] on button "Customers" at bounding box center [710, 92] width 178 height 27
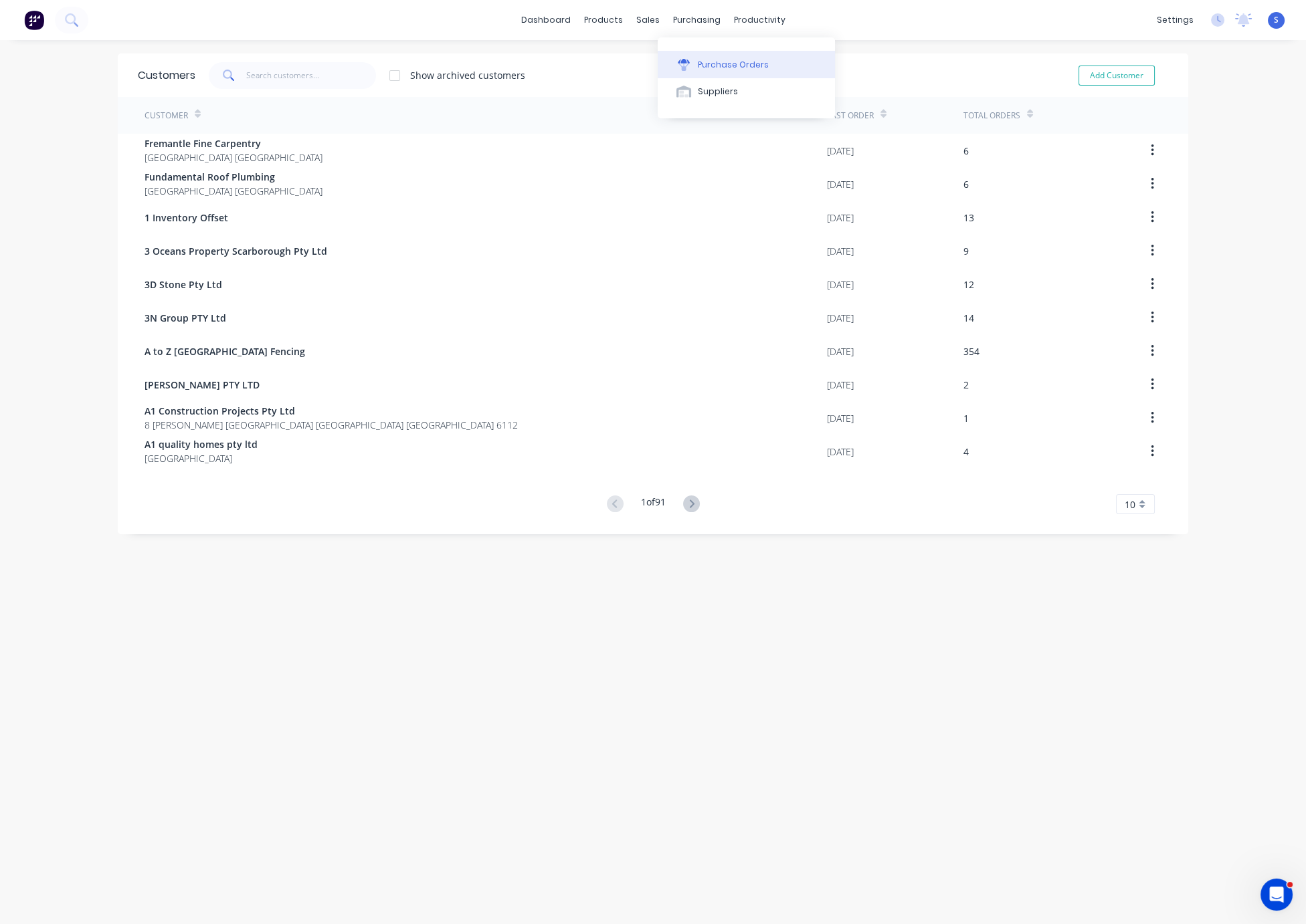
click at [716, 70] on div "Purchase Orders" at bounding box center [733, 65] width 71 height 12
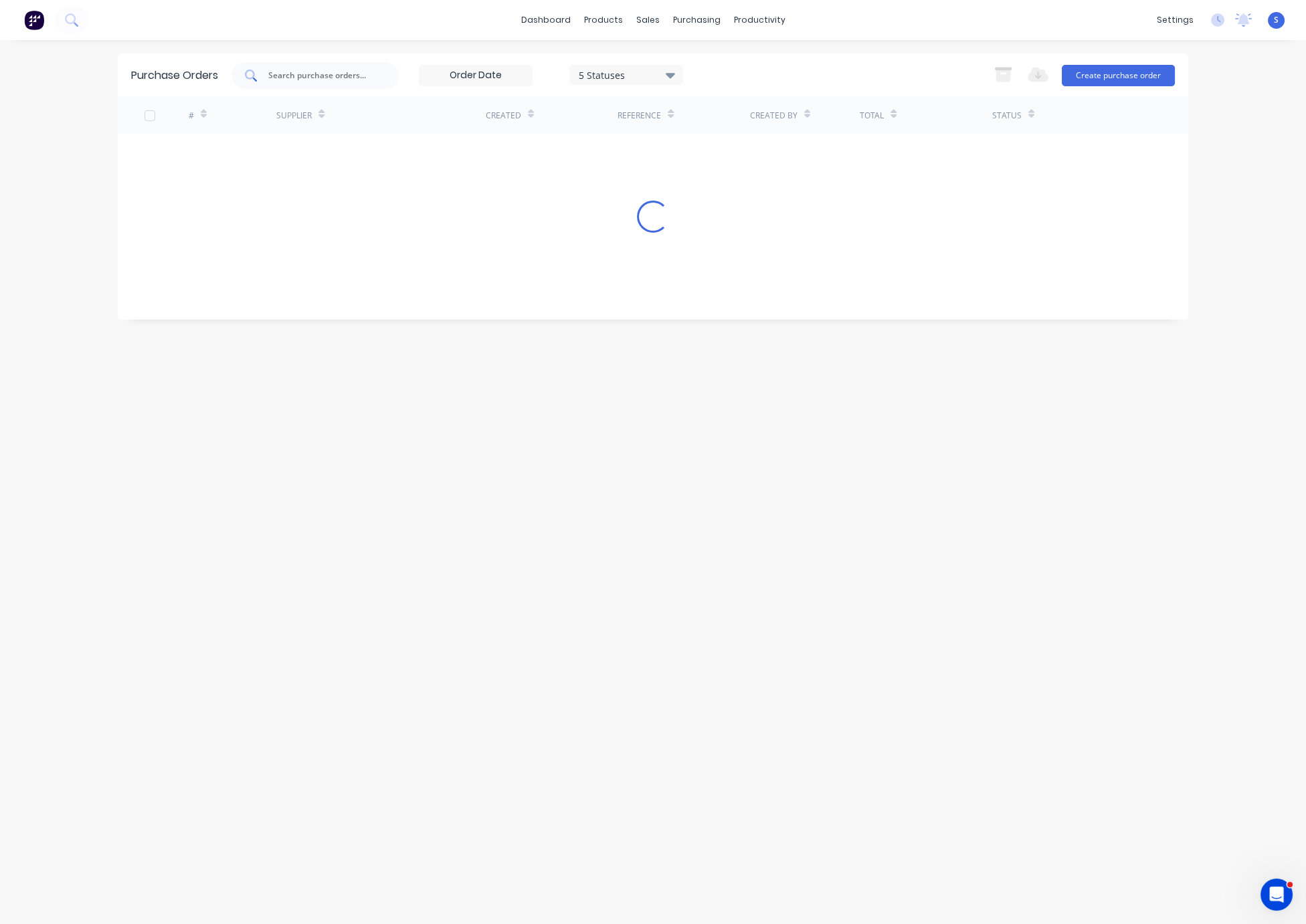
click at [279, 72] on input "text" at bounding box center [322, 76] width 111 height 14
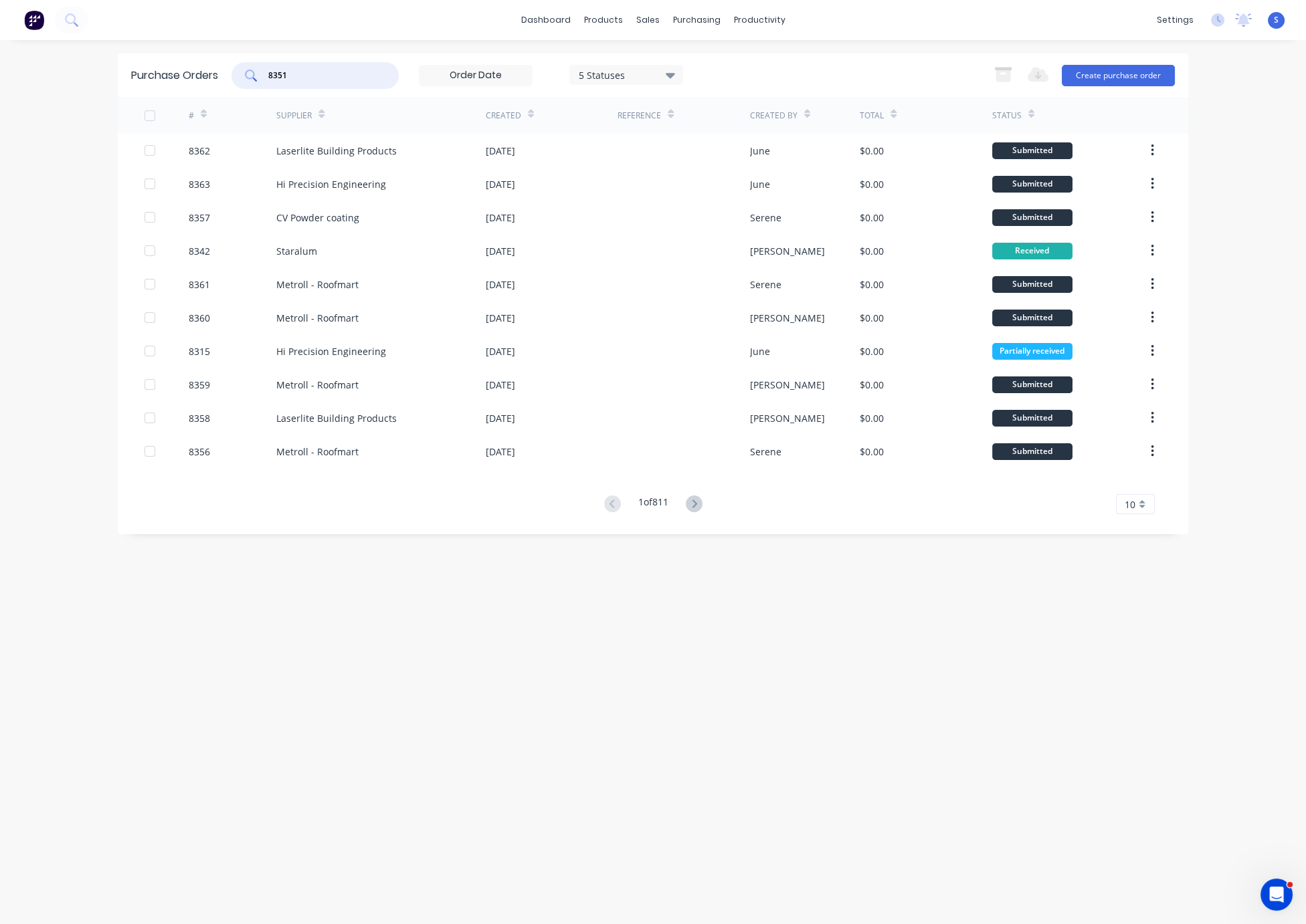
type input "8351"
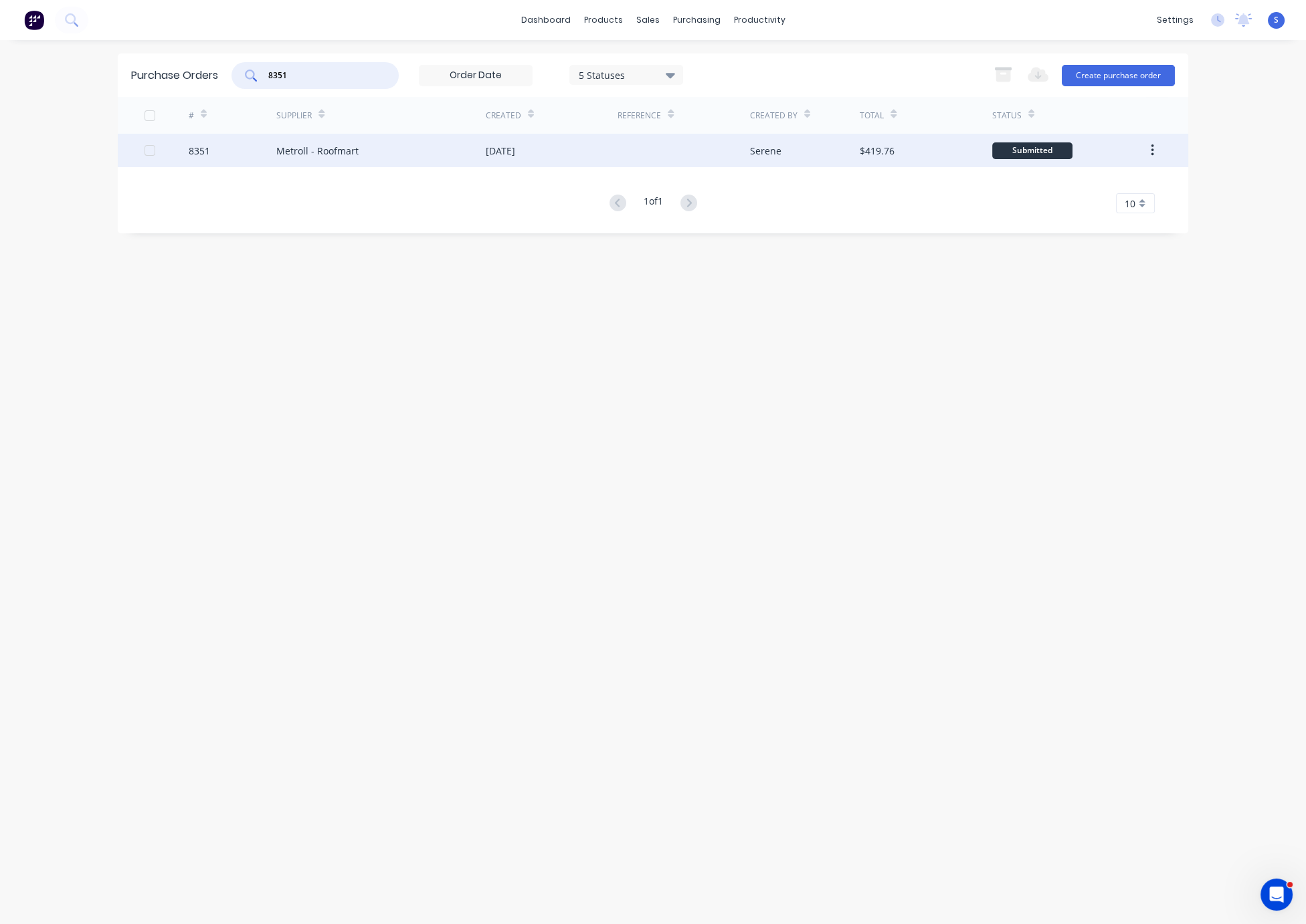
click at [426, 150] on div "Metroll - Roofmart" at bounding box center [380, 150] width 210 height 33
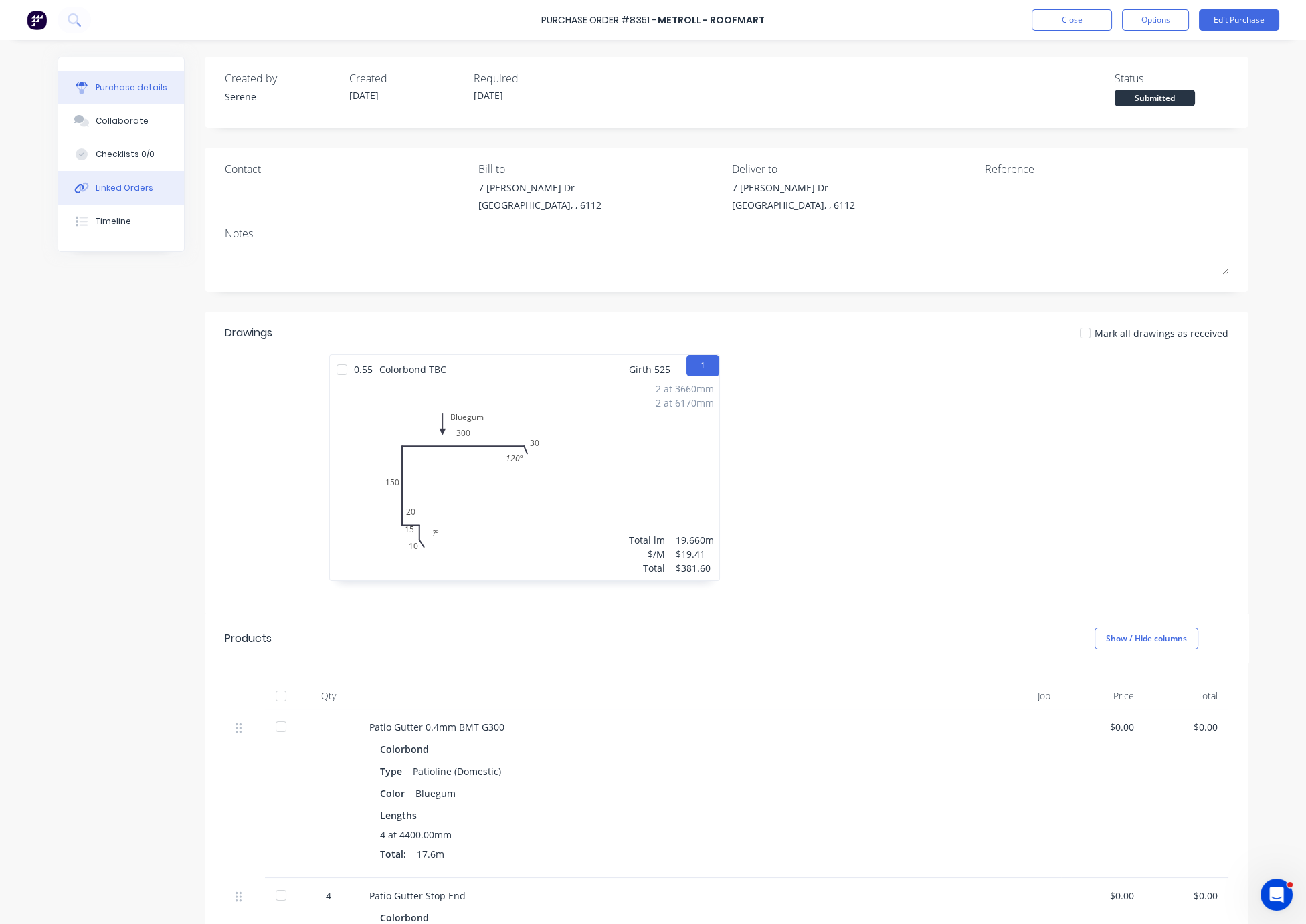
drag, startPoint x: 111, startPoint y: 201, endPoint x: 122, endPoint y: 201, distance: 11.0
click at [111, 194] on div "Linked Orders" at bounding box center [124, 188] width 57 height 12
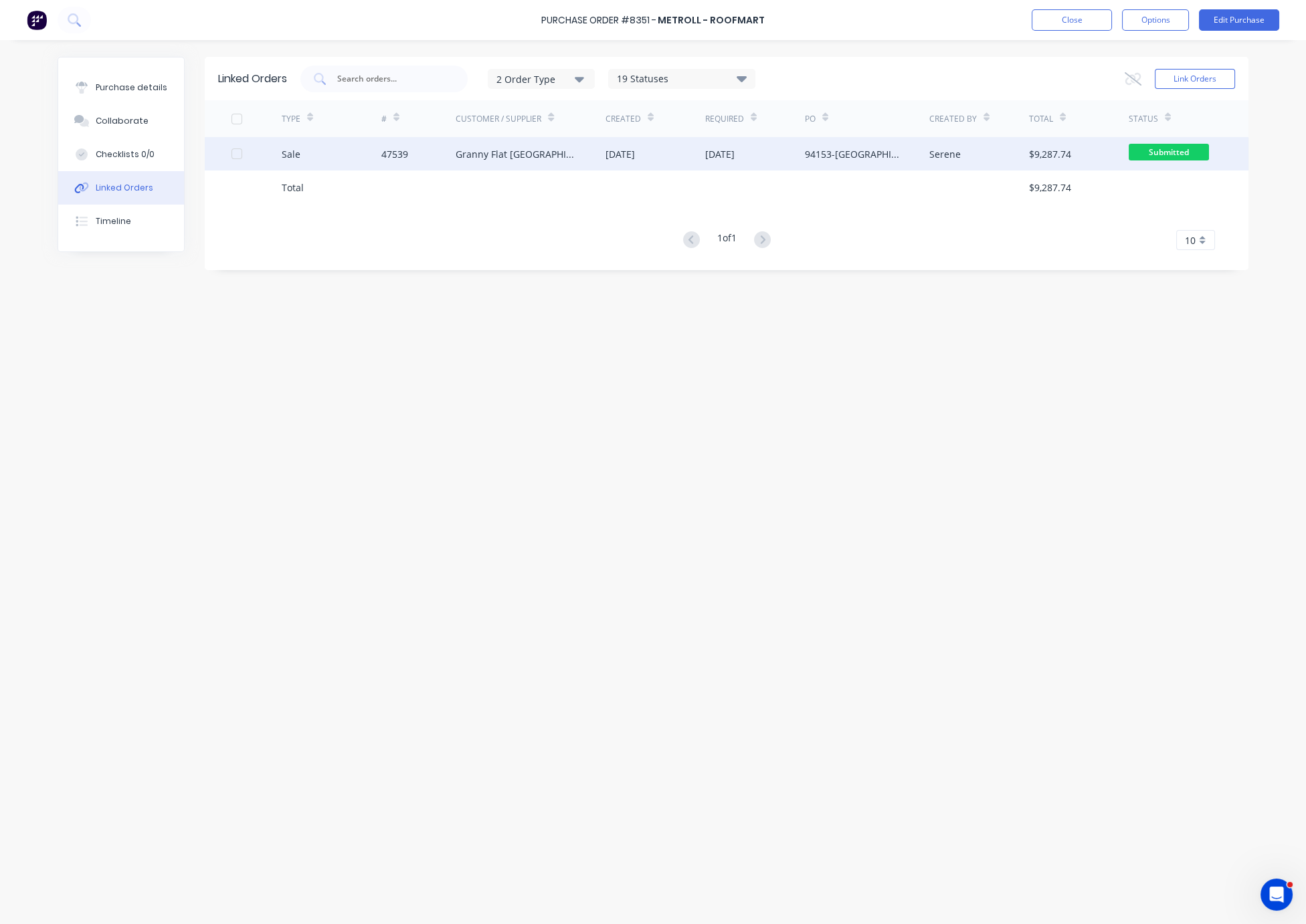
click at [512, 156] on div "Granny Flat [GEOGRAPHIC_DATA]" at bounding box center [517, 154] width 123 height 14
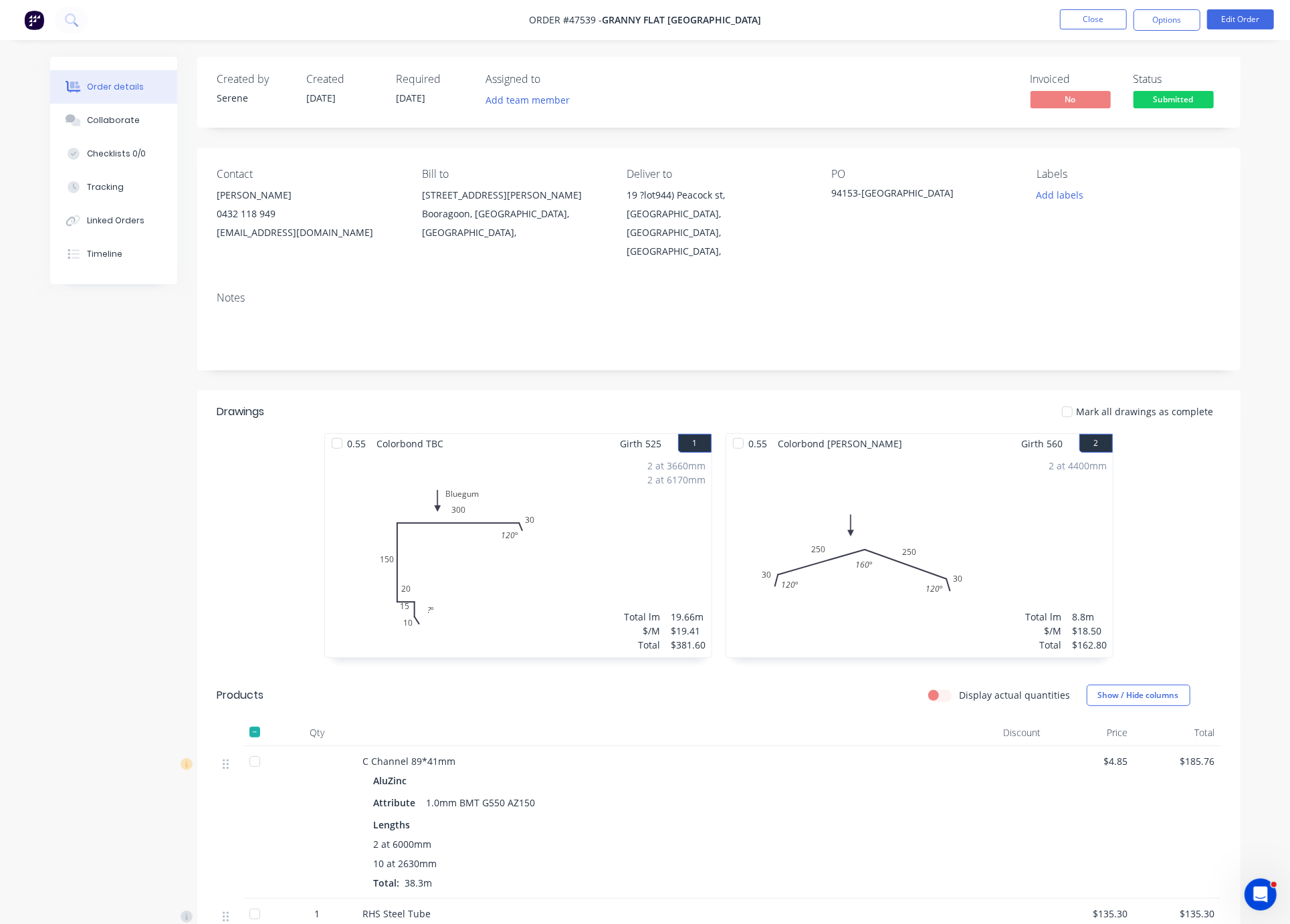
click at [675, 365] on div "Notes" at bounding box center [719, 325] width 1043 height 89
click at [978, 18] on button "Close" at bounding box center [1093, 19] width 67 height 20
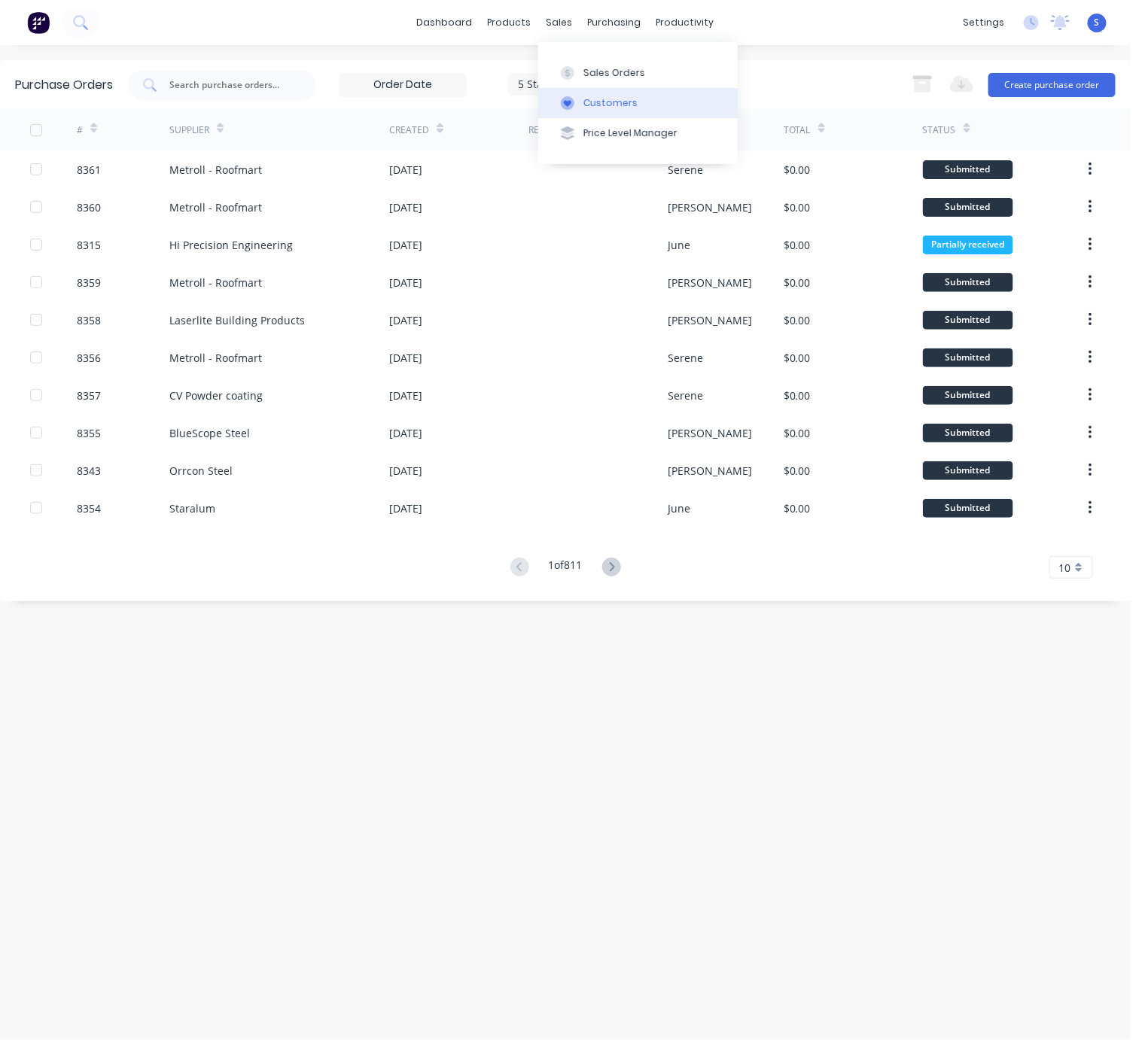
click at [622, 110] on div "Customers" at bounding box center [611, 103] width 55 height 14
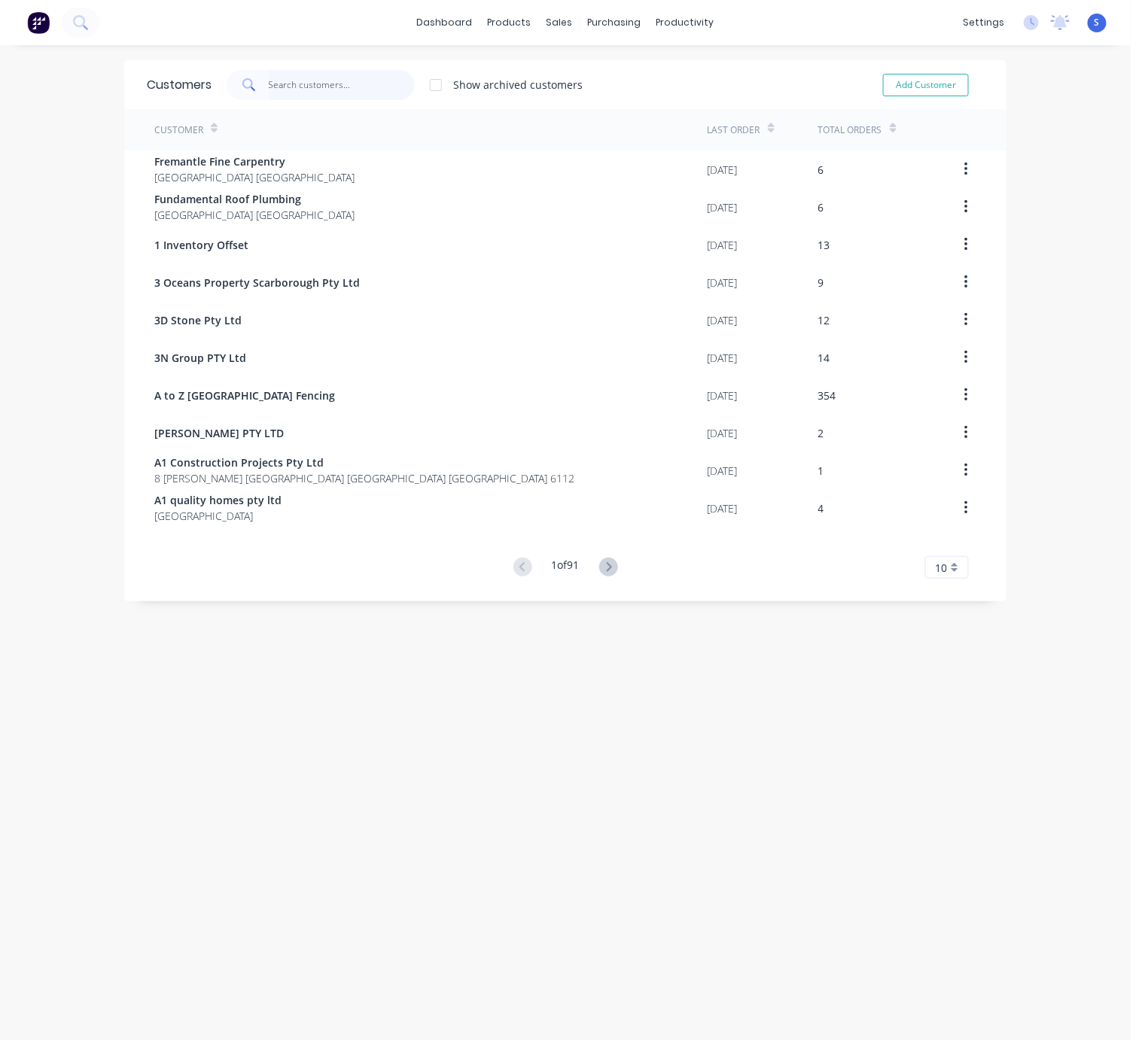
click at [297, 92] on input "text" at bounding box center [342, 85] width 147 height 30
type input "h"
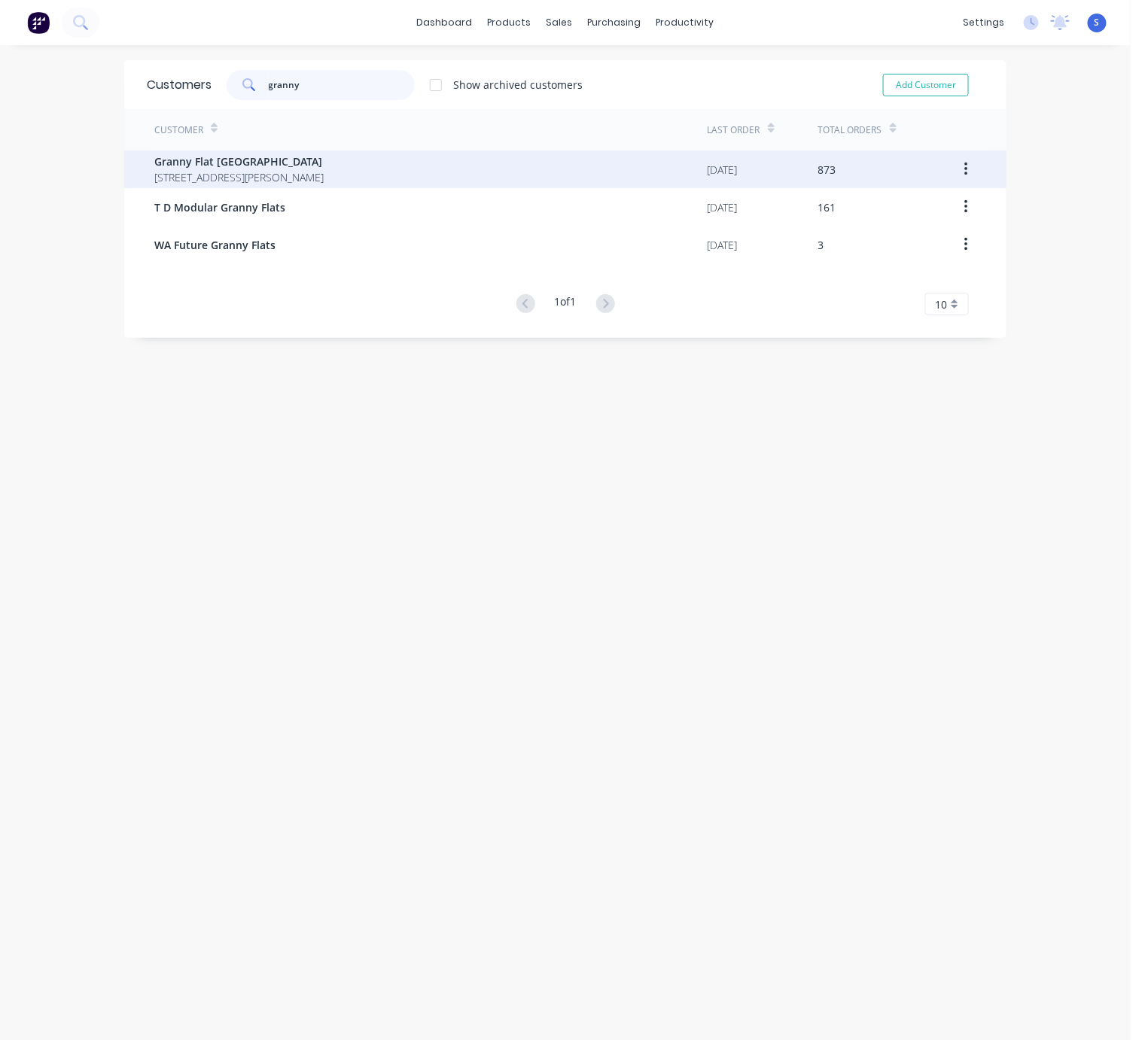
type input "granny"
click at [294, 171] on span "[STREET_ADDRESS][PERSON_NAME]" at bounding box center [239, 177] width 169 height 16
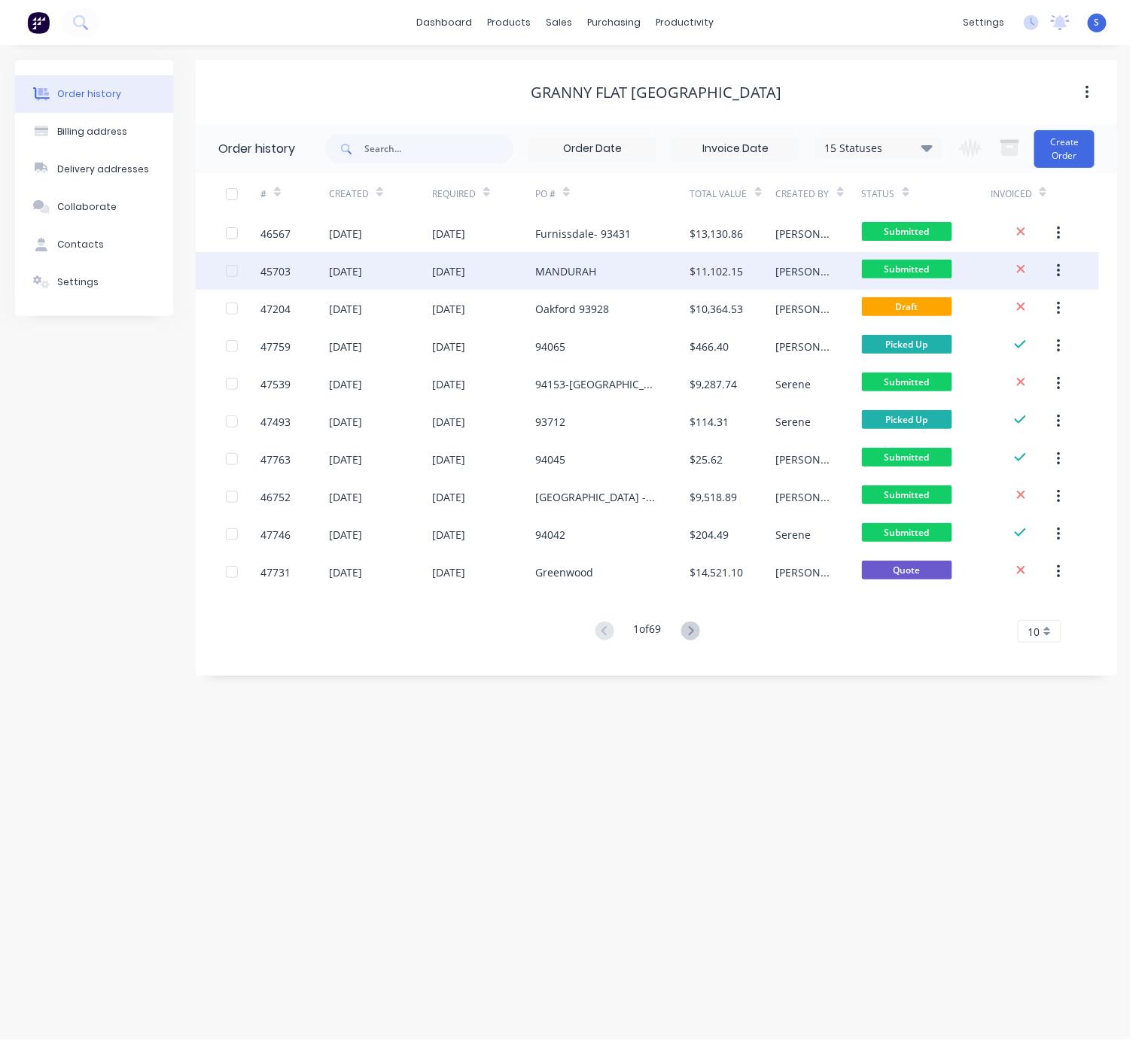
click at [514, 261] on div "[DATE]" at bounding box center [484, 271] width 103 height 38
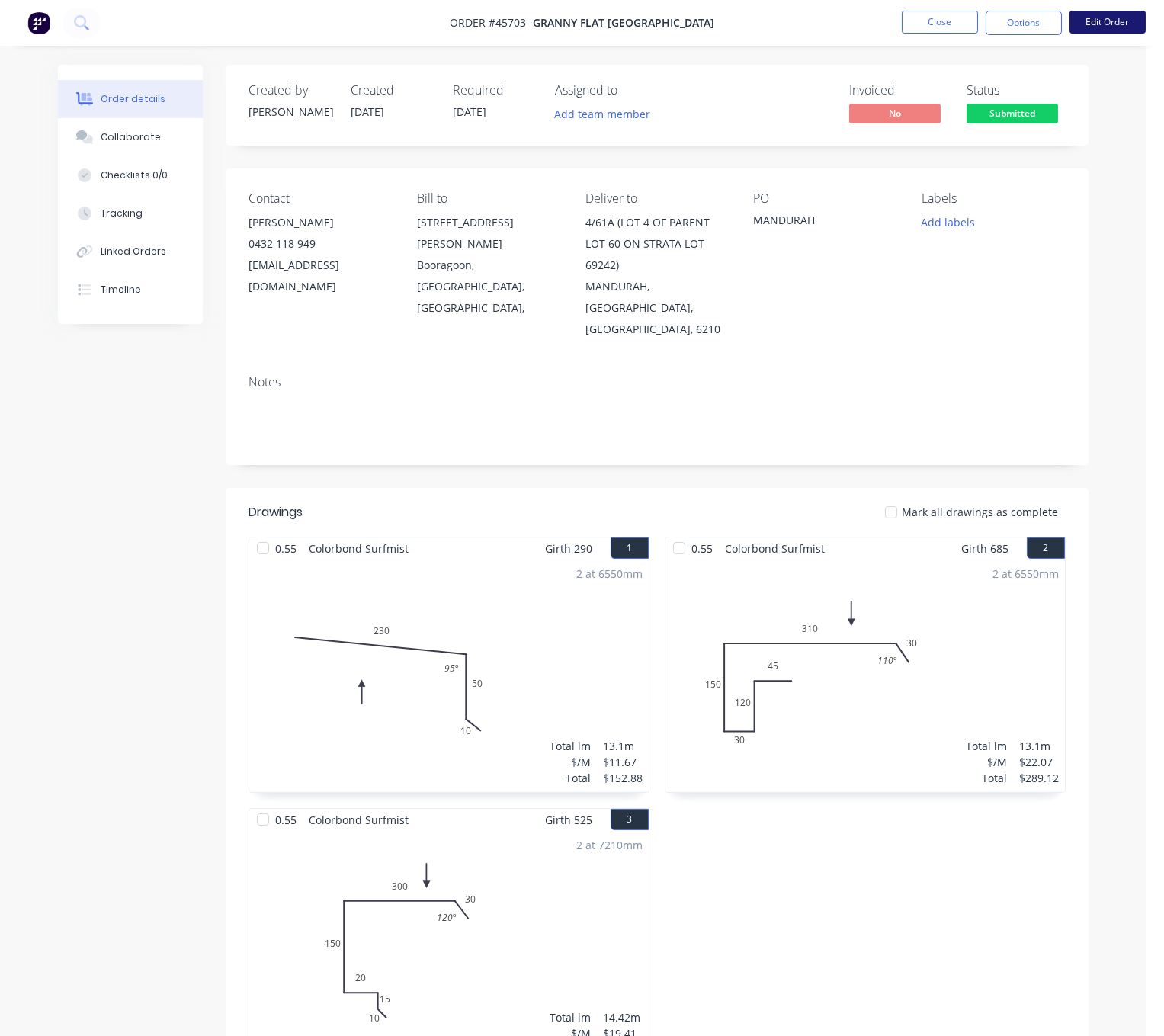
click at [1108, 24] on button "Edit Order" at bounding box center [1108, 22] width 76 height 23
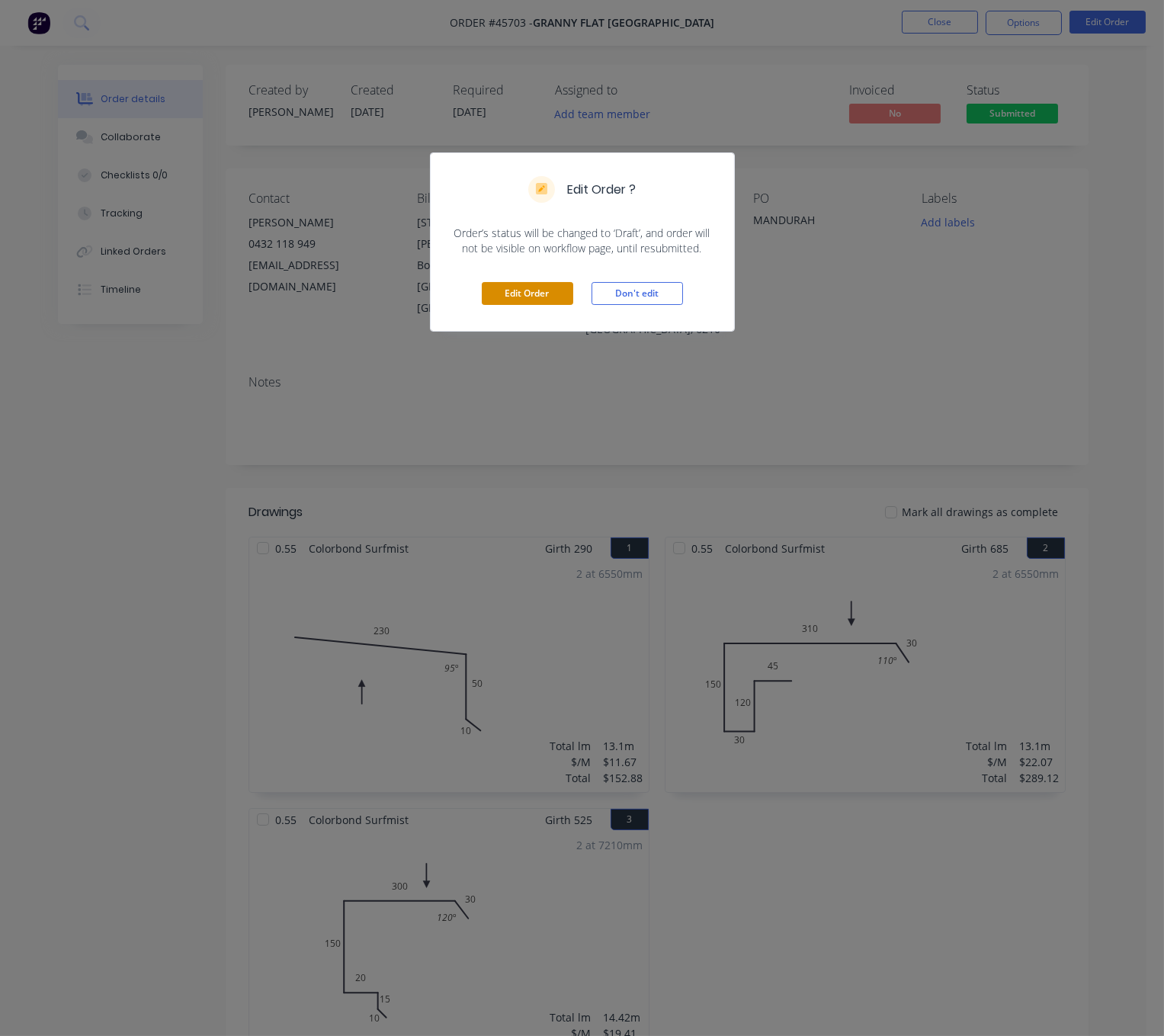
click at [510, 299] on button "Edit Order" at bounding box center [528, 293] width 92 height 23
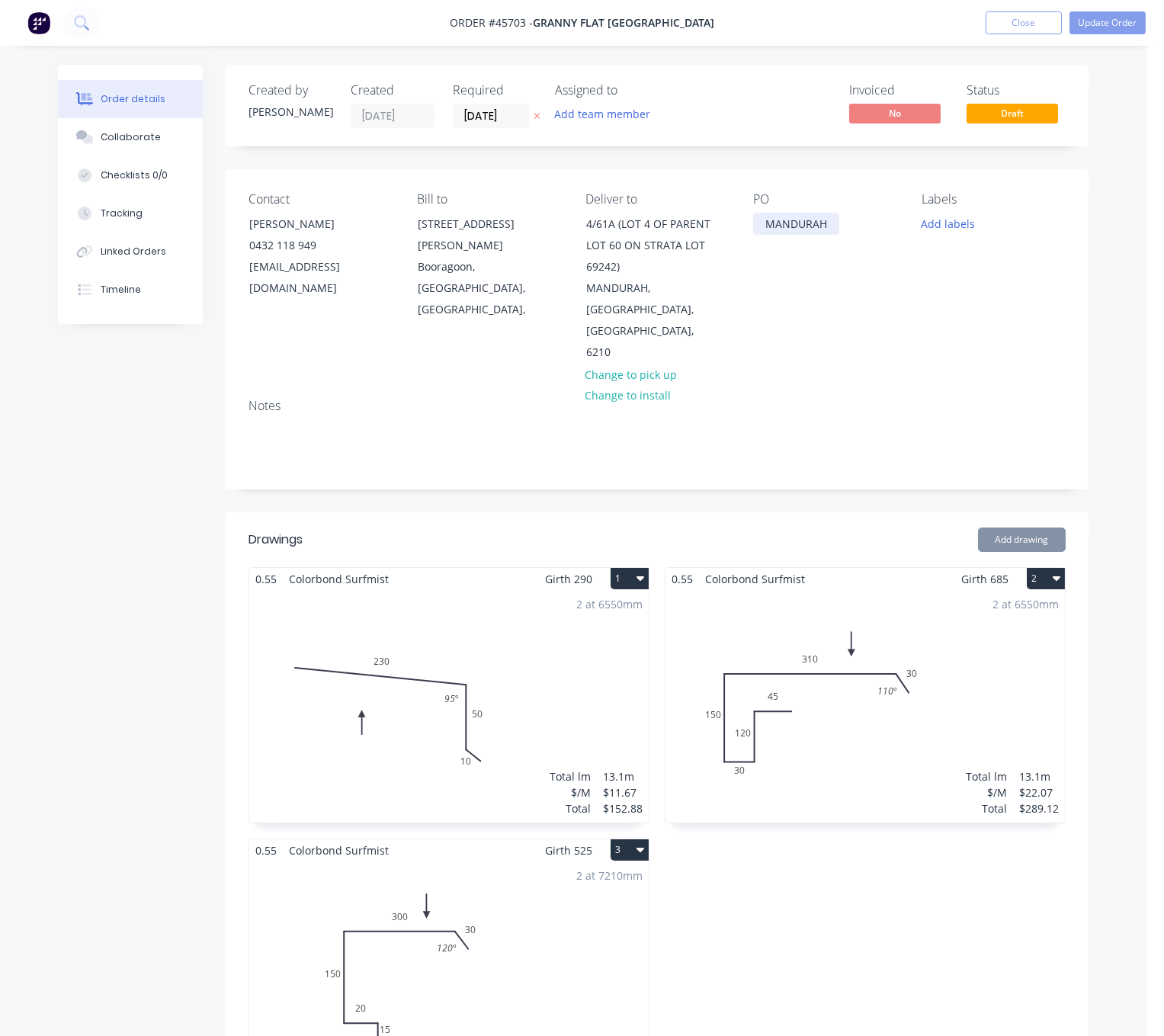
click at [762, 235] on div "MANDURAH" at bounding box center [797, 223] width 86 height 22
click at [945, 368] on div "Contact Kiran Shanker 0432 118 949 kiran@grannyflatswa.com Bill to 92 McCoy st …" at bounding box center [657, 277] width 863 height 217
click at [1104, 24] on button "Update Order" at bounding box center [1108, 23] width 76 height 23
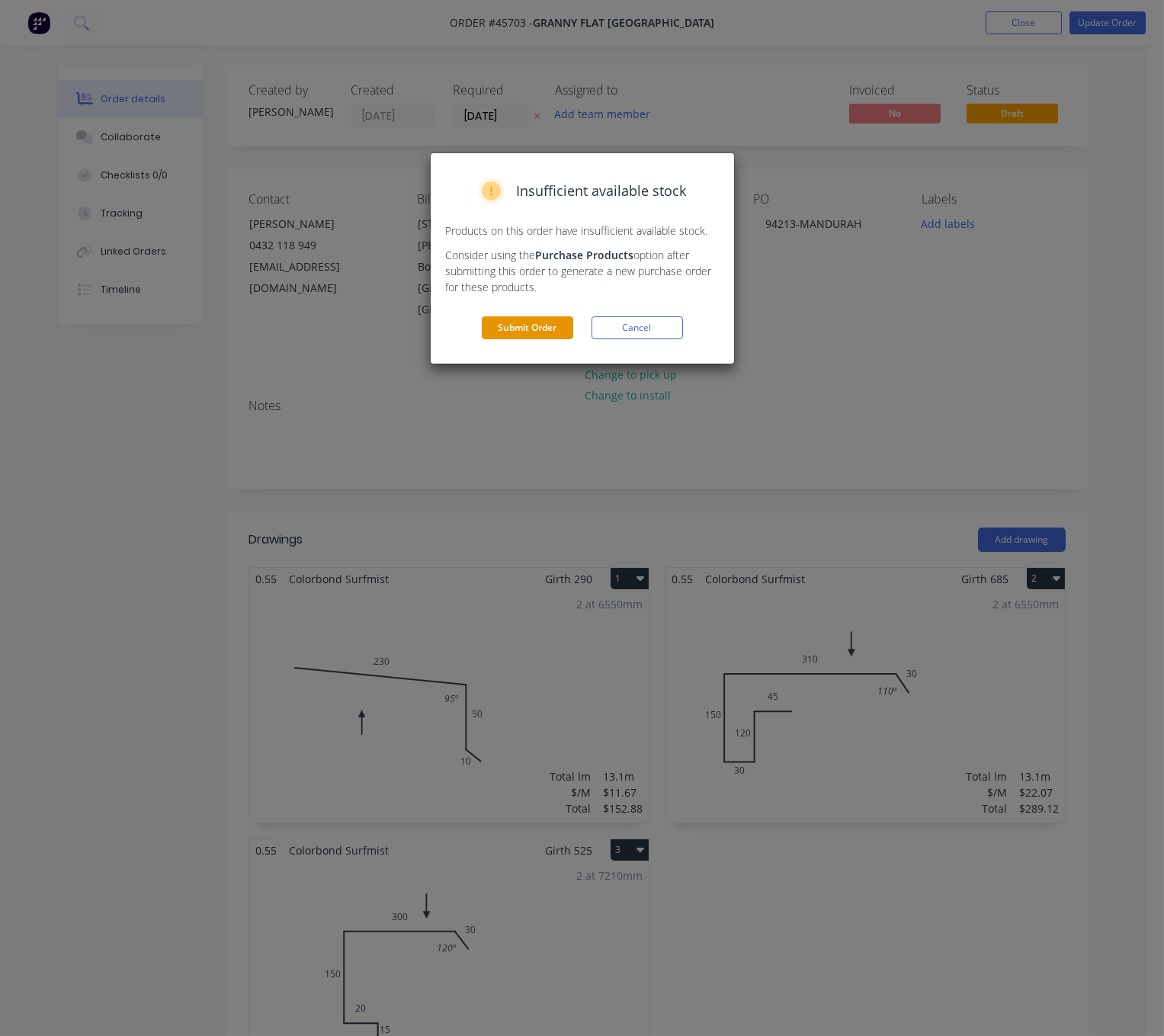
click at [500, 339] on button "Submit Order" at bounding box center [528, 327] width 92 height 23
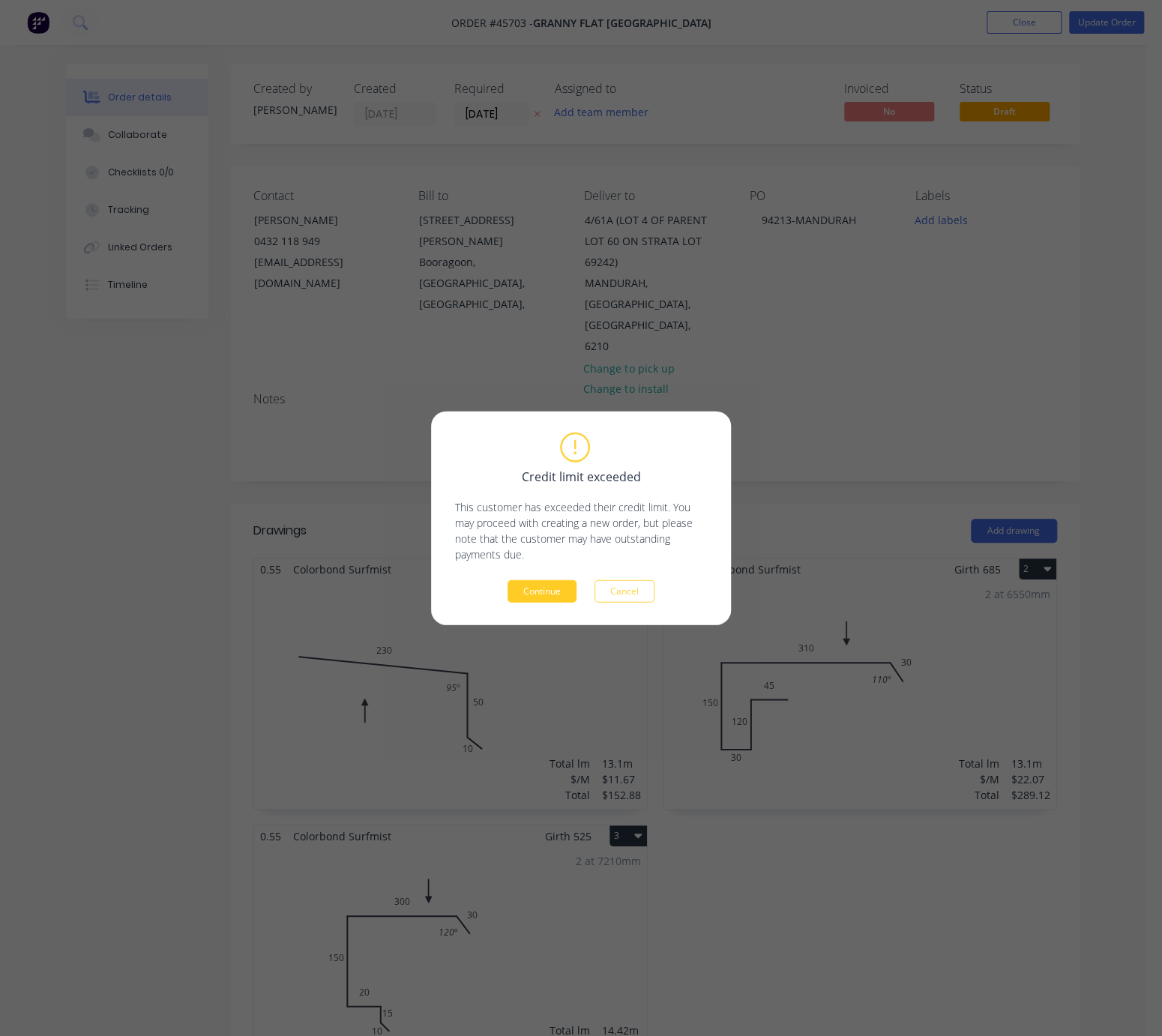
click at [557, 592] on button "Continue" at bounding box center [542, 591] width 69 height 22
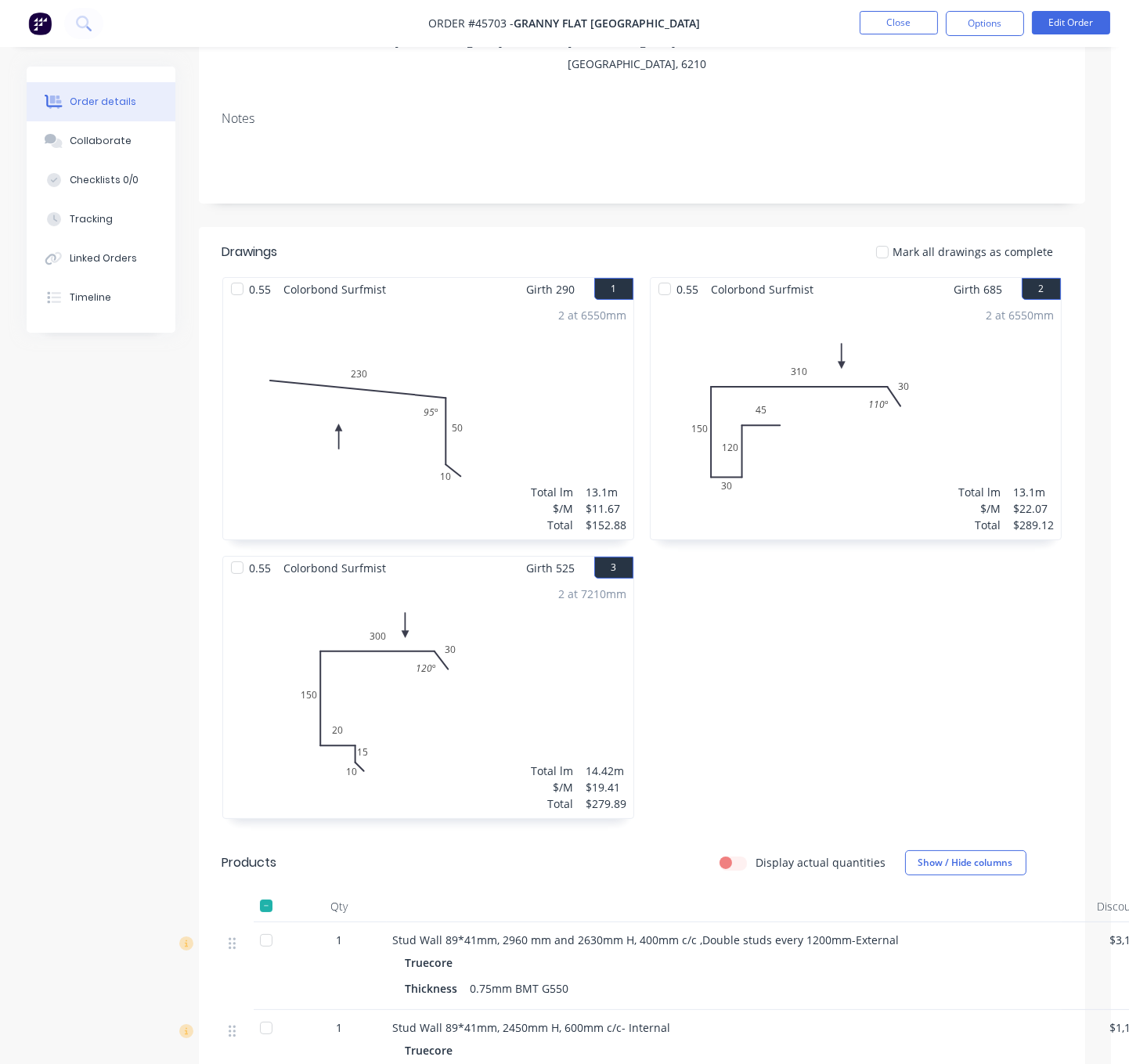
scroll to position [548, 0]
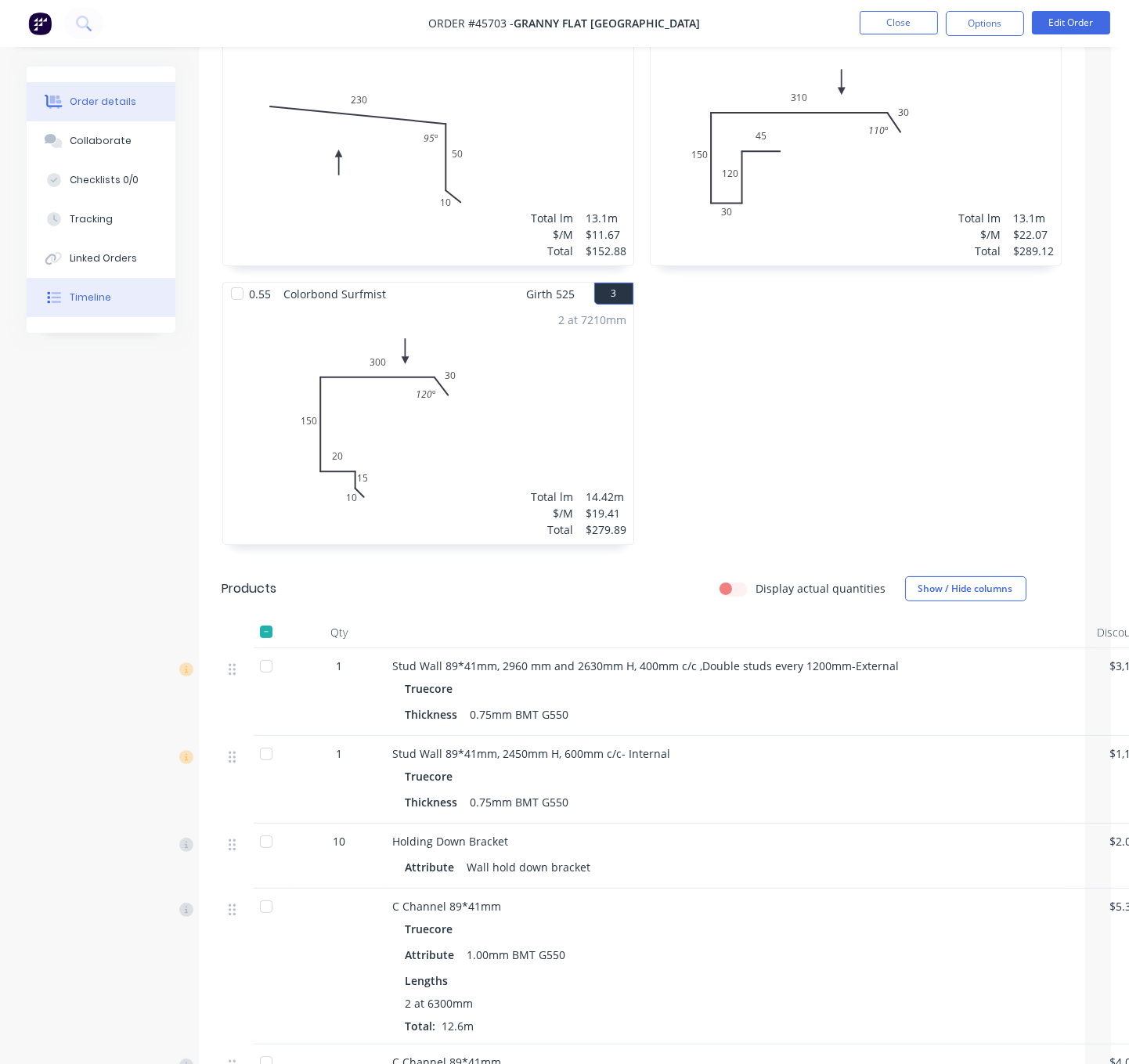
click at [101, 302] on button "Timeline" at bounding box center [101, 297] width 149 height 39
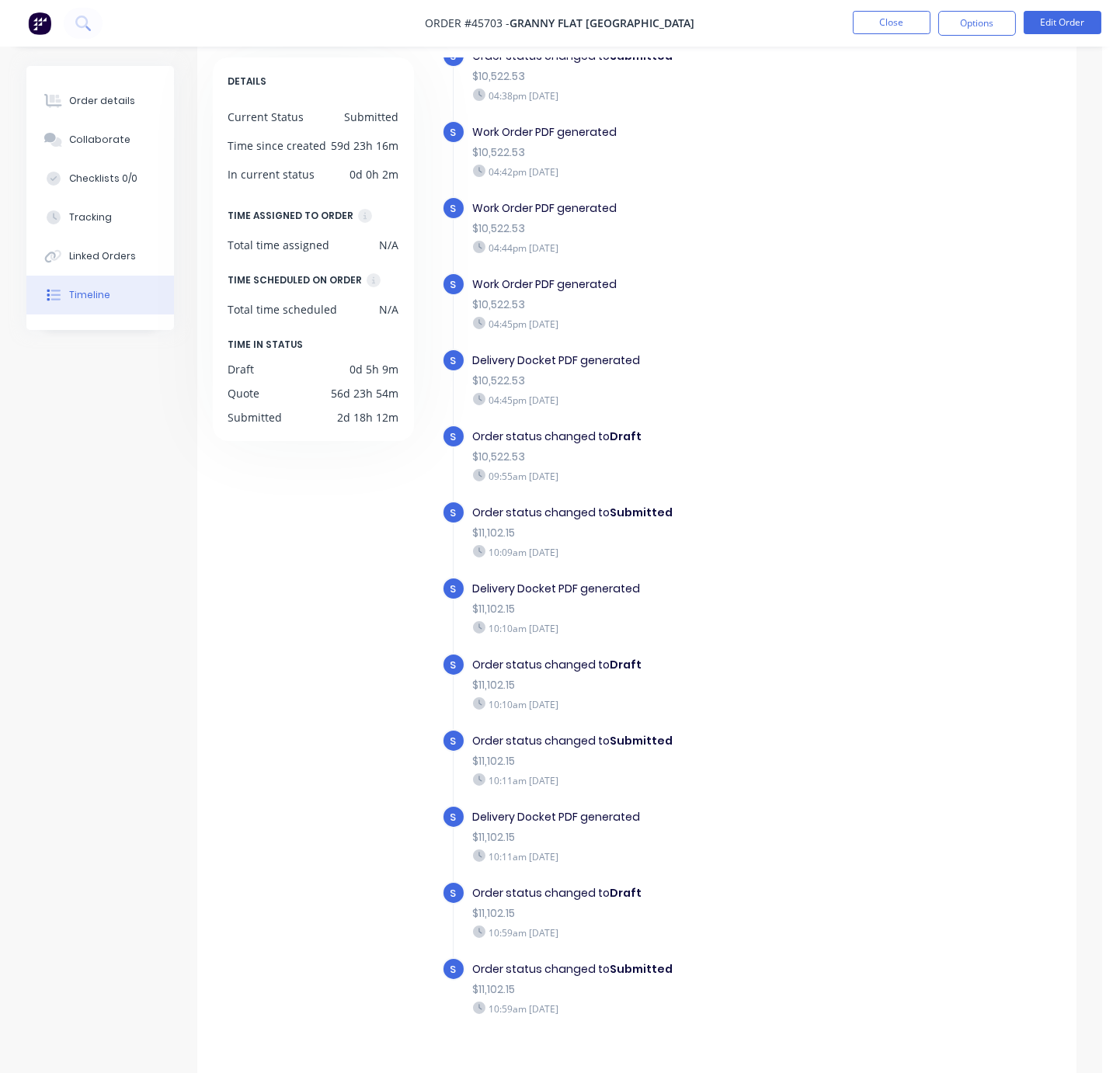
scroll to position [103, 0]
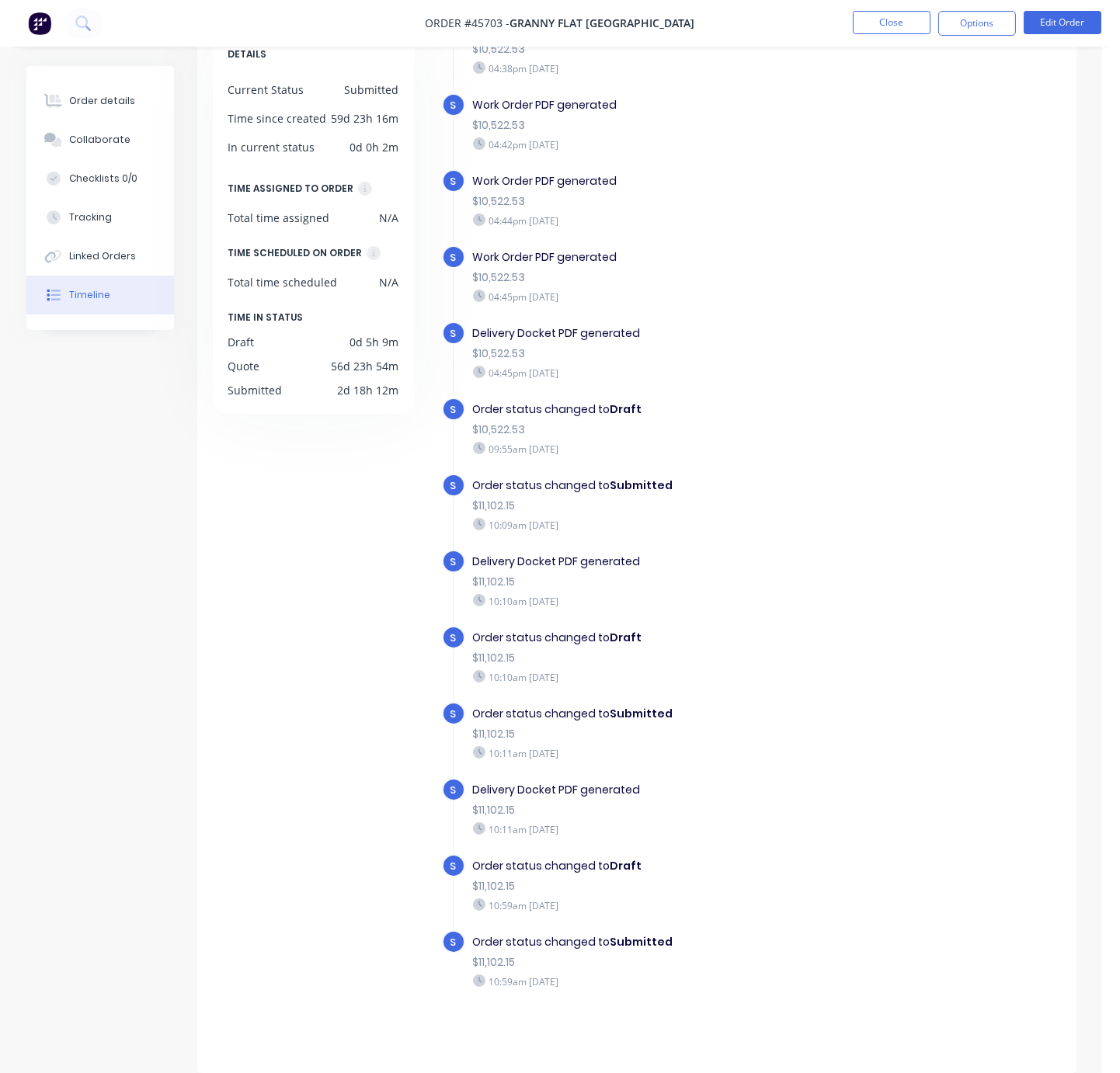
click at [714, 249] on div "Work Order PDF generated" at bounding box center [662, 257] width 380 height 17
click at [581, 366] on div "04:45pm Friday 08/08/25" at bounding box center [662, 373] width 380 height 14
click at [718, 761] on div "S Order status changed to Submitted $11,102.15 10:11am Monday 11/08/25" at bounding box center [662, 740] width 439 height 76
click at [707, 357] on div "Delivery Docket PDF generated $10,522.53 04:45pm Friday 08/08/25" at bounding box center [663, 352] width 395 height 62
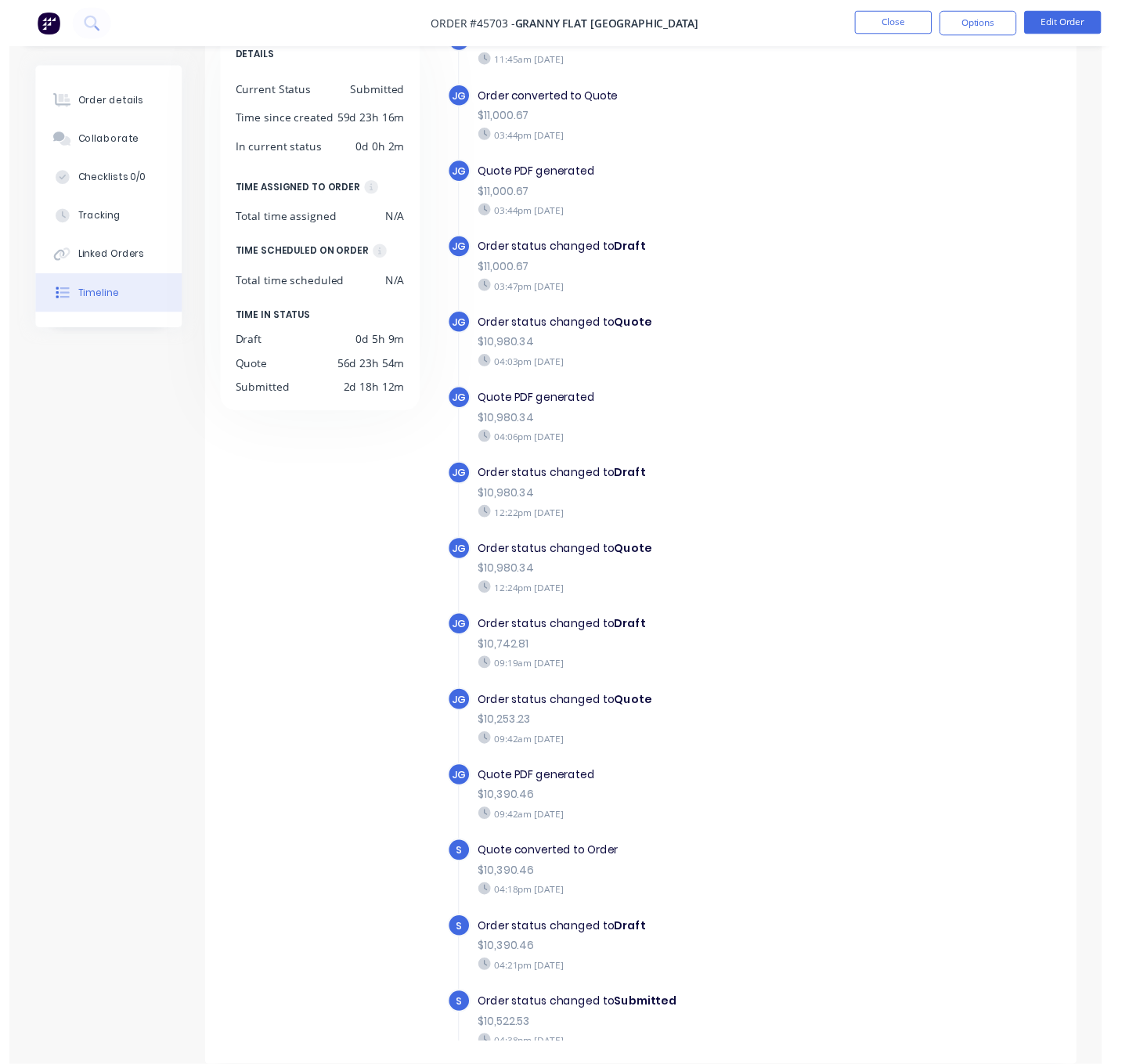
scroll to position [0, 0]
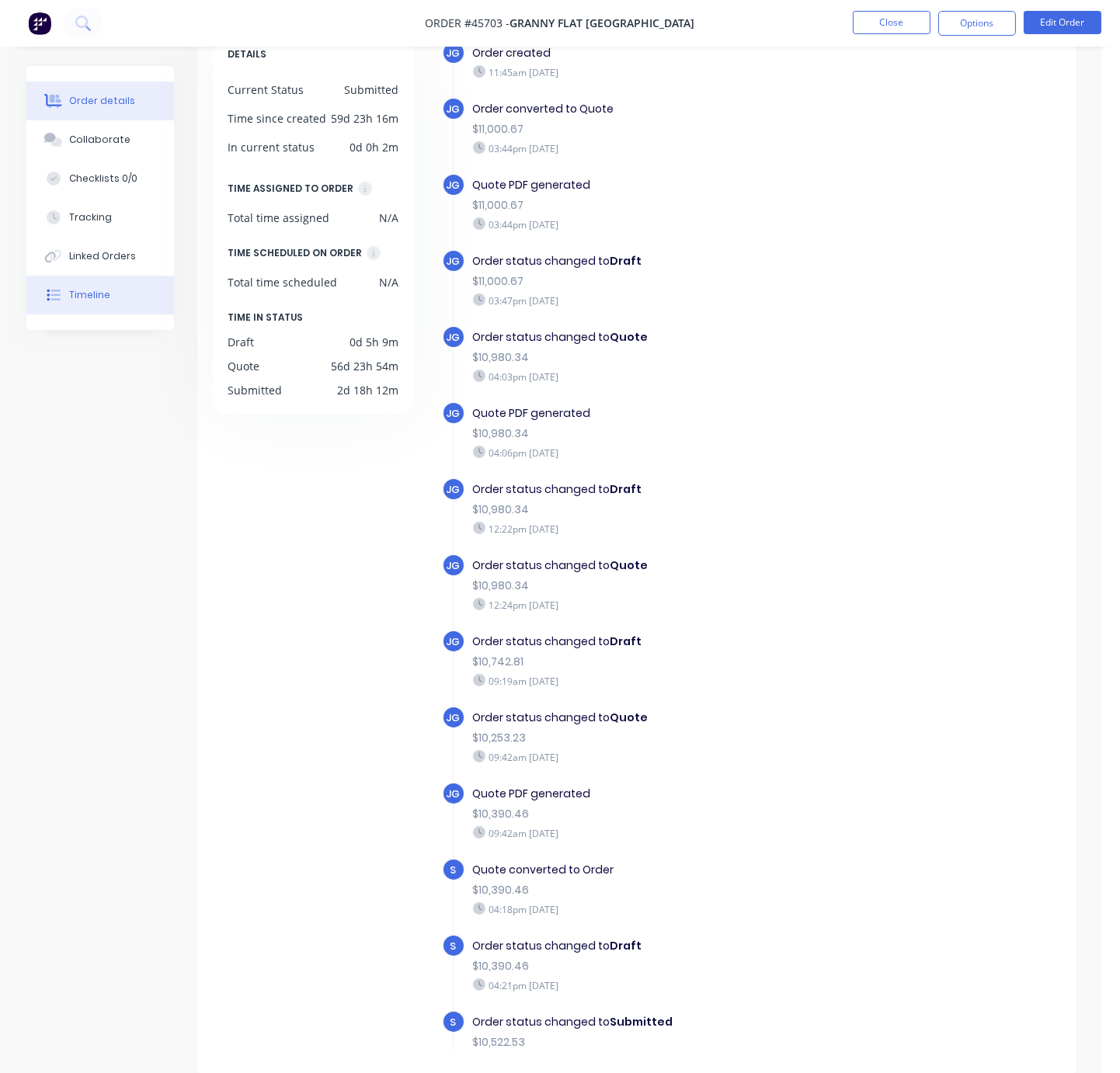
click at [98, 114] on button "Order details" at bounding box center [100, 101] width 148 height 39
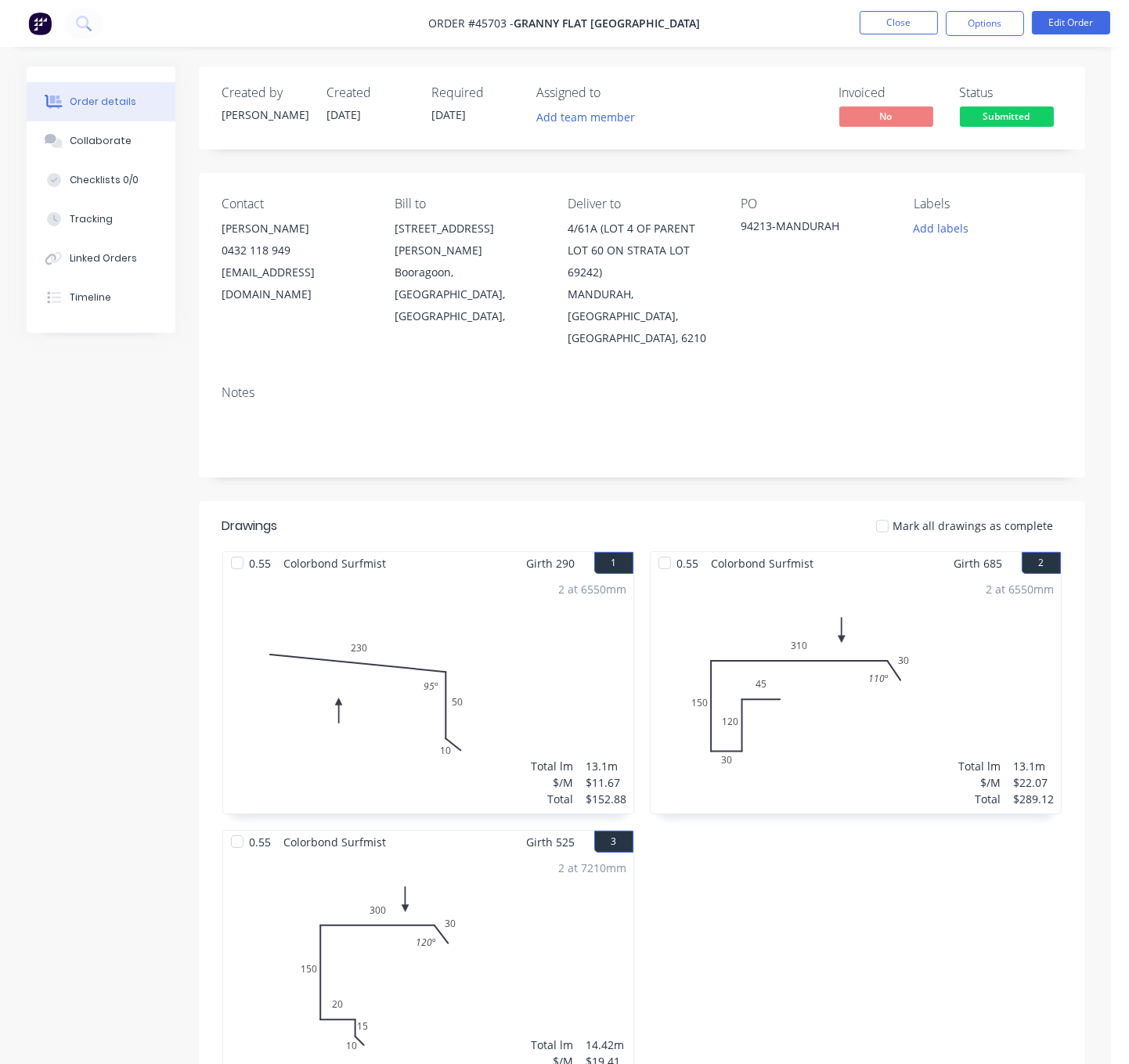
click at [666, 504] on header "Drawings Mark all drawings as complete" at bounding box center [642, 526] width 887 height 50
click at [896, 28] on button "Close" at bounding box center [899, 22] width 78 height 23
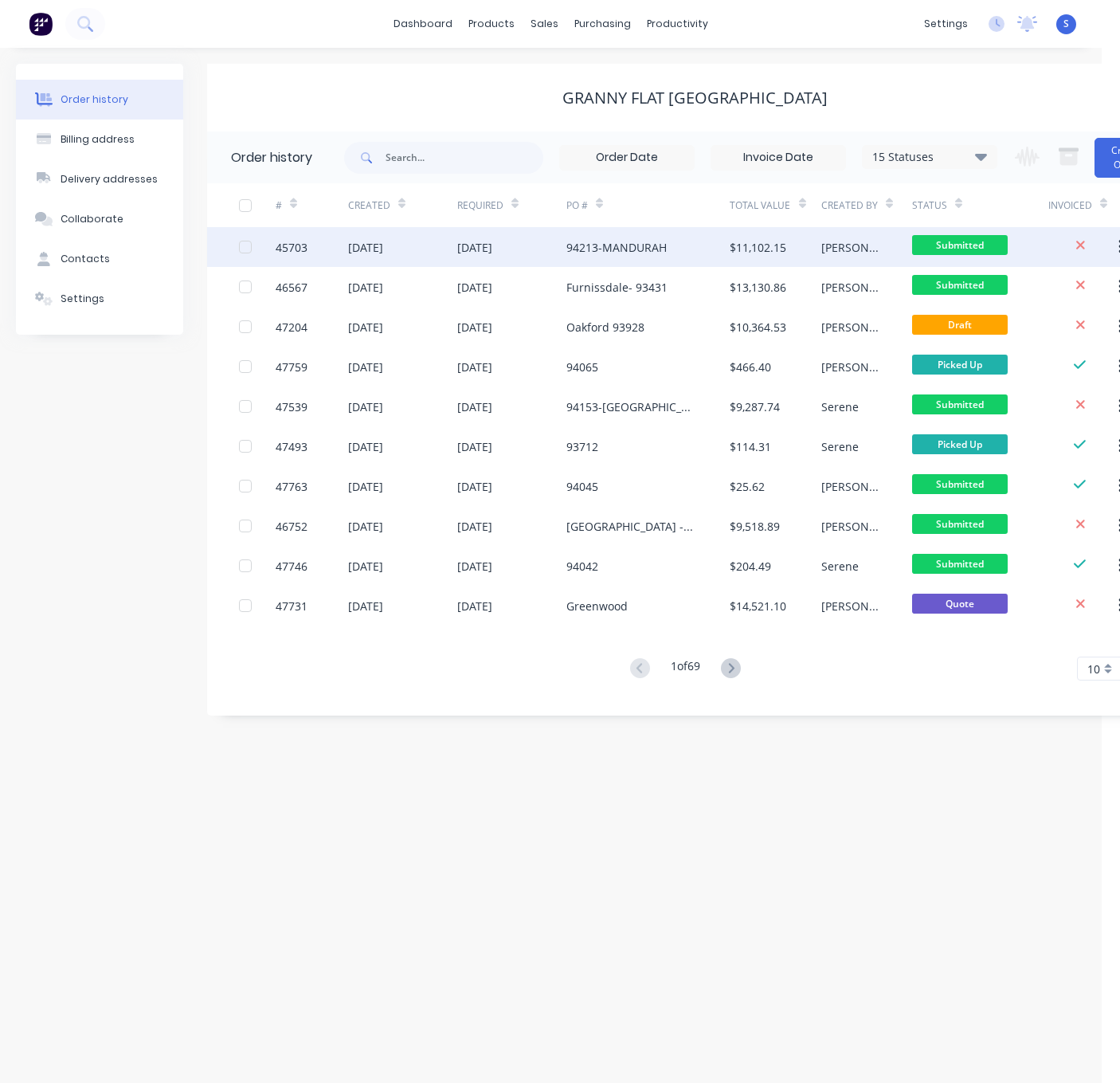
click at [557, 240] on div "[DATE]" at bounding box center [512, 247] width 109 height 40
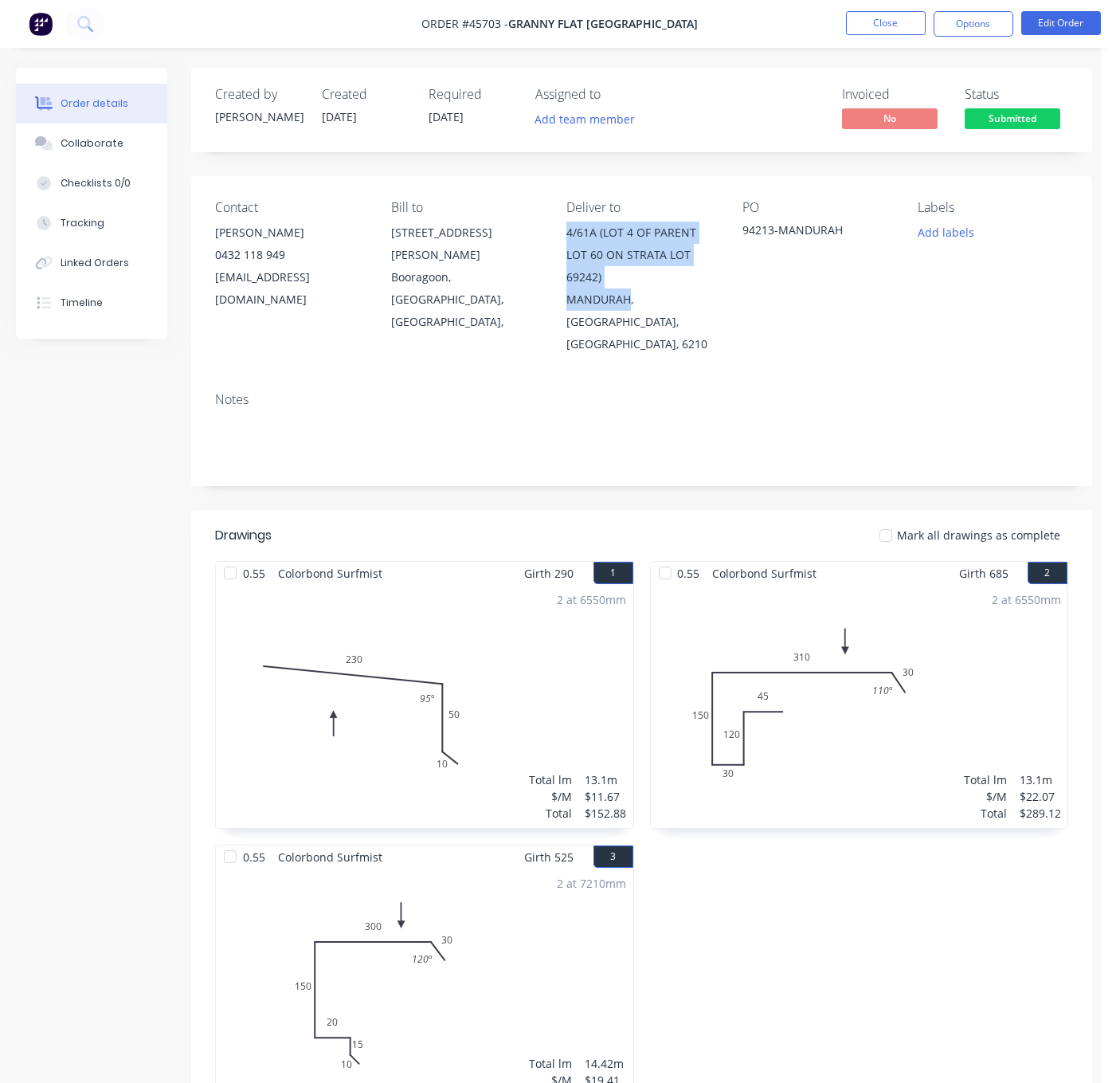
drag, startPoint x: 636, startPoint y: 315, endPoint x: 569, endPoint y: 241, distance: 99.8
click at [569, 241] on div "4/61A (LOT 4 OF PARENT LOT 60 ON STRATA LOT 69242) MANDURAH, Western Australia,…" at bounding box center [641, 288] width 150 height 134
copy div "4/61A (LOT 4 OF PARENT LOT 60 ON STRATA LOT 69242) MANDURAH"
click at [98, 230] on div "Tracking" at bounding box center [82, 223] width 44 height 15
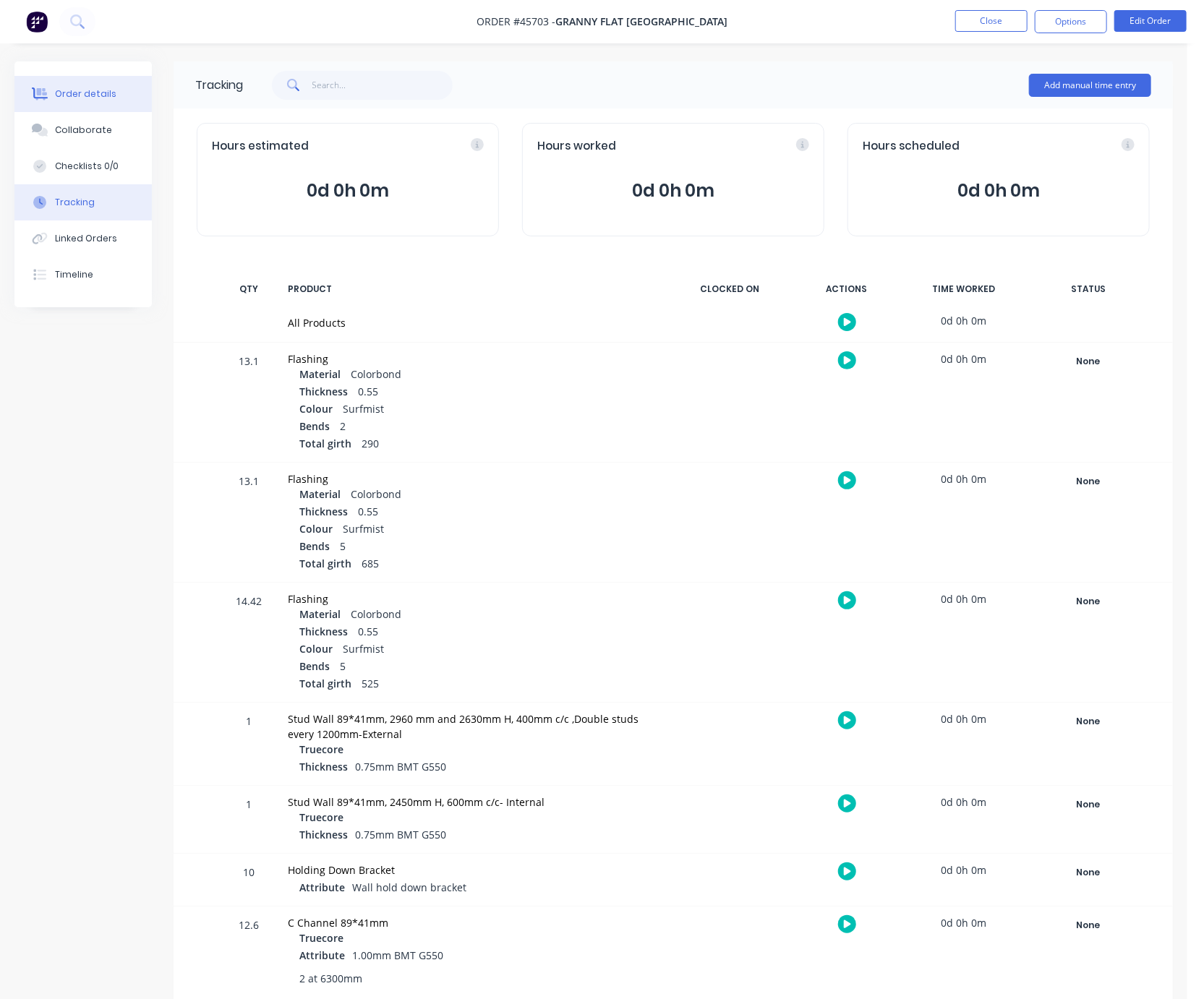
click at [109, 91] on div "Order details" at bounding box center [85, 94] width 61 height 13
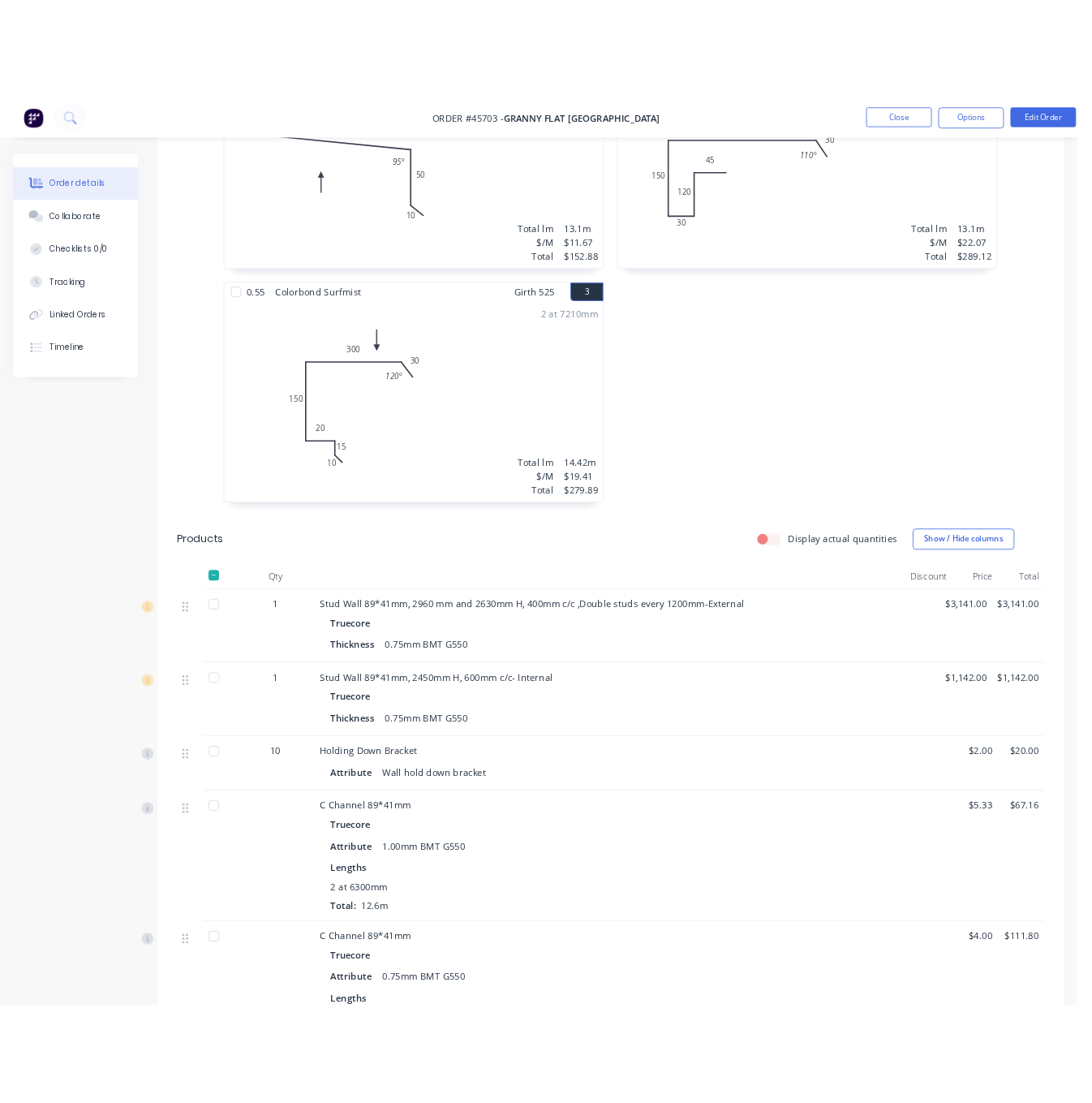
scroll to position [852, 0]
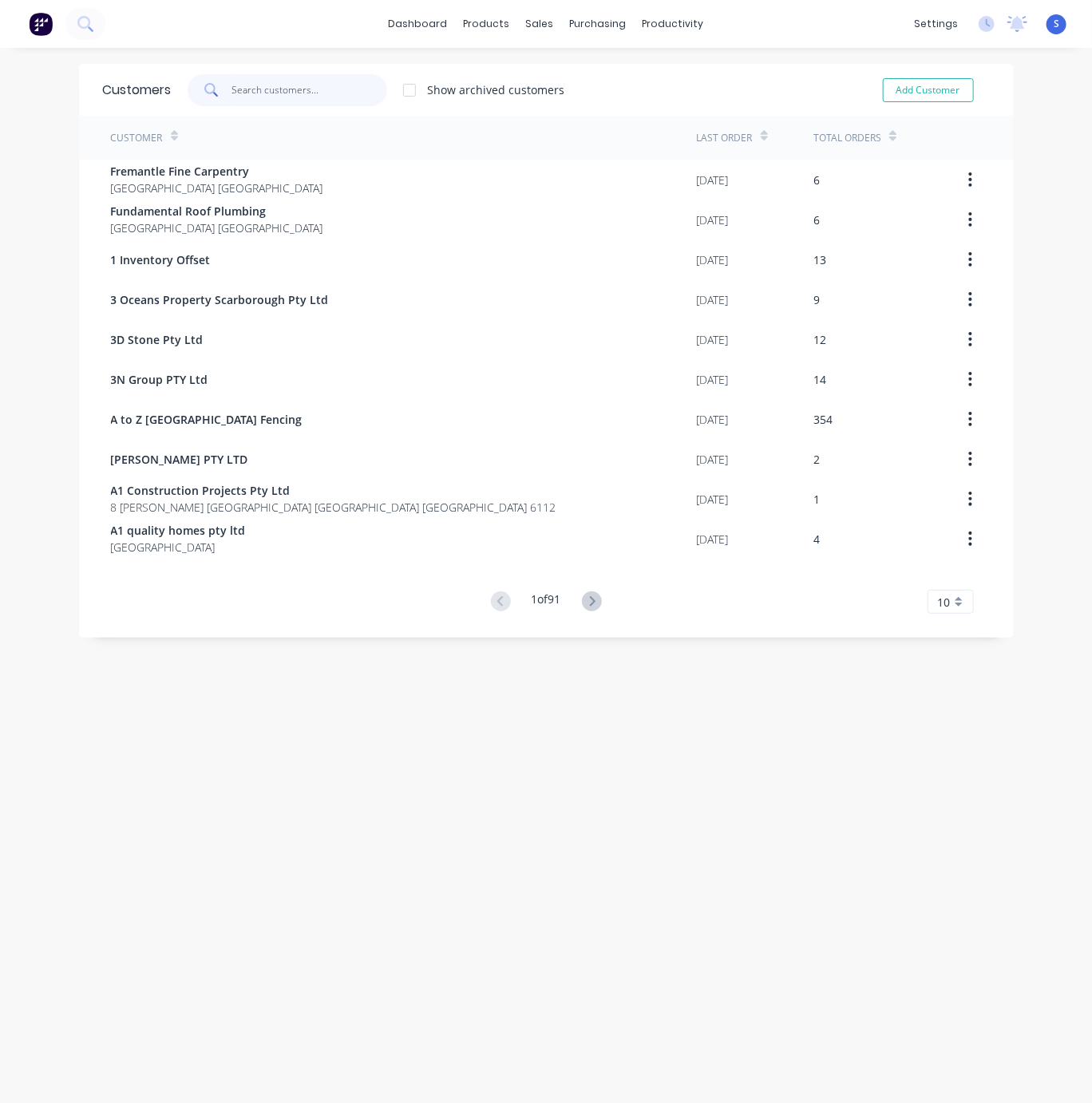
click at [301, 86] on input "text" at bounding box center [309, 90] width 156 height 32
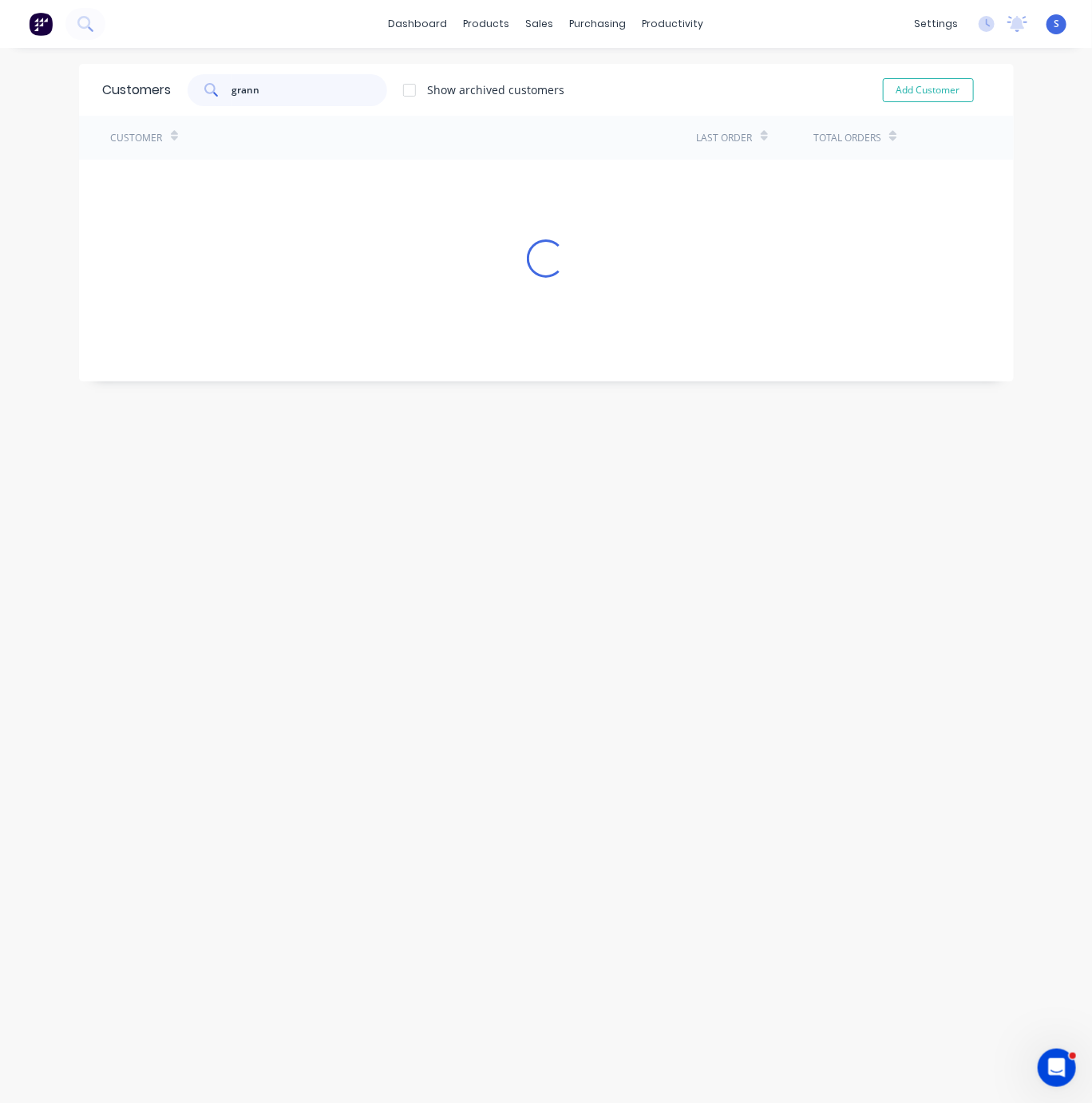
type input "granny"
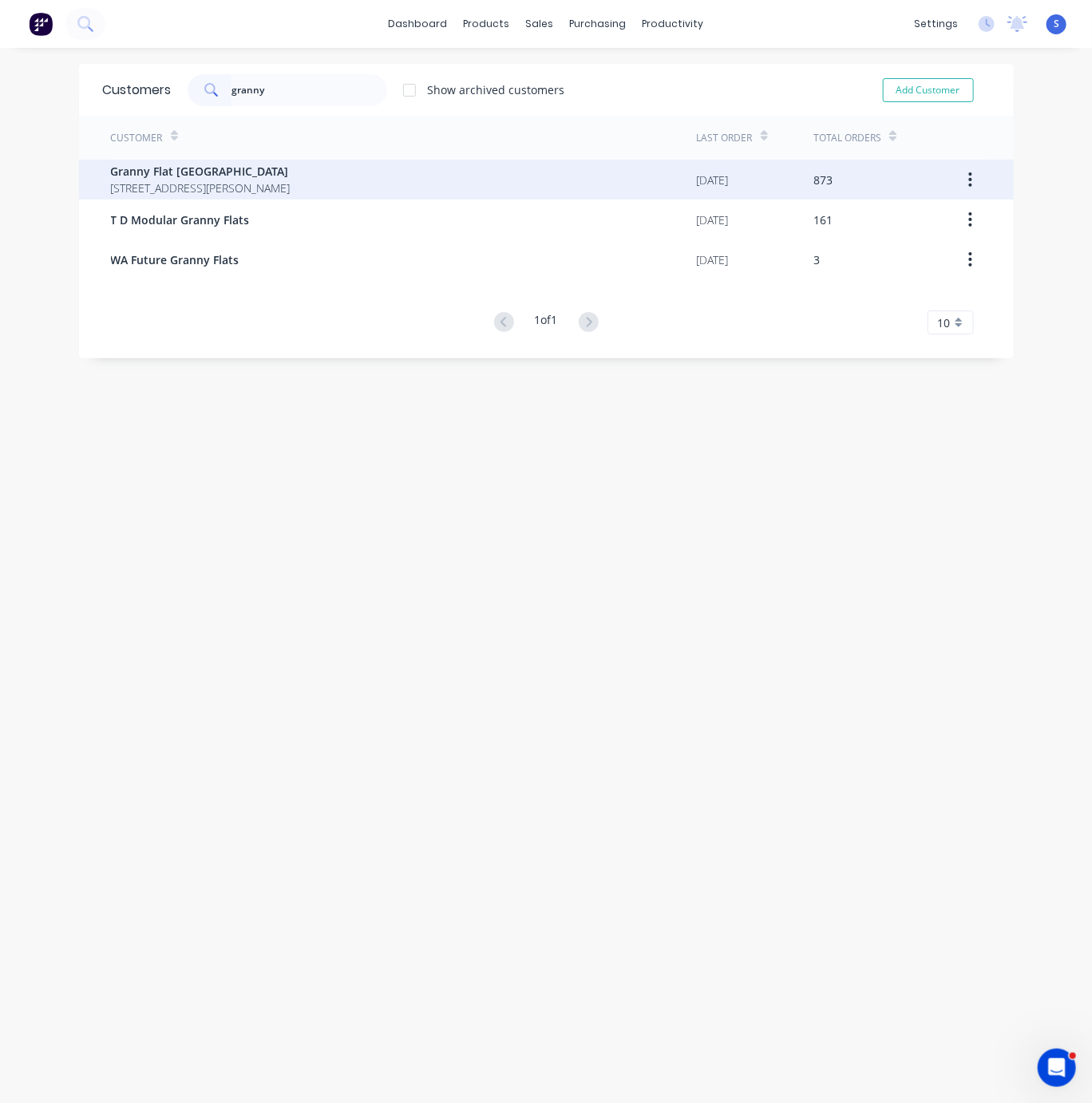
click at [290, 175] on span "Granny Flat [GEOGRAPHIC_DATA]" at bounding box center [200, 171] width 179 height 17
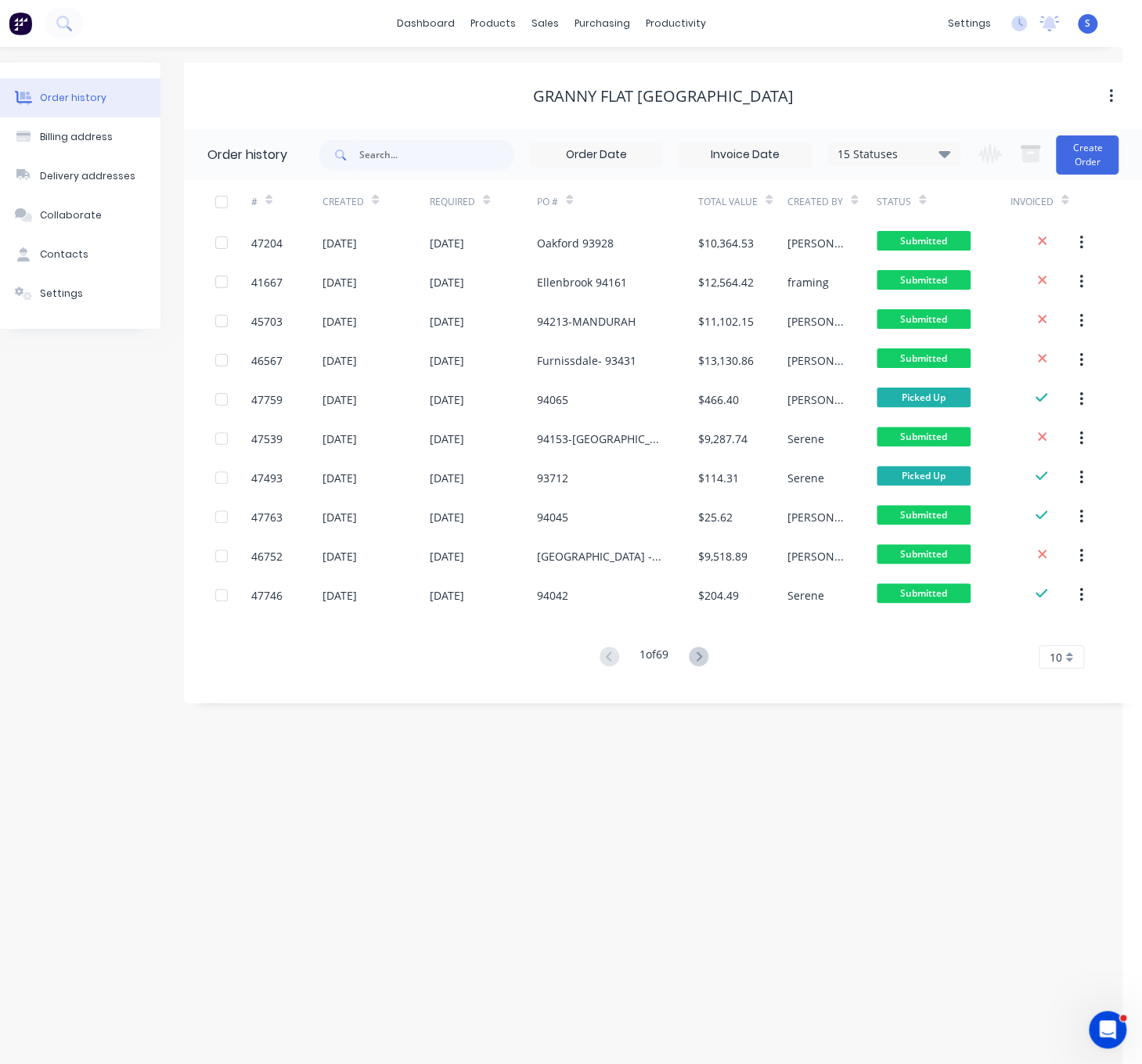
drag, startPoint x: 455, startPoint y: 57, endPoint x: 758, endPoint y: 70, distance: 303.3
click at [1070, 155] on button "Create Order" at bounding box center [1087, 154] width 62 height 39
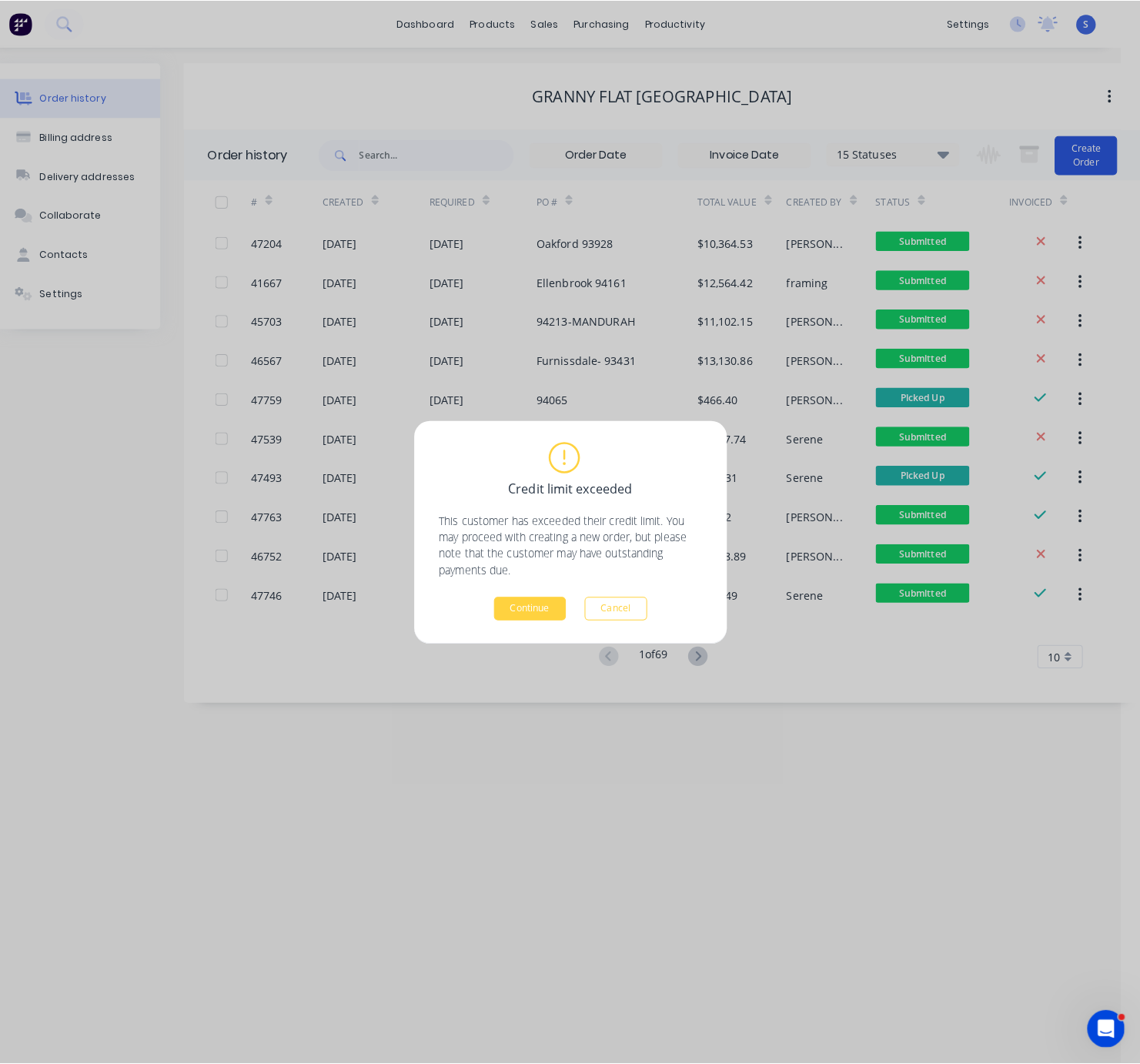
scroll to position [0, 6]
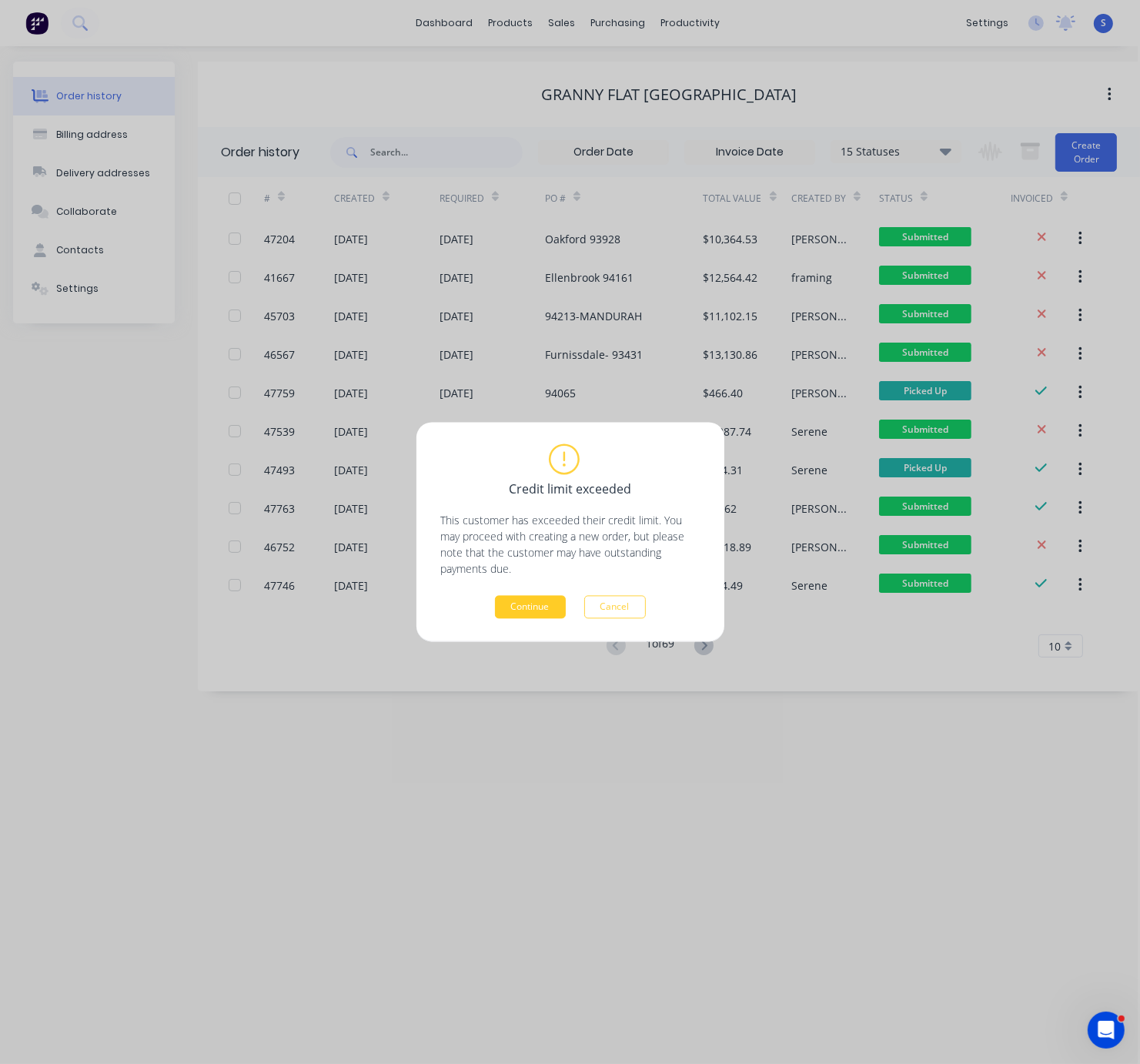
click at [565, 608] on button "Continue" at bounding box center [531, 607] width 71 height 23
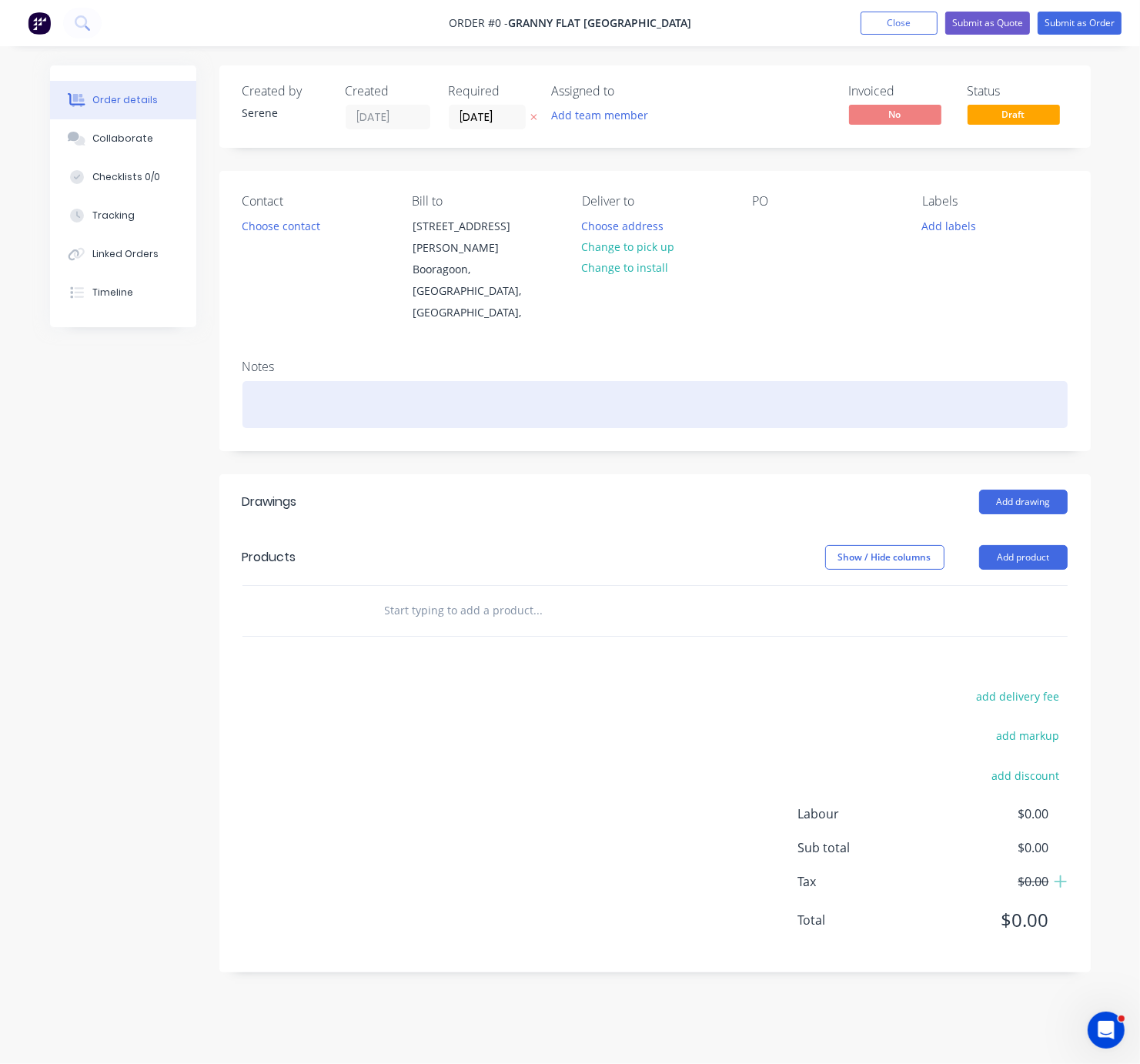
drag, startPoint x: 629, startPoint y: 489, endPoint x: 747, endPoint y: 378, distance: 162.0
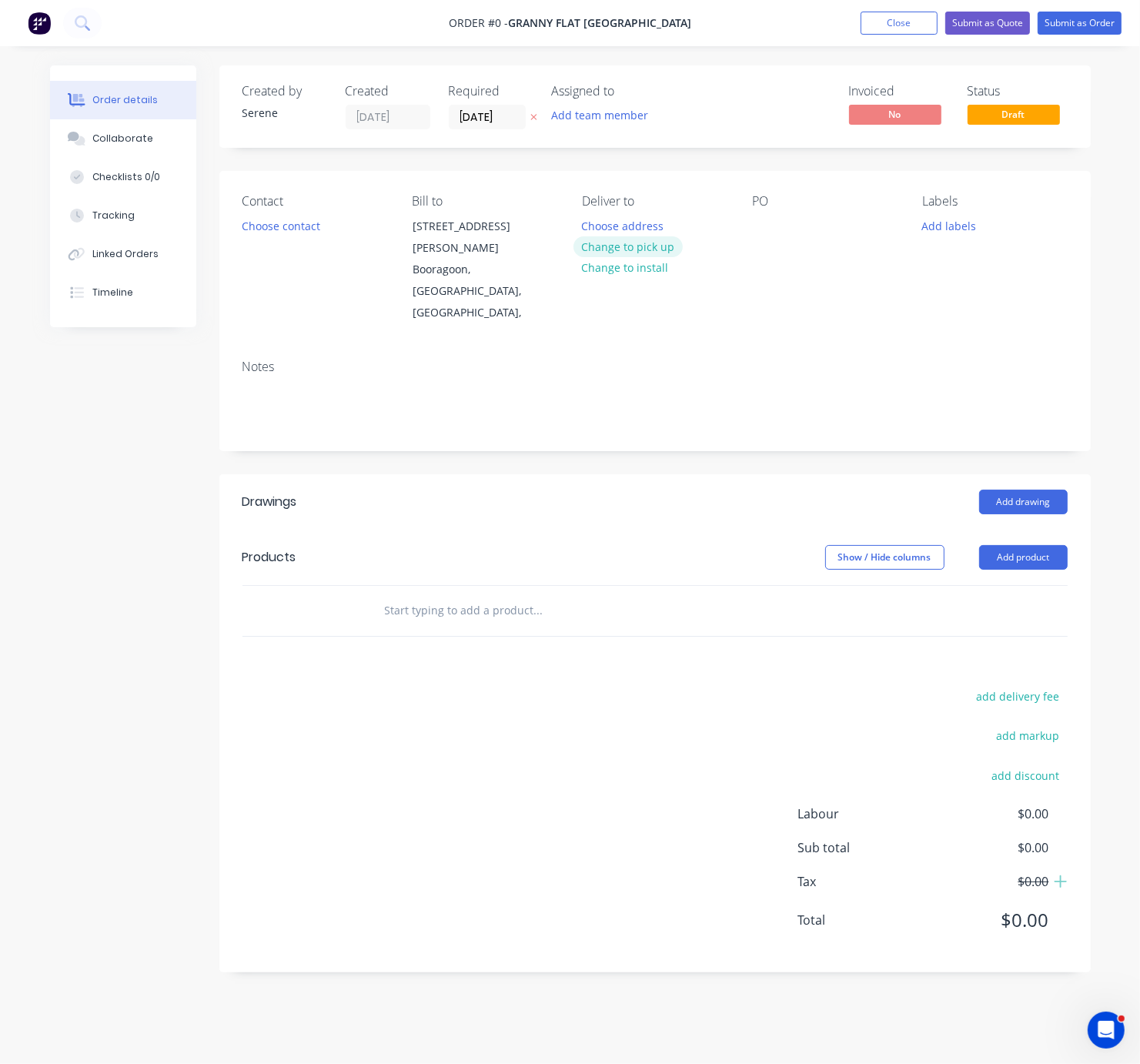
click at [667, 257] on button "Change to pick up" at bounding box center [628, 247] width 109 height 20
click at [305, 236] on button "Choose contact" at bounding box center [281, 225] width 94 height 20
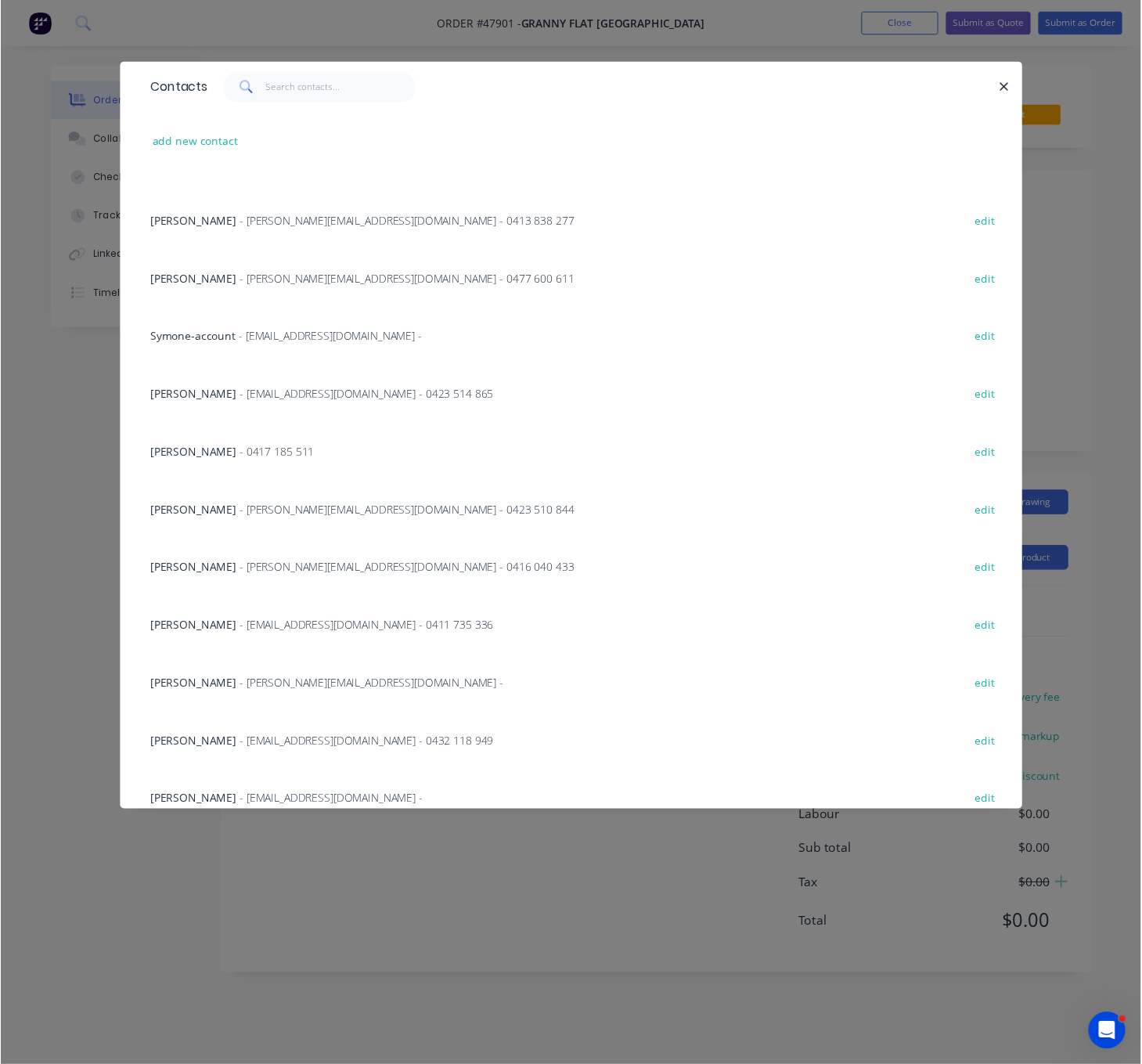
scroll to position [118, 0]
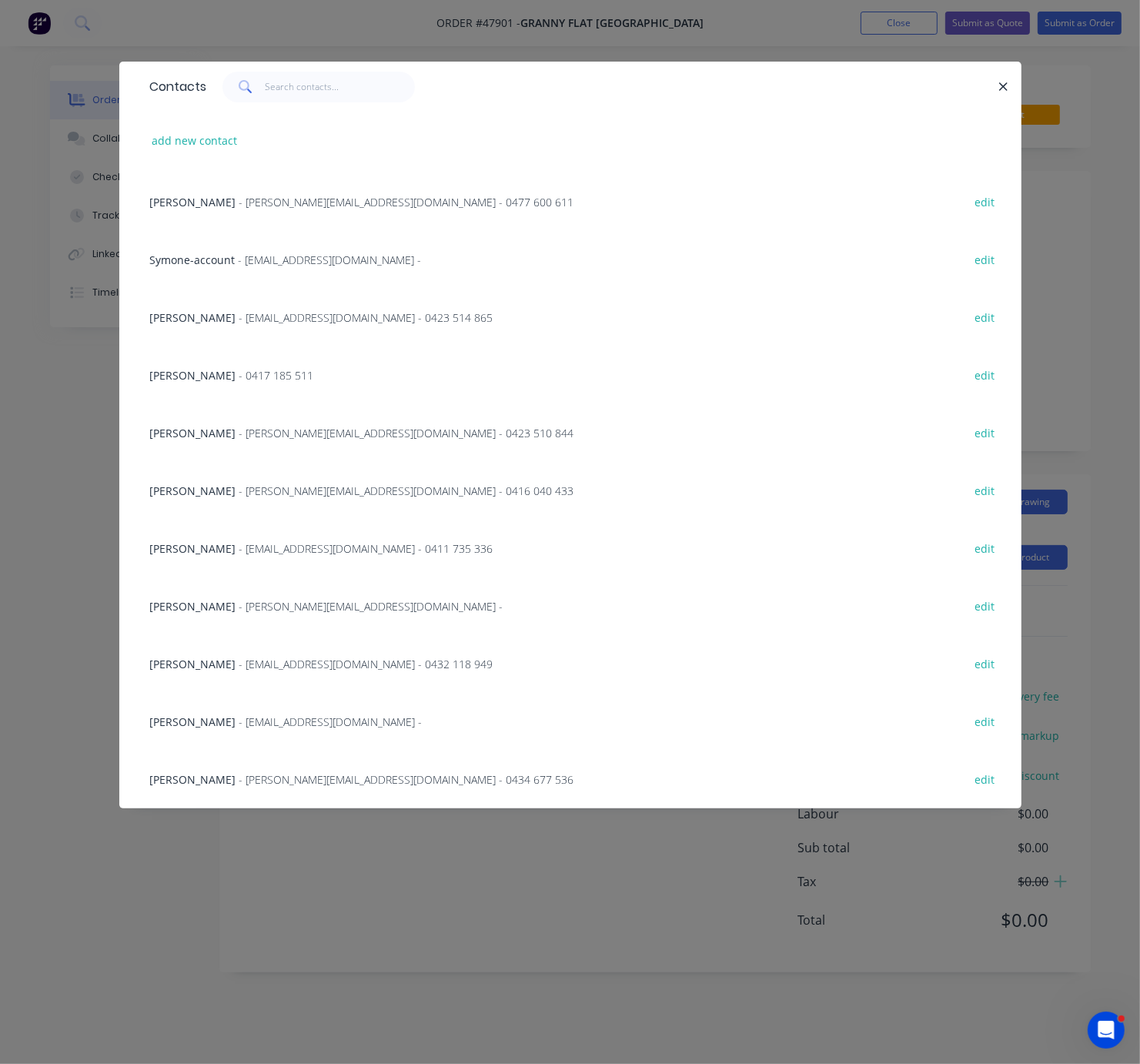
click at [317, 556] on span "- [EMAIL_ADDRESS][DOMAIN_NAME] - 0411 735 336" at bounding box center [366, 548] width 254 height 15
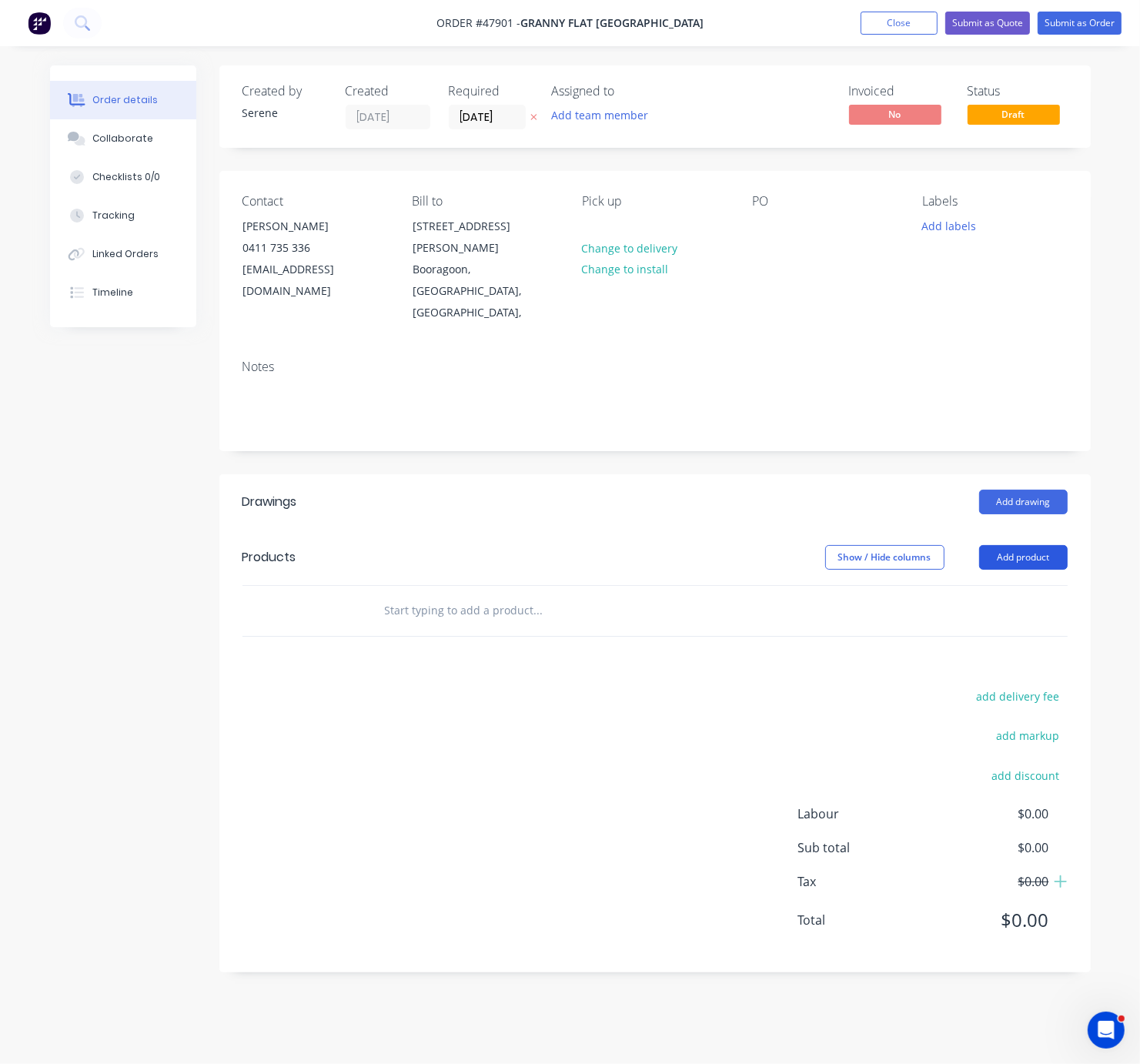
click at [1014, 545] on button "Add product" at bounding box center [1024, 557] width 89 height 24
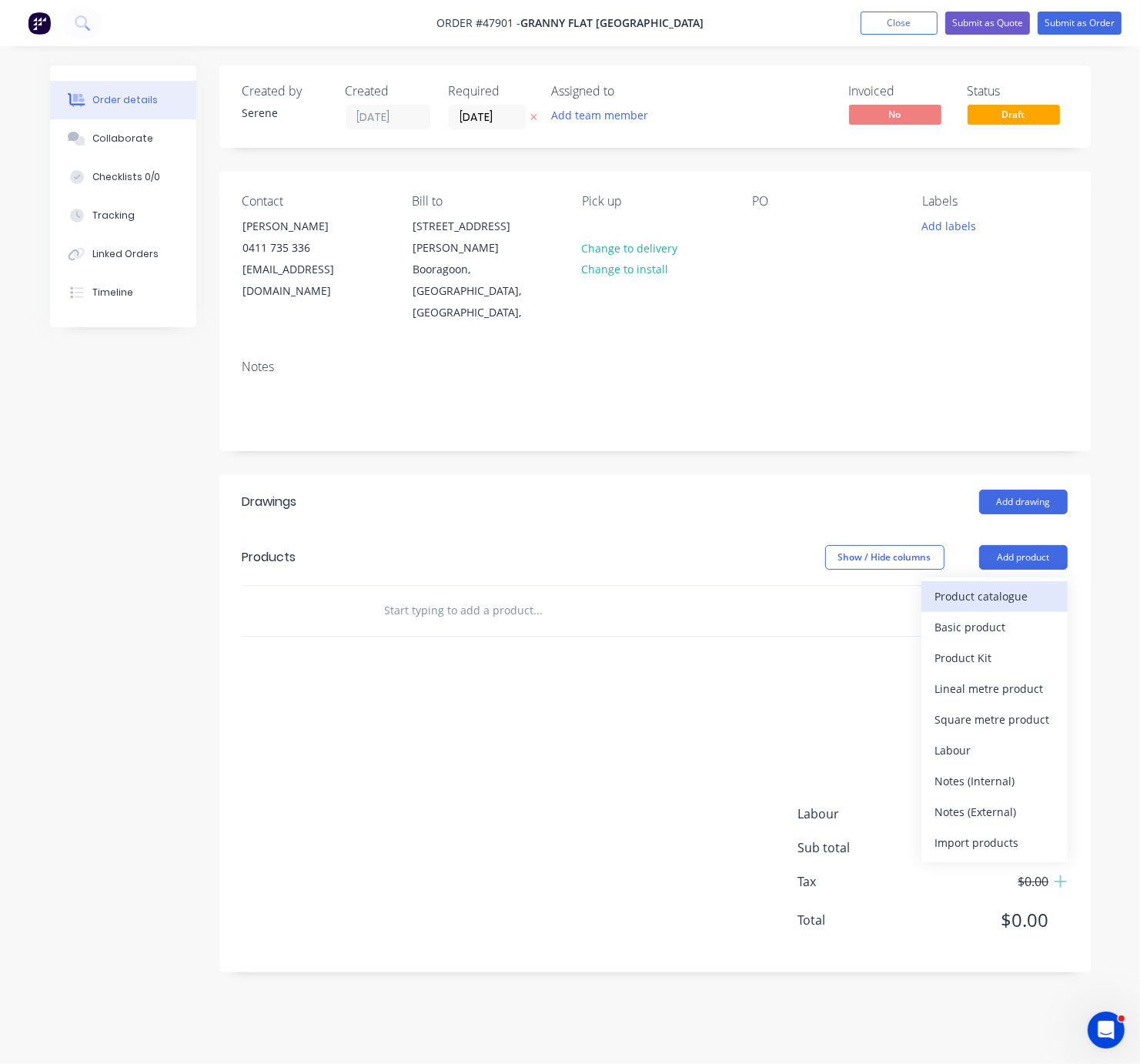
click at [999, 585] on div "Product catalogue" at bounding box center [995, 596] width 119 height 22
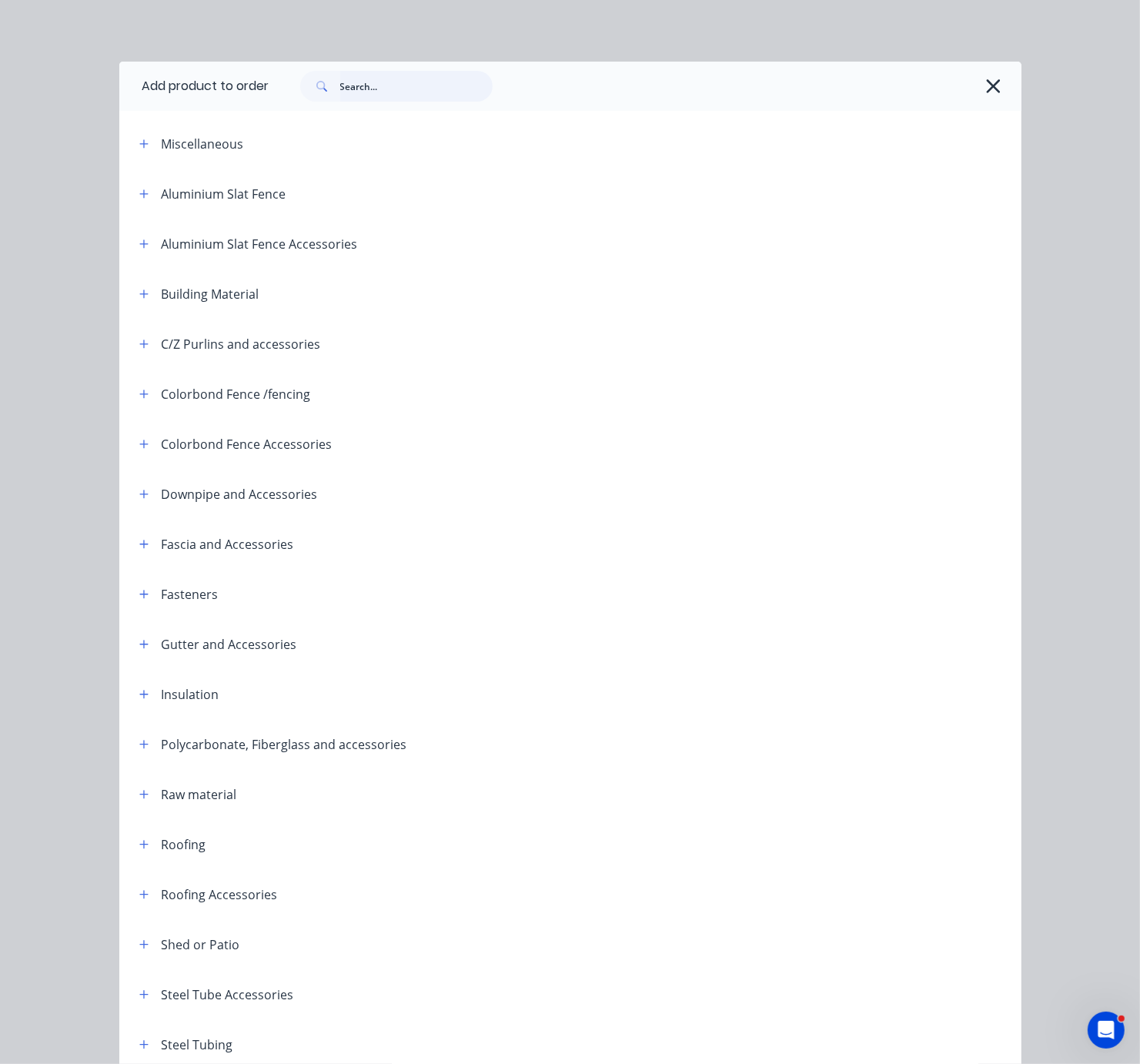
click at [365, 93] on input "text" at bounding box center [417, 86] width 153 height 31
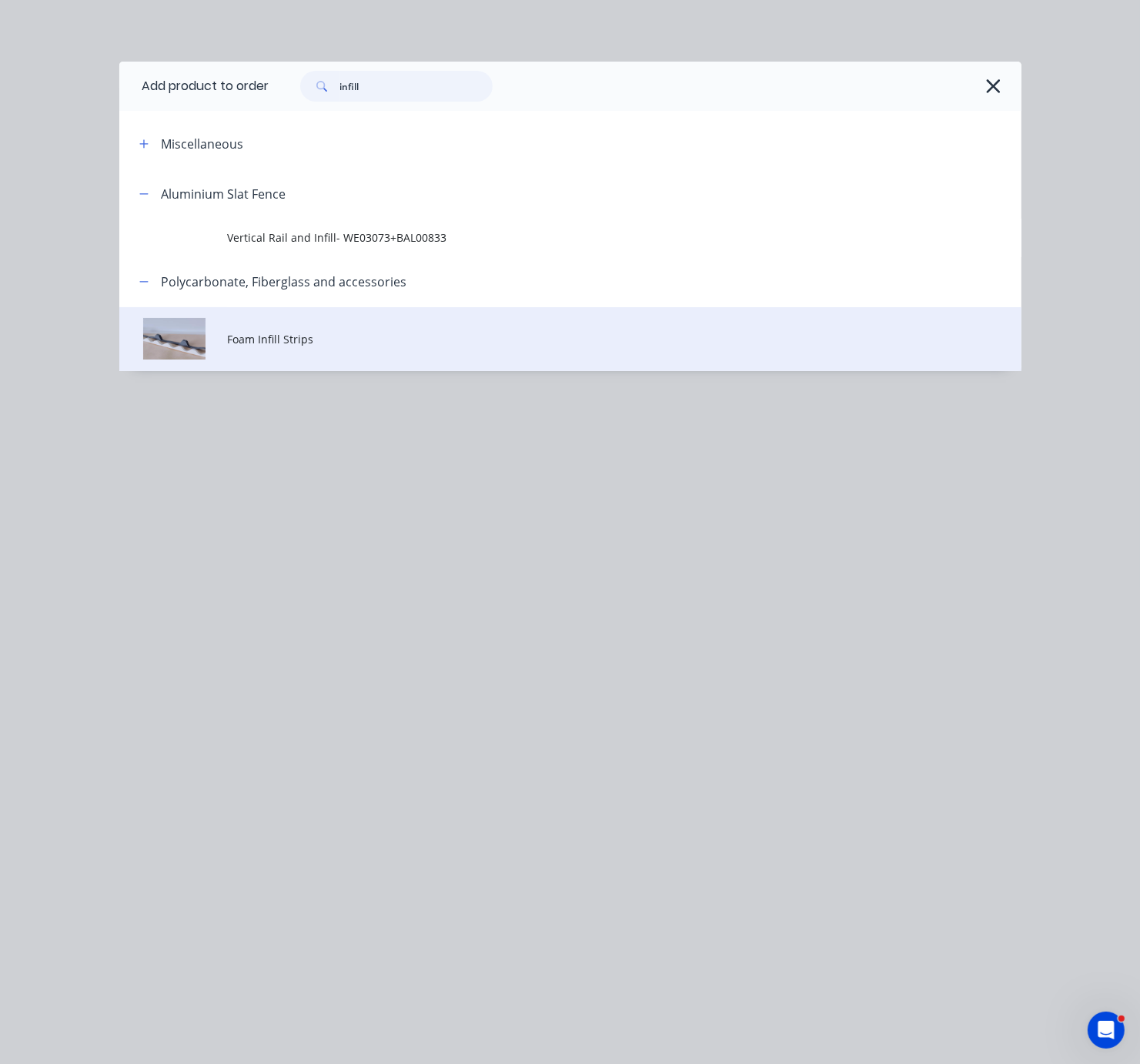
type input "infill"
click at [322, 348] on span "Foam Infill Strips" at bounding box center [545, 339] width 635 height 17
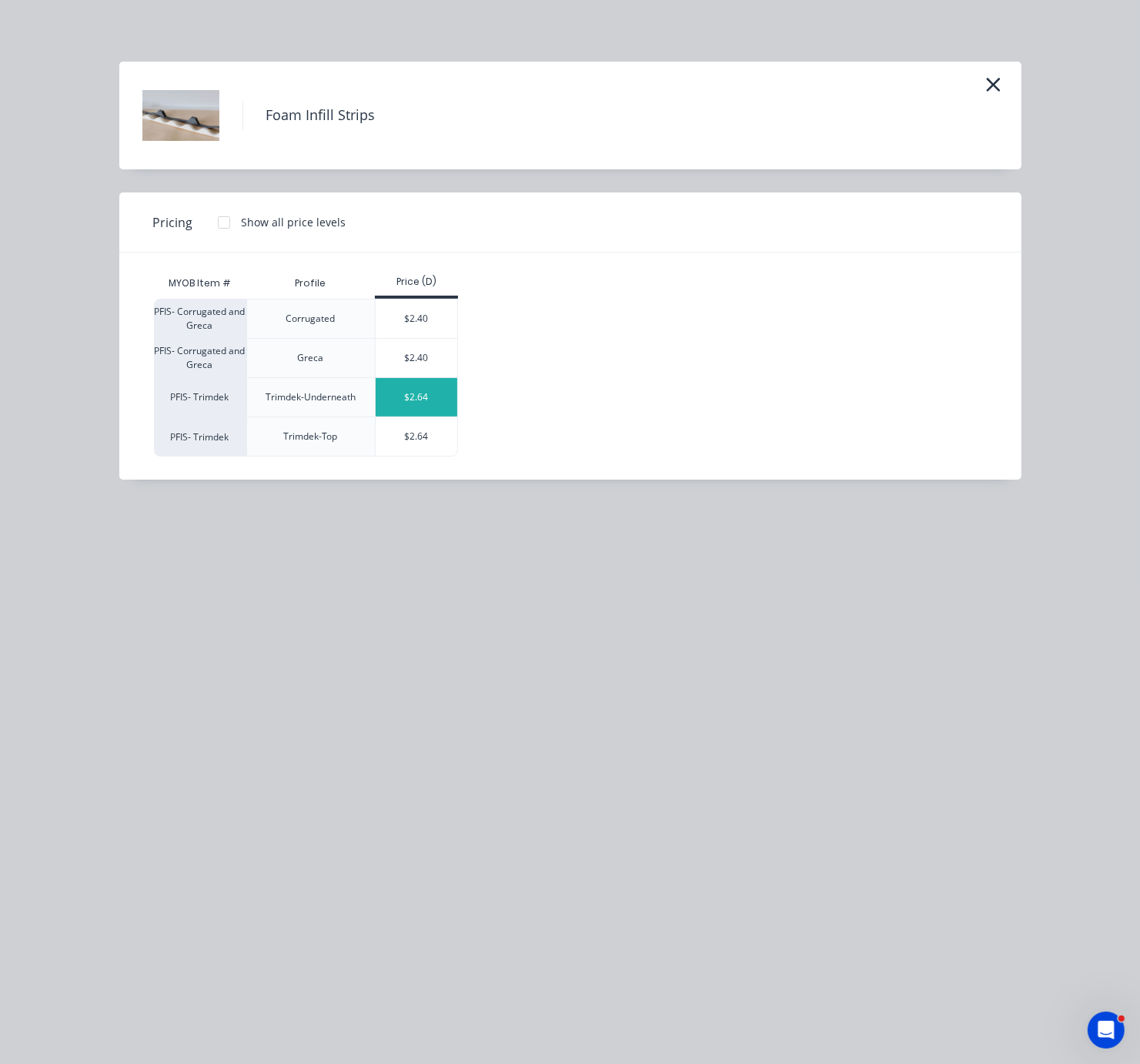
click at [434, 407] on div "$2.64" at bounding box center [417, 397] width 83 height 39
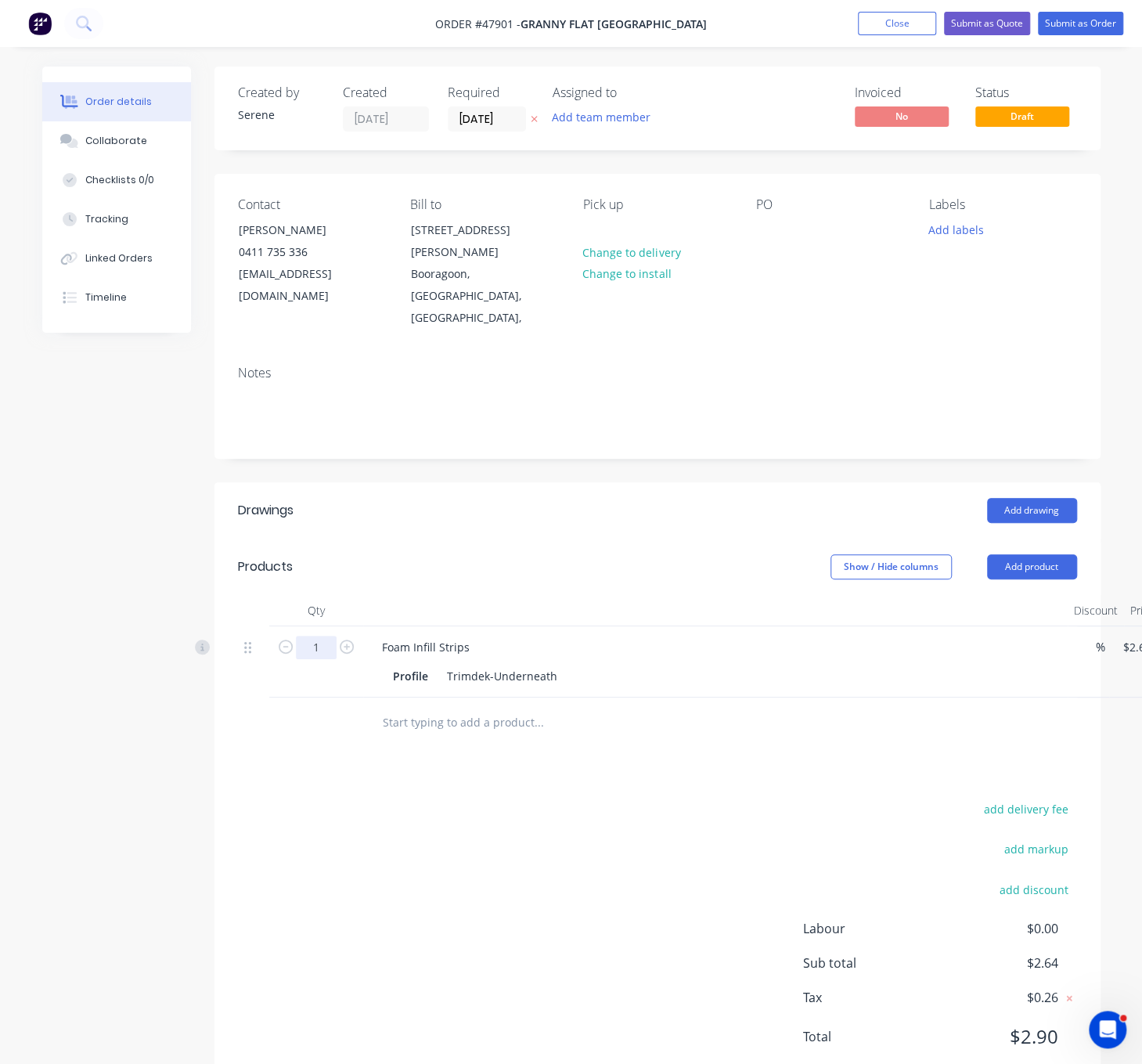
click at [316, 636] on input "1" at bounding box center [316, 647] width 41 height 23
type input "15"
type input "$39.60"
click at [537, 513] on header "Drawings Add drawing" at bounding box center [657, 510] width 886 height 57
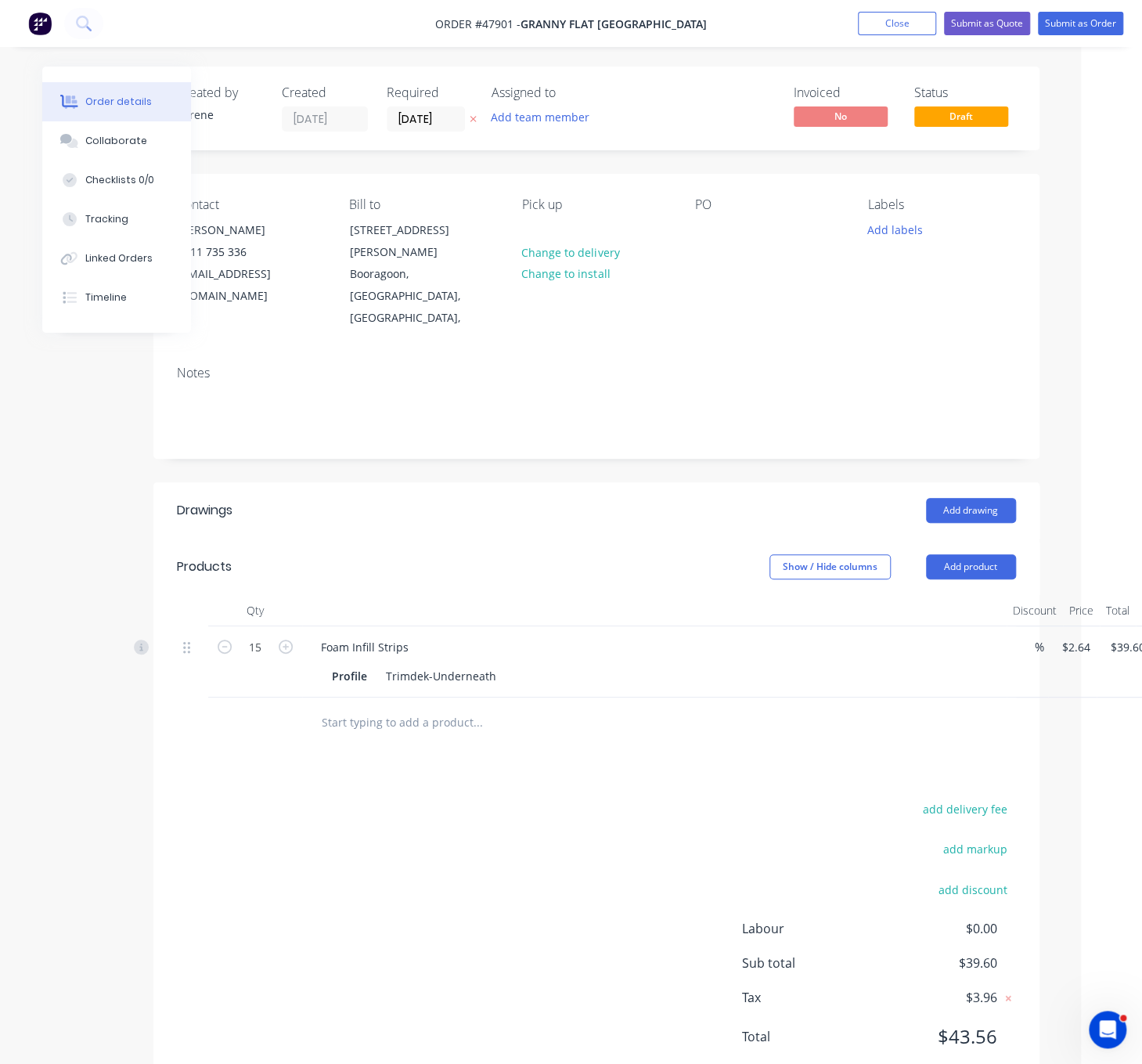
scroll to position [0, 116]
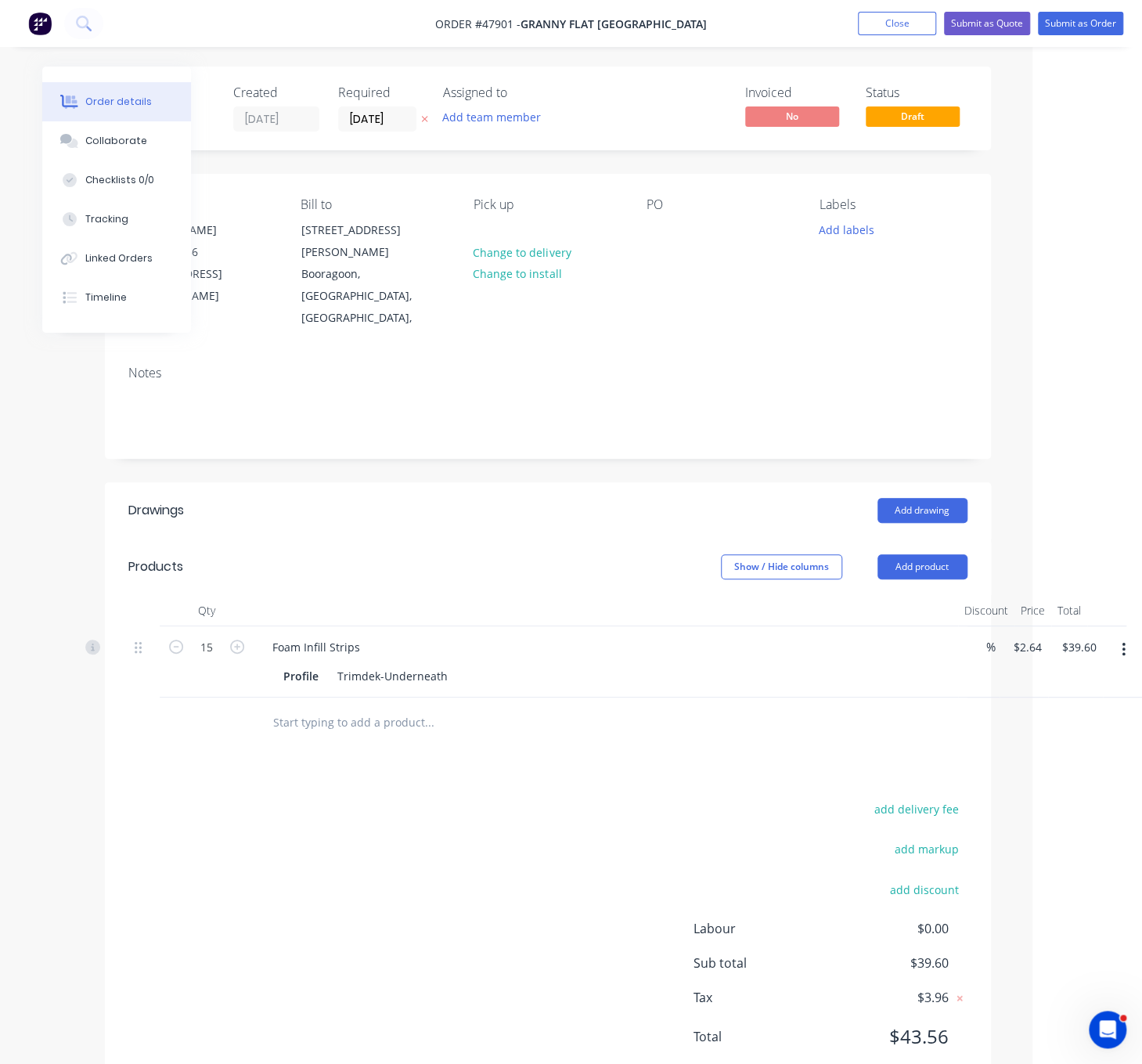
drag, startPoint x: 443, startPoint y: 553, endPoint x: 636, endPoint y: 536, distance: 193.7
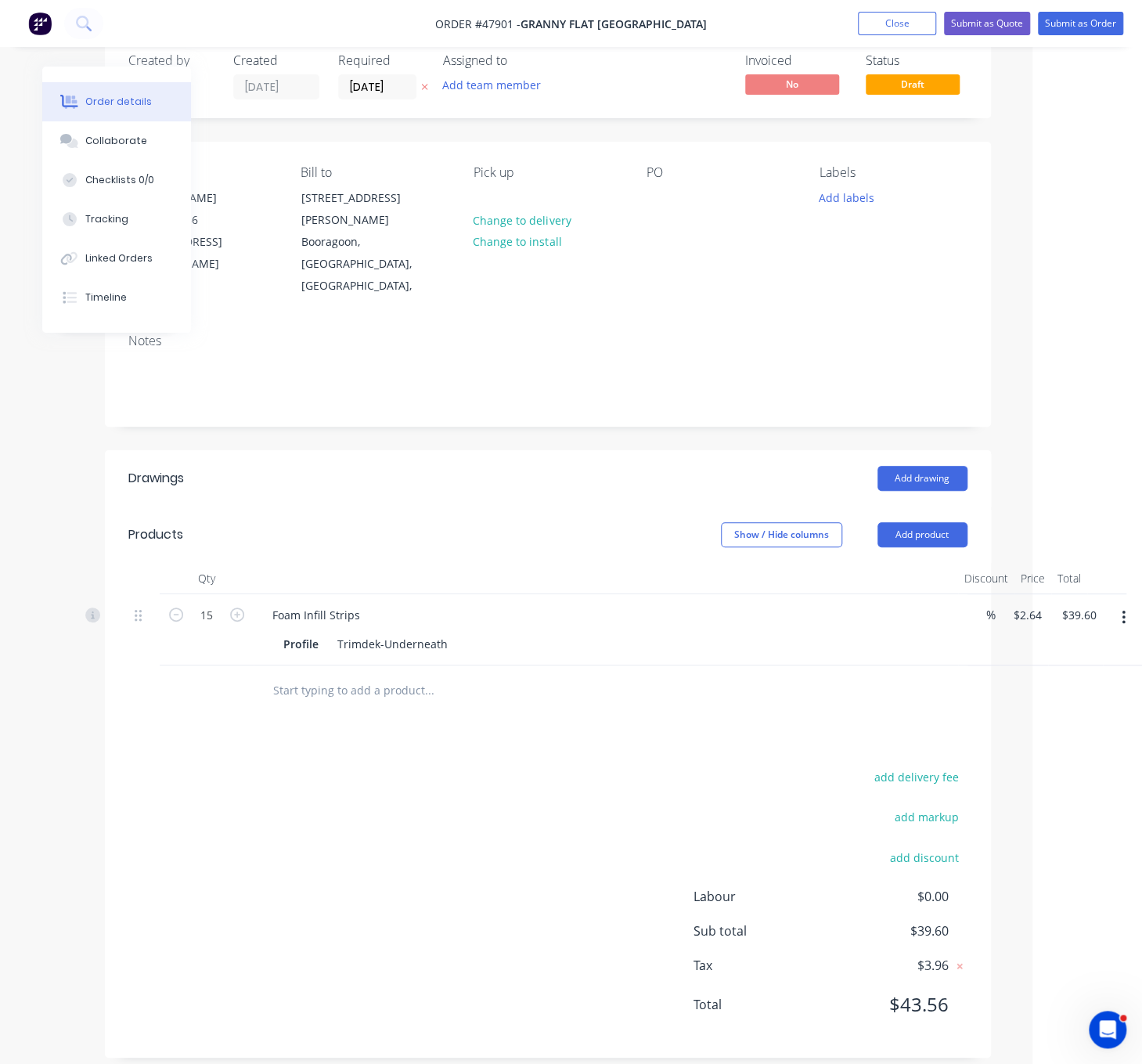
scroll to position [50, 116]
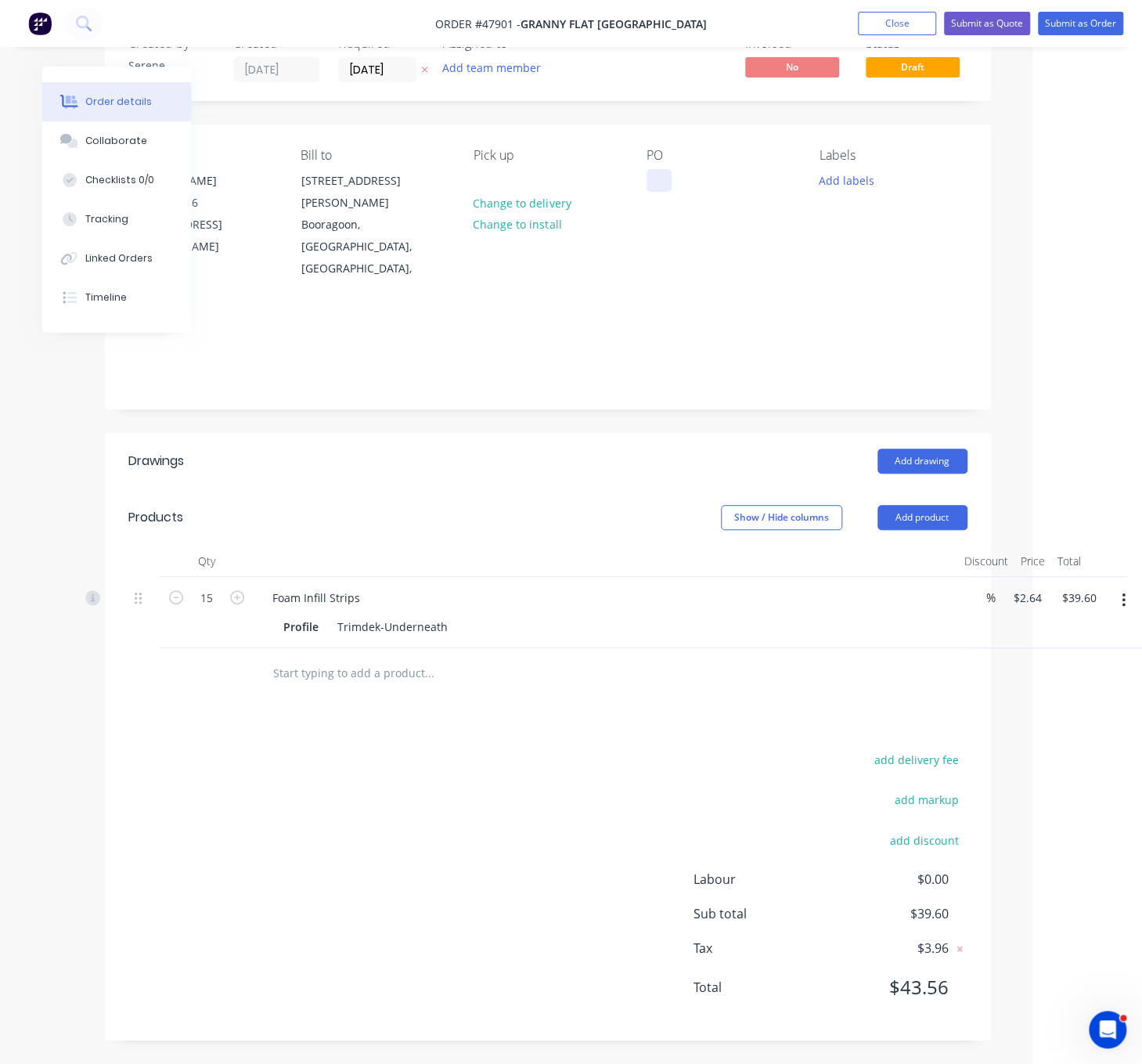
click at [655, 192] on div at bounding box center [659, 181] width 25 height 22
click at [555, 461] on header "Drawings Add drawing" at bounding box center [547, 461] width 886 height 57
click at [1067, 26] on button "Submit as Order" at bounding box center [1080, 23] width 86 height 23
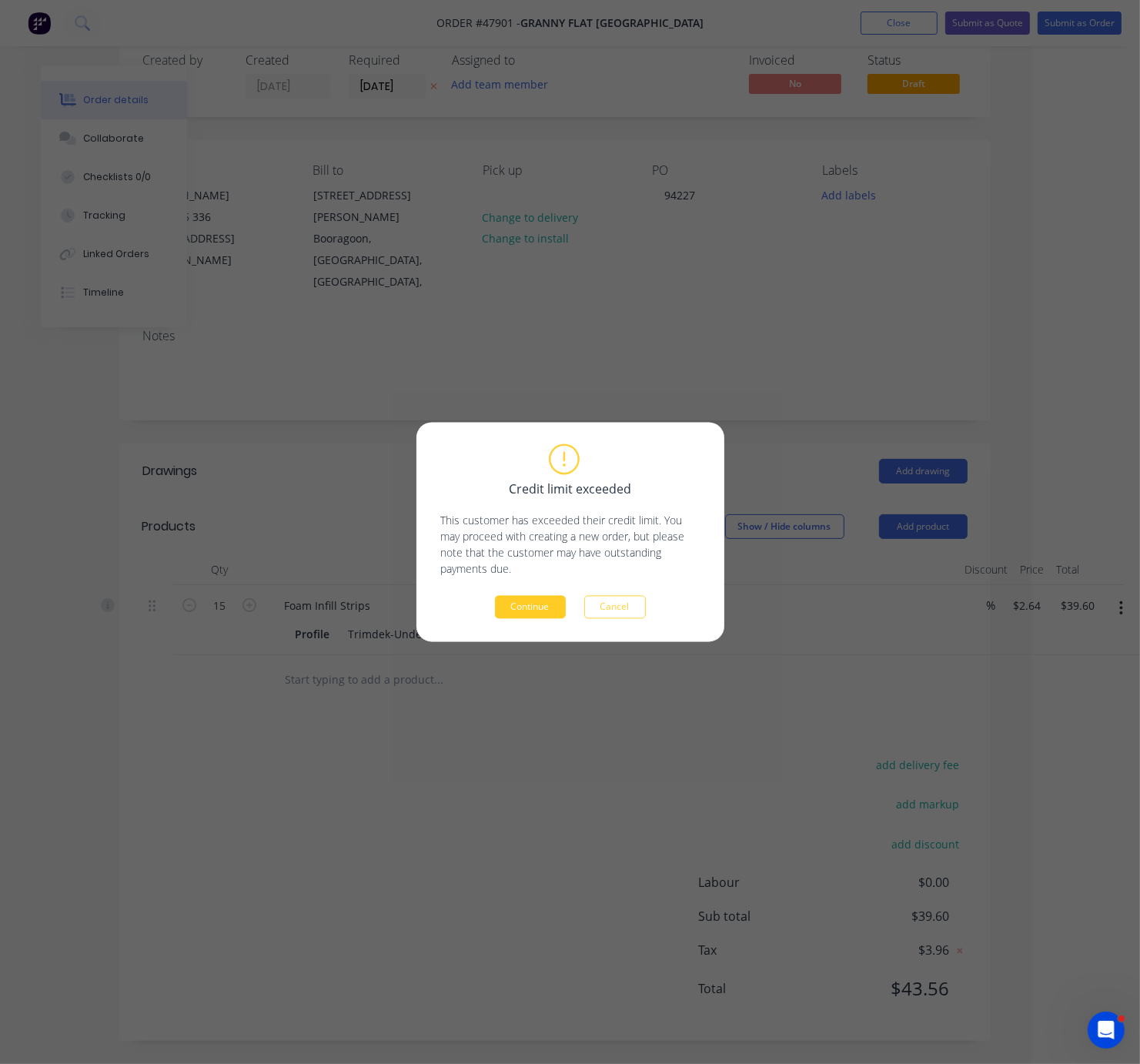
click at [540, 614] on button "Continue" at bounding box center [531, 607] width 71 height 23
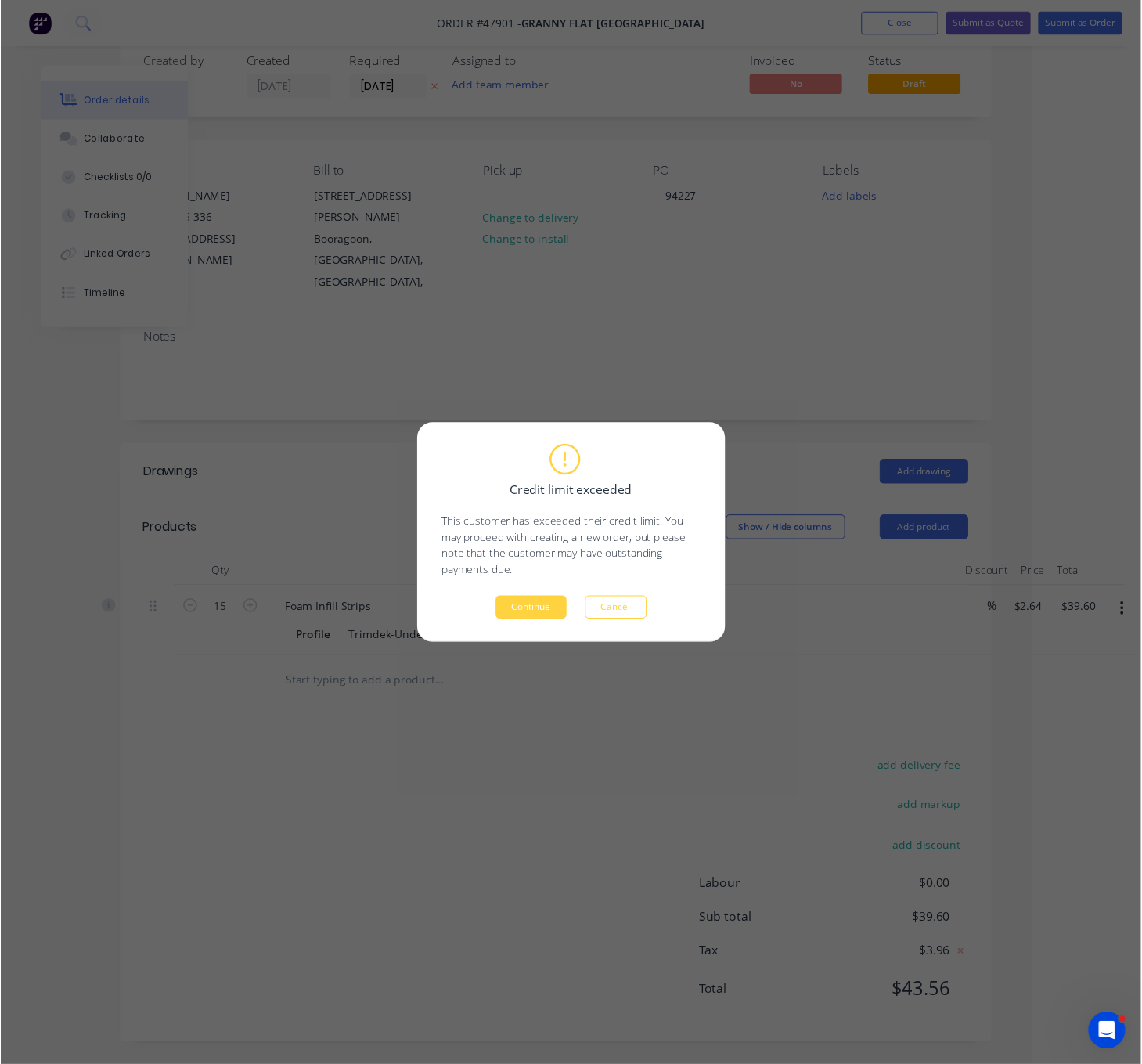
scroll to position [0, 0]
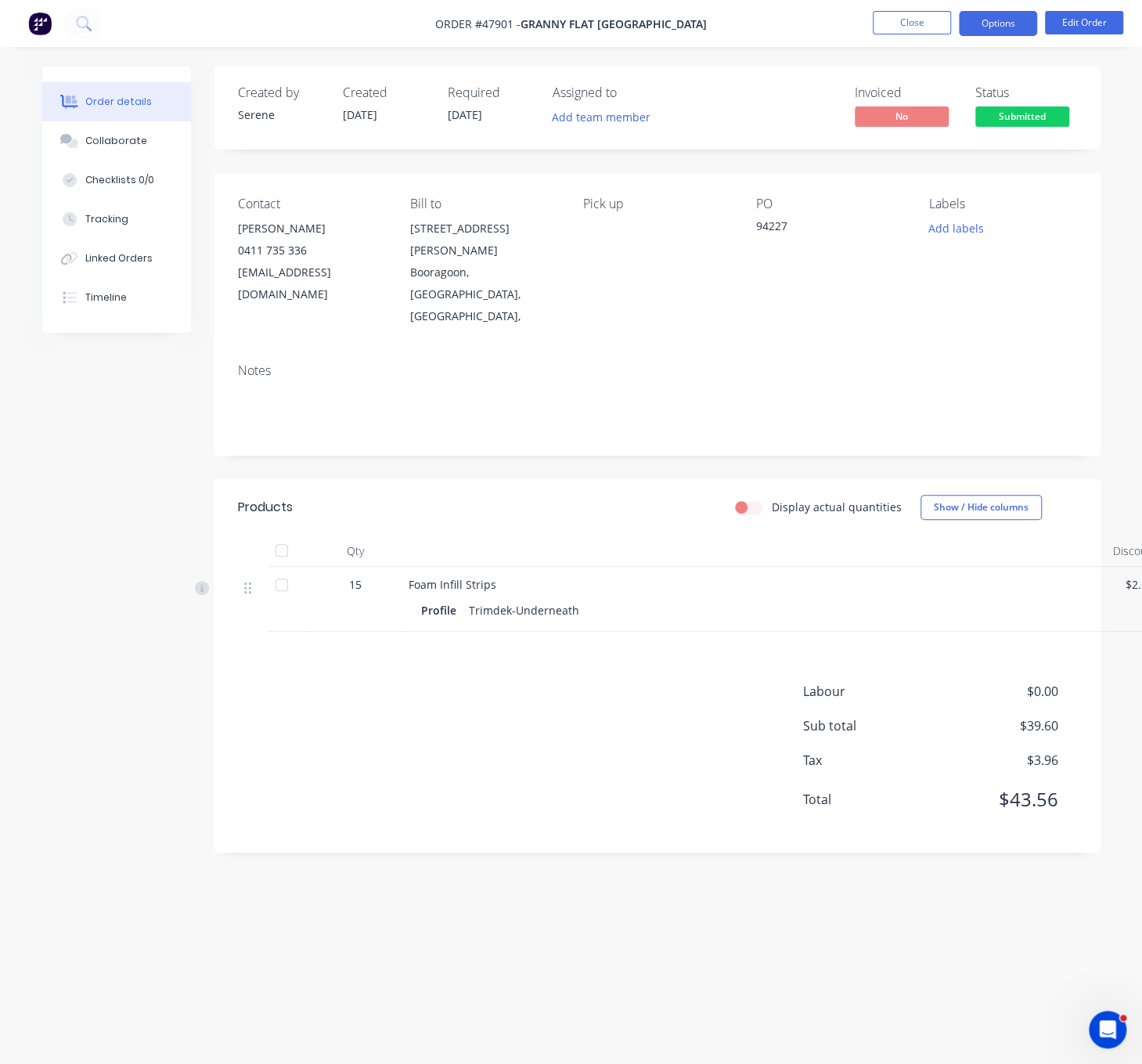
click at [999, 18] on button "Options" at bounding box center [998, 23] width 78 height 25
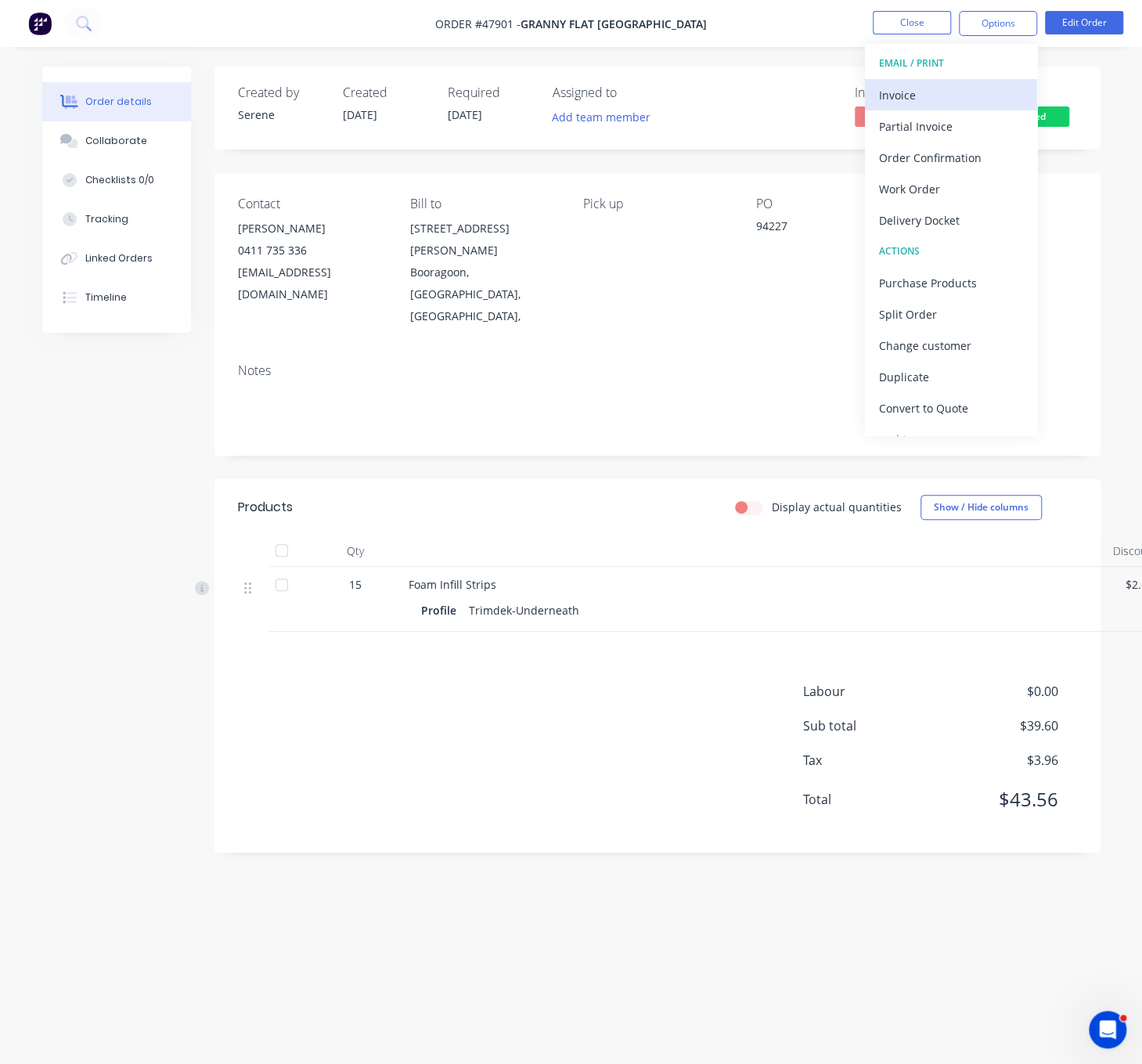
click at [938, 94] on div "Invoice" at bounding box center [951, 95] width 144 height 22
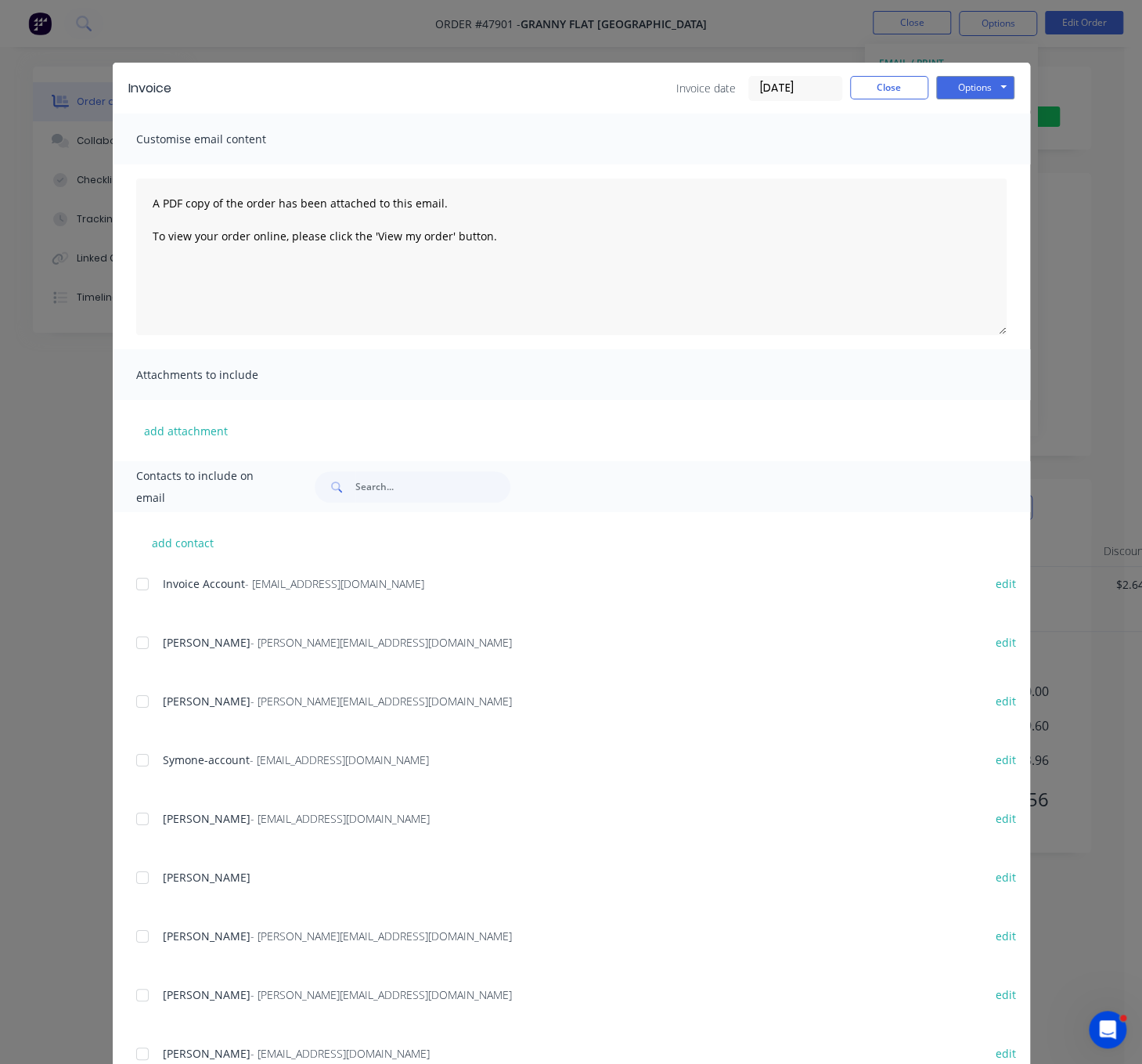
click at [137, 587] on div at bounding box center [142, 584] width 31 height 31
click at [973, 91] on button "Options" at bounding box center [975, 87] width 78 height 23
click at [968, 173] on button "Email" at bounding box center [985, 166] width 100 height 26
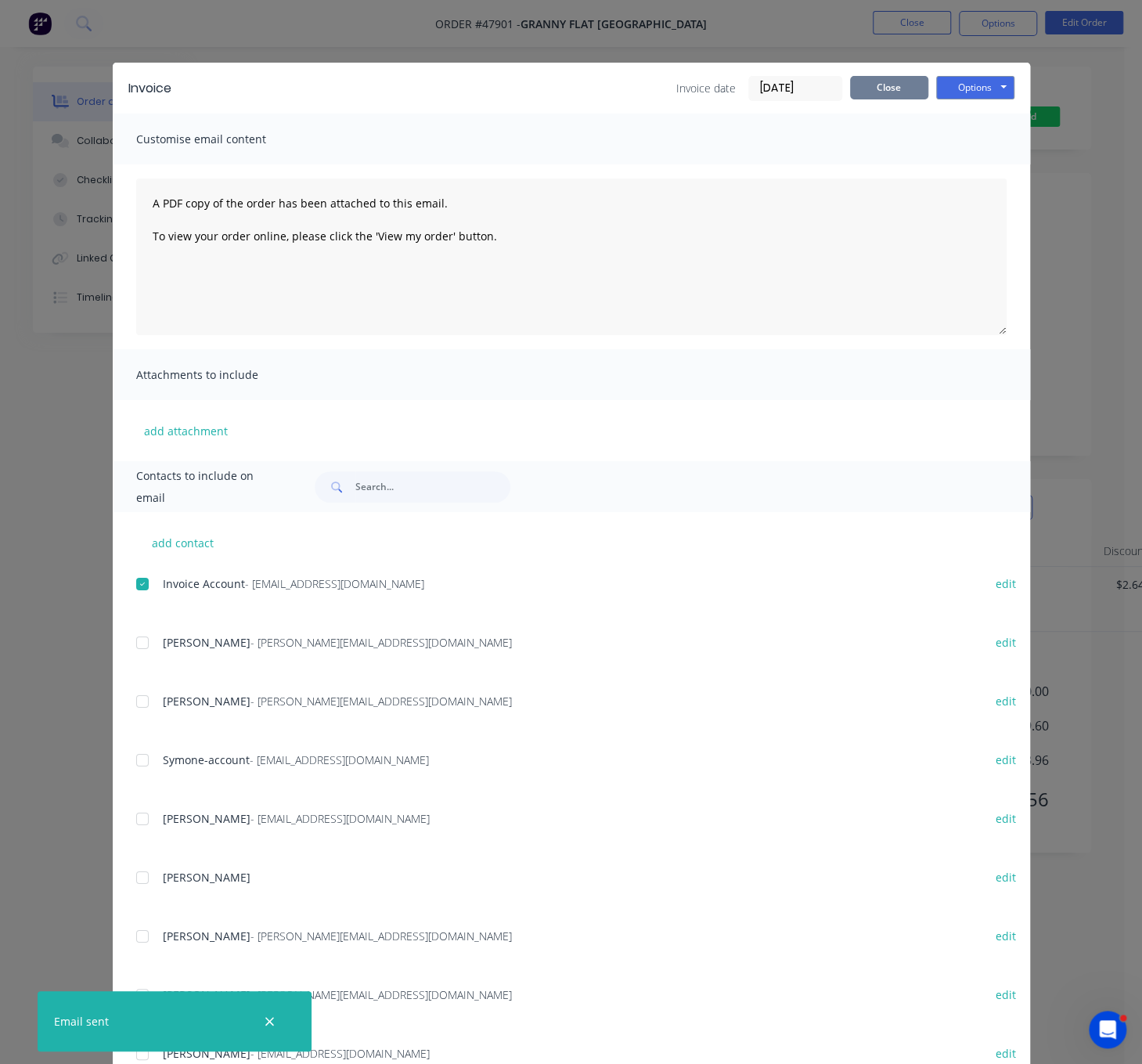
click at [880, 86] on button "Close" at bounding box center [889, 87] width 78 height 23
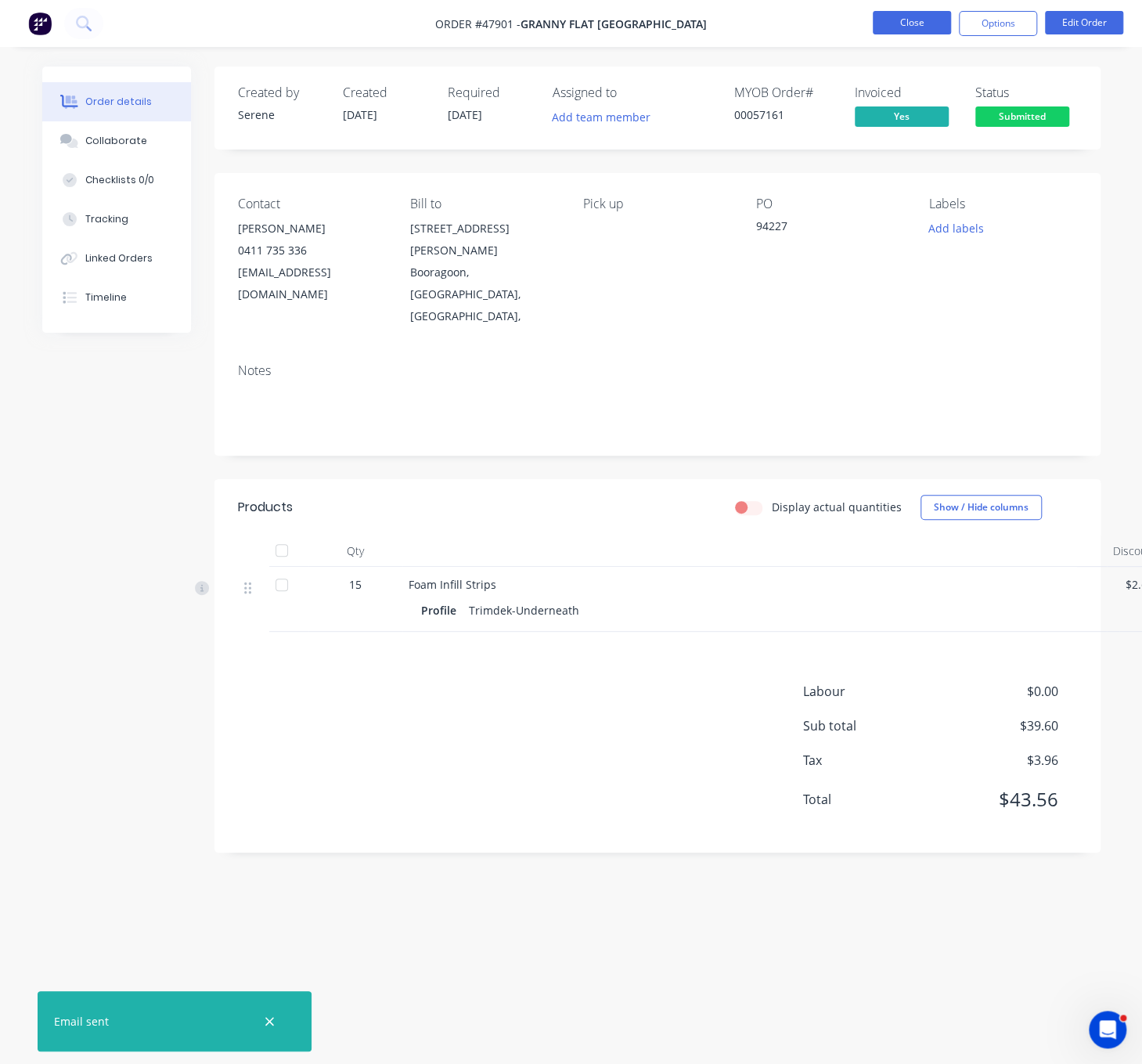
click at [909, 29] on button "Close" at bounding box center [912, 22] width 78 height 23
